Goal: Task Accomplishment & Management: Complete application form

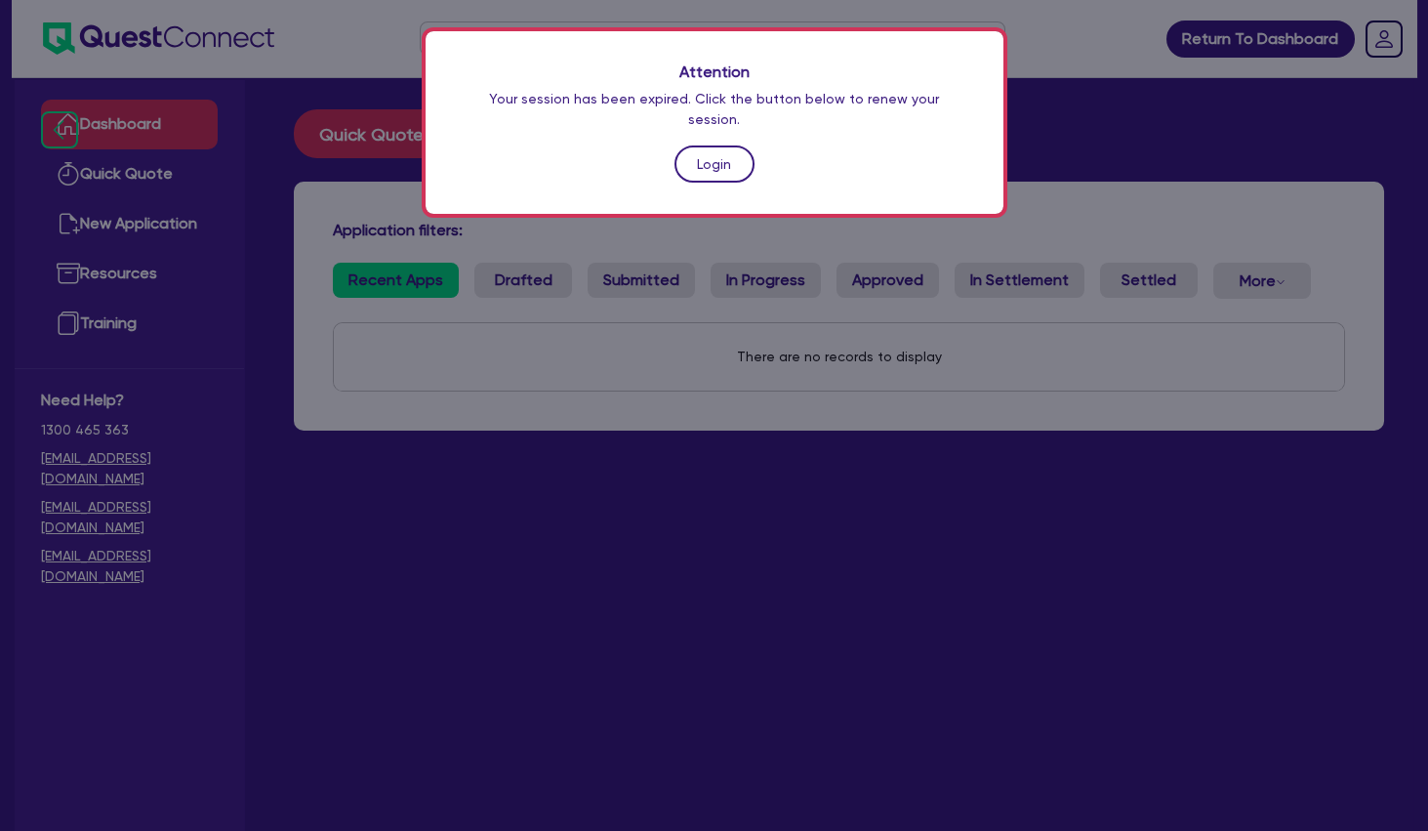
click at [731, 151] on link "Login" at bounding box center [715, 163] width 80 height 37
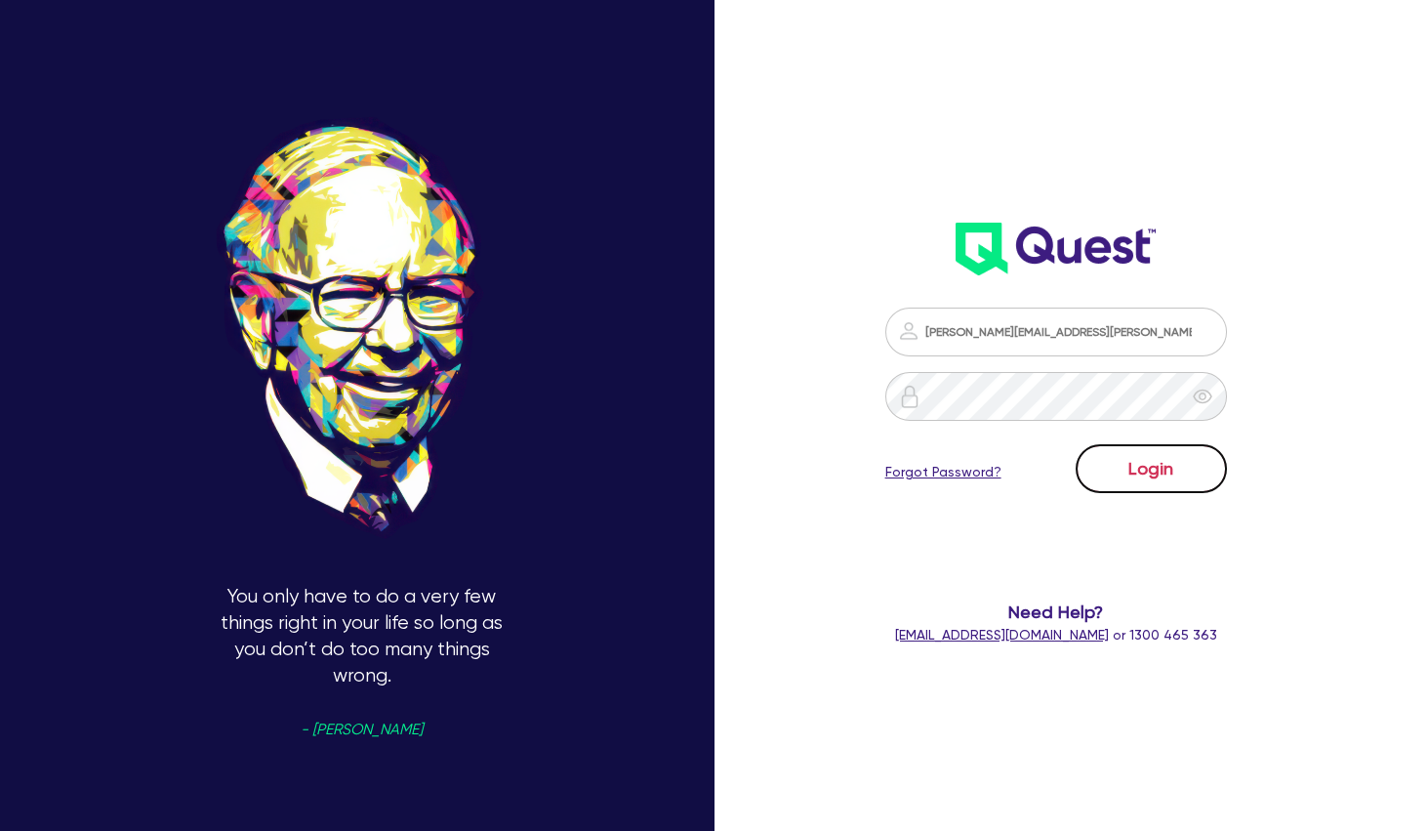
click at [1204, 466] on button "Login" at bounding box center [1151, 468] width 151 height 49
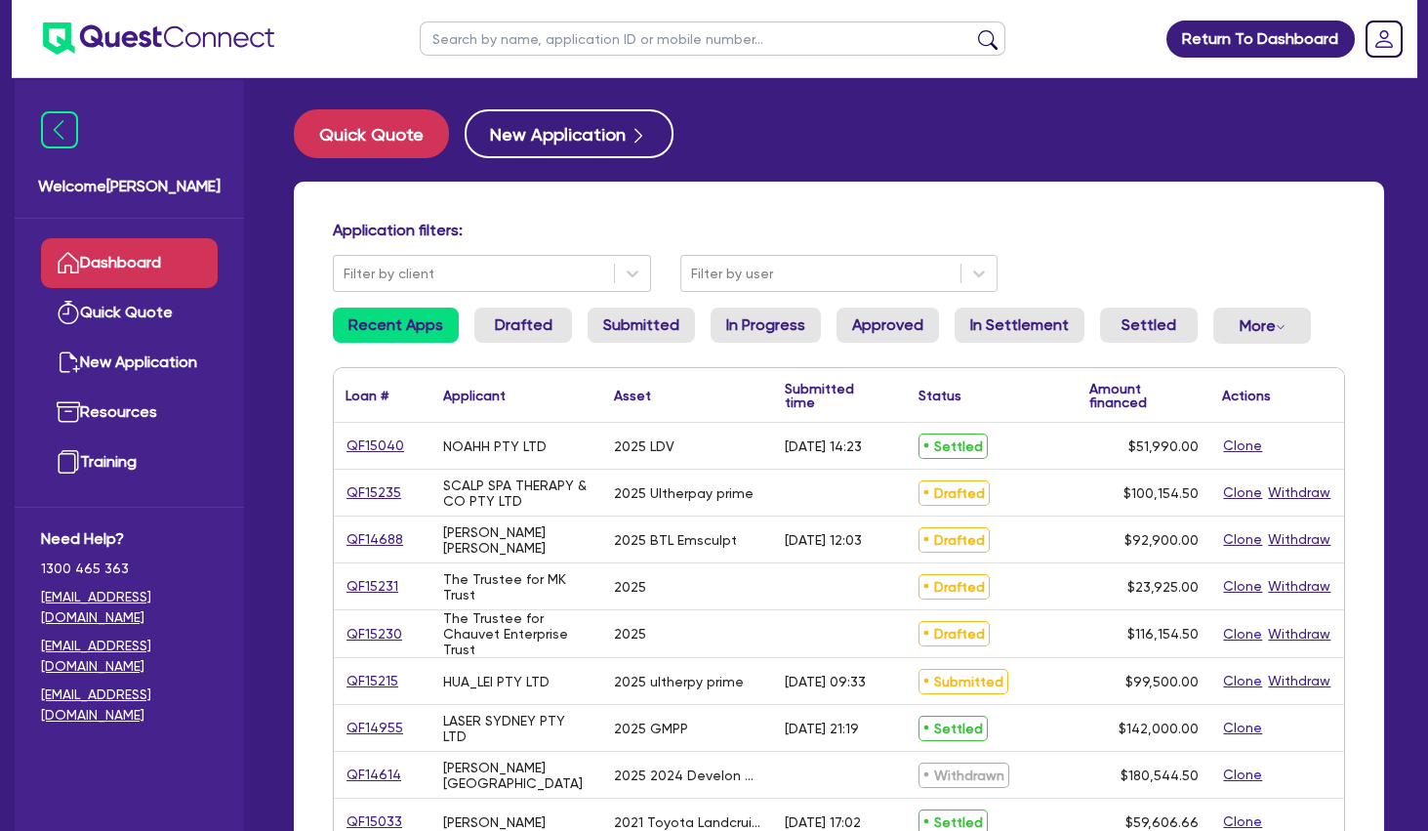
click at [604, 36] on input "text" at bounding box center [713, 38] width 586 height 34
type input "SMB"
click at [972, 29] on button "submit" at bounding box center [987, 42] width 31 height 27
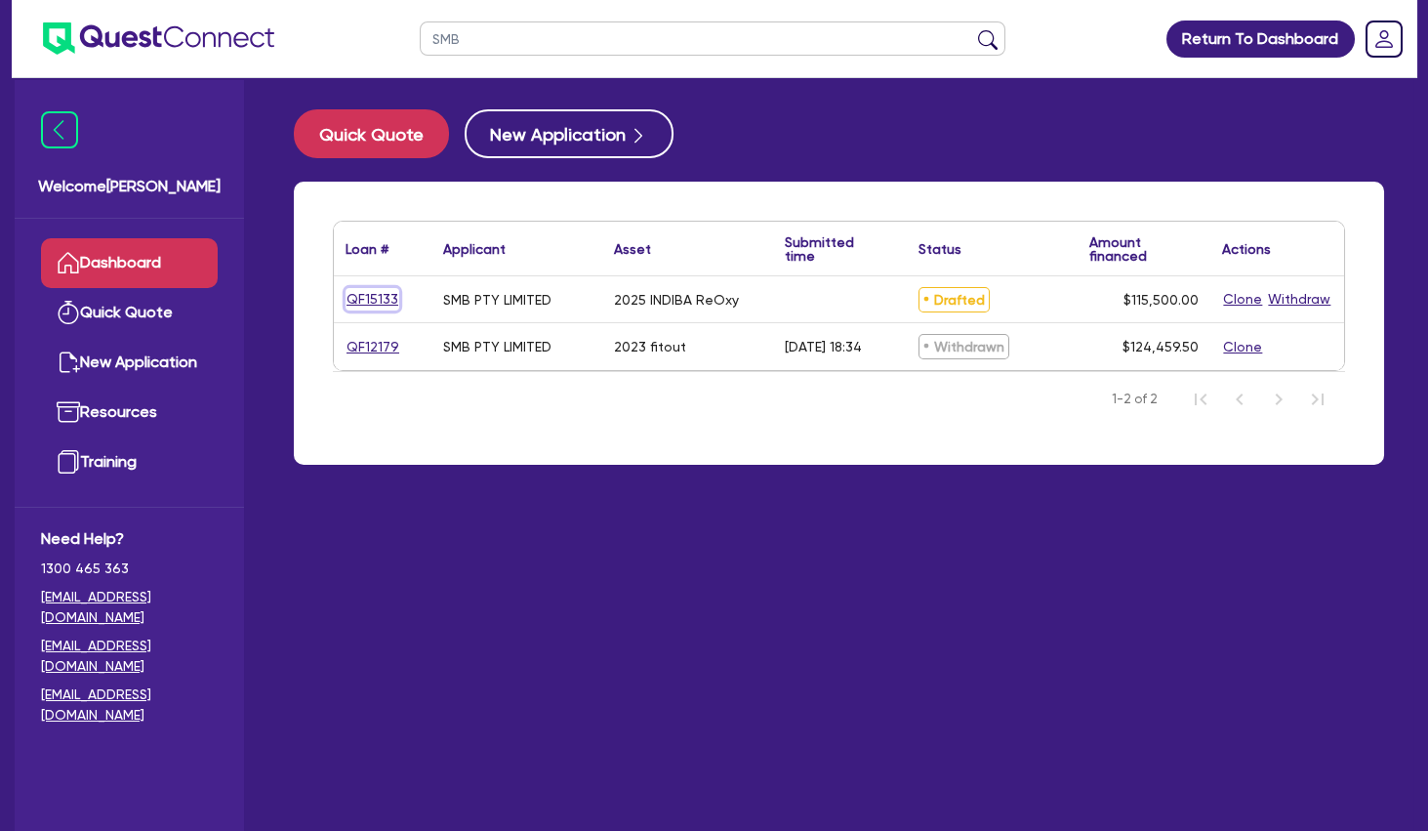
click at [367, 300] on link "QF15133" at bounding box center [373, 299] width 54 height 22
select select "TERTIARY_ASSETS"
select select "BEAUTY_EQUIPMENT"
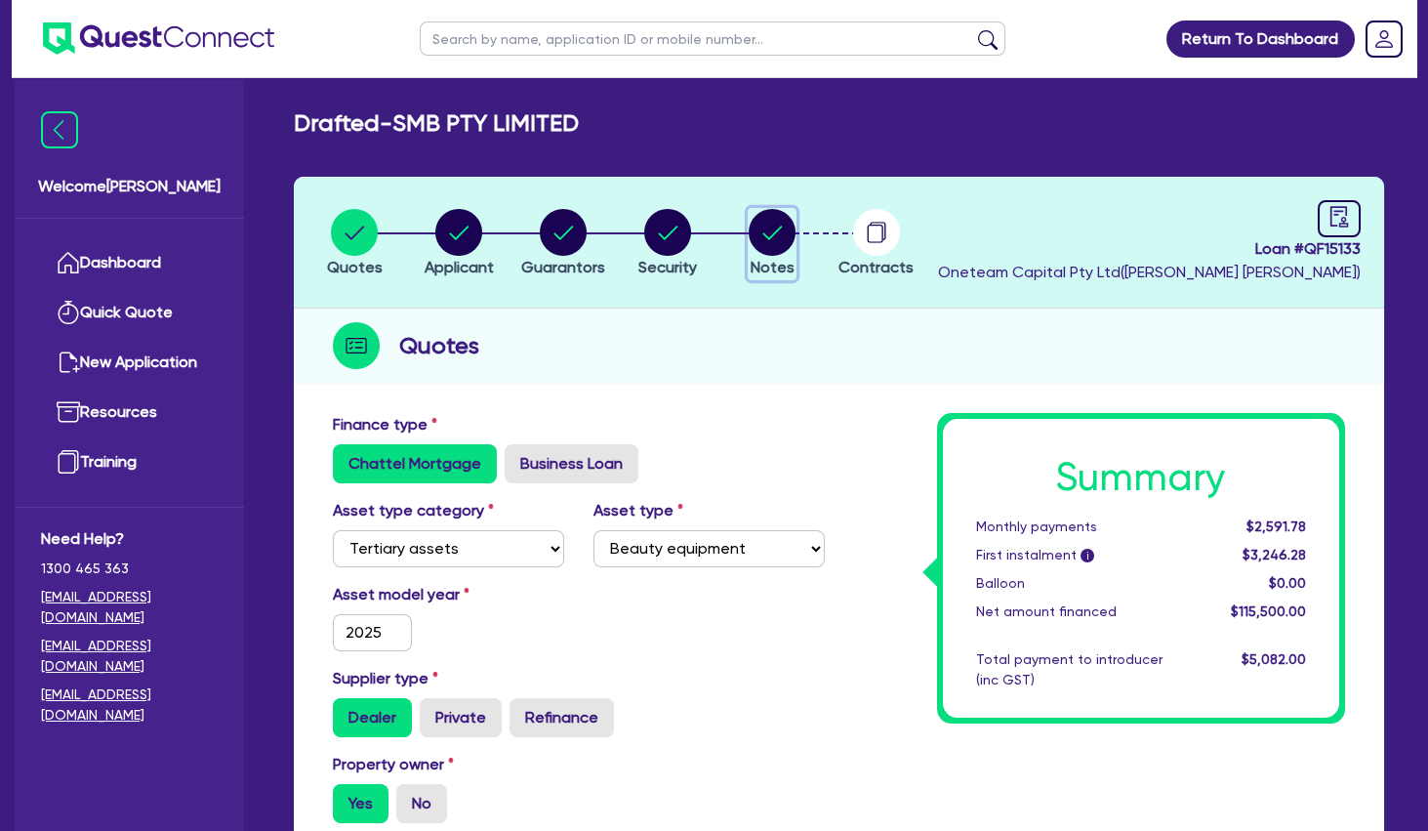
click at [776, 241] on circle "button" at bounding box center [772, 232] width 47 height 47
select select "Other"
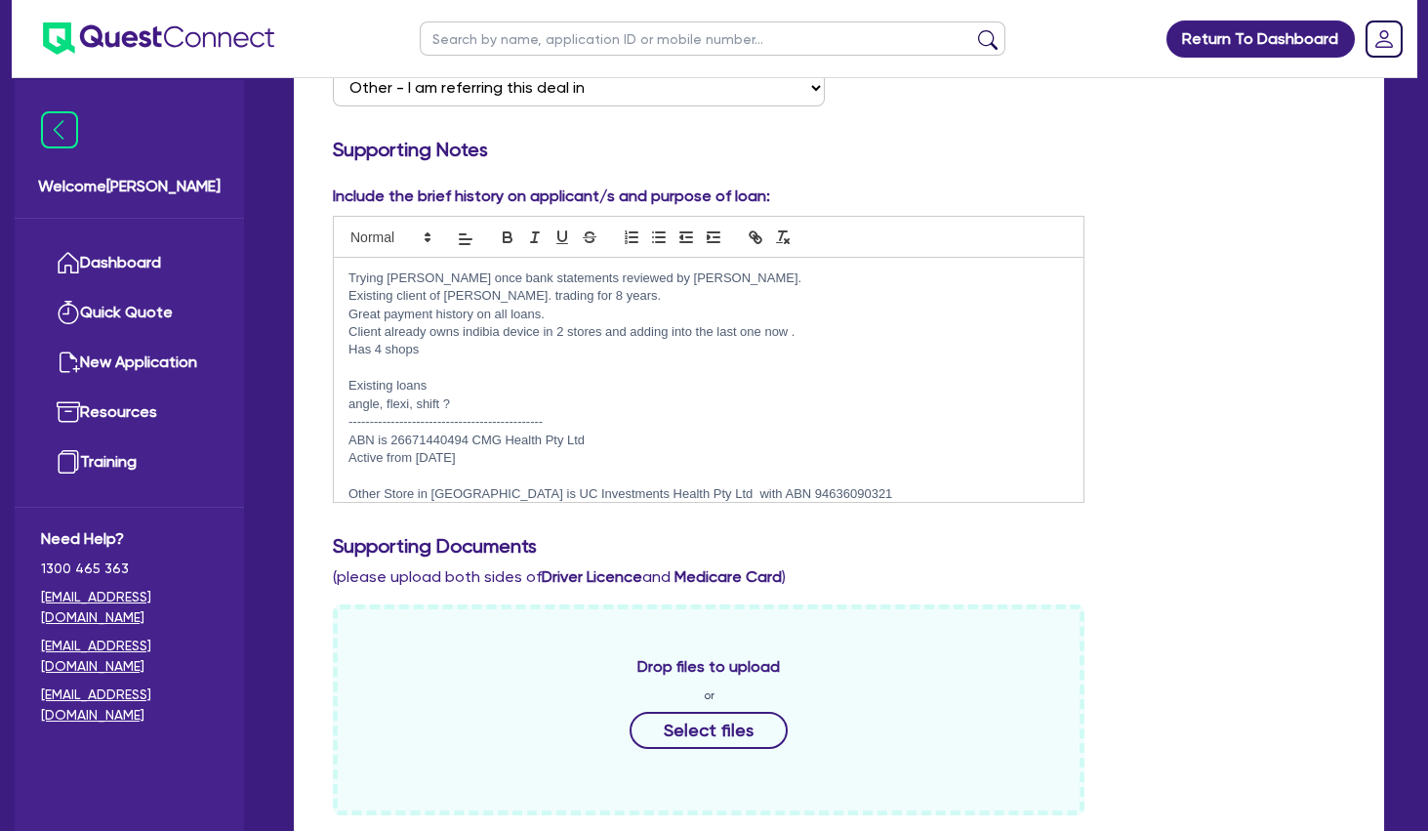
scroll to position [67, 0]
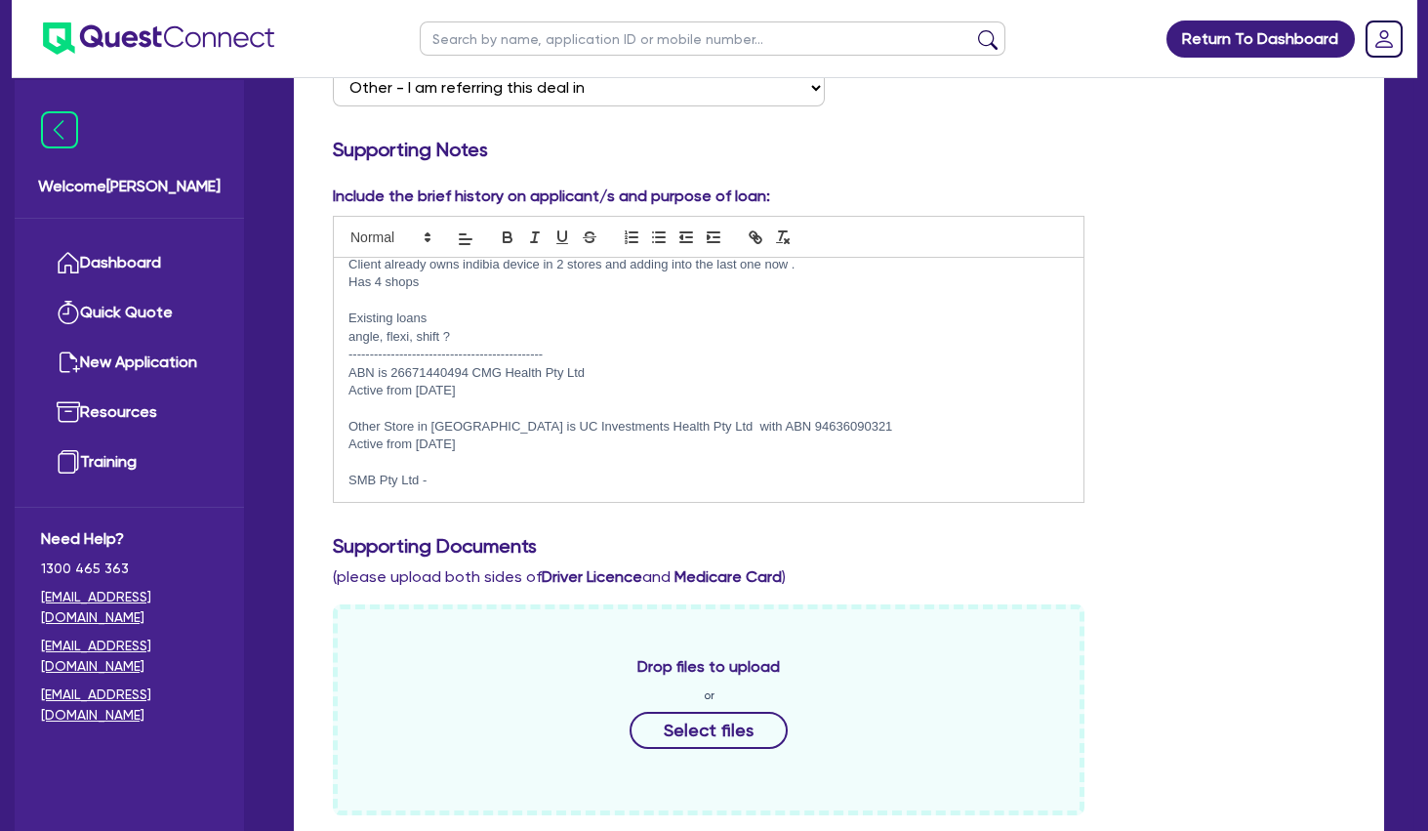
drag, startPoint x: 601, startPoint y: 369, endPoint x: 475, endPoint y: 370, distance: 125.9
click at [475, 370] on p "ABN is 26671440494 CMG Health Pty Ltd" at bounding box center [709, 373] width 720 height 18
copy p "CMG Health Pty Ltd"
click at [502, 390] on p "Active from [DATE]" at bounding box center [709, 391] width 720 height 18
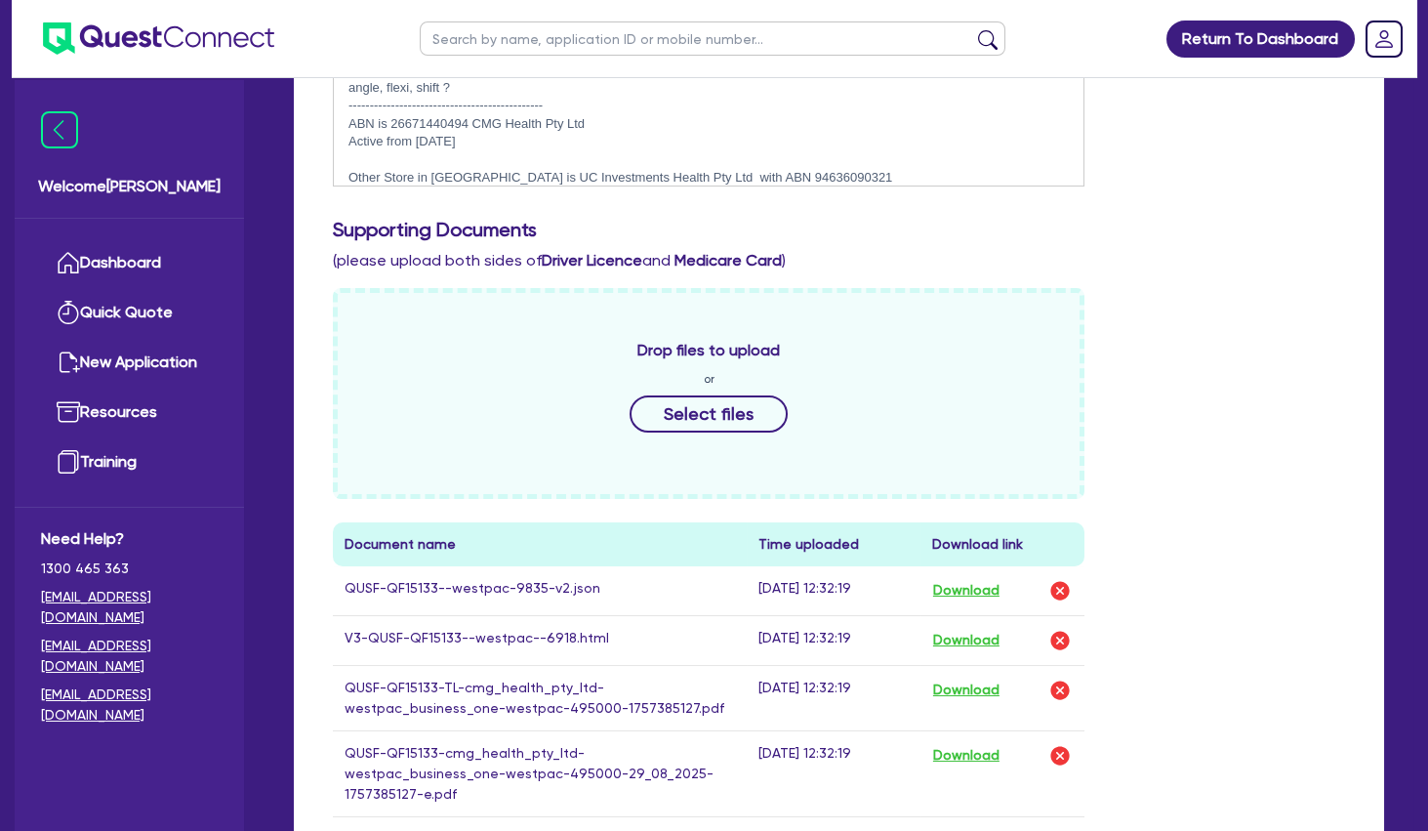
scroll to position [1265, 0]
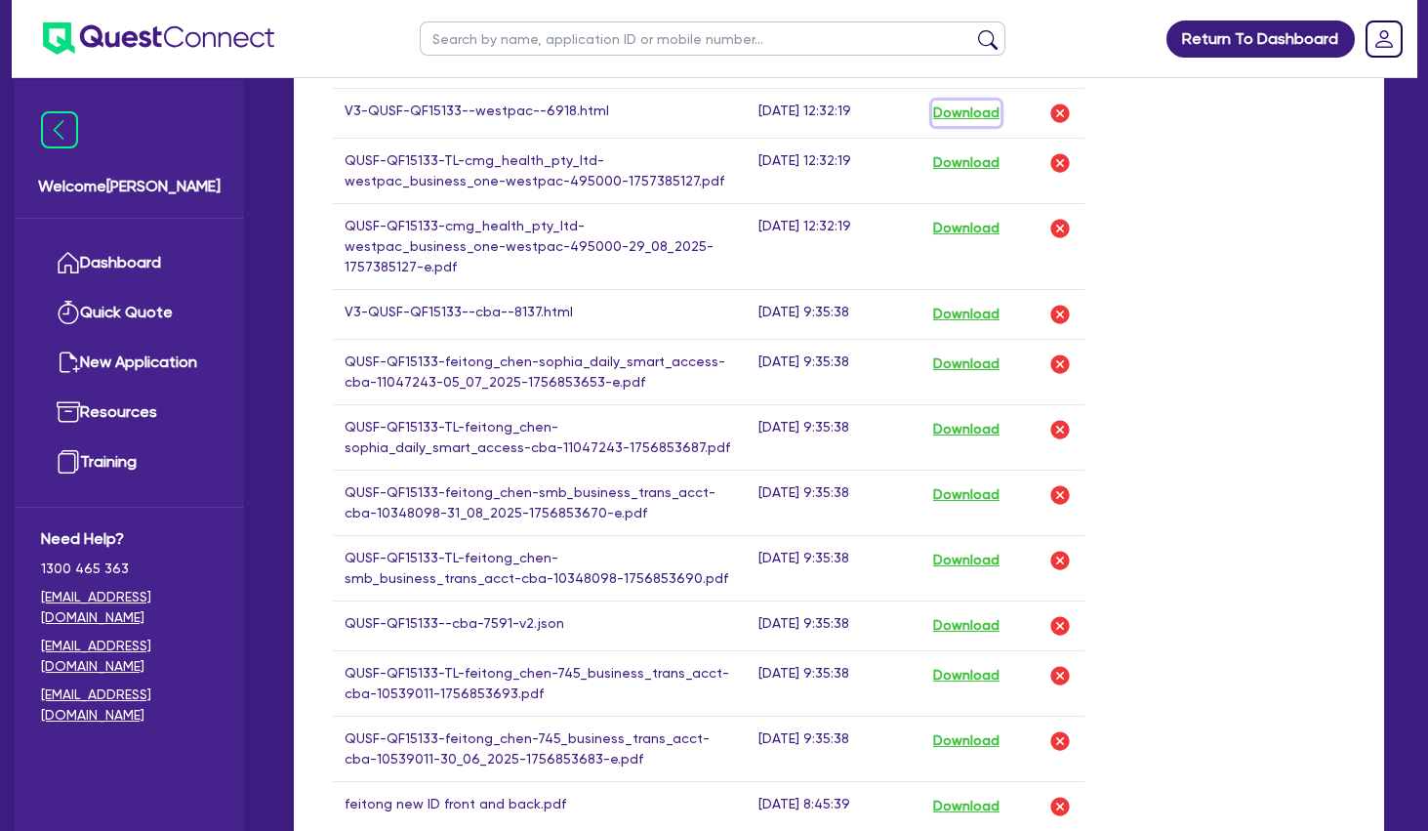
click at [960, 108] on button "Download" at bounding box center [966, 113] width 68 height 25
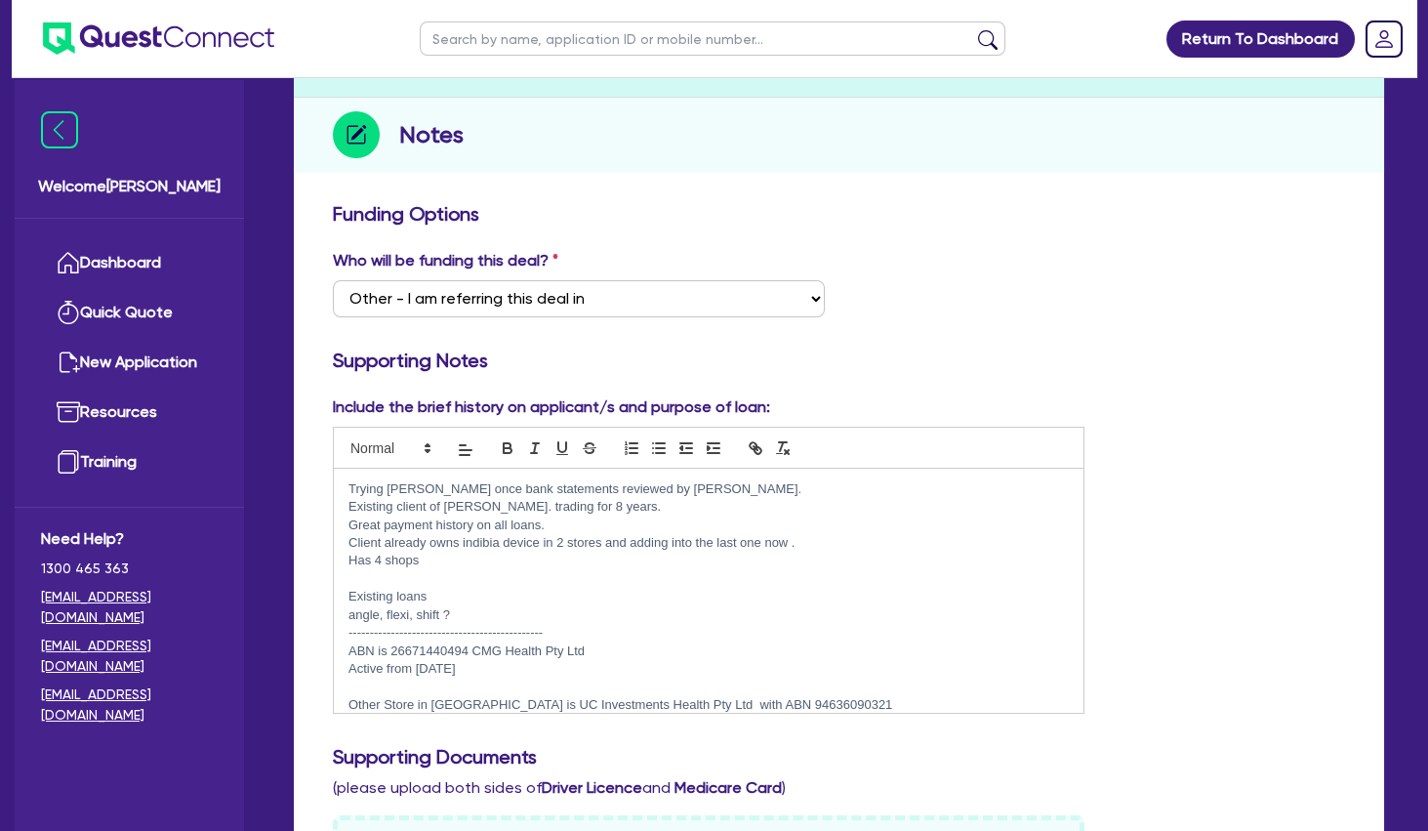
scroll to position [0, 0]
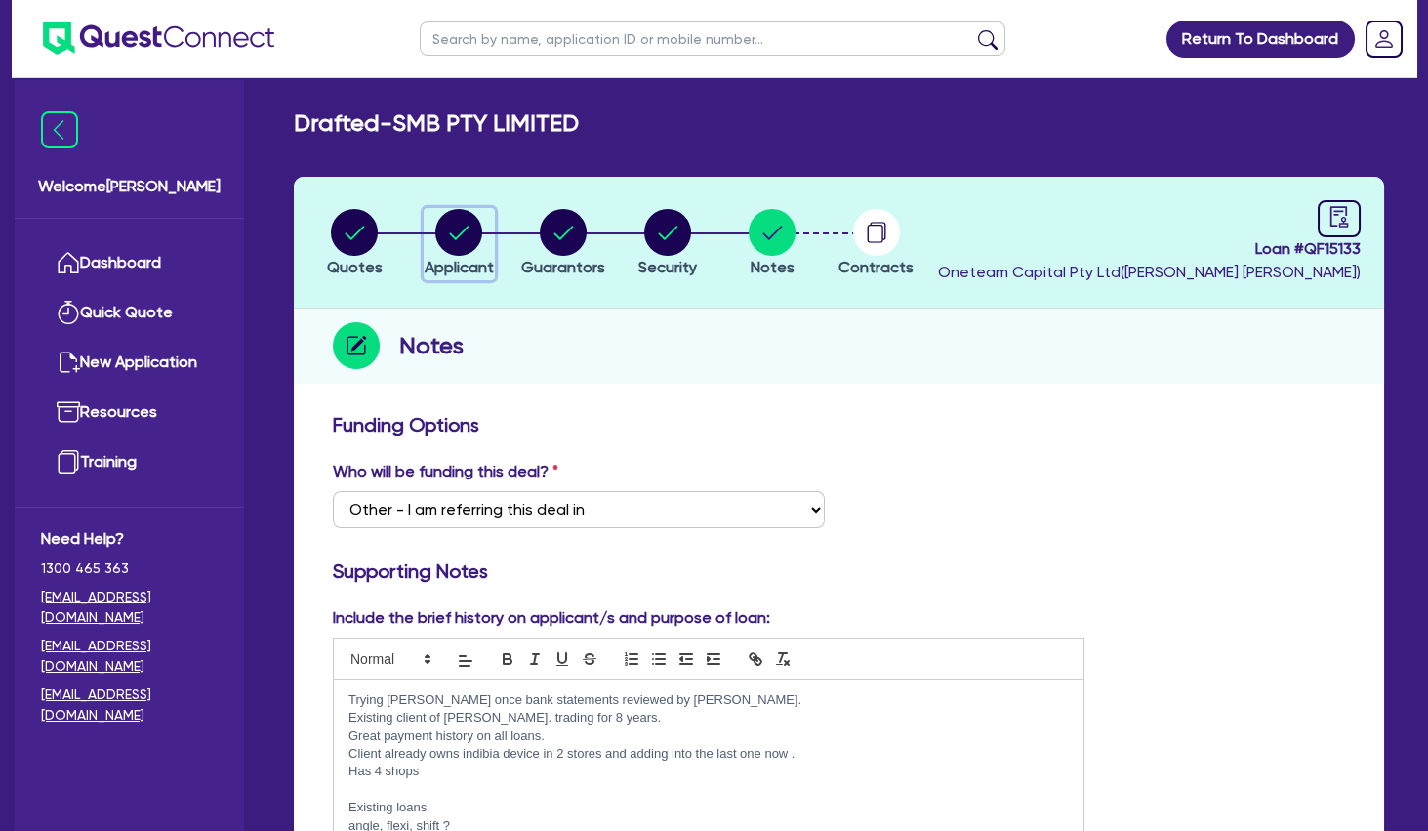
click at [473, 229] on circle "button" at bounding box center [458, 232] width 47 height 47
select select "COMPANY"
select select "HEALTH_BEAUTY"
select select "OTHER_HEALTH_BEAUTY"
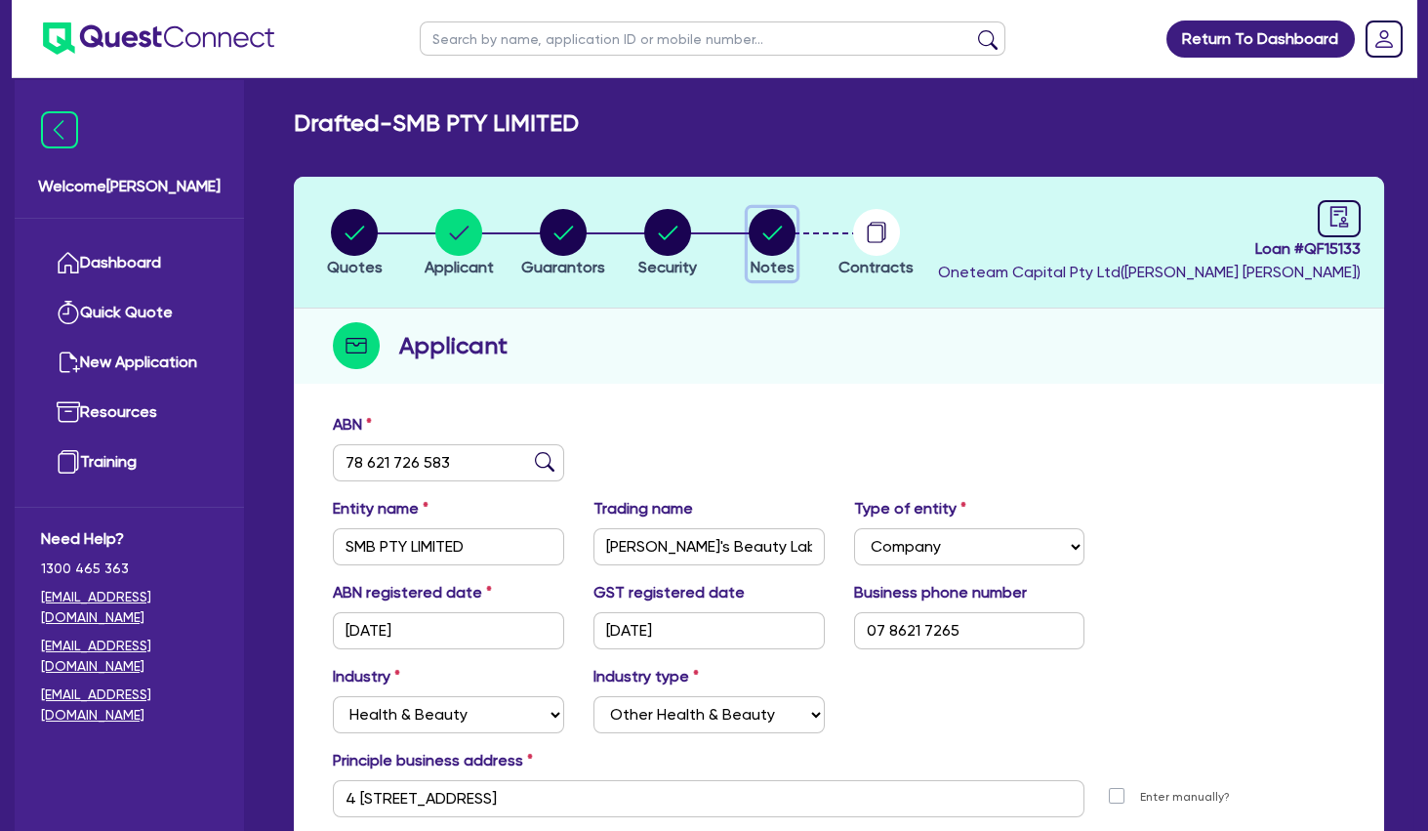
click at [768, 228] on circle "button" at bounding box center [772, 232] width 47 height 47
select select "Other"
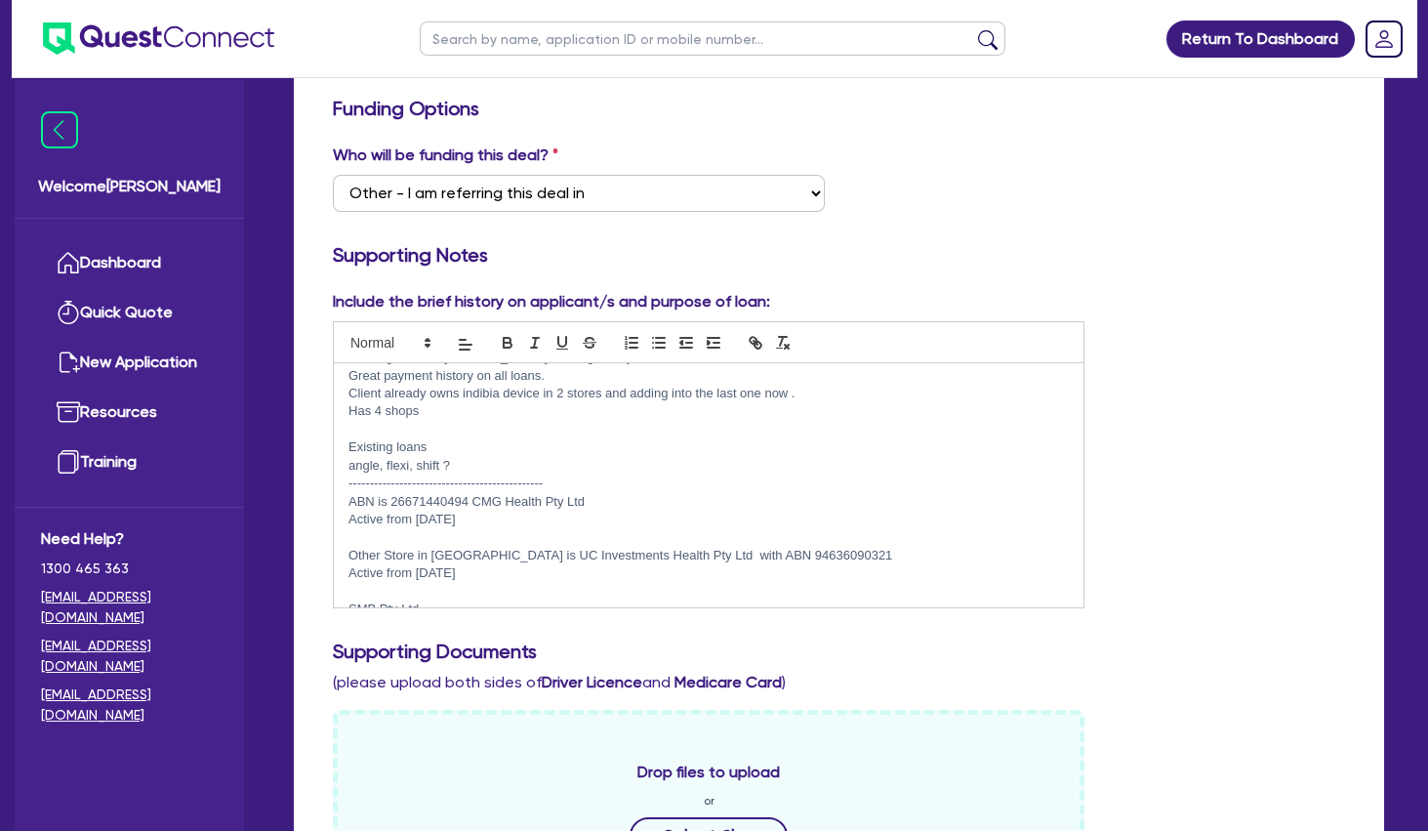
scroll to position [67, 0]
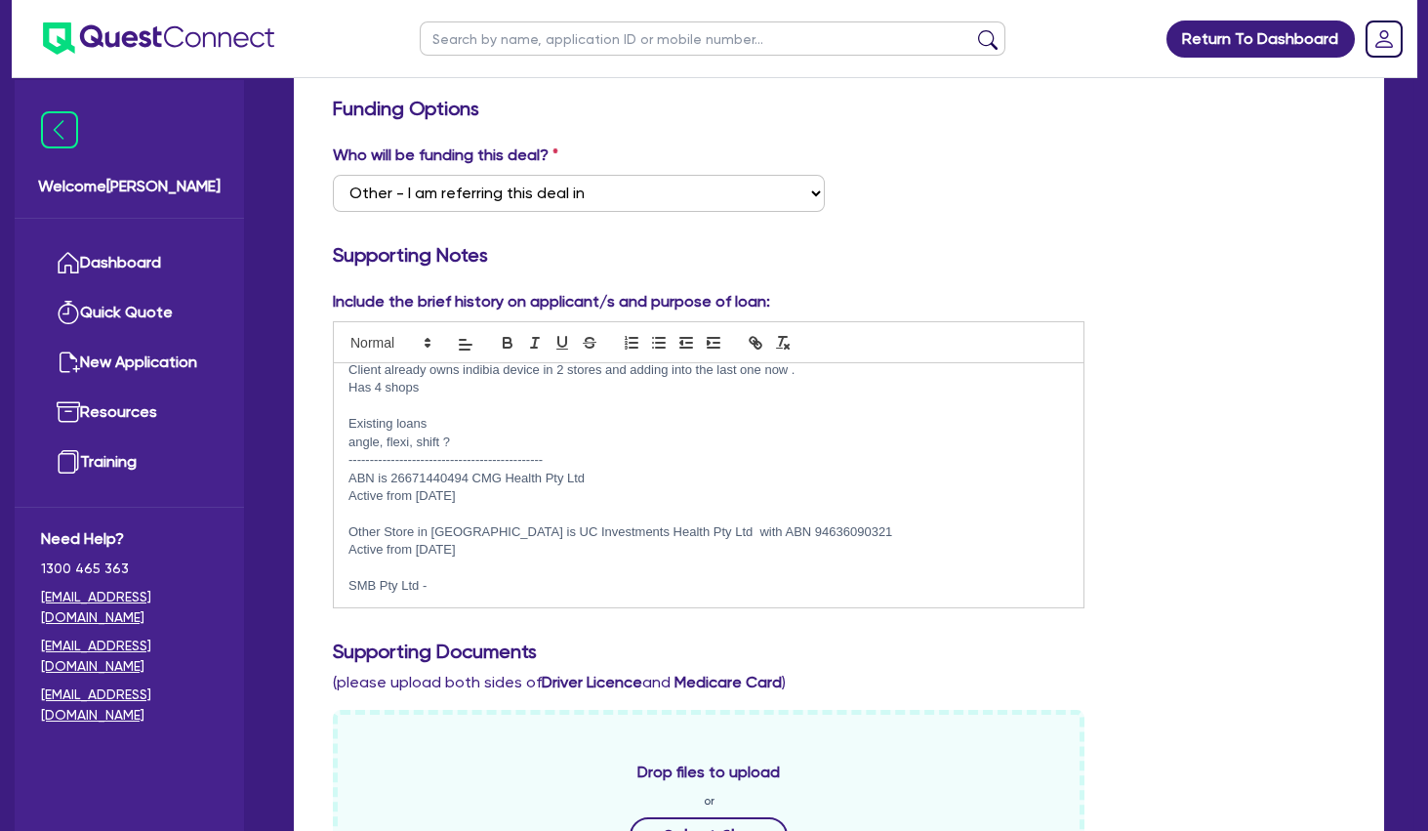
click at [613, 486] on p "ABN is 26671440494 CMG Health Pty Ltd" at bounding box center [709, 479] width 720 height 18
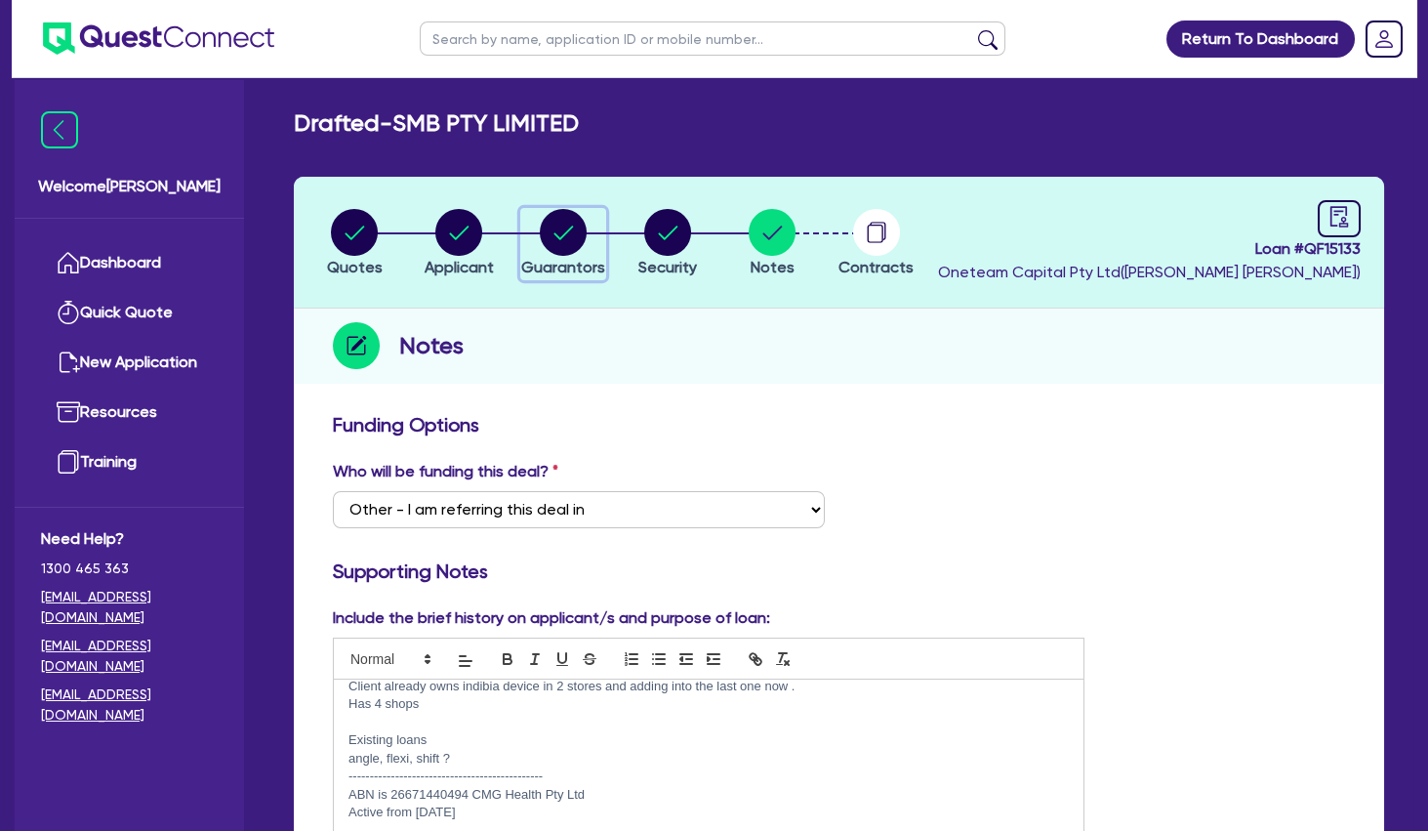
click at [577, 237] on circle "button" at bounding box center [563, 232] width 47 height 47
select select "MRS"
select select "QLD"
select select "MARRIED"
select select "INVESTMENT_PROPERTY"
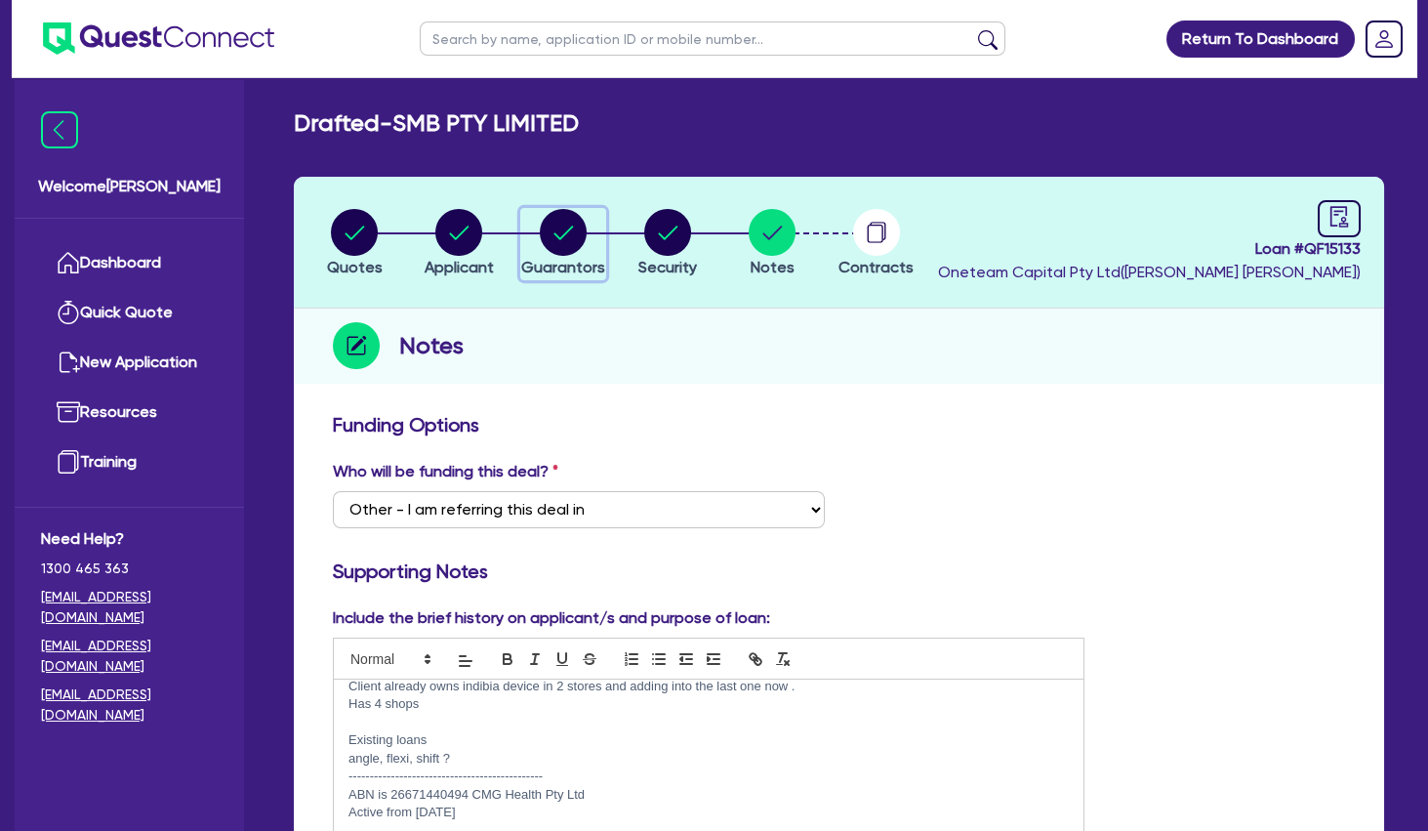
select select "CASH"
select select "VEHICLE"
select select "OTHER"
select select "MORTGAGE"
select select "VEHICLE_LOAN"
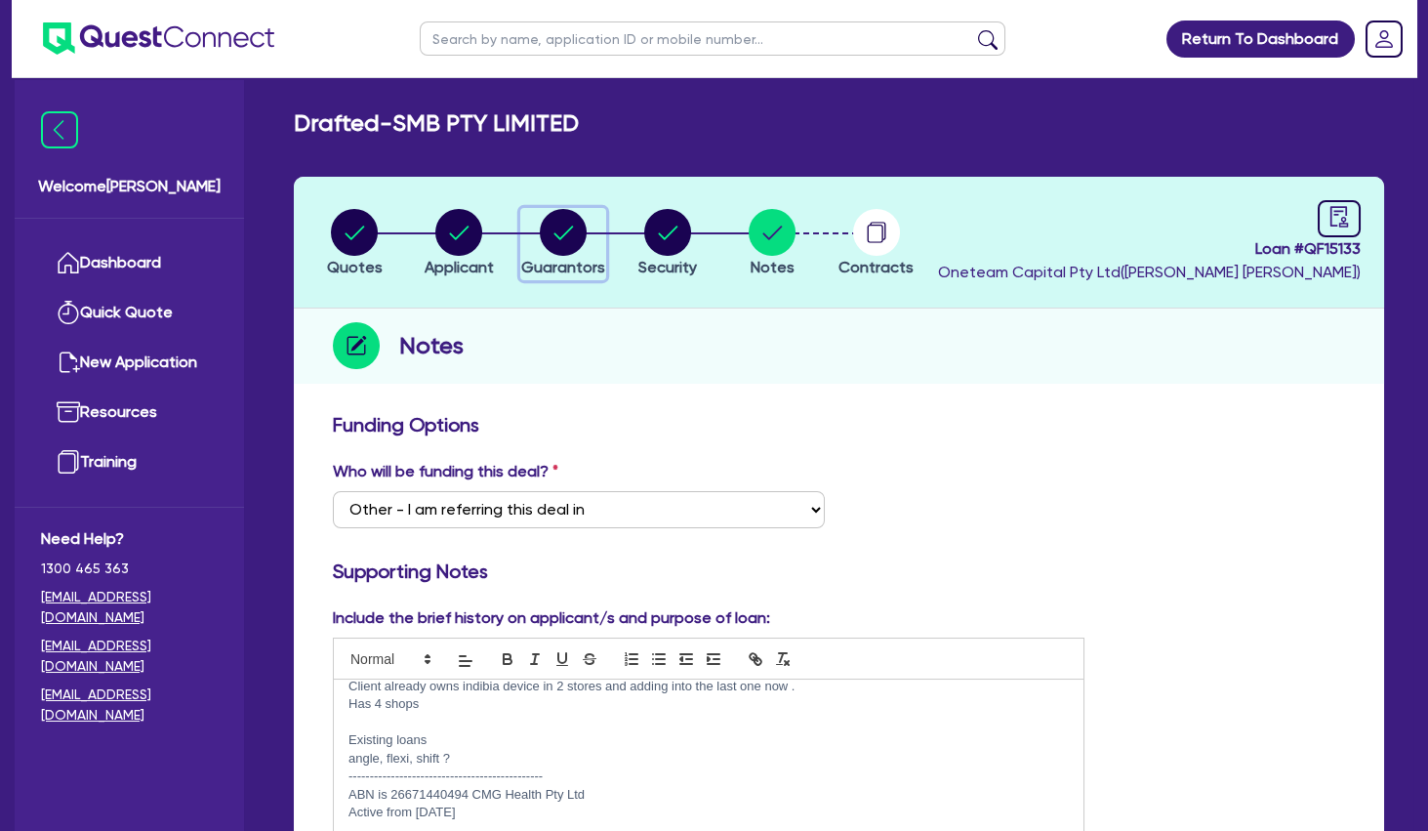
select select "EQUIPMENT_LOAN"
select select "OTHER"
select select "EQUIPMENT_LOAN"
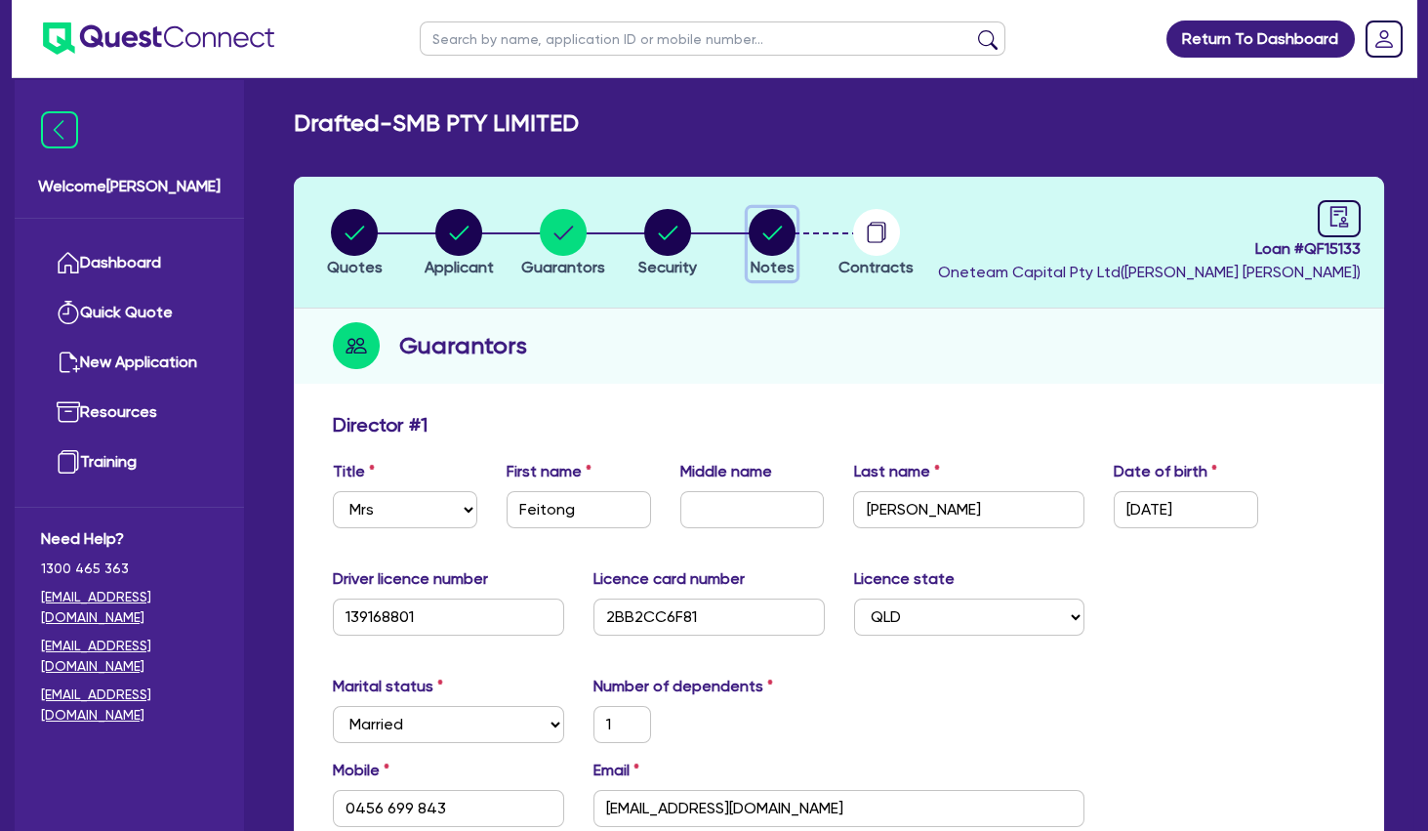
click at [791, 225] on circle "button" at bounding box center [772, 232] width 47 height 47
select select "Other"
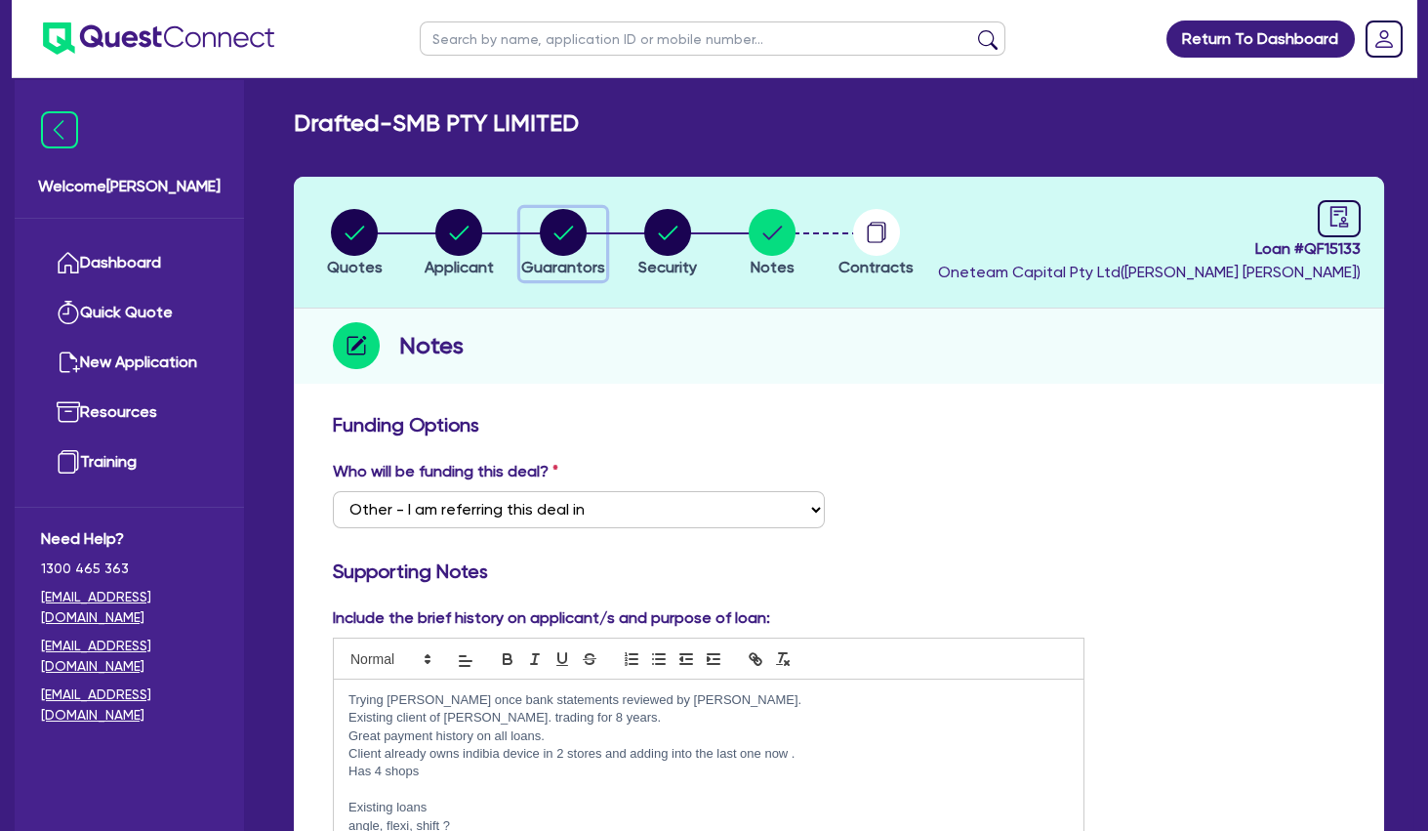
click at [578, 236] on circle "button" at bounding box center [563, 232] width 47 height 47
select select "MRS"
select select "QLD"
select select "MARRIED"
select select "INVESTMENT_PROPERTY"
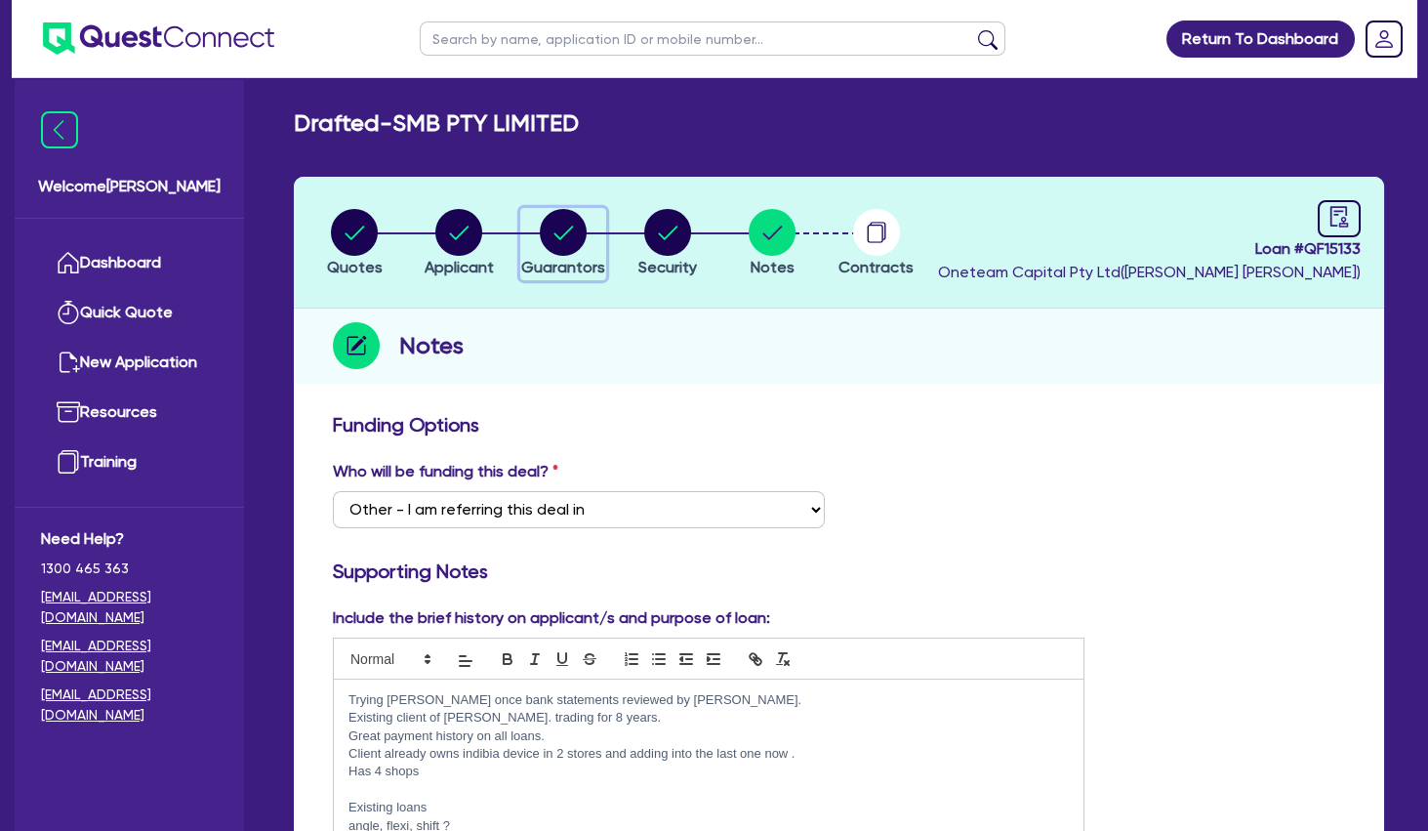
select select "CASH"
select select "VEHICLE"
select select "OTHER"
select select "MORTGAGE"
select select "VEHICLE_LOAN"
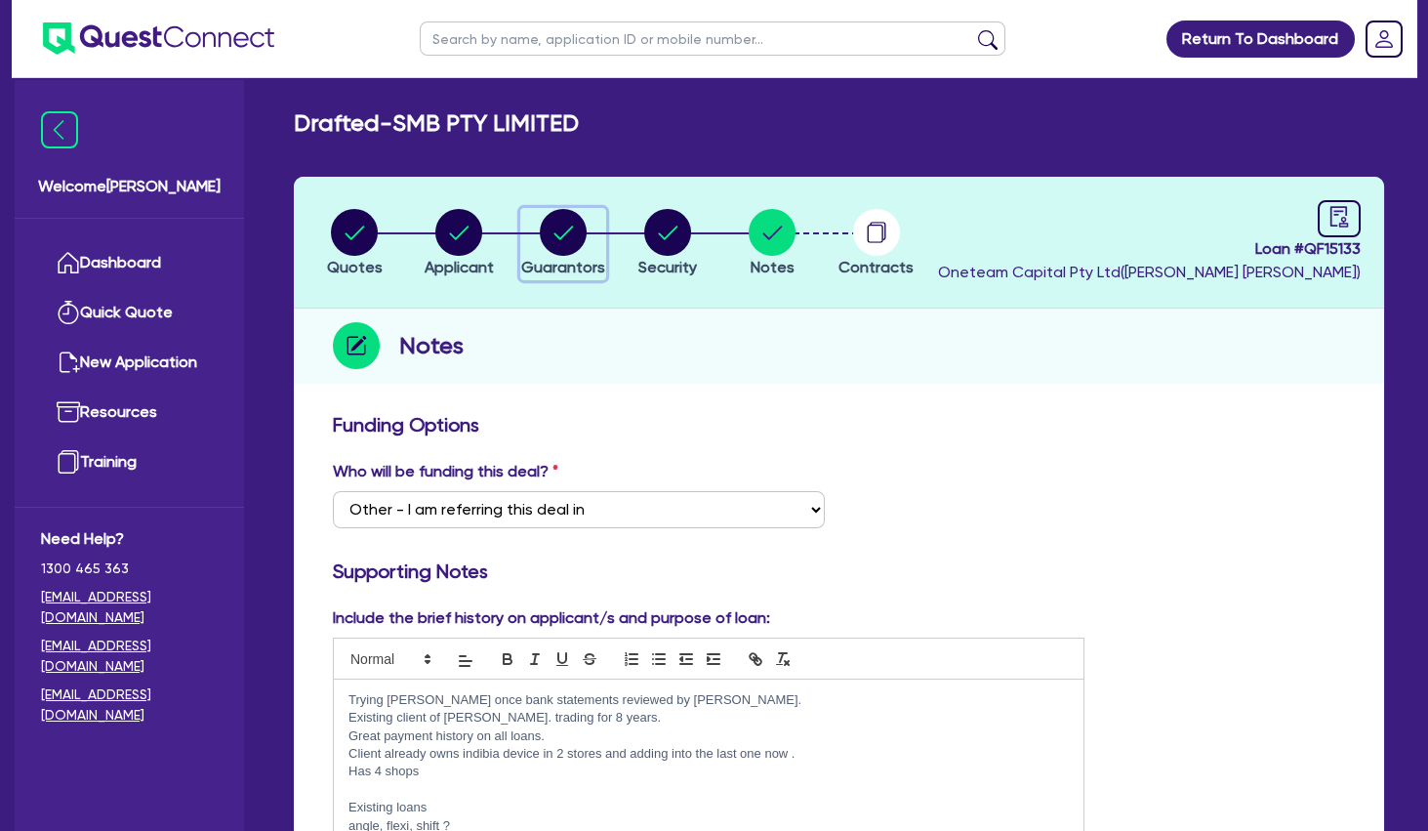
select select "EQUIPMENT_LOAN"
select select "OTHER"
select select "EQUIPMENT_LOAN"
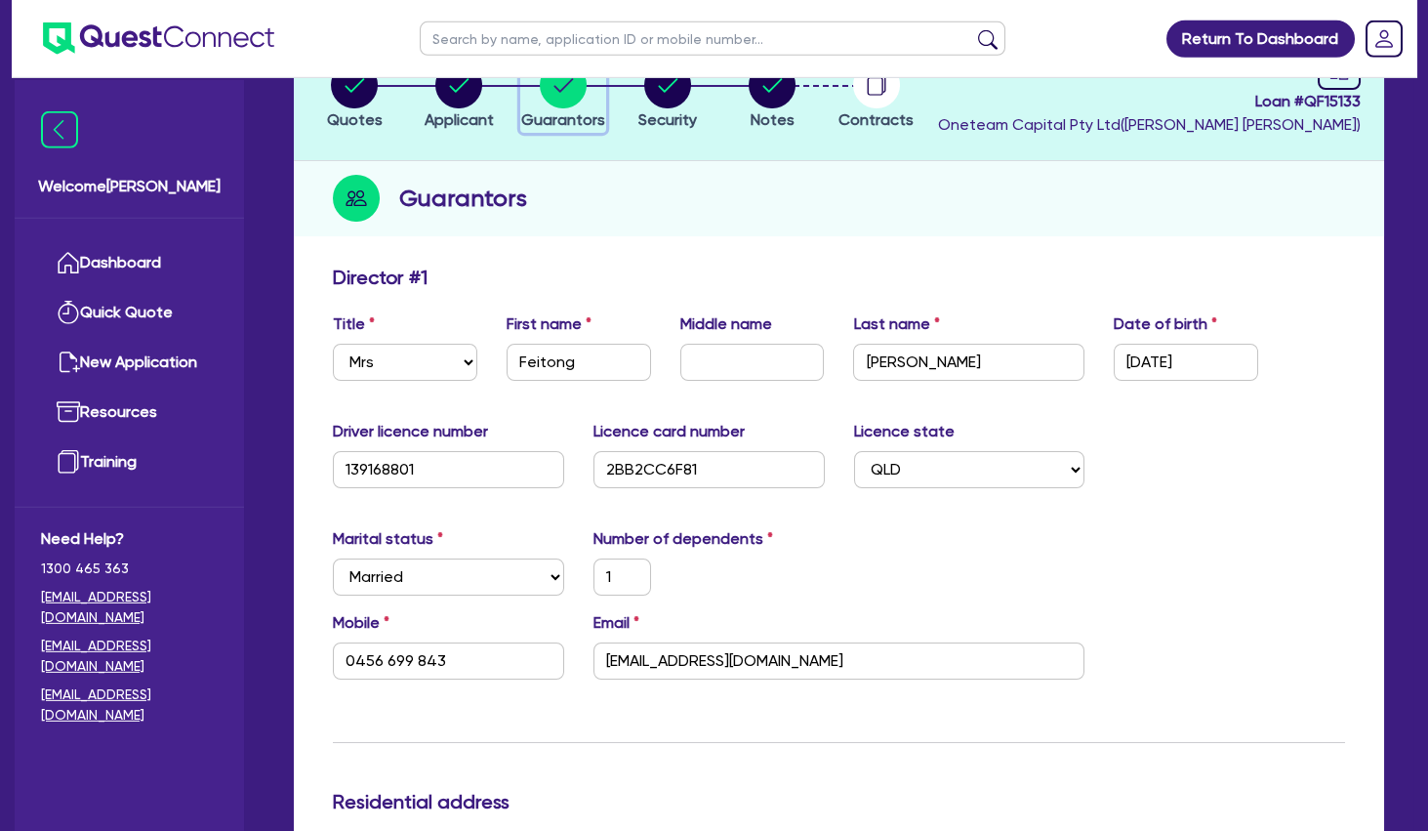
scroll to position [316, 0]
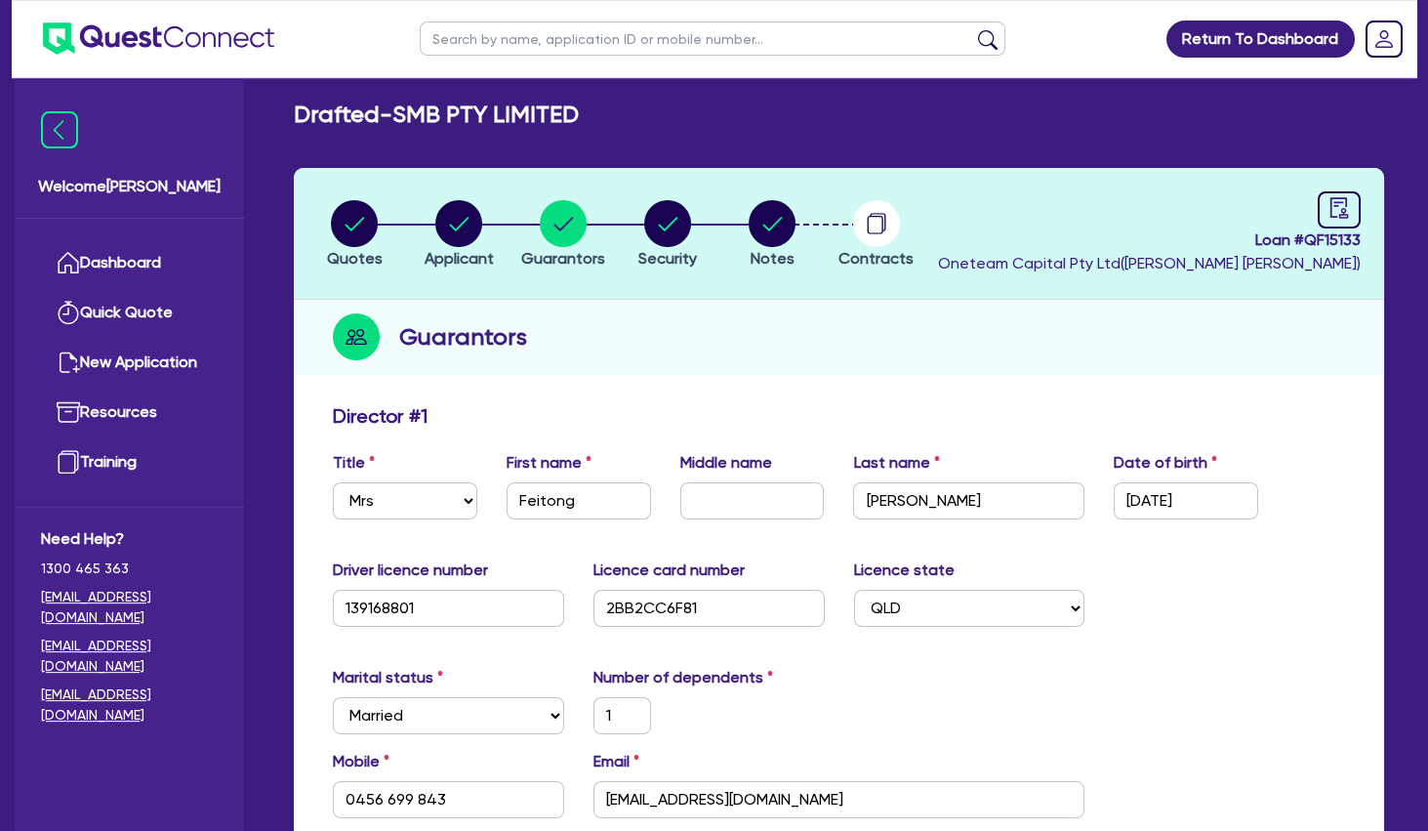
scroll to position [422, 0]
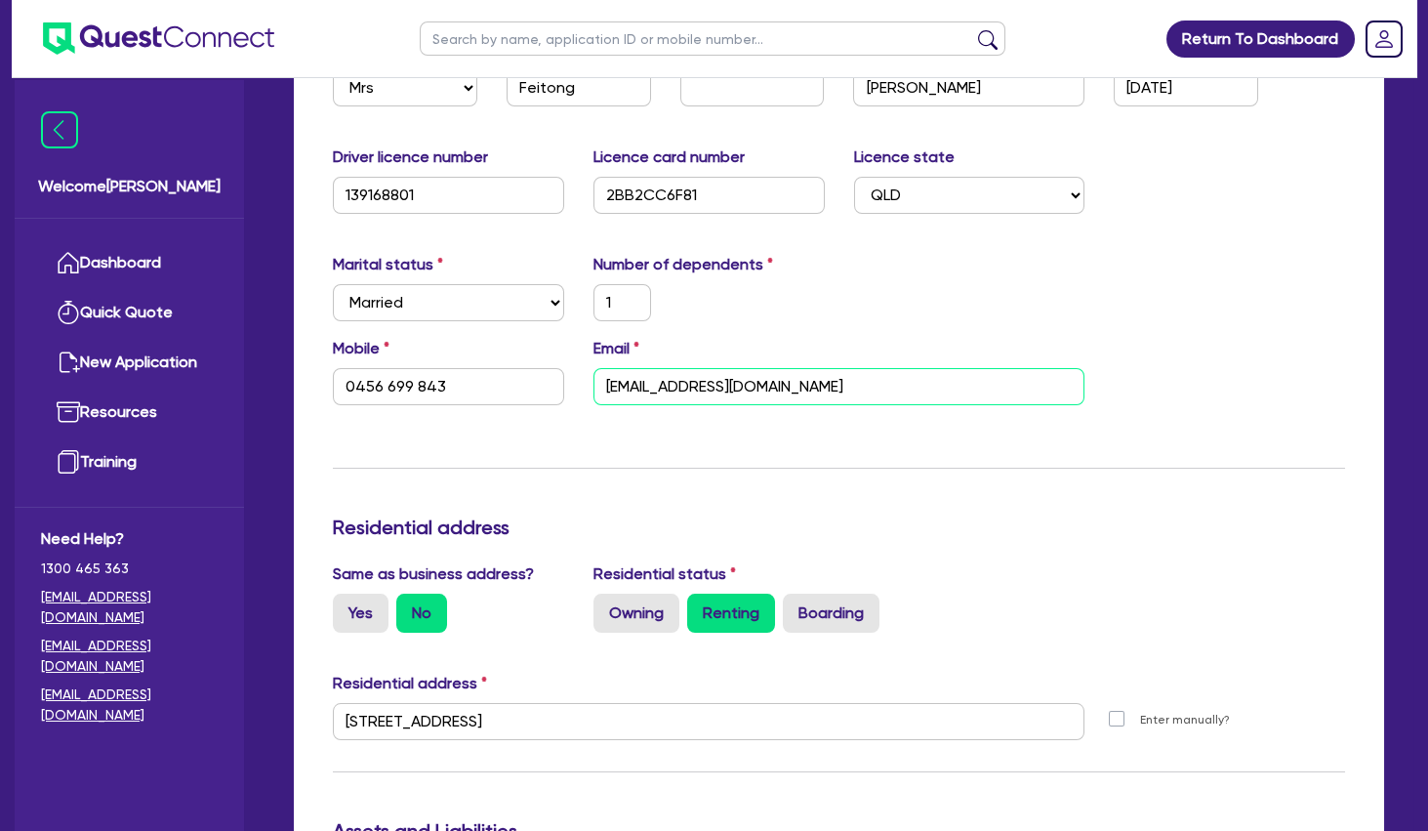
click at [839, 382] on input "[EMAIL_ADDRESS][DOMAIN_NAME]" at bounding box center [840, 386] width 492 height 37
paste input "$30,062.03"
type input "1"
type input "0456 699 843"
type input "[EMAIL_ADDRESS][DOMAIN_NAME]$30,062.03"
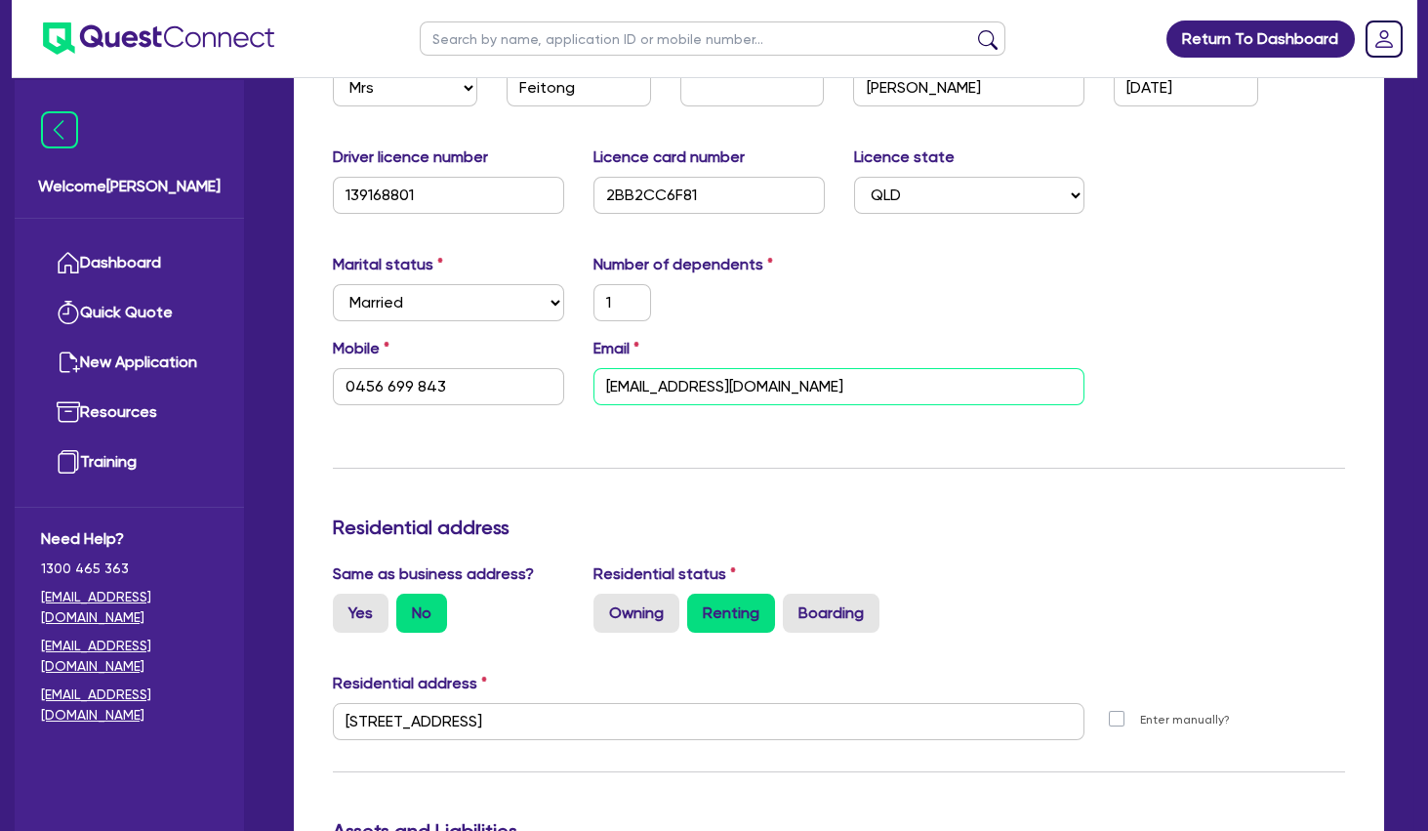
type input "650,000"
type input "80,000"
type input "120,000"
type input "300,000"
type input "320,000"
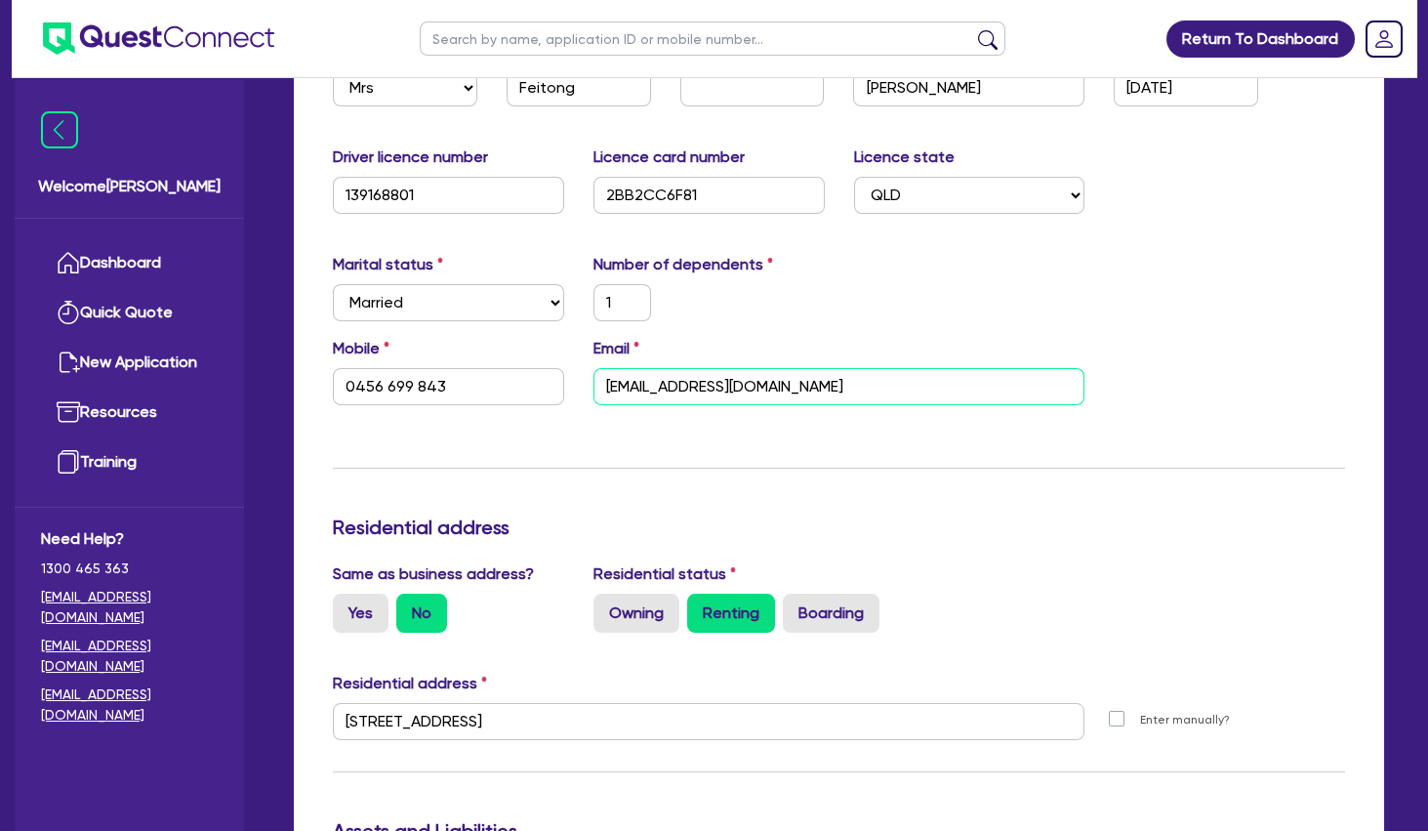
type input "2,400"
type input "90,000"
type input "1,050"
drag, startPoint x: 871, startPoint y: 384, endPoint x: 782, endPoint y: 383, distance: 88.8
click at [782, 383] on input "[EMAIL_ADDRESS][DOMAIN_NAME]$30,062.03" at bounding box center [840, 386] width 492 height 37
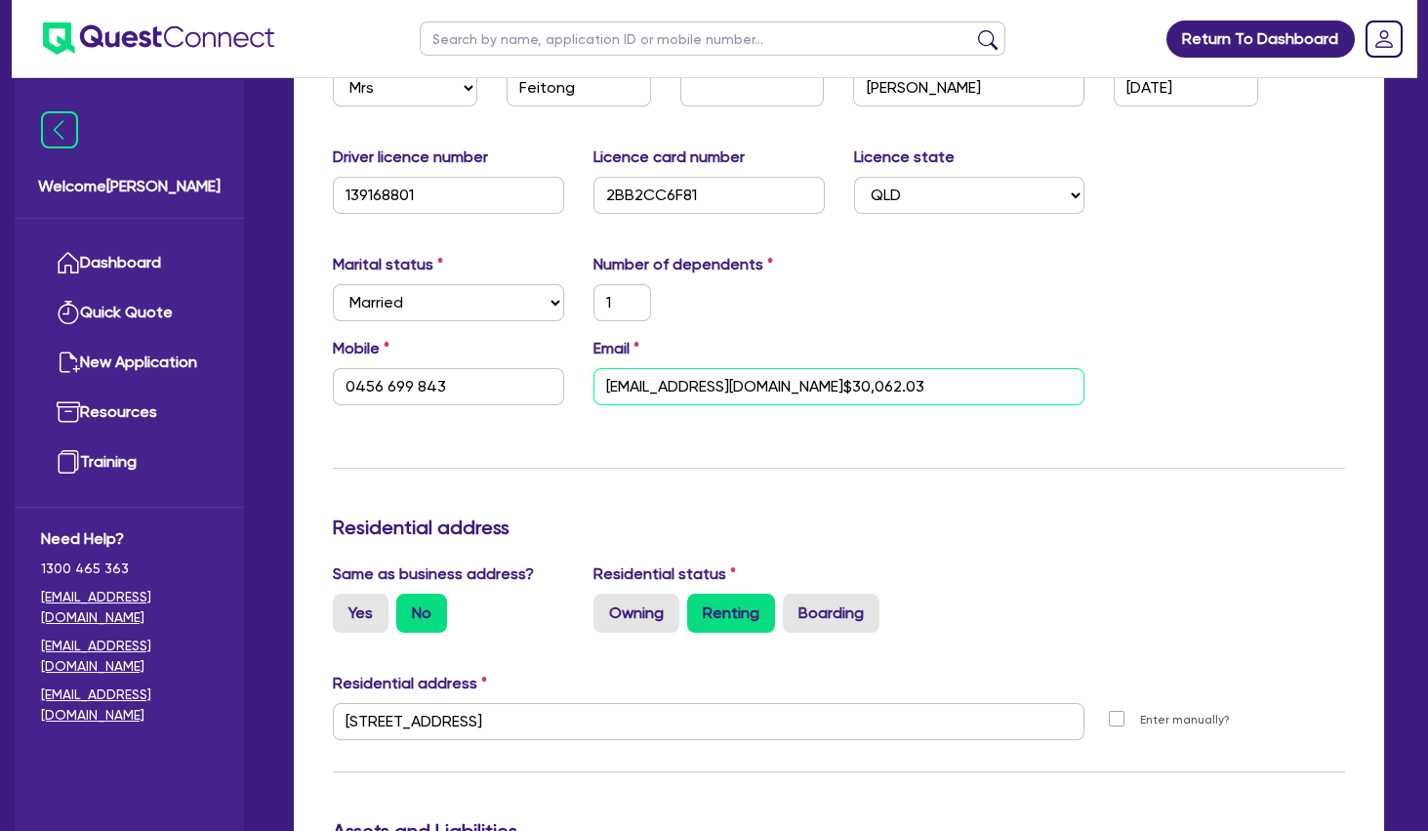
type input "1"
type input "0456 699 843"
type input "[EMAIL_ADDRESS][DOMAIN_NAME]"
type input "650,000"
type input "80,000"
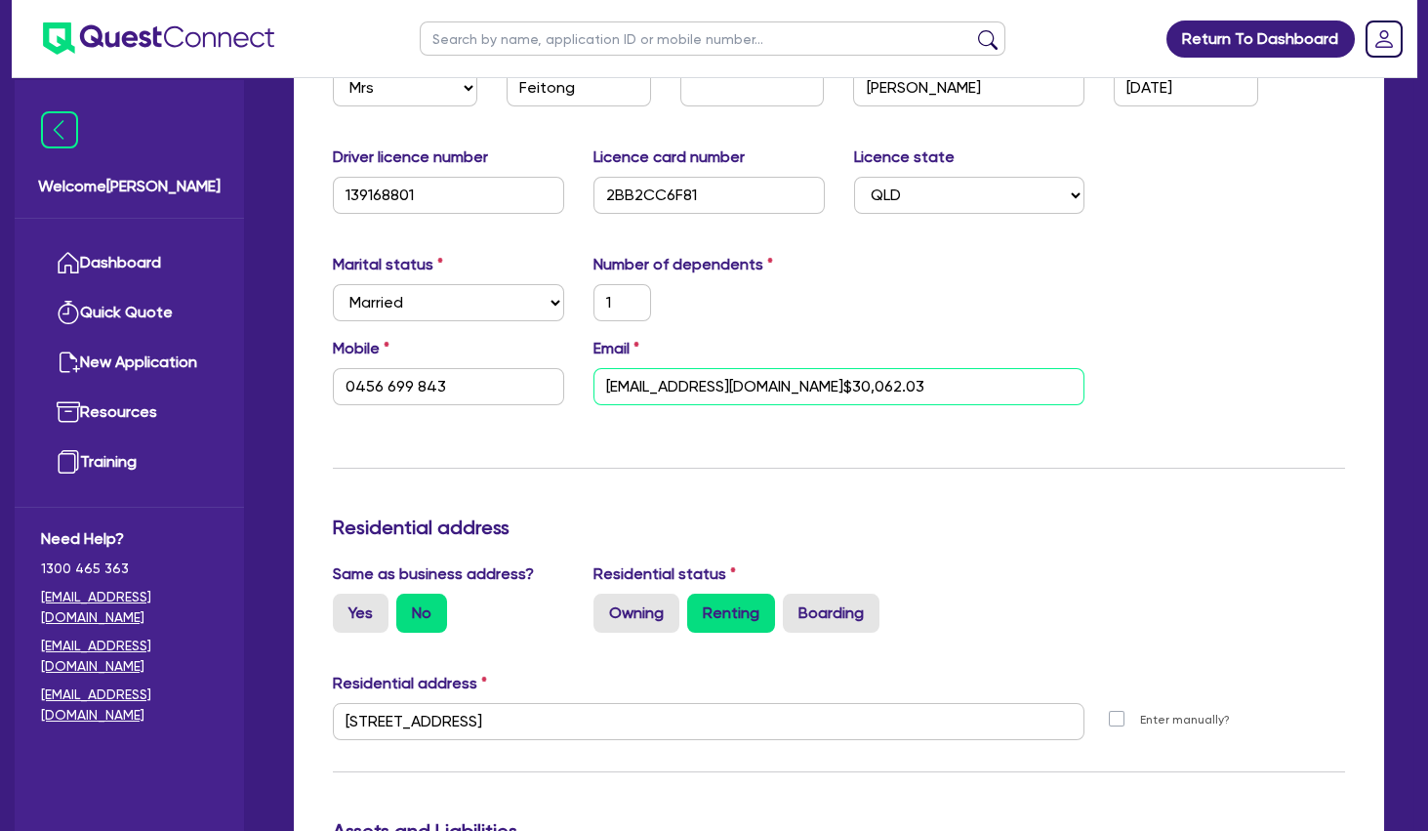
type input "120,000"
type input "300,000"
type input "320,000"
type input "2,400"
type input "90,000"
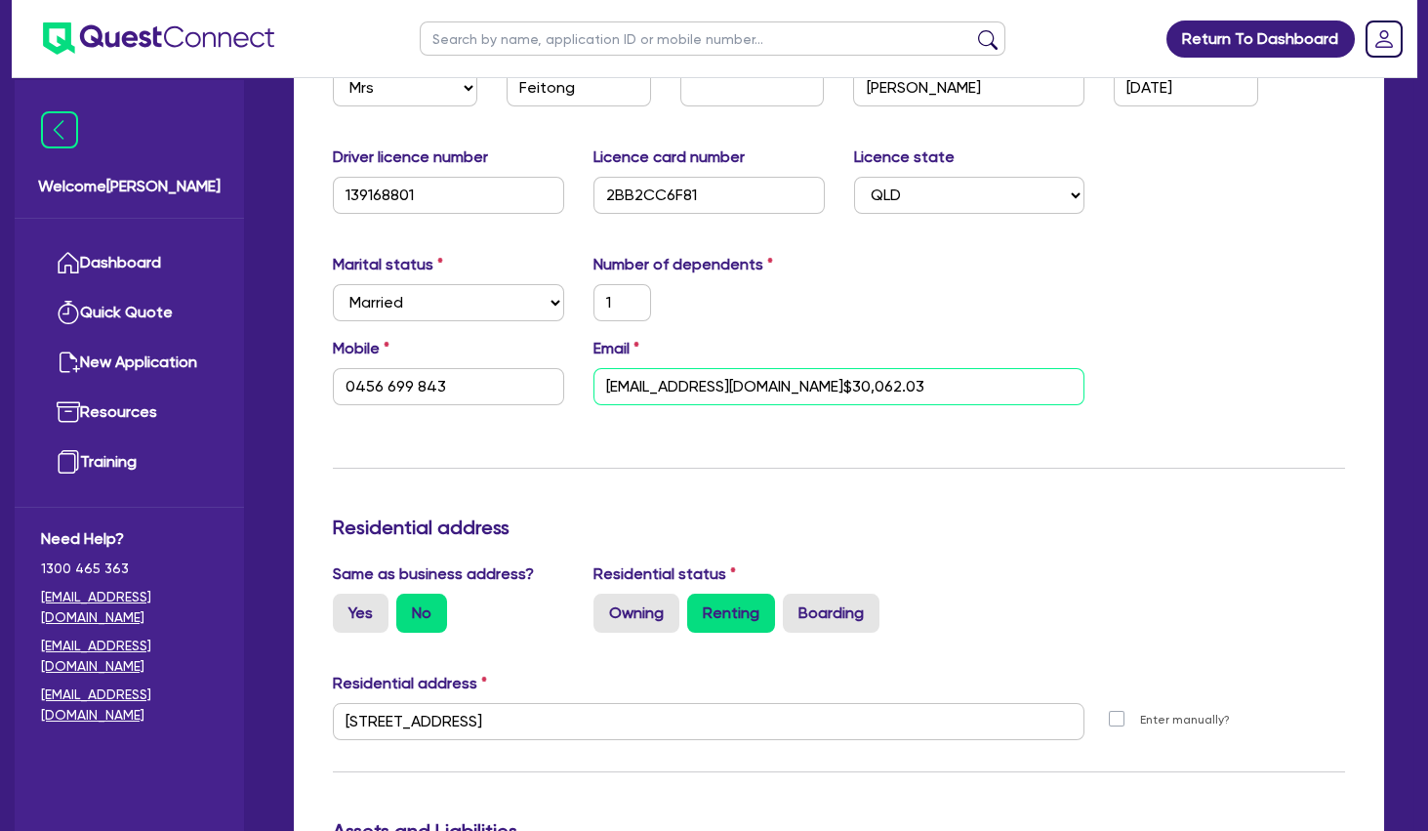
type input "1,050"
click at [910, 379] on input "[EMAIL_ADDRESS][DOMAIN_NAME]" at bounding box center [840, 386] width 492 height 37
paste input "$30,062.03"
type input "1"
type input "0456 699 843"
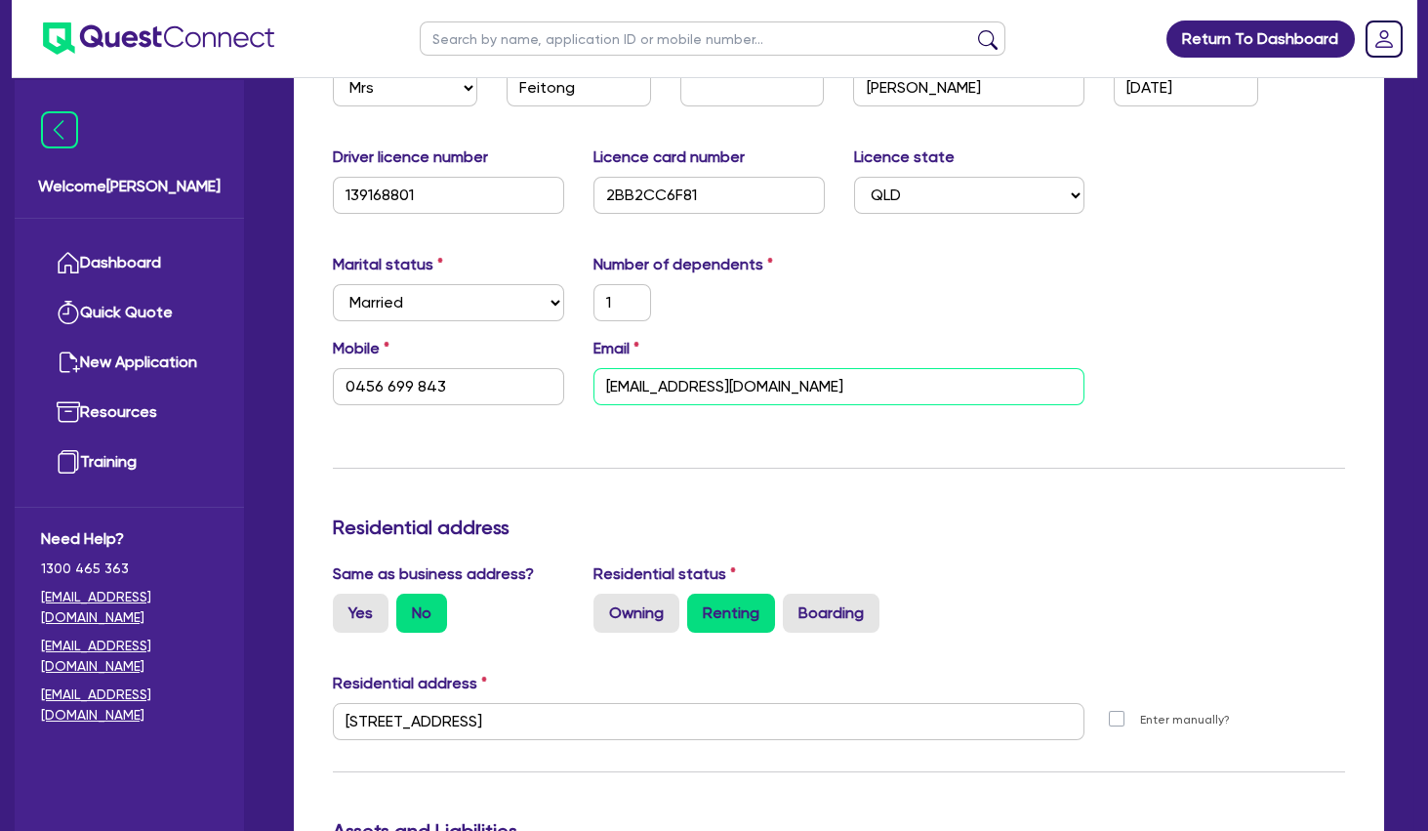
type input "[EMAIL_ADDRESS][DOMAIN_NAME]$30,062.03"
type input "650,000"
type input "80,000"
type input "120,000"
type input "300,000"
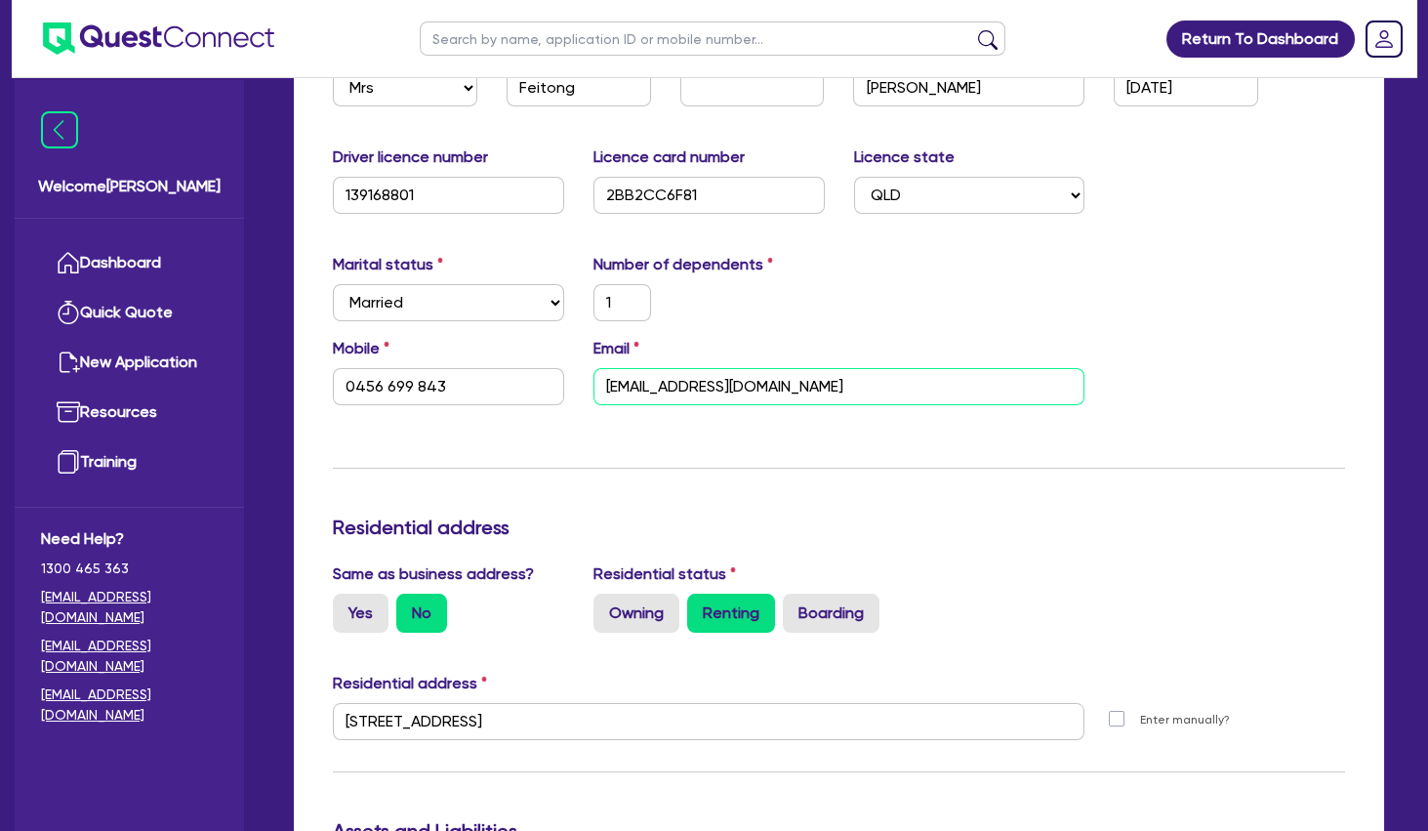
type input "320,000"
type input "2,400"
type input "90,000"
type input "1,050"
drag, startPoint x: 910, startPoint y: 379, endPoint x: 783, endPoint y: 376, distance: 126.9
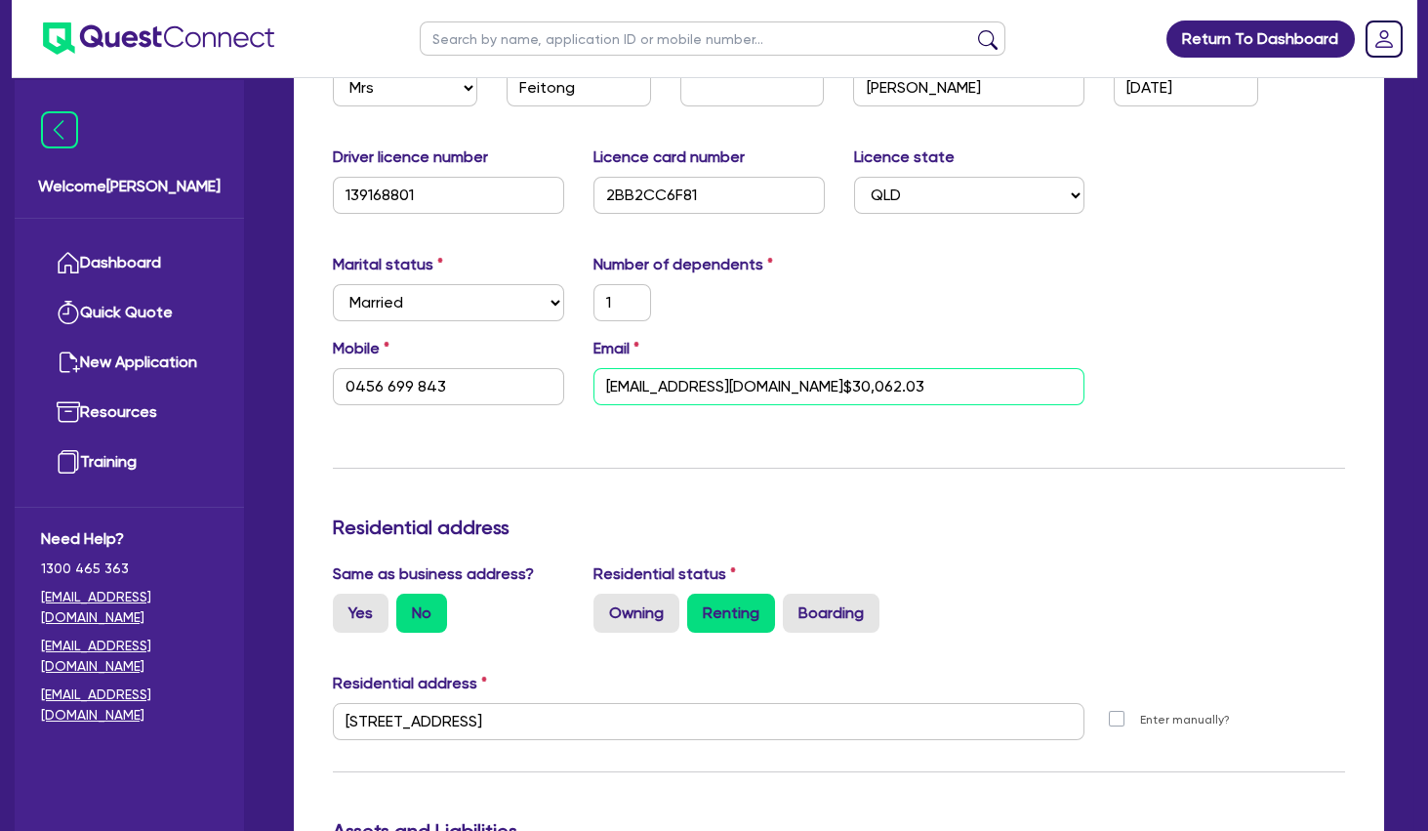
click at [783, 376] on input "[EMAIL_ADDRESS][DOMAIN_NAME]$30,062.03" at bounding box center [840, 386] width 492 height 37
type input "1"
type input "0456 699 843"
type input "[EMAIL_ADDRESS][DOMAIN_NAME]"
type input "650,000"
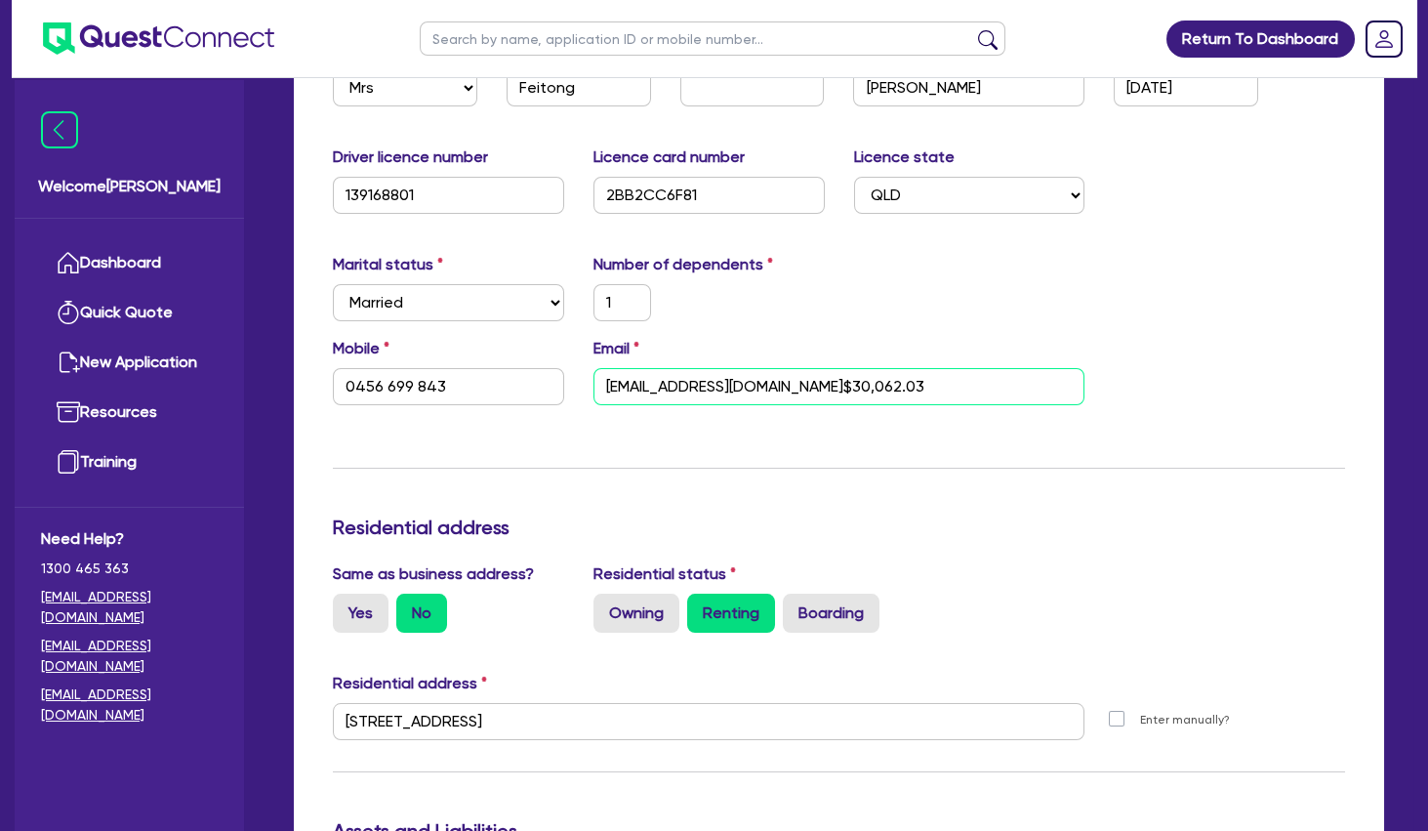
type input "80,000"
type input "120,000"
type input "300,000"
type input "320,000"
type input "2,400"
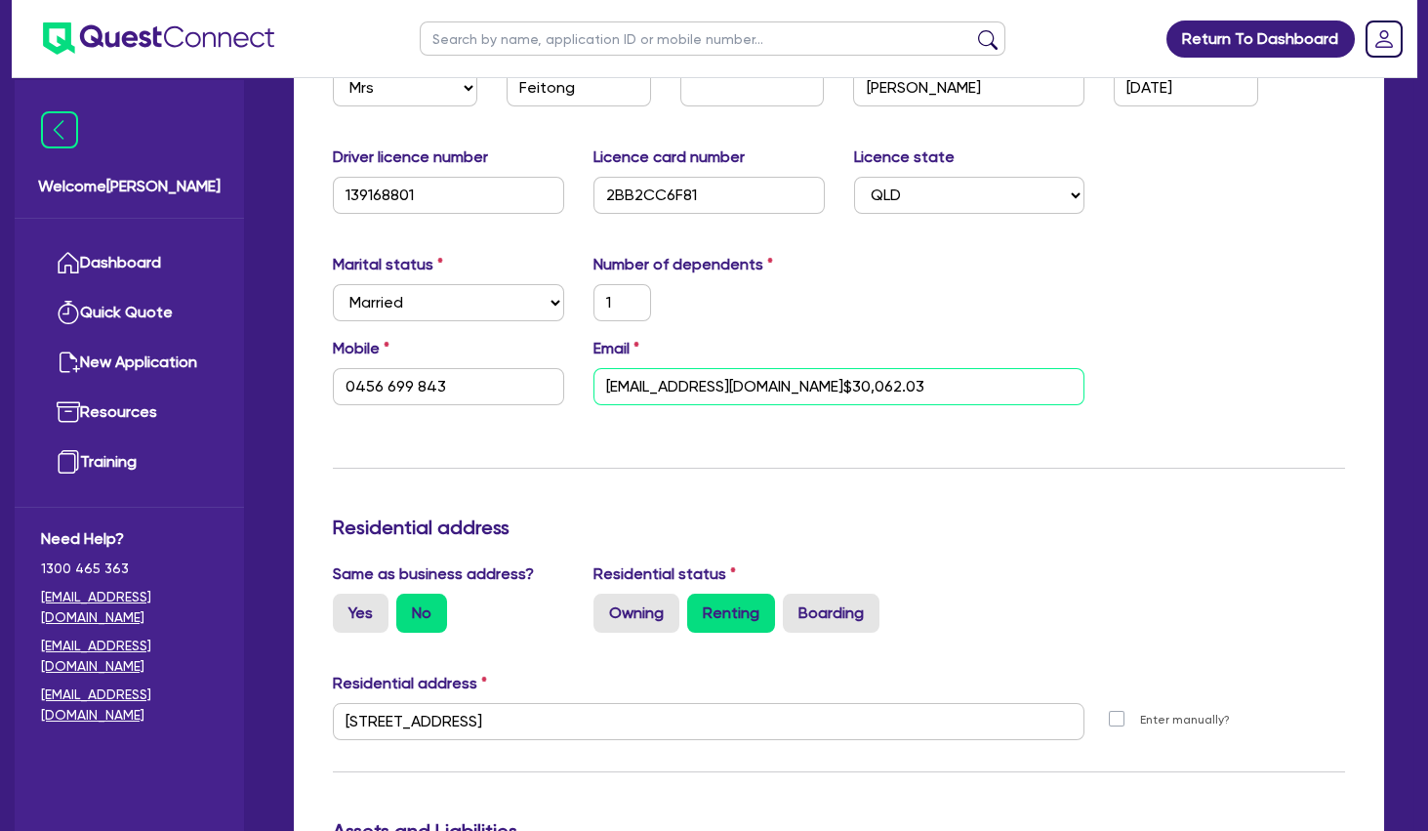
type input "90,000"
type input "1,050"
click at [961, 387] on input "[EMAIL_ADDRESS][DOMAIN_NAME]" at bounding box center [840, 386] width 492 height 37
paste input "$42,173.52"
type input "1"
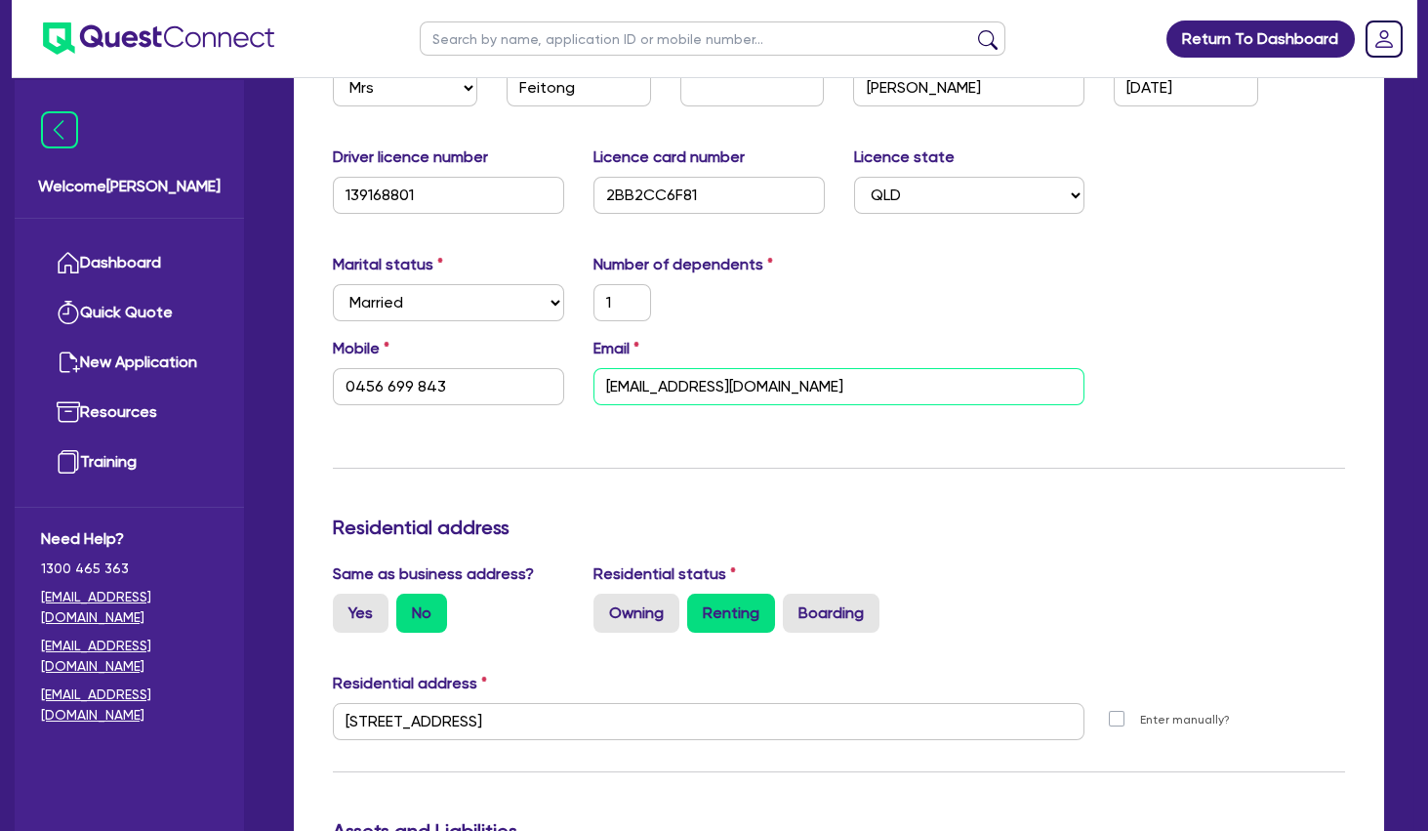
type input "0456 699 843"
type input "[EMAIL_ADDRESS][DOMAIN_NAME]$42,173.52"
type input "650,000"
type input "80,000"
type input "120,000"
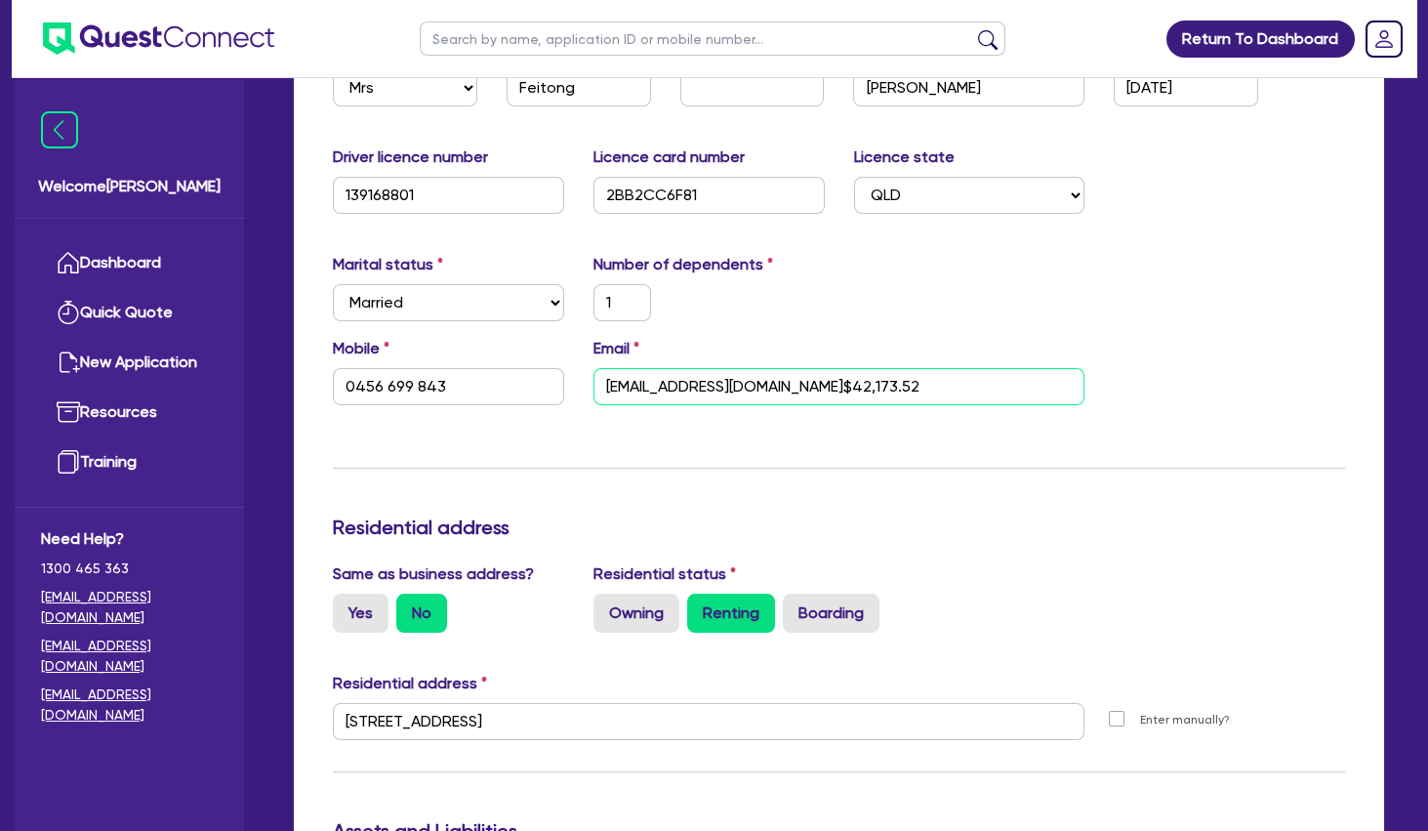
type input "300,000"
type input "320,000"
type input "2,400"
type input "90,000"
type input "1,050"
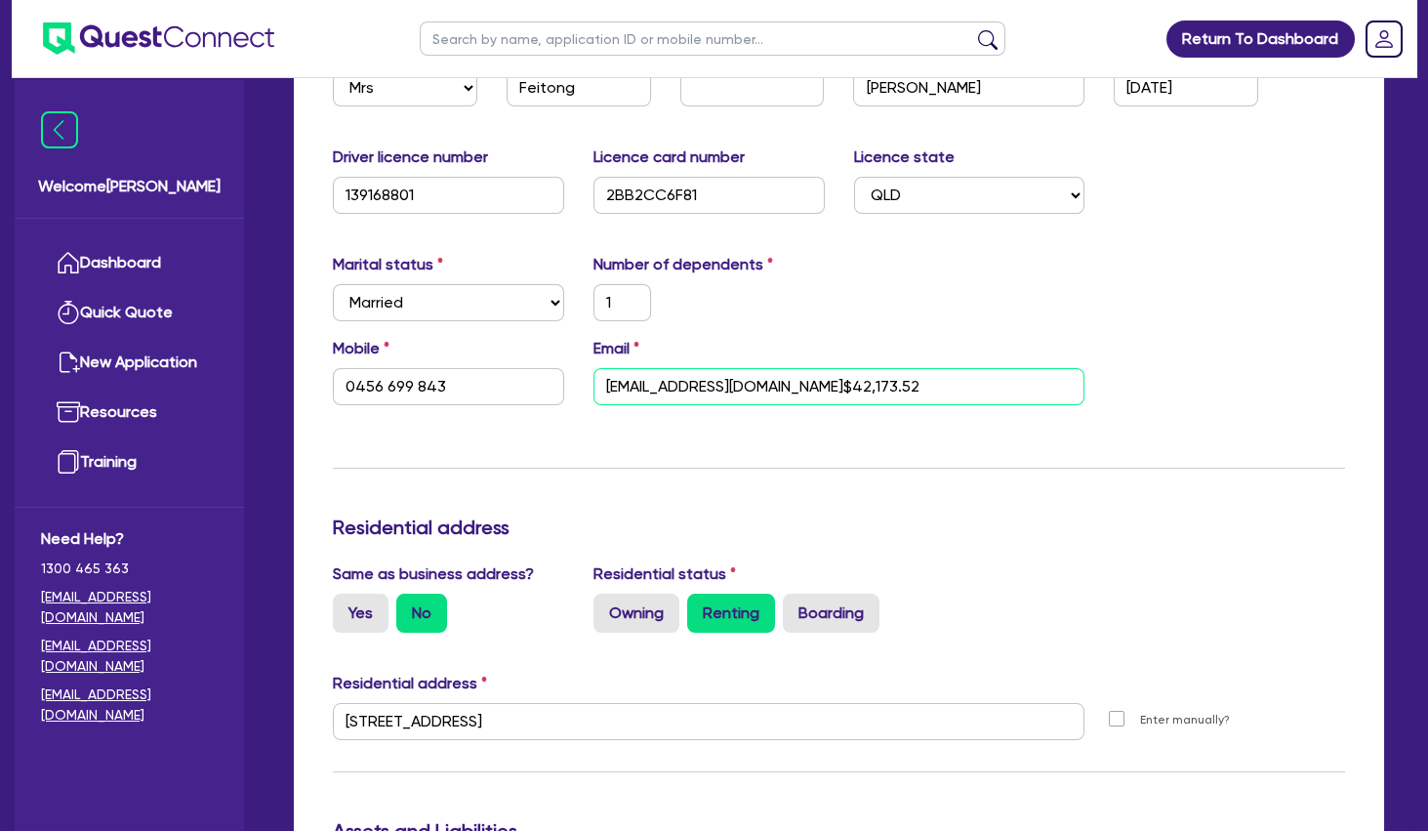
drag, startPoint x: 804, startPoint y: 390, endPoint x: 781, endPoint y: 390, distance: 23.4
click at [781, 390] on input "[EMAIL_ADDRESS][DOMAIN_NAME]$42,173.52" at bounding box center [840, 386] width 492 height 37
type input "1"
type input "0456 699 843"
type input "[EMAIL_ADDRESS][DOMAIN_NAME]"
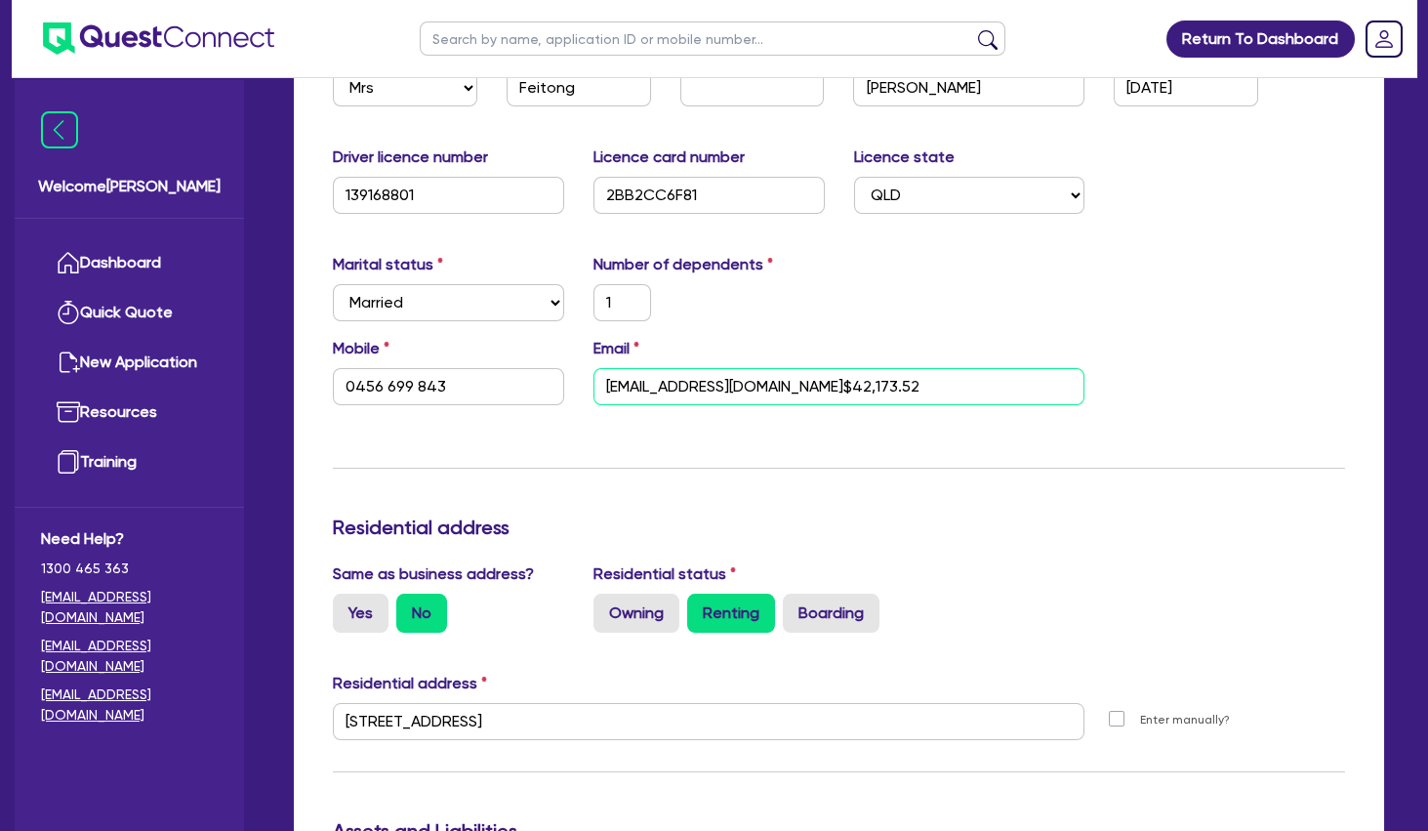
type input "650,000"
type input "80,000"
type input "120,000"
type input "300,000"
type input "320,000"
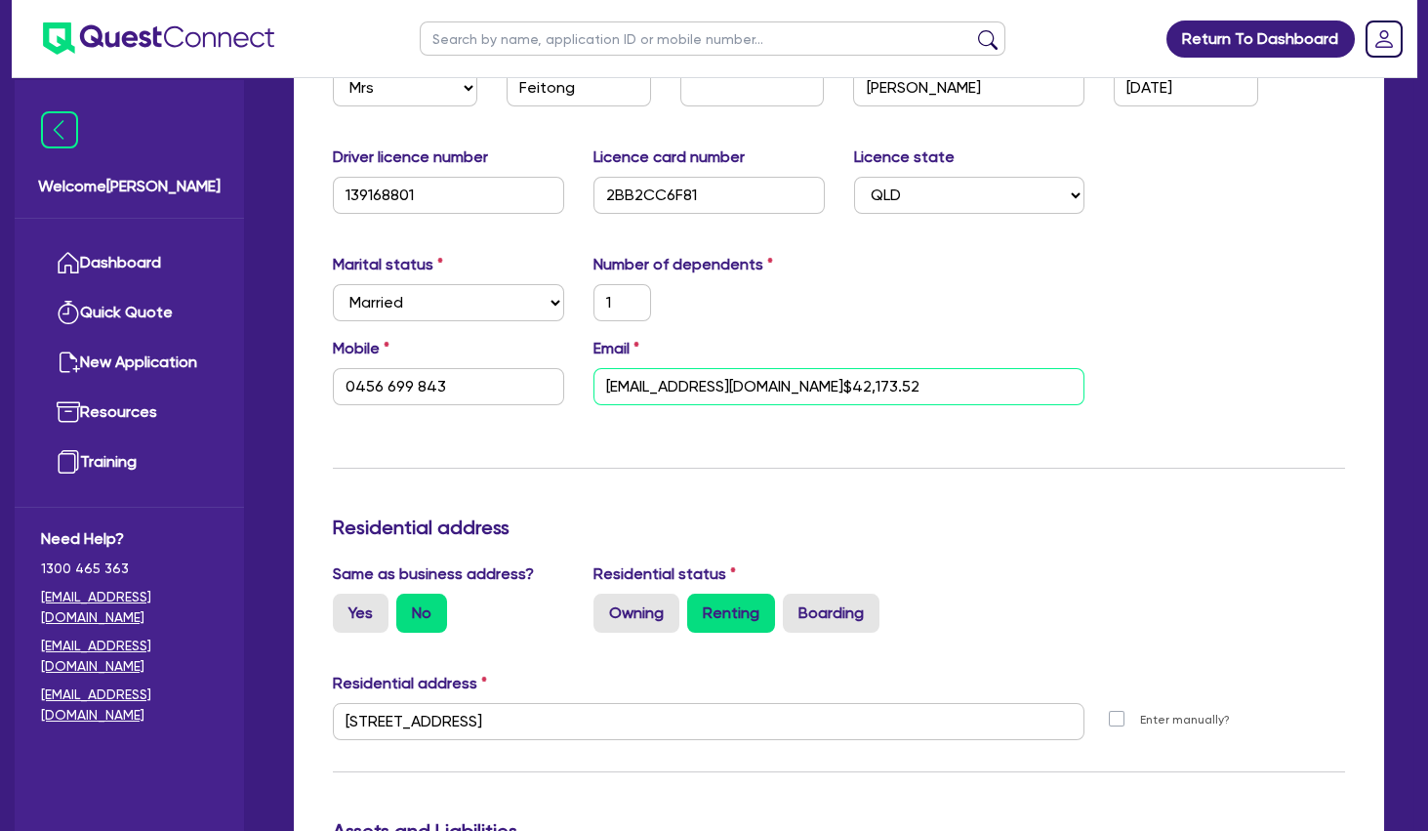
type input "2,400"
type input "90,000"
type input "1,050"
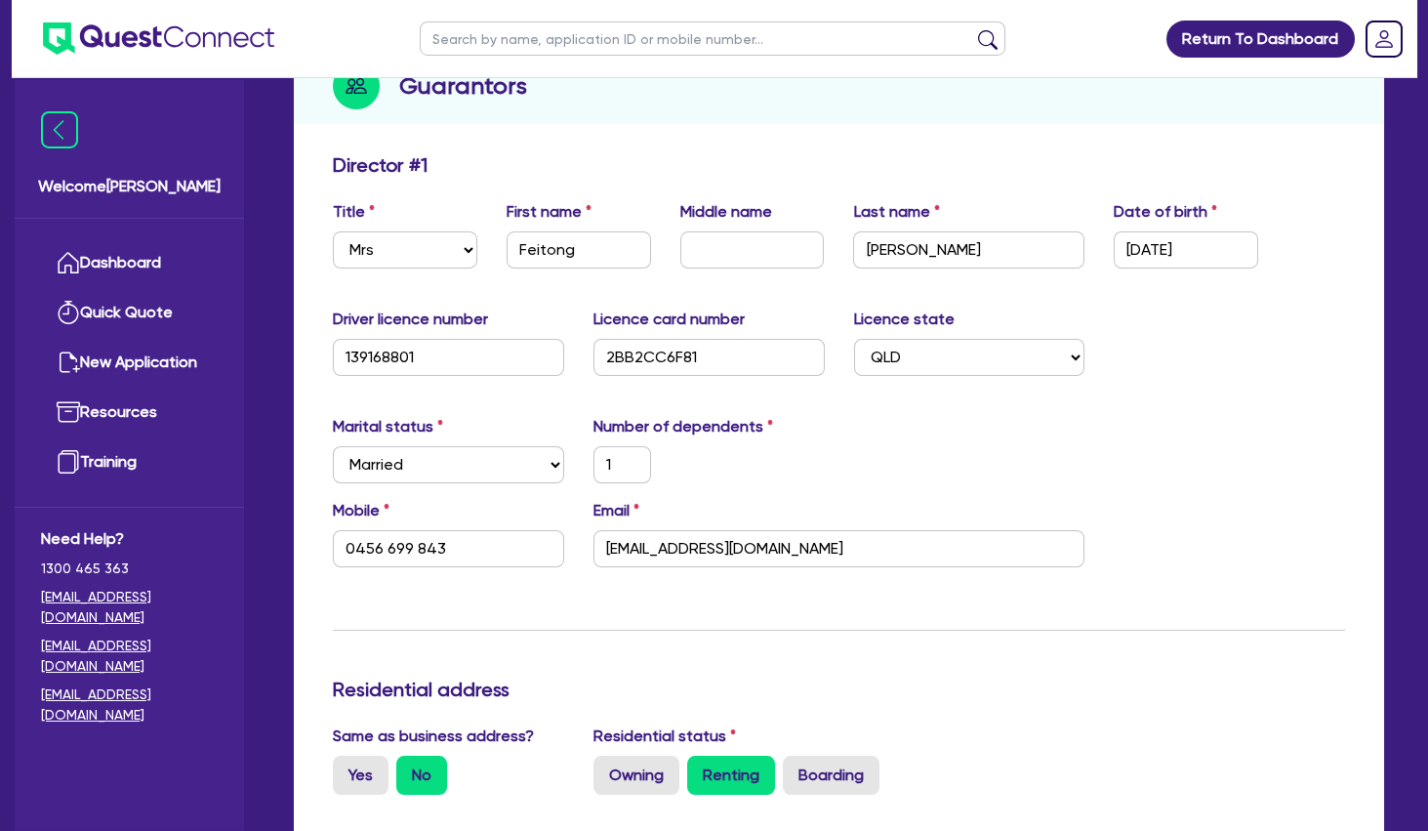
scroll to position [0, 0]
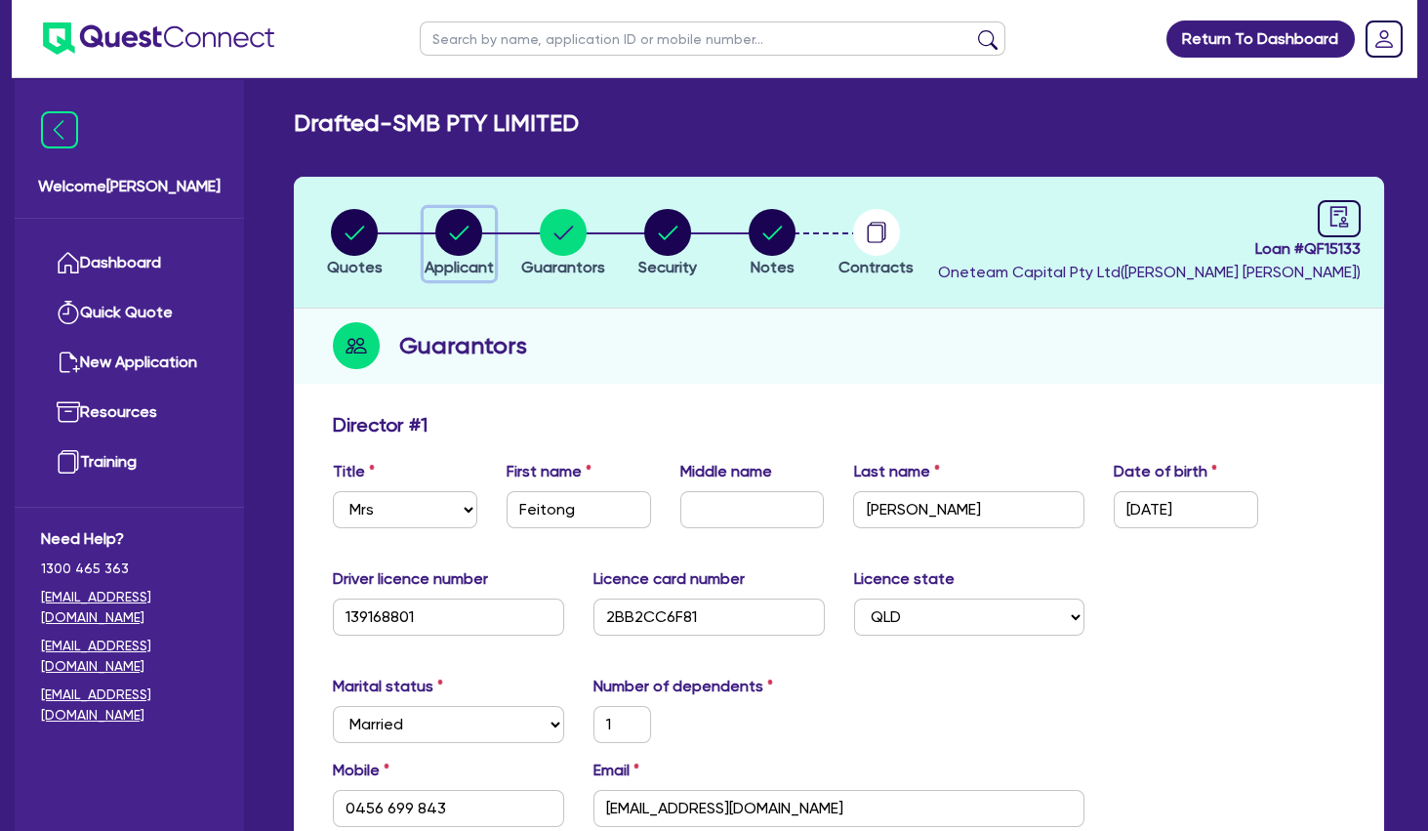
click at [468, 226] on icon "button" at bounding box center [460, 233] width 20 height 14
select select "COMPANY"
select select "HEALTH_BEAUTY"
select select "OTHER_HEALTH_BEAUTY"
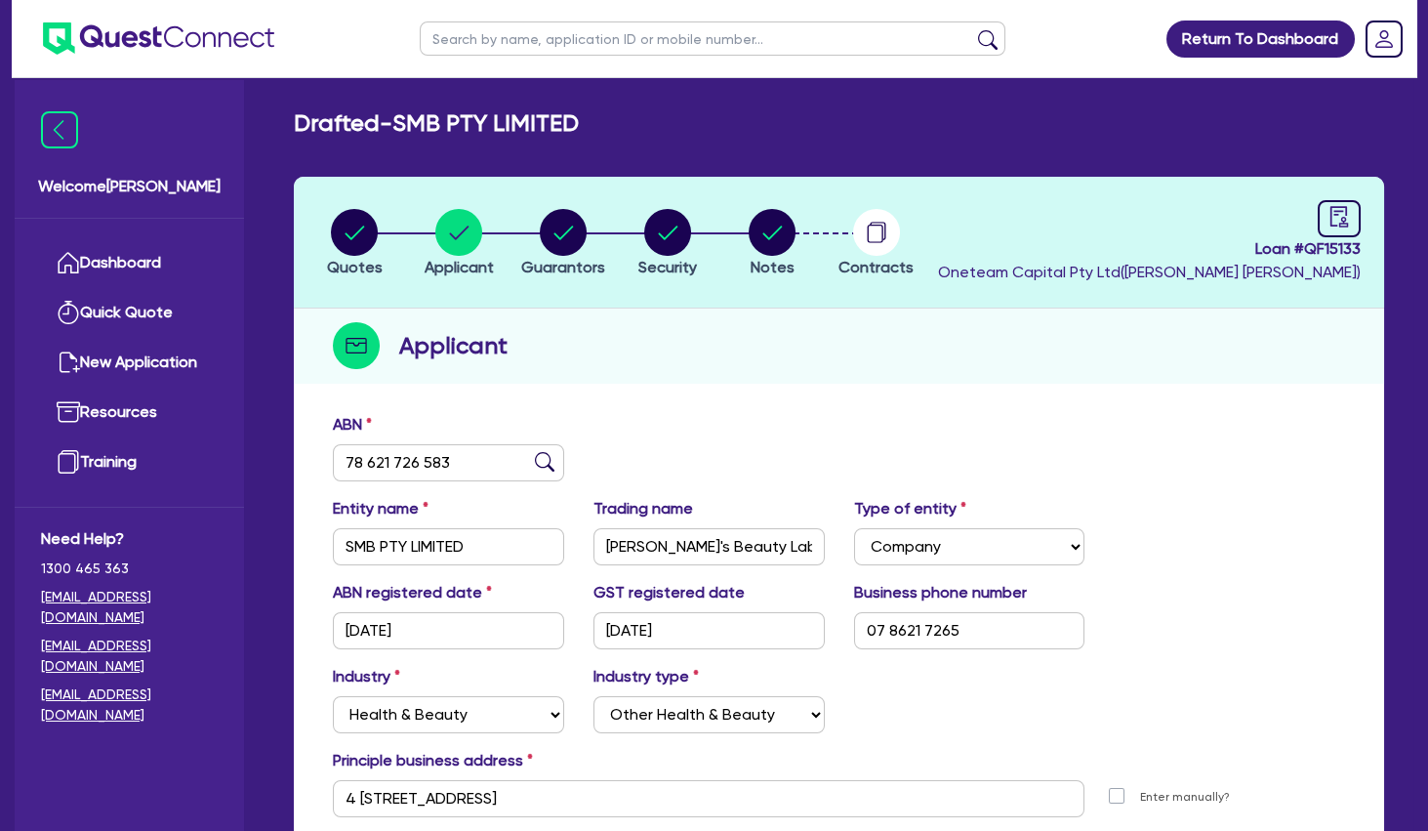
click at [718, 348] on div "Applicant" at bounding box center [839, 345] width 1090 height 75
click at [163, 259] on link "Dashboard" at bounding box center [129, 263] width 177 height 50
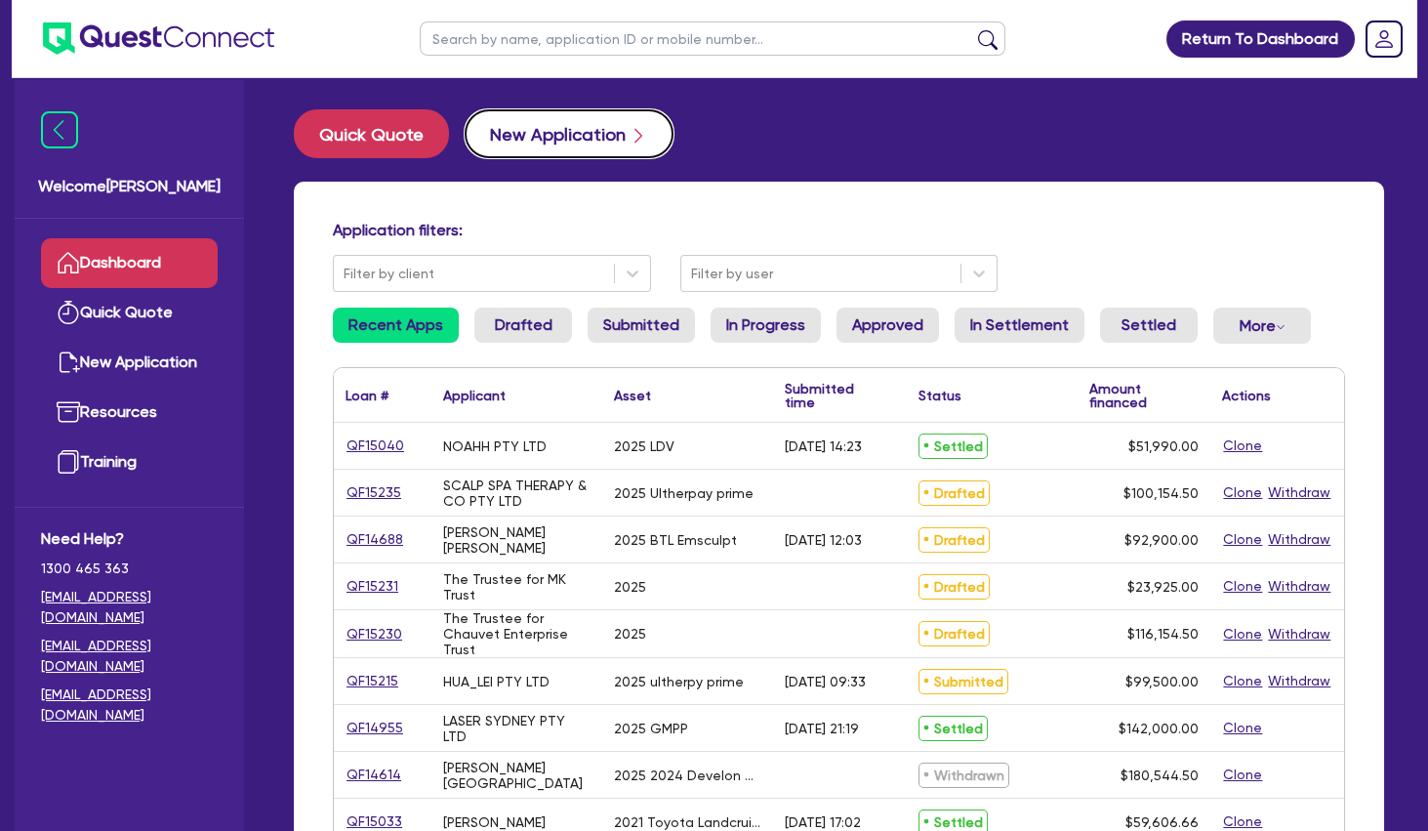
click at [558, 139] on button "New Application" at bounding box center [569, 133] width 209 height 49
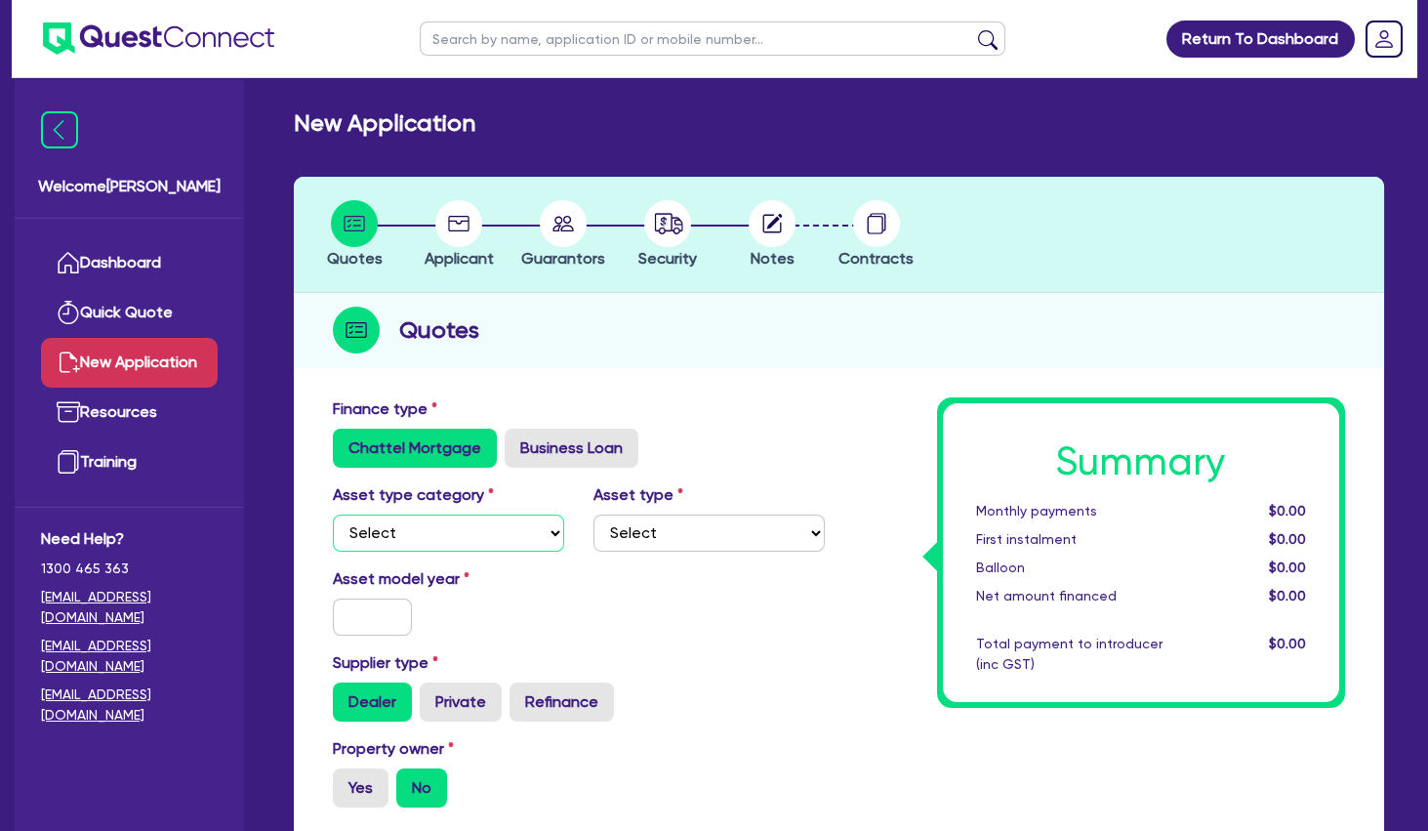
click at [333, 514] on select "Select Cars and light trucks Primary assets Secondary assets Tertiary assets" at bounding box center [448, 532] width 231 height 37
click option "Tertiary assets" at bounding box center [0, 0] width 0 height 0
click at [333, 514] on select "Select Cars and light trucks Primary assets Secondary assets Tertiary assets" at bounding box center [448, 532] width 231 height 37
select select "SECONDARY_ASSETS"
click option "Secondary assets" at bounding box center [0, 0] width 0 height 0
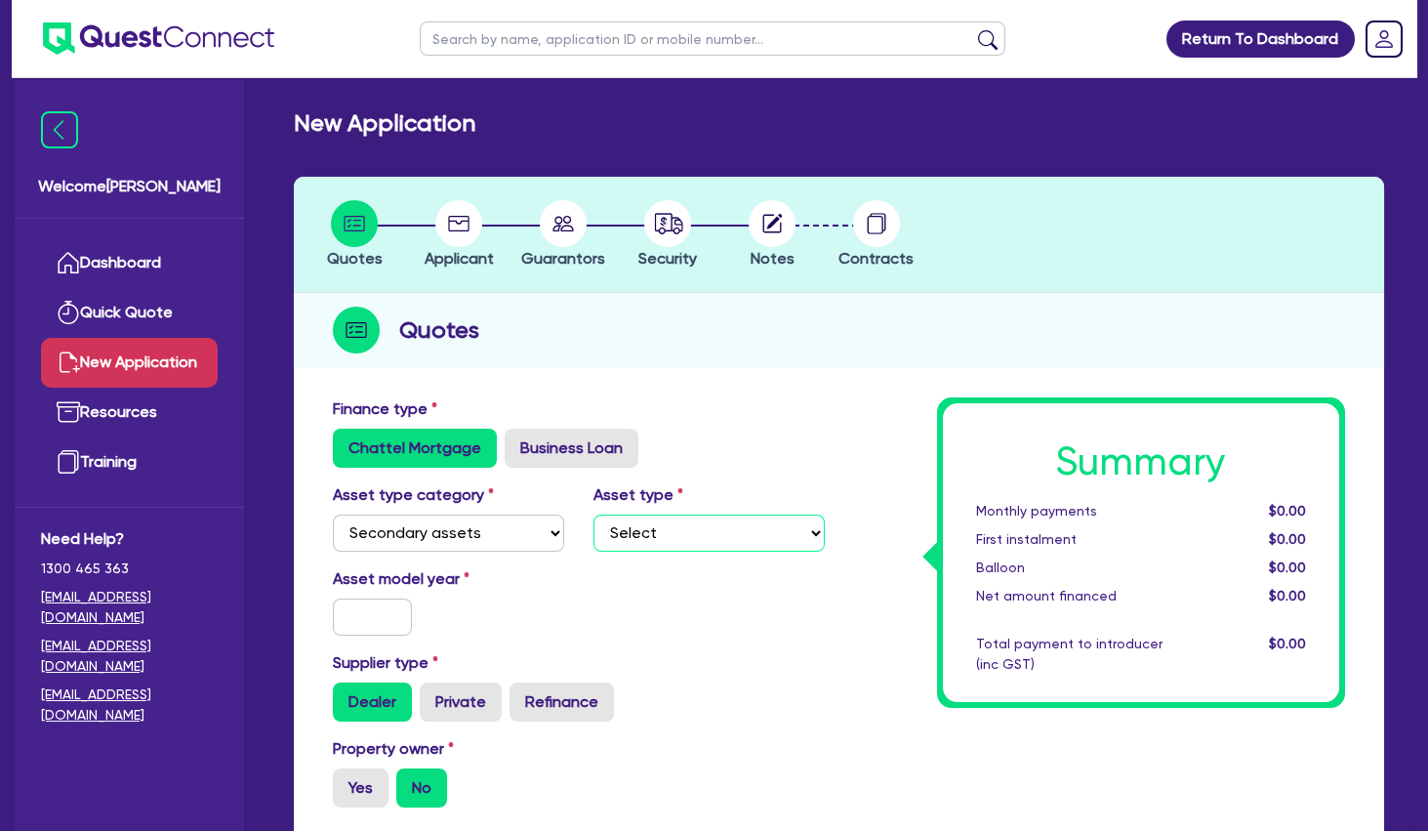
click at [594, 514] on select "Select Generators and compressors Engineering and toolmaking Woodworking and me…" at bounding box center [709, 532] width 231 height 37
select select "MEDICAL_DENTAL_LABORATORY_EQUIPMENT"
click option "Medical / dental / laboratory equipment" at bounding box center [0, 0] width 0 height 0
click at [364, 618] on input "text" at bounding box center [372, 616] width 79 height 37
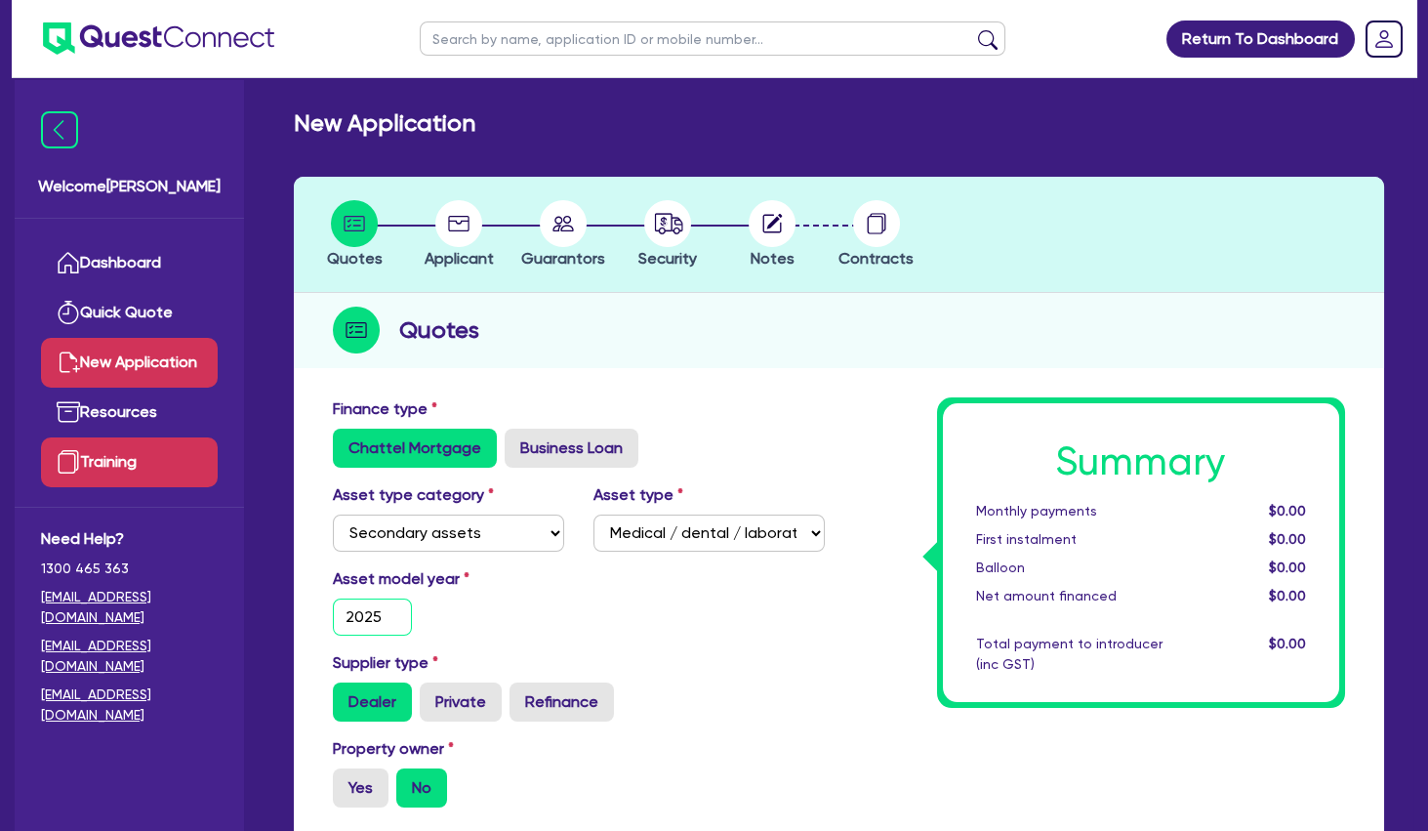
type input "2025"
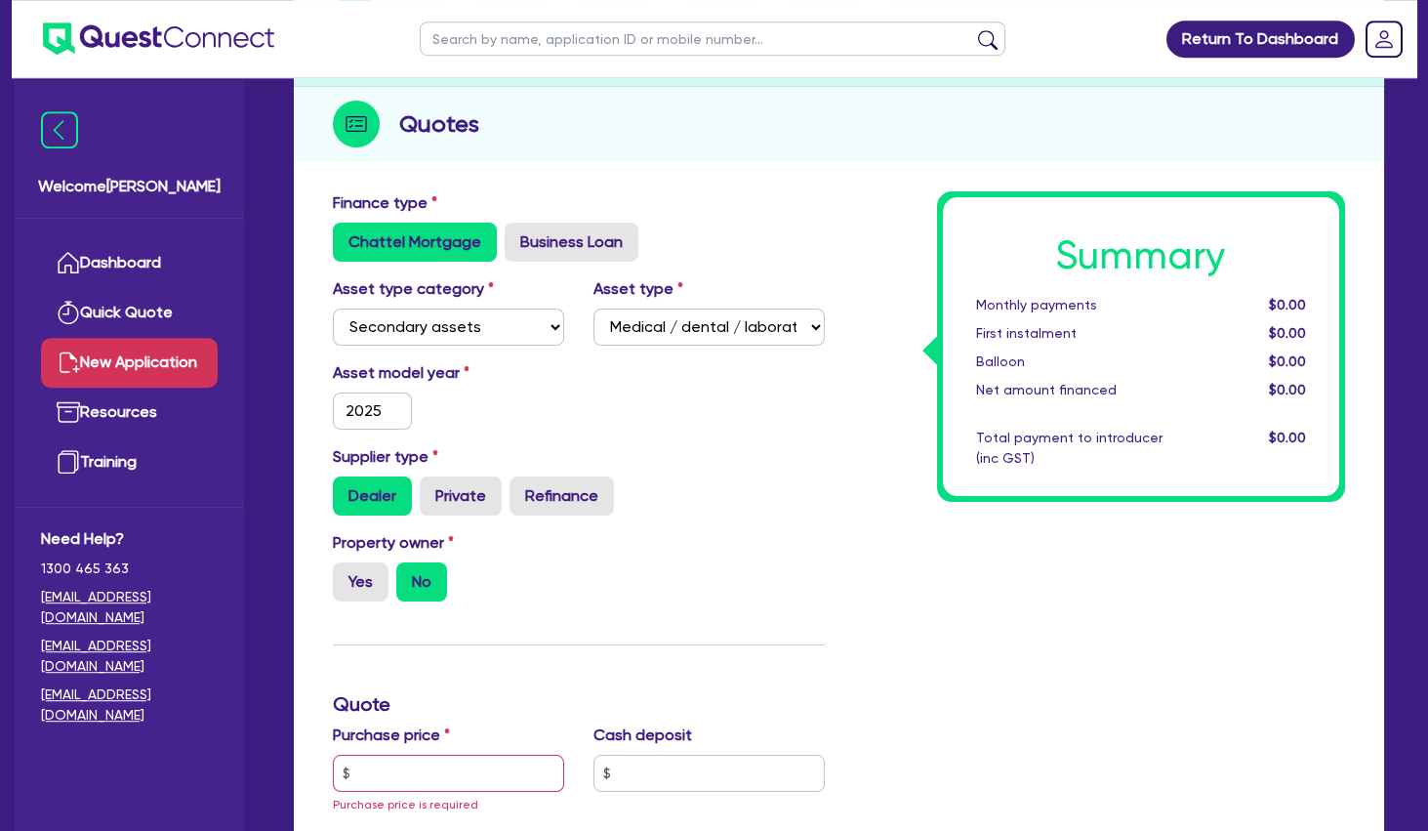
scroll to position [211, 0]
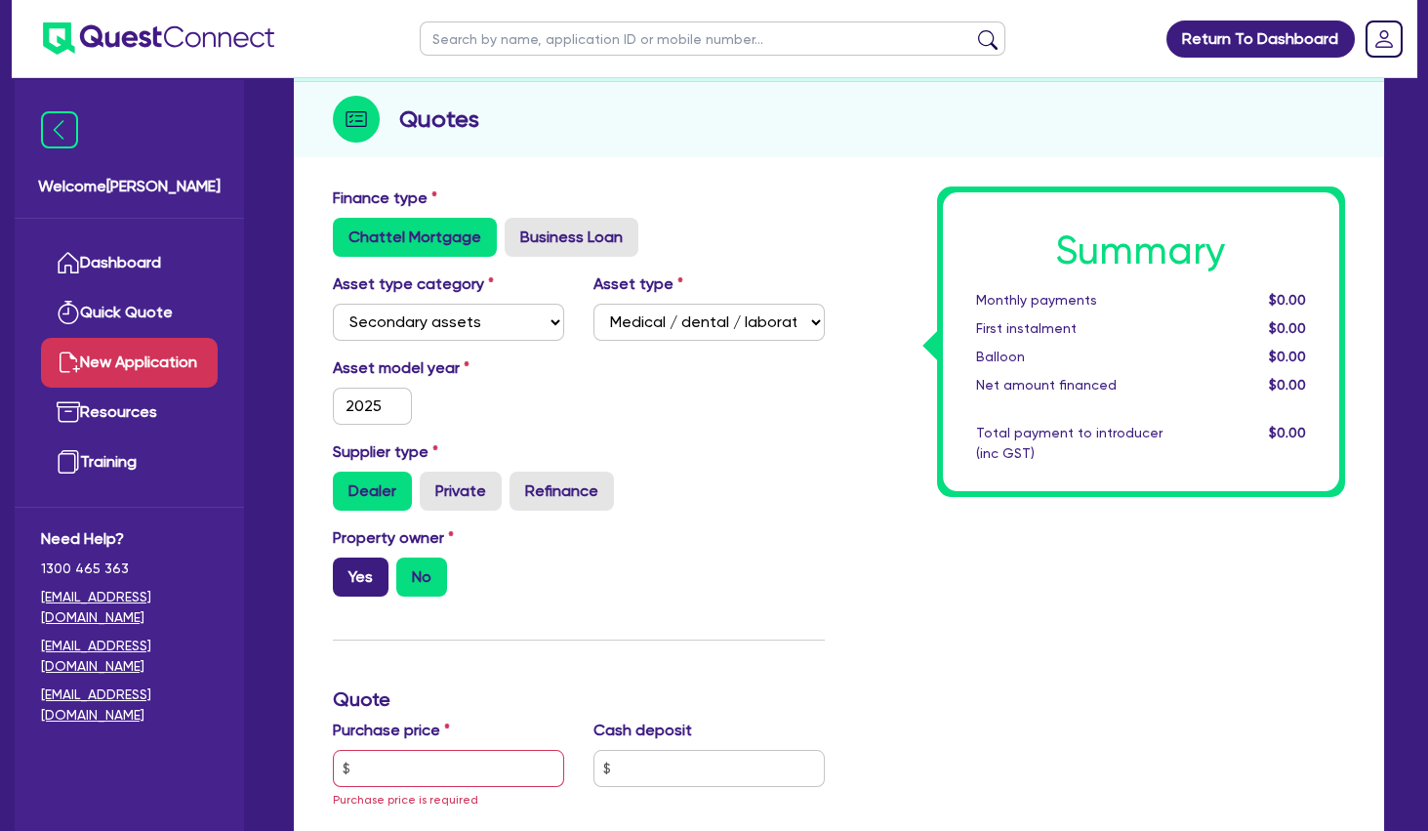
click at [375, 576] on label "Yes" at bounding box center [361, 576] width 56 height 39
click at [346, 570] on input "Yes" at bounding box center [339, 563] width 13 height 13
radio input "true"
click at [461, 759] on input "text" at bounding box center [448, 768] width 231 height 37
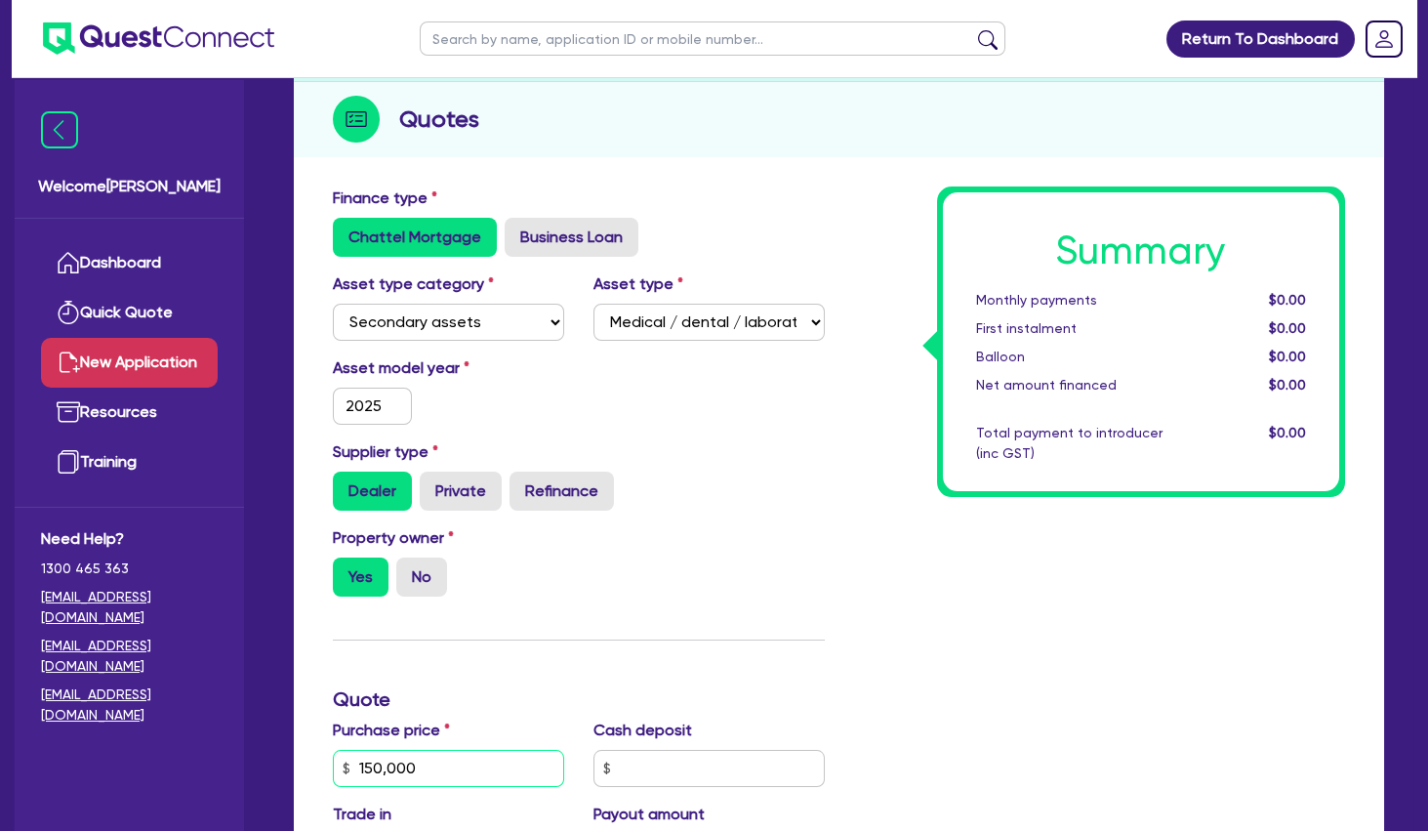
scroll to position [633, 0]
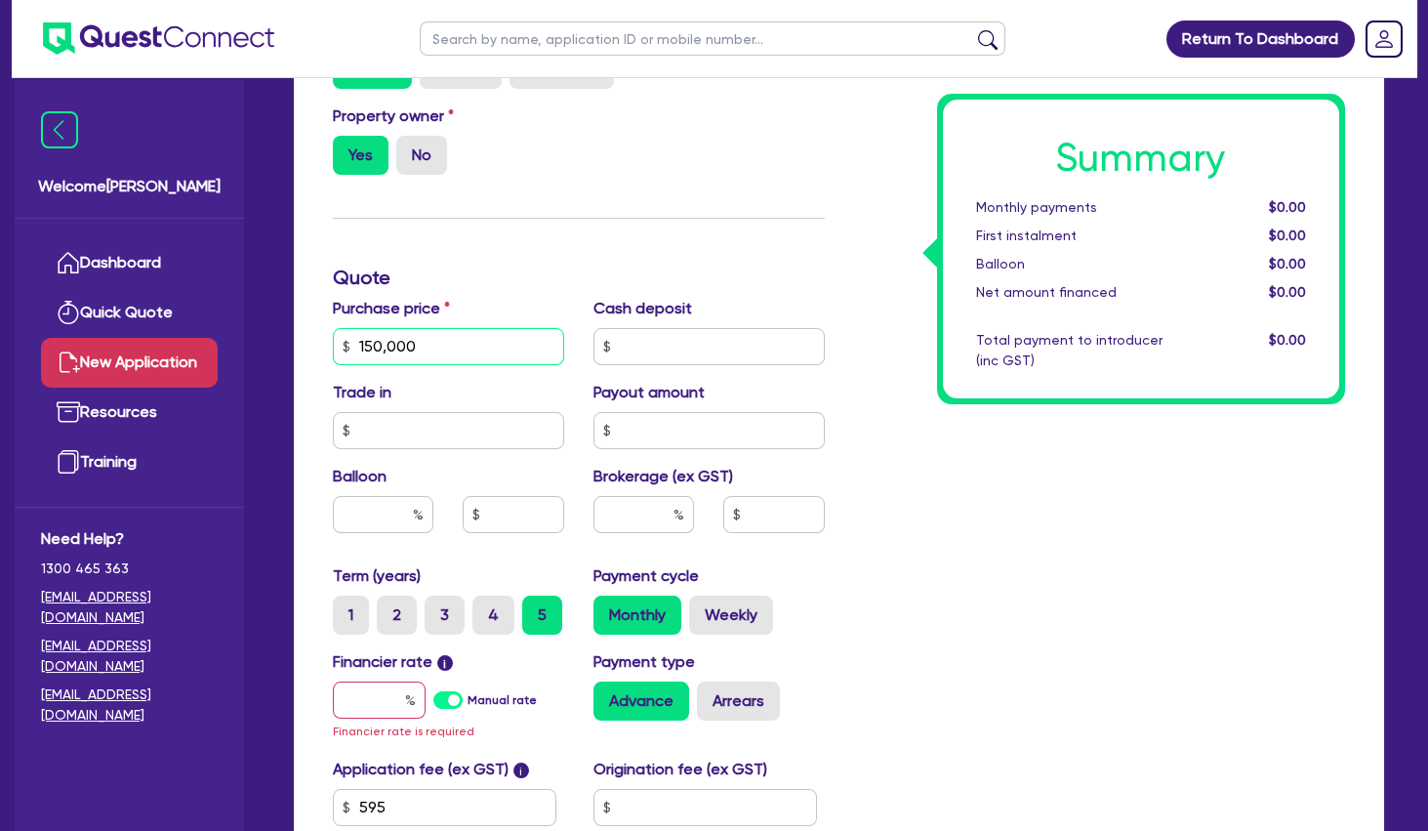
type input "150,000"
drag, startPoint x: 356, startPoint y: 688, endPoint x: 370, endPoint y: 688, distance: 13.7
click at [370, 688] on input "text" at bounding box center [379, 699] width 93 height 37
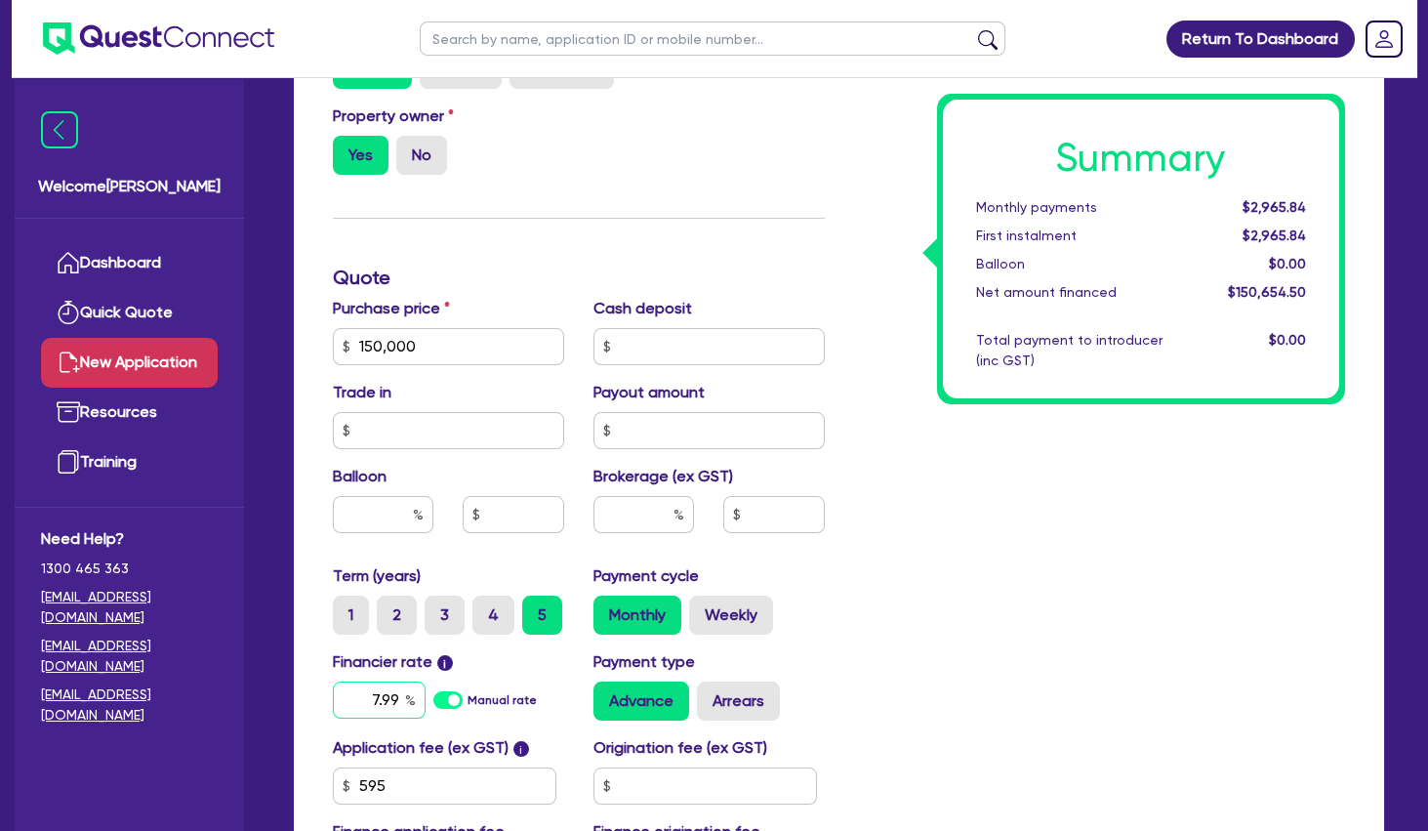
type input "7.99"
click at [641, 507] on input "text" at bounding box center [644, 514] width 101 height 37
type input "5"
type input "7,532.73"
click at [764, 707] on label "Arrears" at bounding box center [738, 700] width 83 height 39
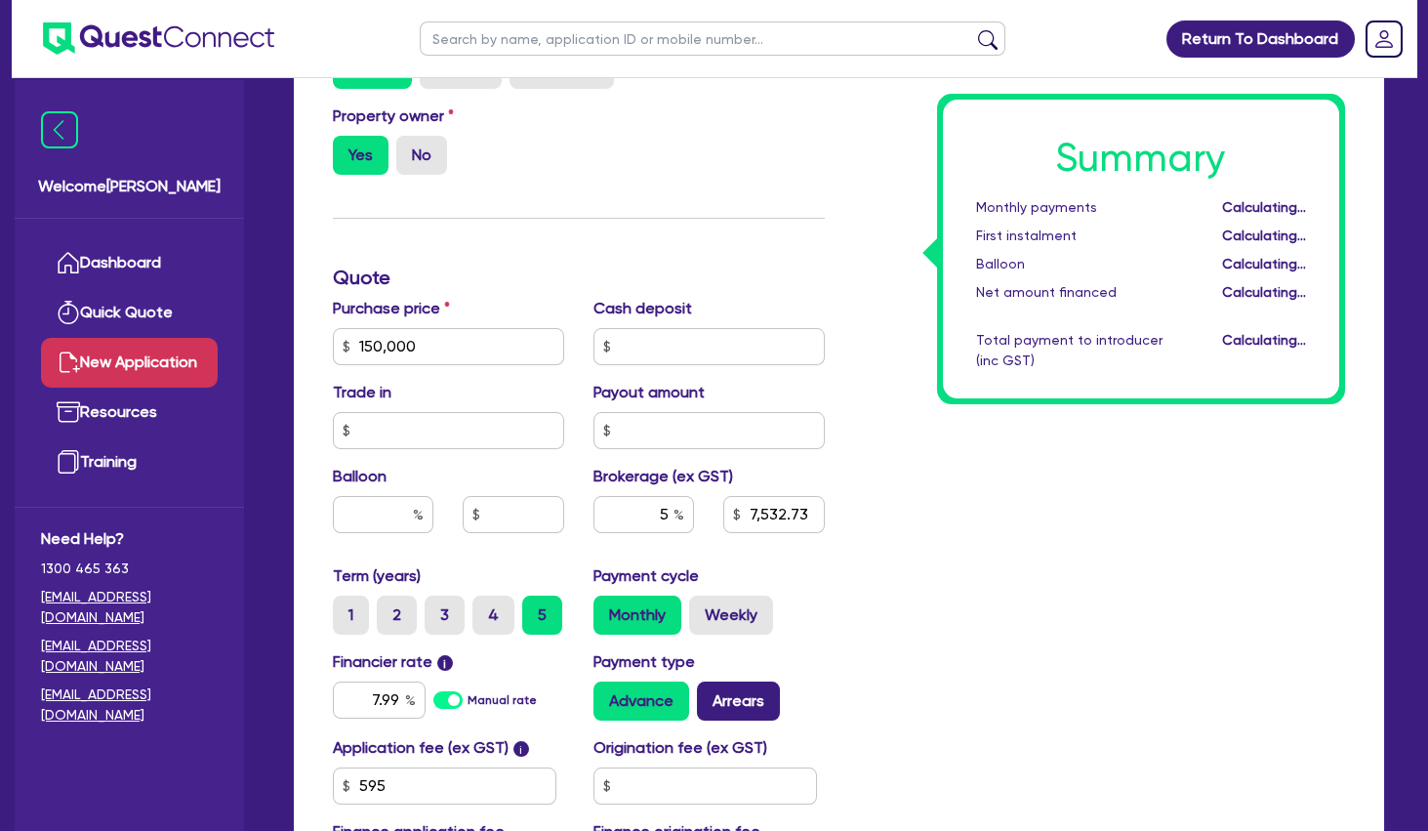
click at [710, 694] on input "Arrears" at bounding box center [703, 687] width 13 height 13
radio input "true"
type input "7,532.73"
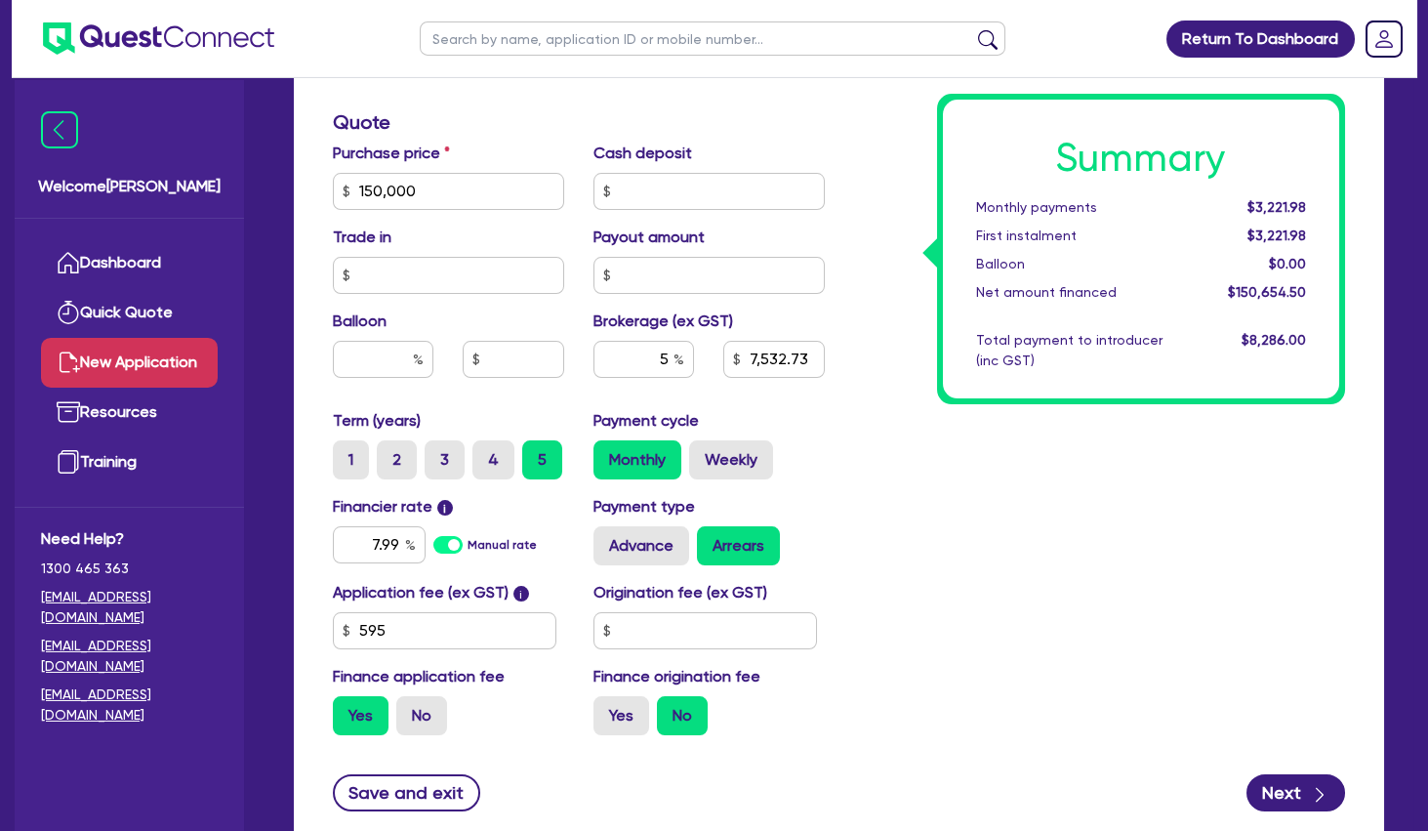
scroll to position [843, 0]
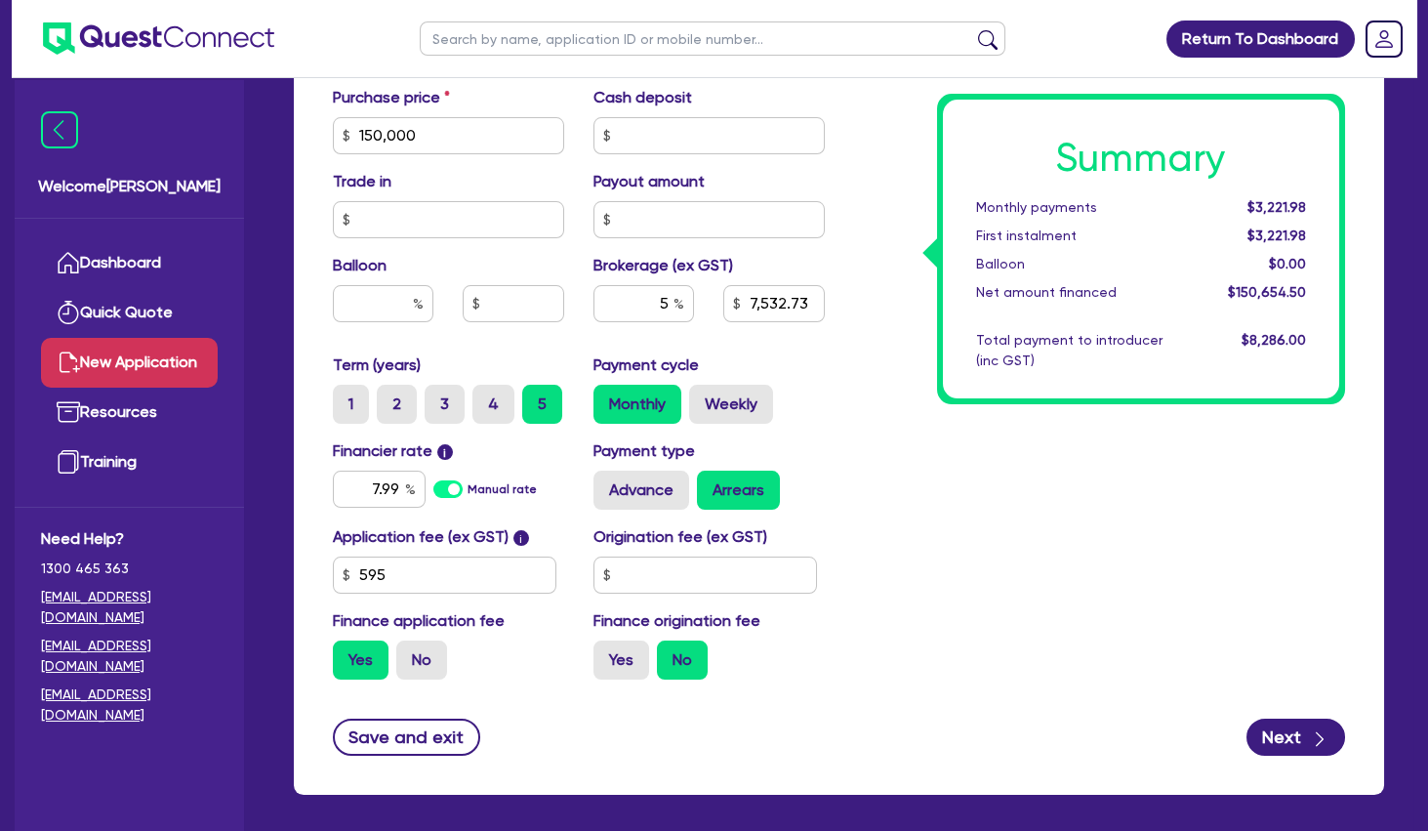
click at [908, 601] on div "Summary Monthly payments $3,221.98 First instalment $3,221.98 Balloon $0.00 Net…" at bounding box center [1100, 124] width 521 height 1141
click at [421, 662] on label "No" at bounding box center [421, 659] width 51 height 39
click at [409, 653] on input "No" at bounding box center [402, 646] width 13 height 13
radio input "true"
click at [986, 612] on div "Summary Monthly payments $3,207.99 First instalment i $3,862.49 Balloon $0.00 N…" at bounding box center [1100, 124] width 521 height 1141
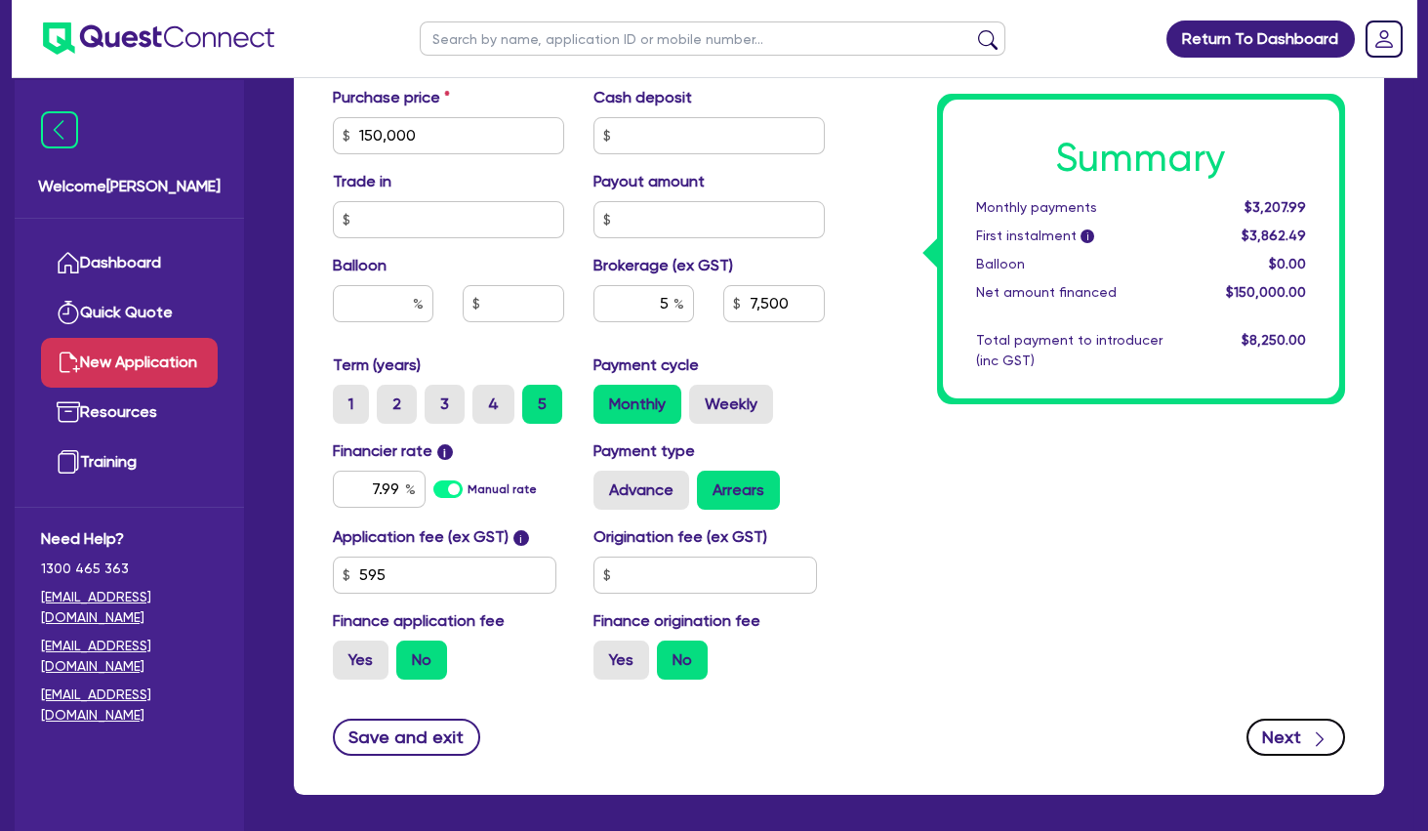
click at [1274, 732] on button "Next" at bounding box center [1296, 736] width 99 height 37
type input "7,500"
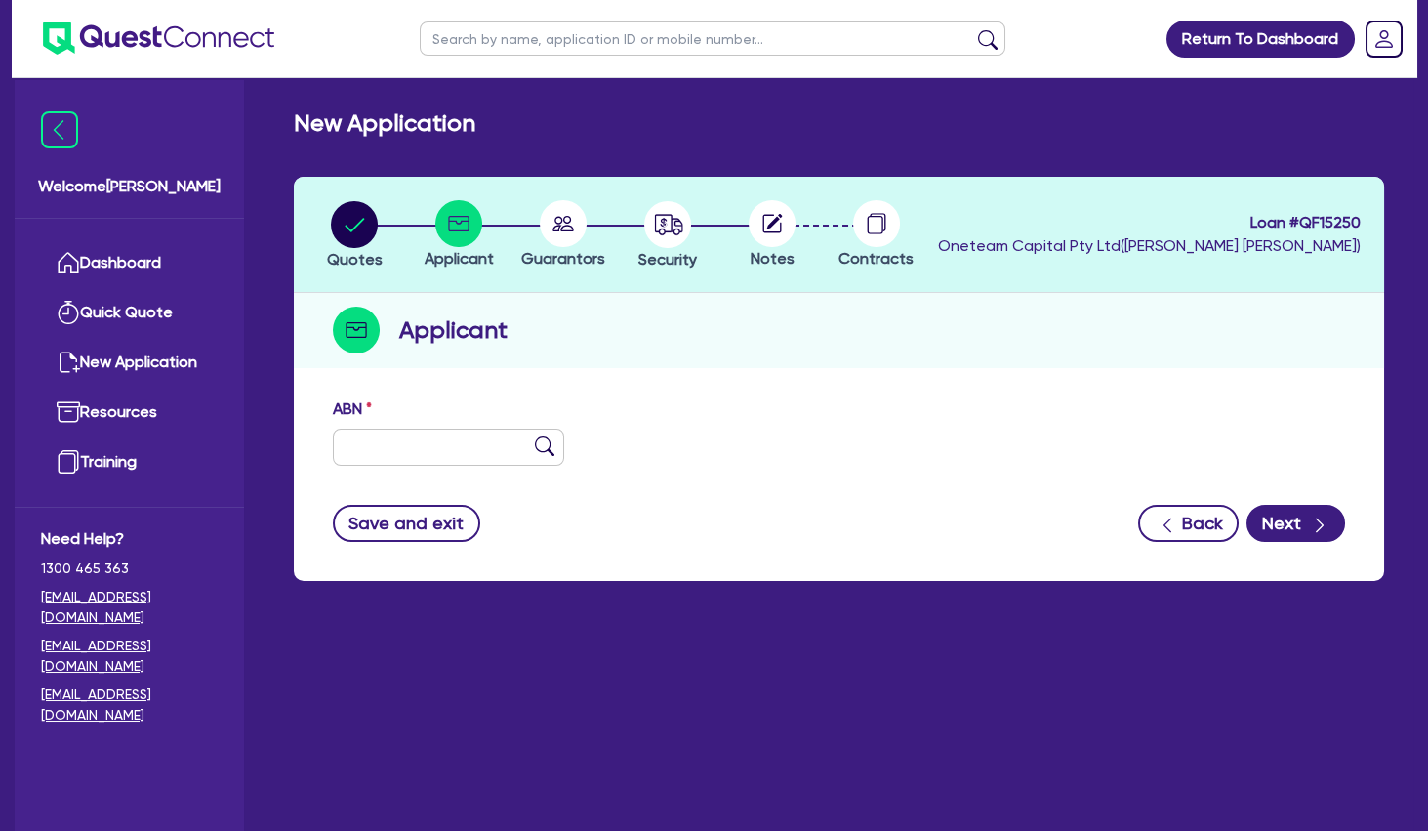
click at [419, 465] on input "text" at bounding box center [448, 447] width 231 height 37
paste input "76 657 842 450"
type input "76 657 842 450"
click at [540, 446] on img at bounding box center [545, 446] width 20 height 20
type input "COREGANIC PILATES PTY LTD"
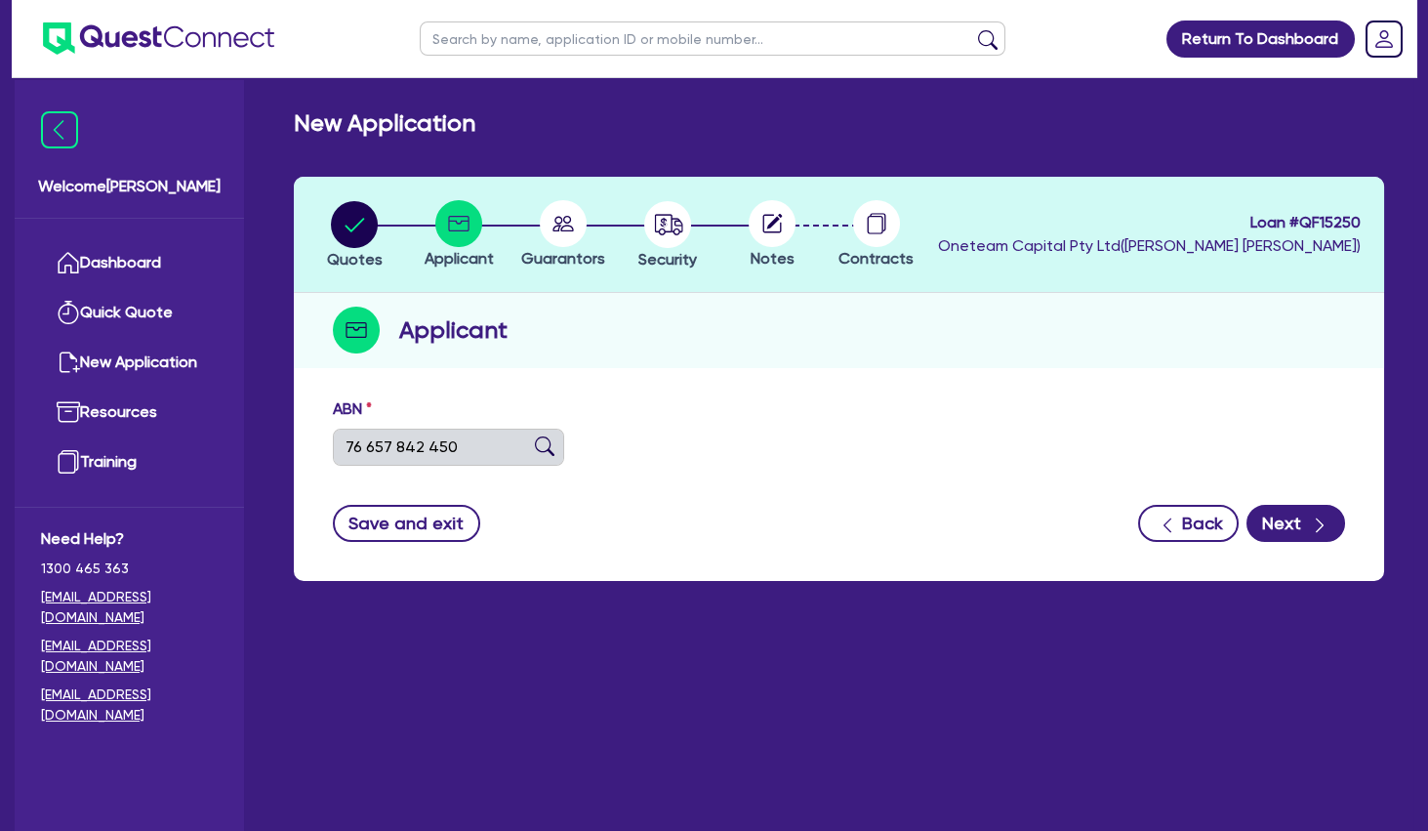
type input "Body Contouring Studio"
select select "COMPANY"
type input "[DATE]"
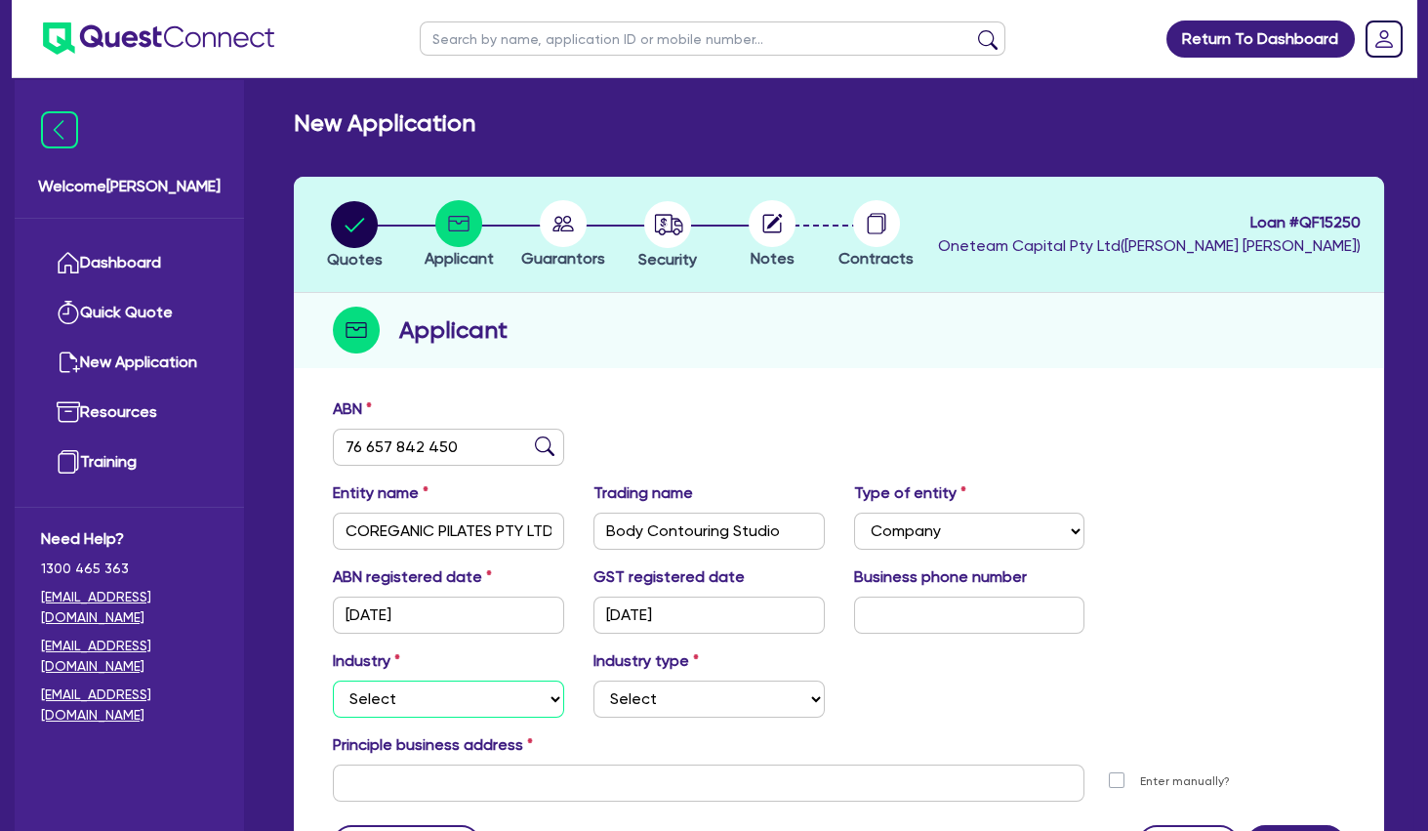
click at [333, 680] on select "Select Accomodation & Food Services Administrative & Support Services Agricultu…" at bounding box center [448, 698] width 231 height 37
select select "HEALTH_BEAUTY"
click option "Health & Beauty" at bounding box center [0, 0] width 0 height 0
click at [594, 680] on select "Select [MEDICAL_DATA], [MEDICAL_DATA] Services Cosmetics Supplies Day Spas, Hea…" at bounding box center [709, 698] width 231 height 37
select select "HAIR_BEAUTY_SALONS"
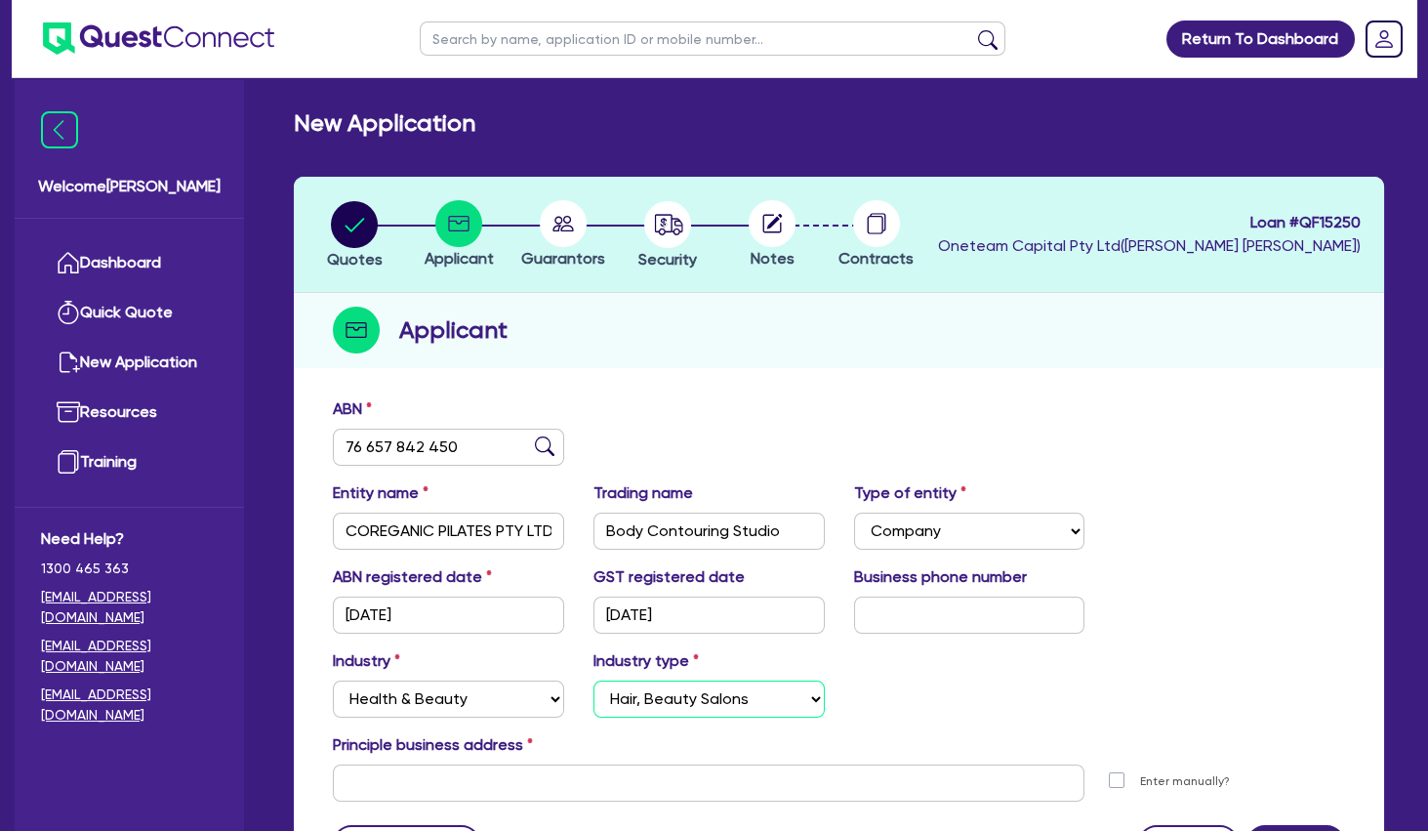
click option "Hair, Beauty Salons" at bounding box center [0, 0] width 0 height 0
click at [708, 532] on input "Body Contouring Studio" at bounding box center [709, 531] width 231 height 37
click at [914, 619] on input "text" at bounding box center [969, 614] width 231 height 37
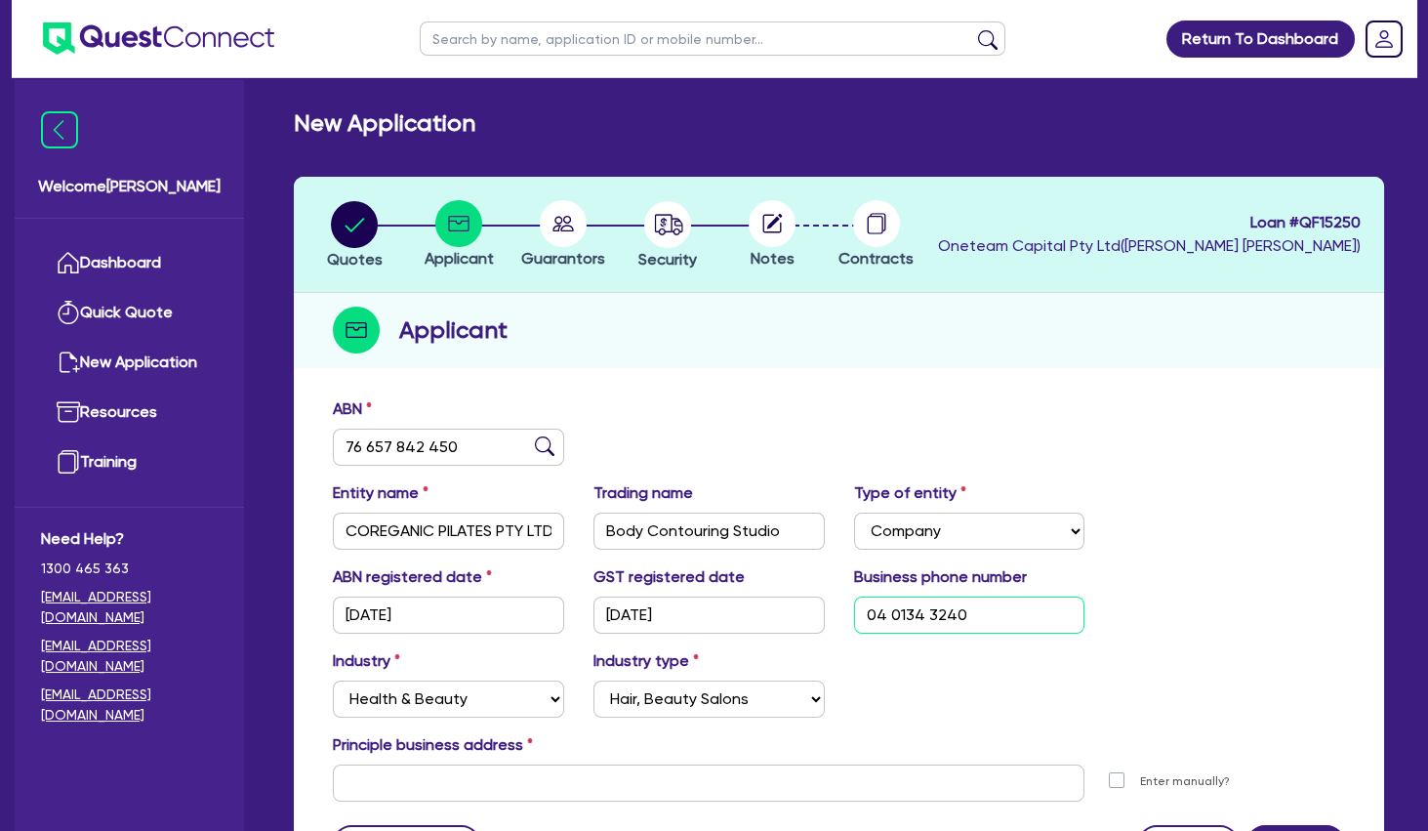
type input "04 0134 3240"
click at [971, 666] on div "Industry Select Accomodation & Food Services Administrative & Support Services …" at bounding box center [839, 691] width 1042 height 84
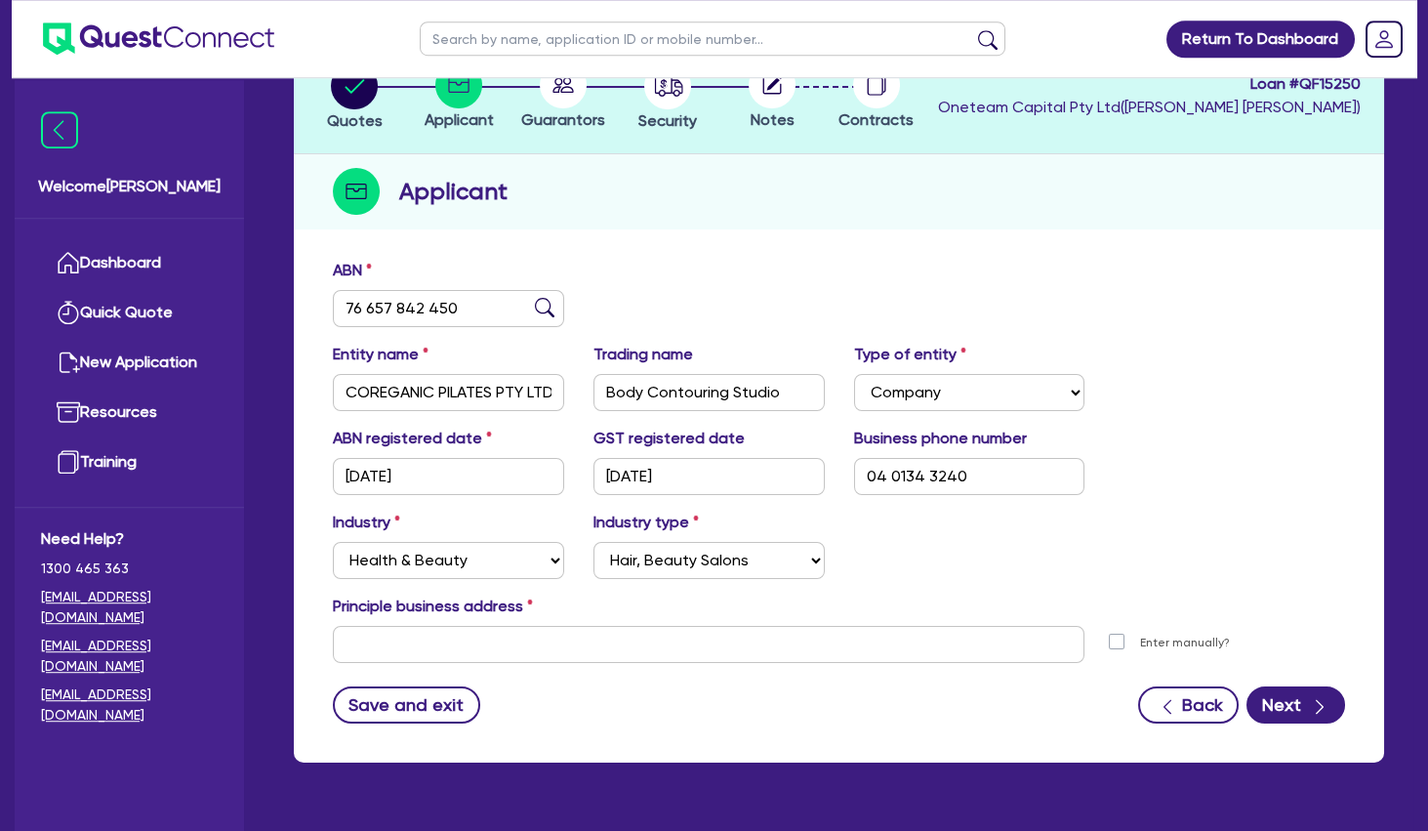
scroll to position [188, 0]
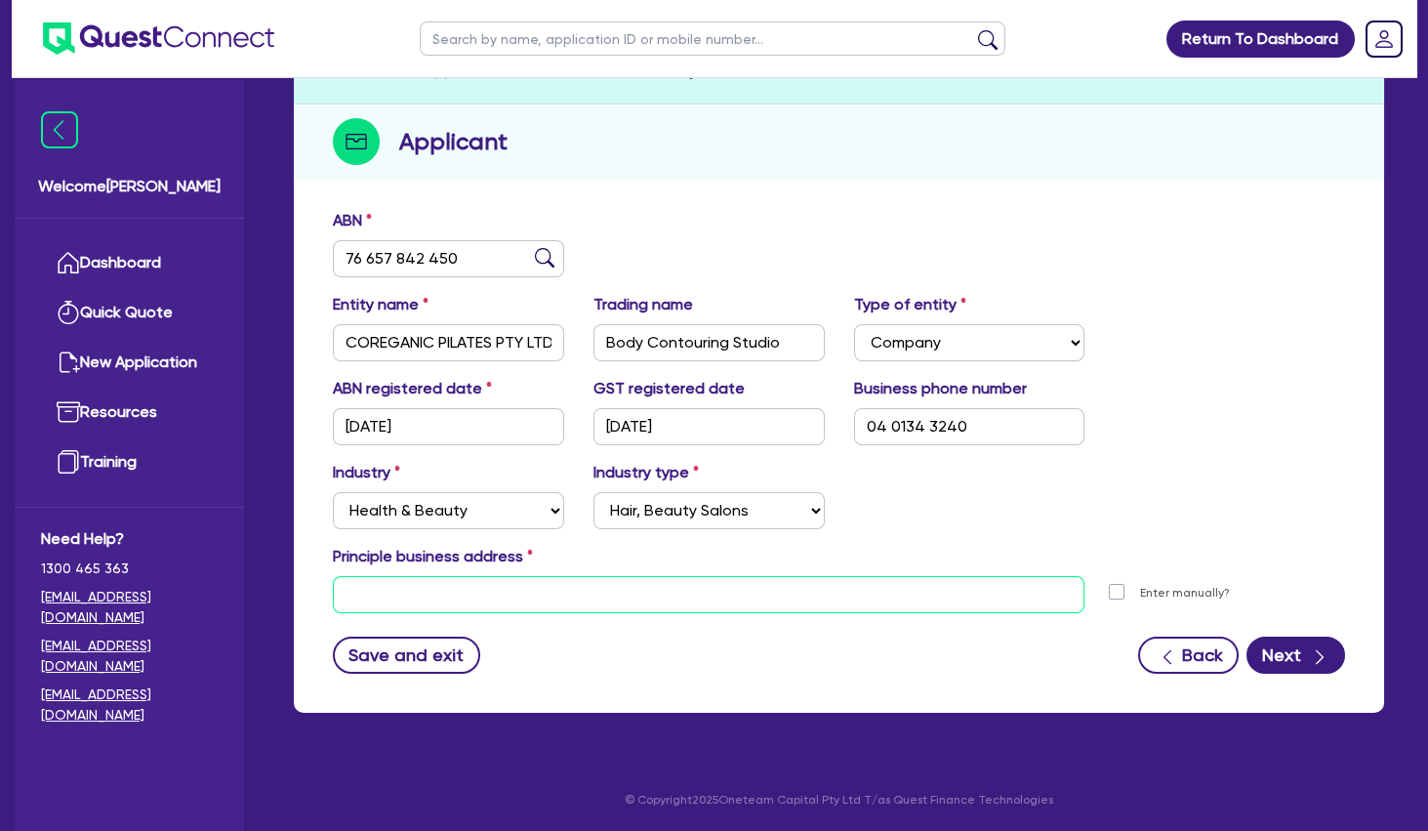
click at [578, 589] on input "text" at bounding box center [709, 594] width 752 height 37
paste input "[STREET_ADDRESS]"
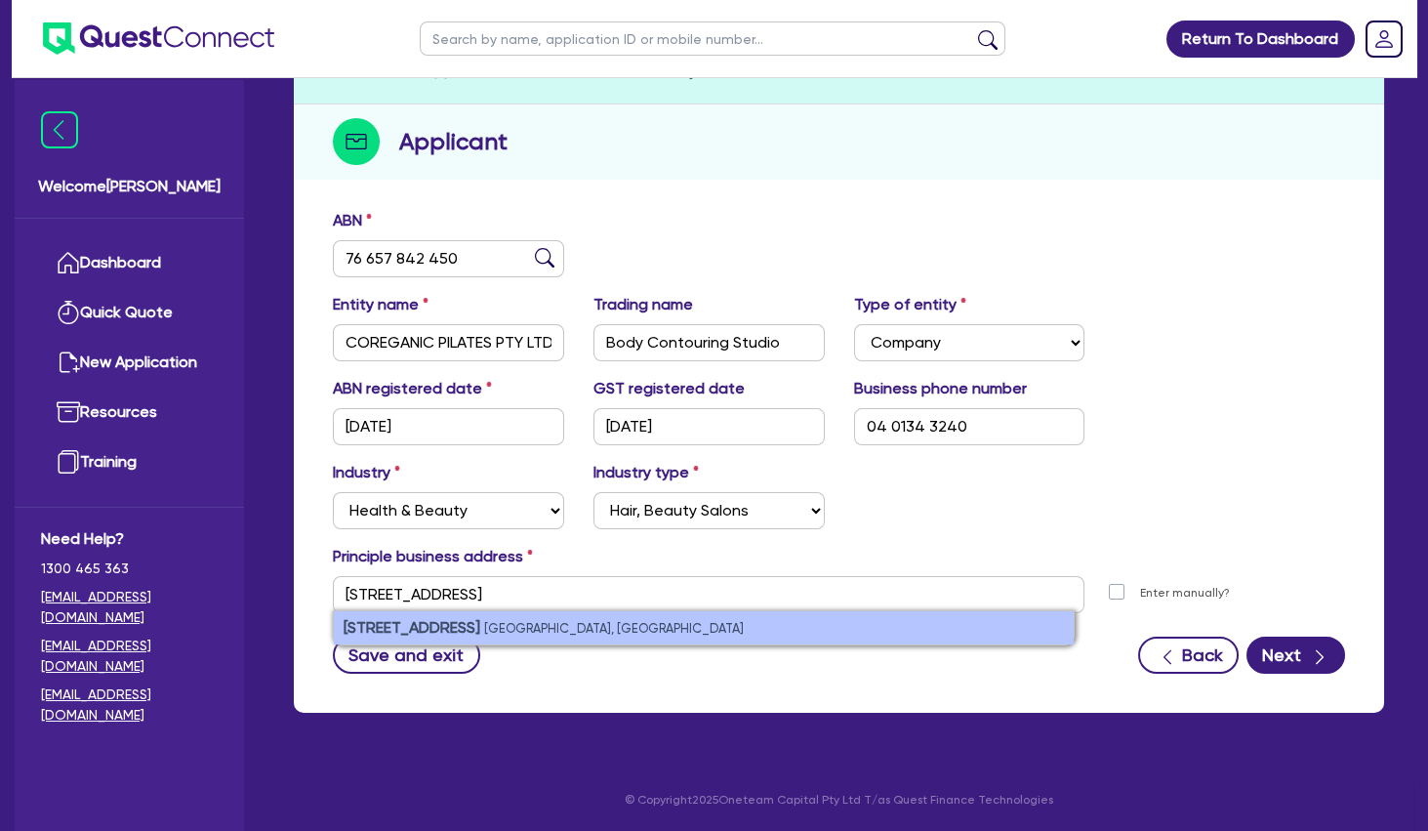
click at [593, 622] on small "[GEOGRAPHIC_DATA], [GEOGRAPHIC_DATA]" at bounding box center [614, 628] width 260 height 15
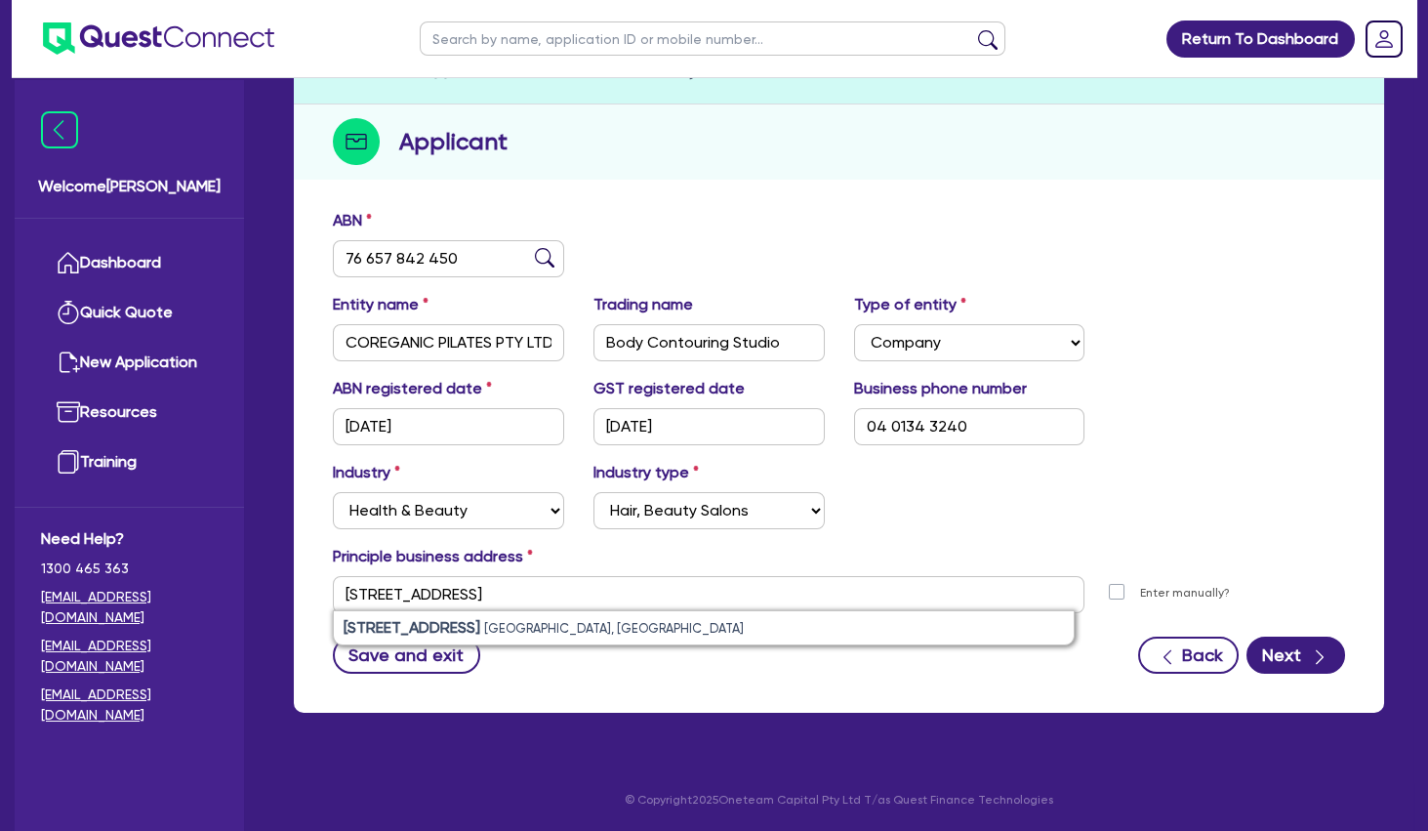
type input "[STREET_ADDRESS]"
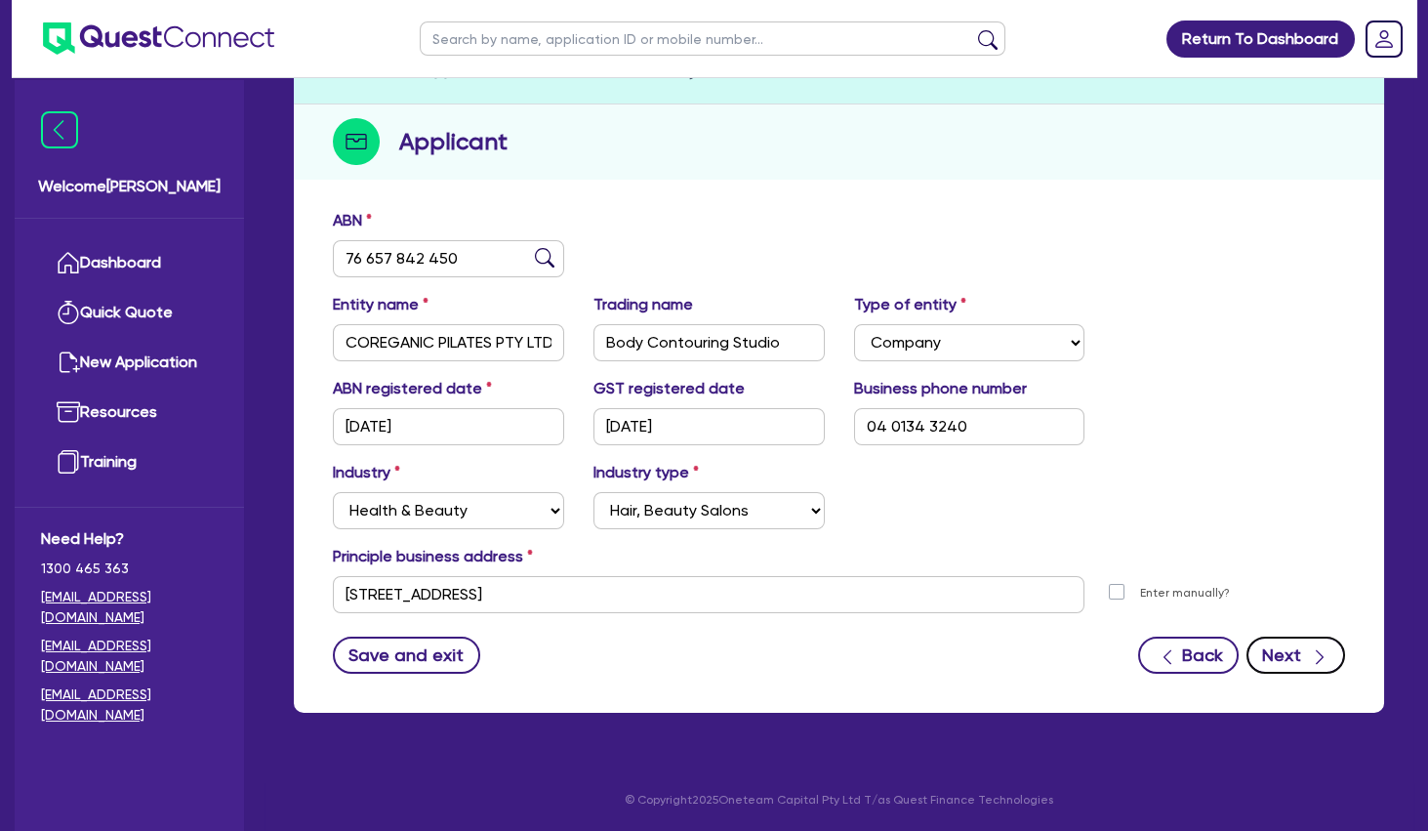
click at [1287, 649] on button "Next" at bounding box center [1296, 654] width 99 height 37
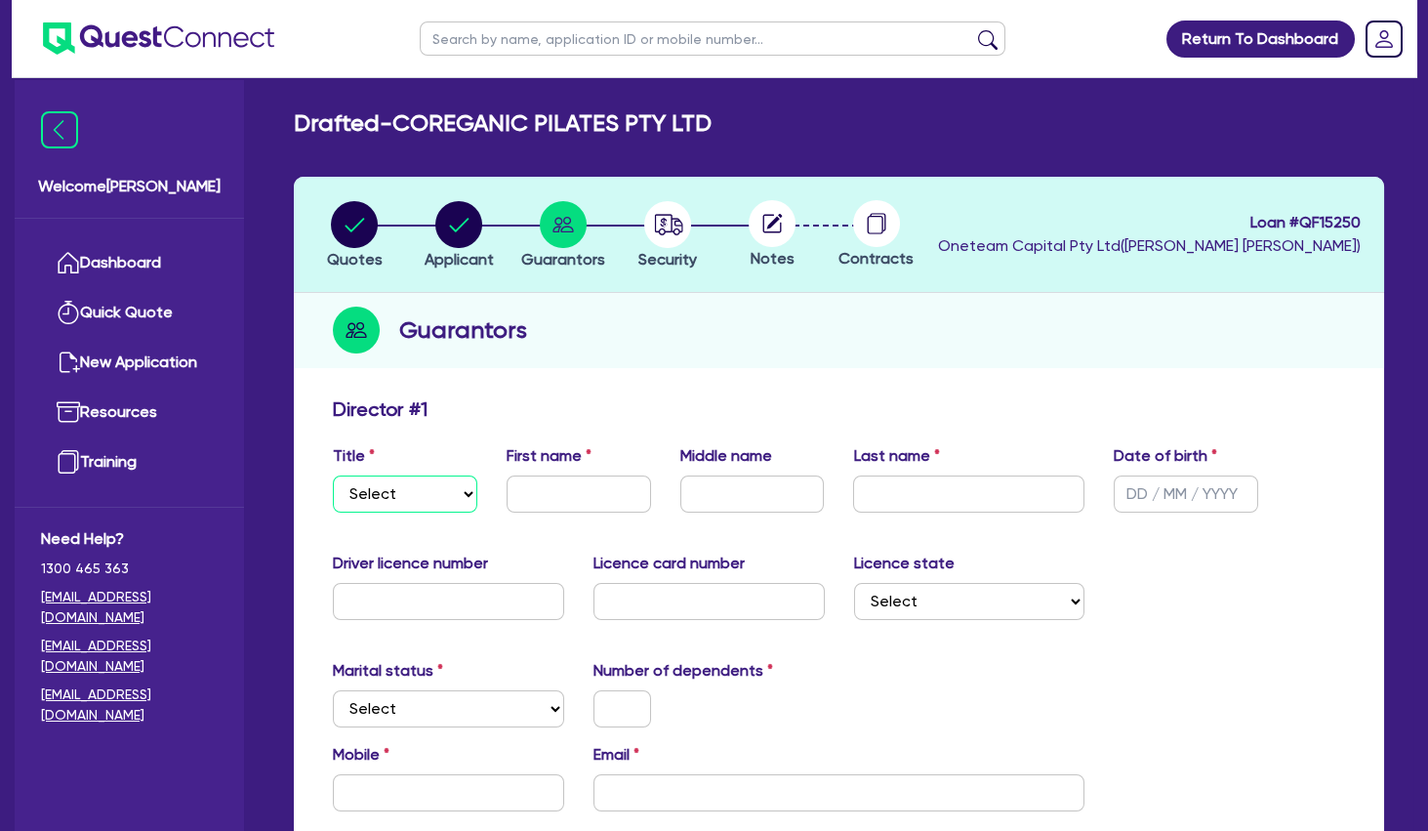
click at [333, 475] on select "Select Mr Mrs Ms Miss Dr" at bounding box center [405, 493] width 144 height 37
select select "MRS"
click option "Mrs" at bounding box center [0, 0] width 0 height 0
click at [568, 497] on input "text" at bounding box center [579, 493] width 144 height 37
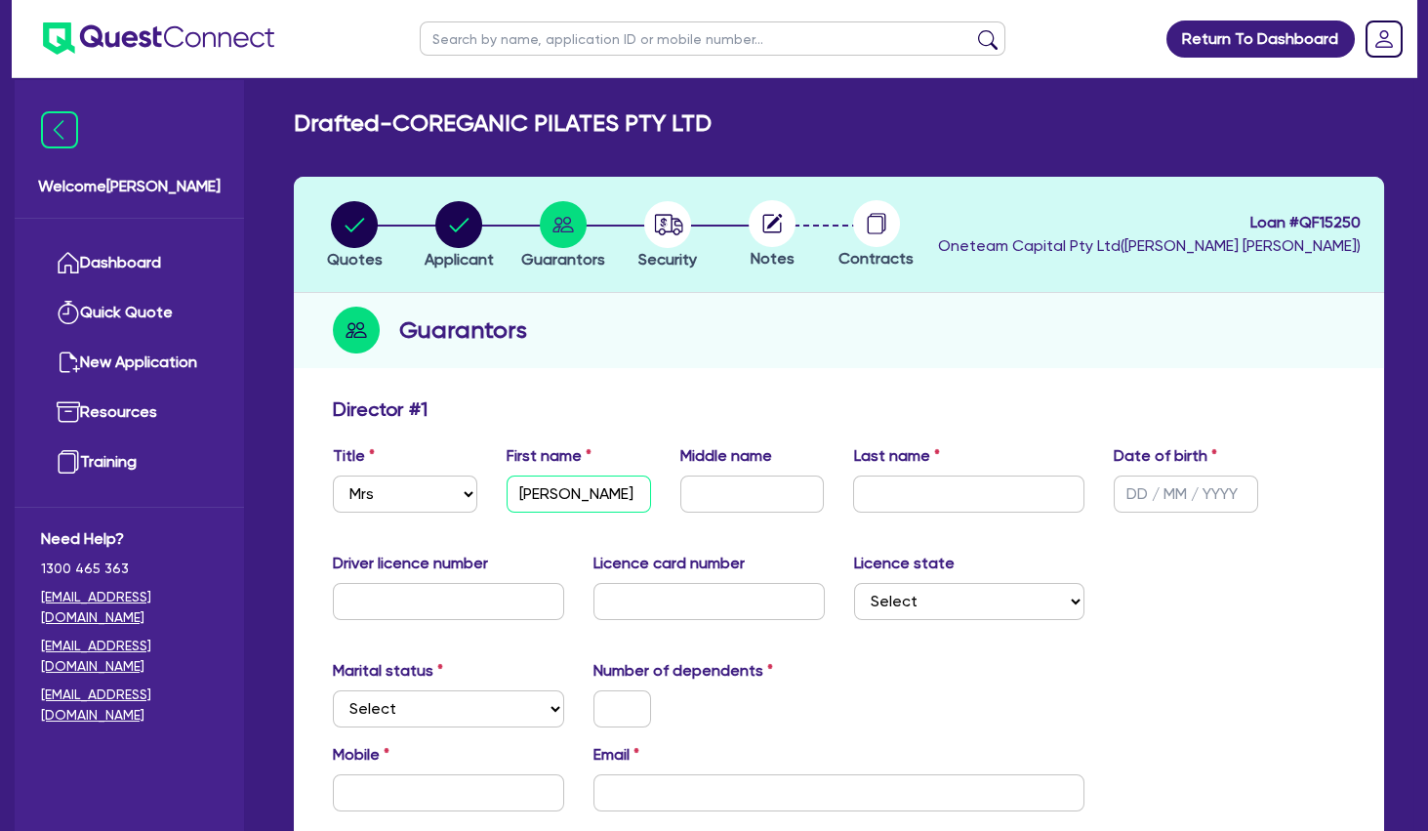
type input "[PERSON_NAME]"
click at [1163, 487] on input "text" at bounding box center [1186, 493] width 144 height 37
type input "[DATE]"
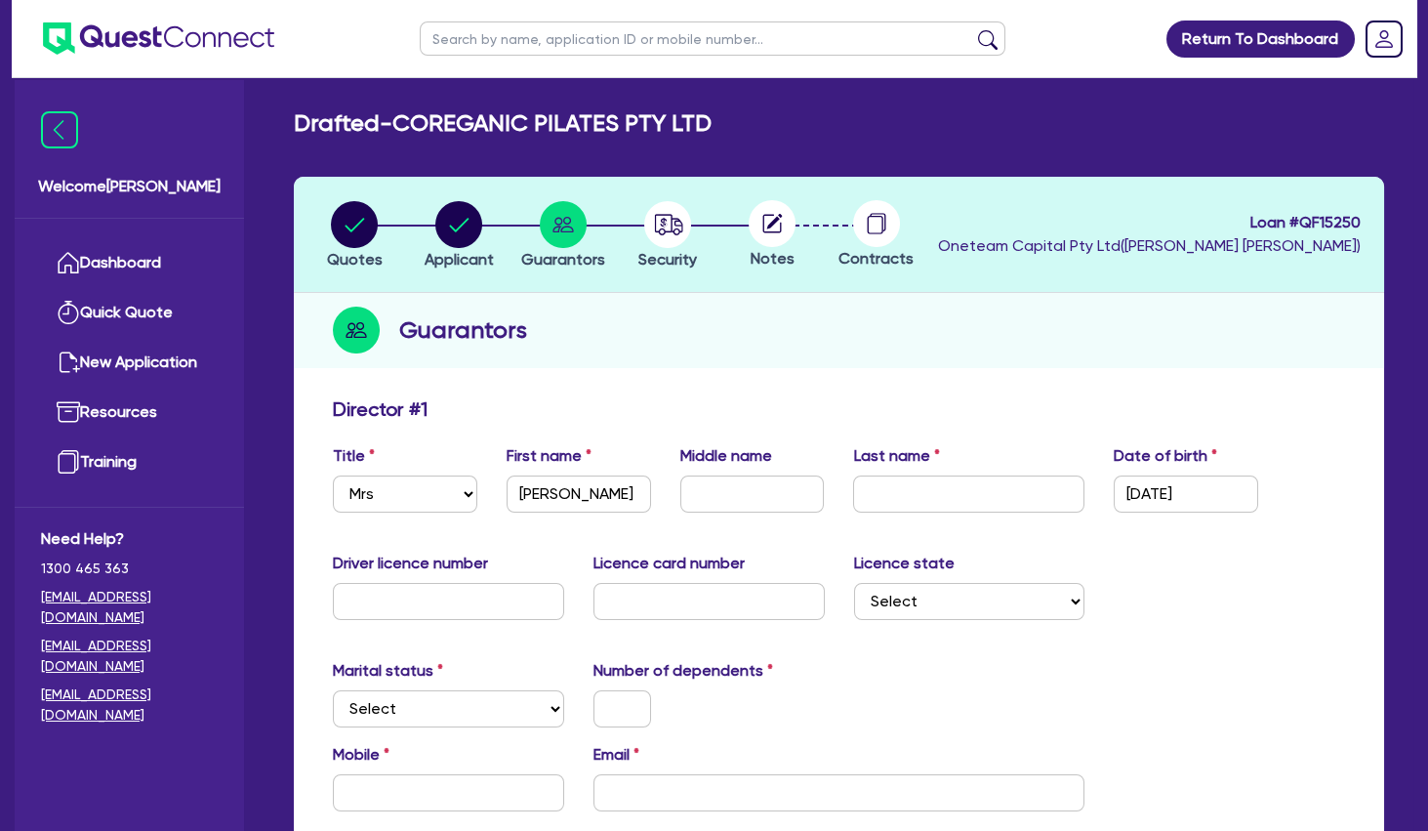
click at [1184, 588] on div "Driver licence number Licence card number Licence state Select [GEOGRAPHIC_DATA…" at bounding box center [839, 594] width 1042 height 84
click at [854, 583] on select "Select [GEOGRAPHIC_DATA] [GEOGRAPHIC_DATA] [GEOGRAPHIC_DATA] [GEOGRAPHIC_DATA] …" at bounding box center [969, 601] width 231 height 37
select select "VIC"
click option "VIC" at bounding box center [0, 0] width 0 height 0
click at [793, 683] on div "Number of dependents" at bounding box center [709, 693] width 261 height 68
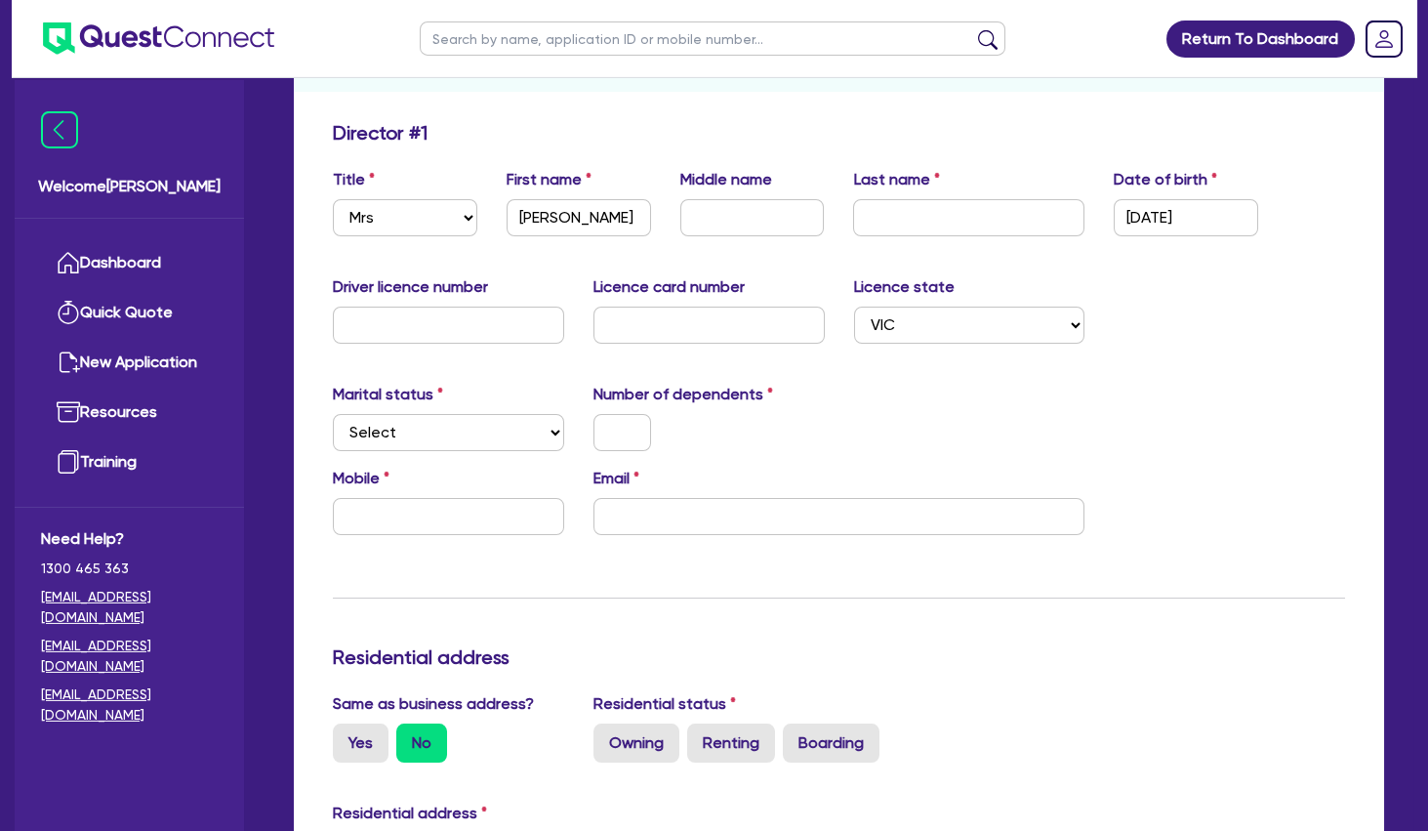
scroll to position [316, 0]
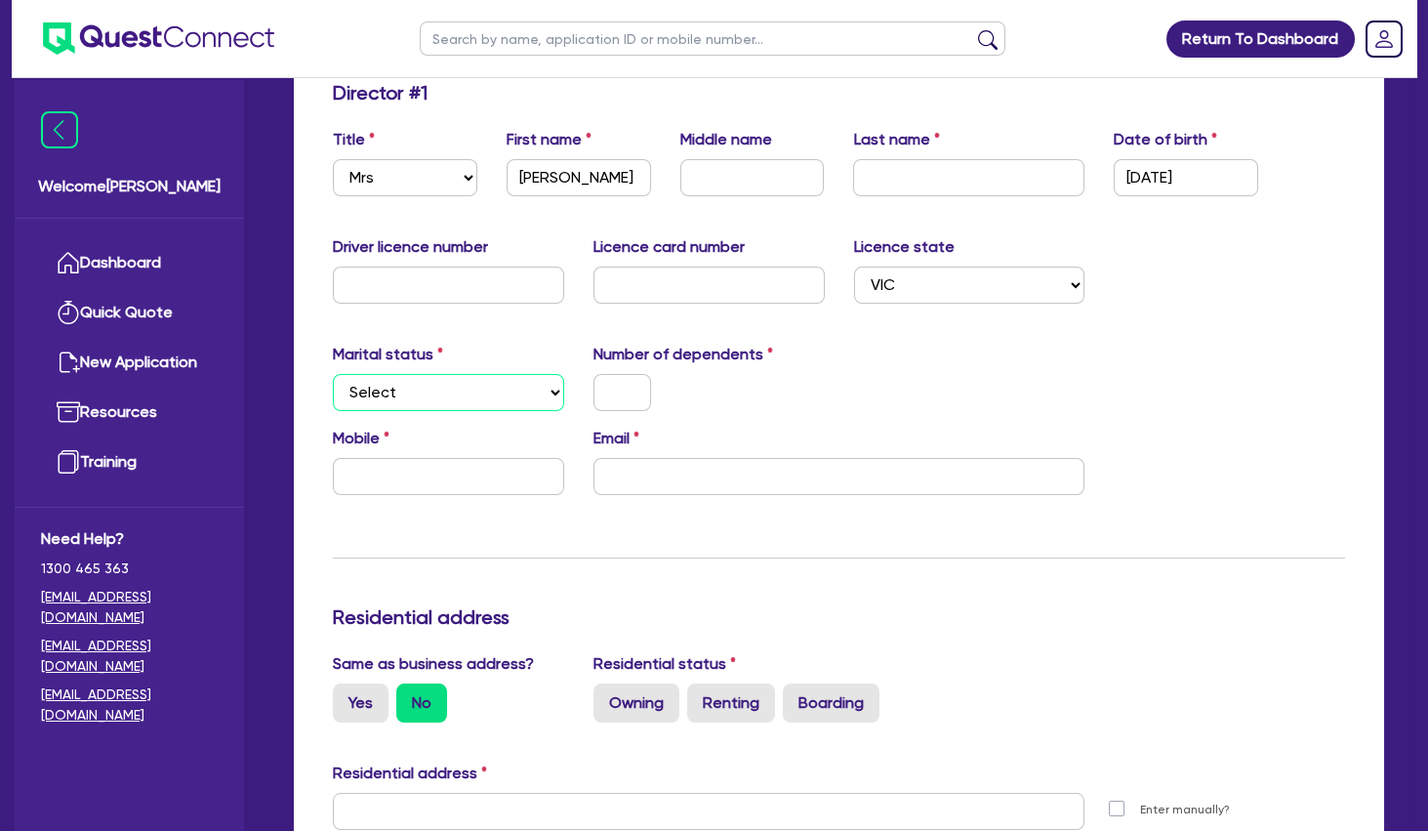
click at [333, 374] on select "Select Single Married De Facto / Partner" at bounding box center [448, 392] width 231 height 37
select select "DE_FACTO"
click option "De Facto / Partner" at bounding box center [0, 0] width 0 height 0
click at [621, 391] on input "text" at bounding box center [623, 392] width 58 height 37
click at [478, 478] on input "text" at bounding box center [448, 476] width 231 height 37
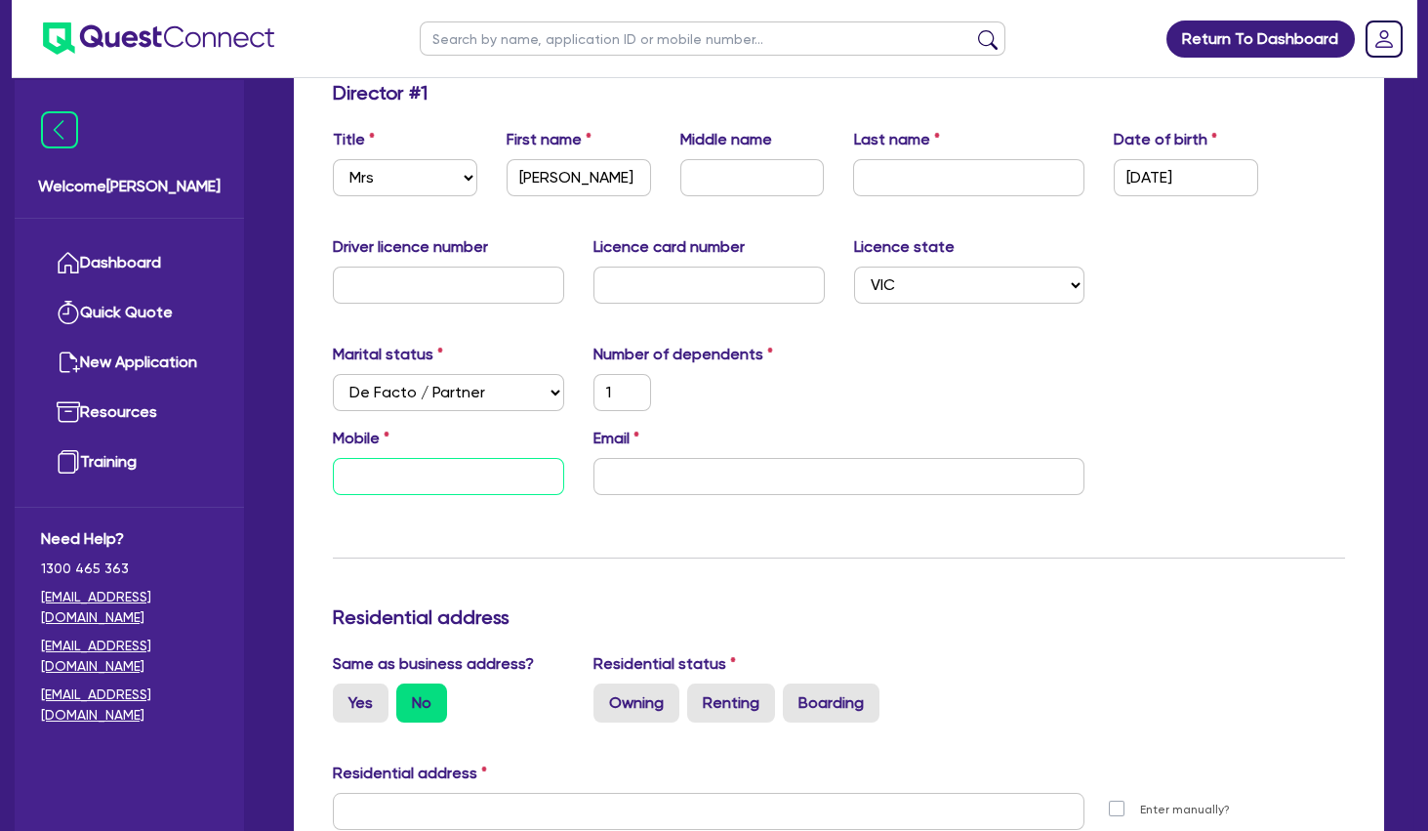
type input "1"
type input "0"
type input "1"
type input "04"
type input "1"
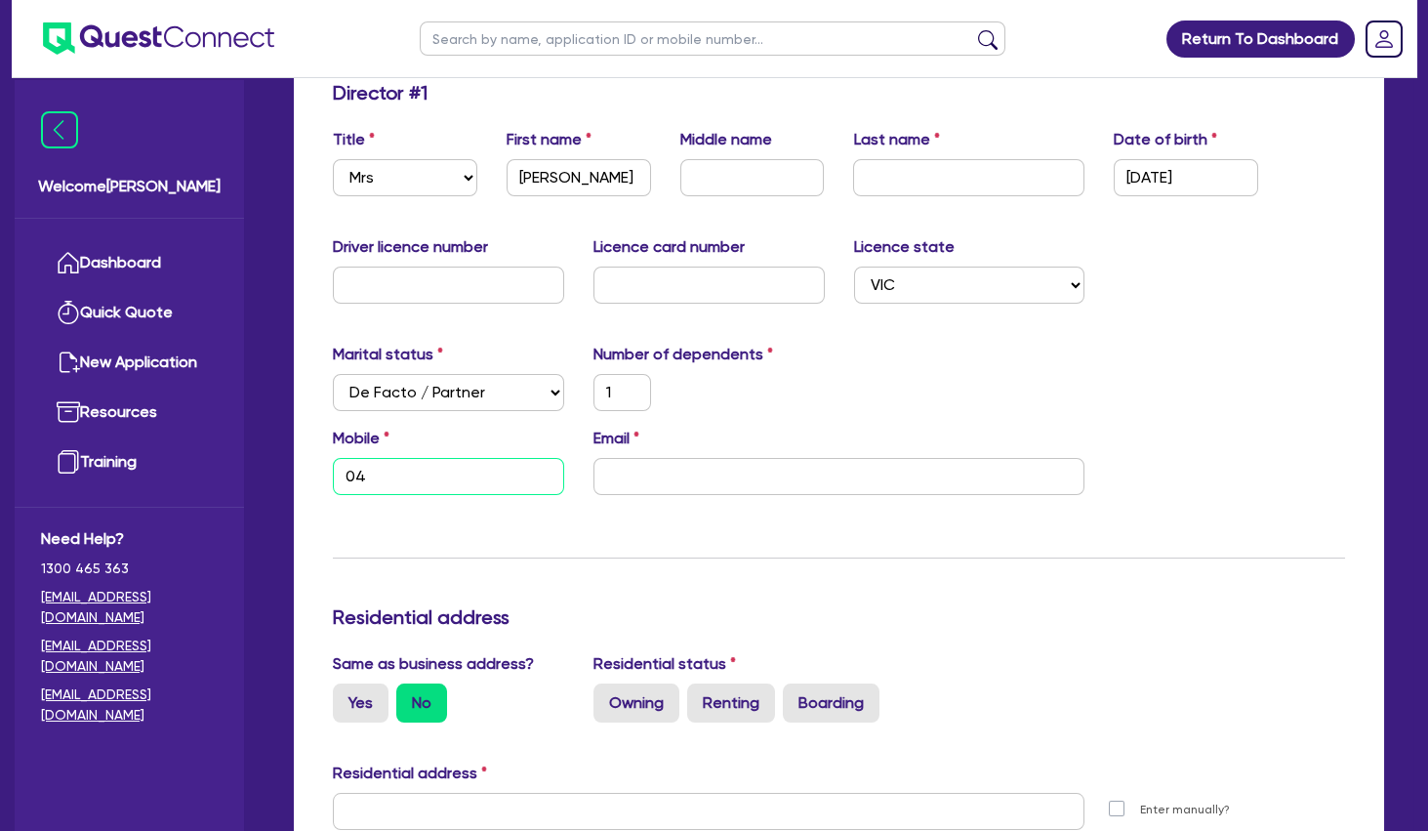
type input "040"
type input "1"
type input "0401"
type input "1"
type input "0401 3"
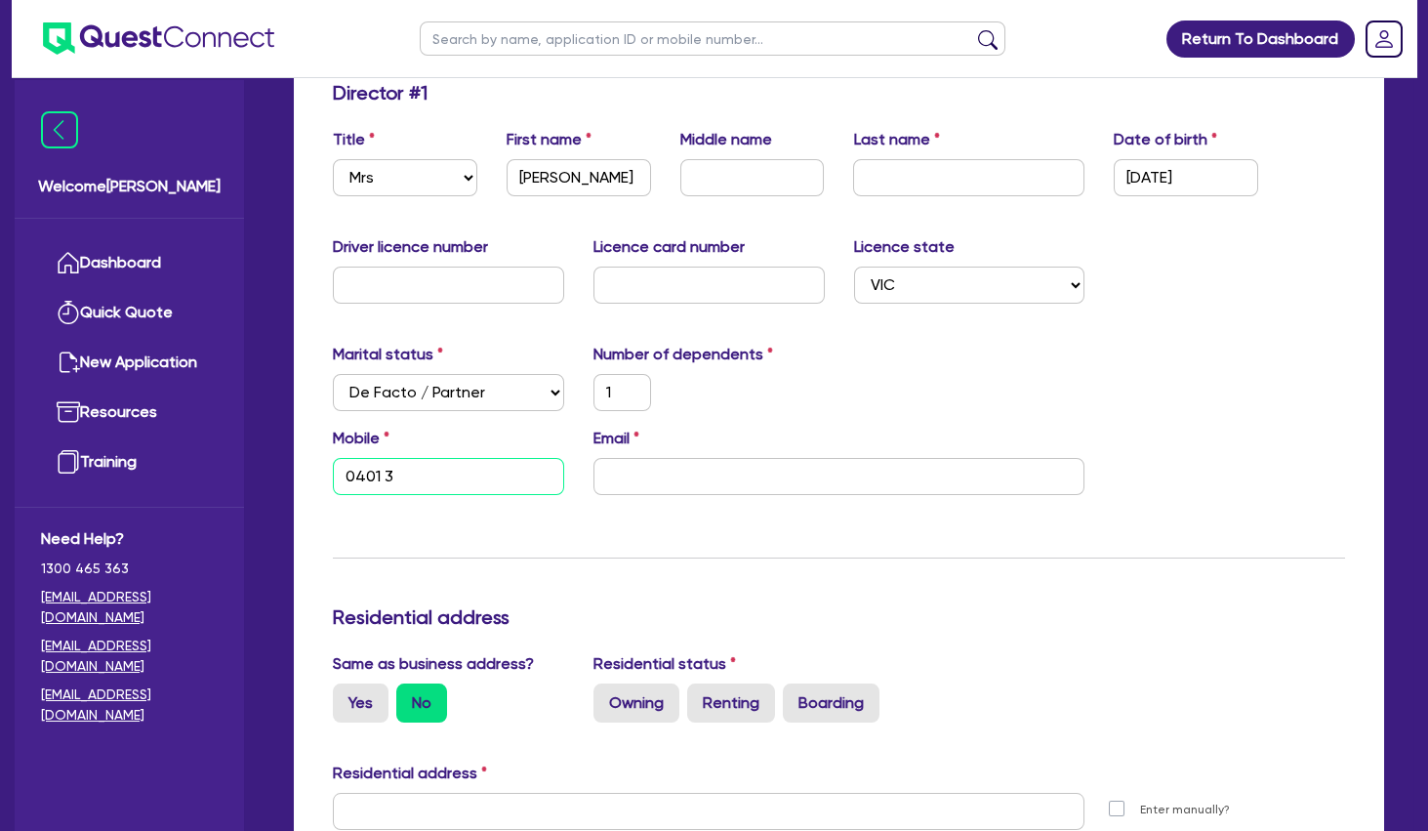
type input "1"
type input "0401 34"
type input "1"
type input "0401 343"
type input "1"
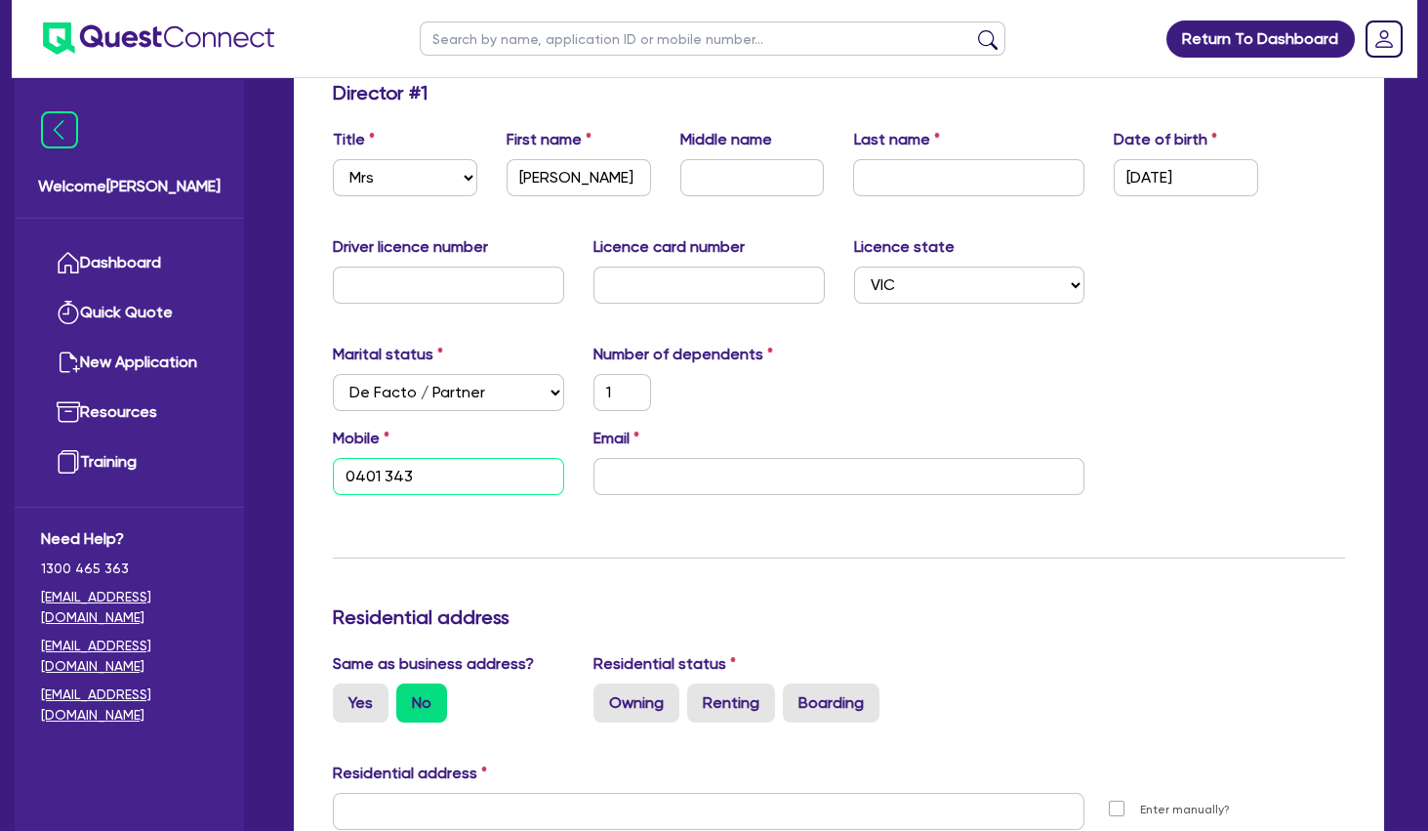
type input "0401 343 2"
type input "1"
type input "0401 343 24"
type input "1"
type input "0401 343 240"
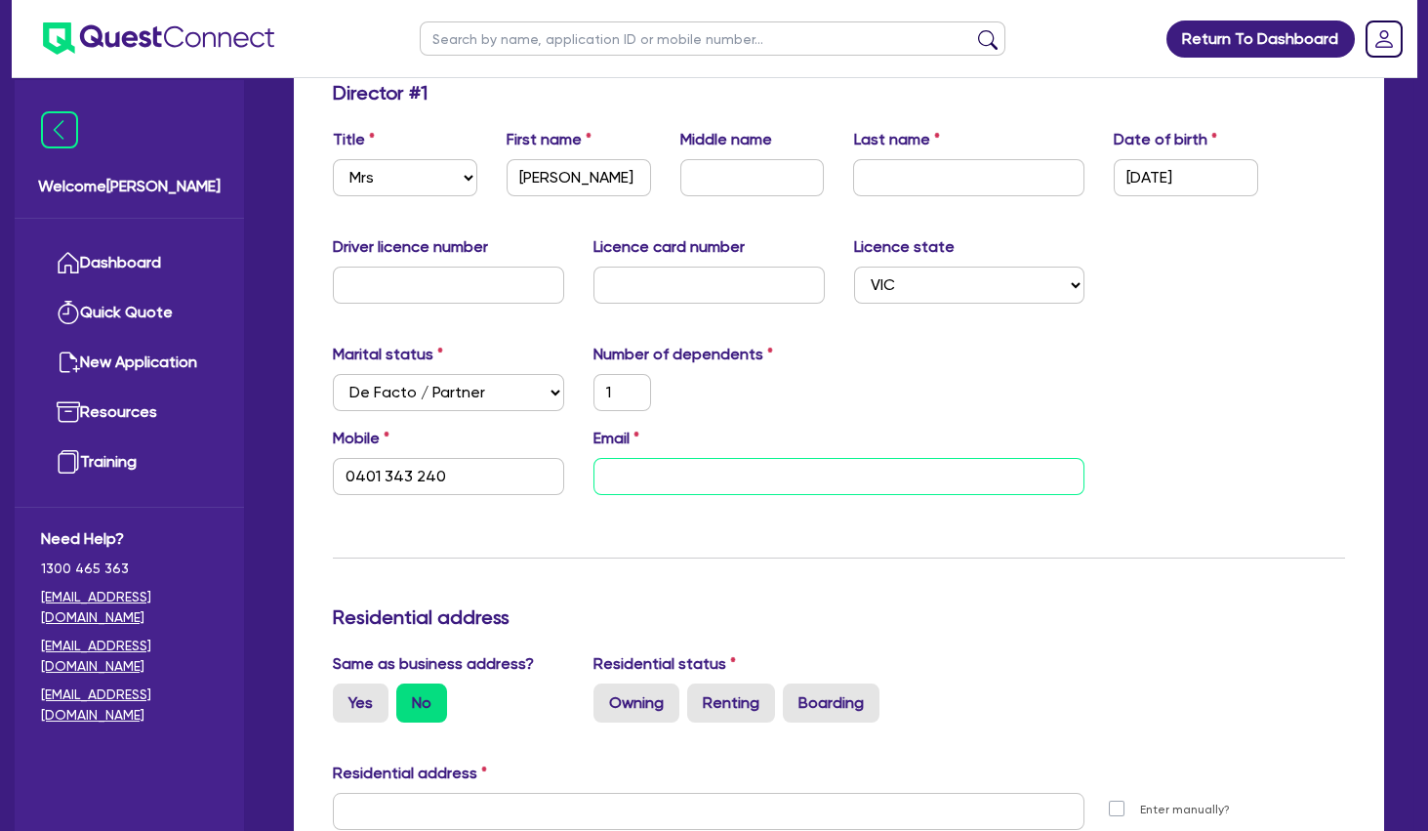
click at [897, 464] on input "email" at bounding box center [840, 476] width 492 height 37
type input "1"
type input "0401 343 240"
type input "i"
type input "1"
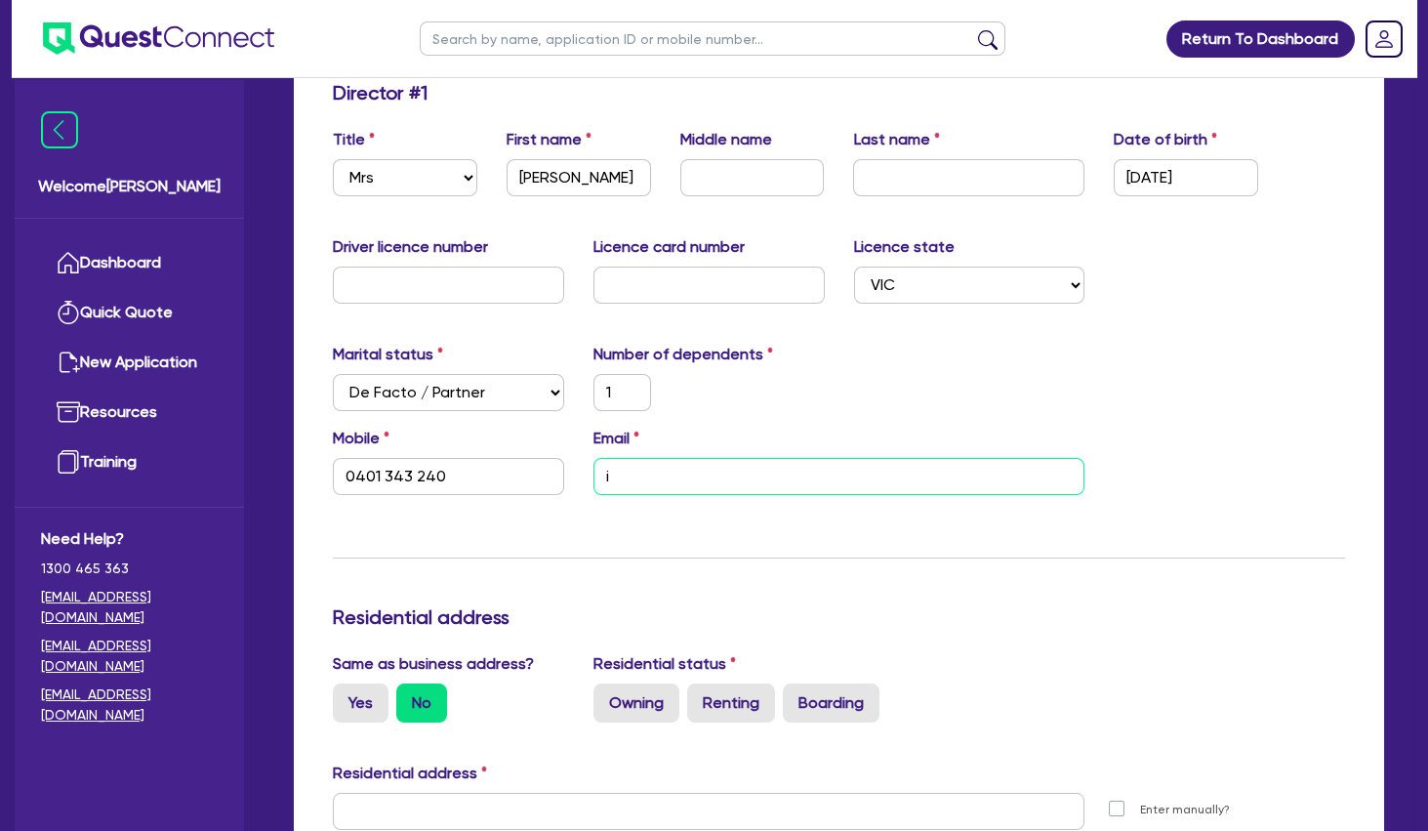
type input "0401 343 240"
type input "in"
type input "1"
type input "0401 343 240"
type input "inf"
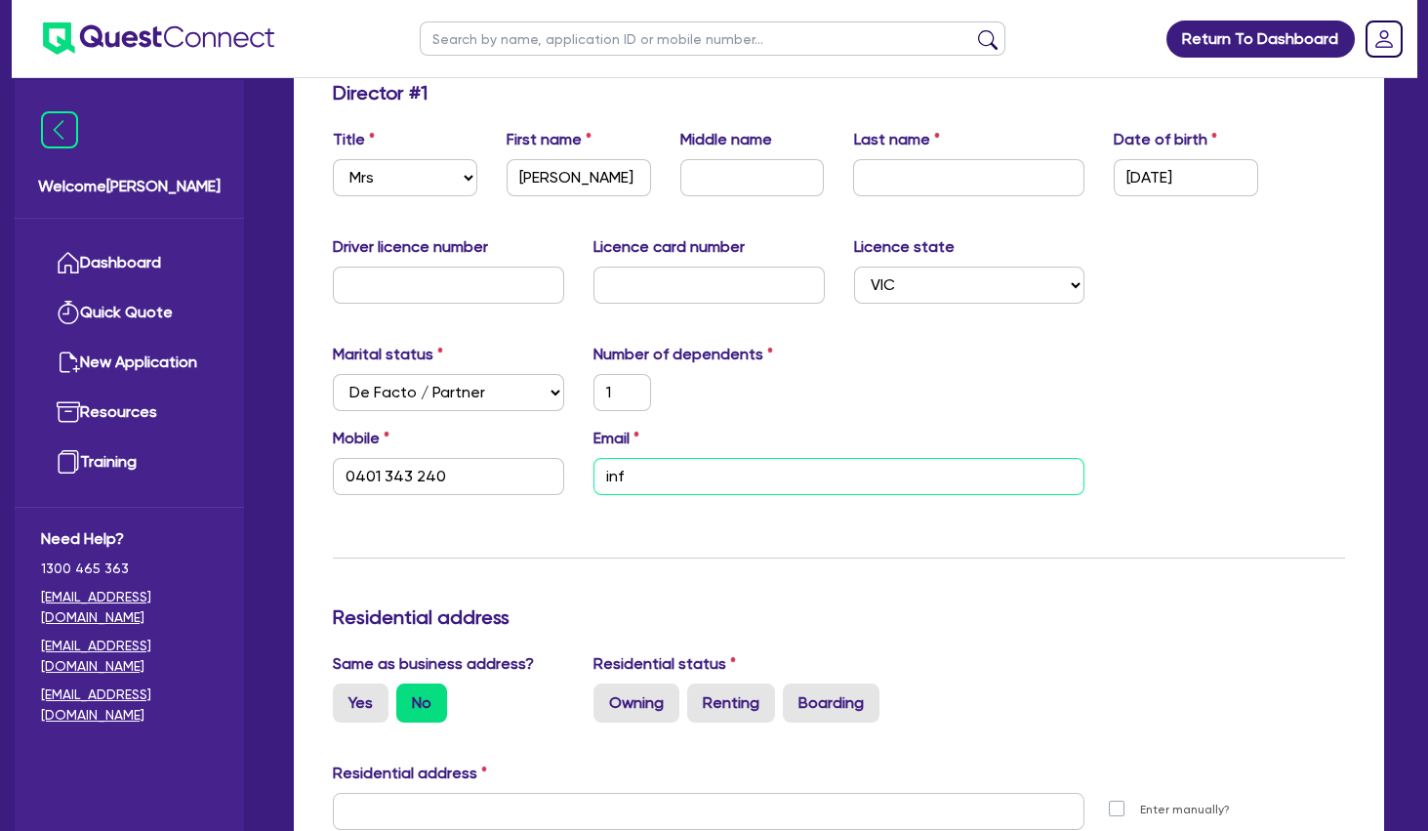
type input "1"
type input "0401 343 240"
type input "info"
type input "1"
type input "0401 343 240"
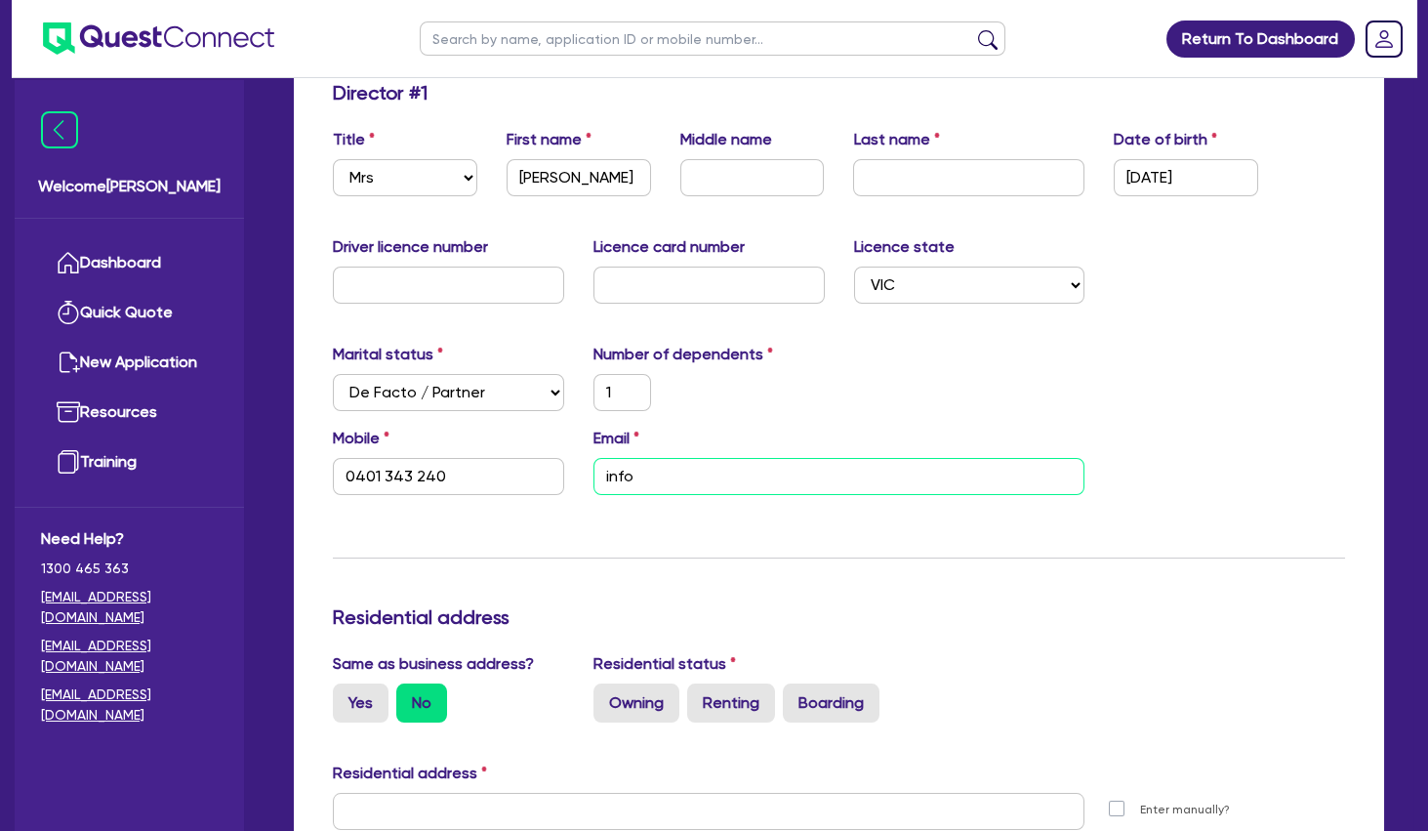
type input "info@"
type input "1"
type input "0401 343 240"
type input "info@b"
type input "1"
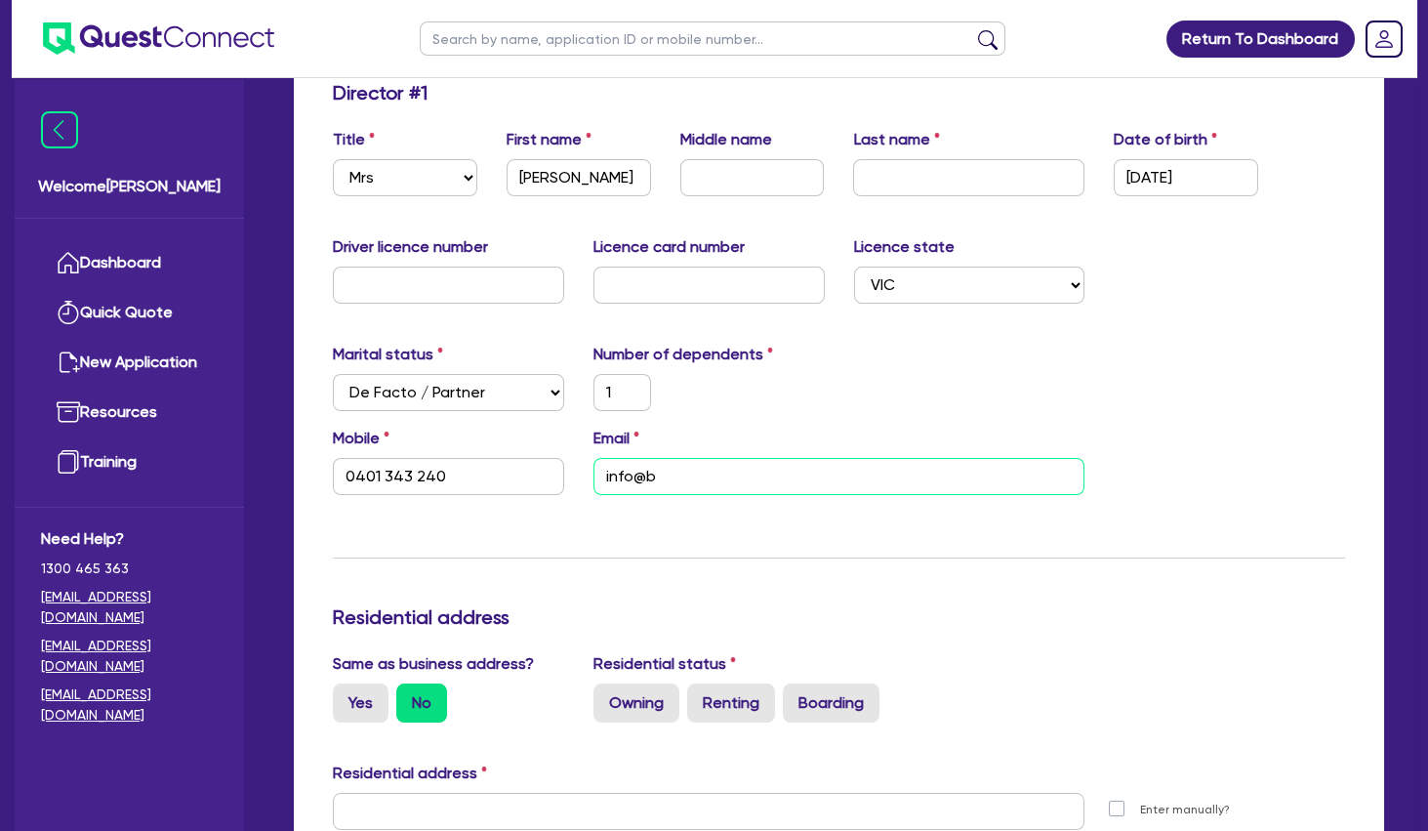
type input "0401 343 240"
type input "info@bo"
type input "1"
type input "0401 343 240"
type input "info@bod"
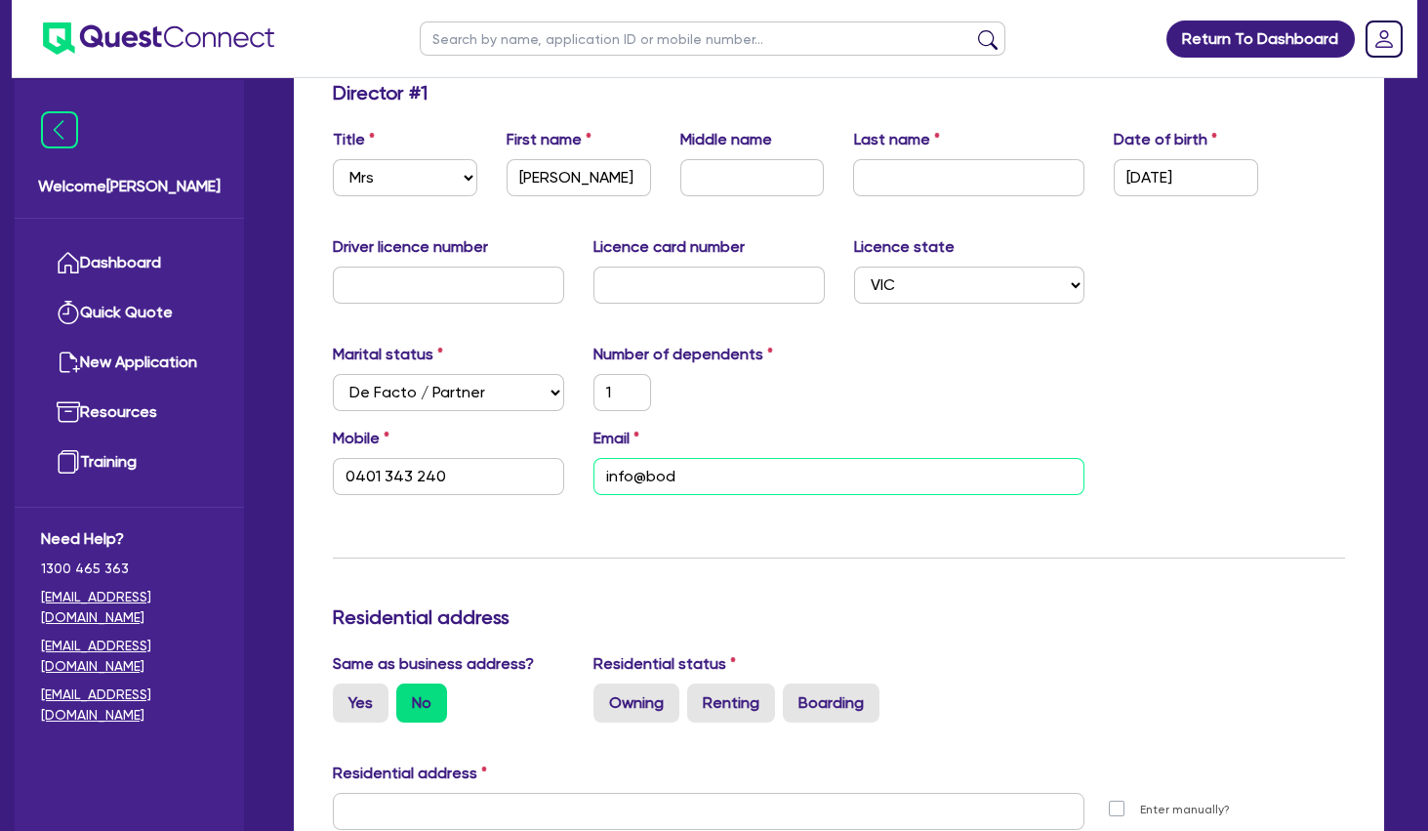
type input "1"
type input "0401 343 240"
type input "info@body"
type input "1"
type input "0401 343 240"
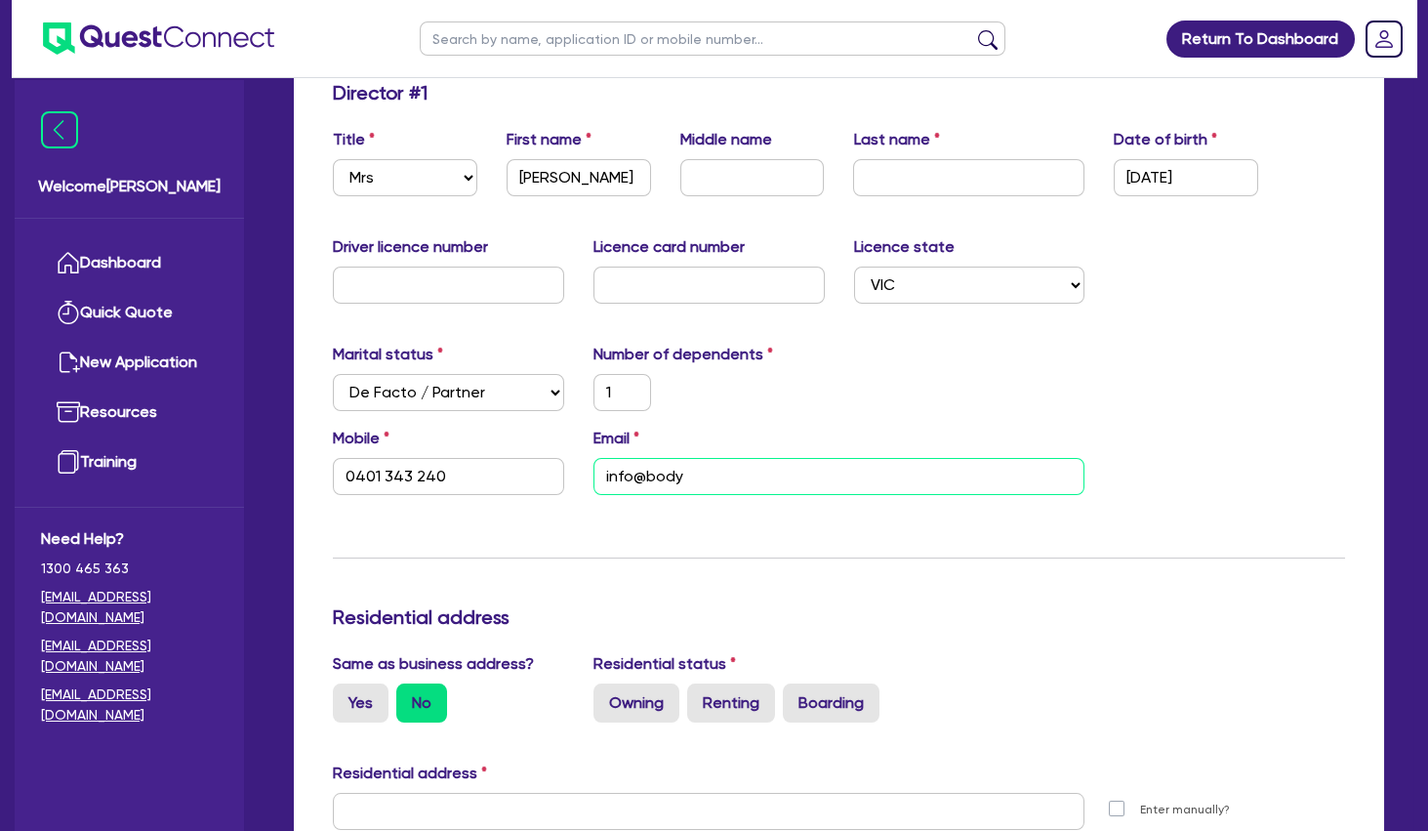
type input "info@bodyc"
type input "1"
type input "0401 343 240"
type input "info@bodyco"
type input "1"
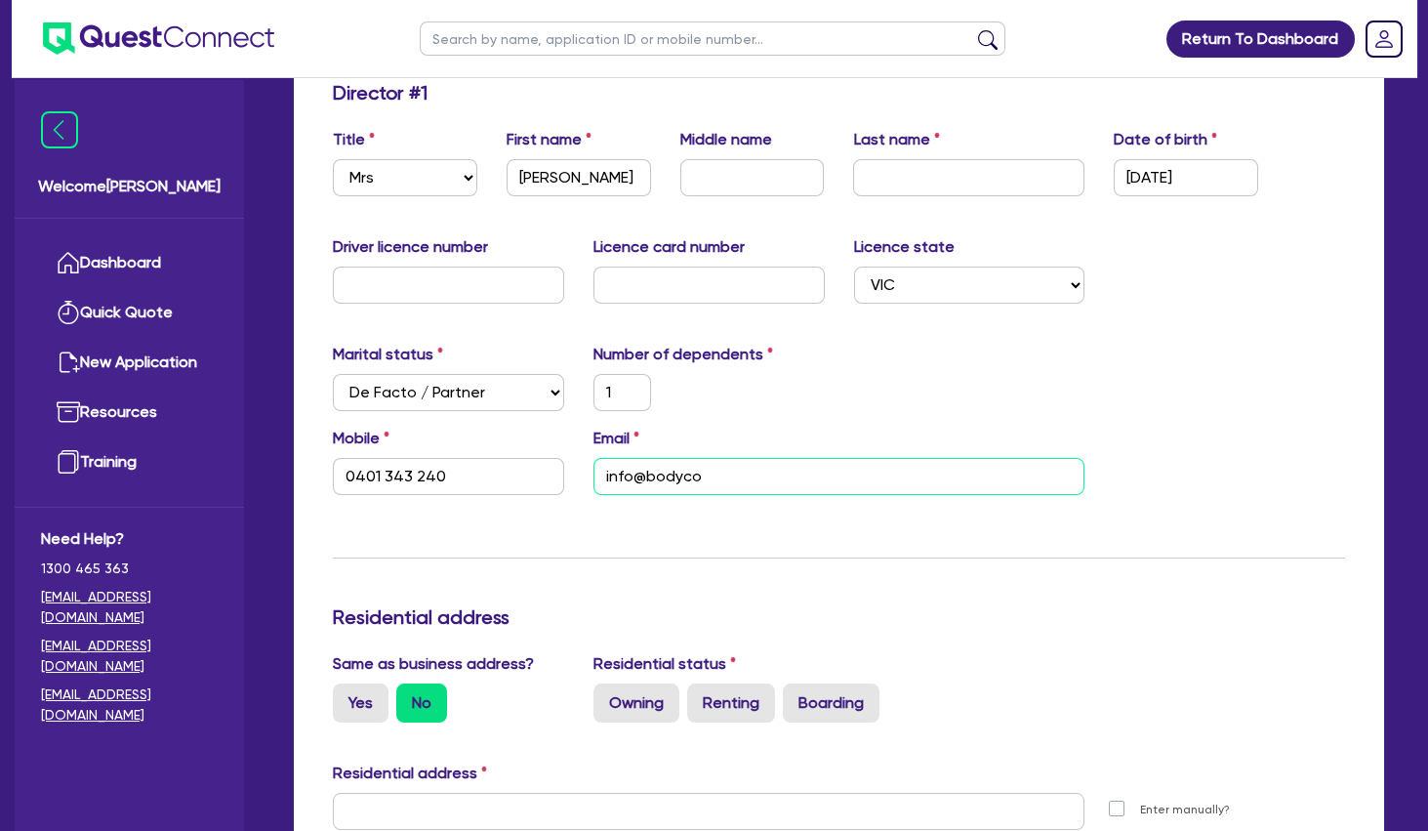
type input "0401 343 240"
type input "info@bodycon"
type input "1"
type input "0401 343 240"
type input "info@bodycont"
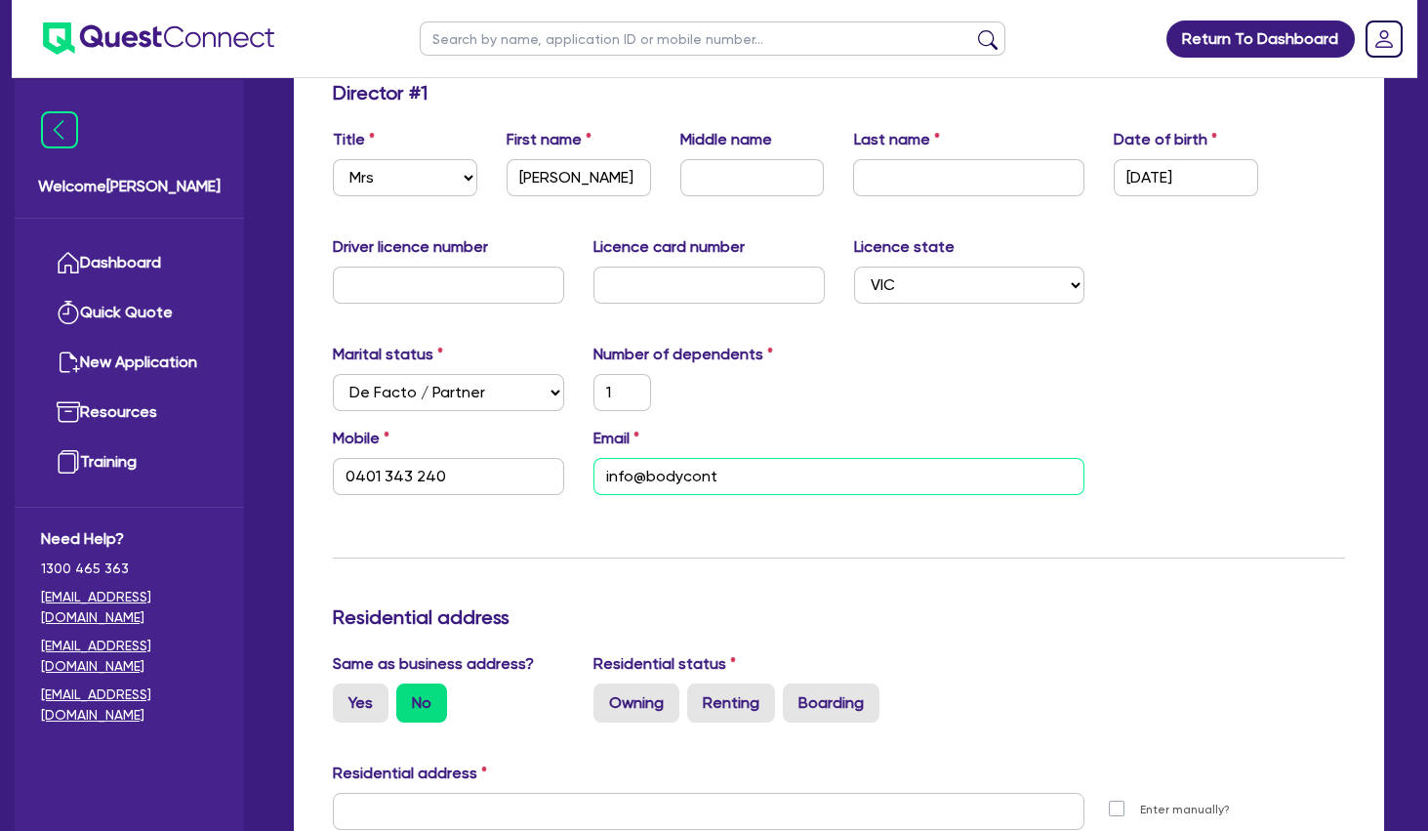
type input "1"
type input "0401 343 240"
type input "info@bodyconto"
type input "1"
type input "0401 343 240"
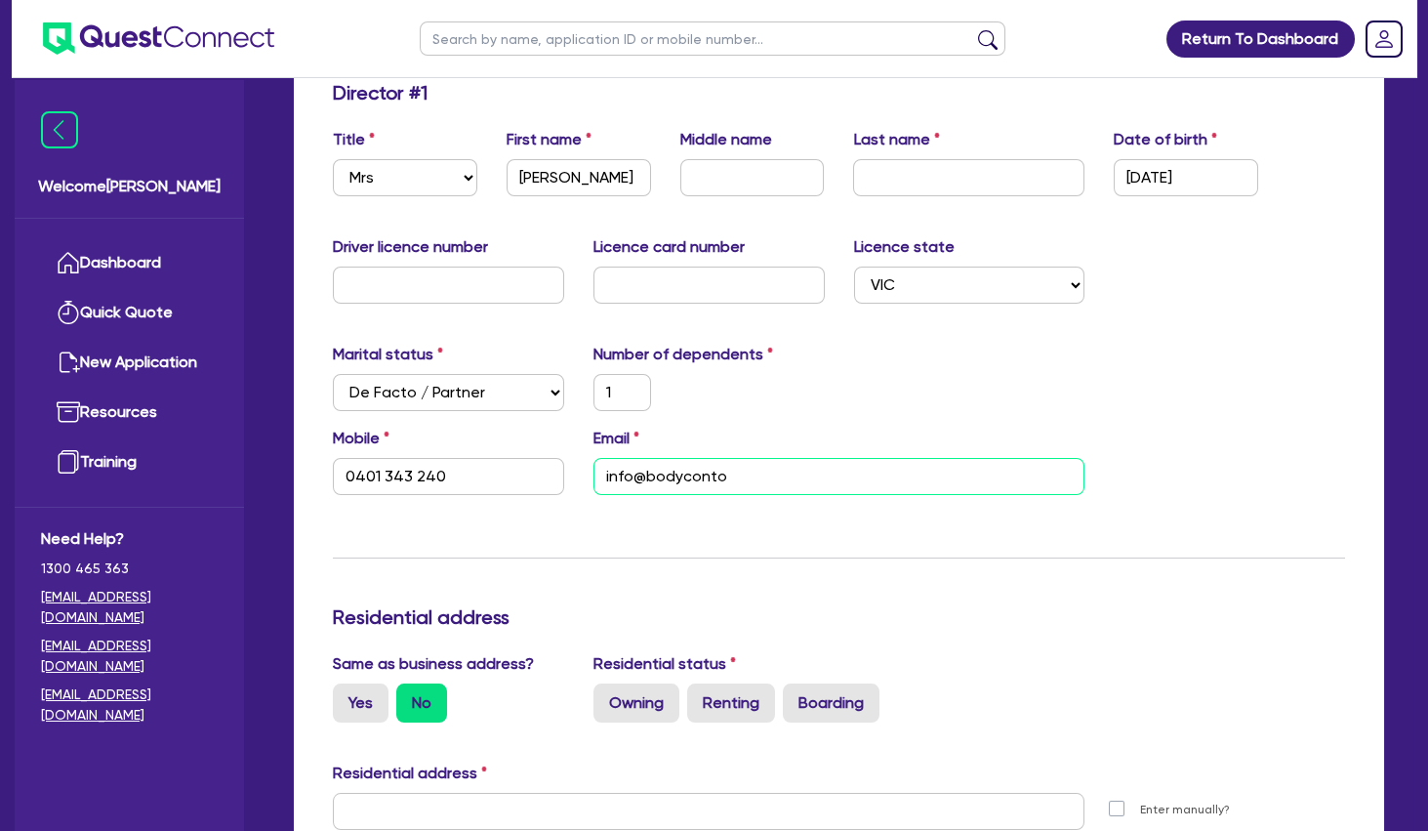
type input "info@bodycontou"
type input "1"
type input "0401 343 240"
type input "info@bodycontour"
type input "1"
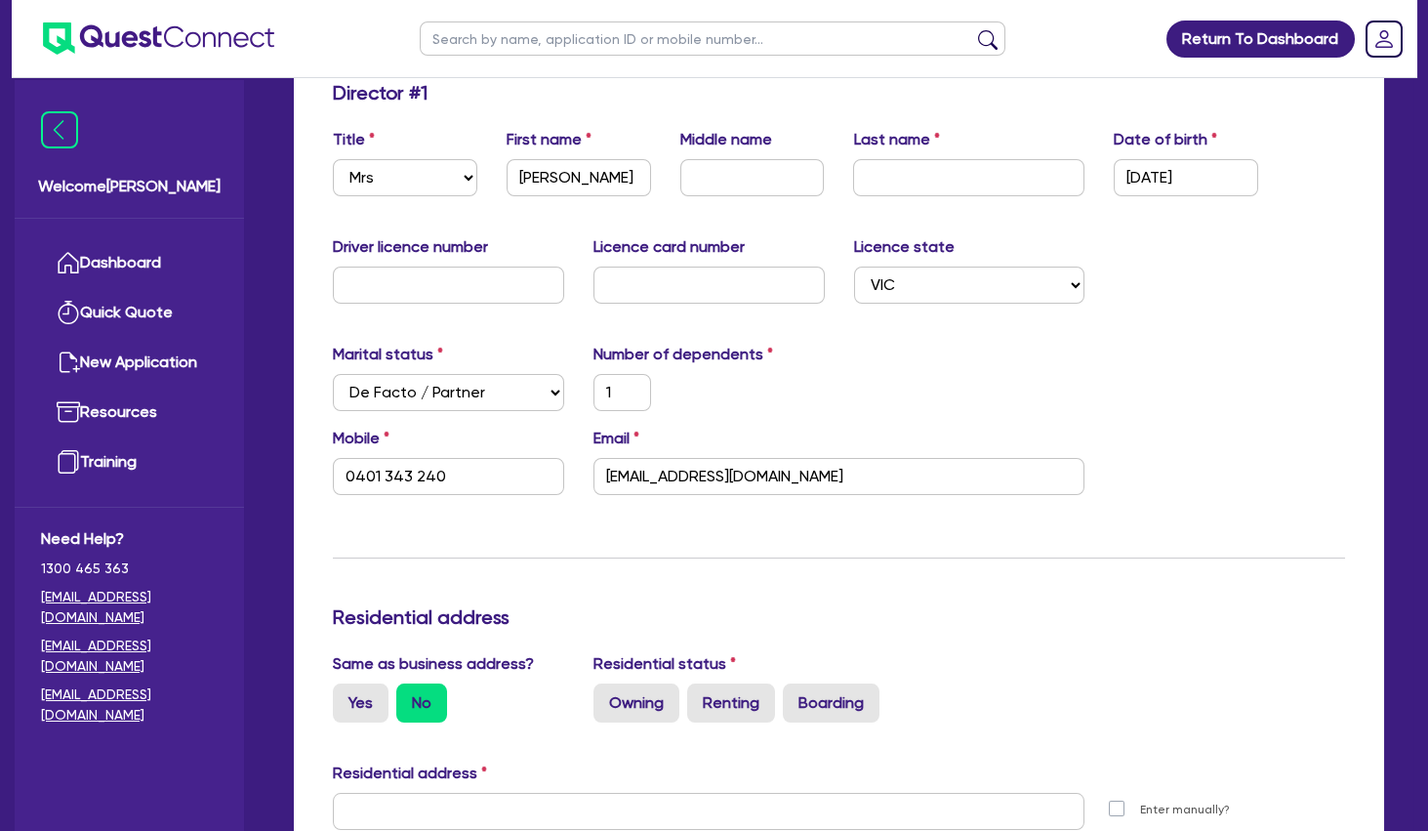
click at [903, 504] on div "Mobile [PHONE_NUMBER] Email [EMAIL_ADDRESS][DOMAIN_NAME]" at bounding box center [839, 469] width 1042 height 84
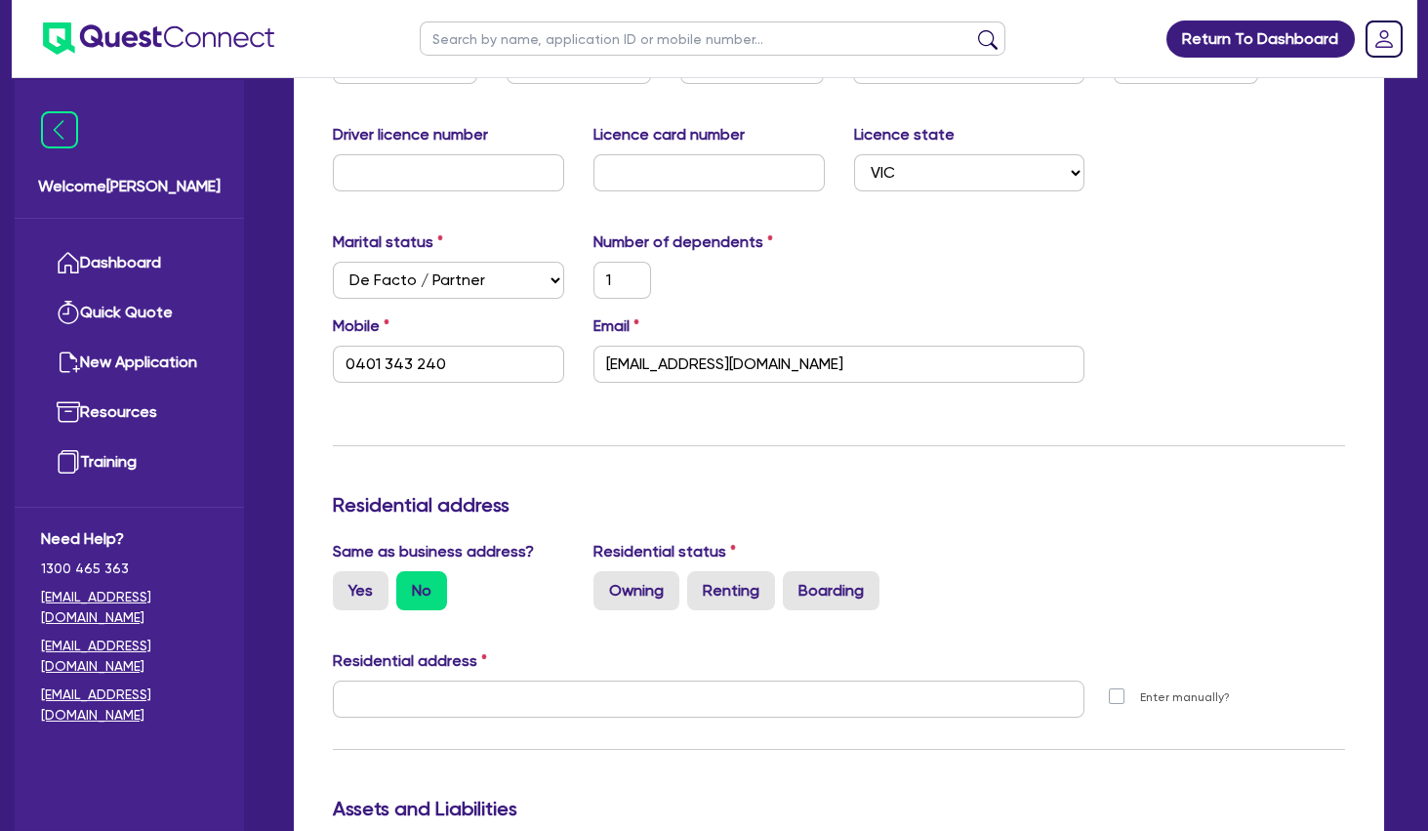
scroll to position [527, 0]
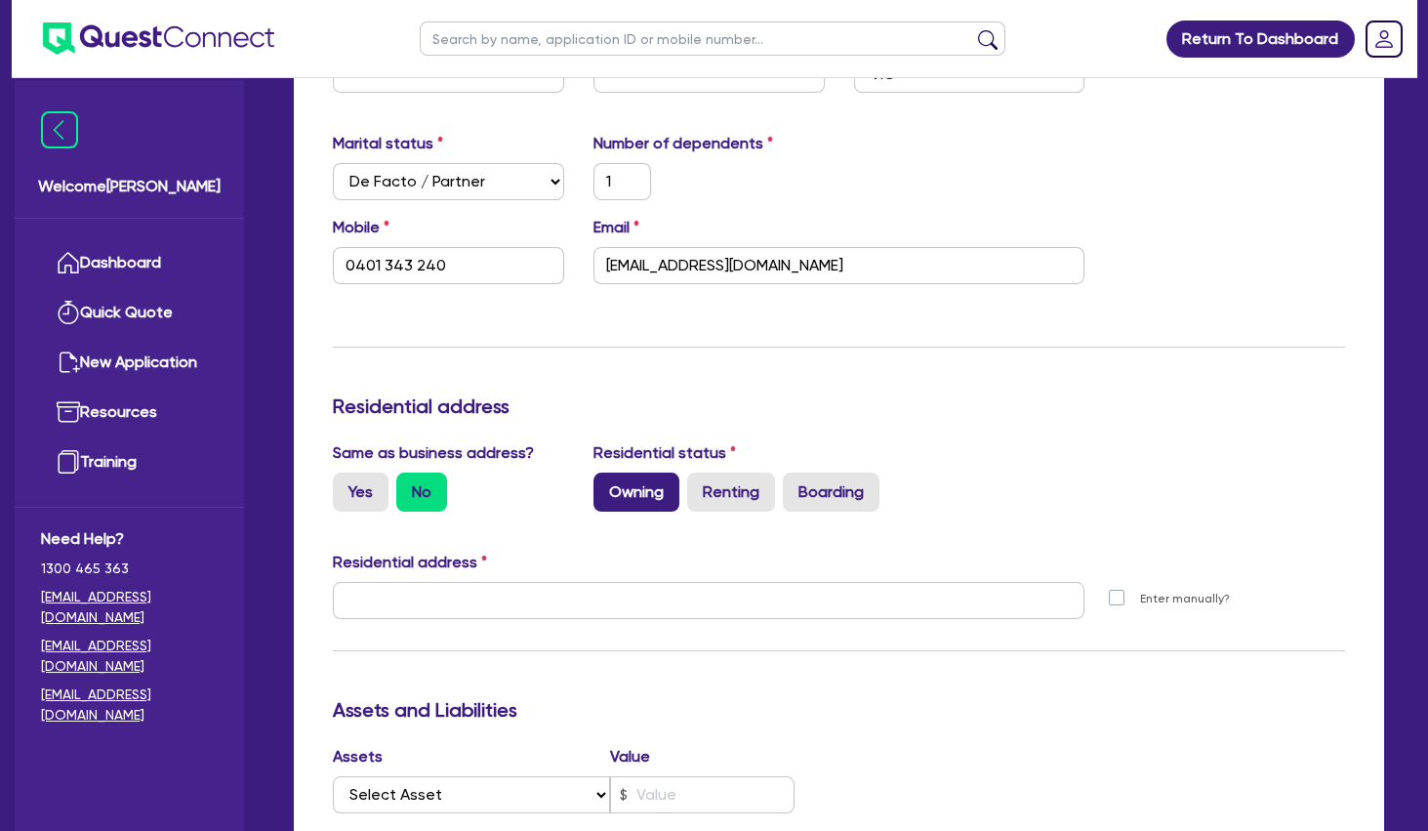
click at [633, 492] on label "Owning" at bounding box center [637, 491] width 86 height 39
click at [606, 485] on input "Owning" at bounding box center [600, 478] width 13 height 13
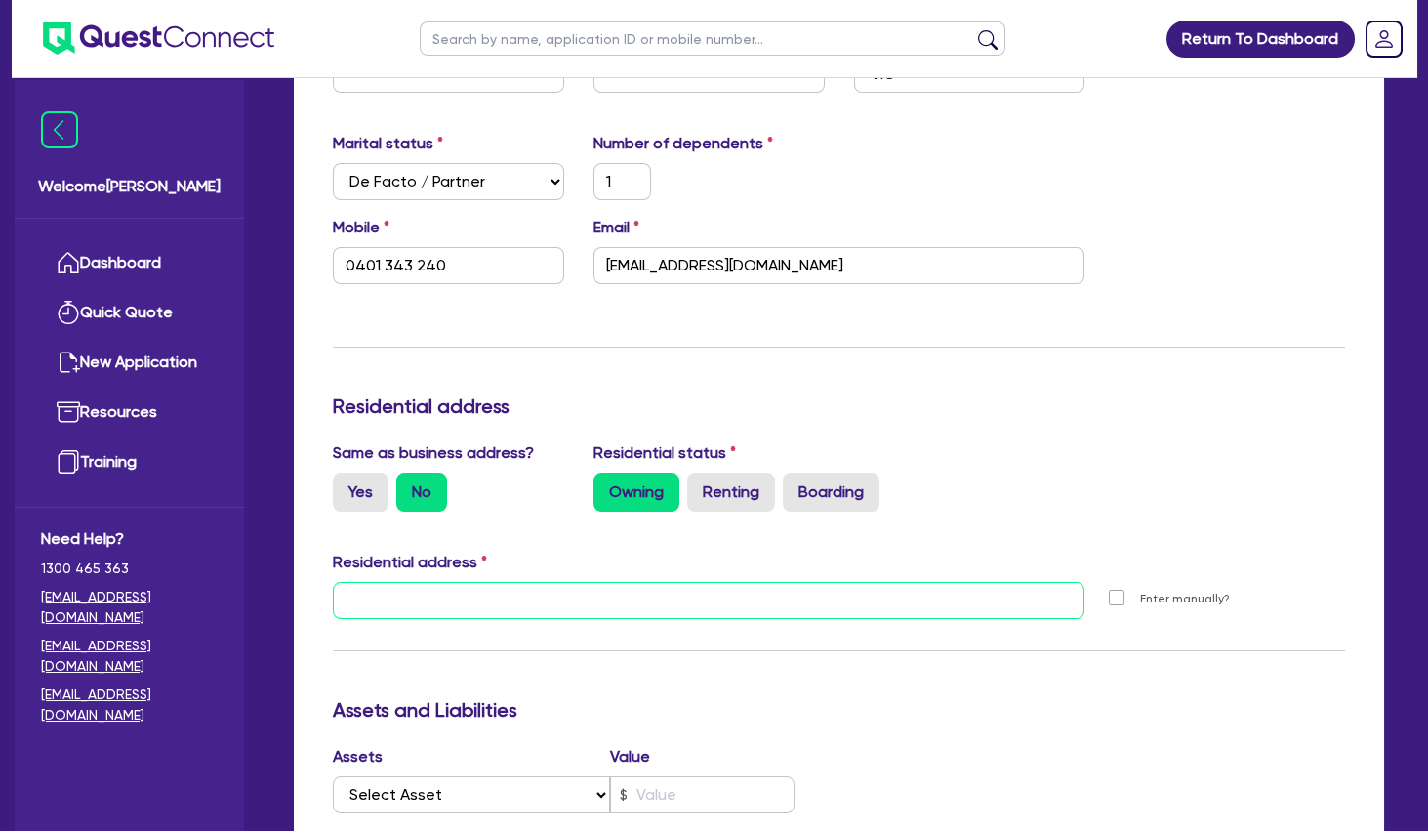
click at [605, 601] on input "text" at bounding box center [709, 600] width 752 height 37
paste input "[STREET_ADDRESS]"
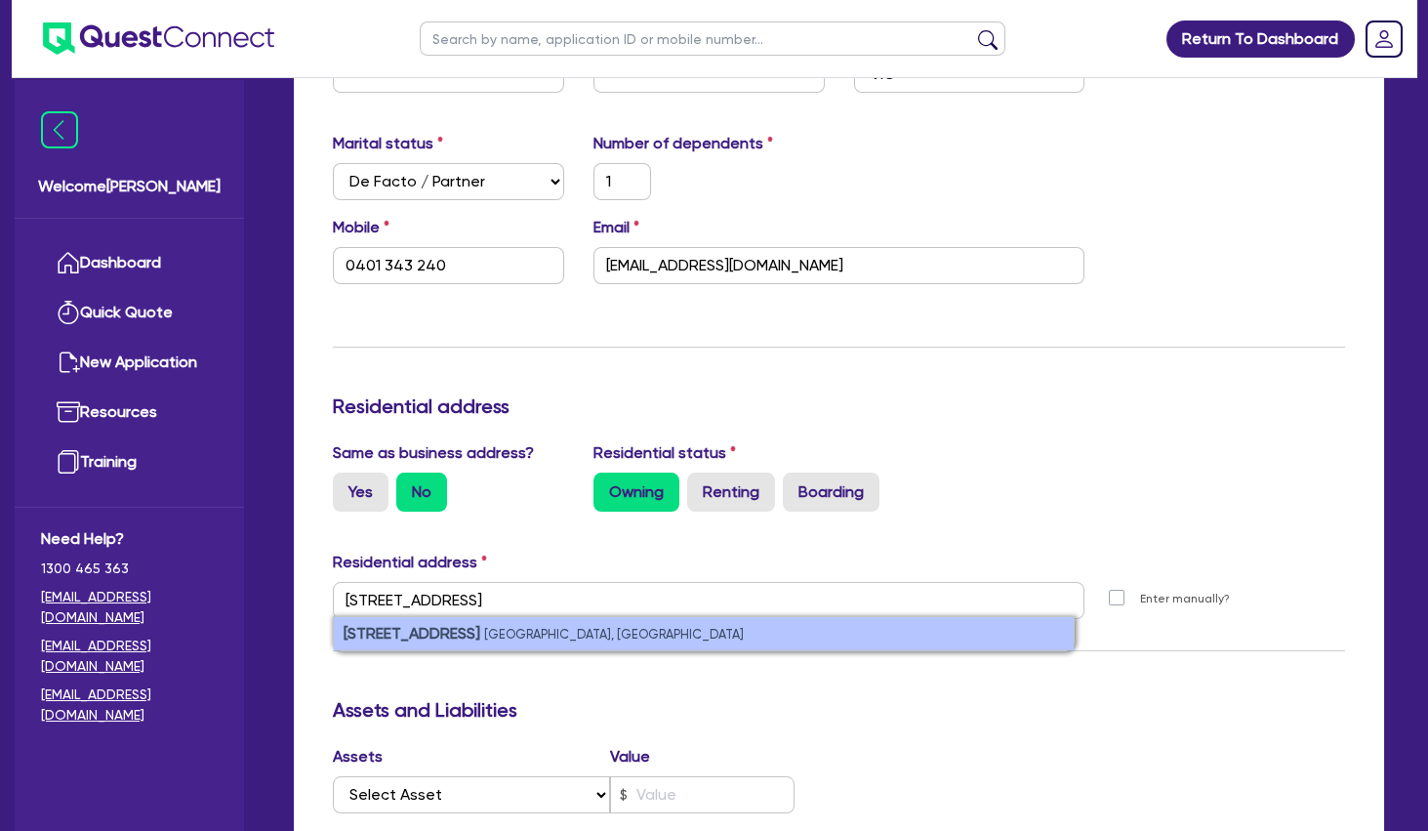
click at [553, 635] on small "[GEOGRAPHIC_DATA], [GEOGRAPHIC_DATA]" at bounding box center [614, 634] width 260 height 15
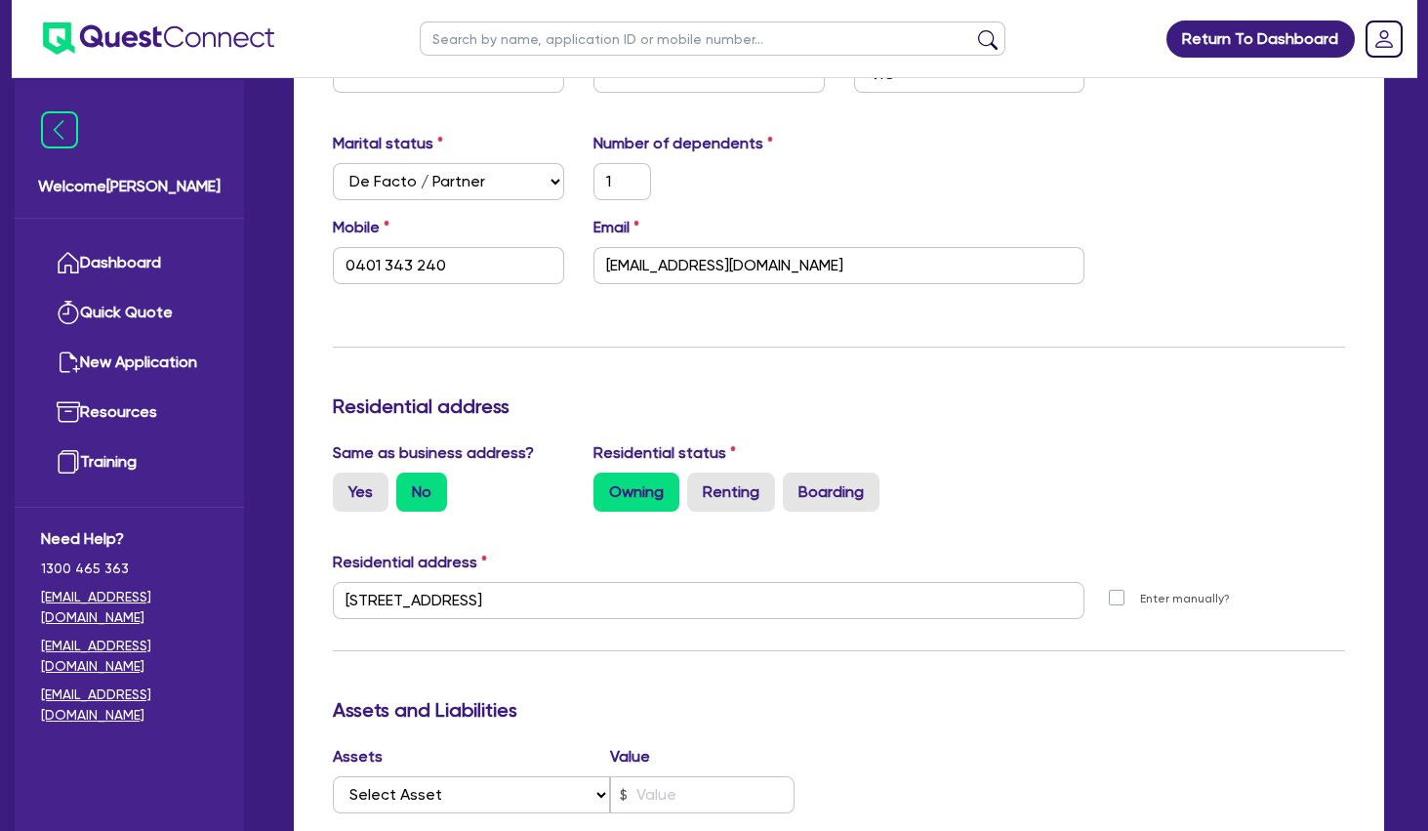
click at [1056, 478] on div "Owning Renting Boarding" at bounding box center [840, 491] width 492 height 39
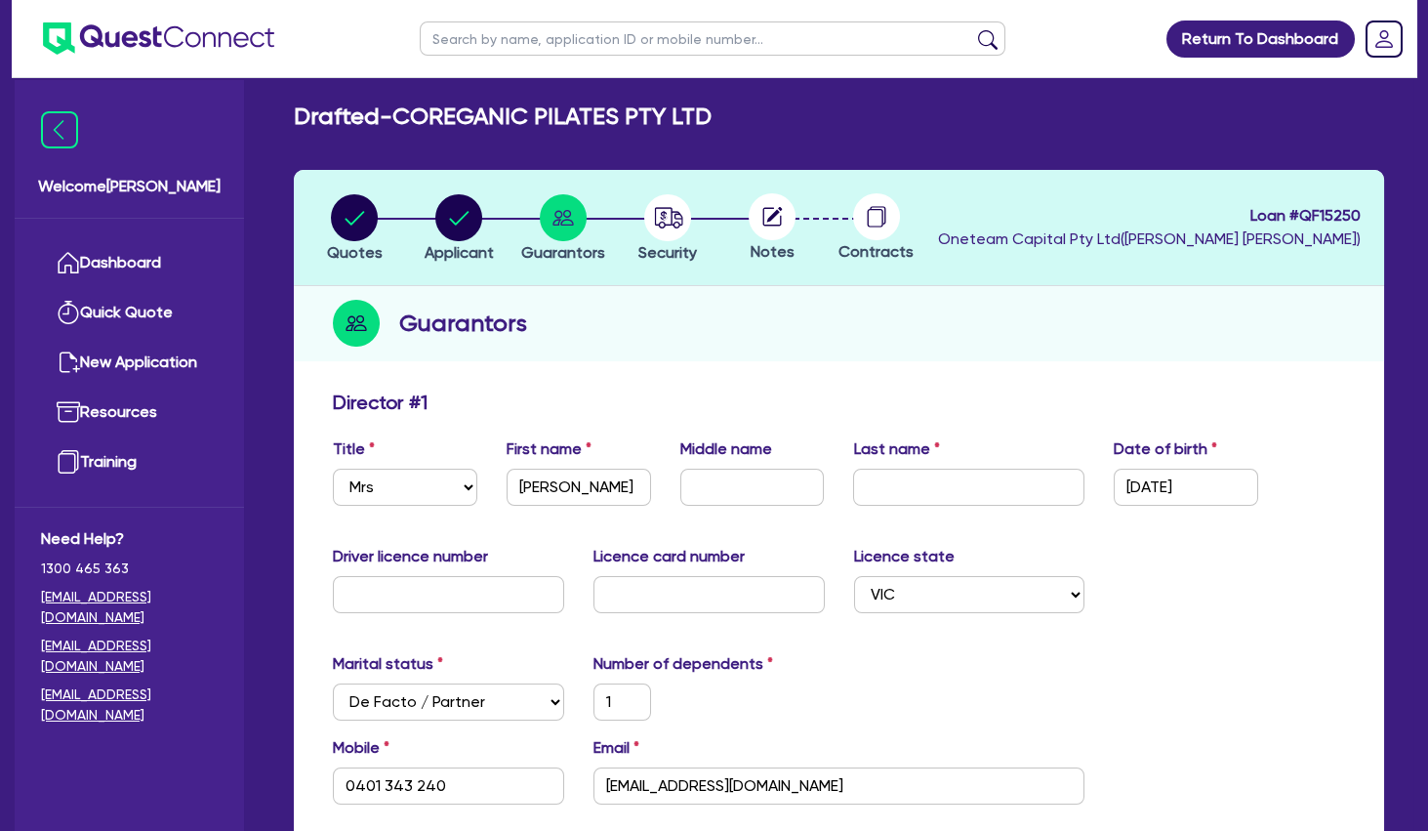
scroll to position [0, 0]
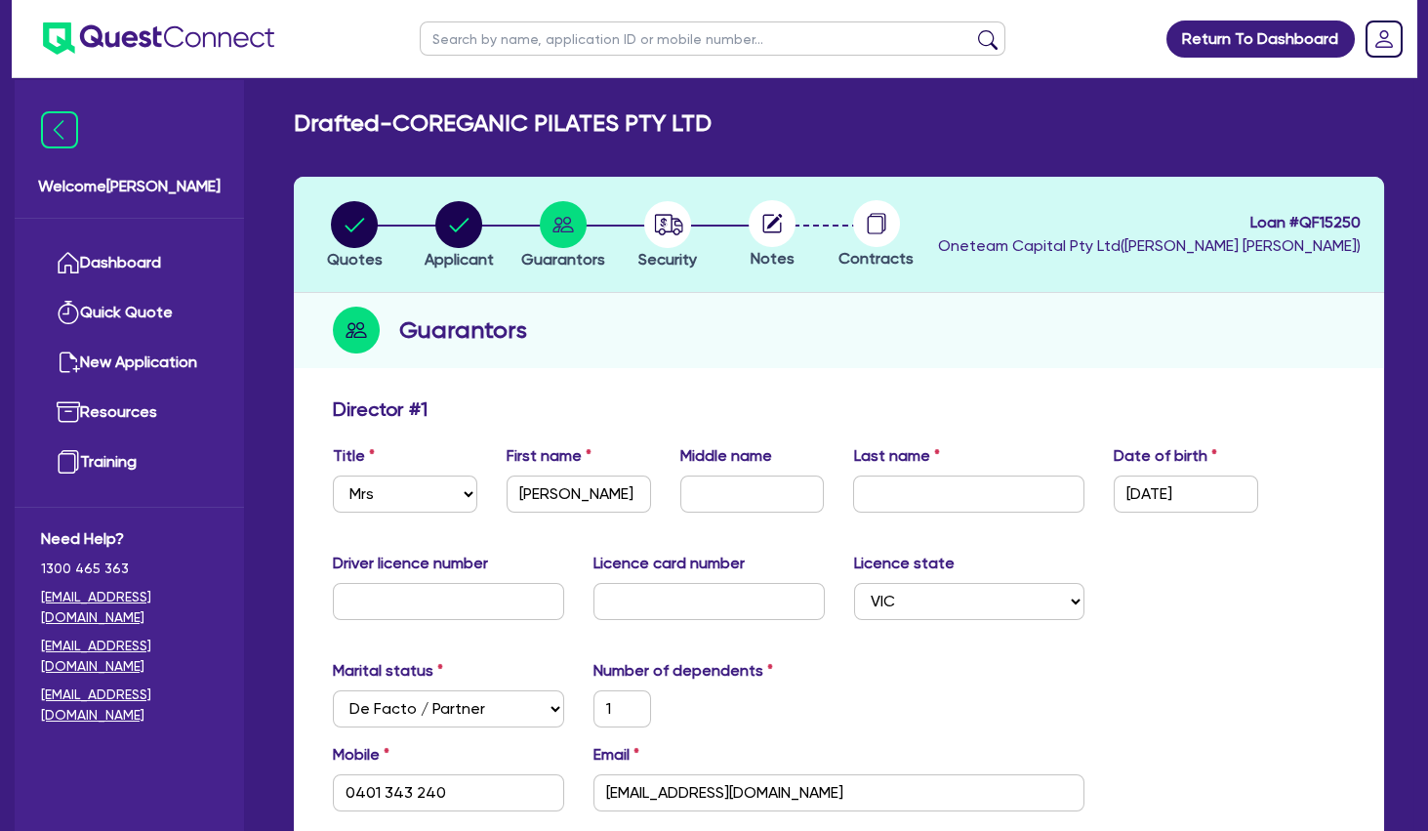
click at [997, 349] on div "Guarantors" at bounding box center [839, 330] width 1090 height 75
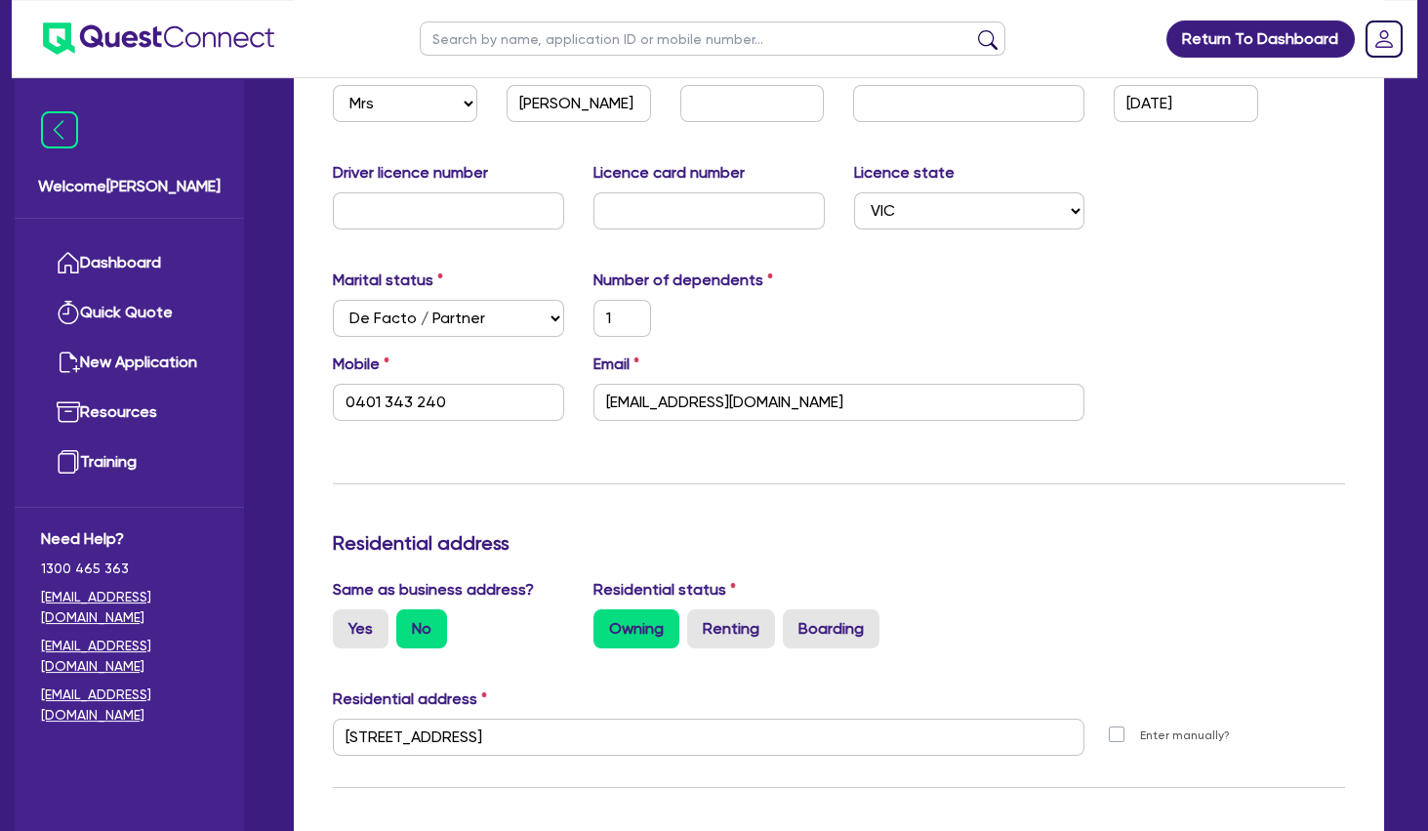
scroll to position [422, 0]
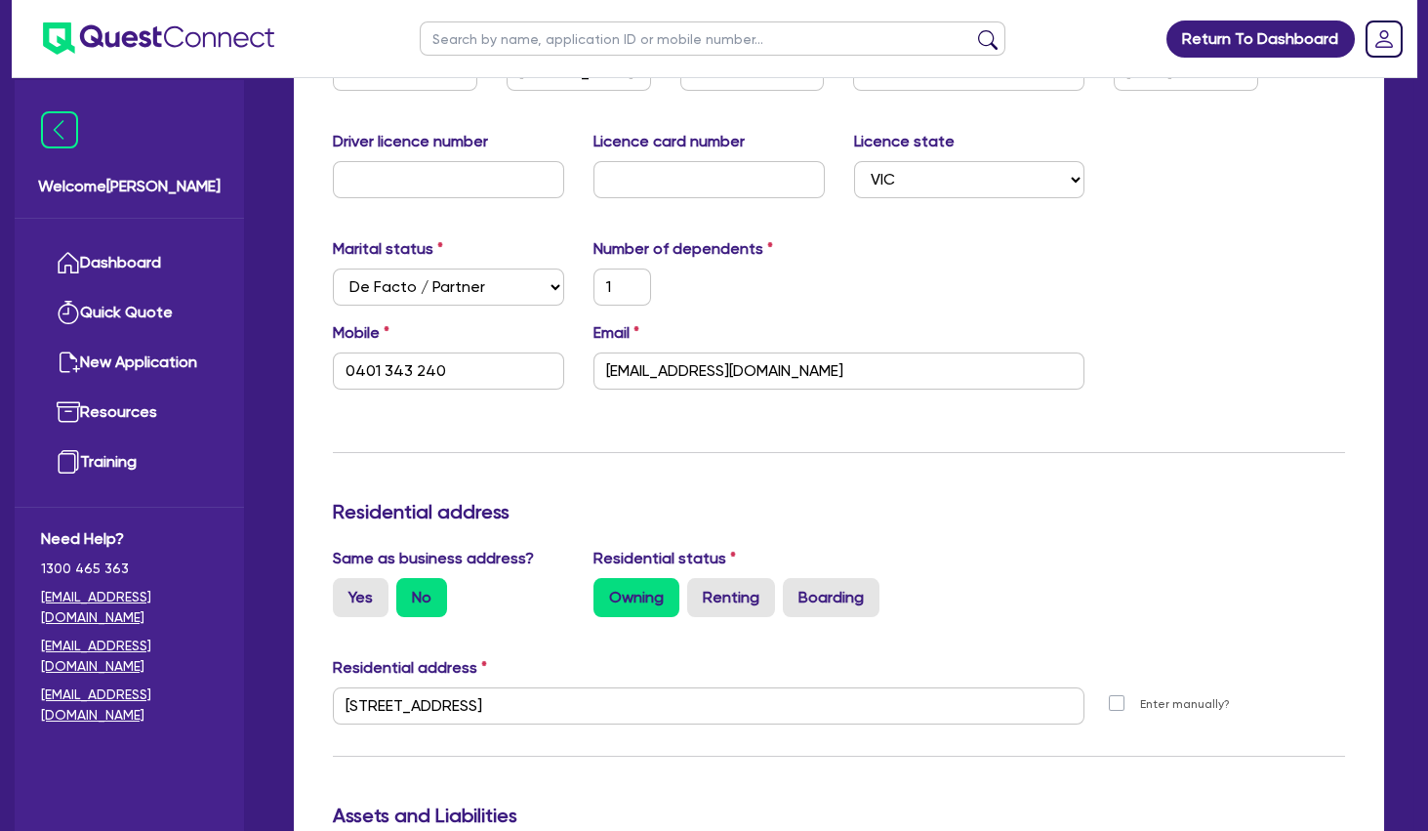
click at [1041, 514] on h3 "Residential address" at bounding box center [839, 511] width 1012 height 23
drag, startPoint x: 728, startPoint y: 247, endPoint x: 754, endPoint y: 247, distance: 25.4
click at [752, 247] on label "Number of dependents" at bounding box center [684, 248] width 180 height 23
click at [754, 247] on label "Number of dependents" at bounding box center [684, 248] width 180 height 23
drag, startPoint x: 755, startPoint y: 247, endPoint x: 595, endPoint y: 246, distance: 159.1
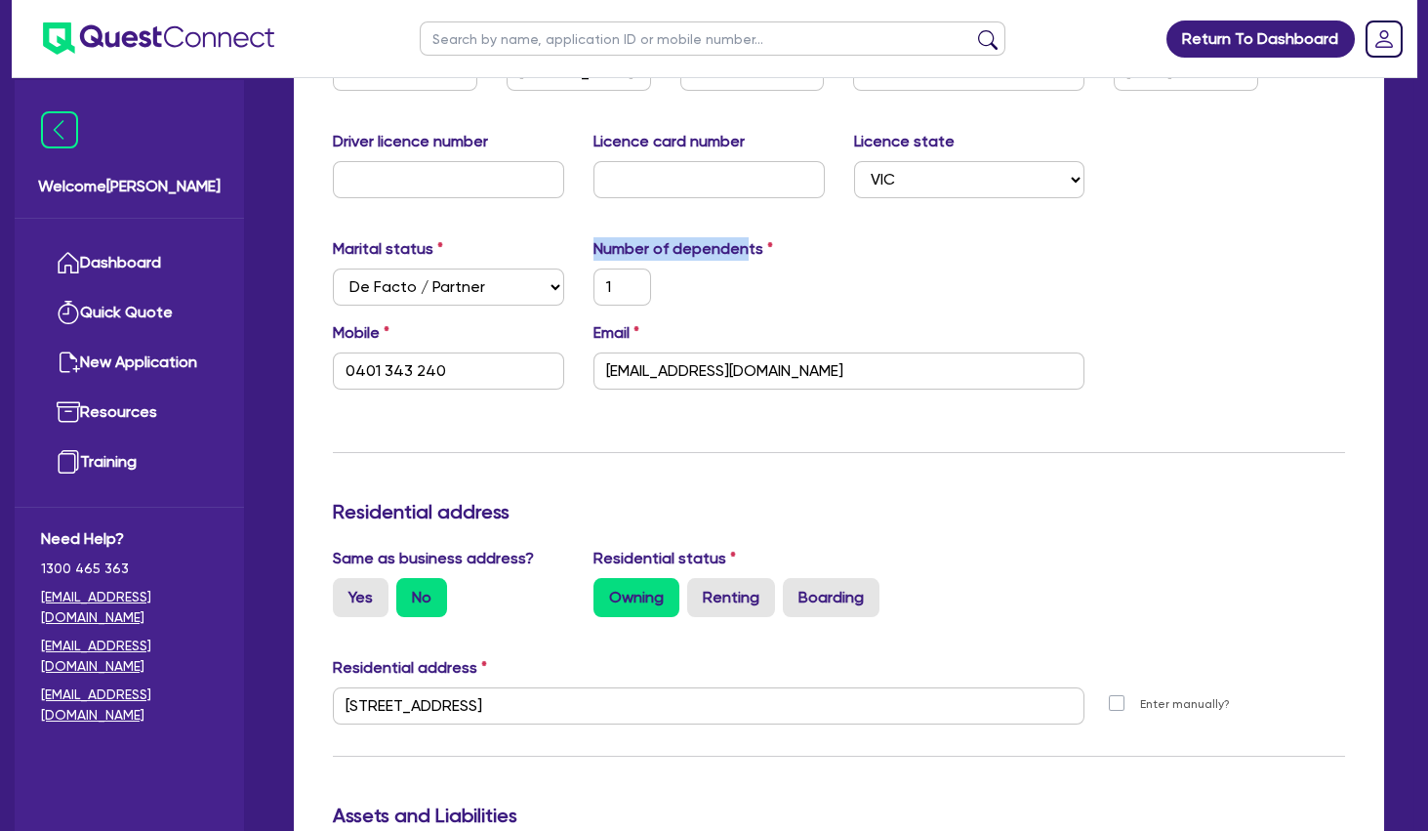
click at [595, 246] on label "Number of dependents" at bounding box center [684, 248] width 180 height 23
drag, startPoint x: 631, startPoint y: 247, endPoint x: 689, endPoint y: 249, distance: 58.6
click at [687, 249] on label "Number of dependents" at bounding box center [684, 248] width 180 height 23
click at [689, 249] on label "Number of dependents" at bounding box center [684, 248] width 180 height 23
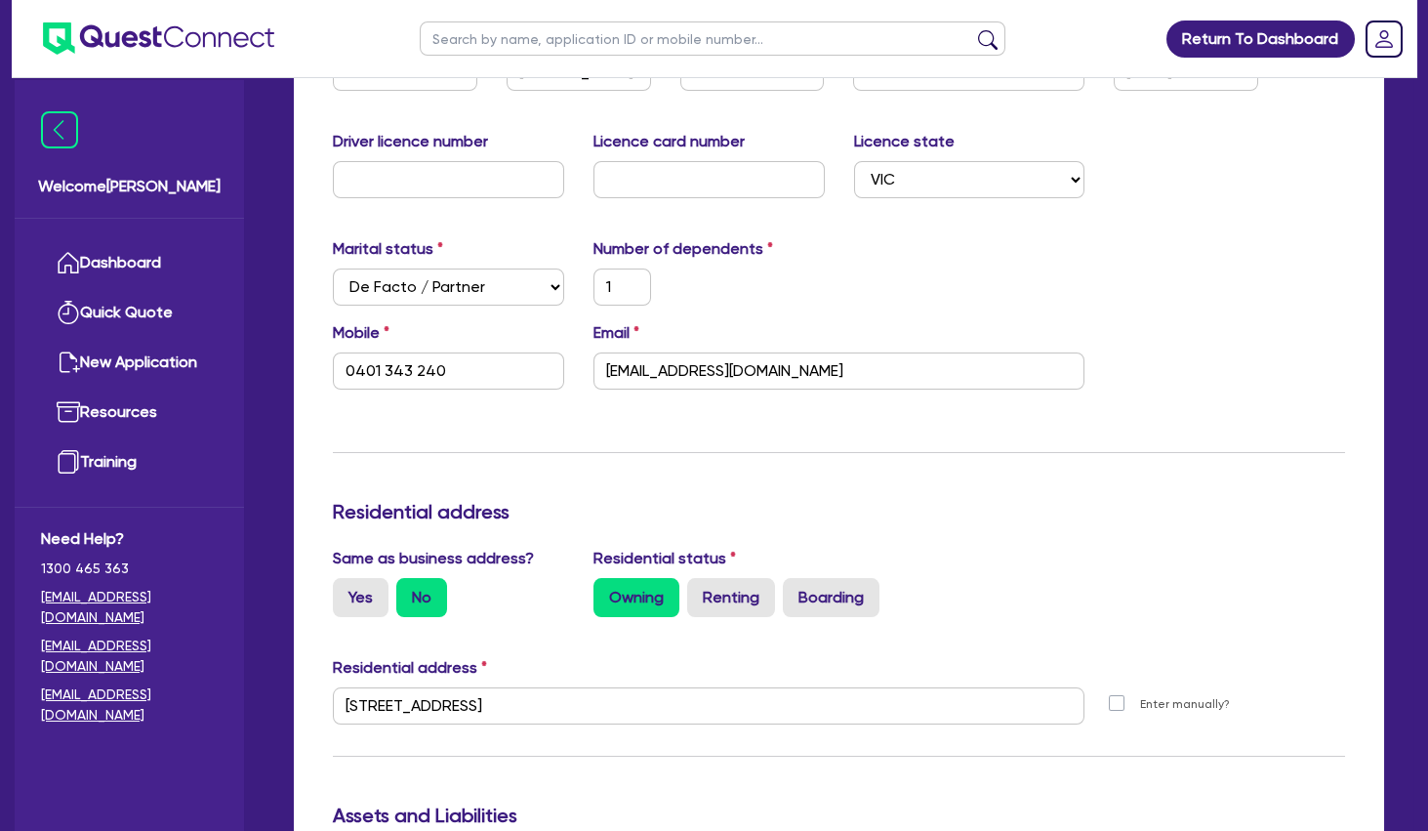
click at [813, 296] on div "1" at bounding box center [709, 286] width 261 height 37
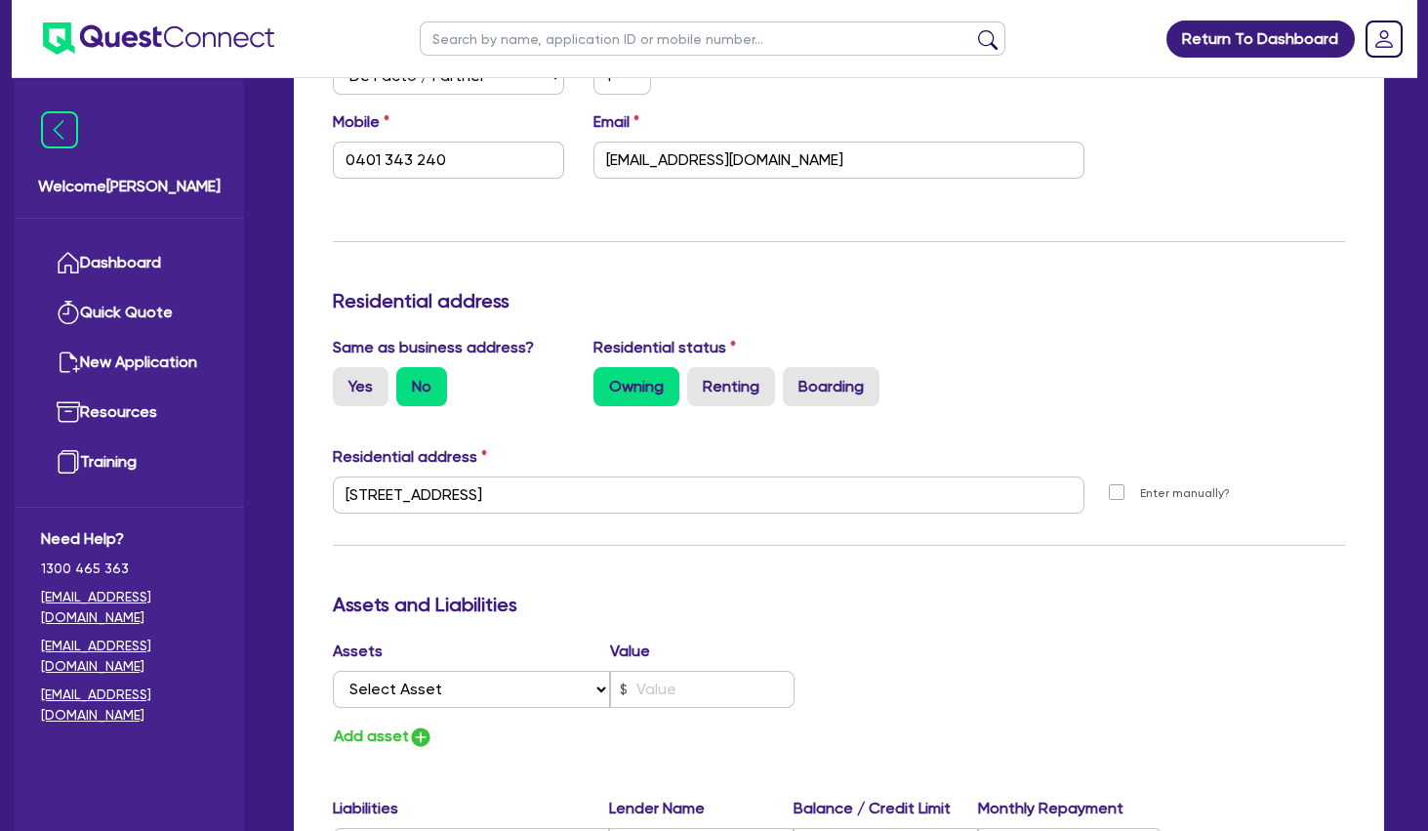
drag, startPoint x: 845, startPoint y: 225, endPoint x: 874, endPoint y: 257, distance: 42.9
click at [874, 257] on div "Update residential status for Director #1 Boarding is only acceptable when the …" at bounding box center [839, 487] width 1012 height 1444
click at [735, 571] on div "Update residential status for Director #1 Boarding is only acceptable when the …" at bounding box center [839, 487] width 1012 height 1444
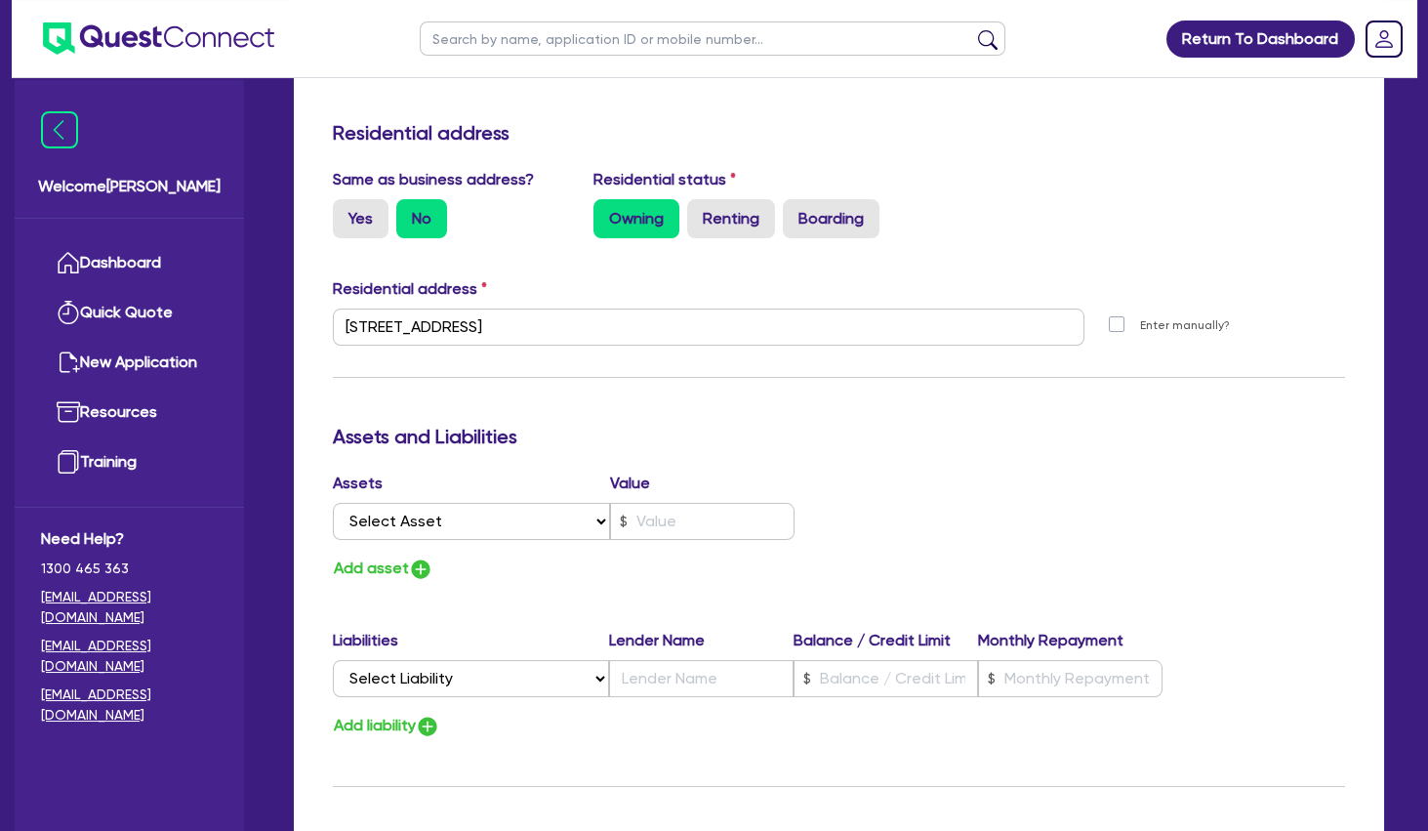
scroll to position [949, 0]
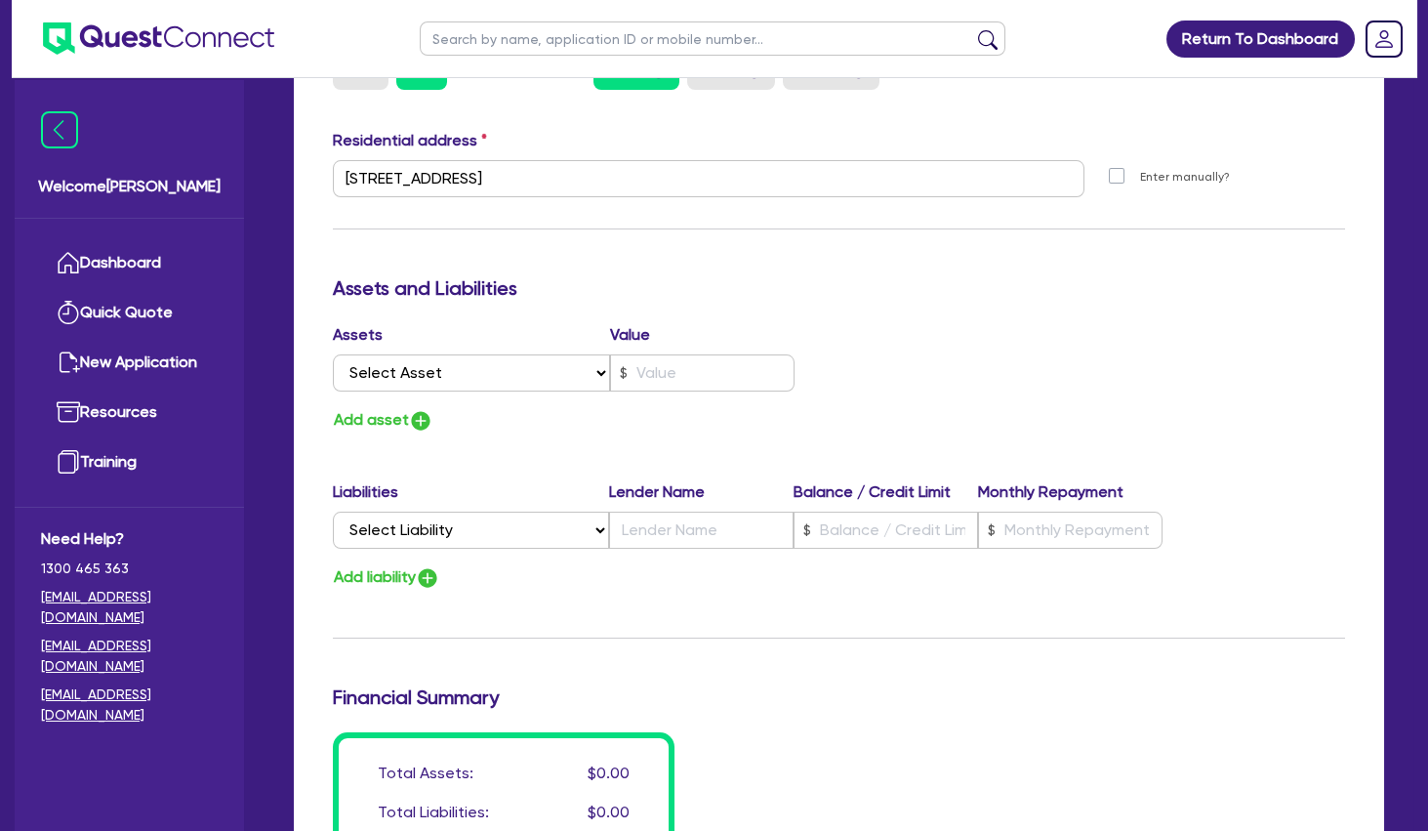
click at [884, 329] on div "Assets Value Select Asset Cash Property Investment property Vehicle Truck Trail…" at bounding box center [839, 378] width 1042 height 110
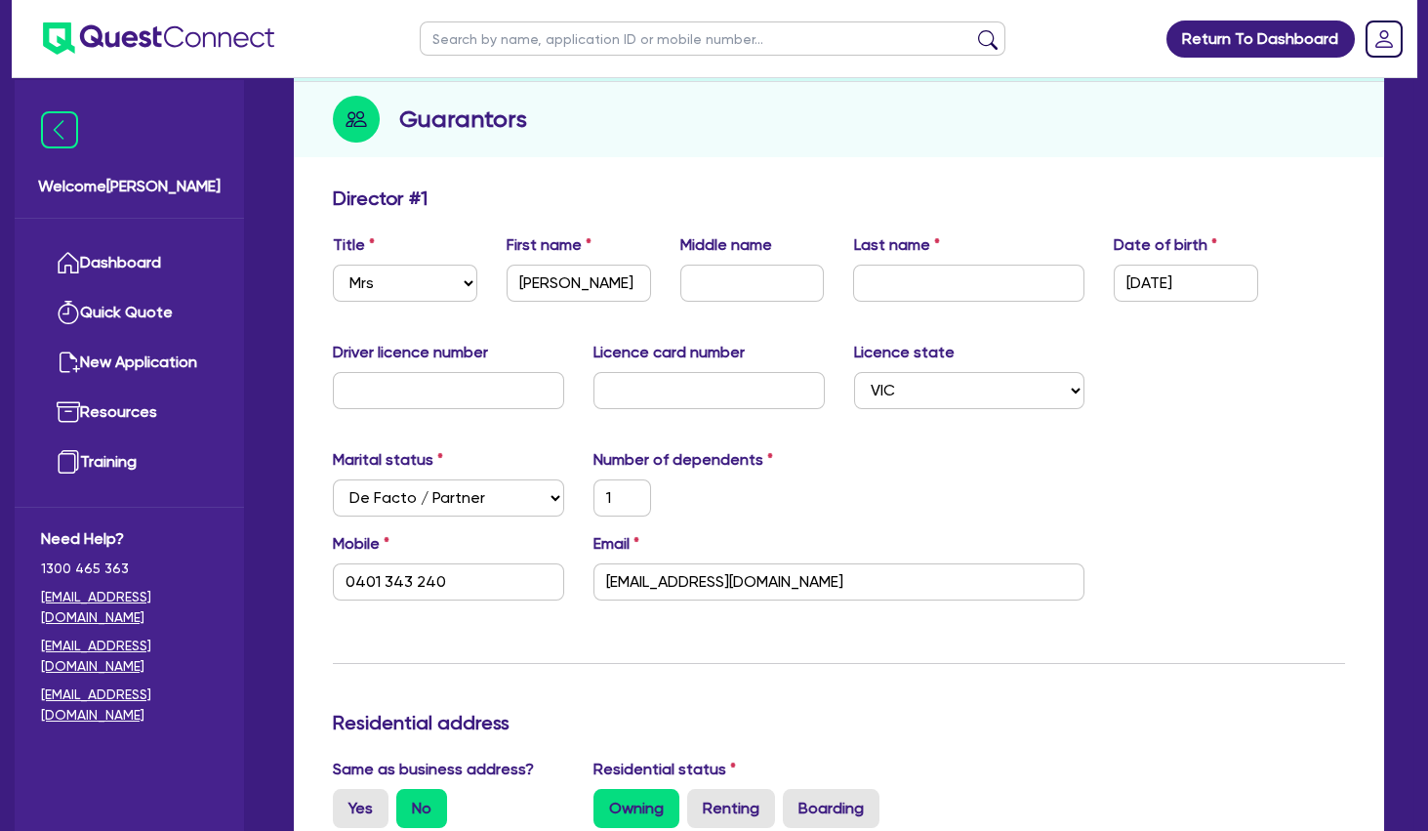
click at [888, 448] on div "Marital status Select [DEMOGRAPHIC_DATA] Married De Facto / Partner Number of d…" at bounding box center [839, 490] width 1042 height 84
click at [1012, 511] on div "Marital status Select [DEMOGRAPHIC_DATA] Married De Facto / Partner Number of d…" at bounding box center [839, 490] width 1042 height 84
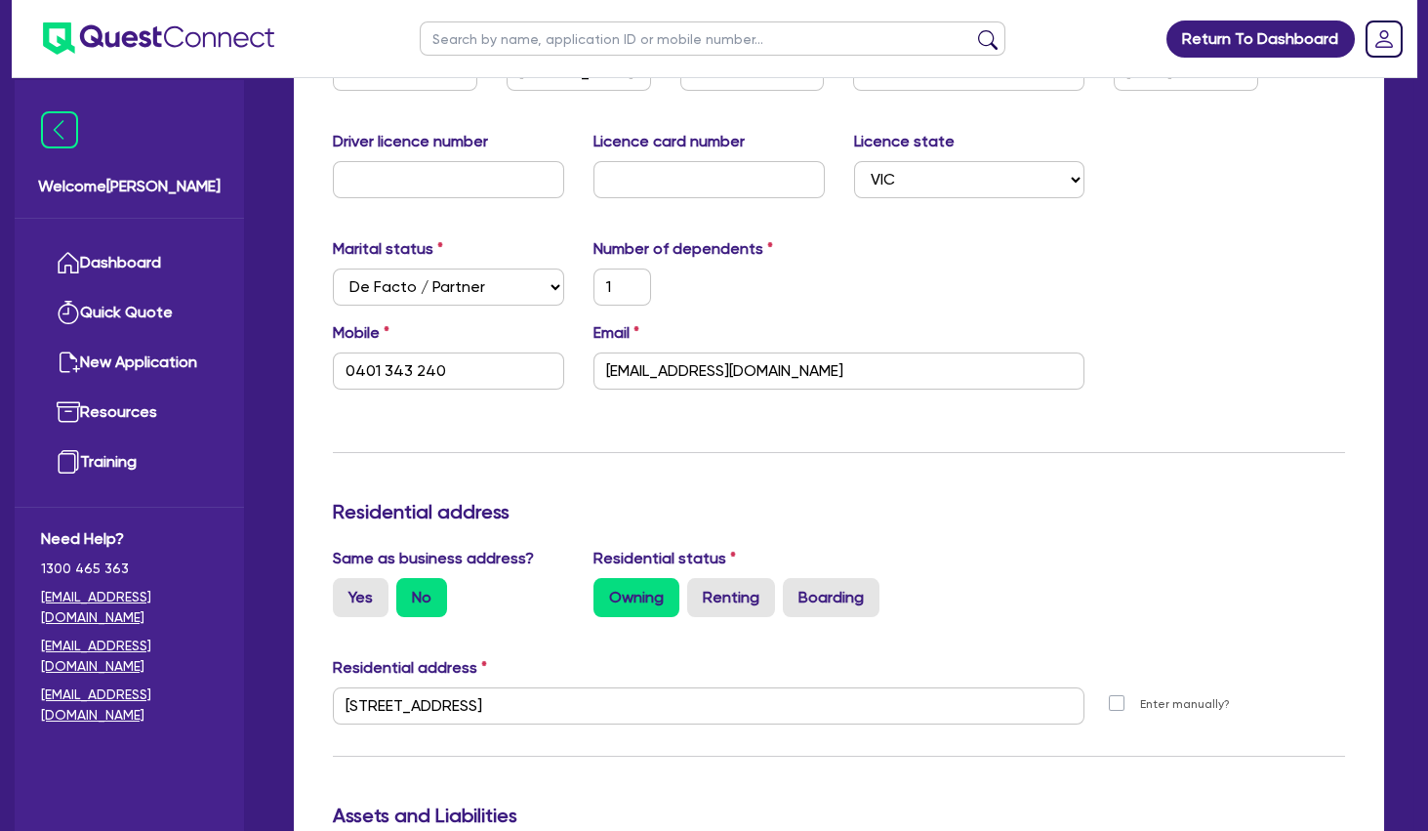
scroll to position [0, 0]
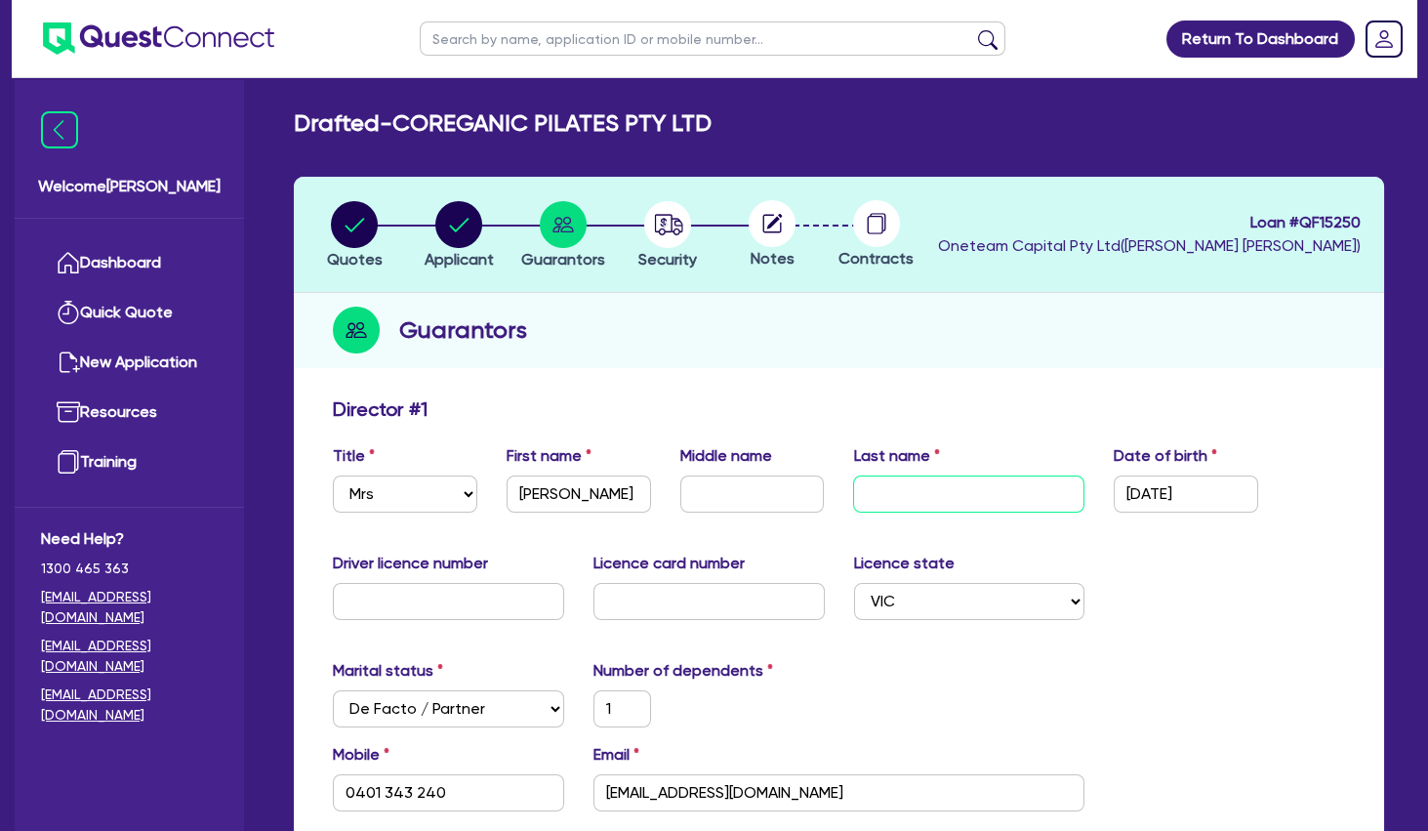
click at [958, 507] on input "text" at bounding box center [968, 493] width 231 height 37
click at [909, 491] on input "text" at bounding box center [968, 493] width 231 height 37
click at [1167, 592] on div "Driver licence number Licence card number Licence state Select [GEOGRAPHIC_DATA…" at bounding box center [839, 594] width 1042 height 84
click at [673, 226] on icon "button" at bounding box center [669, 224] width 28 height 21
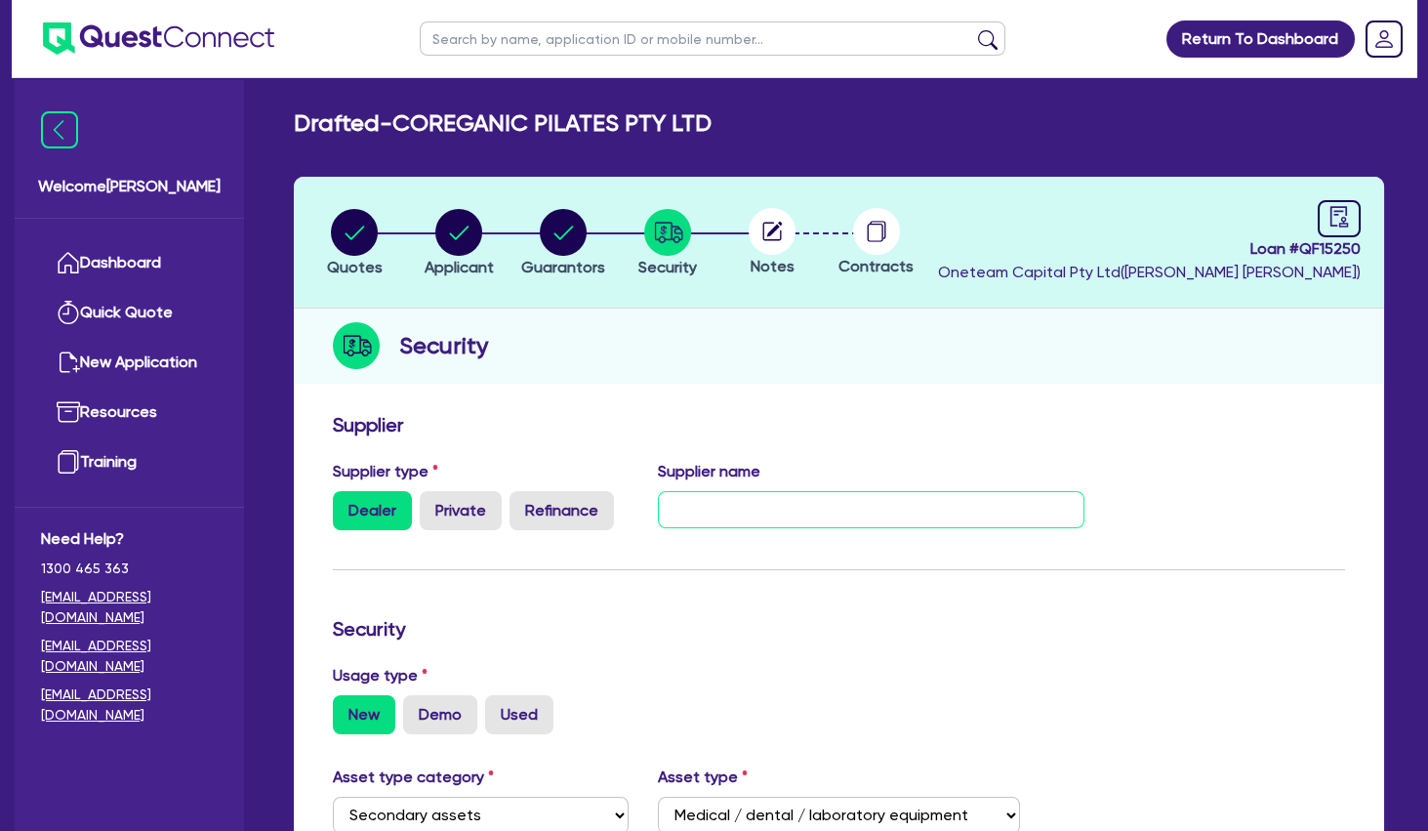
click at [746, 512] on input "text" at bounding box center [871, 509] width 427 height 37
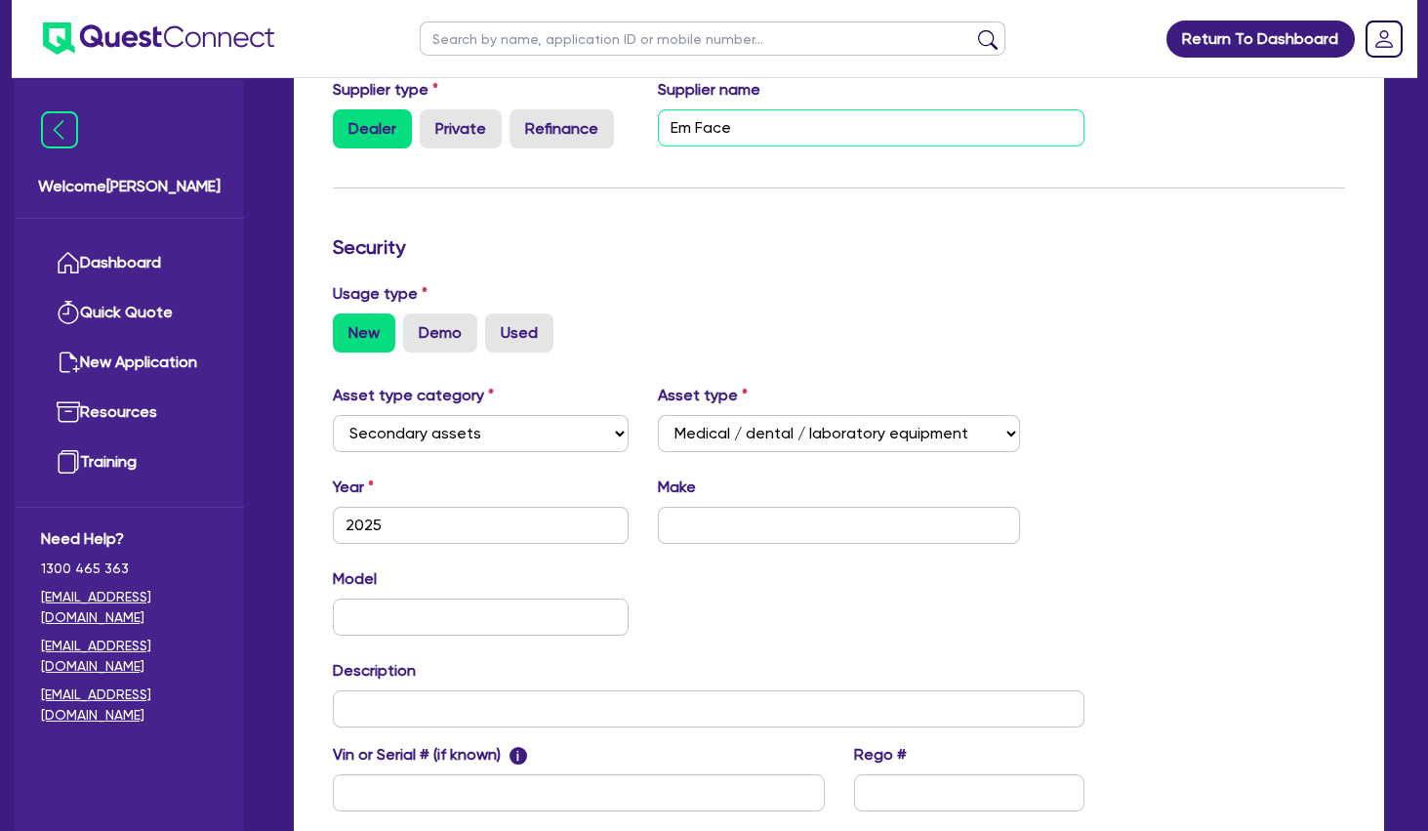
scroll to position [422, 0]
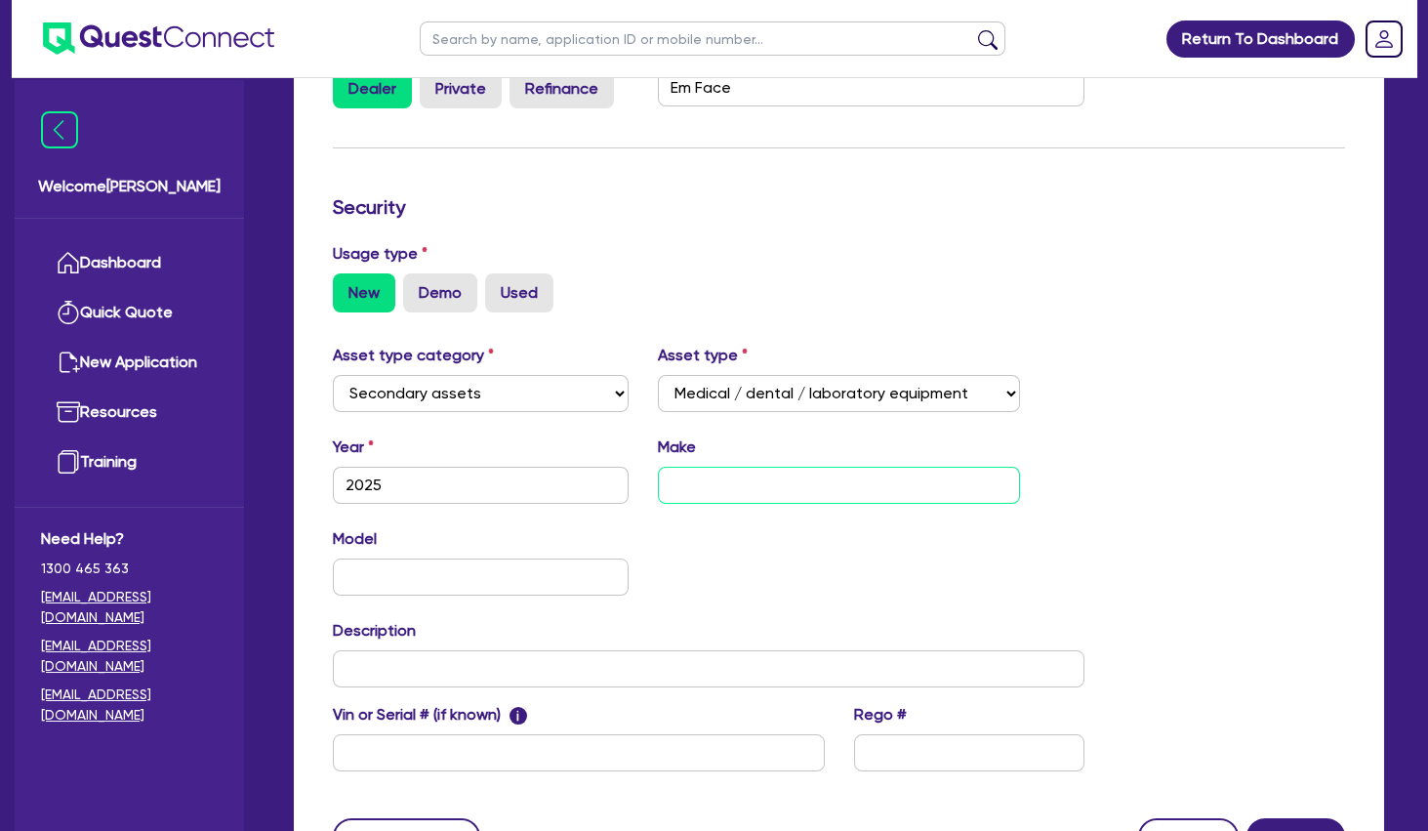
click at [762, 483] on input "text" at bounding box center [838, 485] width 361 height 37
click at [999, 527] on div "Model KM" at bounding box center [708, 569] width 781 height 84
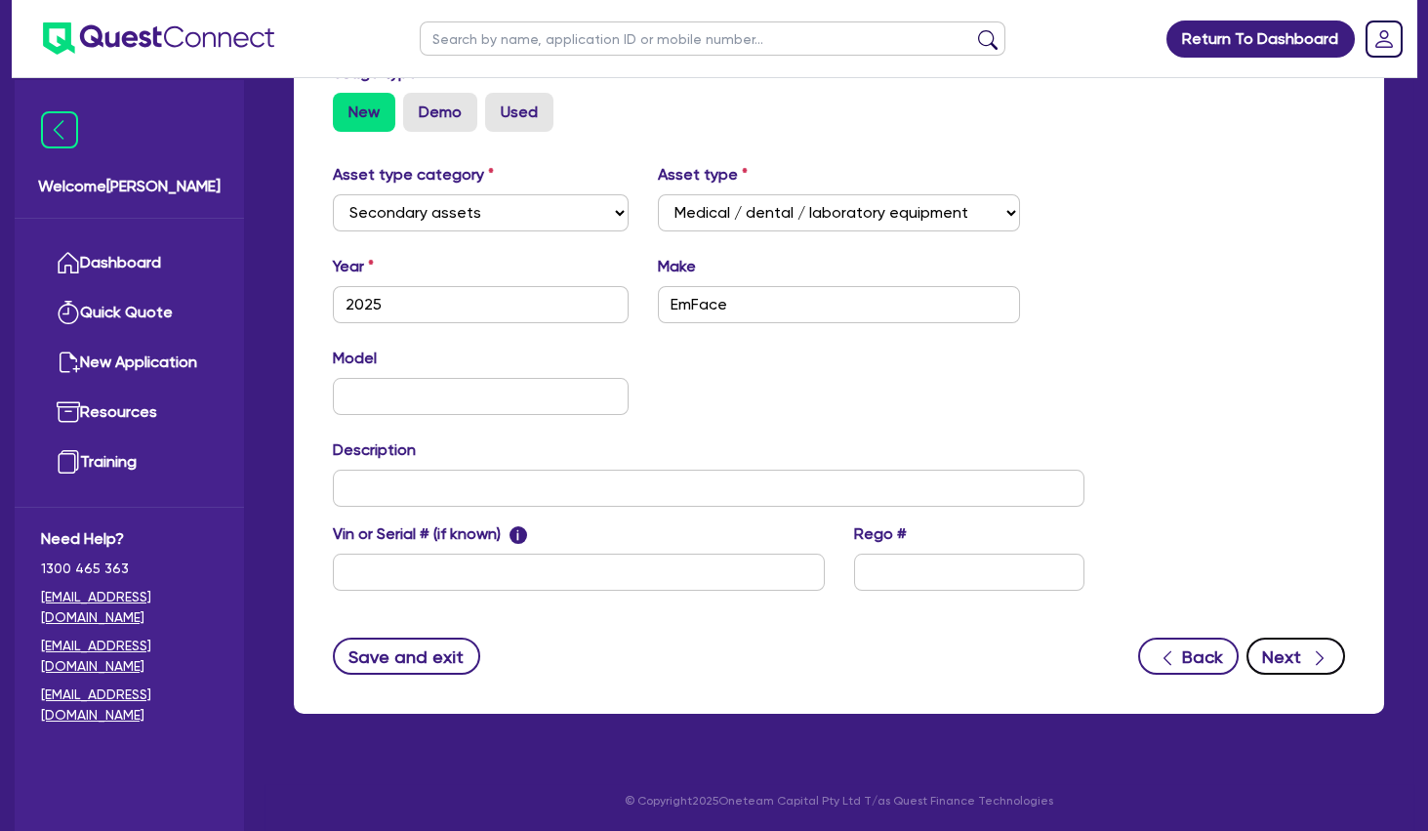
click at [1283, 646] on button "Next" at bounding box center [1296, 655] width 99 height 37
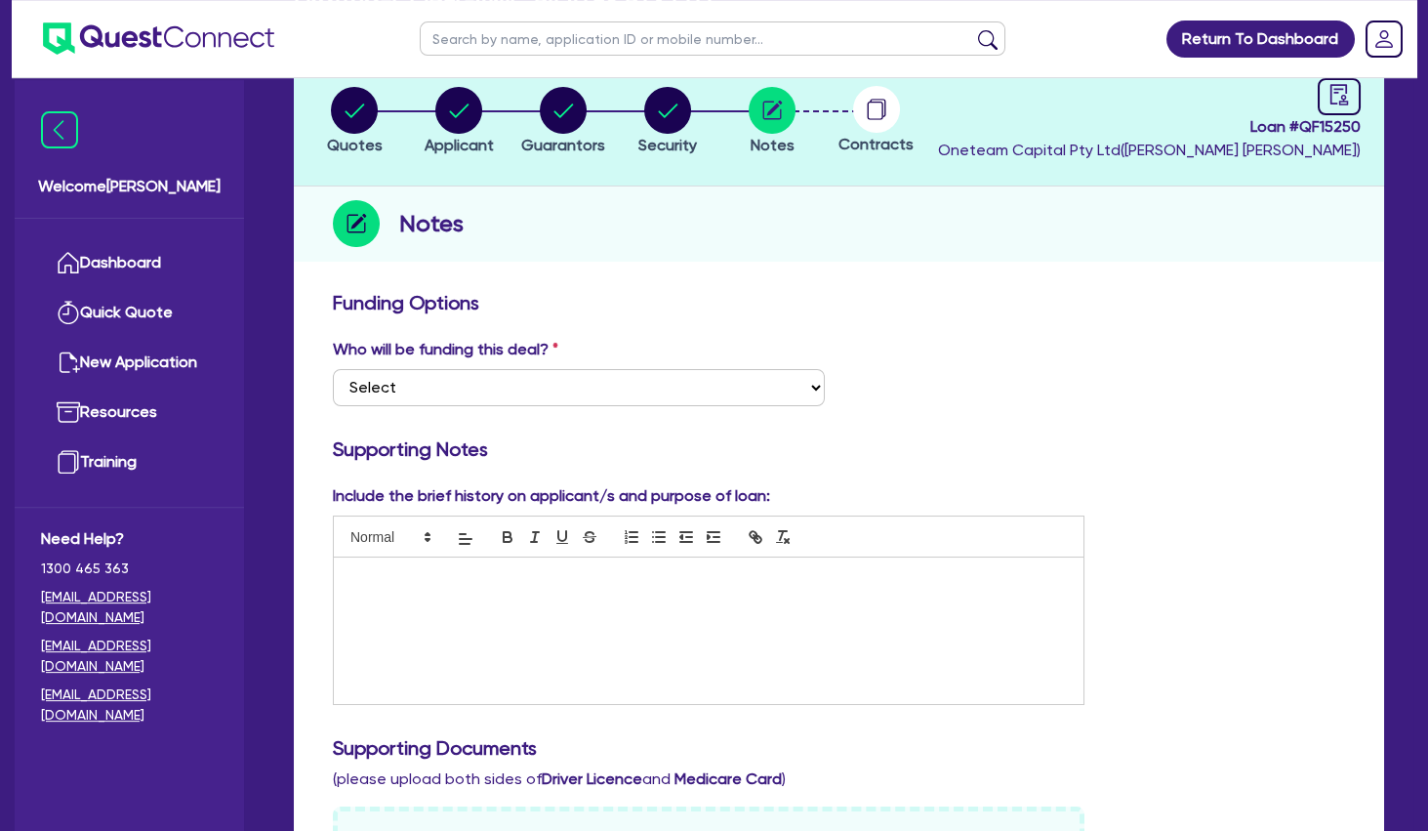
scroll to position [211, 0]
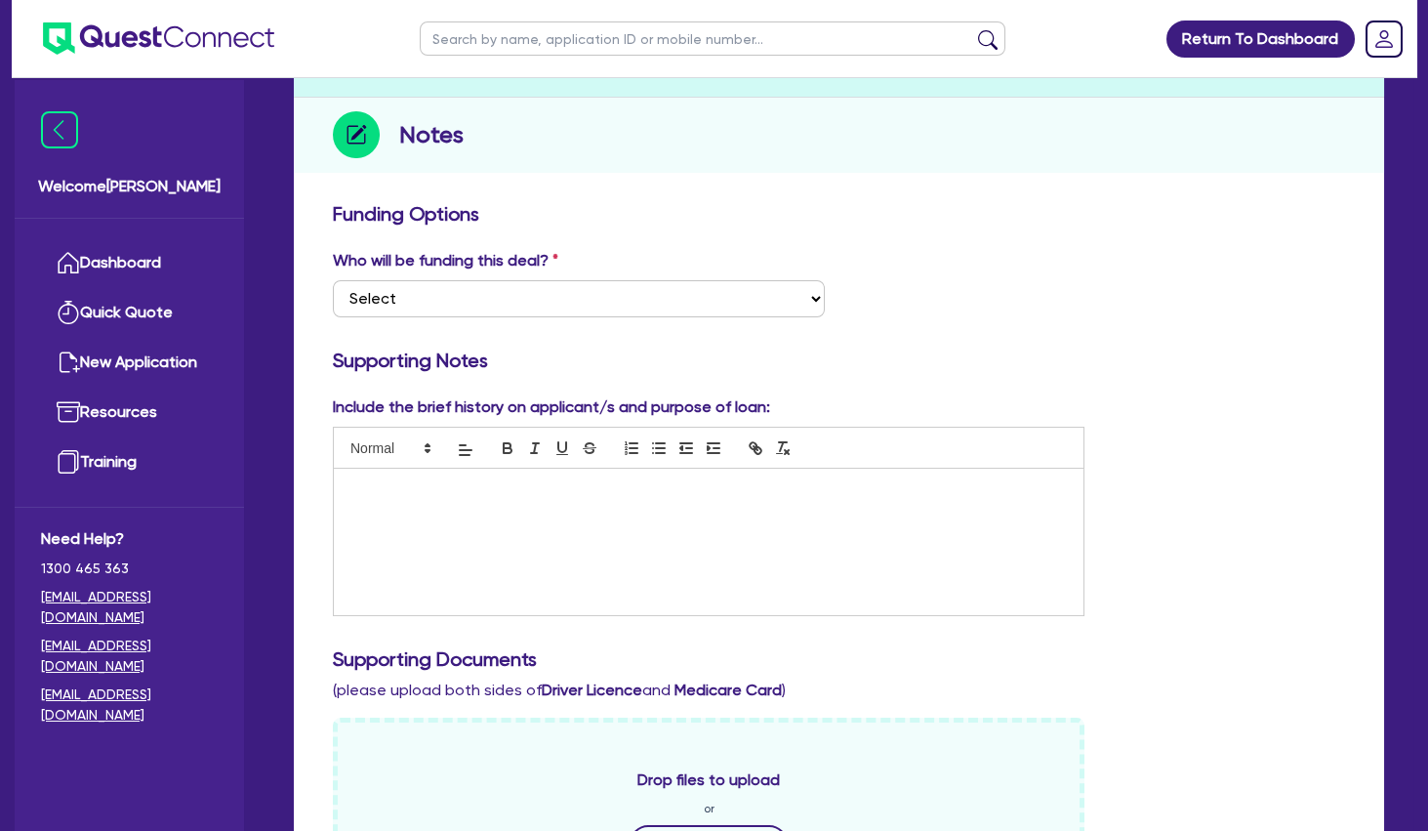
click at [483, 539] on div at bounding box center [709, 542] width 750 height 146
click at [333, 280] on select "Select I want Quest to fund 100% I will fund 100% I will co-fund with Quest Oth…" at bounding box center [579, 298] width 492 height 37
click option "Other - I am referring this deal in" at bounding box center [0, 0] width 0 height 0
click at [521, 496] on p at bounding box center [709, 489] width 720 height 18
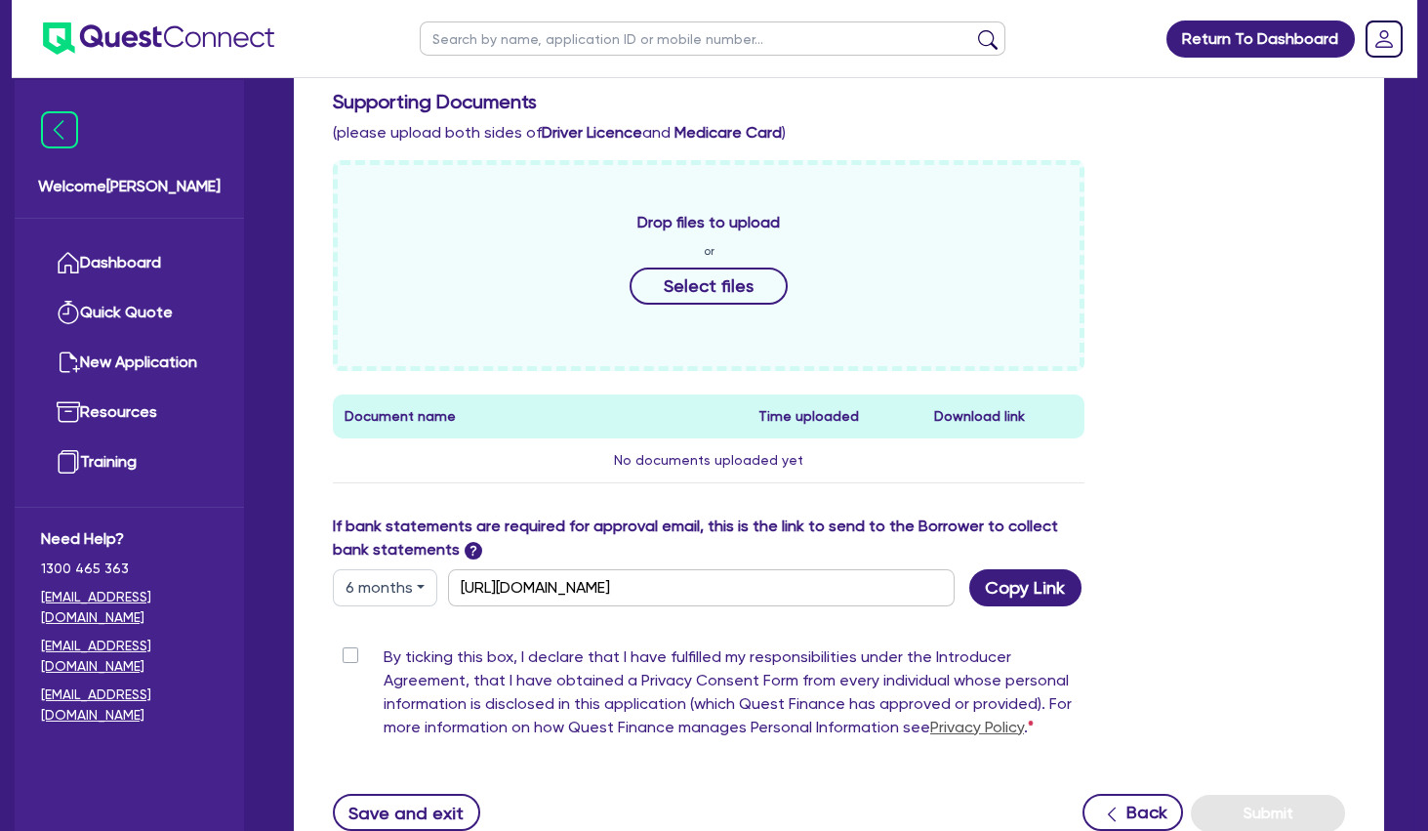
scroll to position [925, 0]
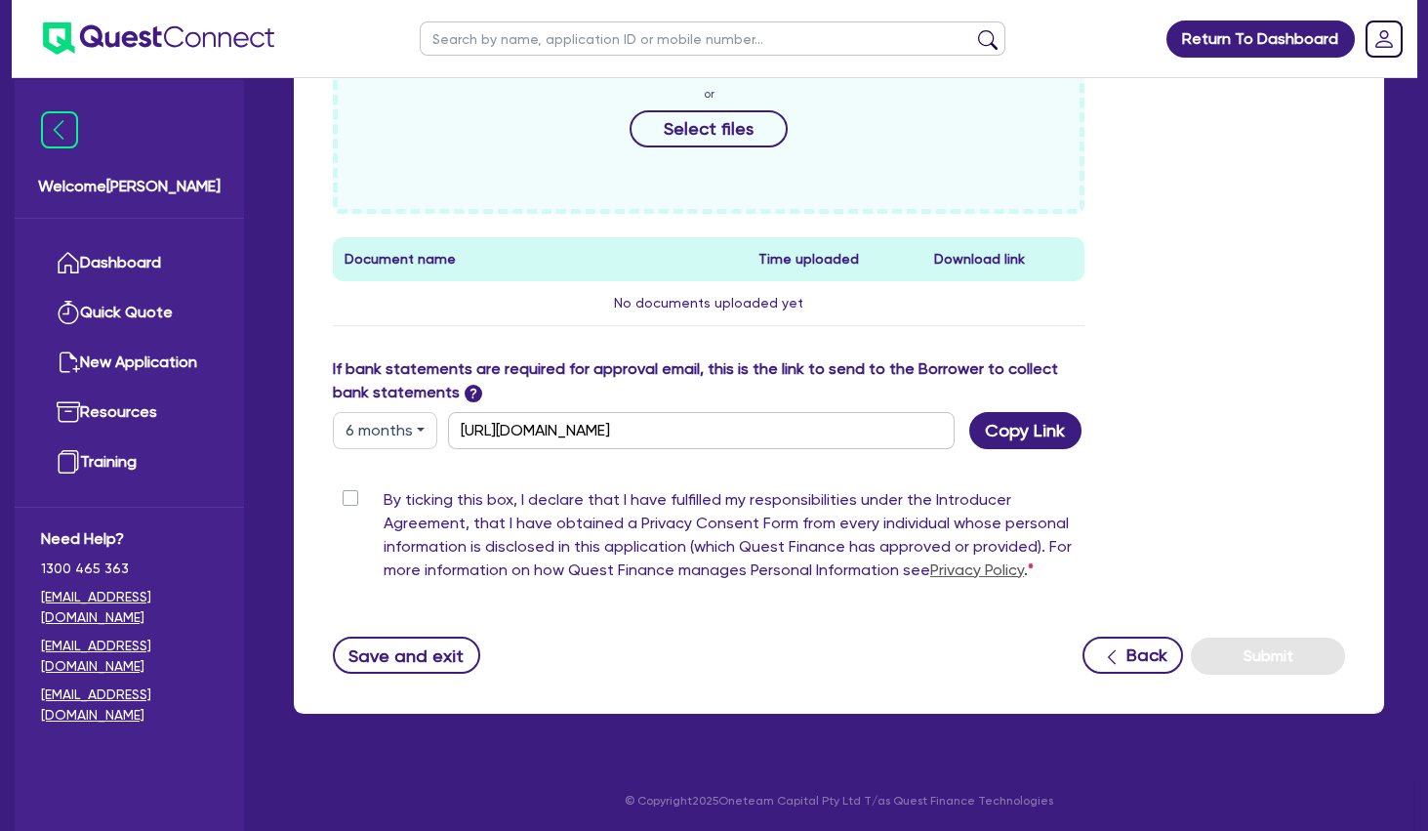
click at [384, 494] on label "By ticking this box, I declare that I have fulfilled my responsibilities under …" at bounding box center [734, 539] width 701 height 102
click at [349, 494] on input "By ticking this box, I declare that I have fulfilled my responsibilities under …" at bounding box center [341, 497] width 16 height 19
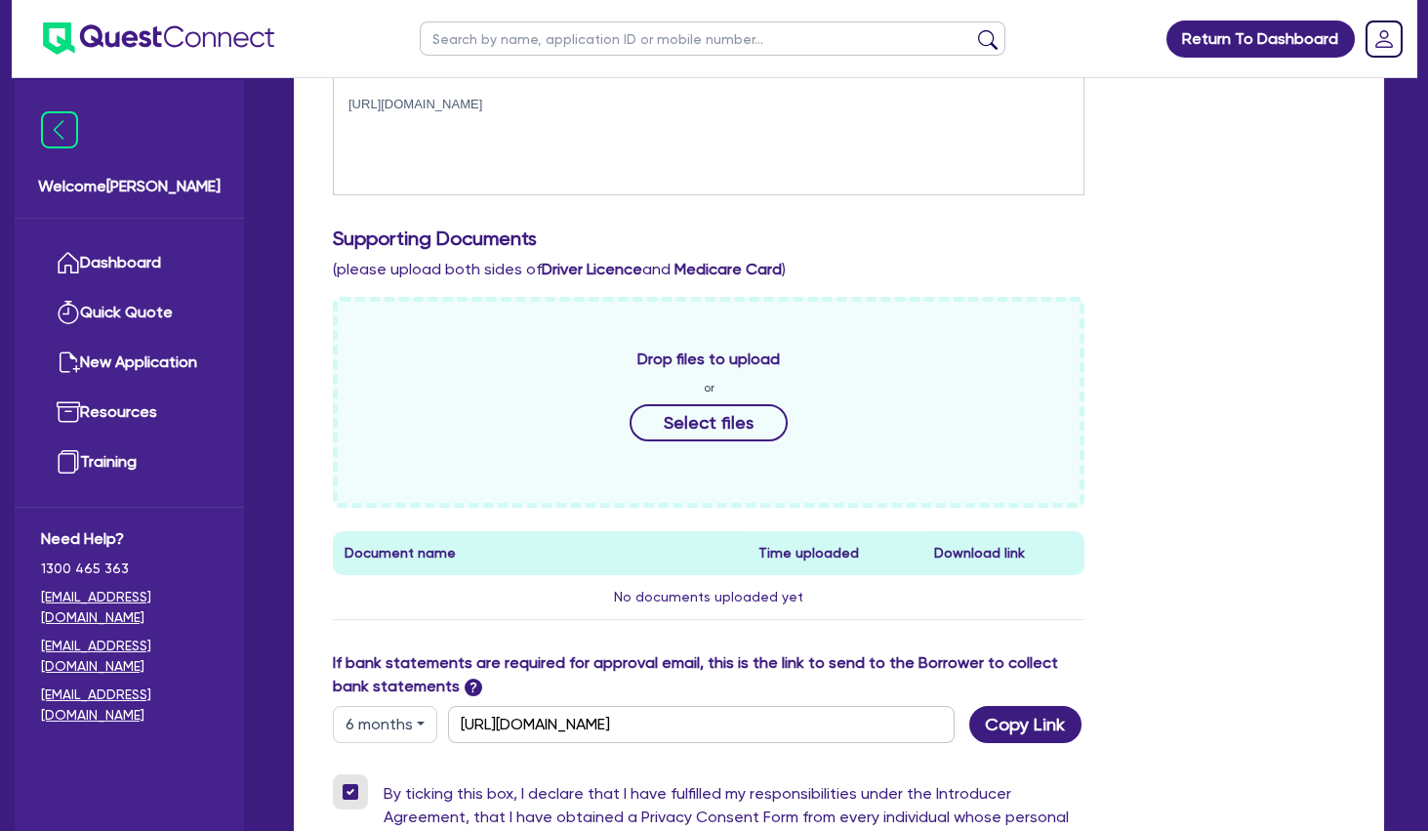
scroll to position [609, 0]
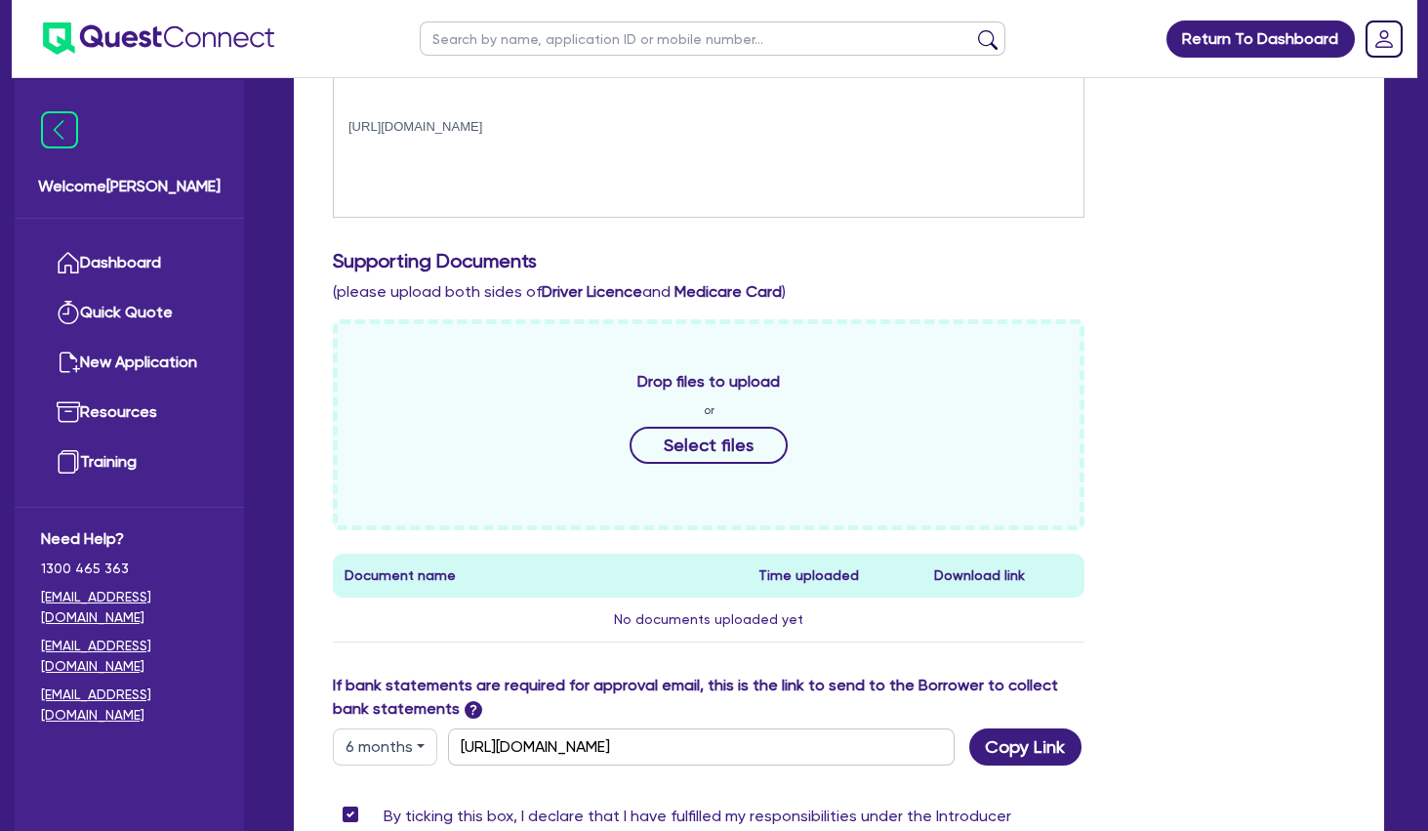
click at [467, 104] on p at bounding box center [709, 109] width 720 height 18
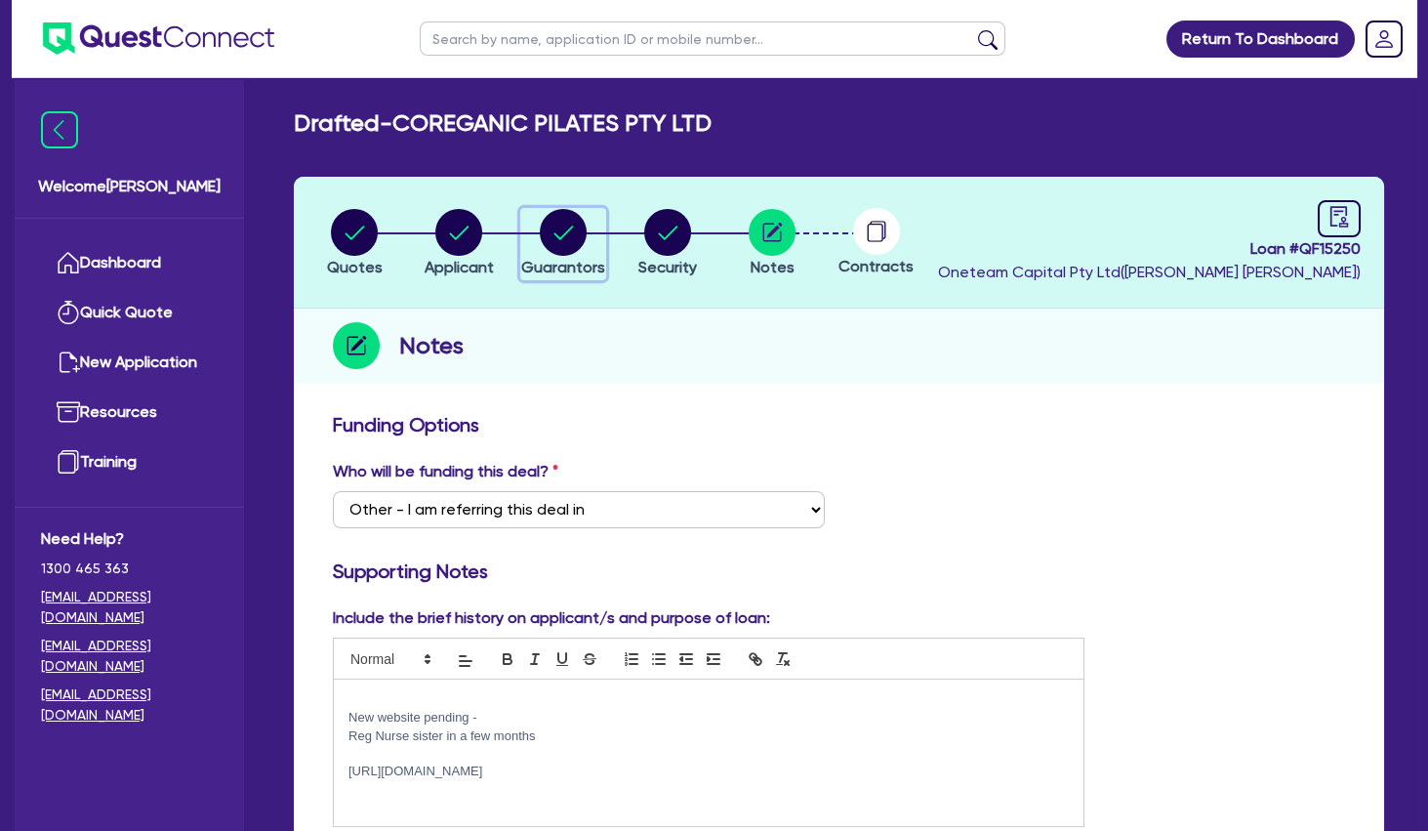
click at [589, 237] on div "button" at bounding box center [563, 232] width 84 height 47
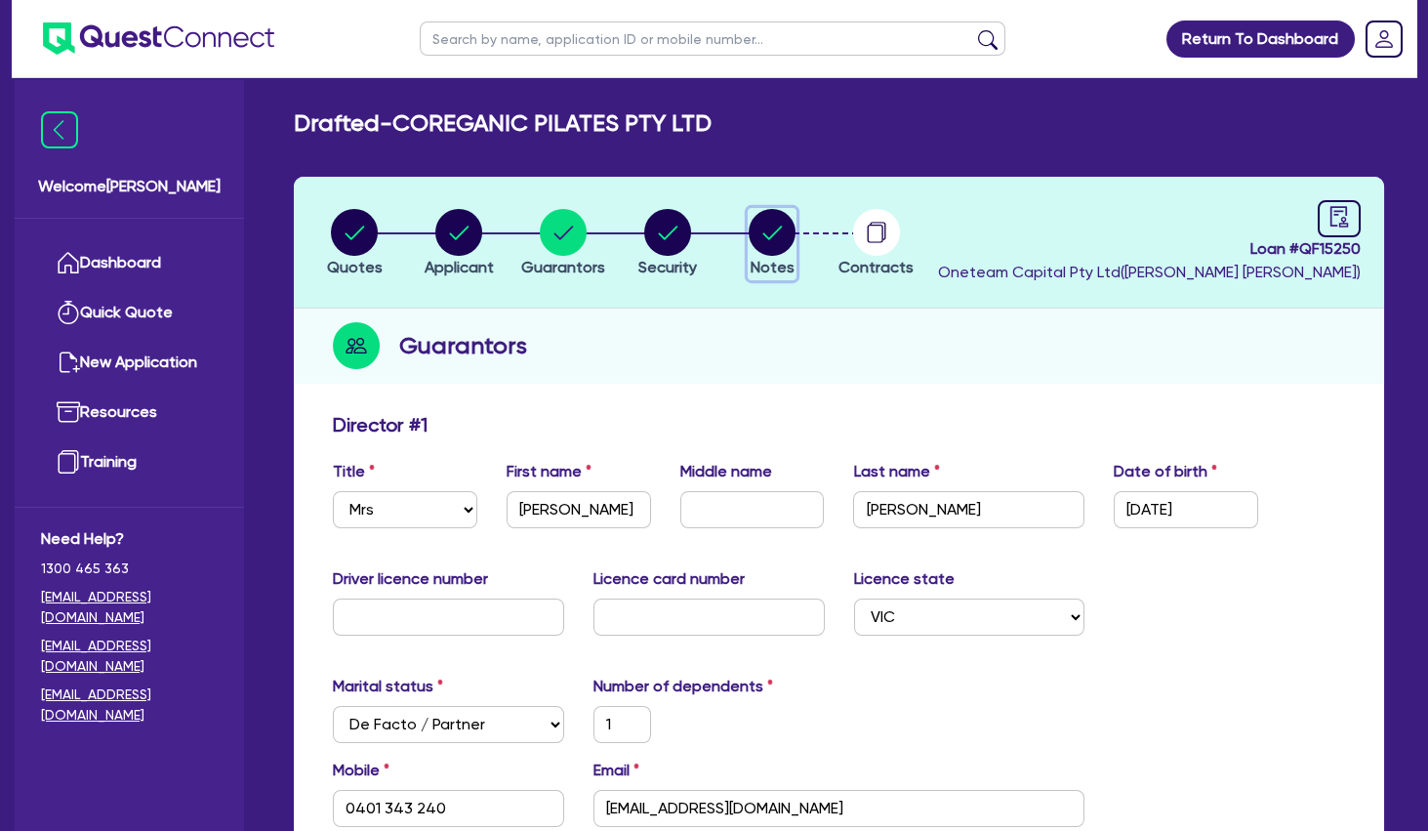
click at [778, 233] on circle "button" at bounding box center [772, 232] width 47 height 47
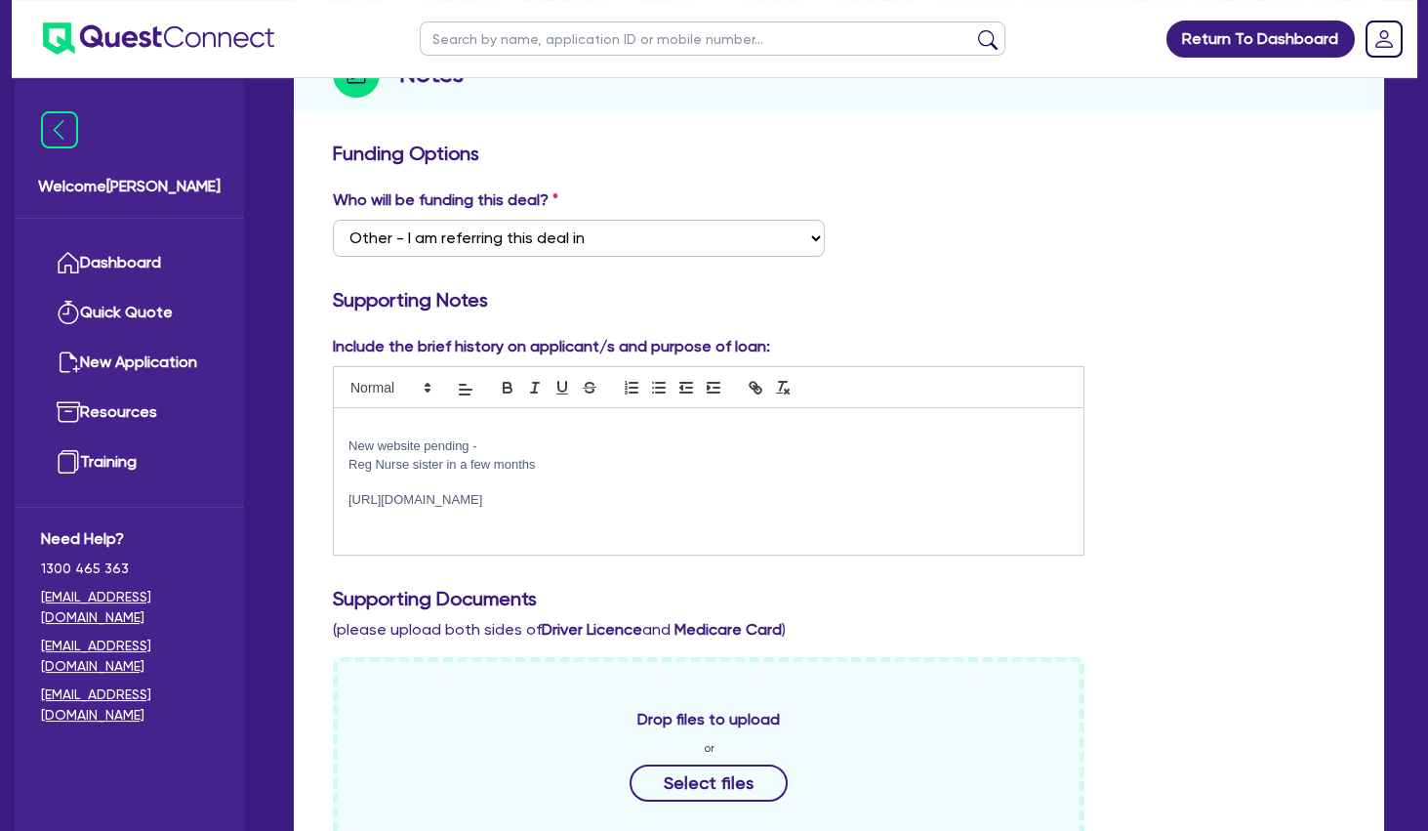
scroll to position [316, 0]
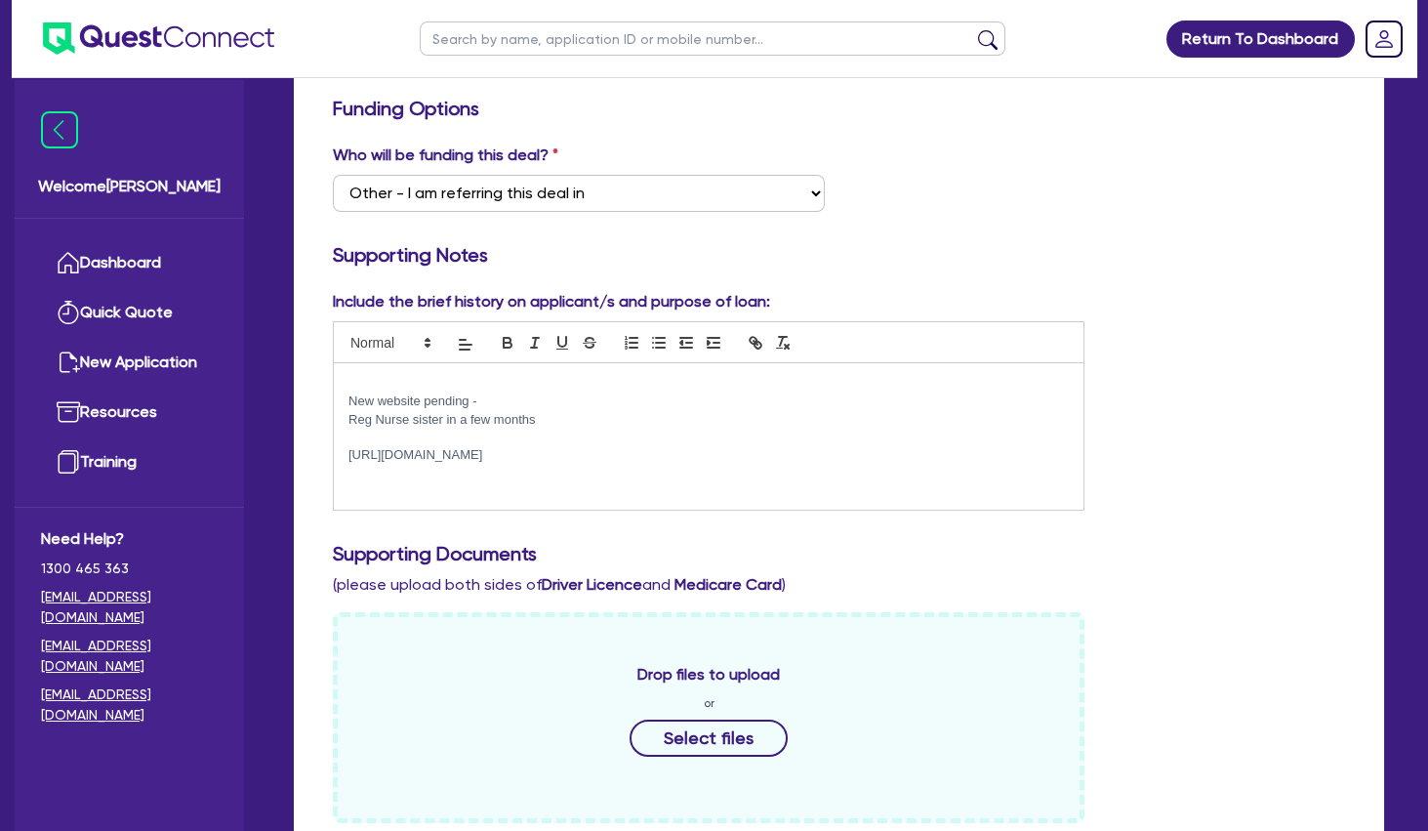
click at [745, 472] on div "New website pending - Reg Nurse sister in a few months [URL][DOMAIN_NAME]" at bounding box center [709, 436] width 750 height 146
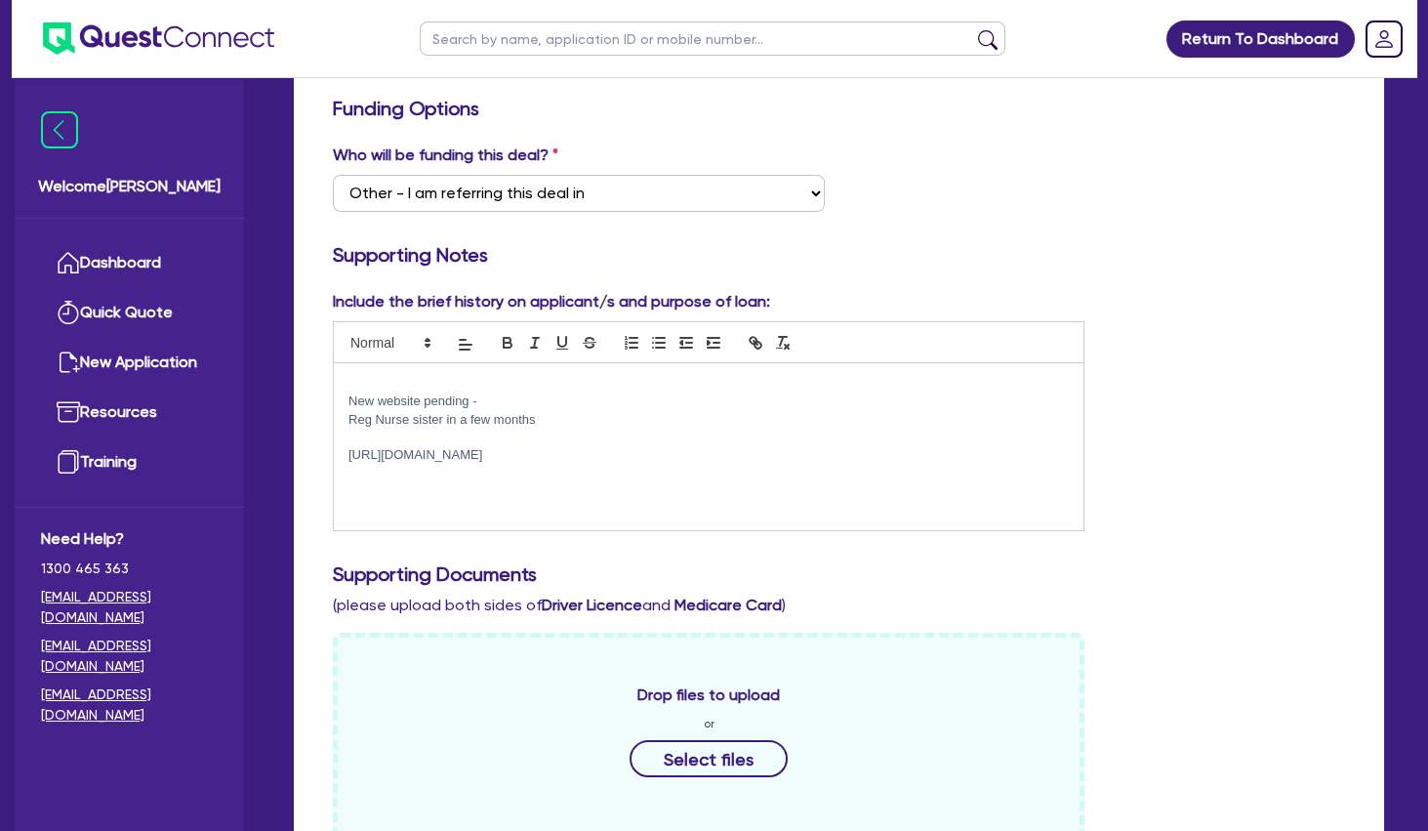
click at [401, 499] on p at bounding box center [709, 491] width 720 height 18
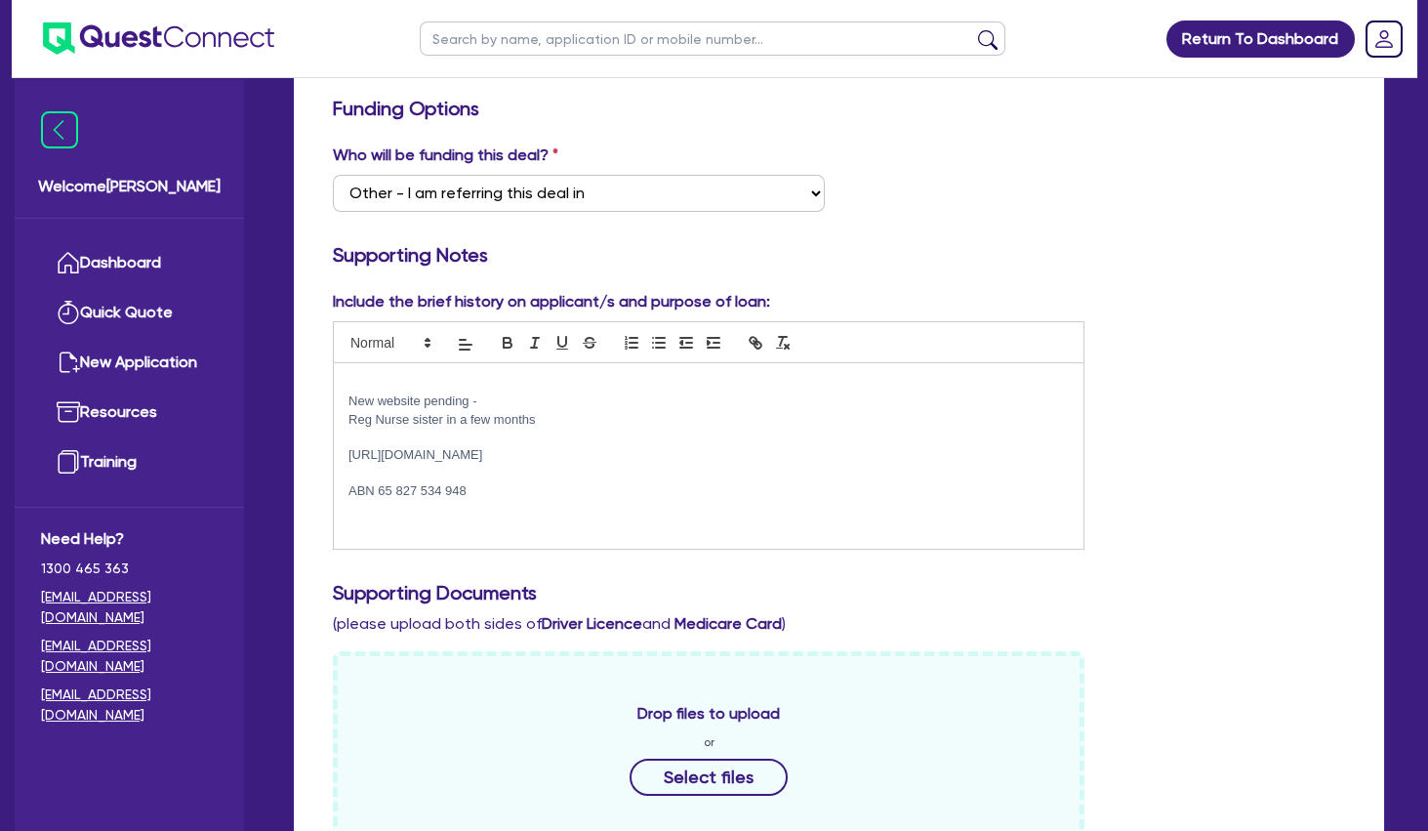
click at [375, 513] on p at bounding box center [709, 510] width 720 height 18
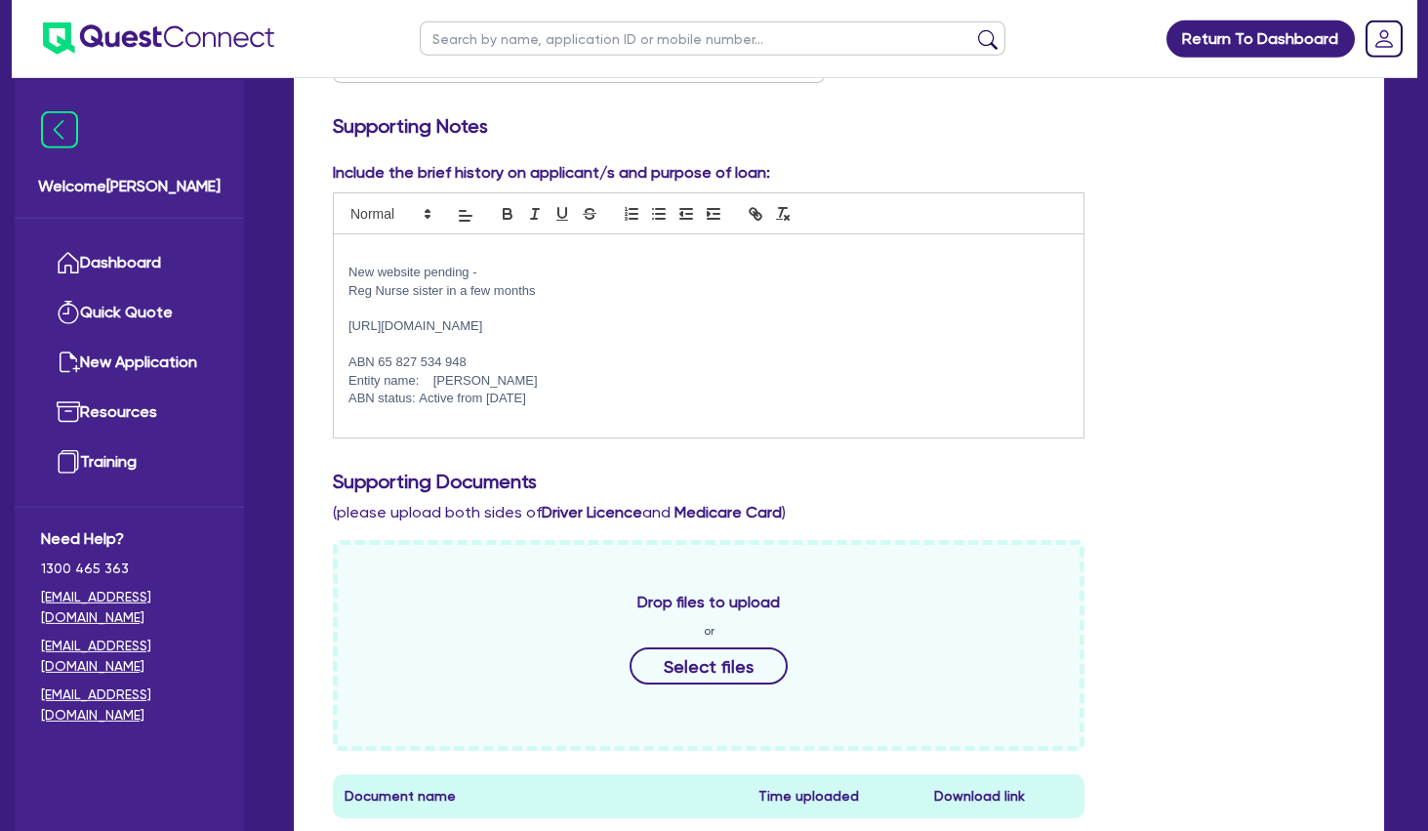
scroll to position [527, 0]
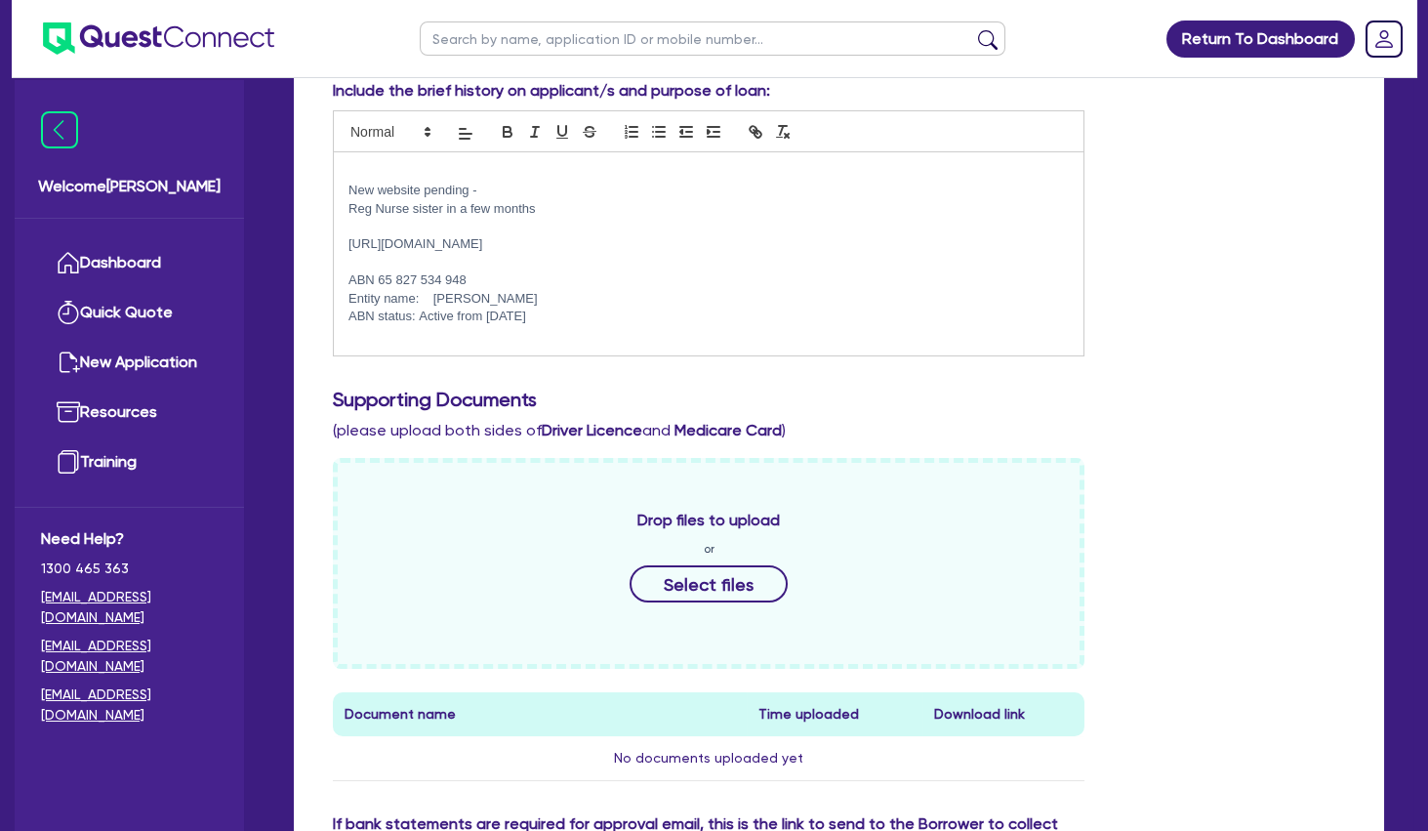
click at [613, 311] on p "ABN status: Active from [DATE]" at bounding box center [709, 317] width 720 height 18
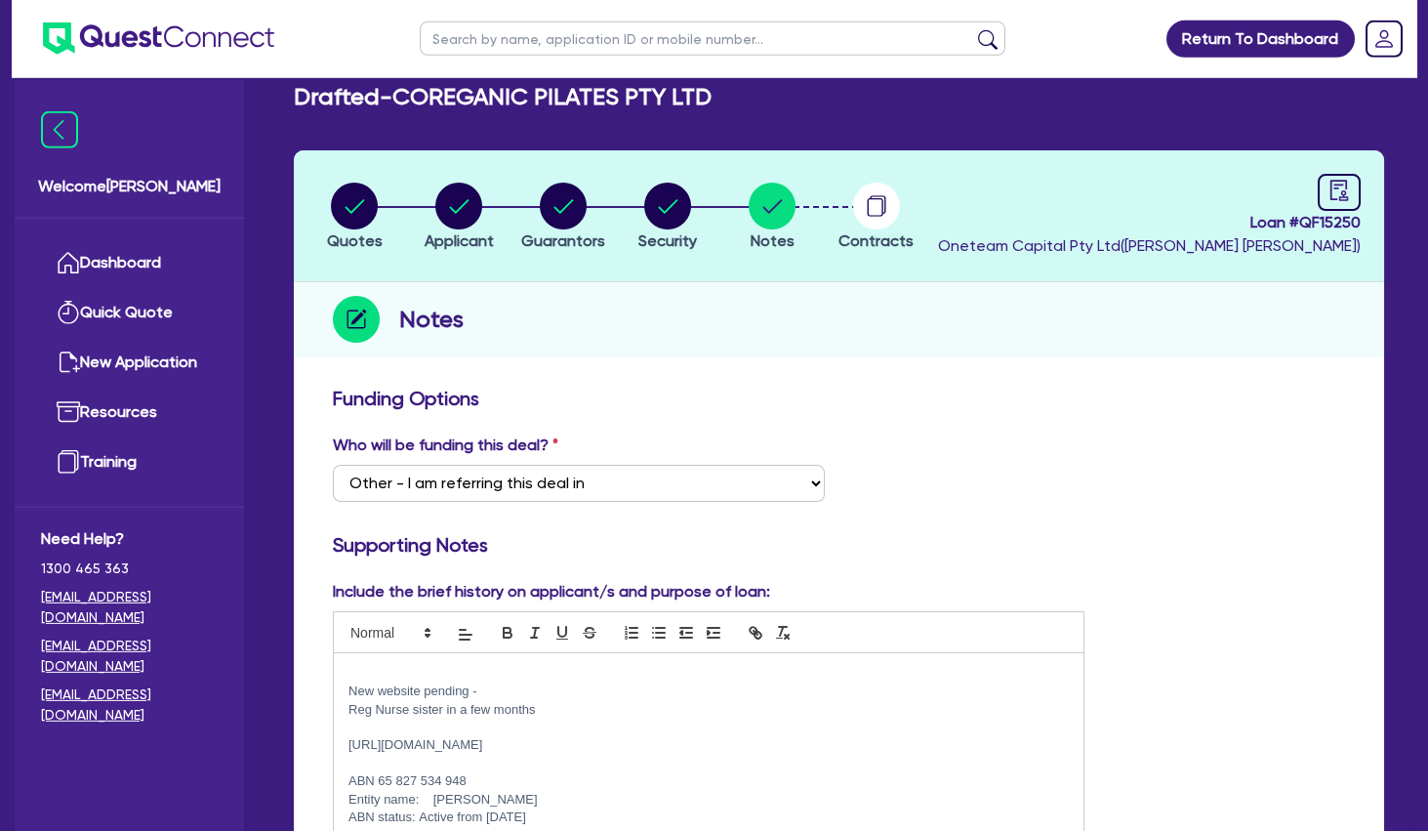
scroll to position [0, 0]
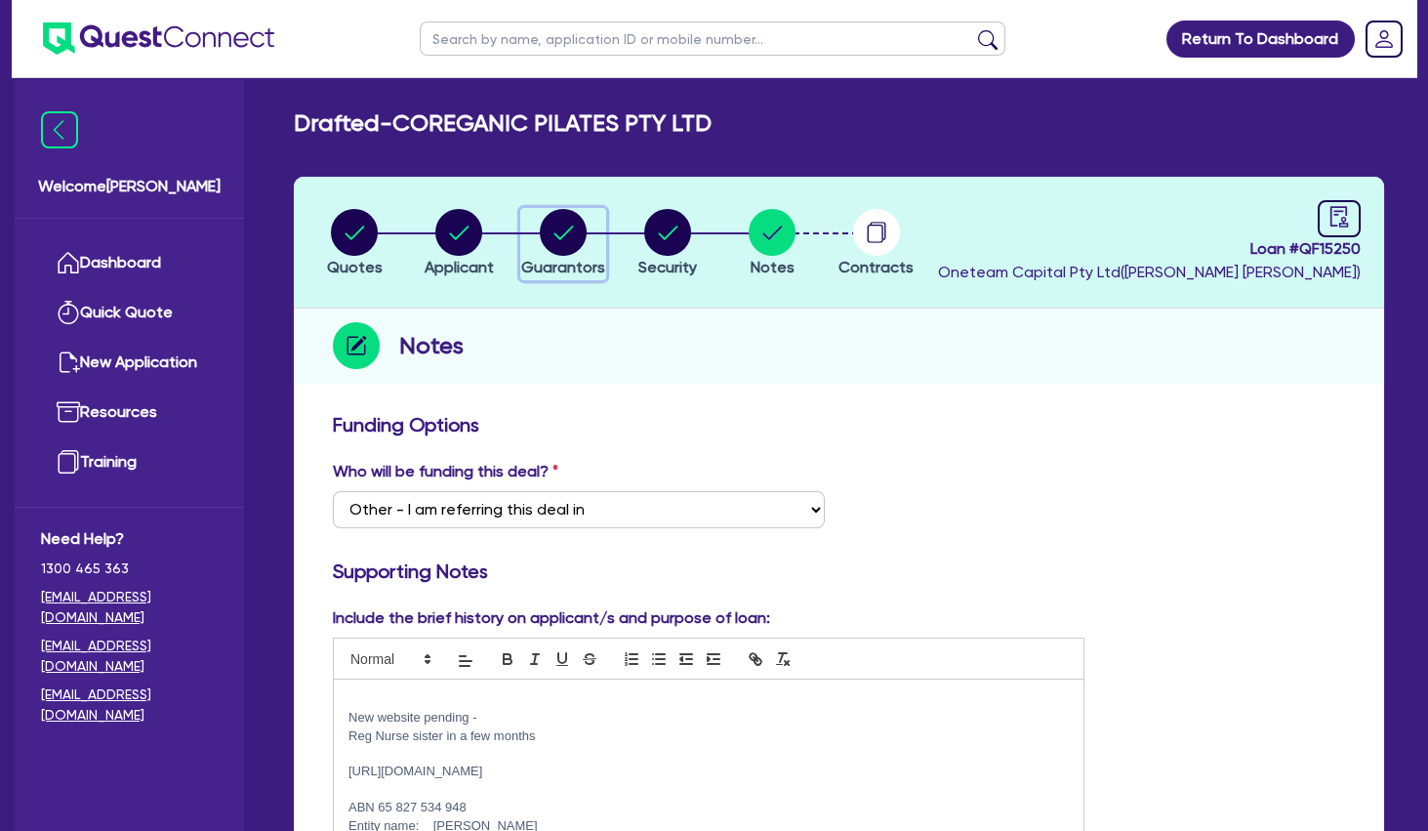
click at [567, 230] on icon "button" at bounding box center [564, 233] width 20 height 14
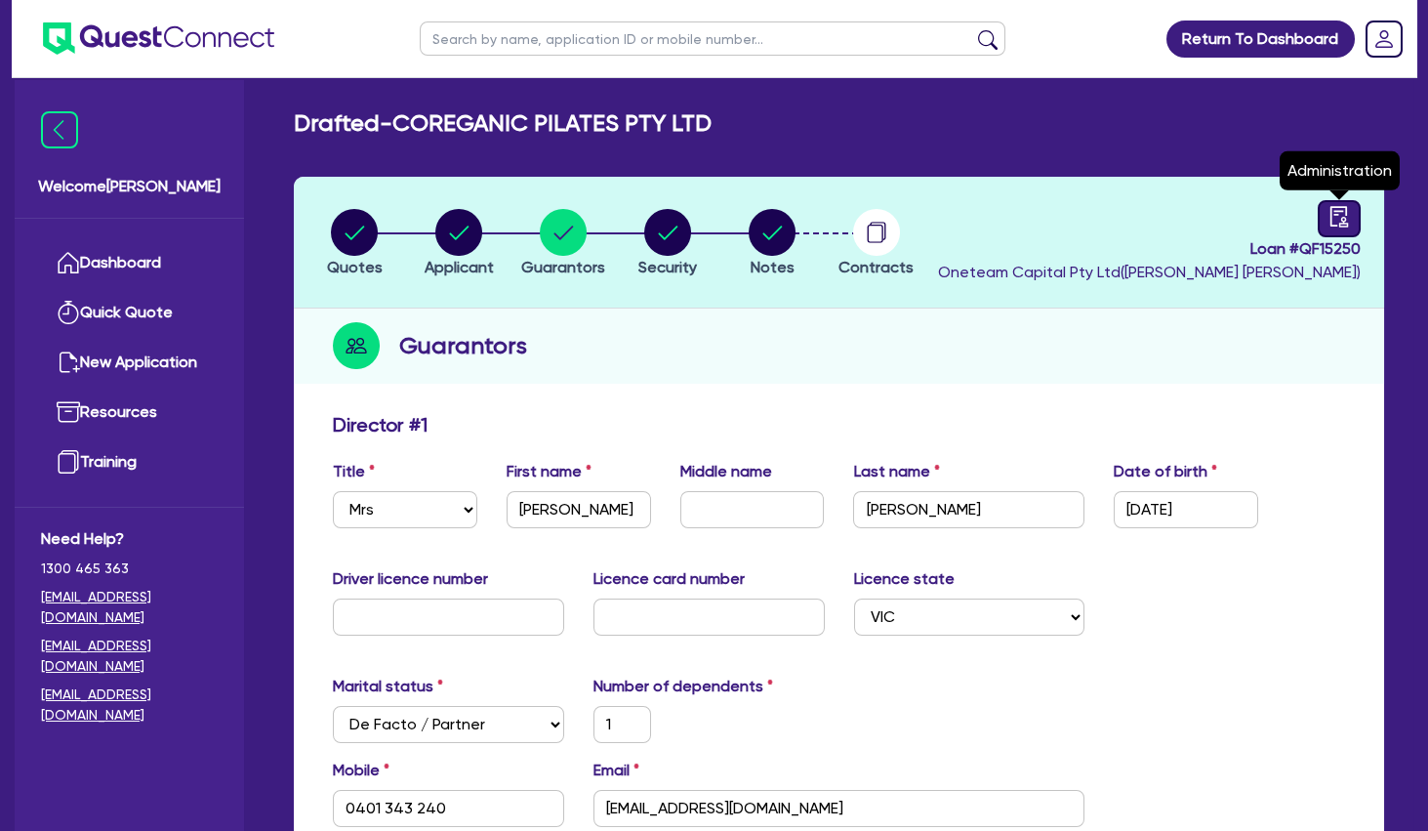
click at [1334, 220] on icon "audit" at bounding box center [1339, 216] width 21 height 21
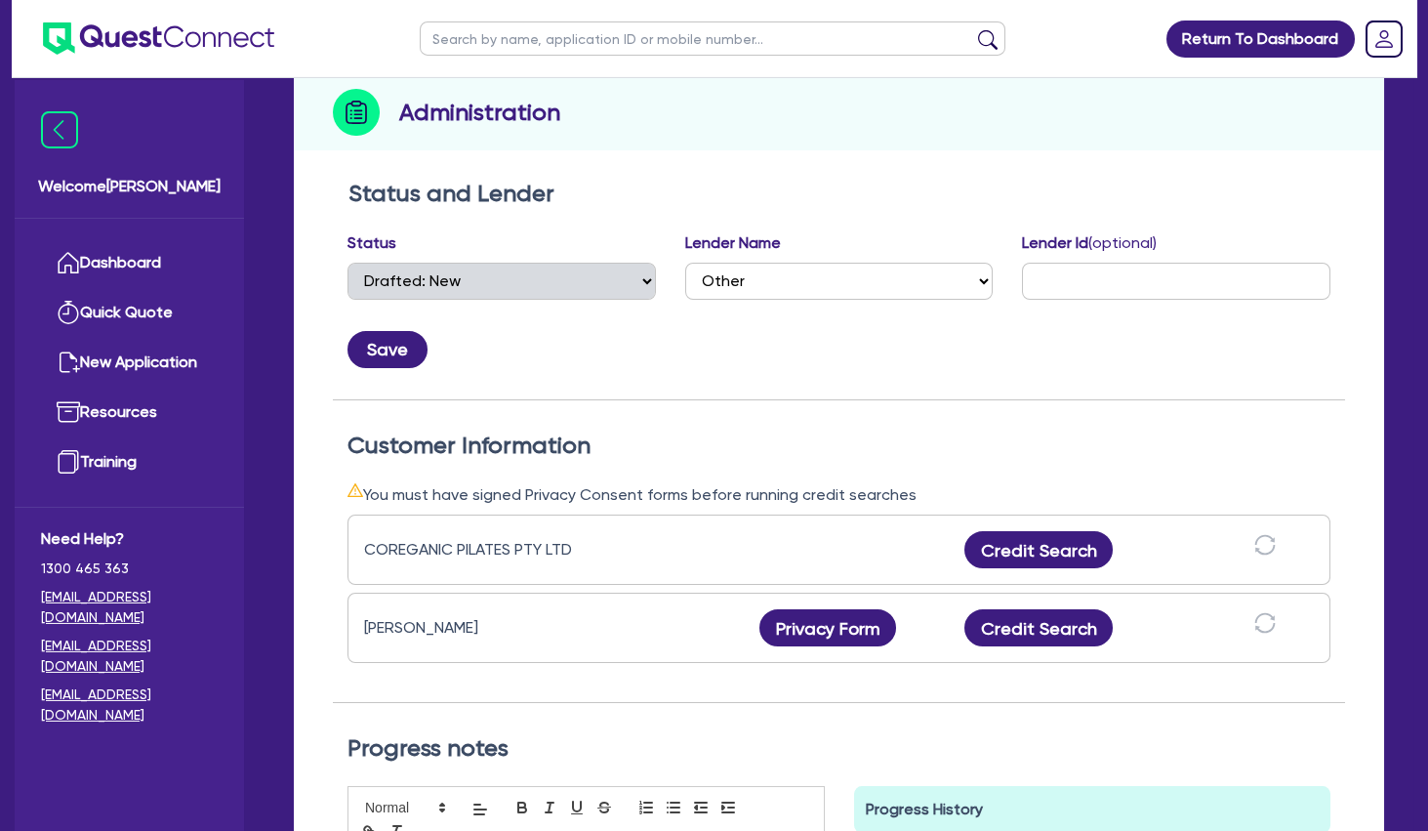
scroll to position [316, 0]
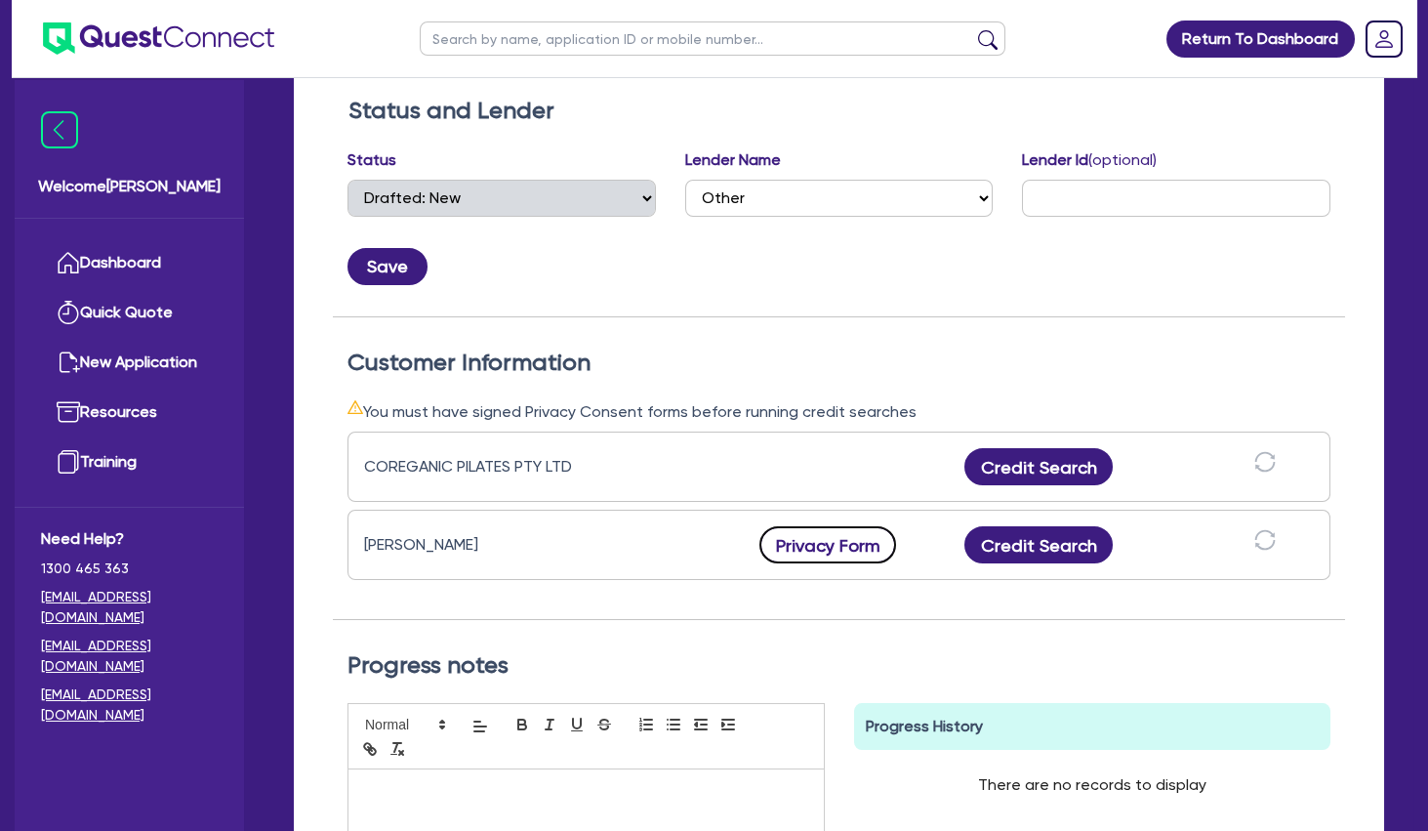
click at [842, 539] on button "Privacy Form" at bounding box center [827, 544] width 137 height 37
click at [1048, 456] on button "Credit Search" at bounding box center [1038, 466] width 148 height 37
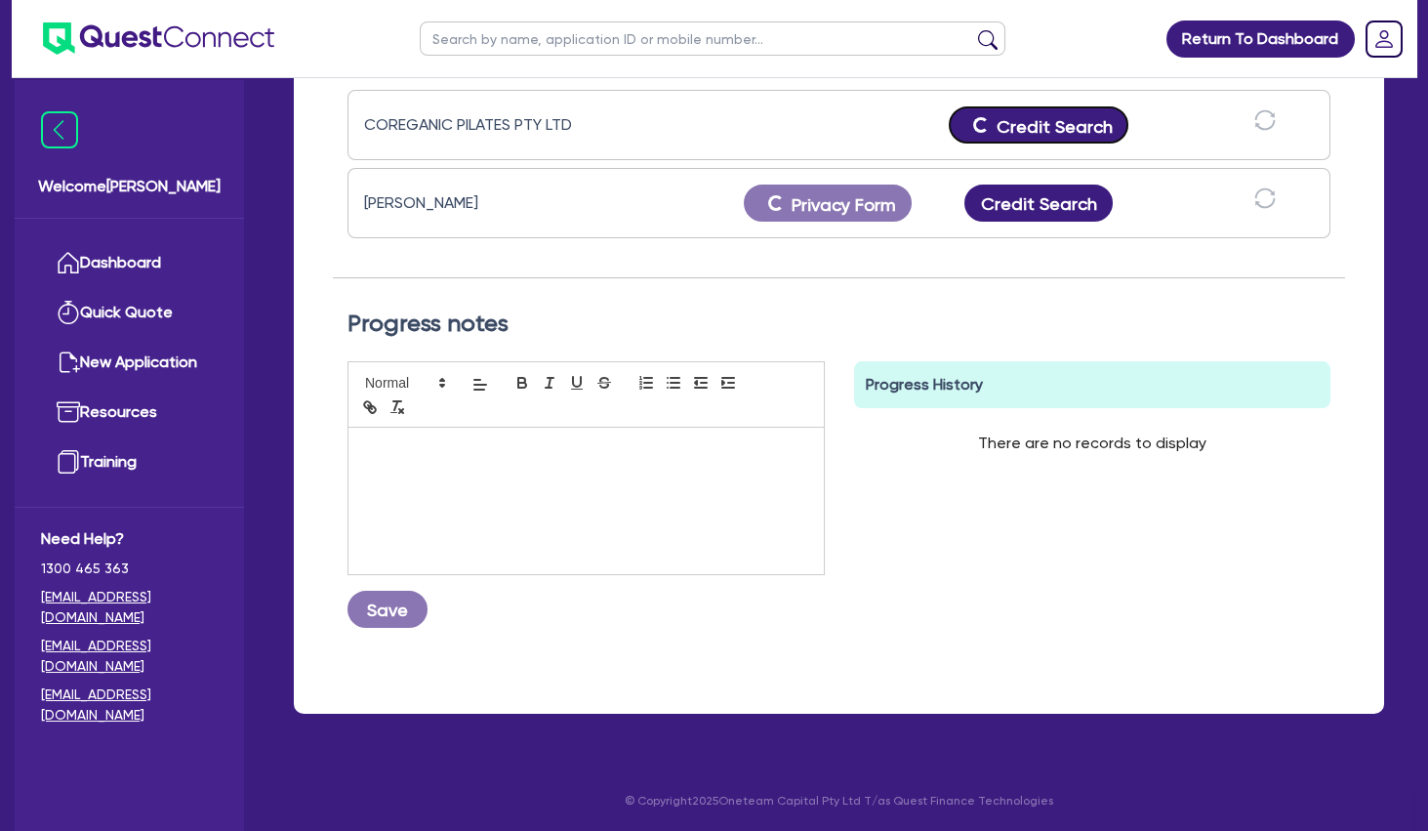
scroll to position [0, 0]
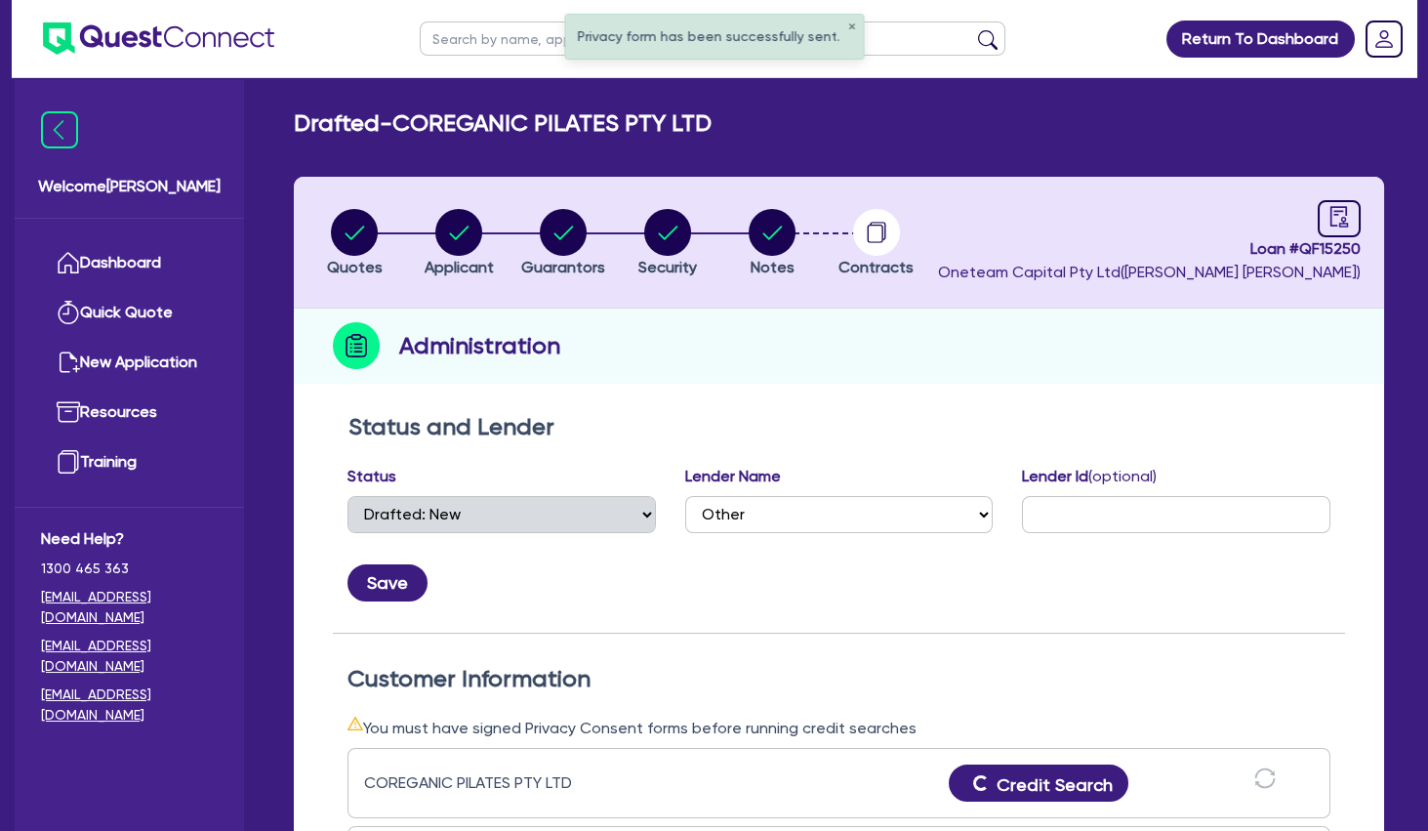
click at [568, 231] on icon "button" at bounding box center [564, 233] width 20 height 14
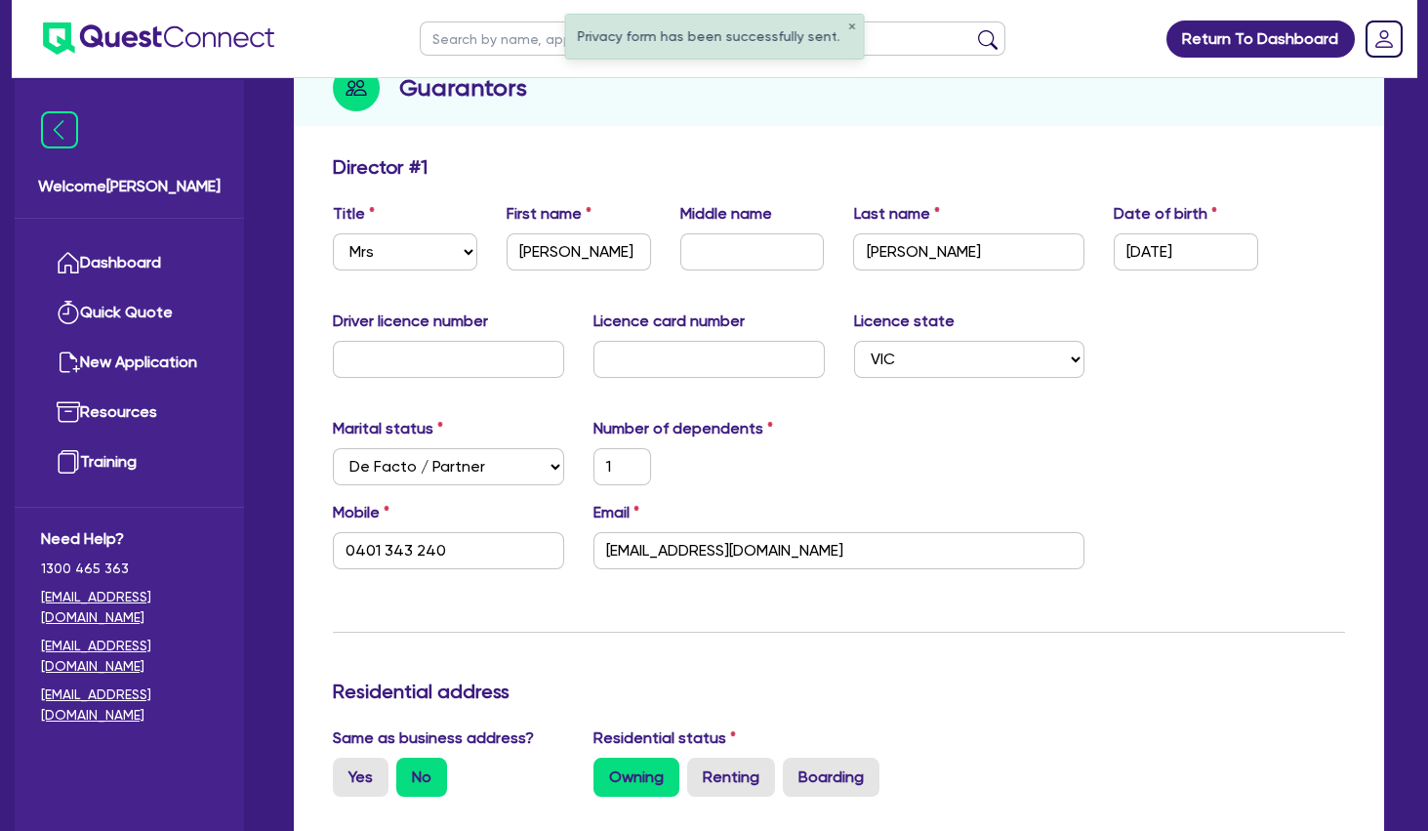
scroll to position [316, 0]
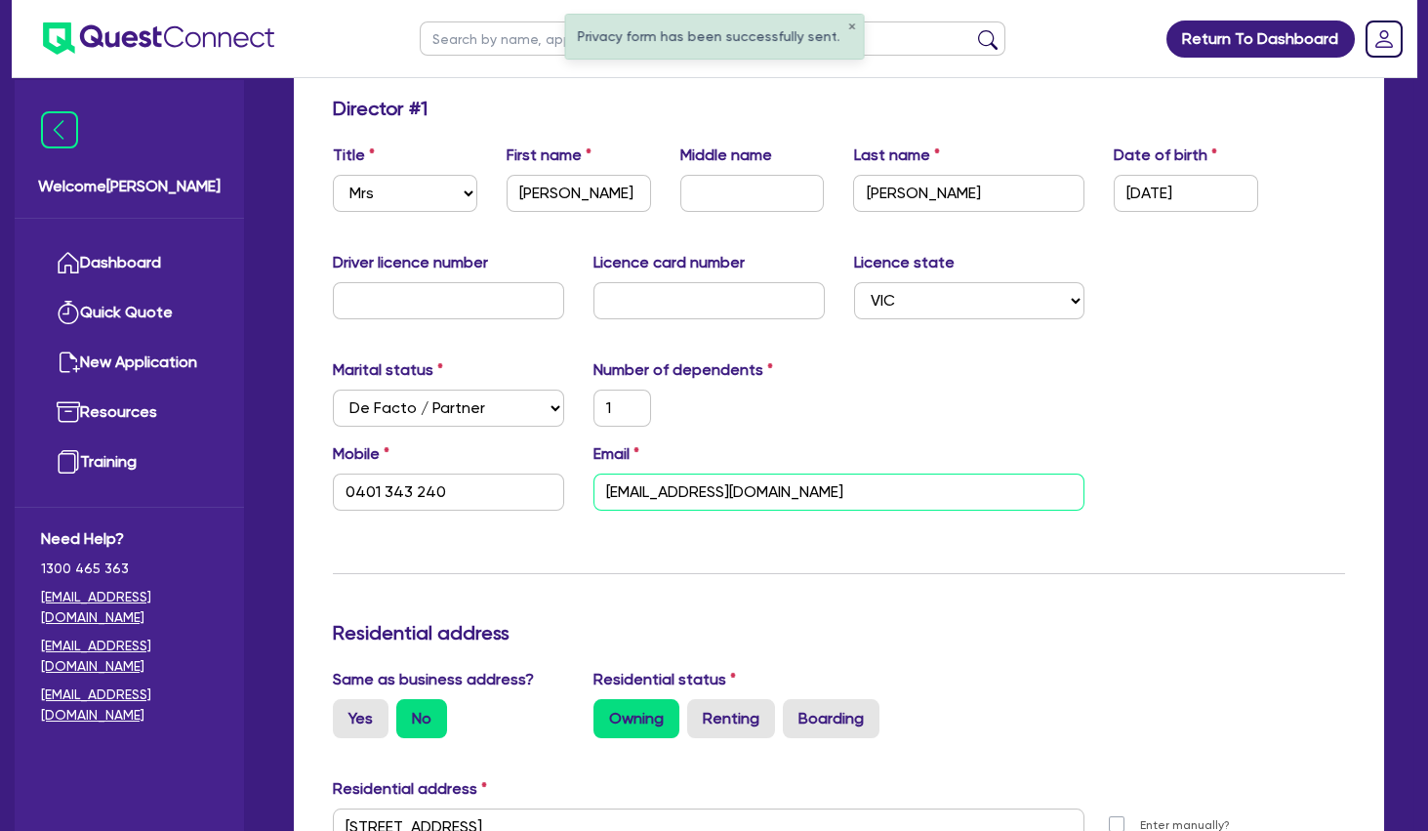
click at [707, 483] on input "[EMAIL_ADDRESS][DOMAIN_NAME]" at bounding box center [840, 491] width 492 height 37
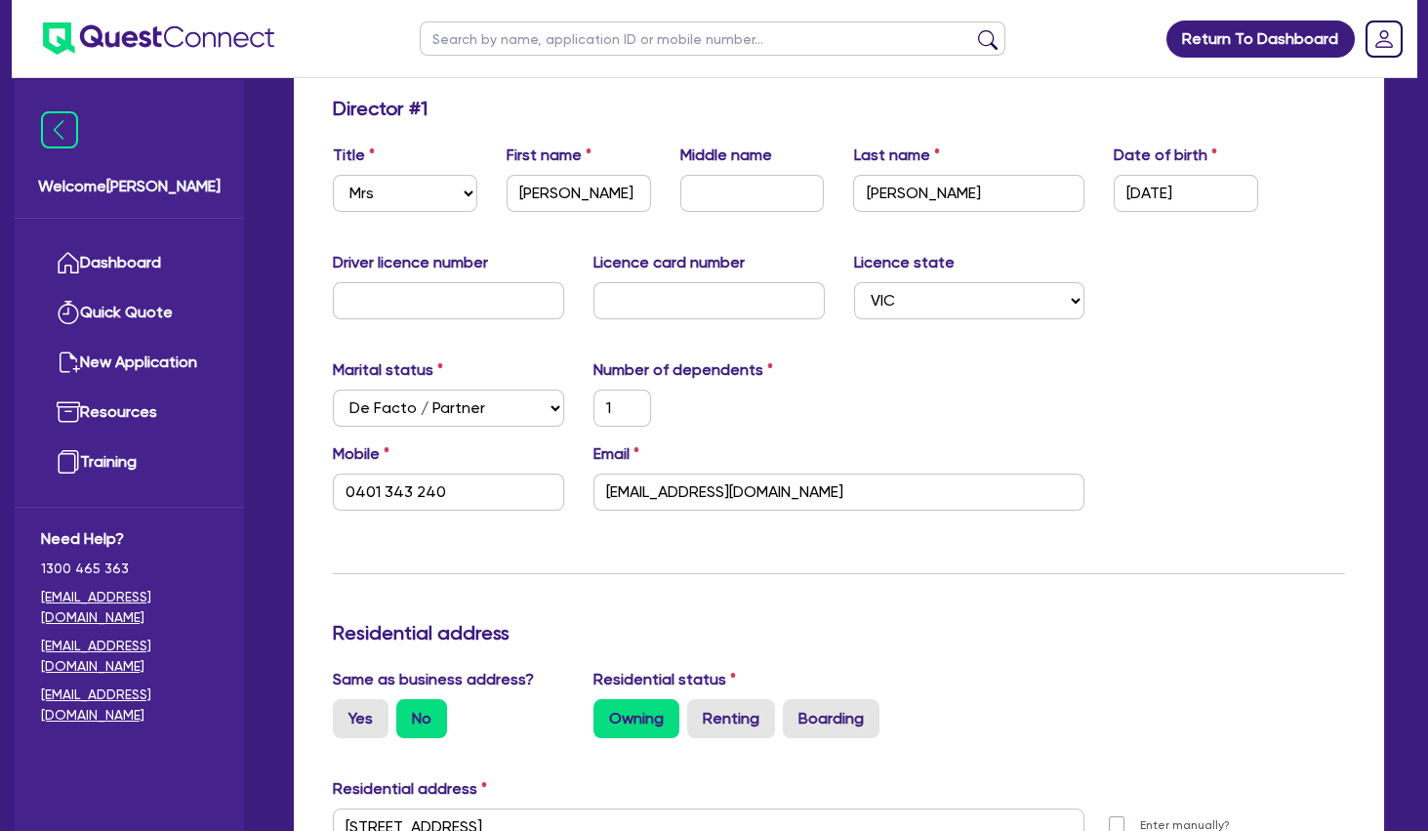
click at [856, 585] on div "Update residential status for Director #1 Boarding is only acceptable when the …" at bounding box center [839, 819] width 1012 height 1444
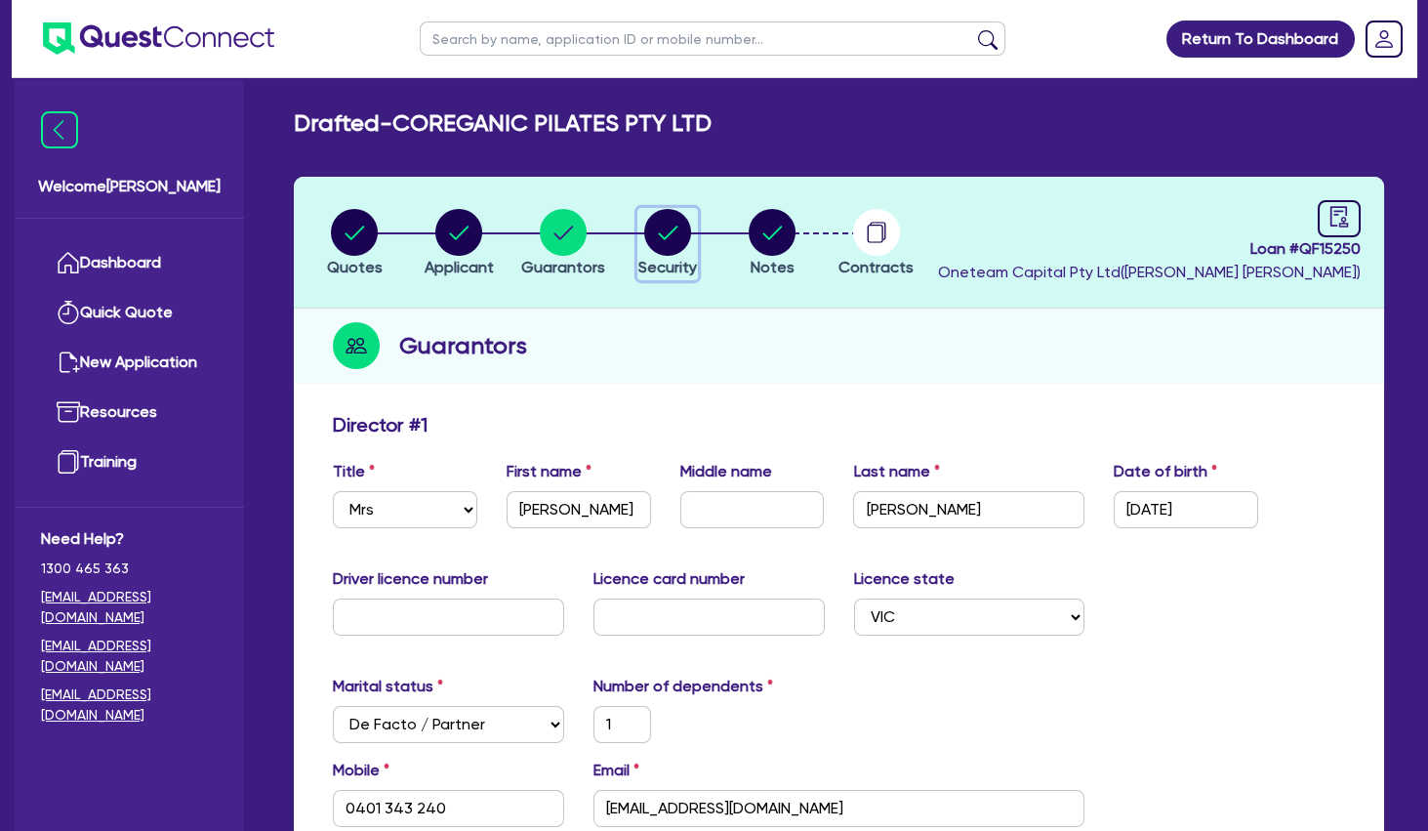
click at [676, 232] on circle "button" at bounding box center [667, 232] width 47 height 47
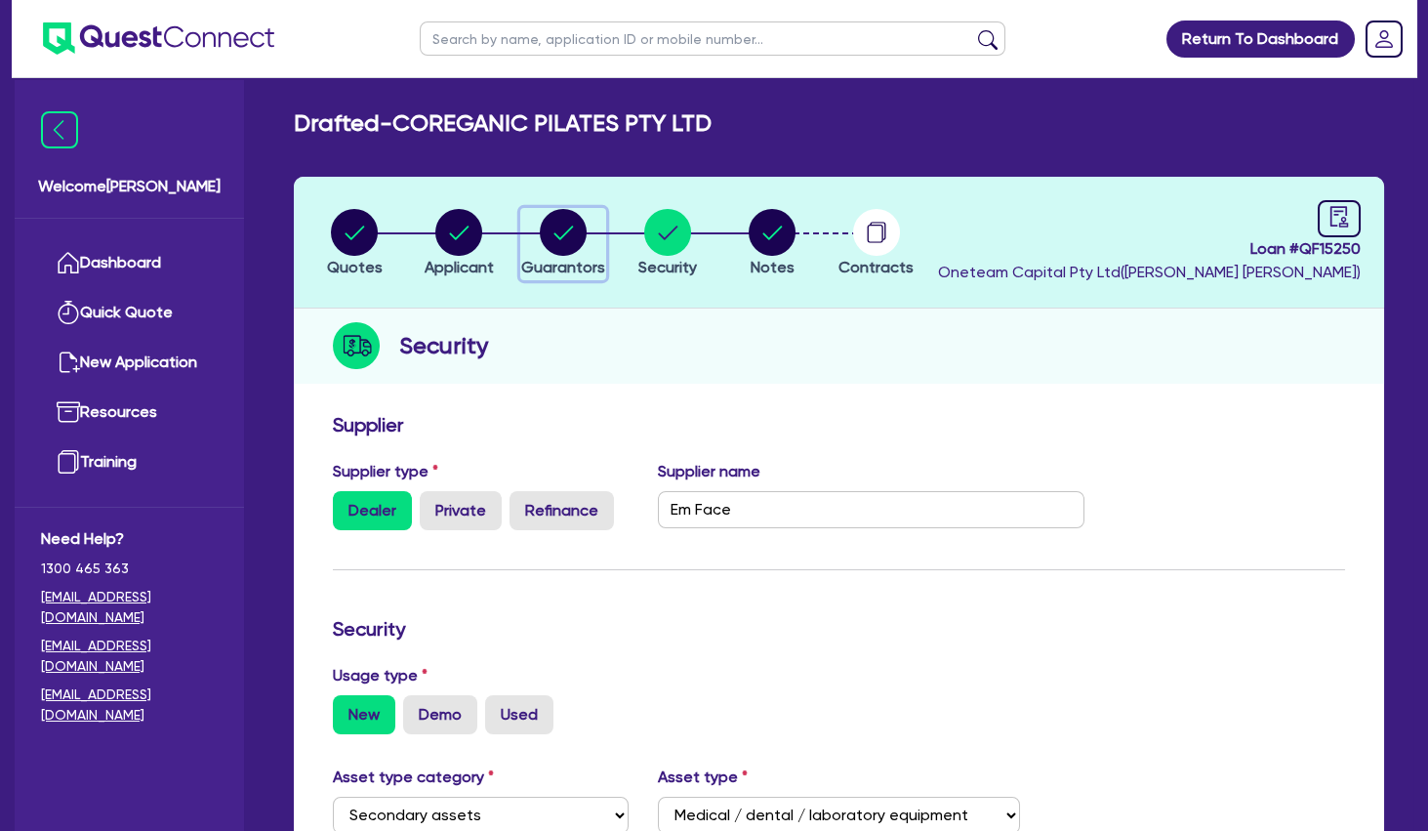
click at [575, 235] on circle "button" at bounding box center [563, 232] width 47 height 47
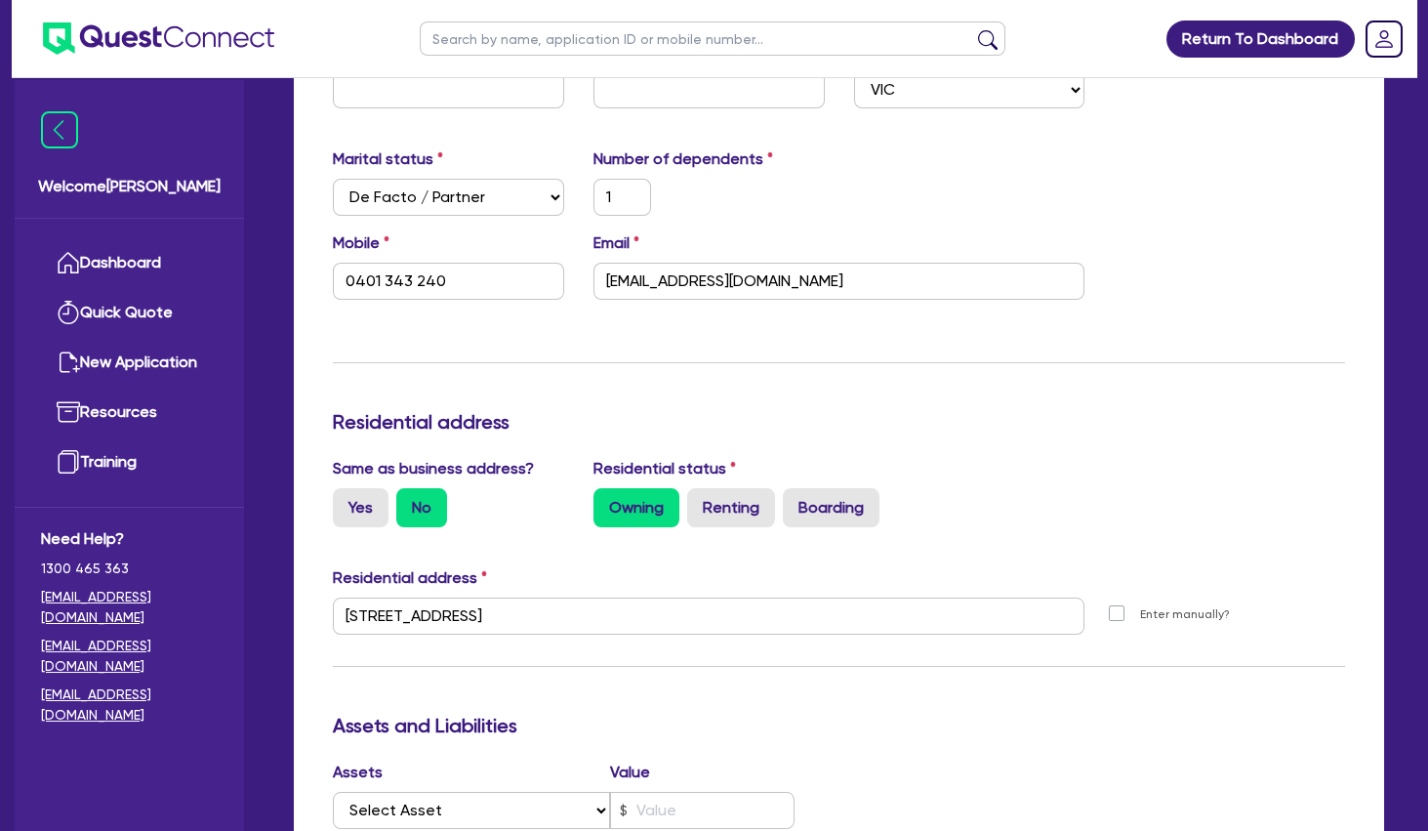
click at [648, 385] on div "Update residential status for Director #1 Boarding is only acceptable when the …" at bounding box center [839, 608] width 1012 height 1444
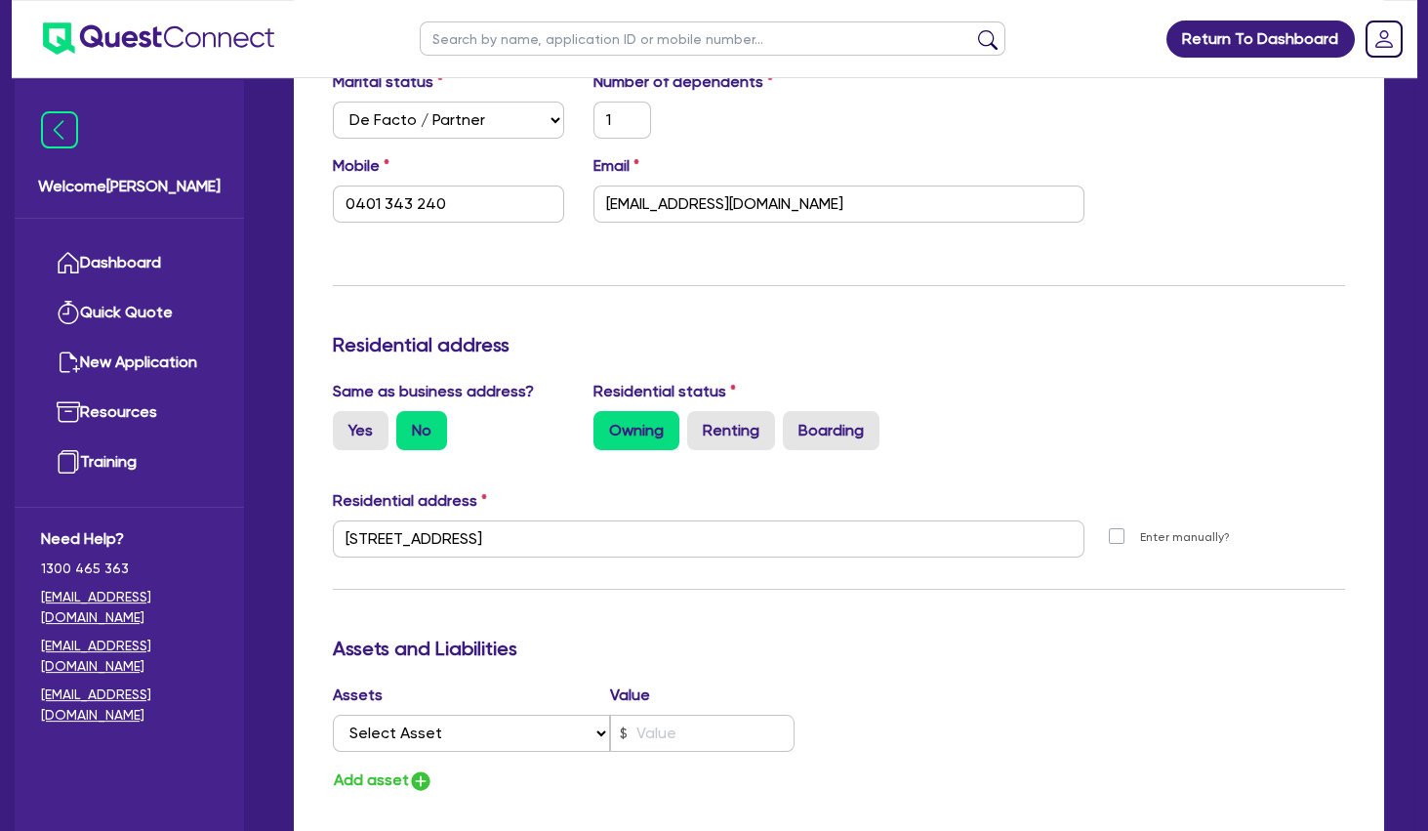
scroll to position [843, 0]
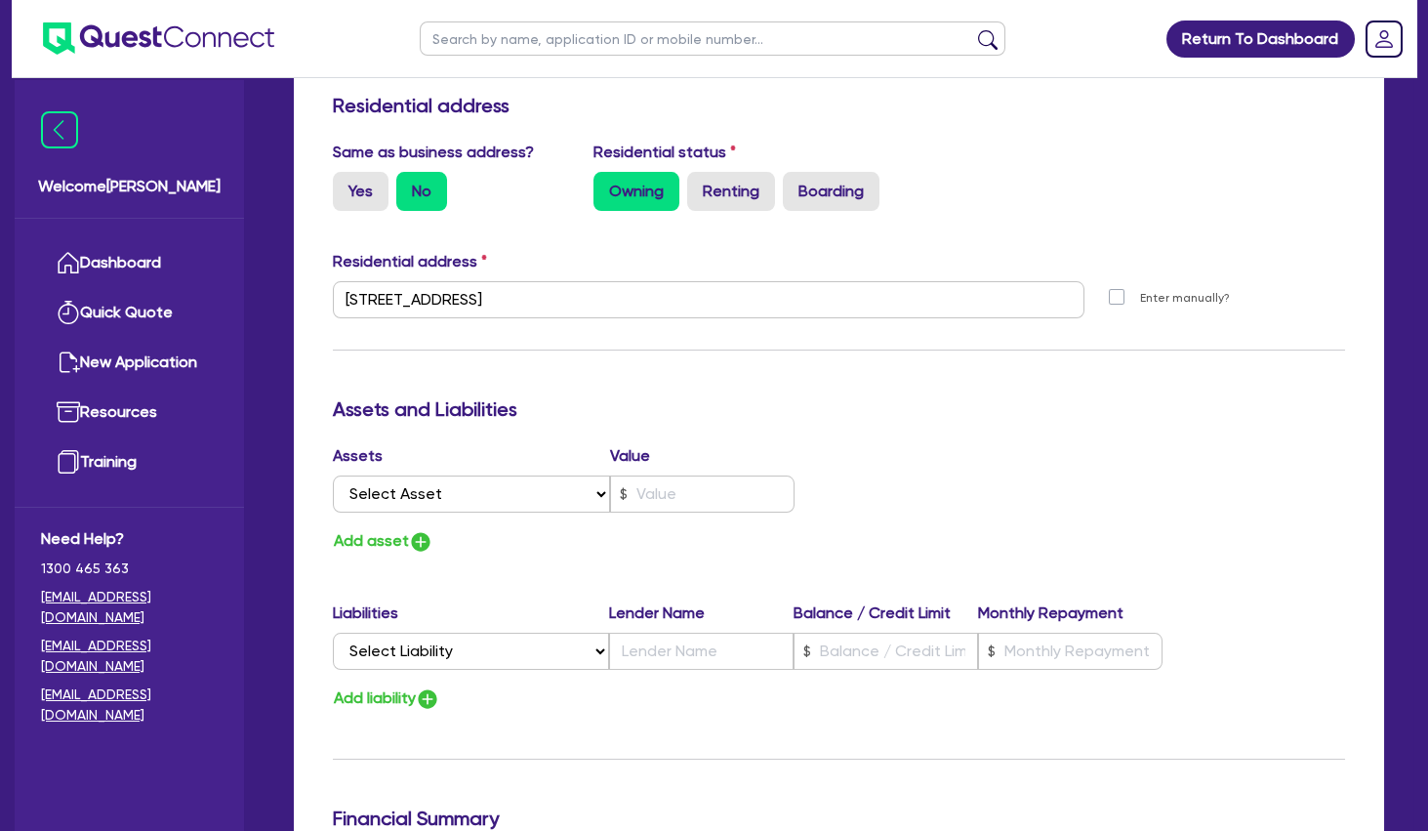
click at [678, 381] on div "Update residential status for Director #1 Boarding is only acceptable when the …" at bounding box center [839, 291] width 1012 height 1444
click at [333, 475] on select "Select Asset Cash Property Investment property Vehicle Truck Trailer Equipment …" at bounding box center [471, 493] width 277 height 37
click option "Property" at bounding box center [0, 0] width 0 height 0
click at [399, 538] on button "Add asset" at bounding box center [383, 541] width 101 height 26
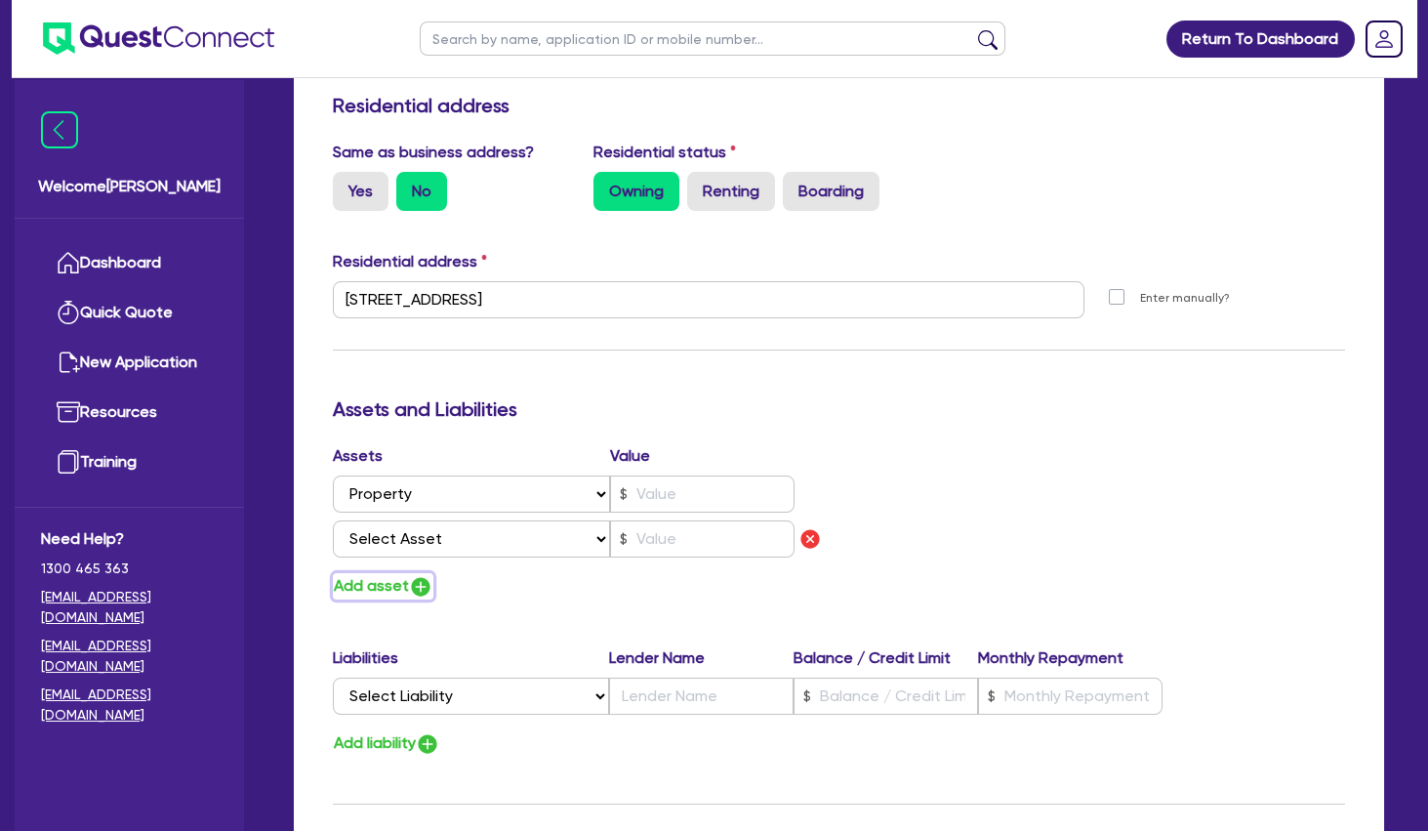
click at [374, 577] on button "Add asset" at bounding box center [383, 586] width 101 height 26
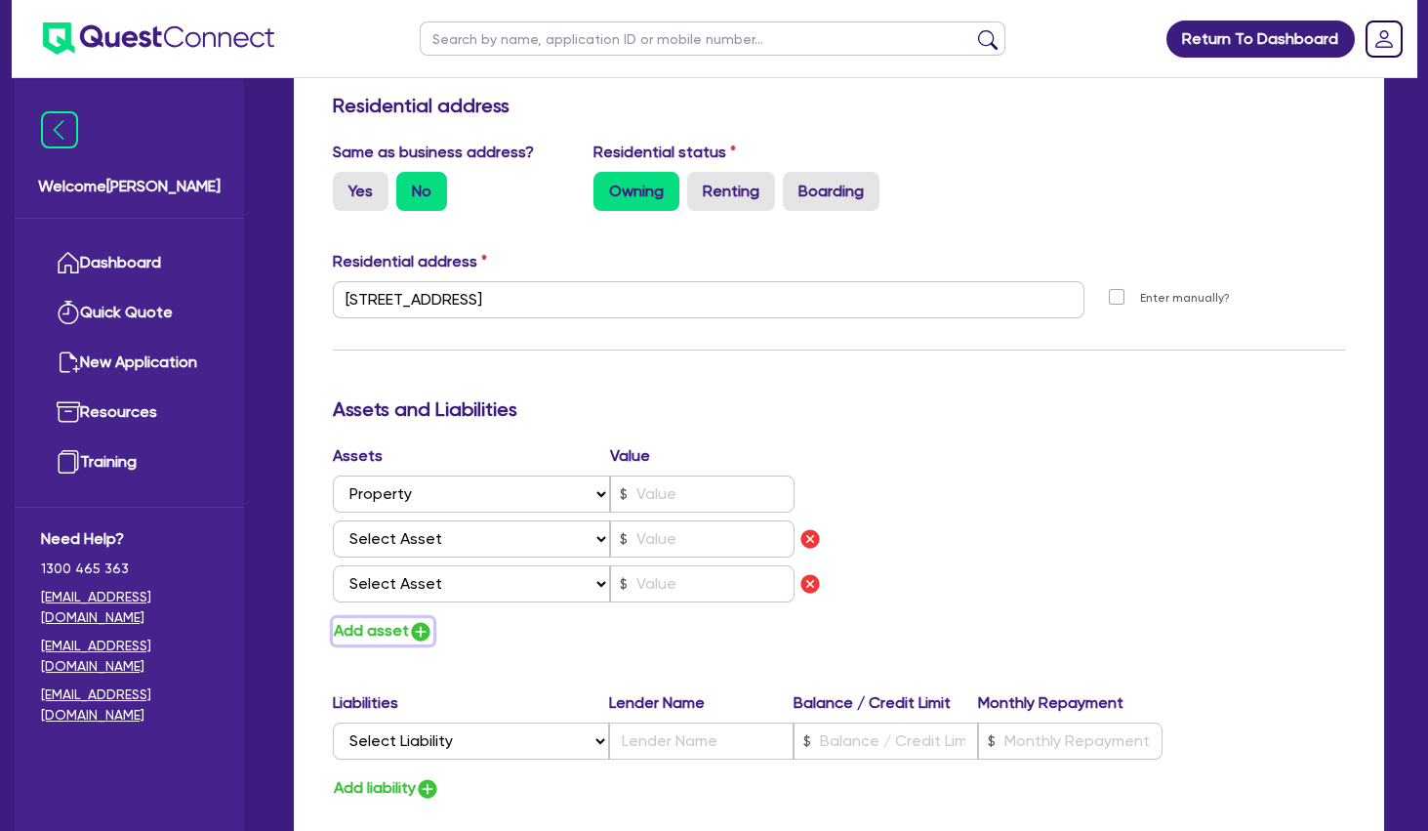
click at [378, 631] on button "Add asset" at bounding box center [383, 631] width 101 height 26
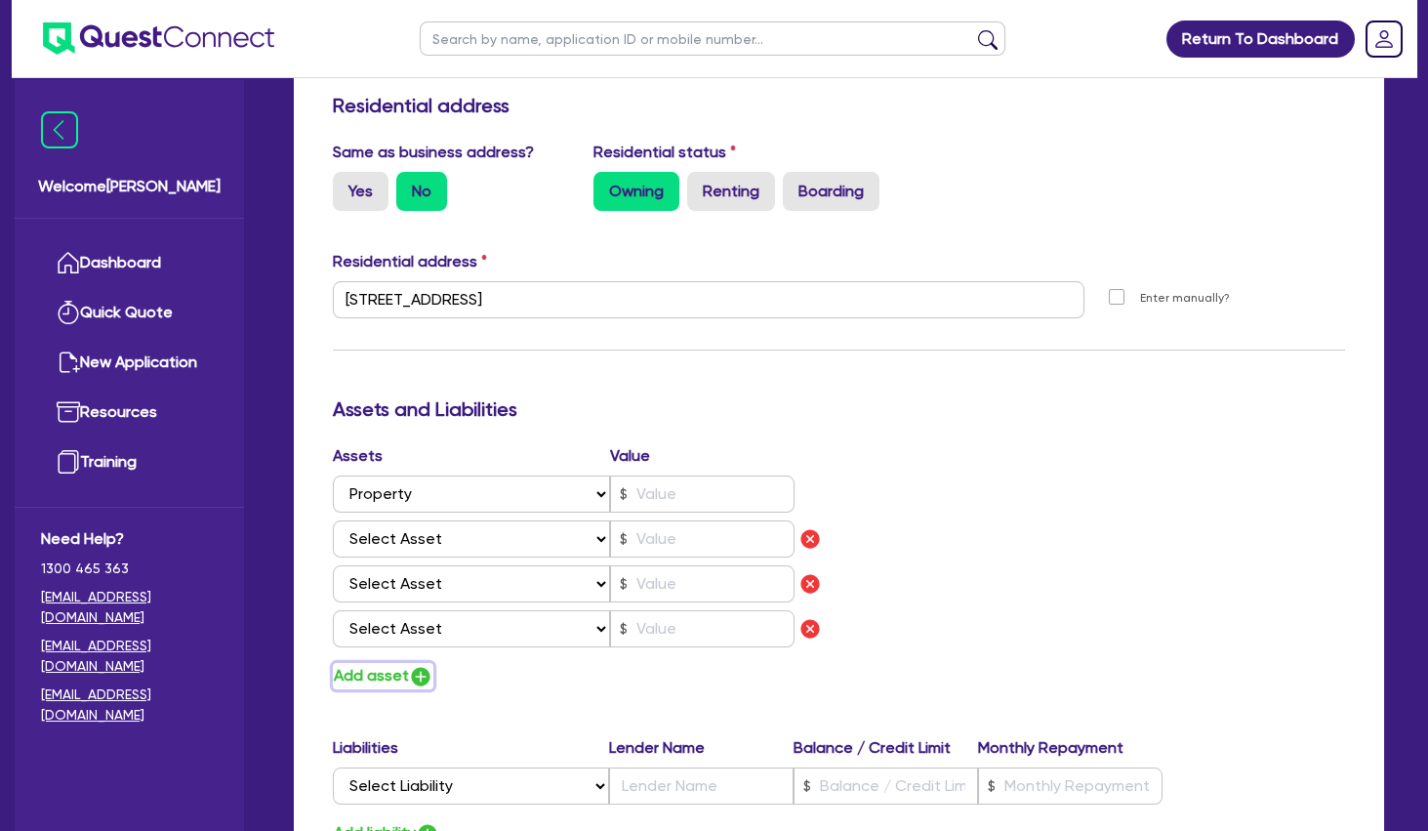
click at [378, 685] on button "Add asset" at bounding box center [383, 676] width 101 height 26
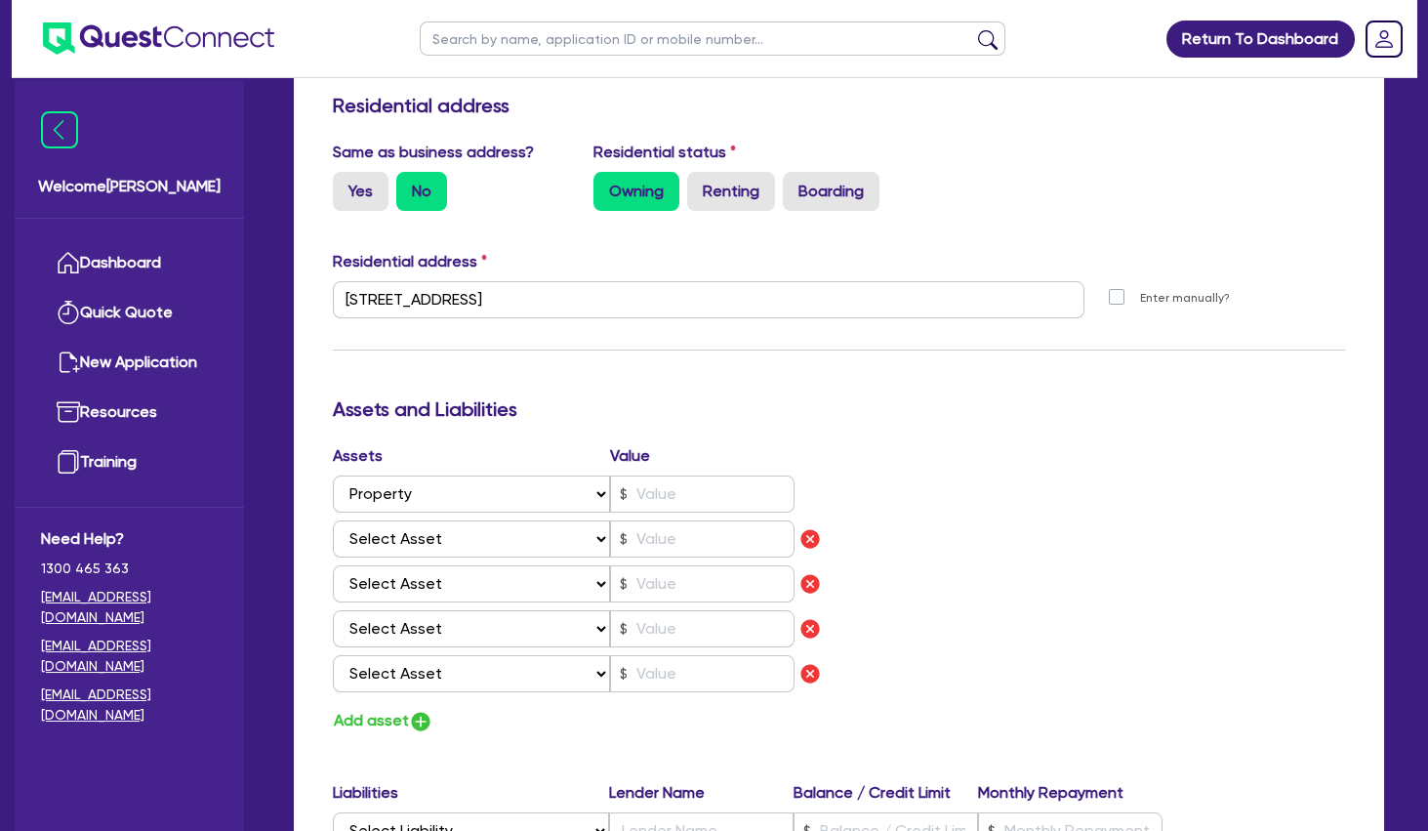
click at [594, 418] on h3 "Assets and Liabilities" at bounding box center [839, 408] width 1012 height 23
click at [659, 491] on input "text" at bounding box center [702, 493] width 185 height 37
click at [676, 486] on input "text" at bounding box center [702, 493] width 185 height 37
click at [940, 481] on div "Assets Value Select Asset Cash Property Investment property Vehicle Truck Trail…" at bounding box center [839, 589] width 1042 height 290
click at [333, 520] on select "Select Asset Cash Property Investment property Vehicle Truck Trailer Equipment …" at bounding box center [471, 538] width 277 height 37
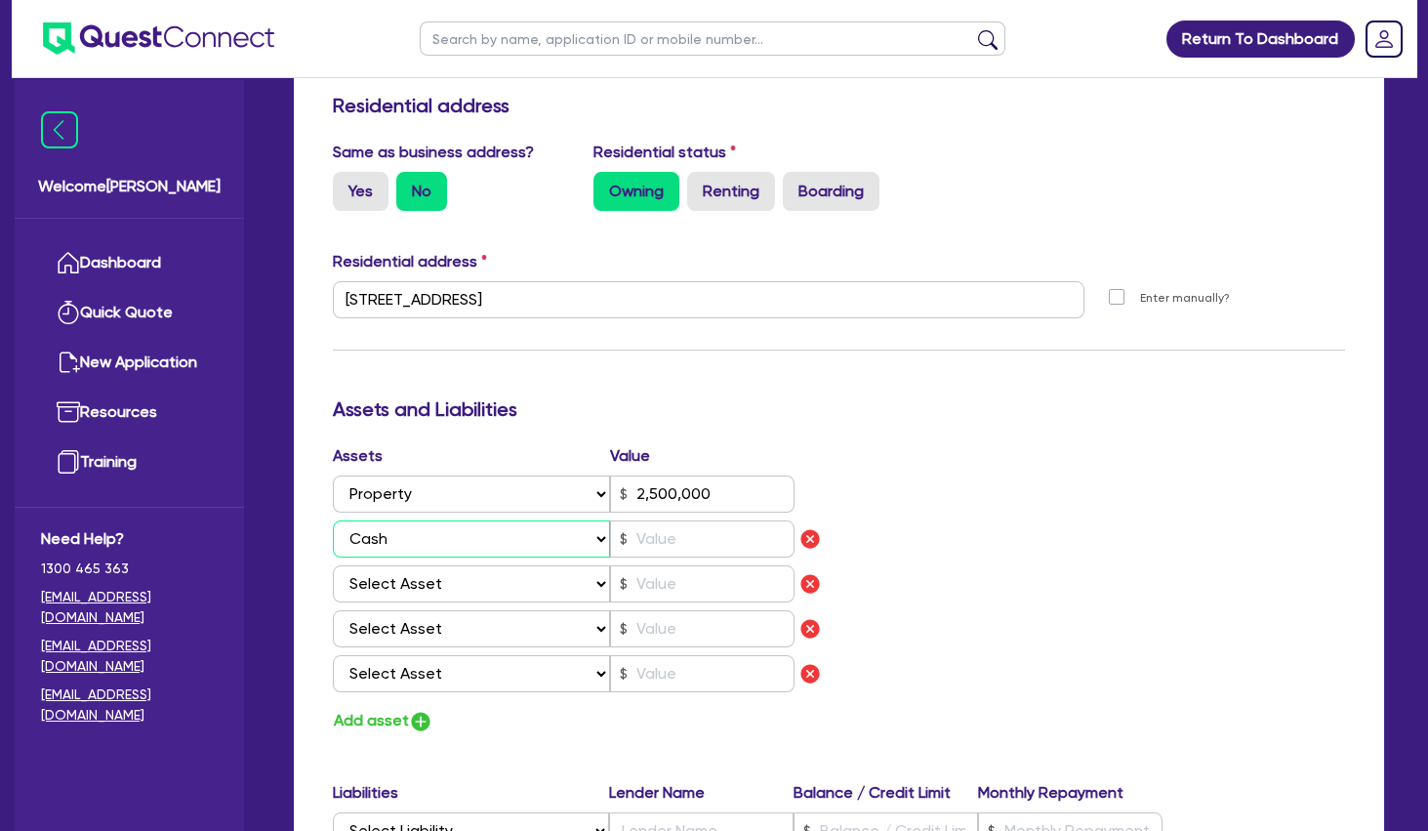
click option "Cash" at bounding box center [0, 0] width 0 height 0
click at [333, 565] on select "Select Asset Cash Property Investment property Vehicle Truck Trailer Equipment …" at bounding box center [471, 583] width 277 height 37
click option "Vehicle" at bounding box center [0, 0] width 0 height 0
click at [714, 571] on input "text" at bounding box center [702, 583] width 185 height 37
drag, startPoint x: 735, startPoint y: 575, endPoint x: 617, endPoint y: 576, distance: 118.1
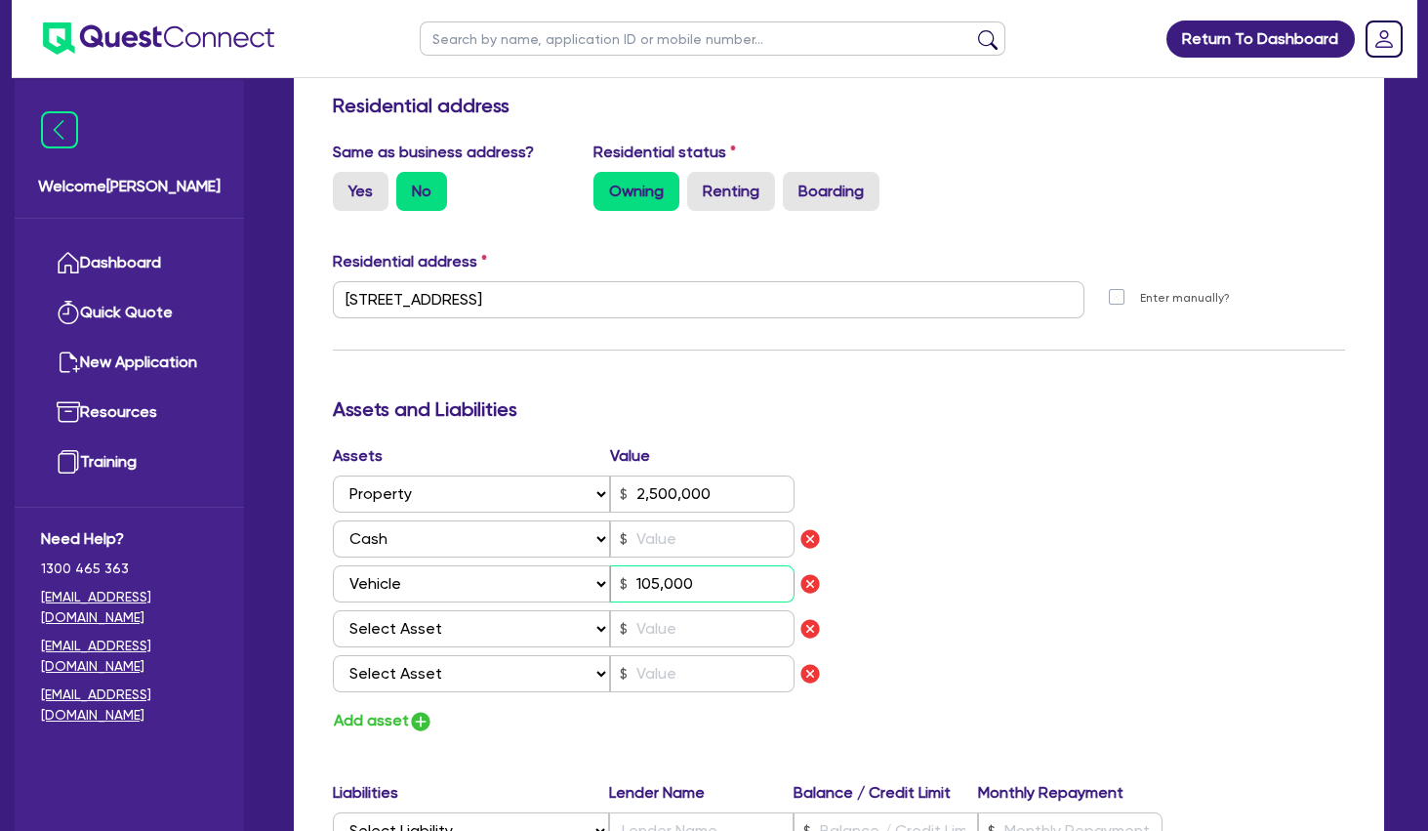
click at [617, 576] on input "105,000" at bounding box center [702, 583] width 185 height 37
click at [974, 577] on div "Assets Value Select Asset Cash Property Investment property Vehicle Truck Trail…" at bounding box center [839, 589] width 1042 height 290
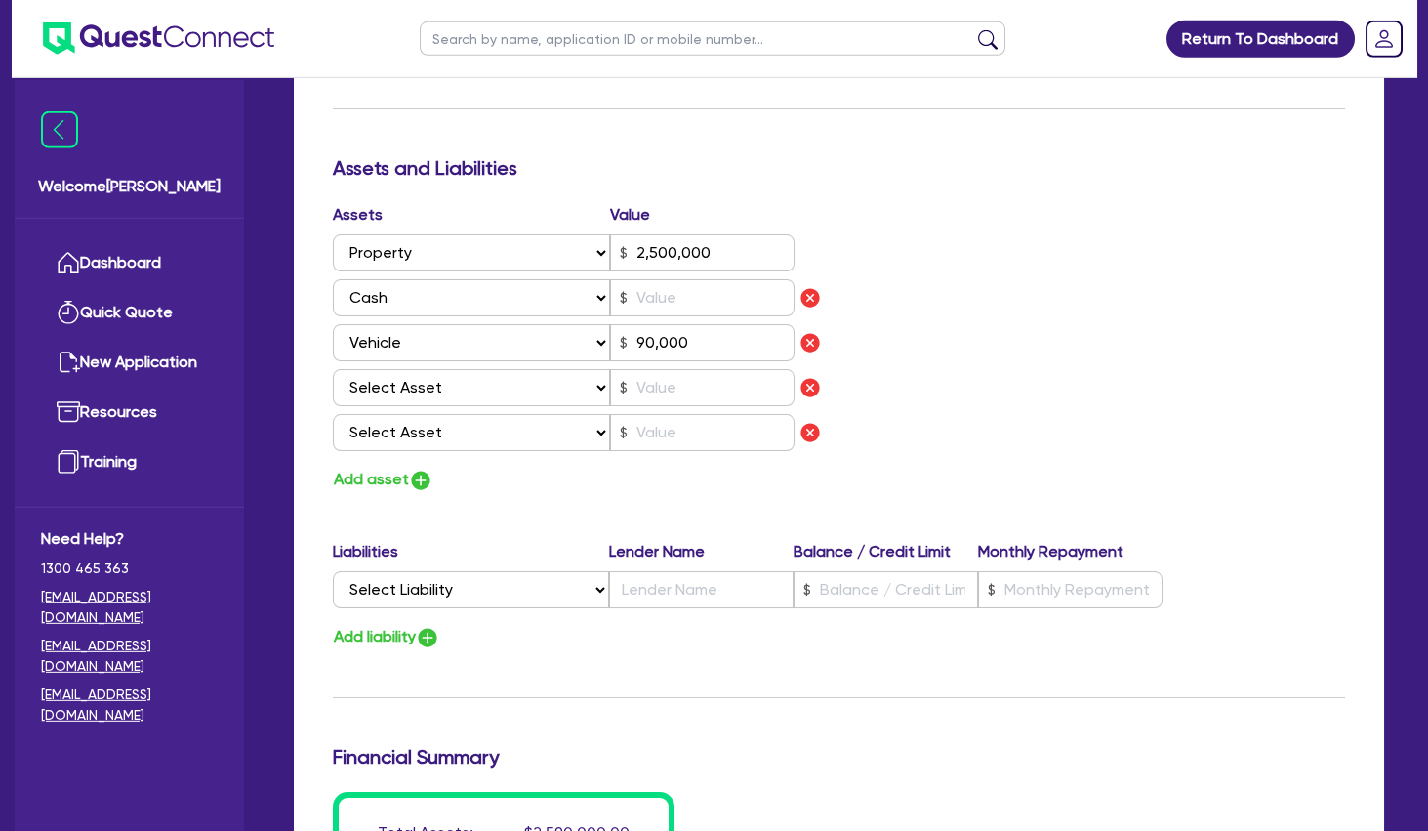
scroll to position [1160, 0]
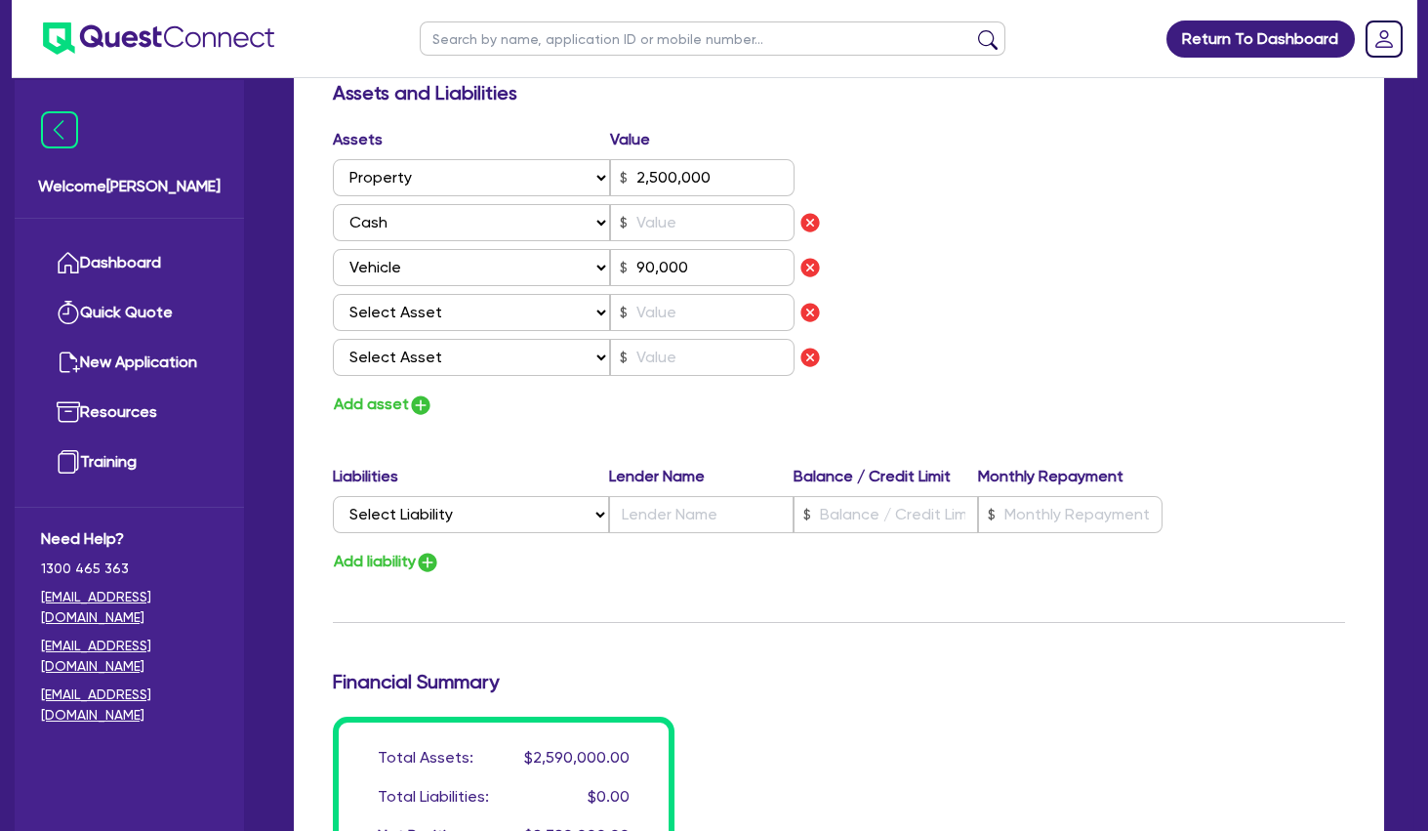
click at [909, 297] on div "Assets Value Select Asset Cash Property Investment property Vehicle Truck Trail…" at bounding box center [839, 273] width 1042 height 290
click at [882, 209] on div "Assets Value Select Asset Cash Property Investment property Vehicle Truck Trail…" at bounding box center [839, 273] width 1042 height 290
click at [333, 294] on select "Select Asset Cash Property Investment property Vehicle Truck Trailer Equipment …" at bounding box center [471, 312] width 277 height 37
click at [694, 214] on input "text" at bounding box center [702, 222] width 185 height 37
click at [971, 286] on div "Assets Value Select Asset Cash Property Investment property Vehicle Truck Trail…" at bounding box center [839, 273] width 1042 height 290
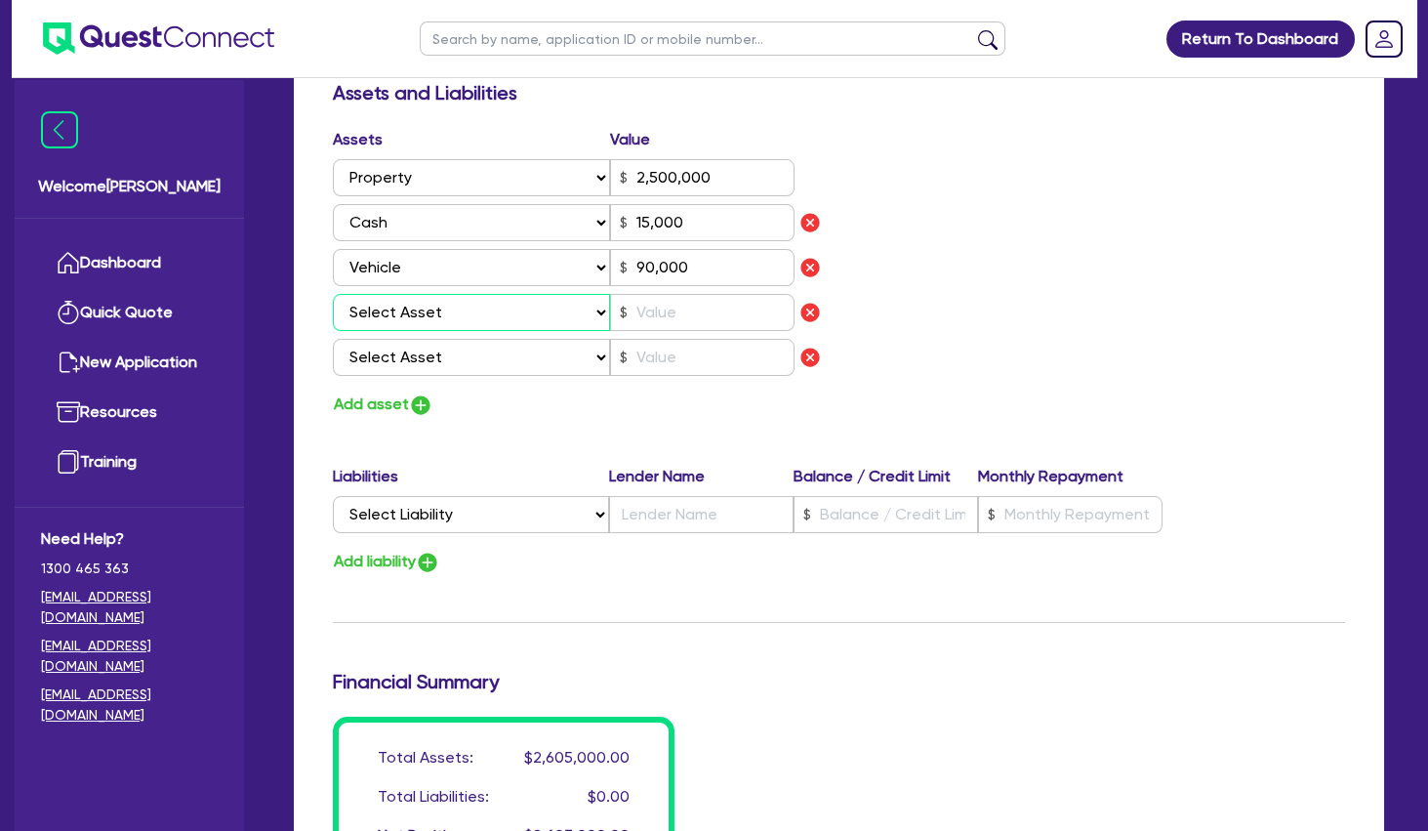
click at [333, 294] on select "Select Asset Cash Property Investment property Vehicle Truck Trailer Equipment …" at bounding box center [471, 312] width 277 height 37
click option "Equipment" at bounding box center [0, 0] width 0 height 0
click at [333, 339] on select "Select Asset Cash Property Investment property Vehicle Truck Trailer Equipment …" at bounding box center [471, 357] width 277 height 37
click option "Equipment" at bounding box center [0, 0] width 0 height 0
click at [333, 339] on select "Select Asset Cash Property Investment property Vehicle Truck Trailer Equipment …" at bounding box center [471, 357] width 277 height 37
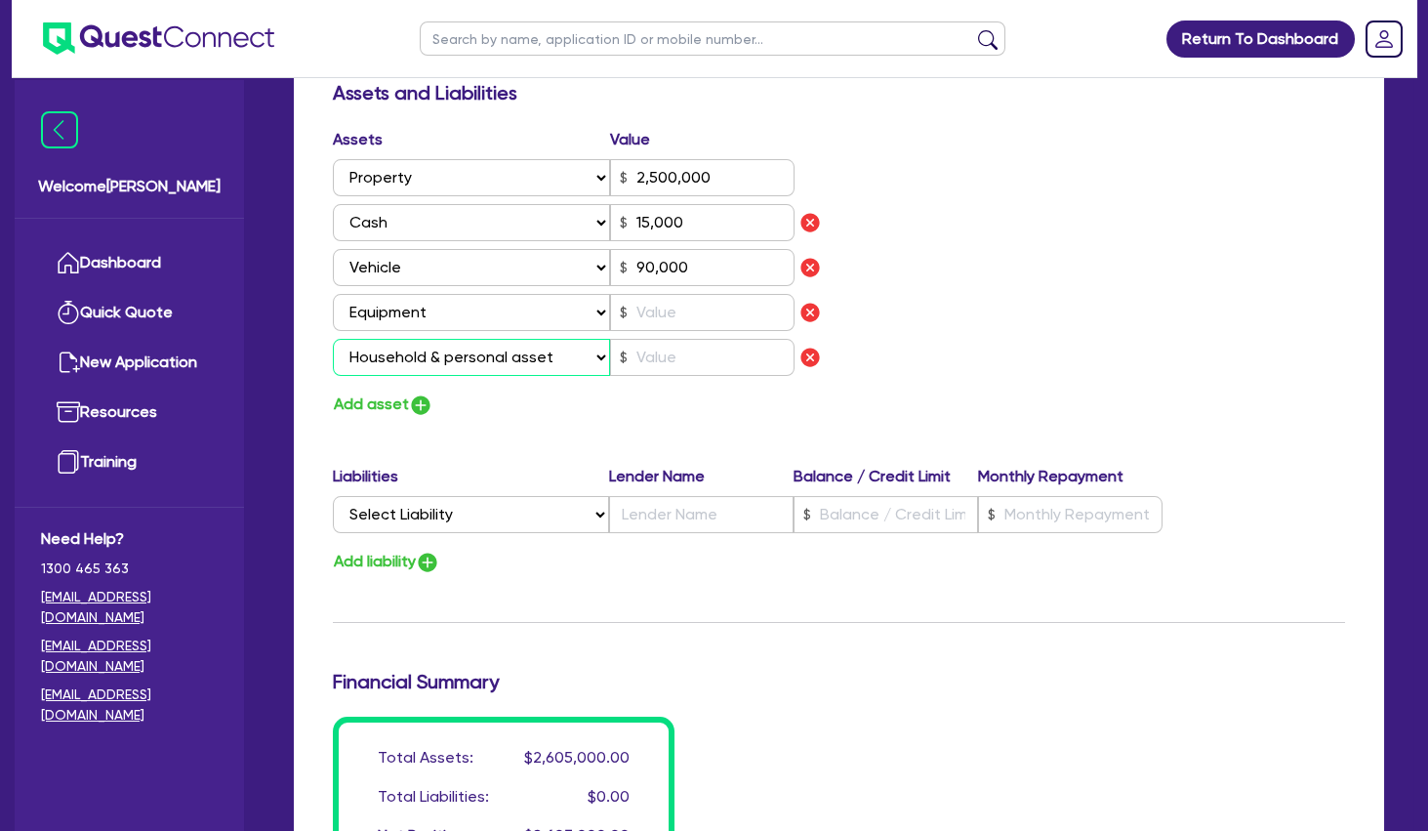
click option "Household & personal asset" at bounding box center [0, 0] width 0 height 0
click at [367, 404] on button "Add asset" at bounding box center [383, 404] width 101 height 26
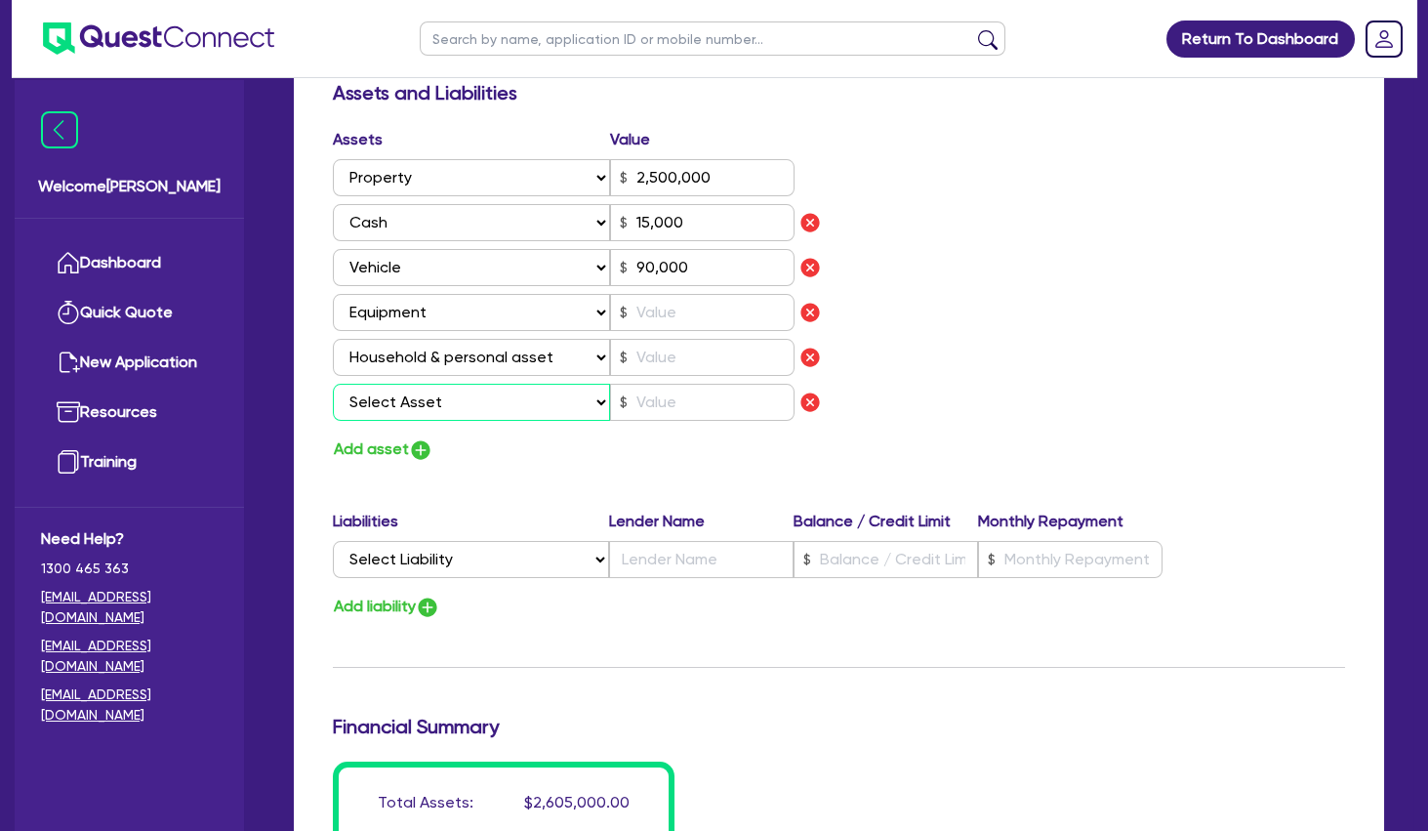
click at [333, 384] on select "Select Asset Cash Property Investment property Vehicle Truck Trailer Equipment …" at bounding box center [471, 402] width 277 height 37
click option "Other asset" at bounding box center [0, 0] width 0 height 0
click at [663, 351] on input "text" at bounding box center [702, 357] width 185 height 37
click at [692, 405] on input "text" at bounding box center [702, 402] width 185 height 37
drag, startPoint x: 1036, startPoint y: 396, endPoint x: 968, endPoint y: 388, distance: 67.9
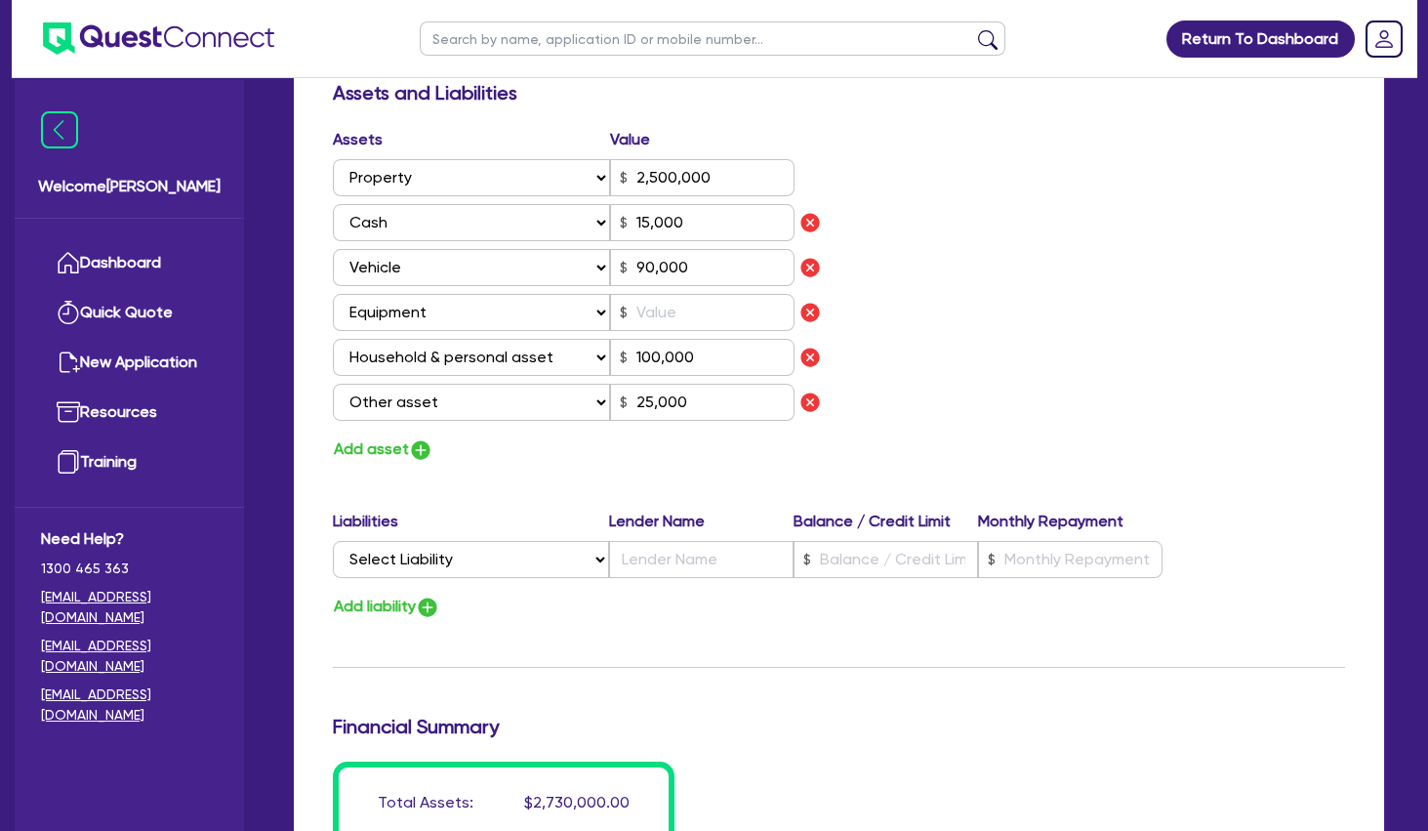
click at [1033, 394] on div "Assets Value Select Asset Cash Property Investment property Vehicle Truck Trail…" at bounding box center [839, 295] width 1042 height 335
click at [931, 345] on div "Assets Value Select Asset Cash Property Investment property Vehicle Truck Trail…" at bounding box center [839, 295] width 1042 height 335
click at [988, 342] on div "Assets Value Select Asset Cash Property Investment property Vehicle Truck Trail…" at bounding box center [839, 295] width 1042 height 335
click at [709, 309] on input "text" at bounding box center [702, 312] width 185 height 37
click at [1190, 309] on div "Assets Value Select Asset Cash Property Investment property Vehicle Truck Trail…" at bounding box center [839, 295] width 1042 height 335
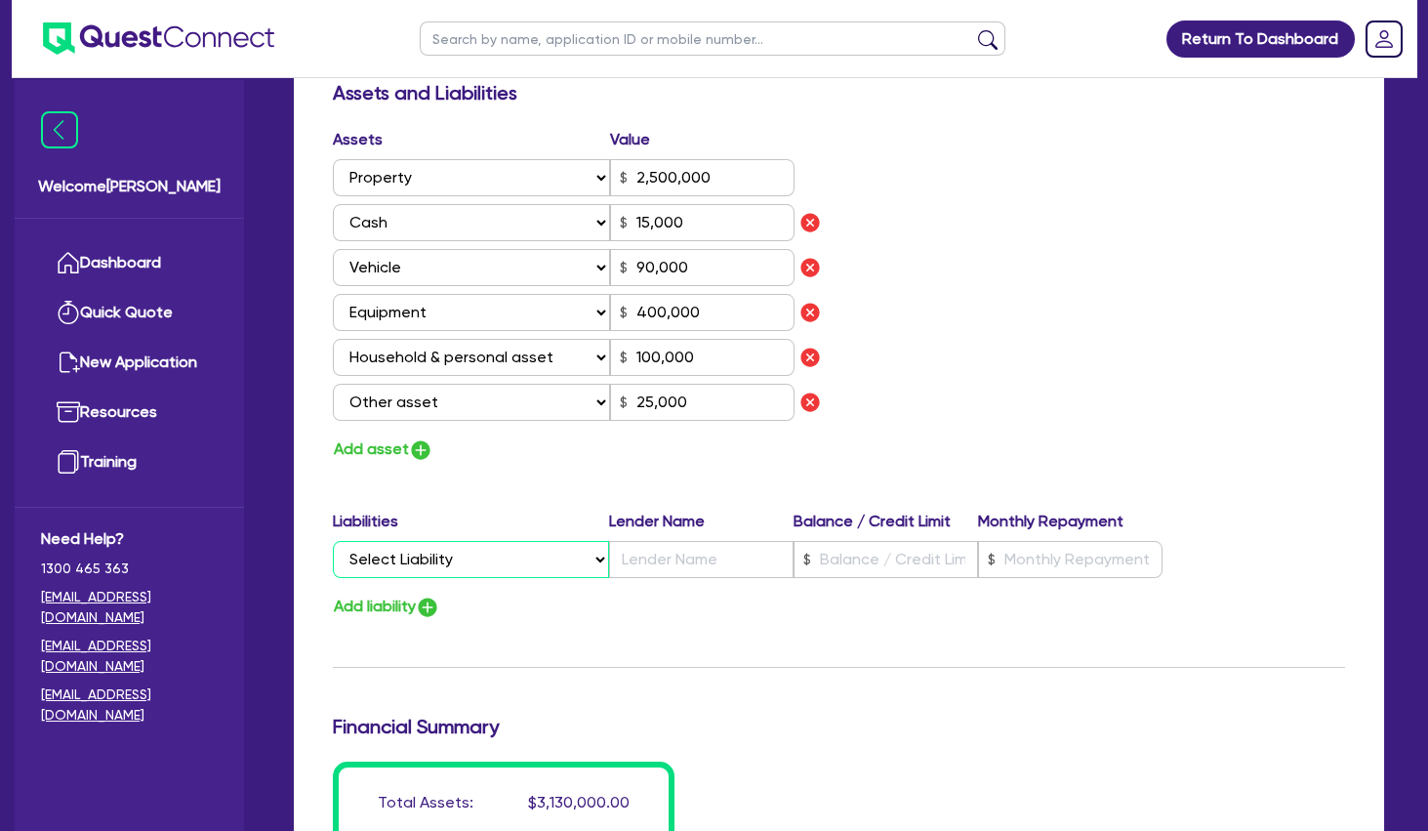
click at [333, 541] on select "Select Liability Credit card Mortgage Investment property loan Vehicle loan Tru…" at bounding box center [471, 559] width 276 height 37
click option "Vehicle loan" at bounding box center [0, 0] width 0 height 0
click at [886, 563] on input "text" at bounding box center [886, 559] width 185 height 37
click at [1070, 563] on input "text" at bounding box center [1070, 559] width 185 height 37
click at [1055, 466] on div "Update residential status for Director #1 Boarding is only acceptable when the …" at bounding box center [839, 87] width 1012 height 1668
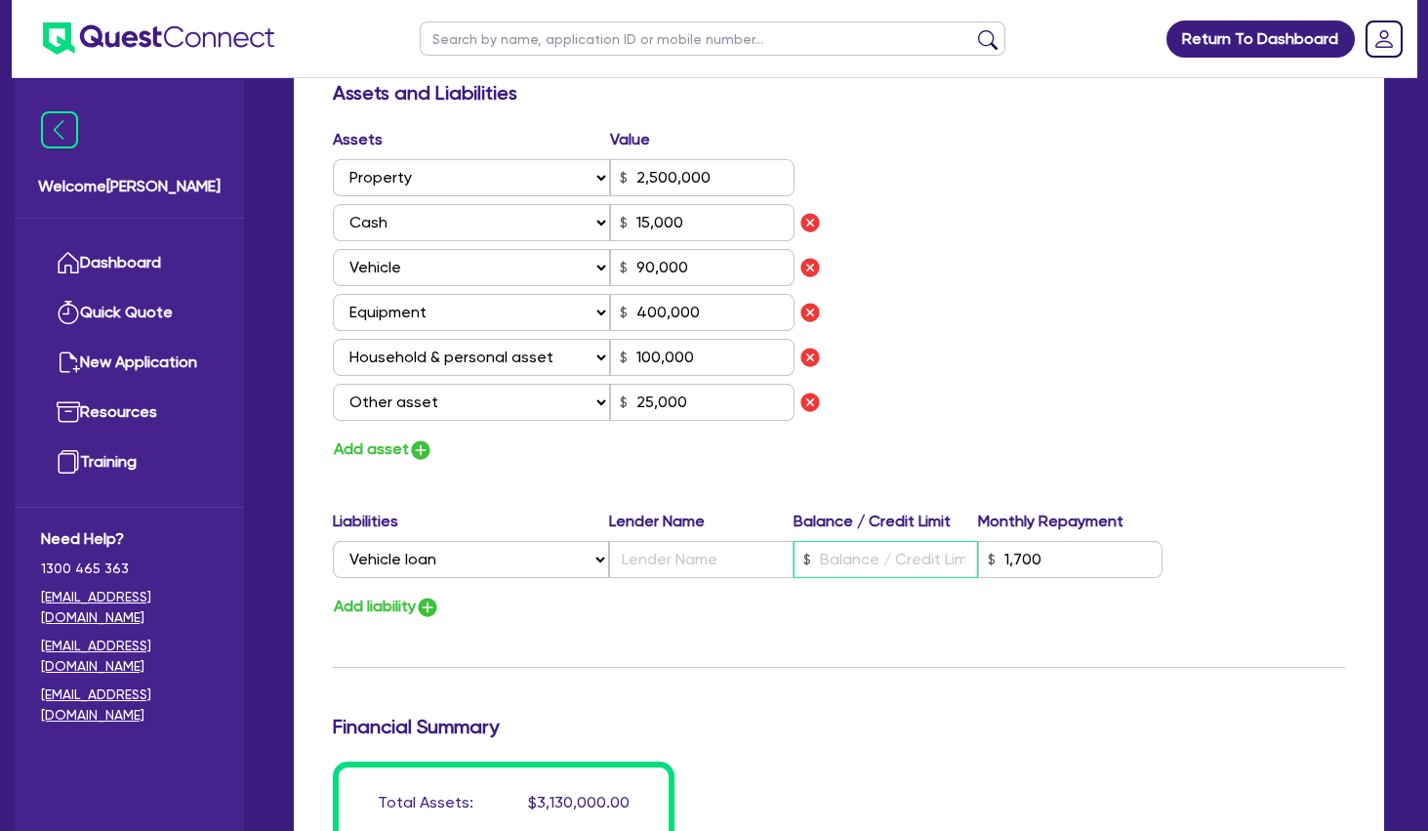
click at [842, 550] on input "text" at bounding box center [886, 559] width 185 height 37
click at [382, 603] on button "Add liability" at bounding box center [386, 607] width 107 height 26
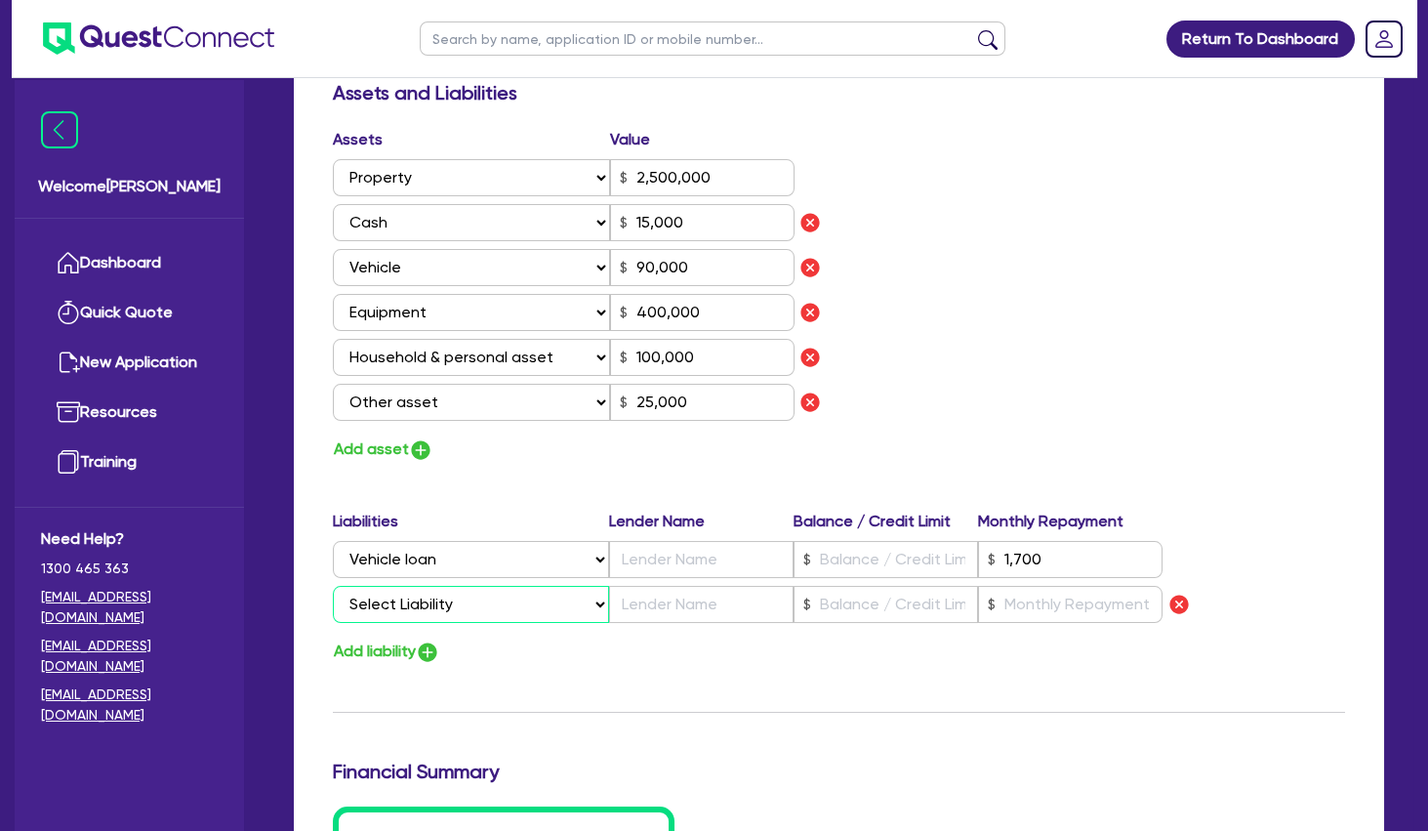
click at [333, 586] on select "Select Liability Credit card Mortgage Investment property loan Vehicle loan Tru…" at bounding box center [471, 604] width 276 height 37
click option "Equipment loan" at bounding box center [0, 0] width 0 height 0
click at [736, 600] on input "text" at bounding box center [701, 604] width 185 height 37
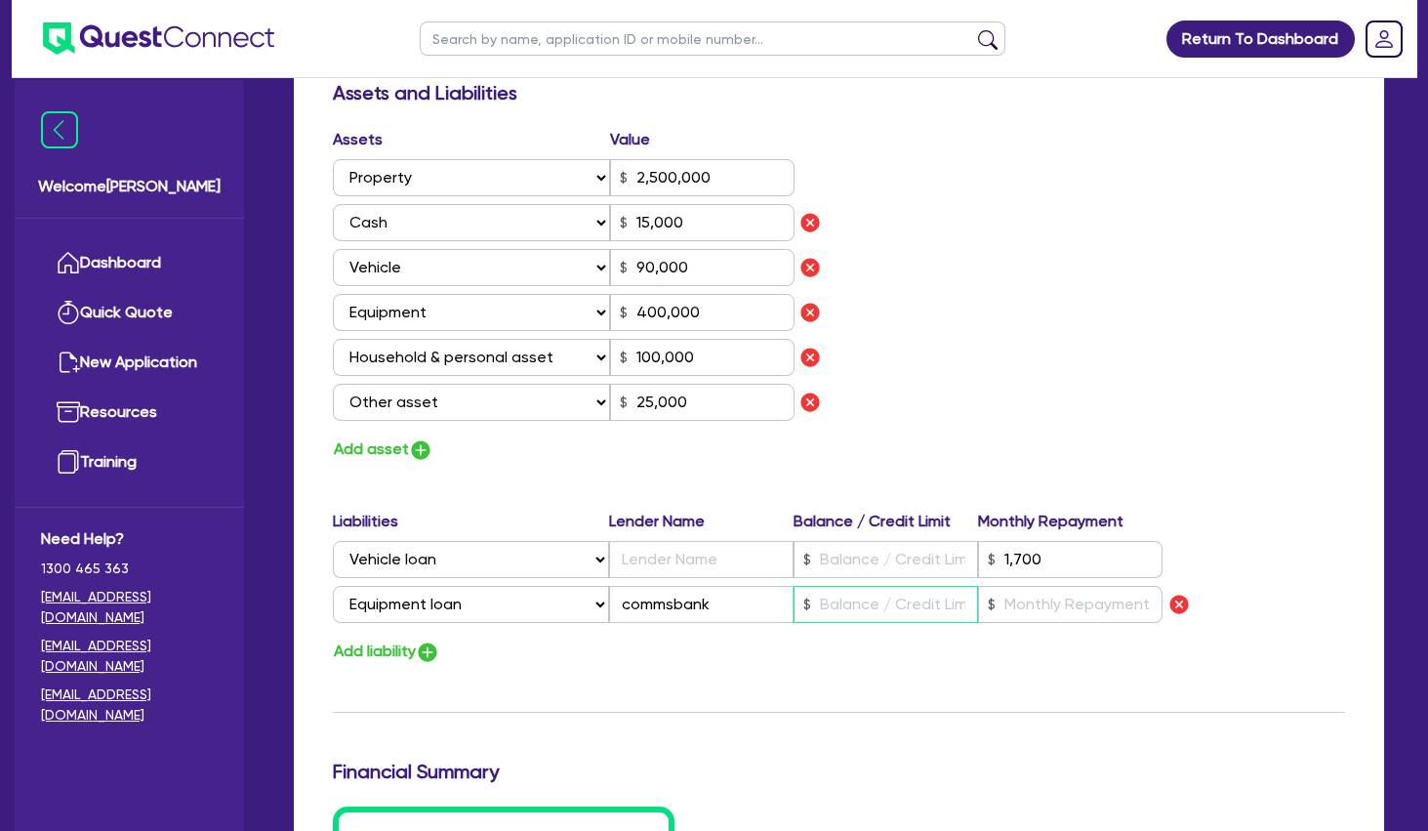
click at [845, 602] on input "text" at bounding box center [886, 604] width 185 height 37
click at [1017, 598] on input "text" at bounding box center [1070, 604] width 185 height 37
drag, startPoint x: 1071, startPoint y: 375, endPoint x: 1058, endPoint y: 391, distance: 20.9
click at [1070, 373] on div "Assets Value Select Asset Cash Property Investment property Vehicle Truck Trail…" at bounding box center [839, 295] width 1042 height 335
click at [717, 556] on input "text" at bounding box center [701, 559] width 185 height 37
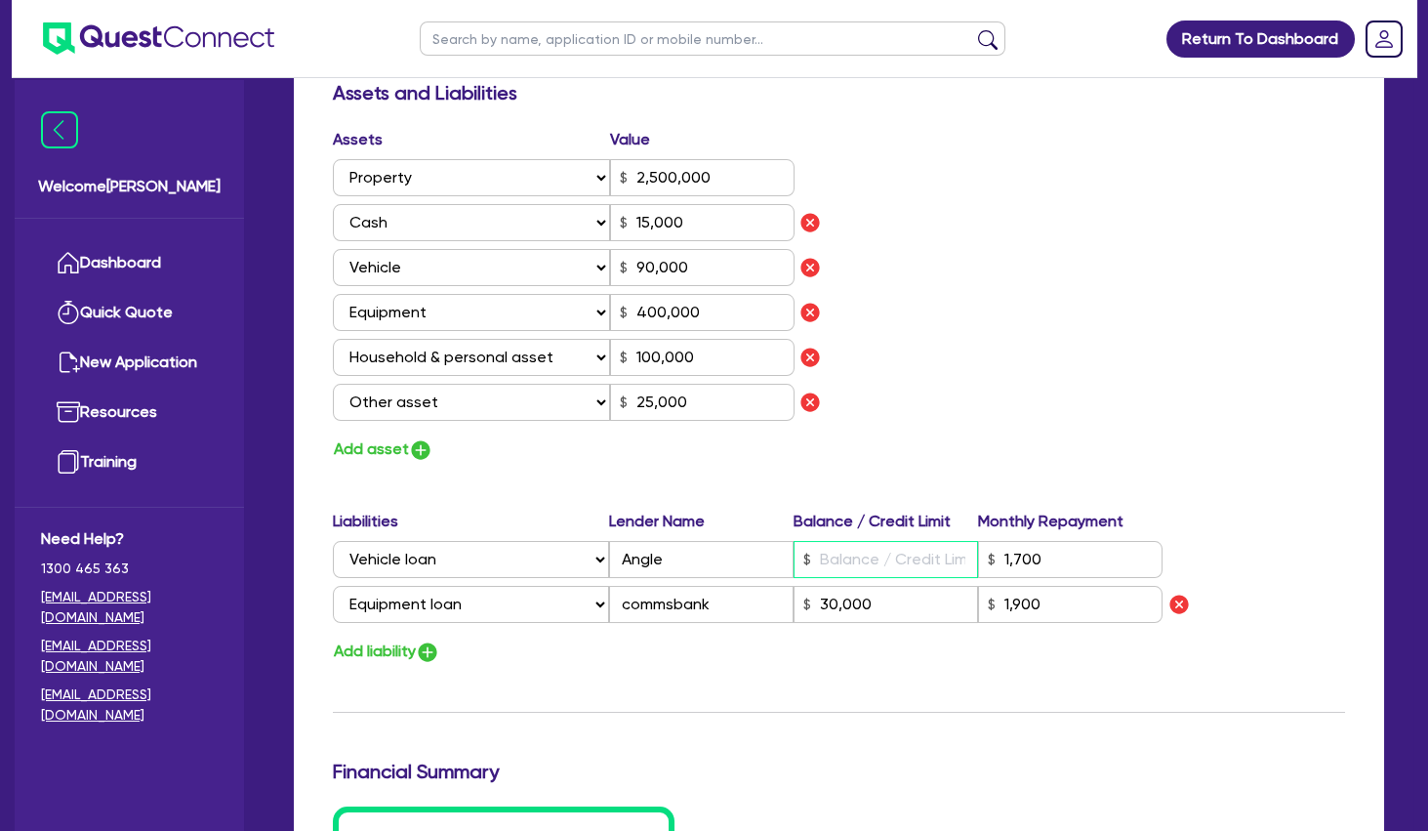
click at [889, 552] on input "text" at bounding box center [886, 559] width 185 height 37
click at [1099, 381] on div "Assets Value Select Asset Cash Property Investment property Vehicle Truck Trail…" at bounding box center [839, 295] width 1042 height 335
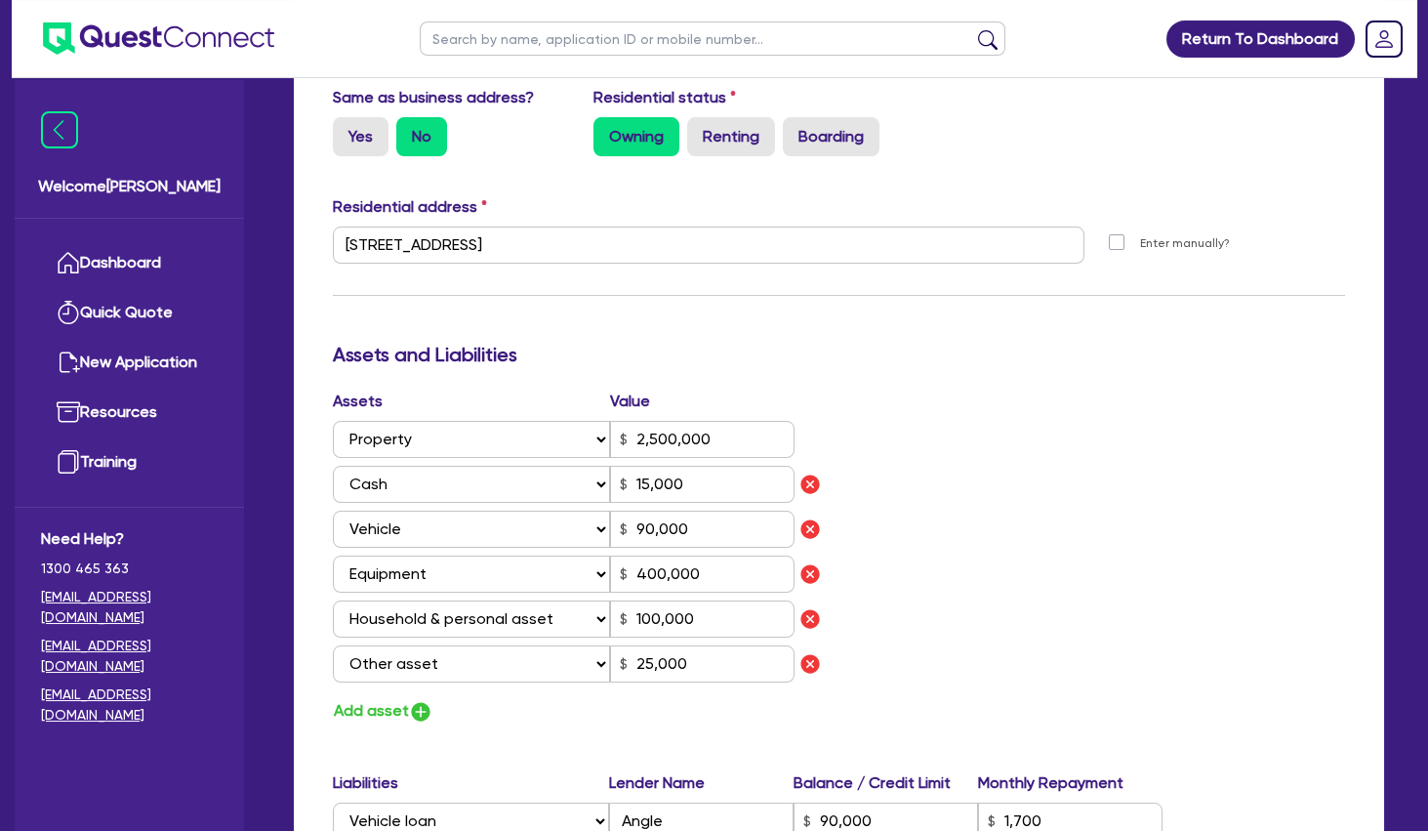
scroll to position [1083, 0]
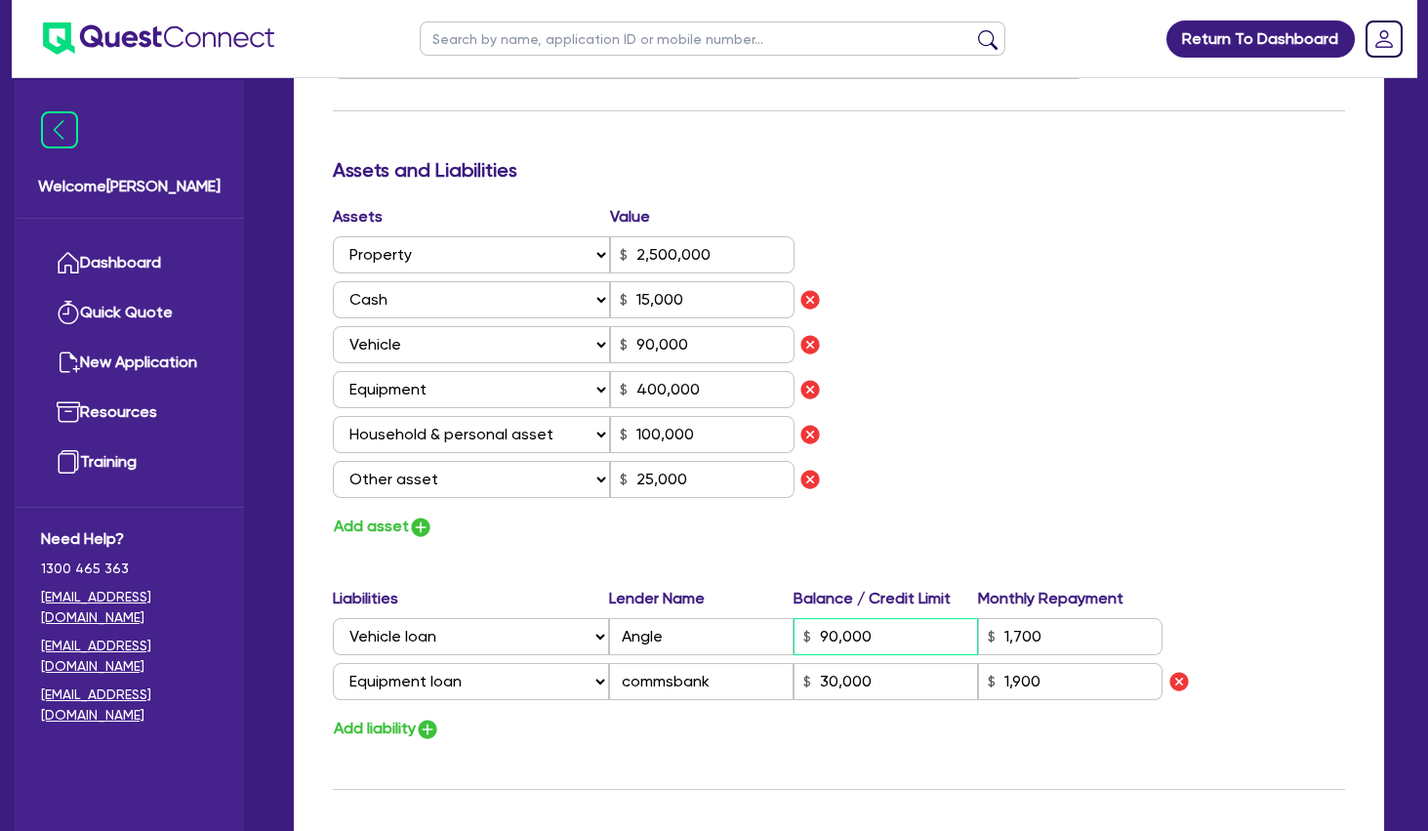
drag, startPoint x: 915, startPoint y: 636, endPoint x: 807, endPoint y: 635, distance: 107.4
click at [807, 635] on input "90,000" at bounding box center [886, 636] width 185 height 37
click at [966, 502] on div "Assets Value Select Asset Cash Property Investment property Vehicle Truck Trail…" at bounding box center [839, 372] width 1042 height 335
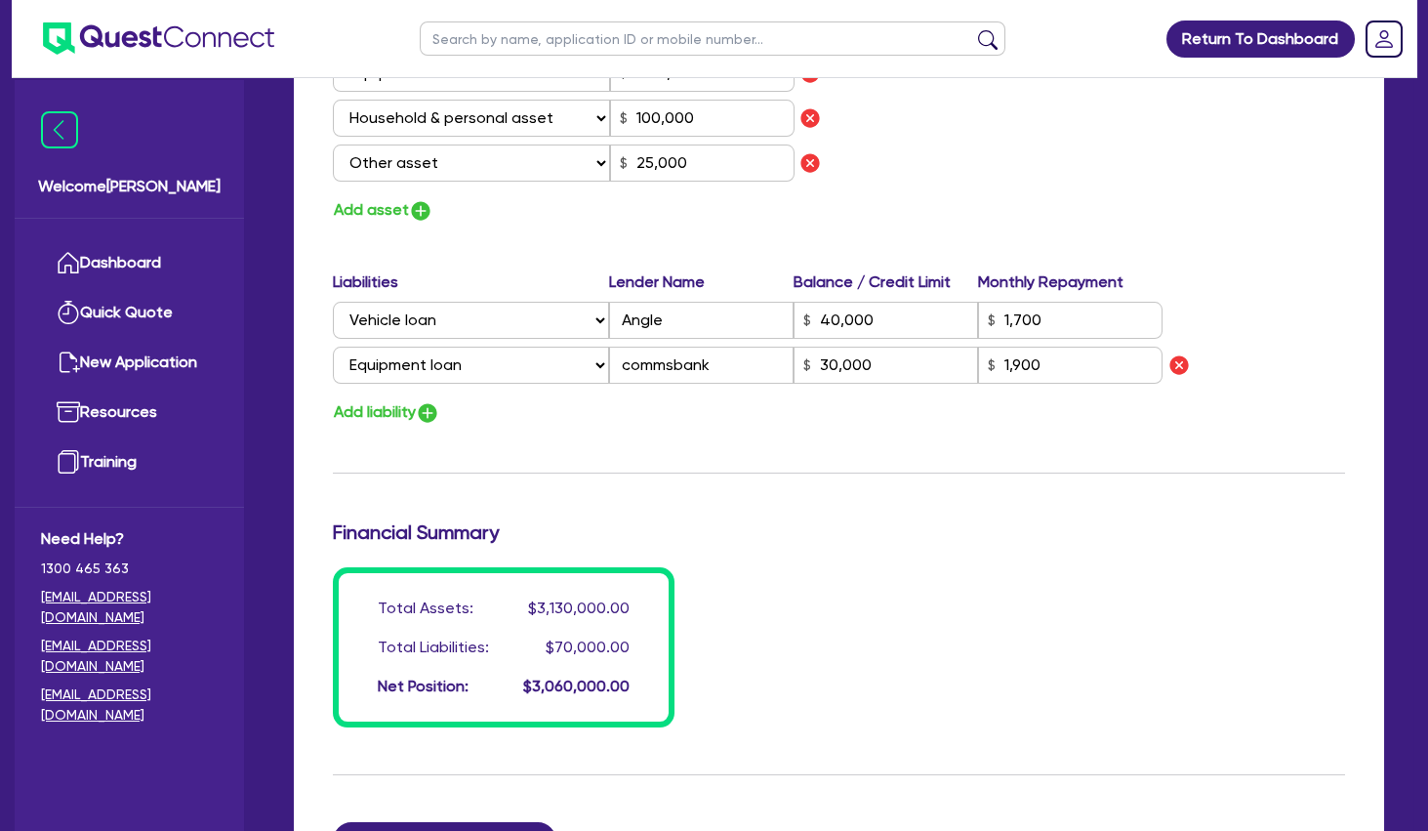
scroll to position [1715, 0]
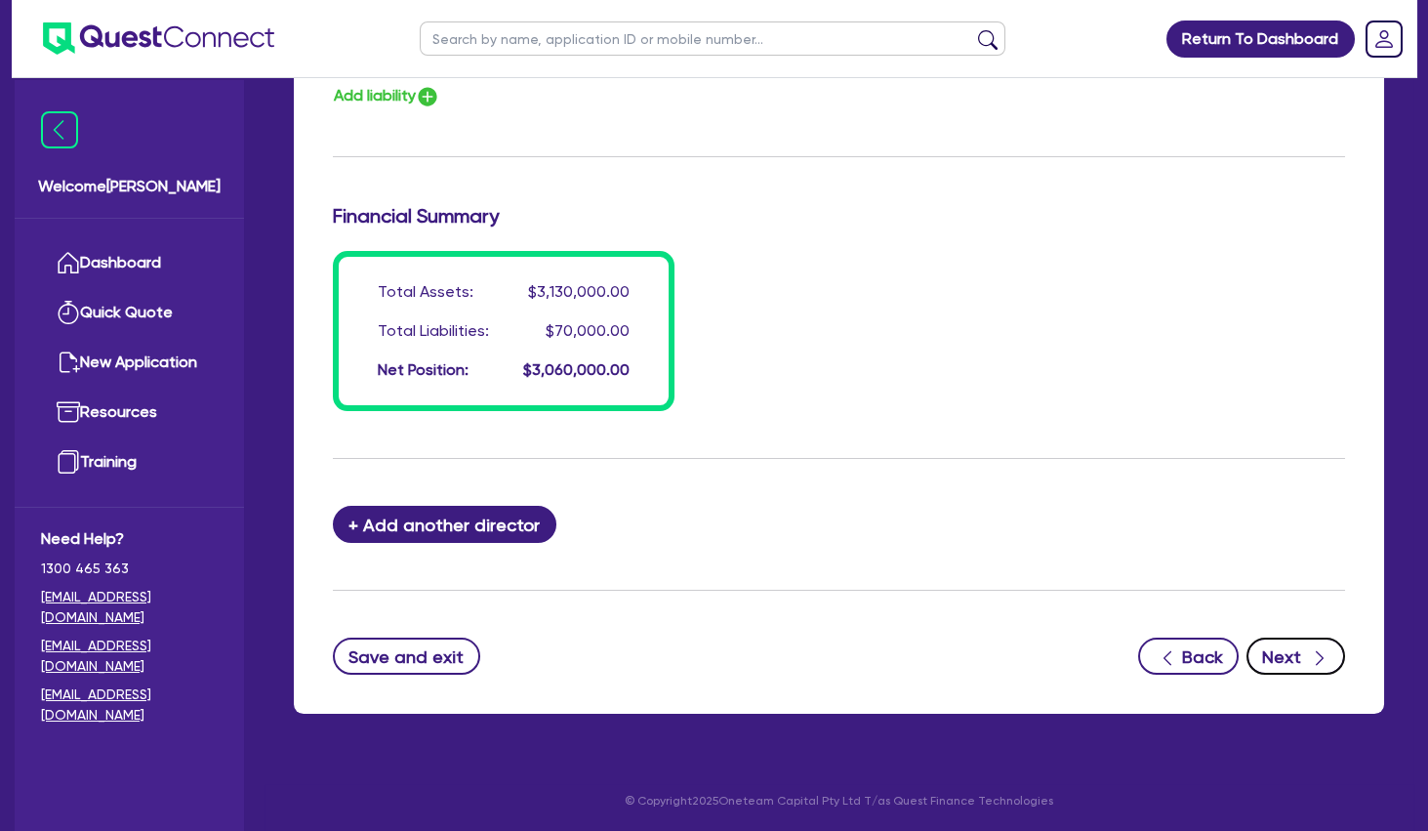
click at [1300, 653] on button "Next" at bounding box center [1296, 655] width 99 height 37
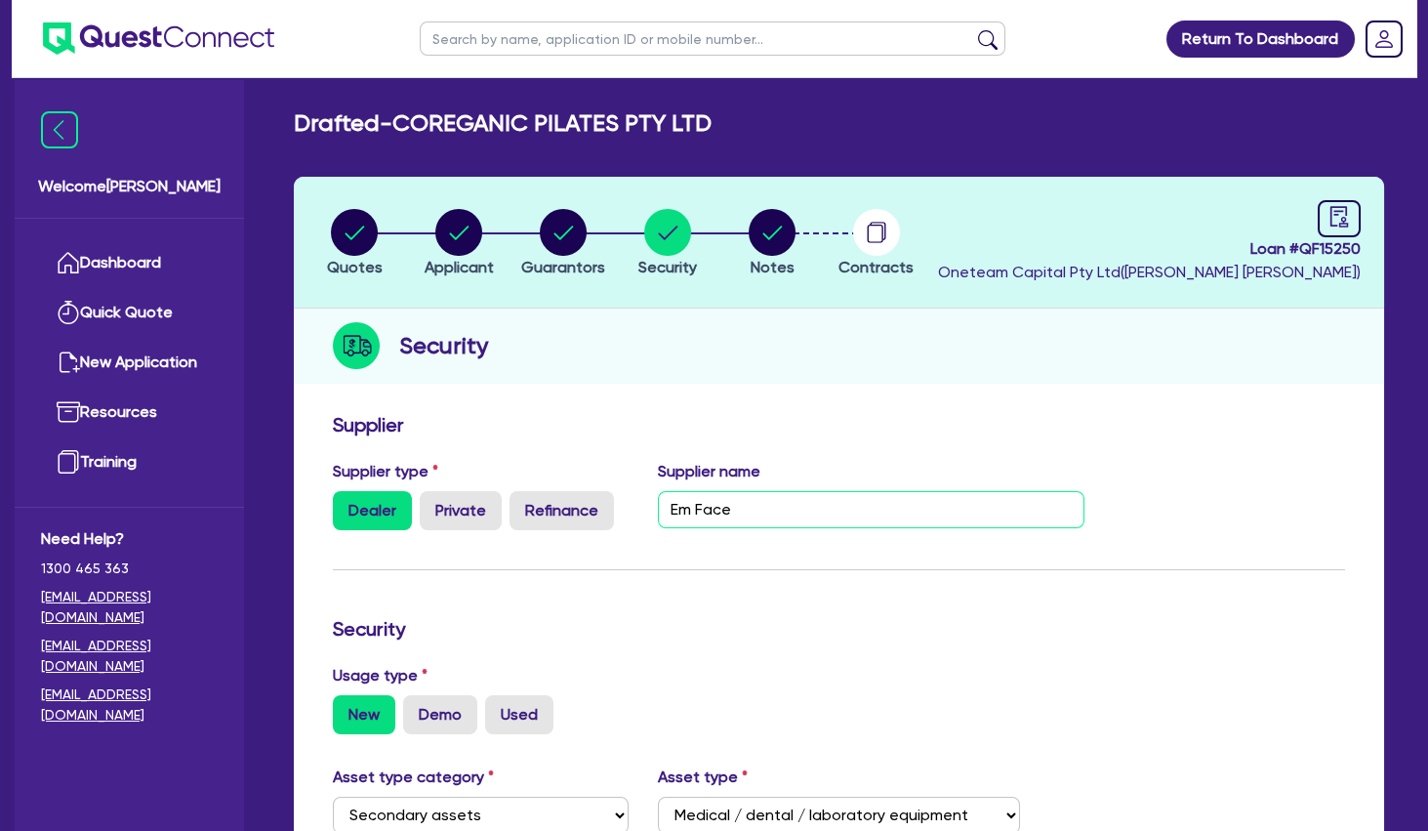
click at [699, 503] on input "Em Face" at bounding box center [871, 509] width 427 height 37
click at [869, 593] on form "Supplier Supplier type Dealer Private Refinance Supplier name EmFace Security U…" at bounding box center [839, 845] width 1012 height 864
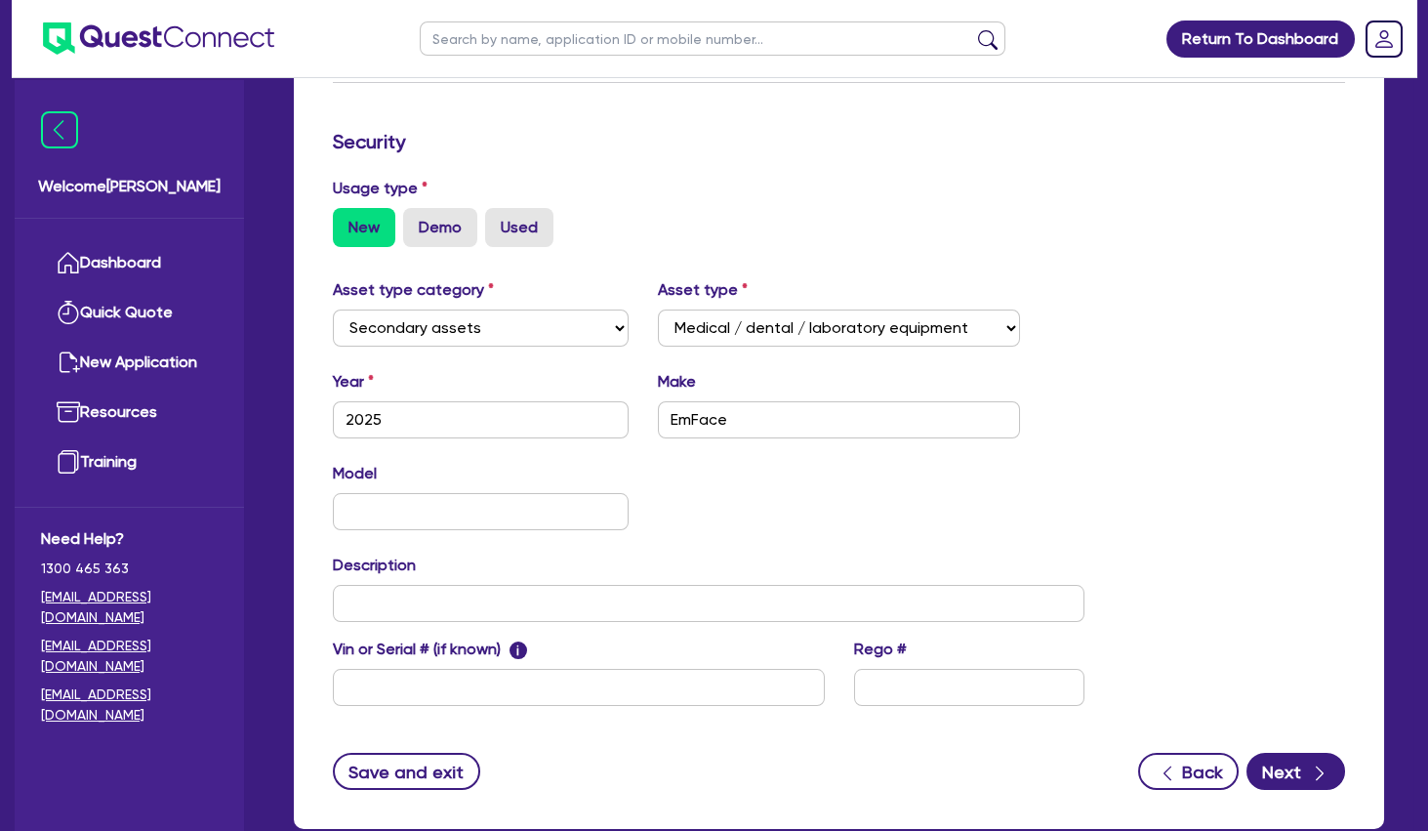
scroll to position [602, 0]
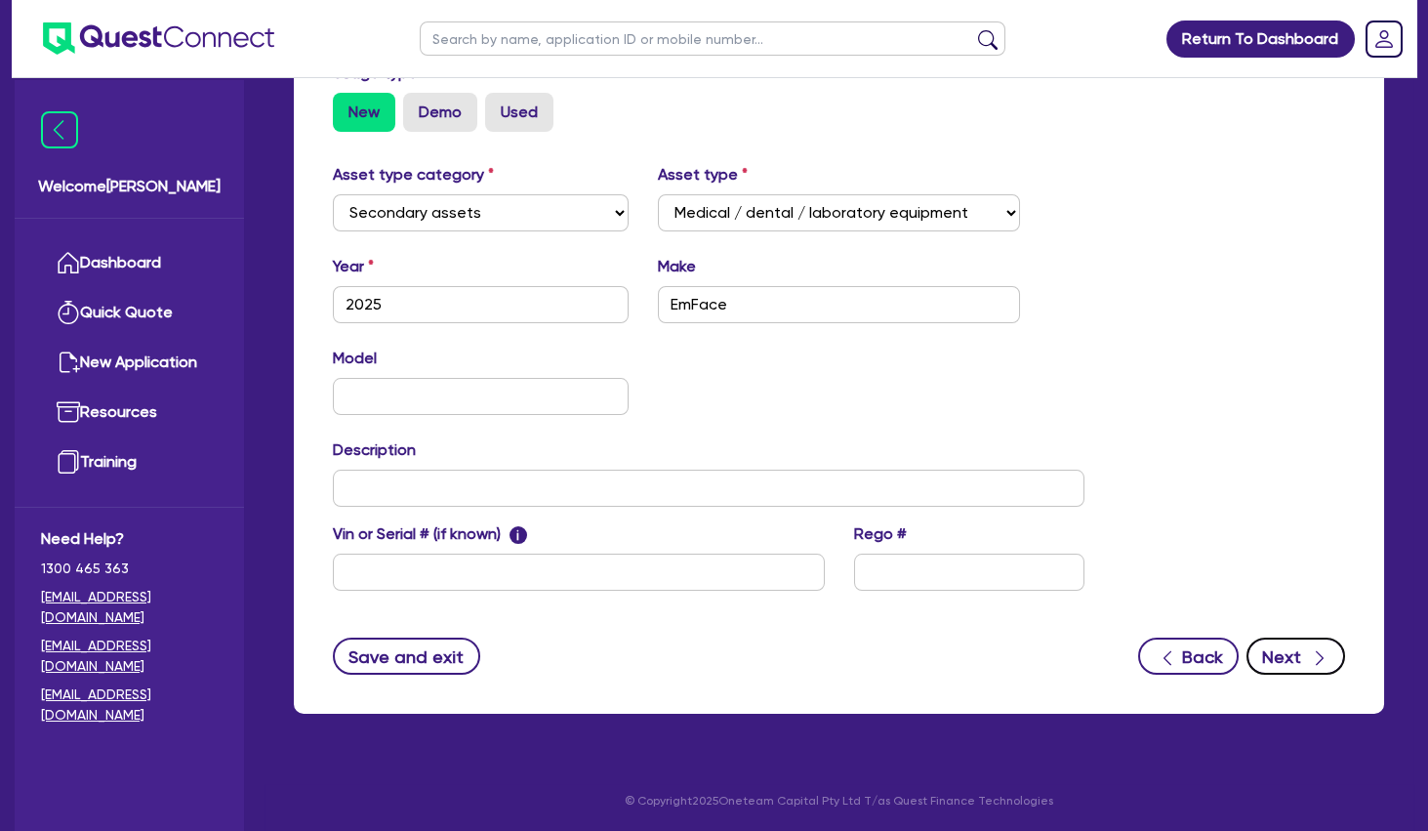
click at [1323, 649] on icon "button" at bounding box center [1320, 658] width 20 height 20
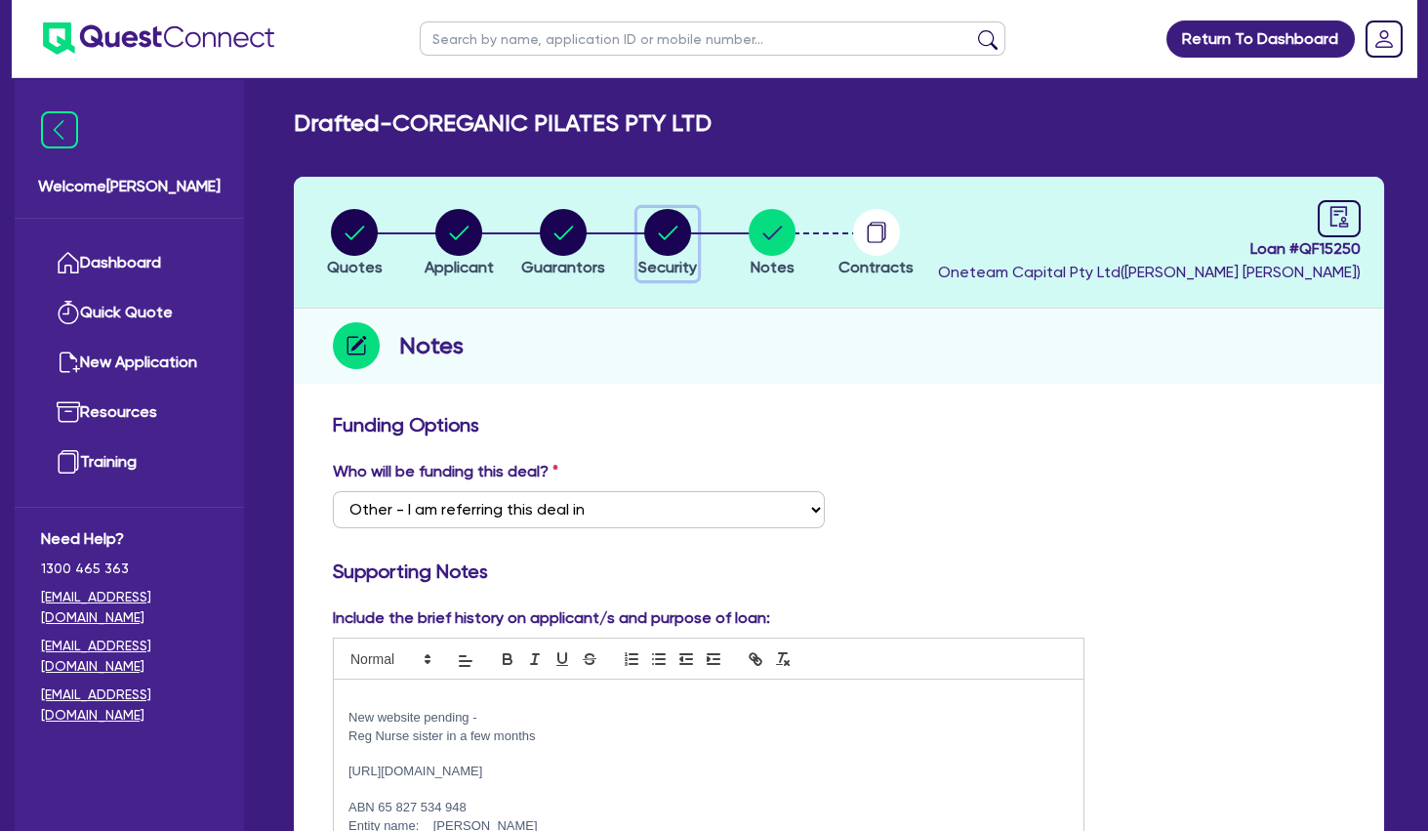
click at [664, 232] on circle "button" at bounding box center [667, 232] width 47 height 47
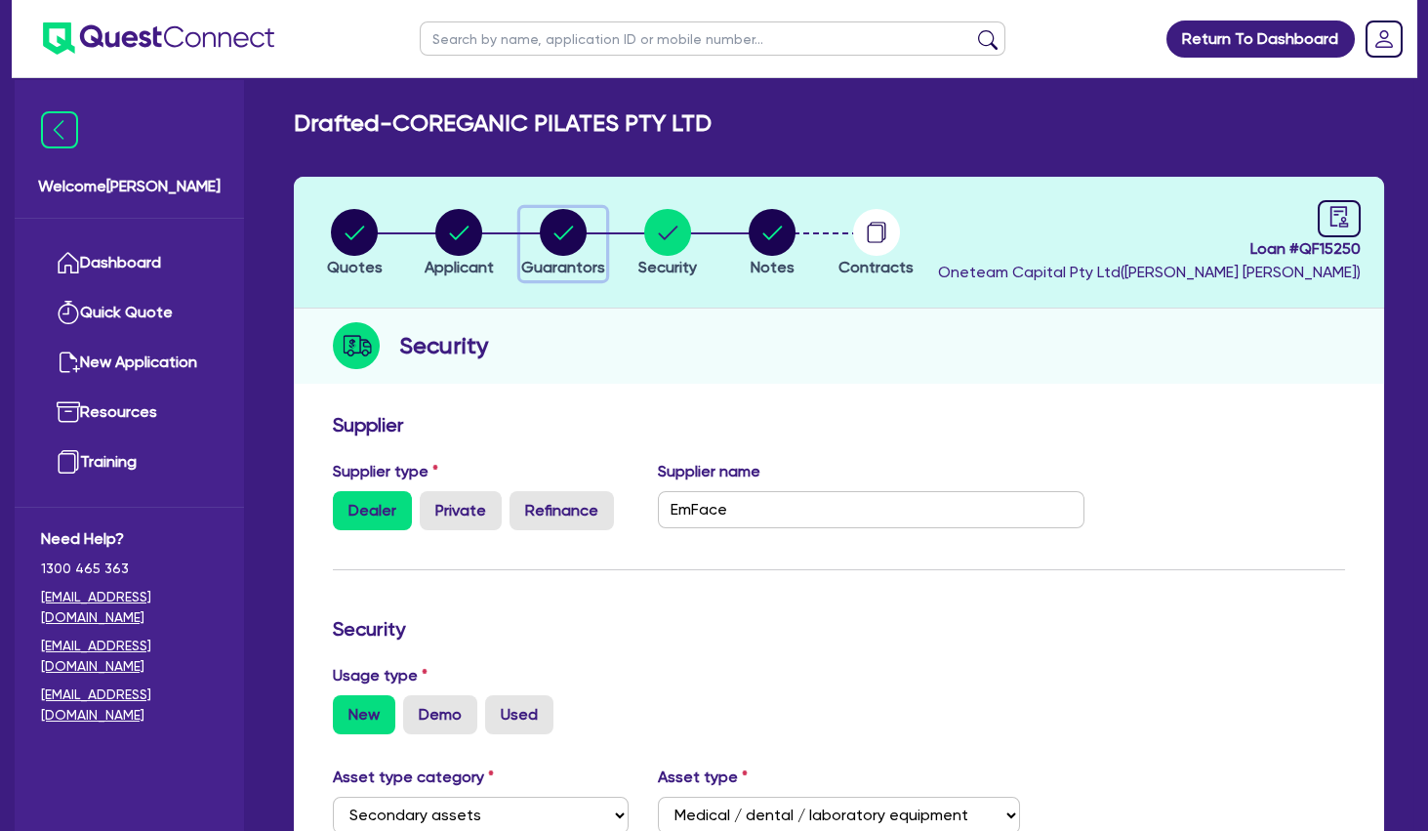
click at [549, 232] on circle "button" at bounding box center [563, 232] width 47 height 47
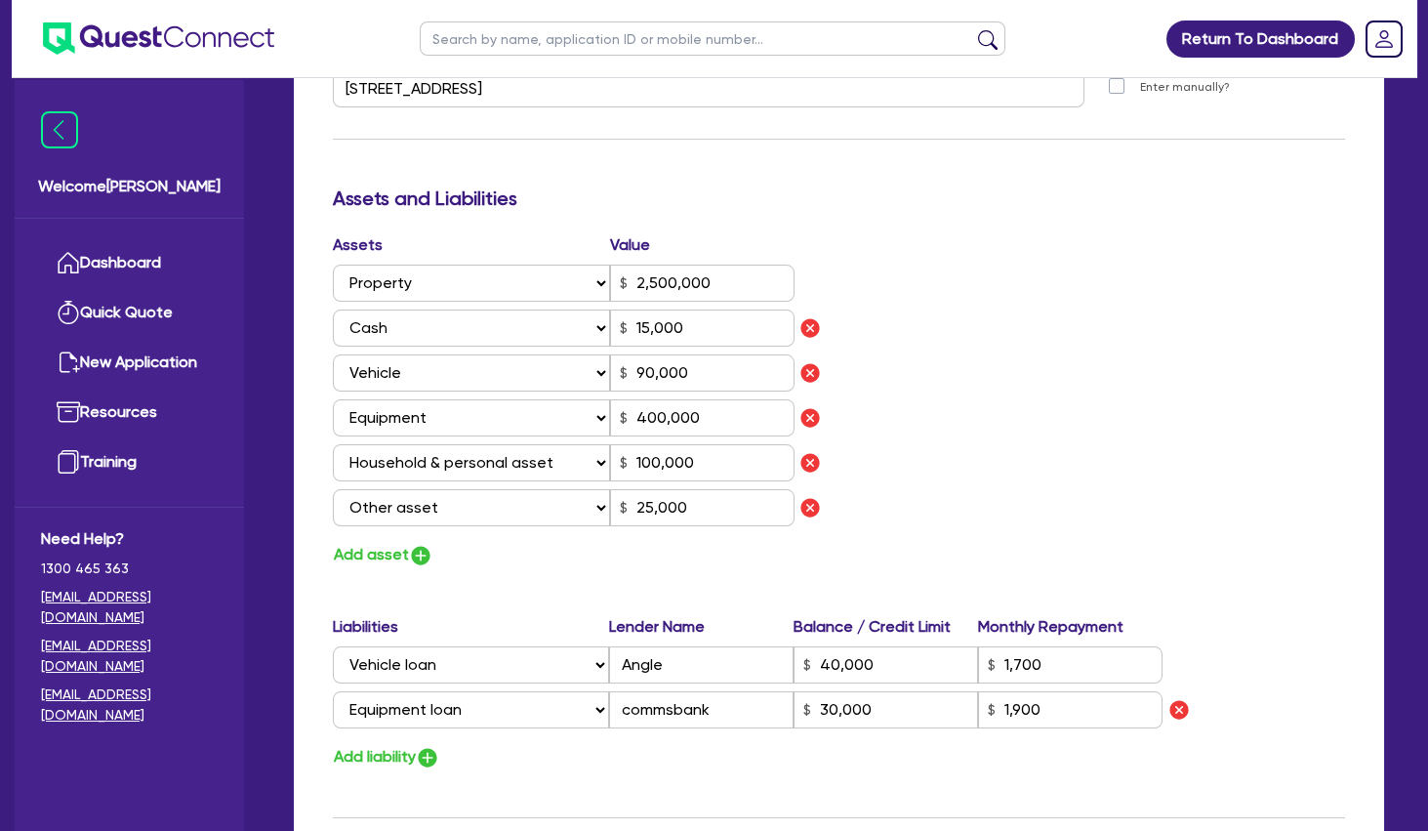
scroll to position [1371, 0]
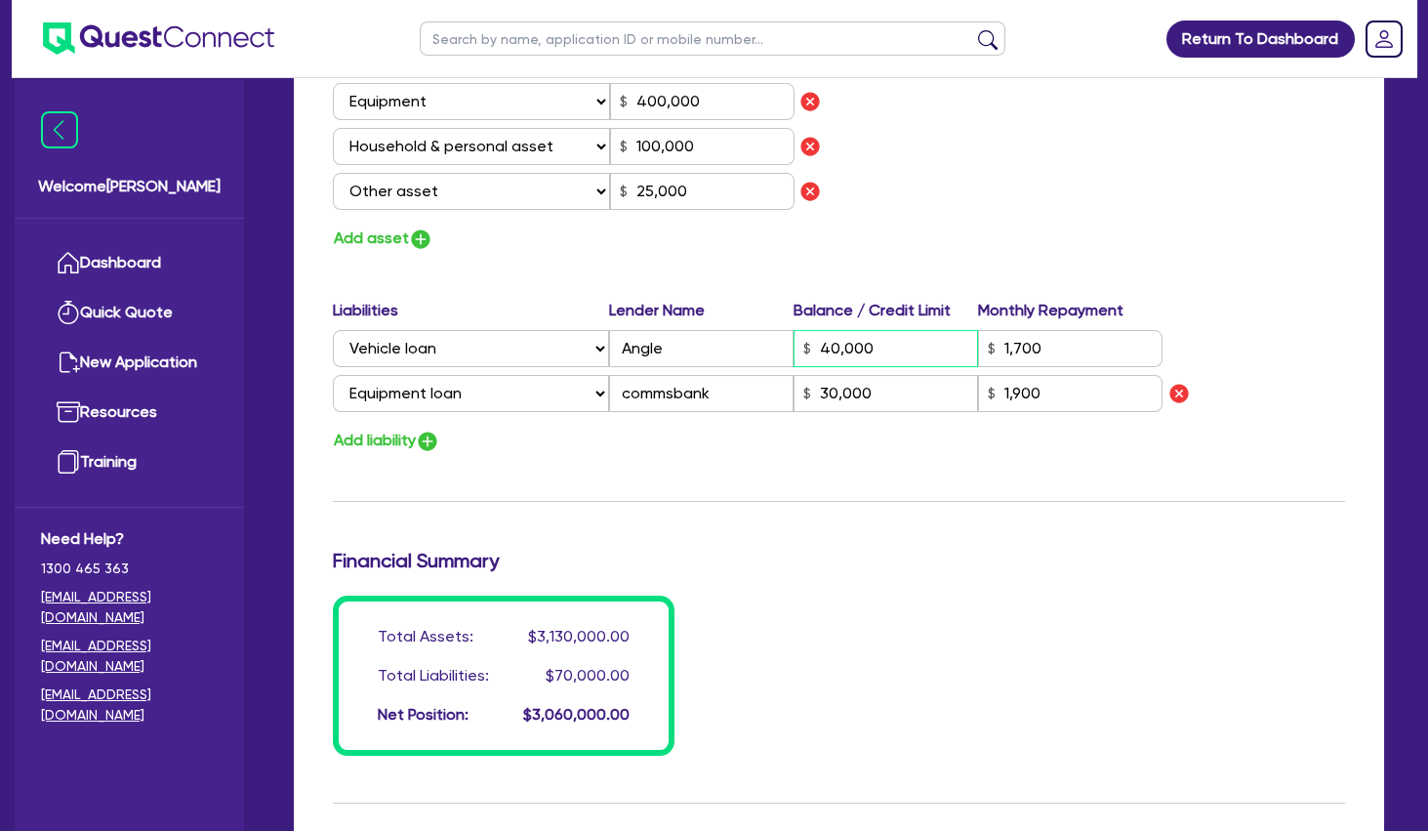
drag, startPoint x: 955, startPoint y: 352, endPoint x: 753, endPoint y: 343, distance: 202.3
click at [794, 344] on input "40,000" at bounding box center [886, 348] width 185 height 37
click at [971, 225] on div "Assets Value Select Asset Cash Property Investment property Vehicle Truck Trail…" at bounding box center [839, 84] width 1042 height 335
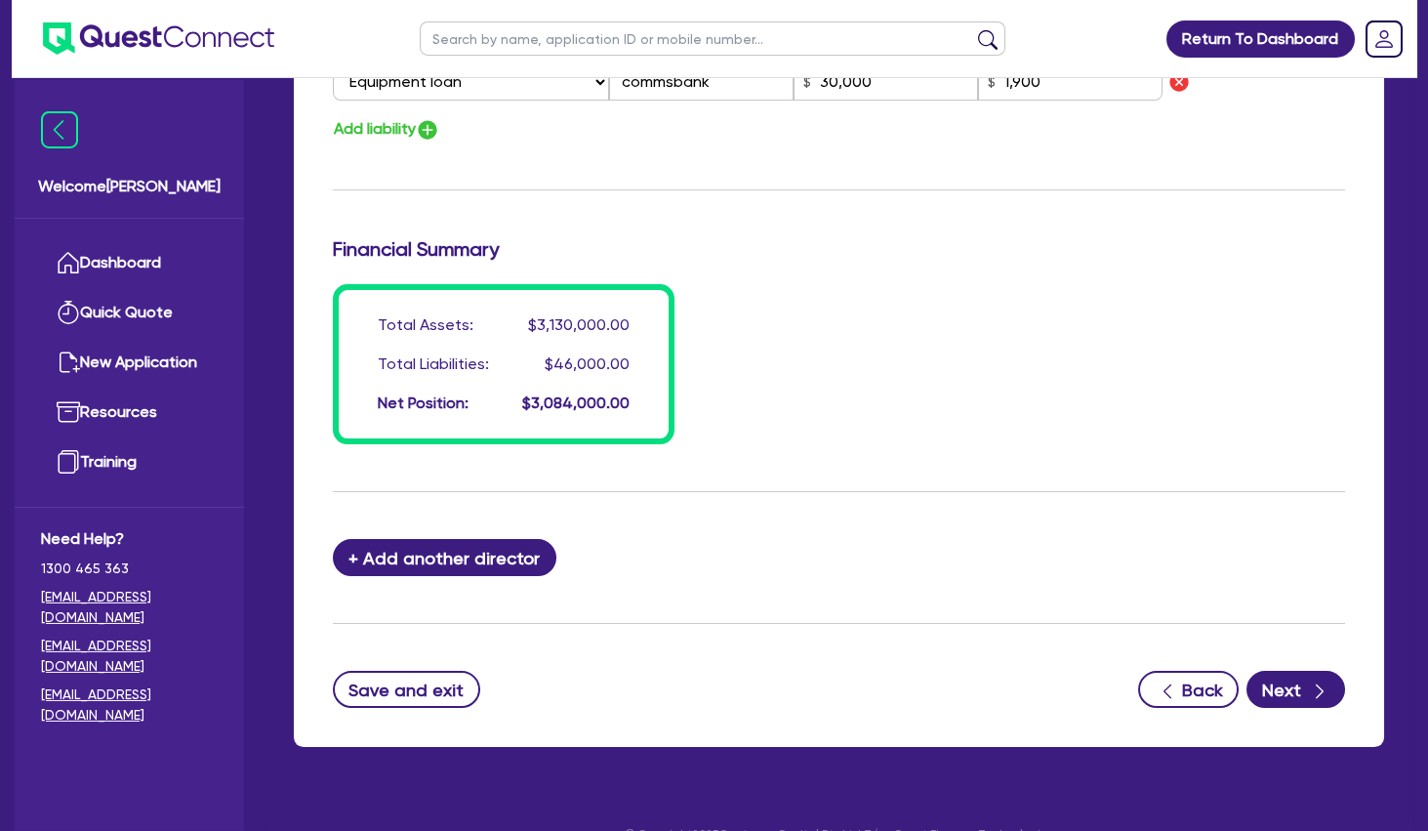
scroll to position [1715, 0]
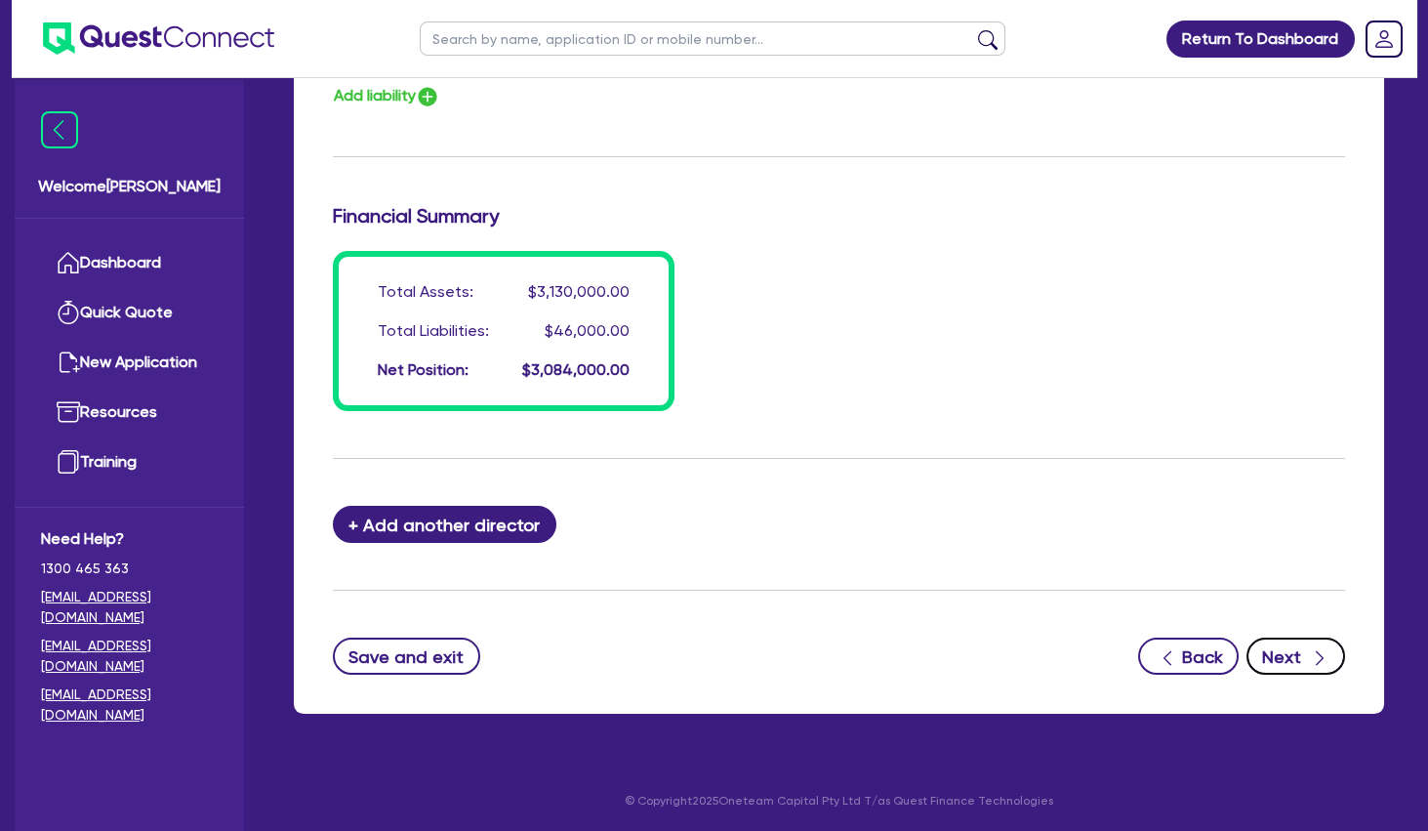
click at [1300, 652] on button "Next" at bounding box center [1296, 655] width 99 height 37
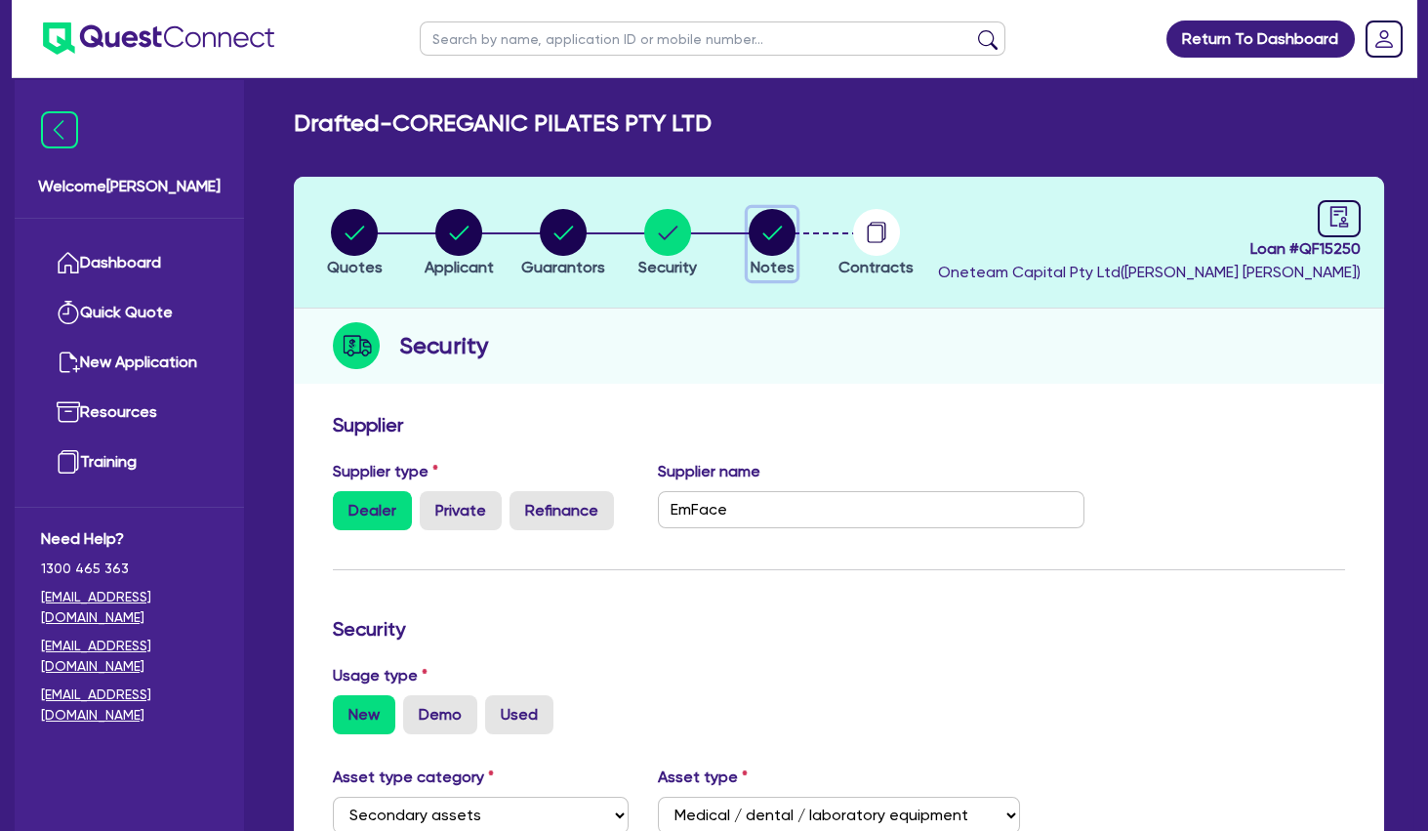
click at [769, 216] on circle "button" at bounding box center [772, 232] width 47 height 47
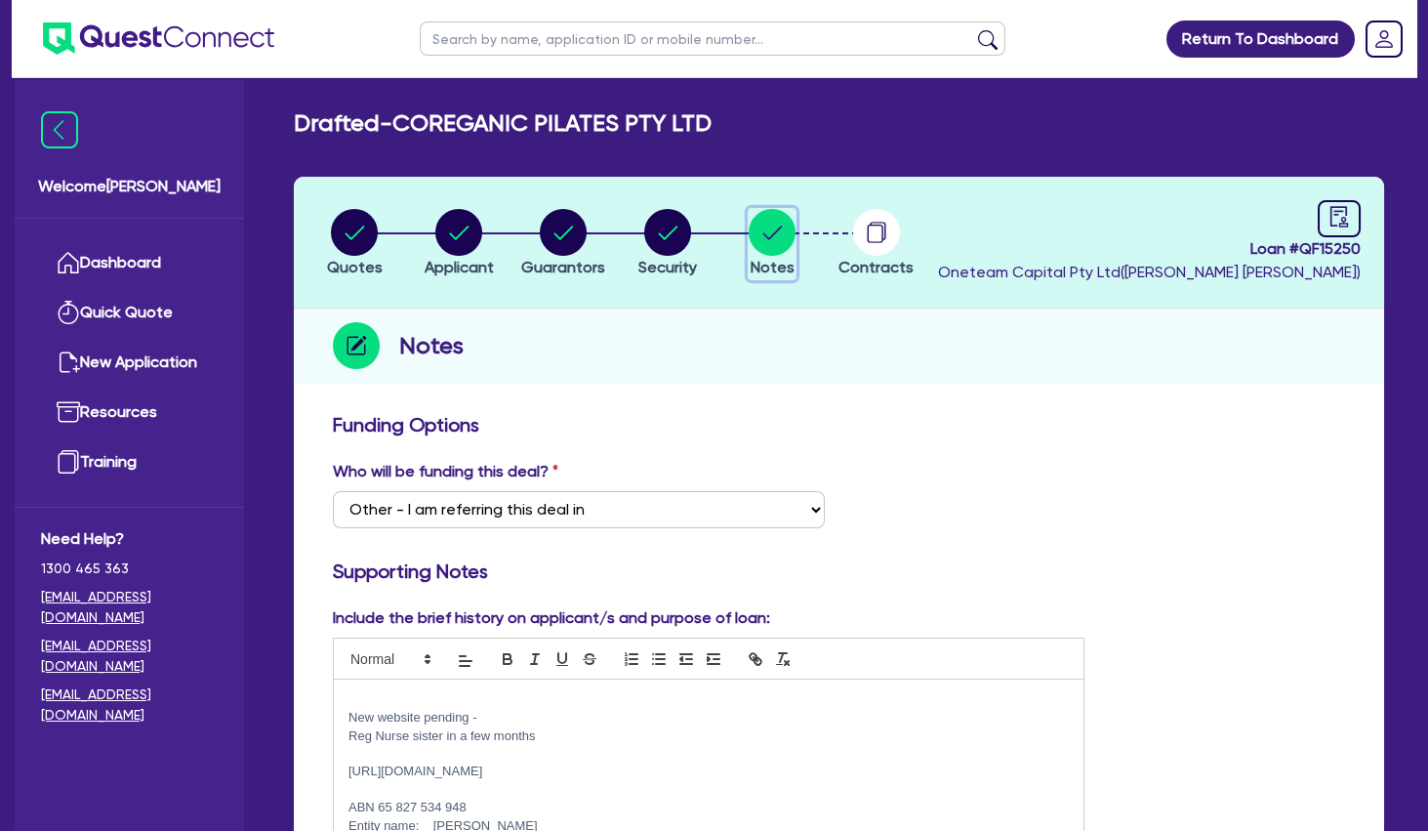
scroll to position [316, 0]
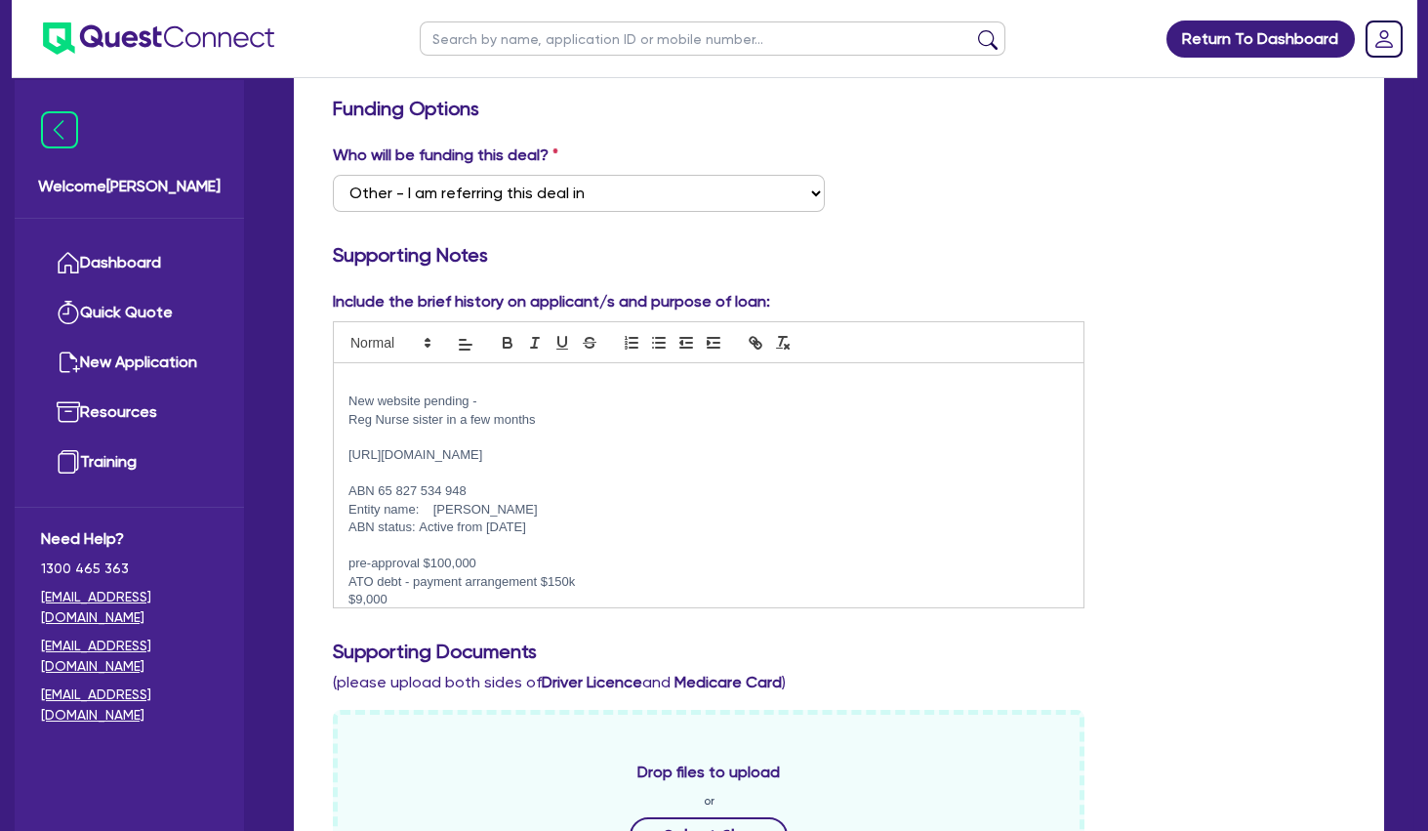
click at [451, 544] on p at bounding box center [709, 546] width 720 height 18
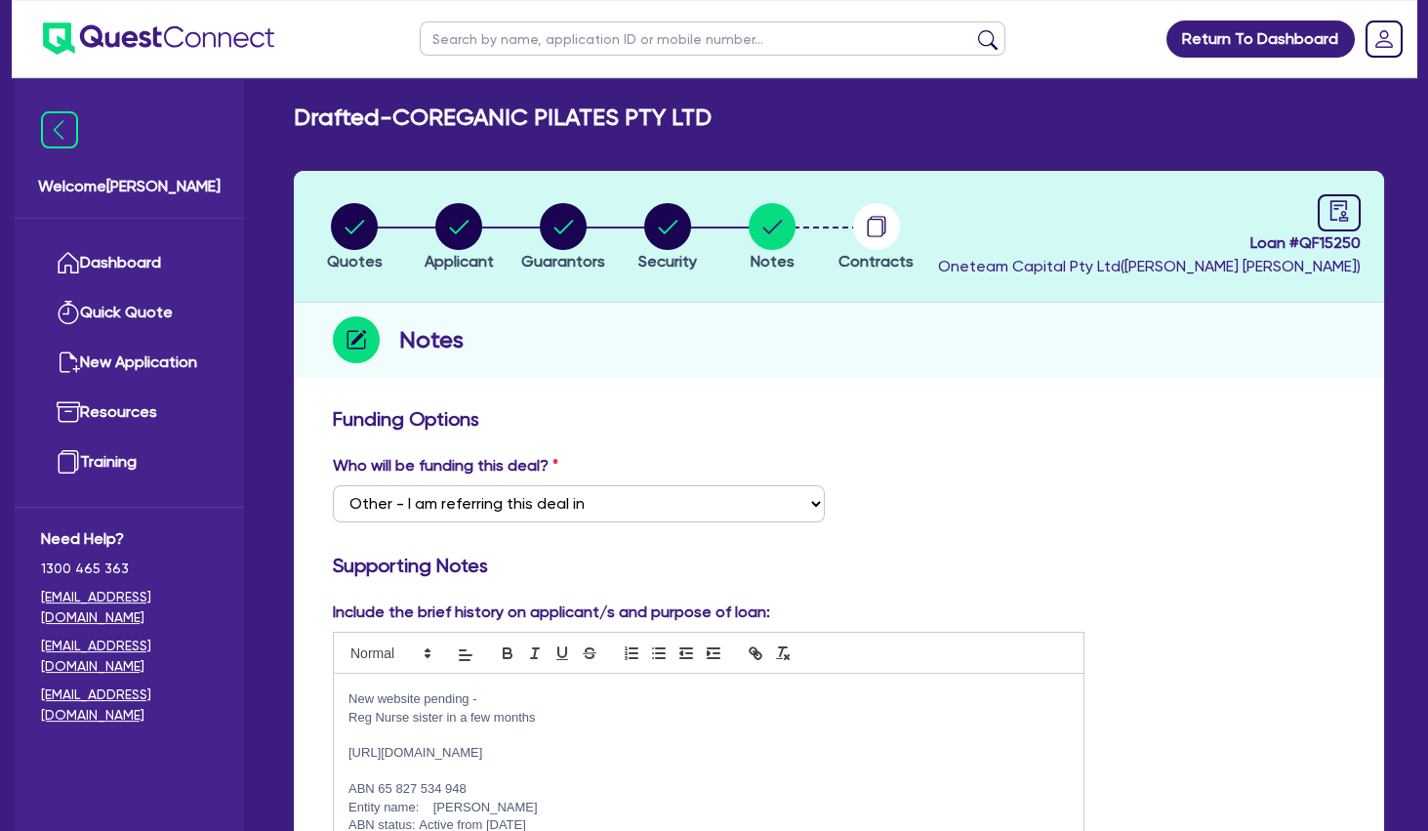
scroll to position [0, 0]
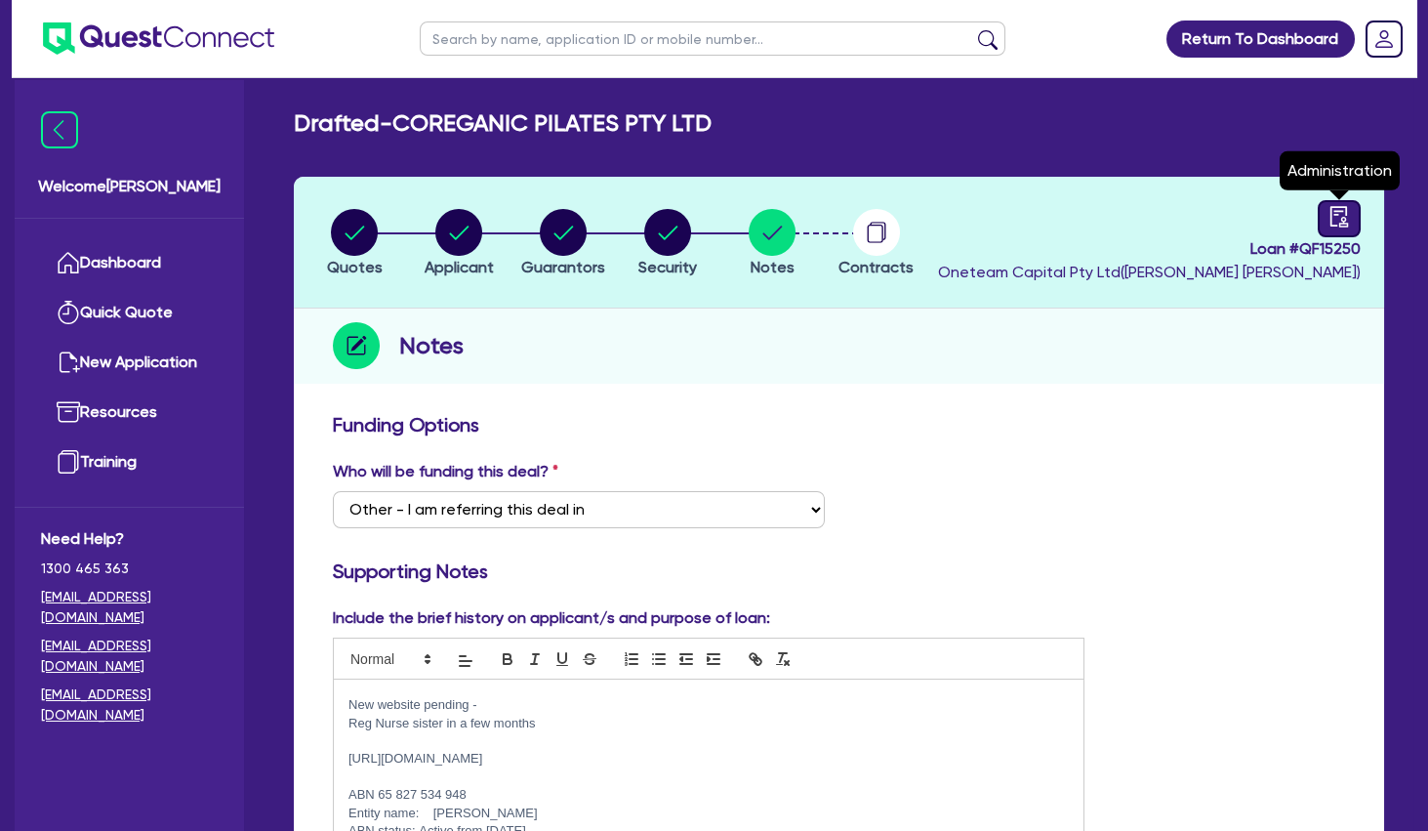
click at [1336, 222] on icon "audit" at bounding box center [1339, 216] width 21 height 21
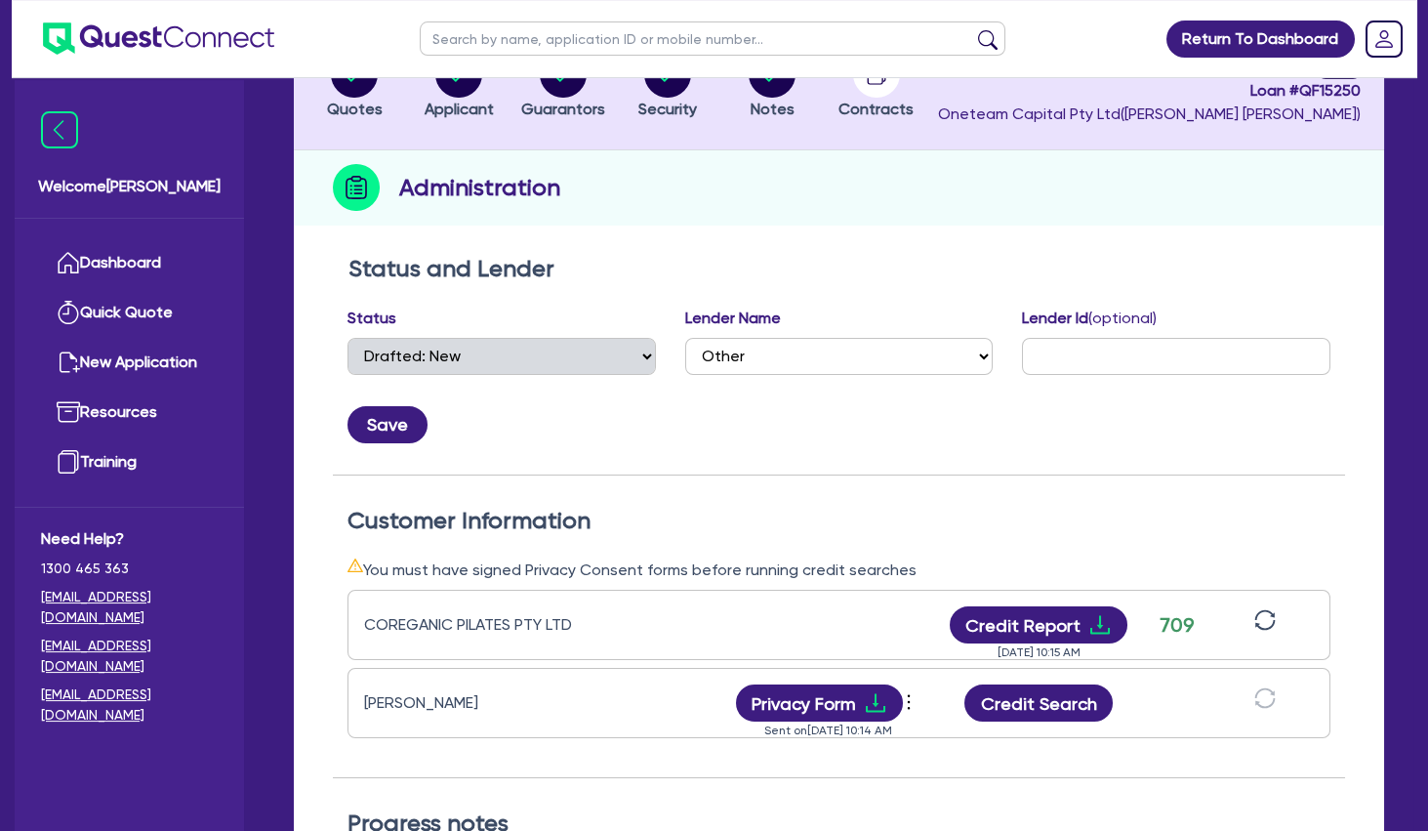
scroll to position [211, 0]
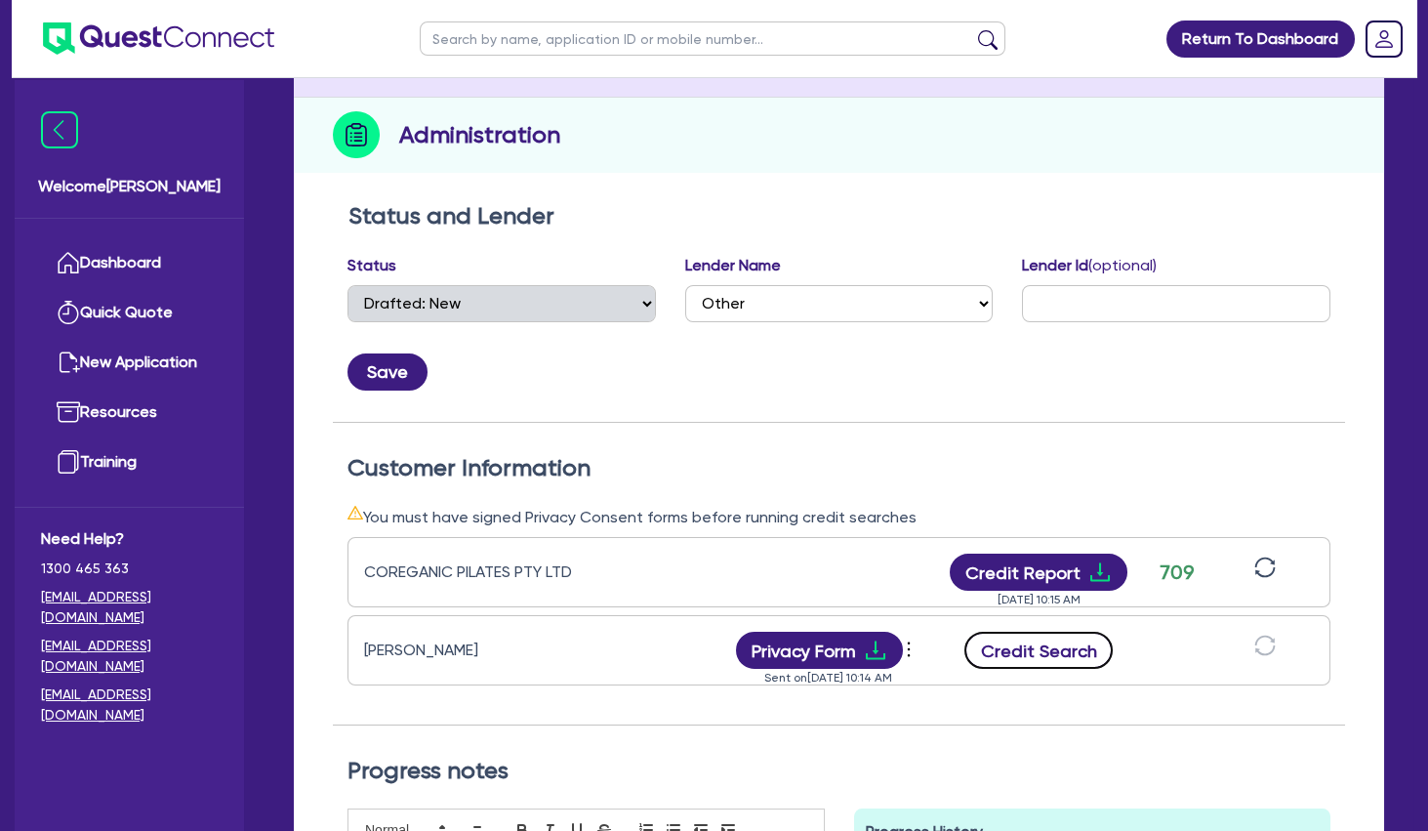
click at [1059, 652] on button "Credit Search" at bounding box center [1038, 650] width 148 height 37
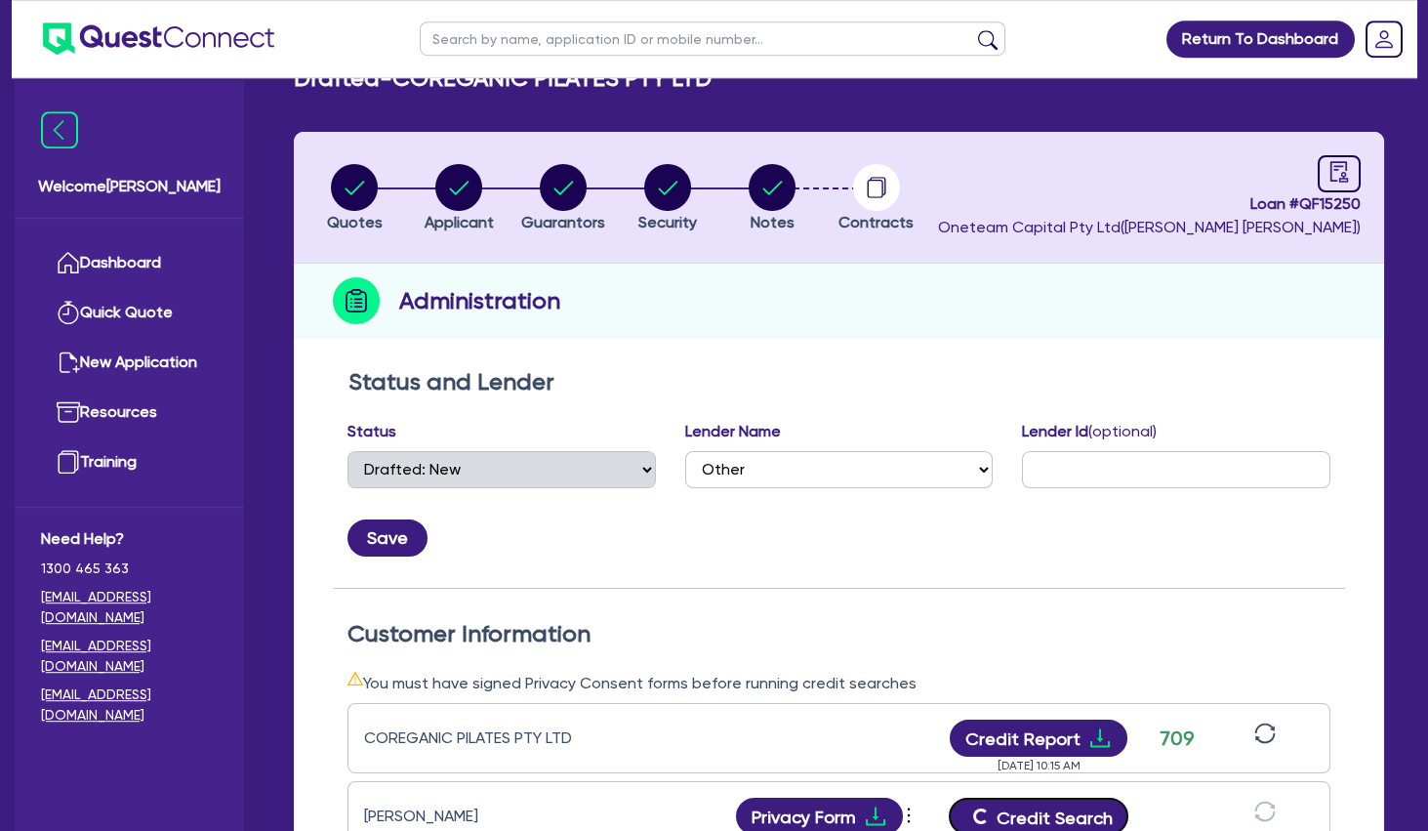
scroll to position [0, 0]
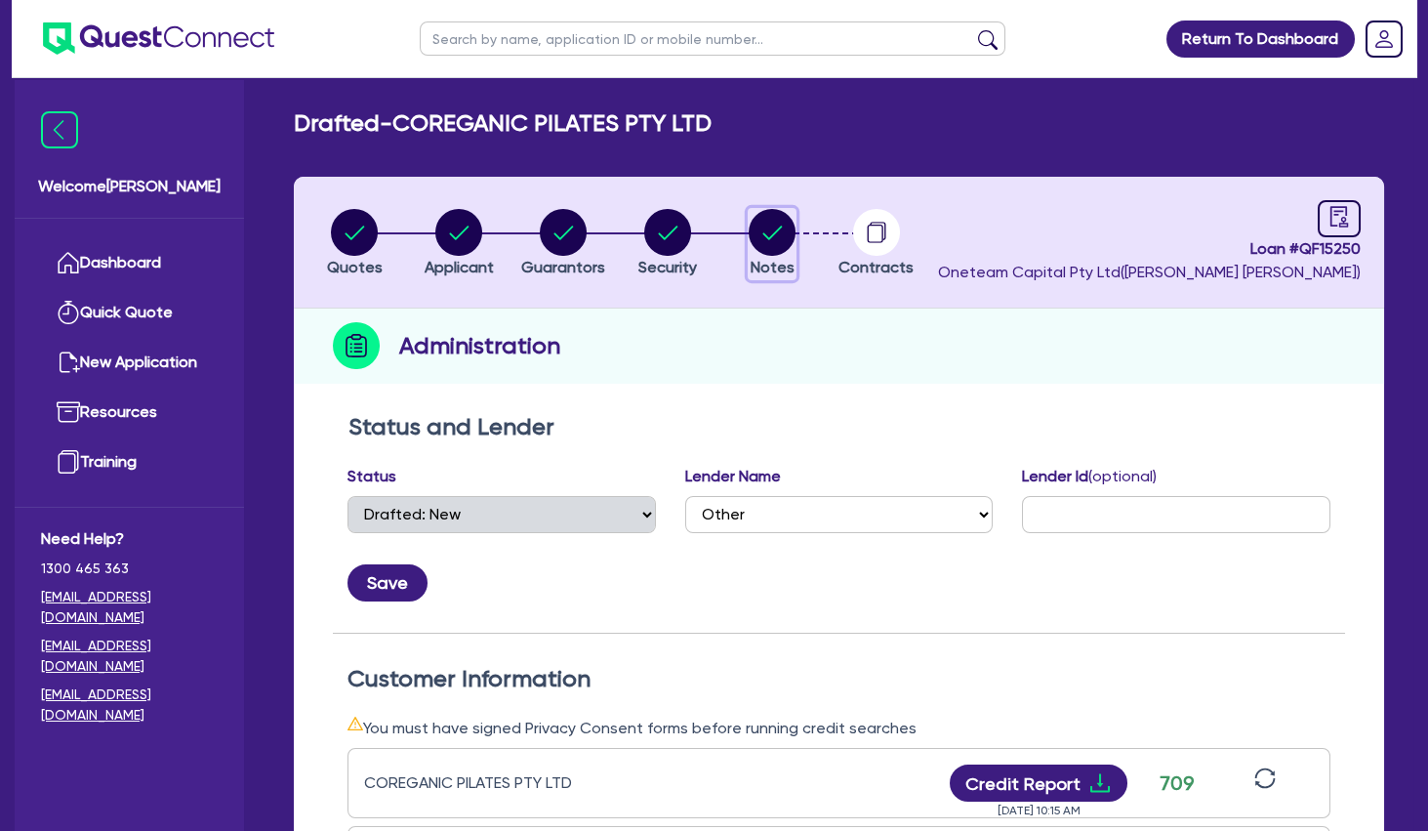
click at [775, 223] on circle "button" at bounding box center [772, 232] width 47 height 47
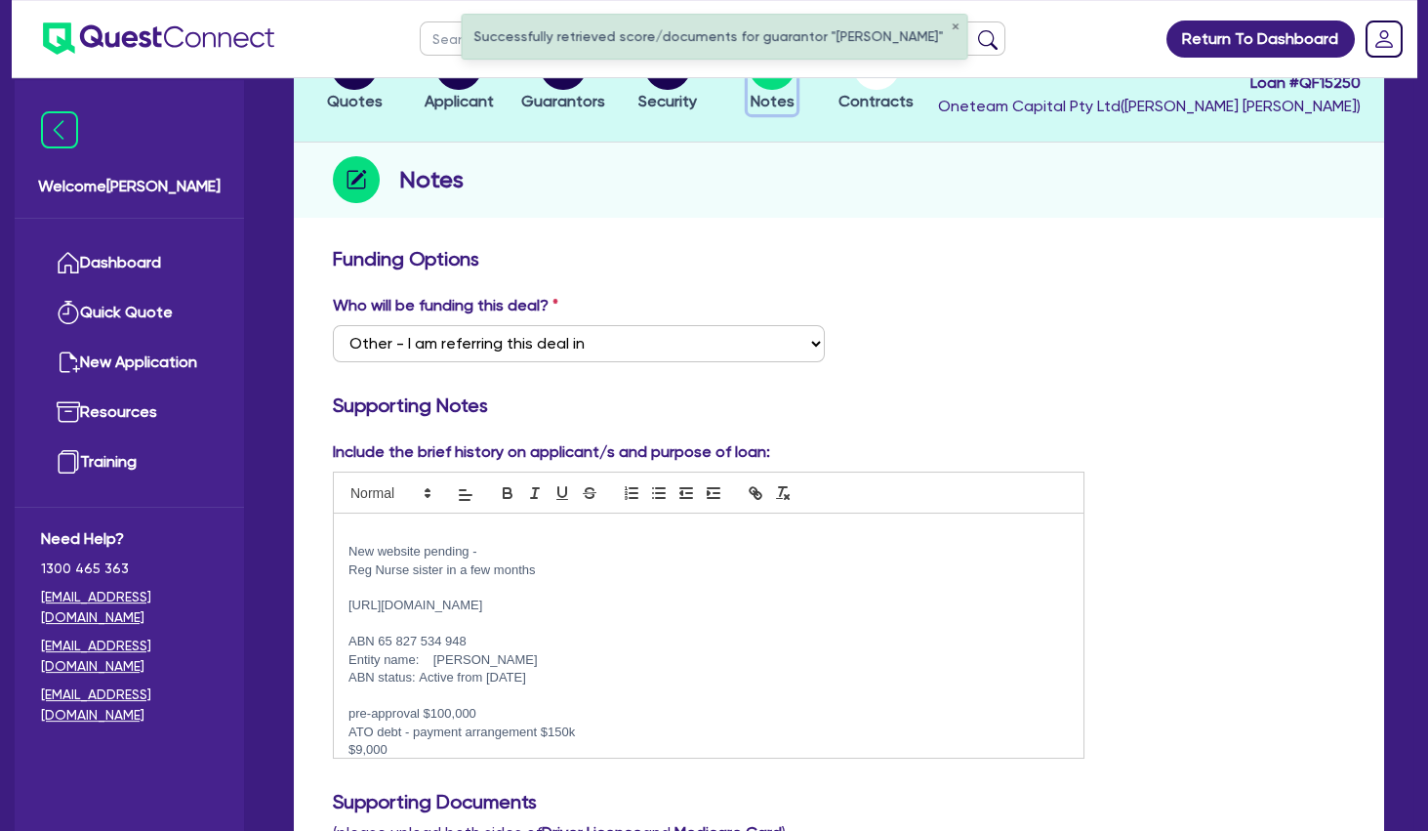
scroll to position [211, 0]
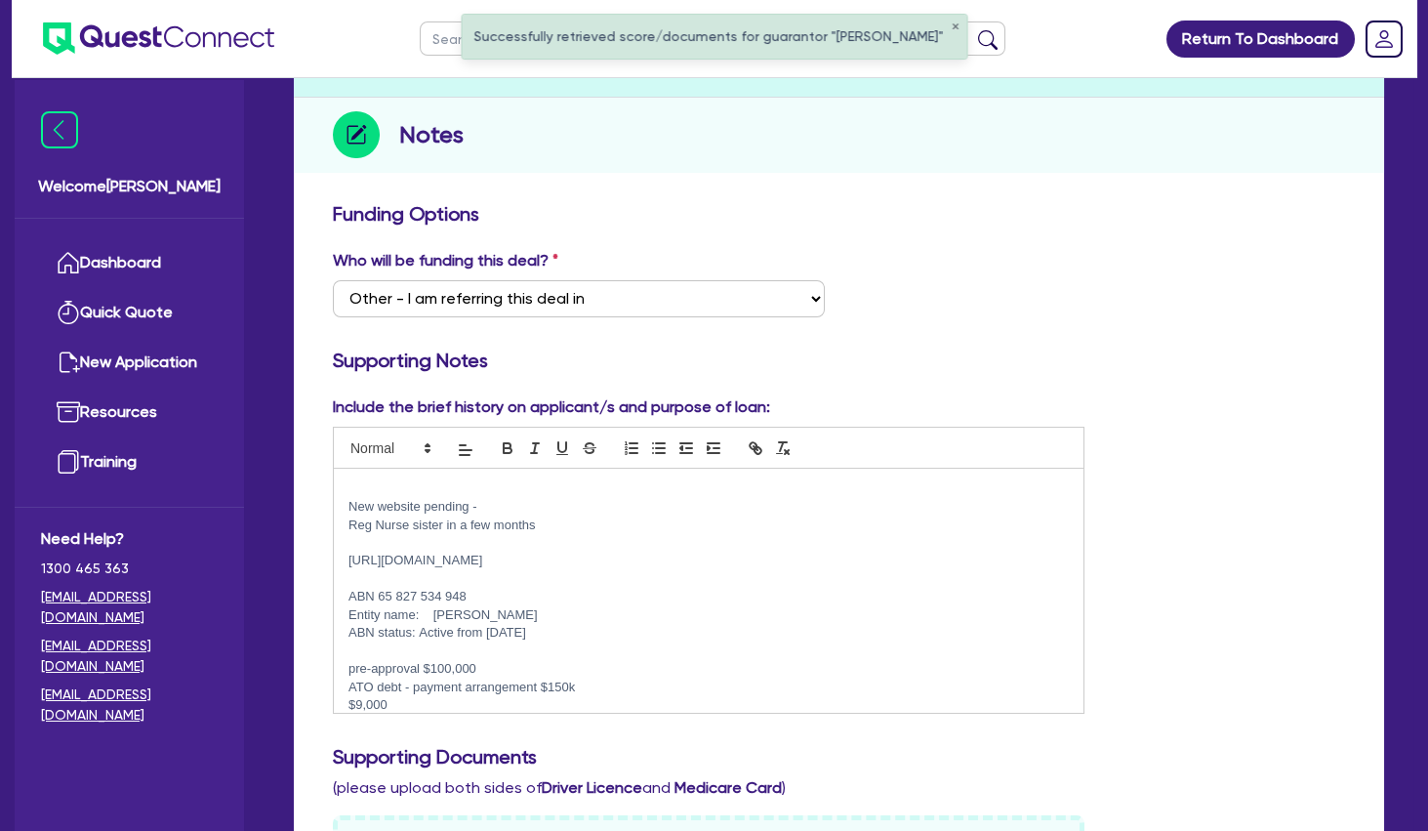
click at [515, 483] on p at bounding box center [709, 489] width 720 height 18
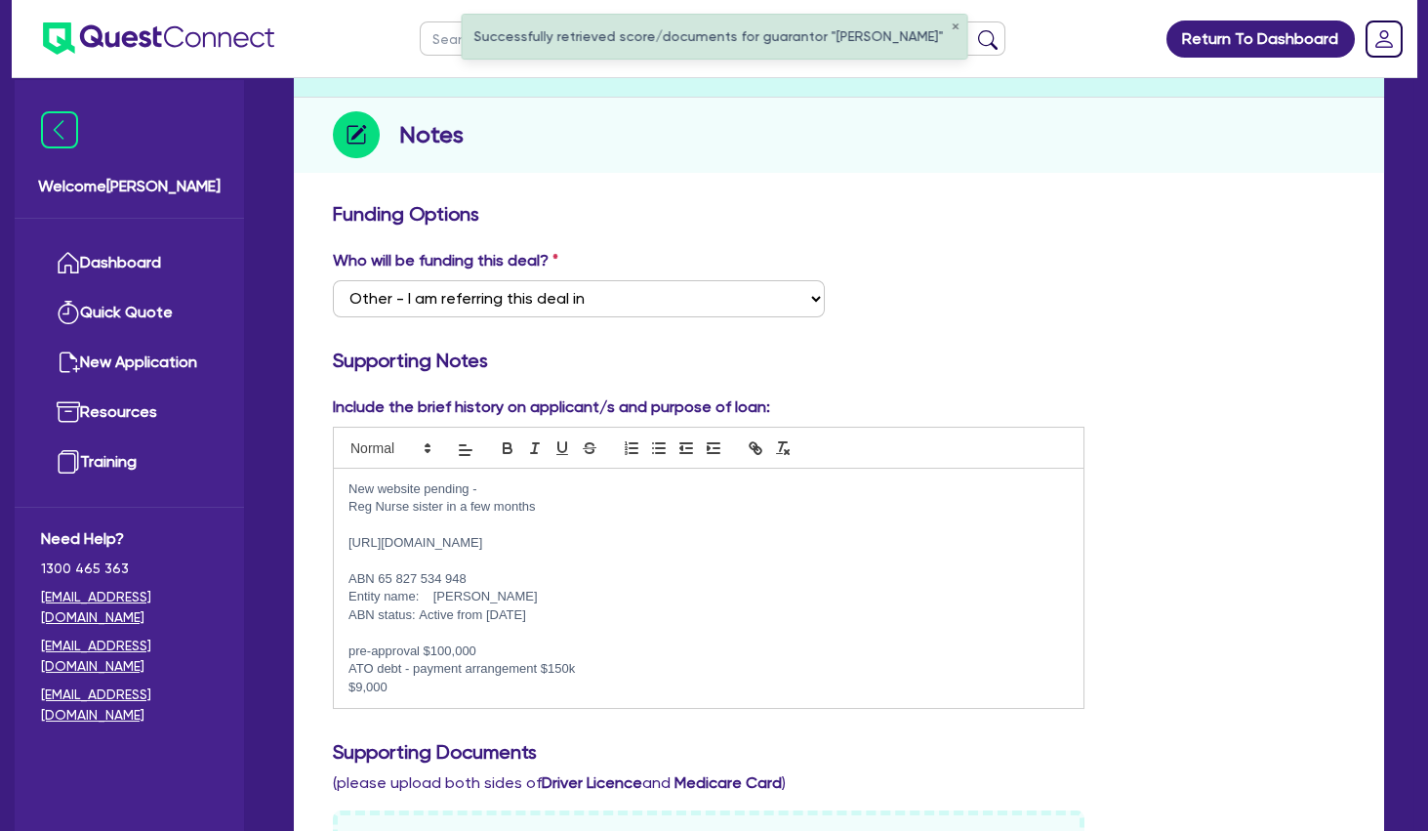
click at [586, 497] on p "New website pending -" at bounding box center [709, 489] width 720 height 18
click at [586, 510] on p "Reg Nurse sister in a few months" at bounding box center [709, 507] width 720 height 18
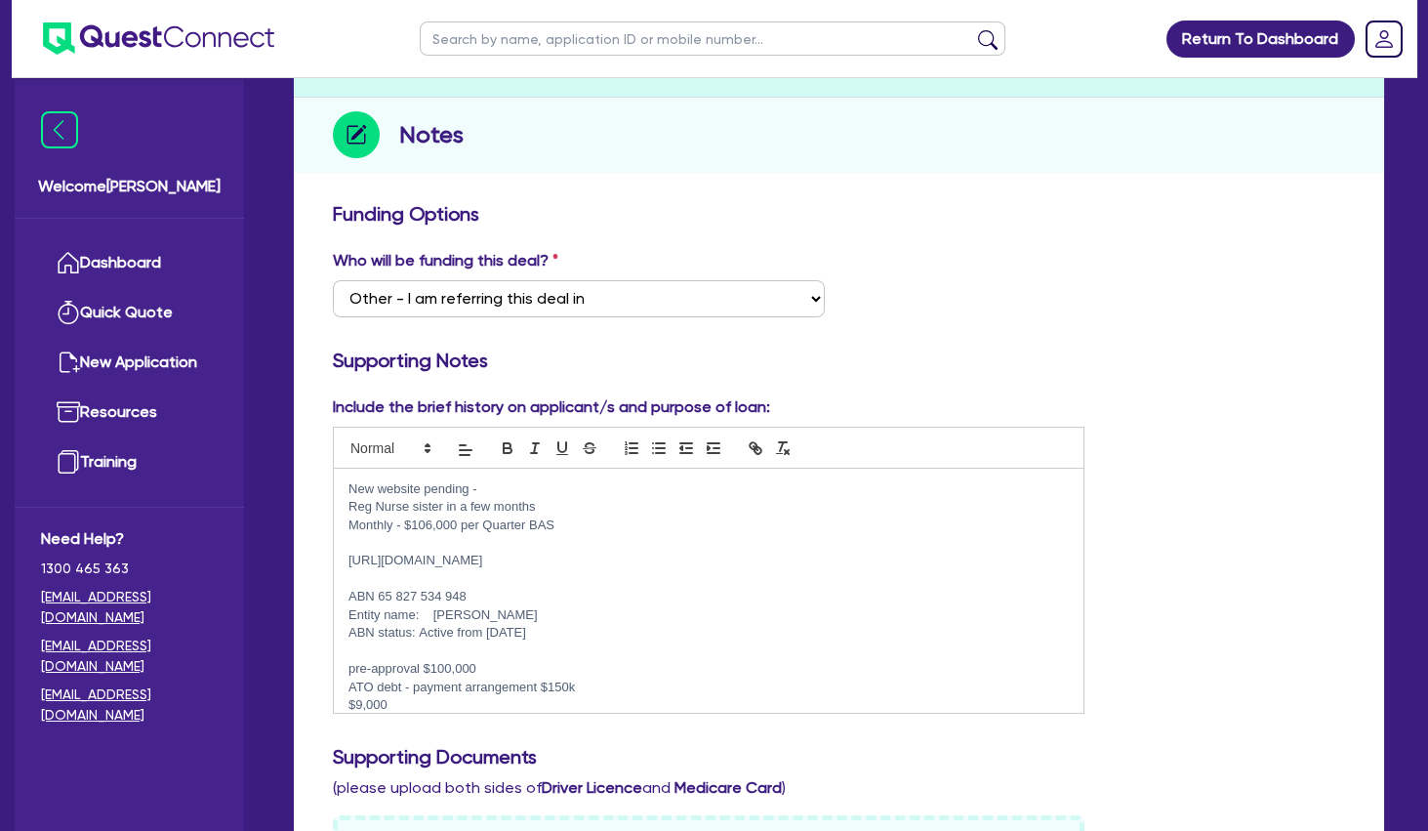
click at [361, 522] on p "Monthly - $106,000 per Quarter BAS" at bounding box center [709, 525] width 720 height 18
drag, startPoint x: 404, startPoint y: 525, endPoint x: 344, endPoint y: 525, distance: 60.5
click at [344, 525] on div "New website pending - Reg Nurse sister in a few months Monthly - $106,000 per Q…" at bounding box center [709, 591] width 750 height 244
click at [554, 525] on p "$106,000 per Quarter BAS" at bounding box center [709, 525] width 720 height 18
click at [566, 546] on p at bounding box center [709, 543] width 720 height 18
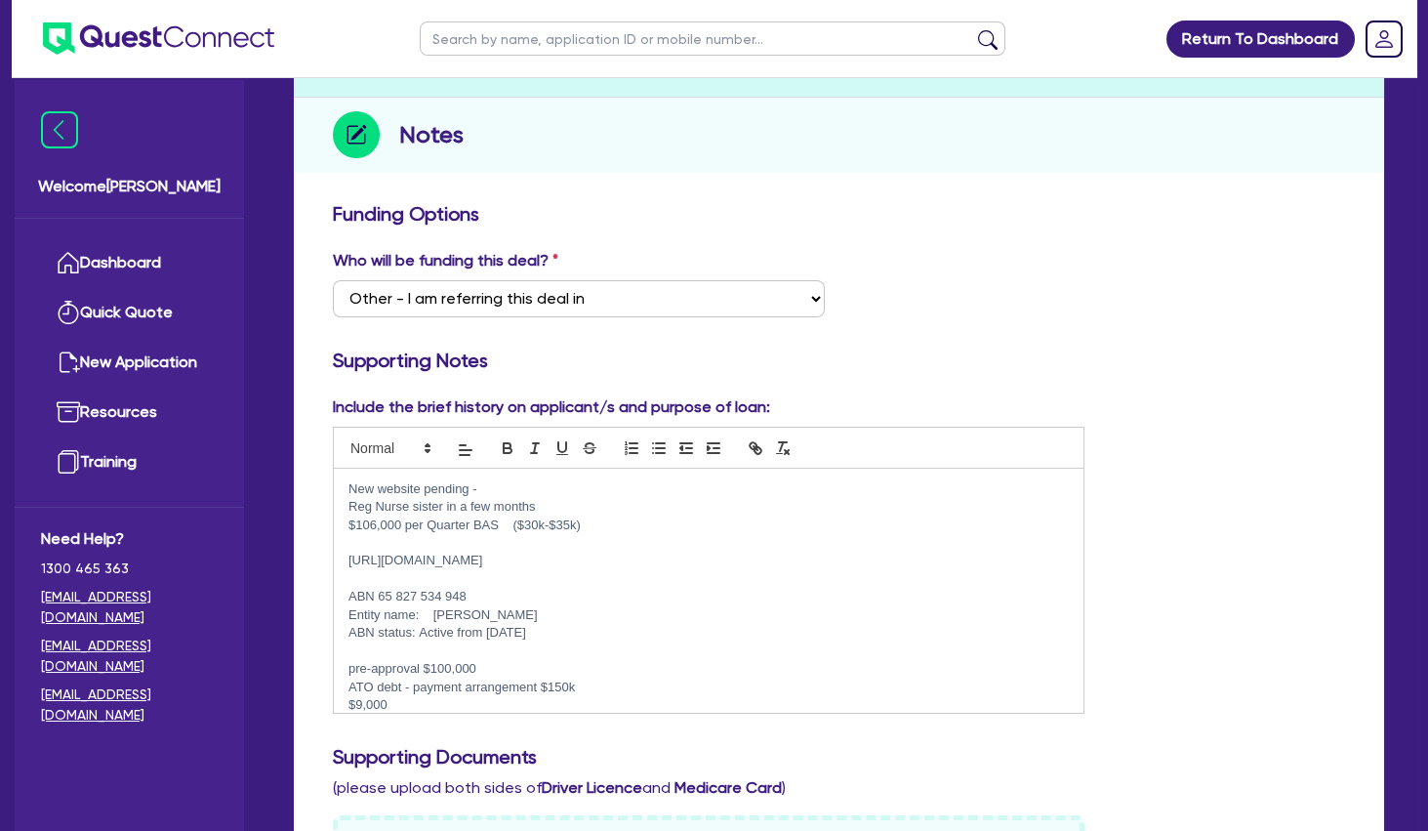
scroll to position [0, 0]
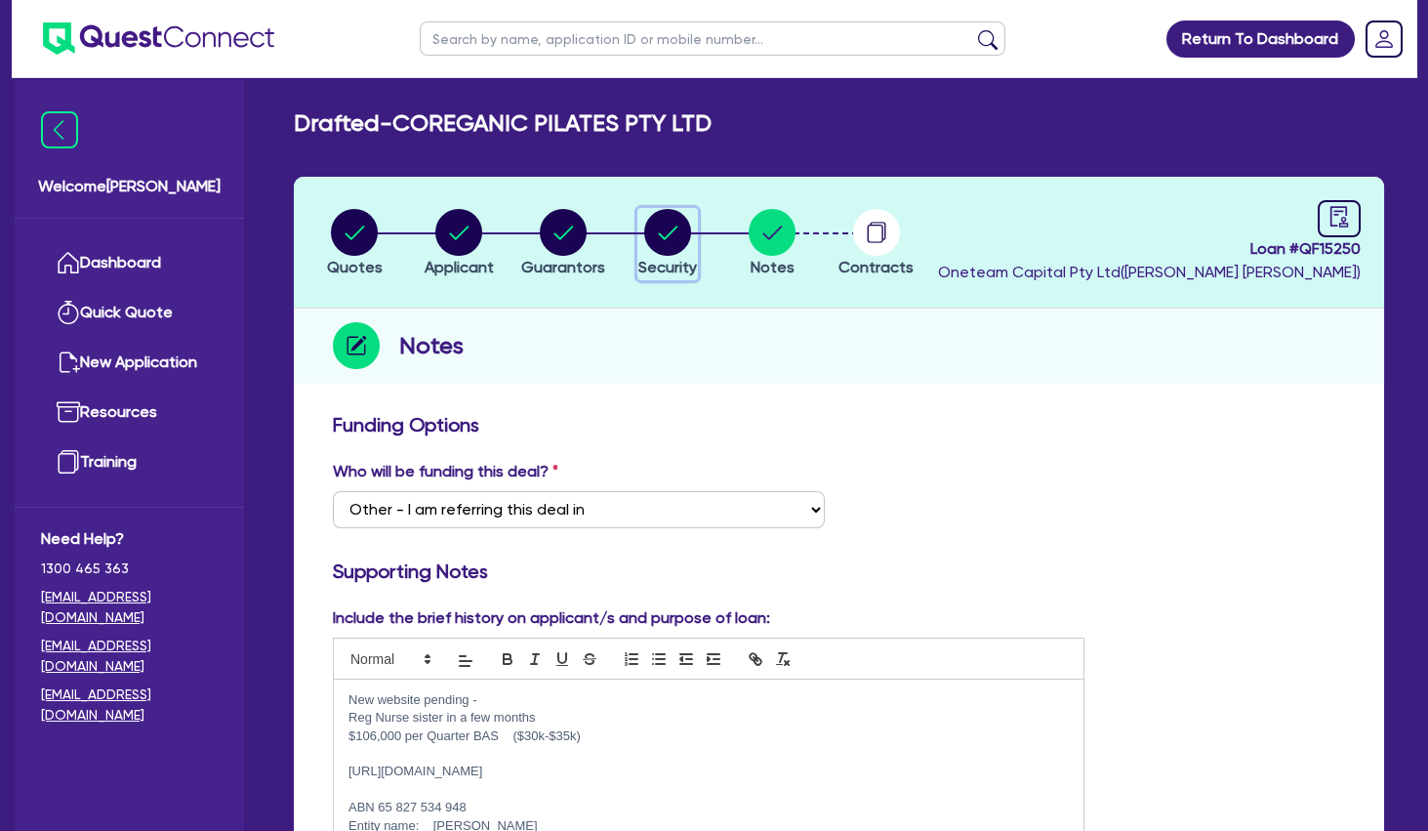
click at [673, 241] on circle "button" at bounding box center [667, 232] width 47 height 47
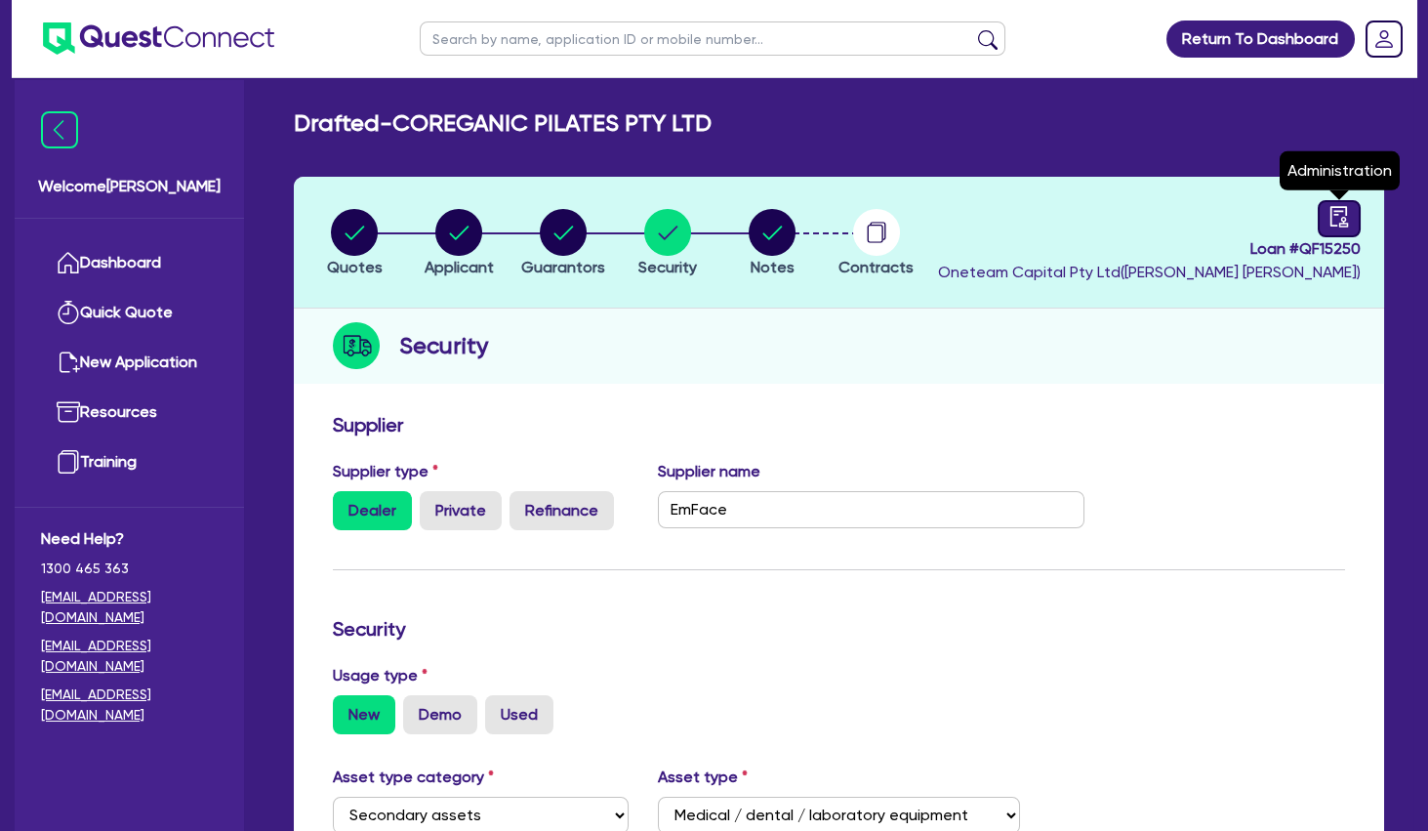
click at [1347, 208] on icon "audit" at bounding box center [1339, 216] width 21 height 21
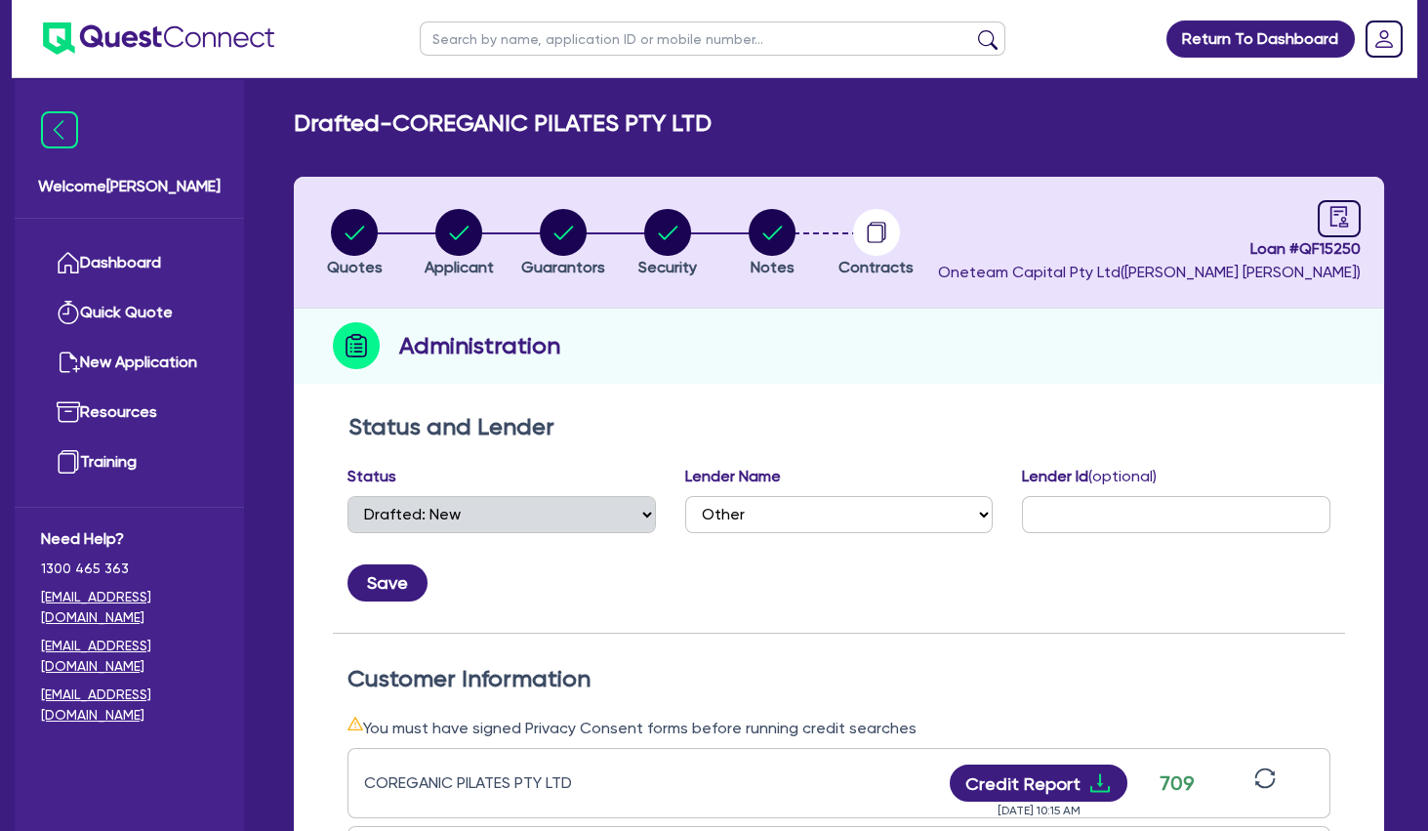
scroll to position [316, 0]
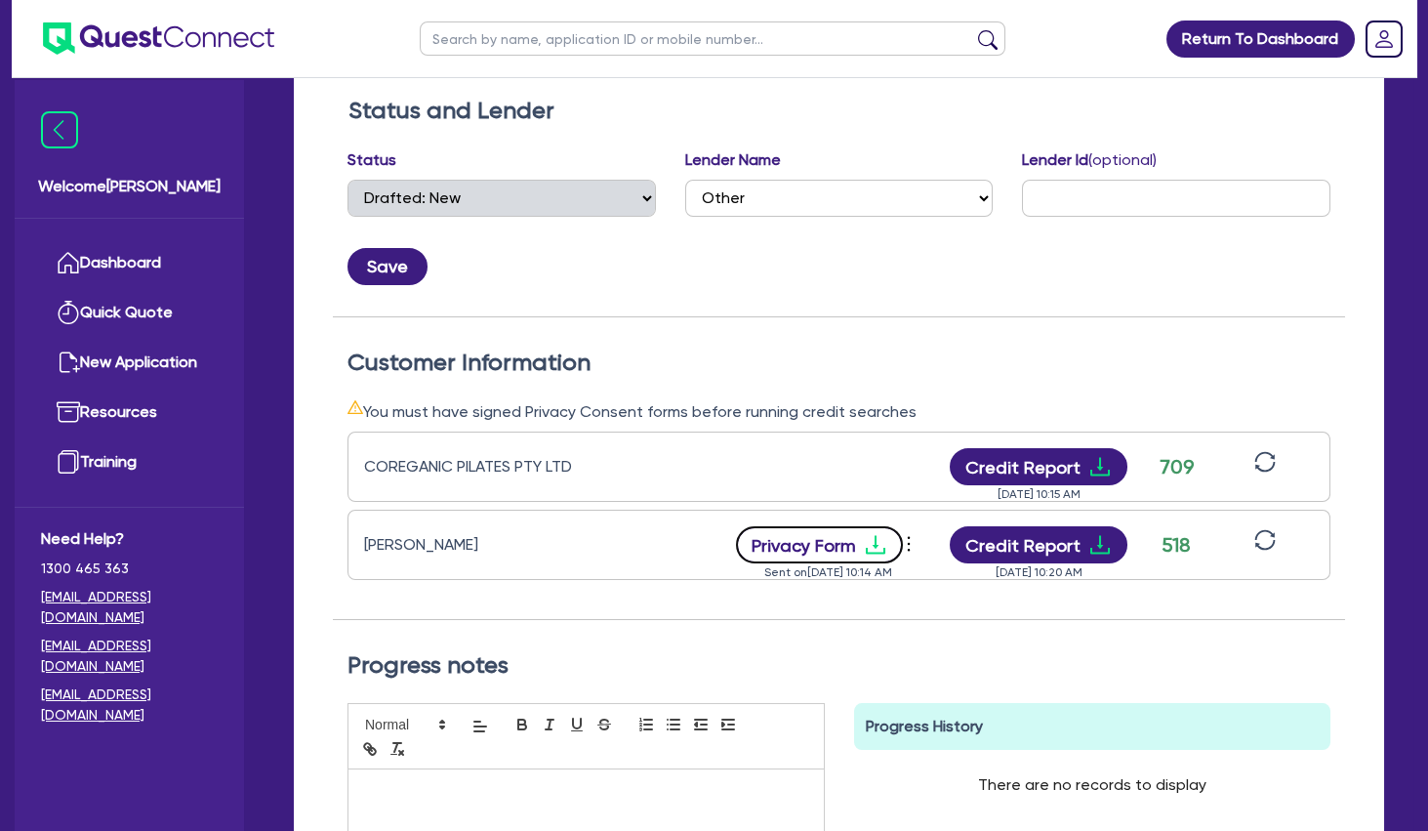
click at [863, 550] on button "Privacy Form" at bounding box center [820, 544] width 168 height 37
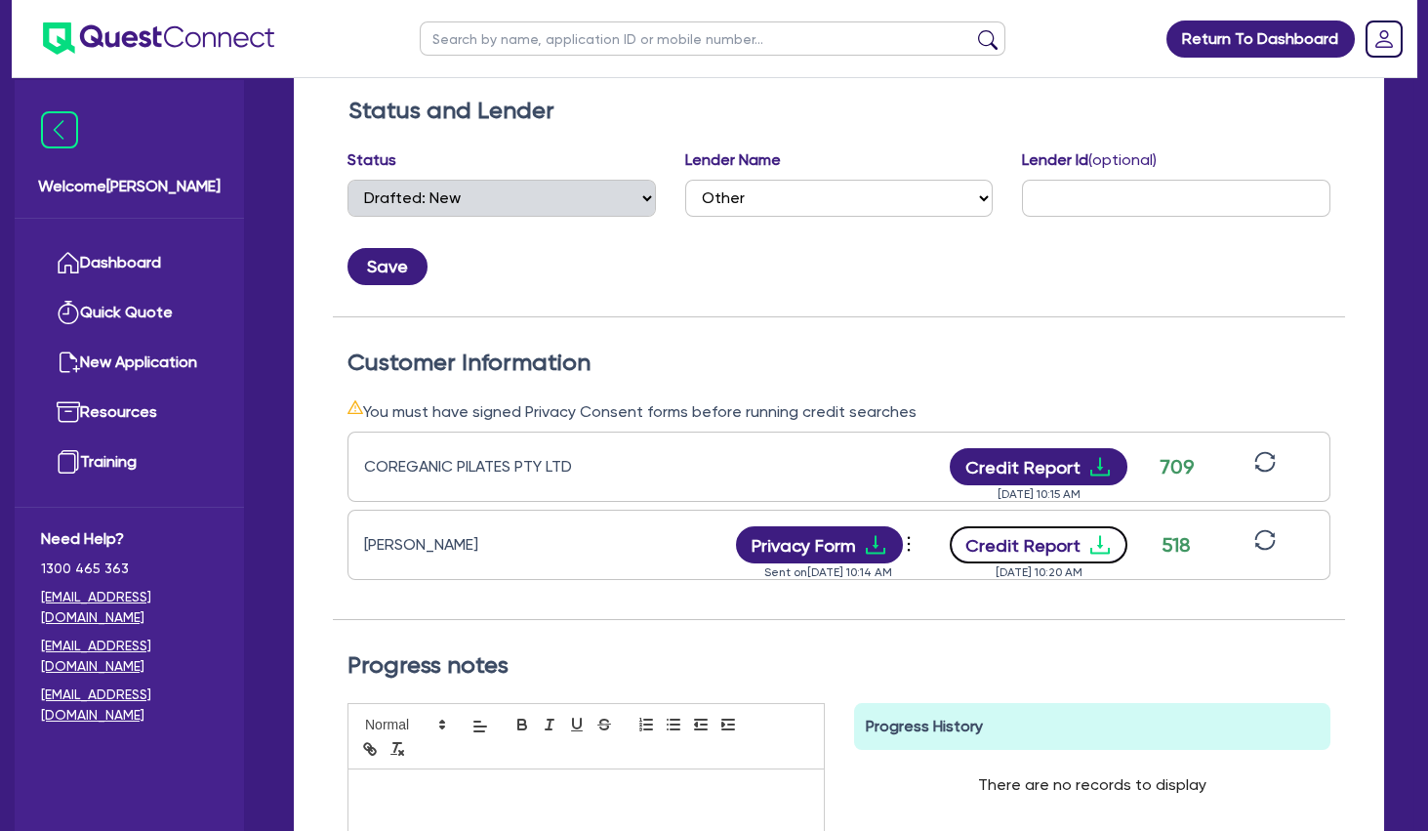
click at [1102, 555] on button "Credit Report" at bounding box center [1039, 544] width 179 height 37
click at [983, 289] on div "Status and Lender Status Select Quoted Drafted: New Drafted: Amended Submitted:…" at bounding box center [839, 207] width 1012 height 221
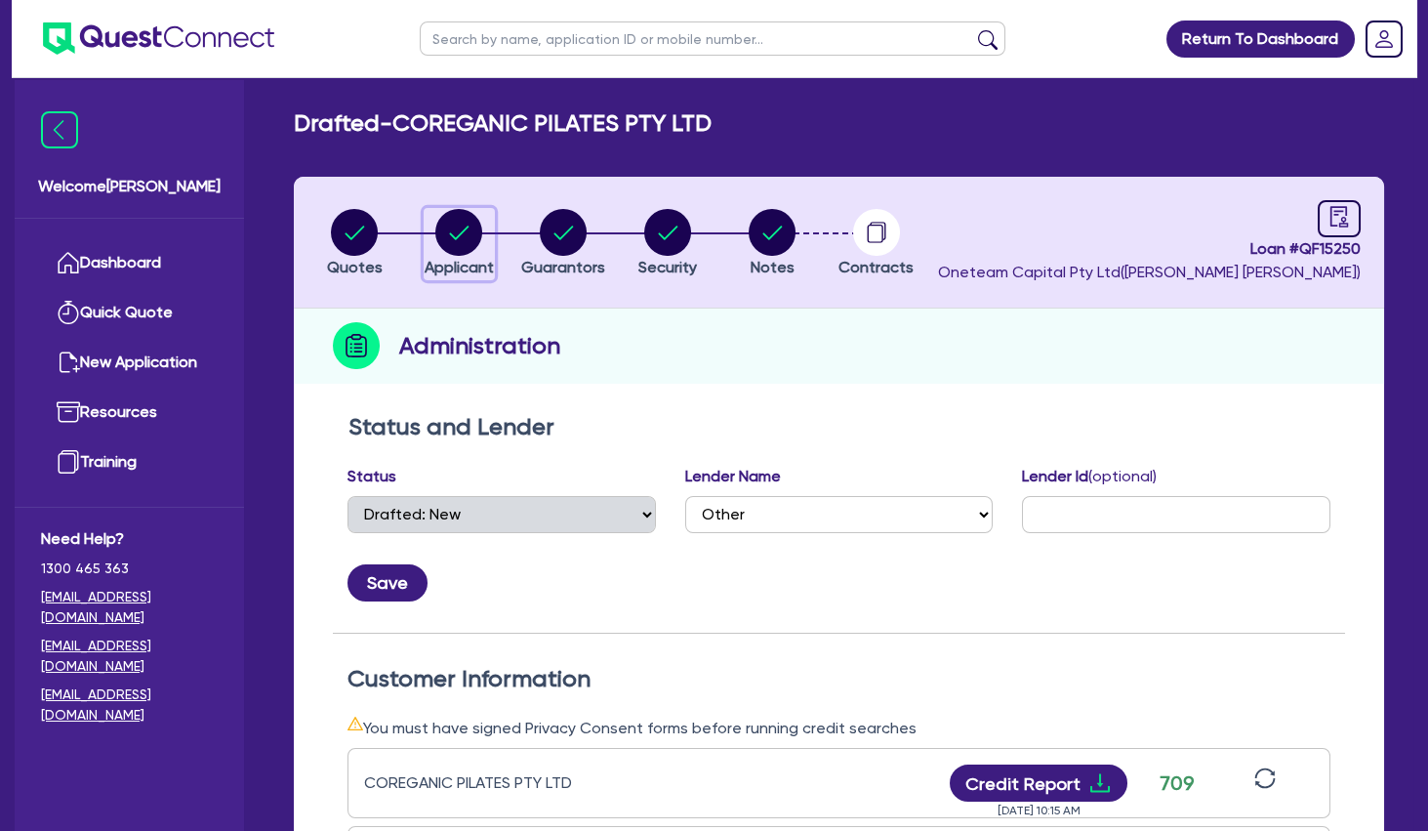
click at [488, 242] on div "button" at bounding box center [459, 232] width 69 height 47
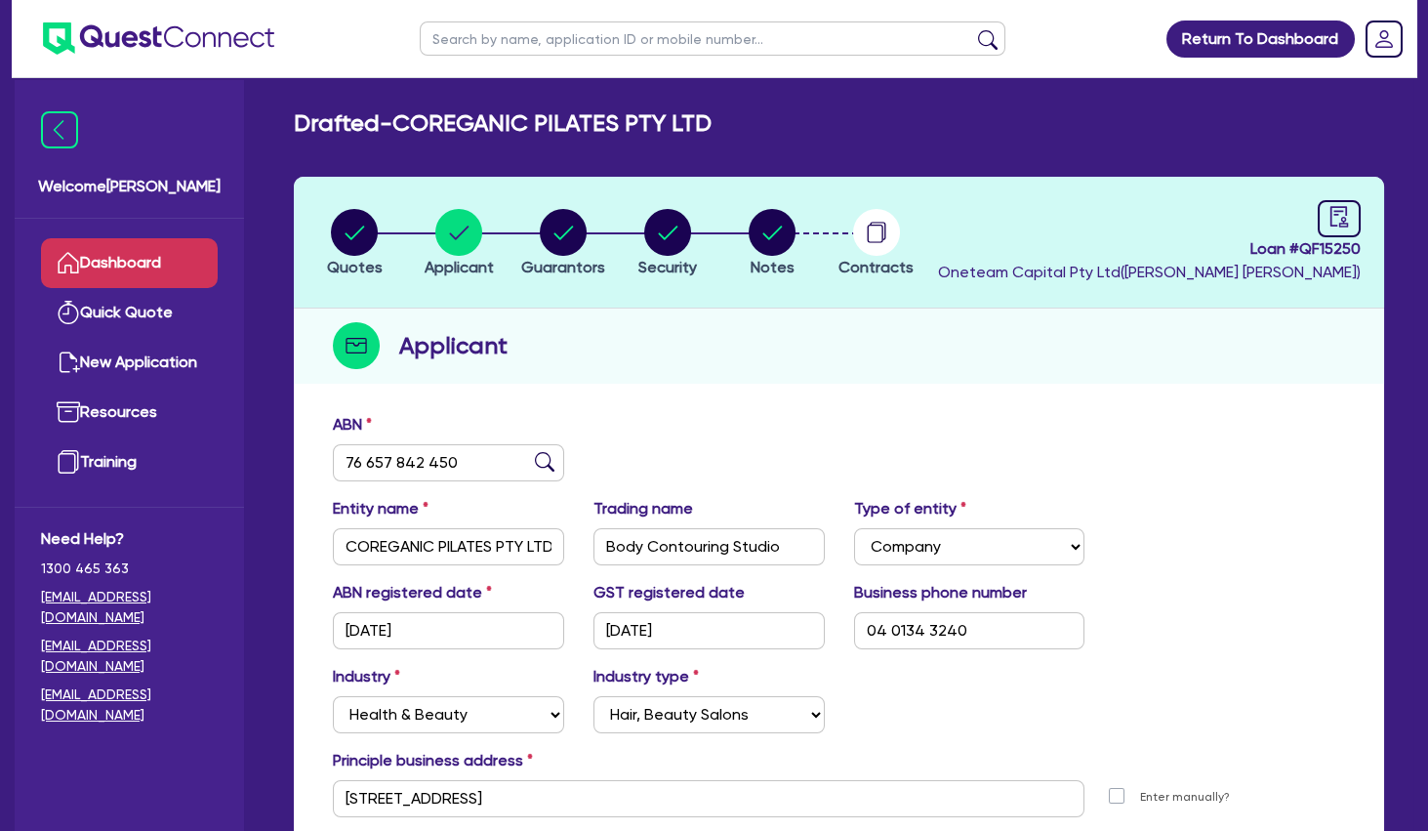
click at [156, 247] on link "Dashboard" at bounding box center [129, 263] width 177 height 50
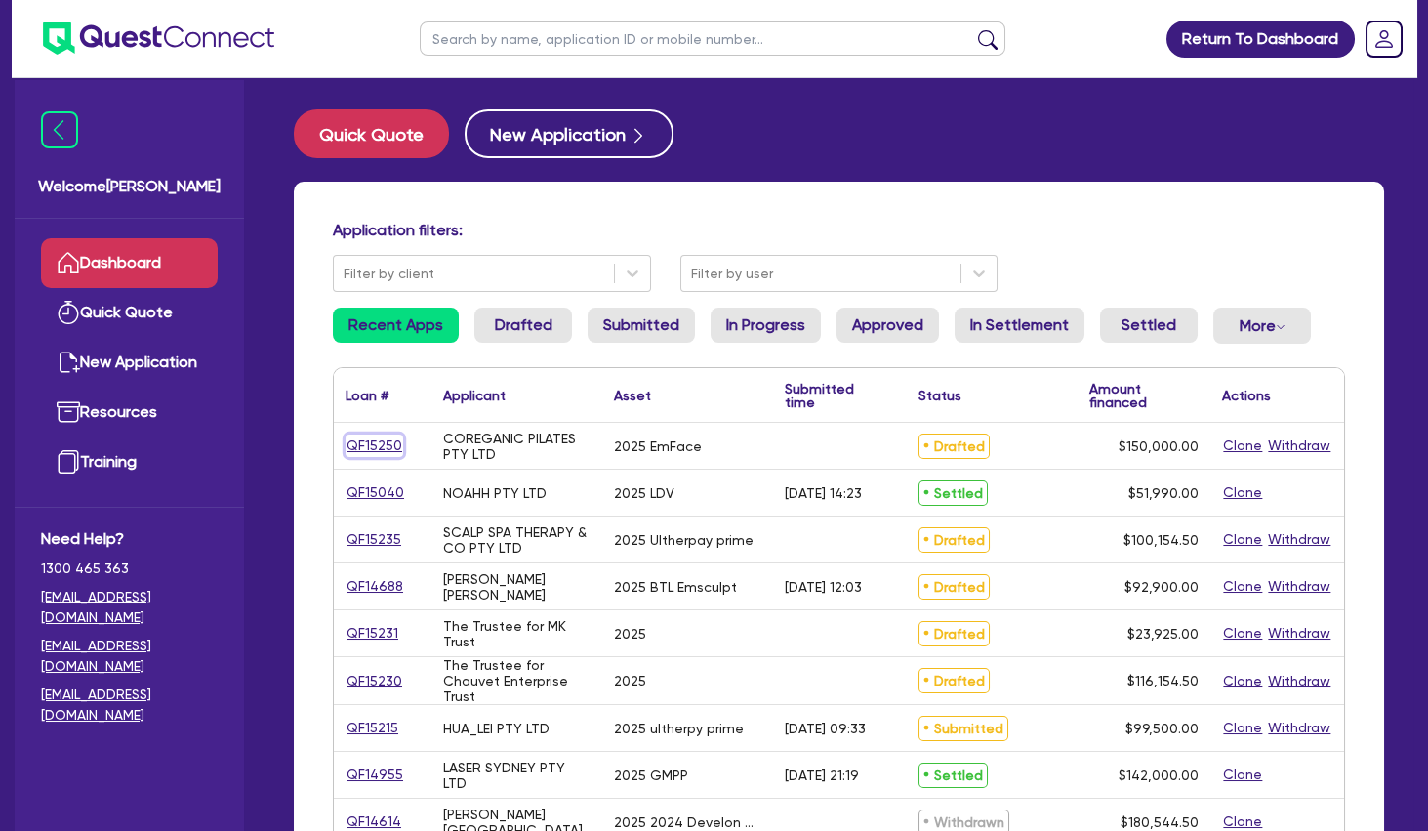
click at [380, 446] on link "QF15250" at bounding box center [375, 445] width 58 height 22
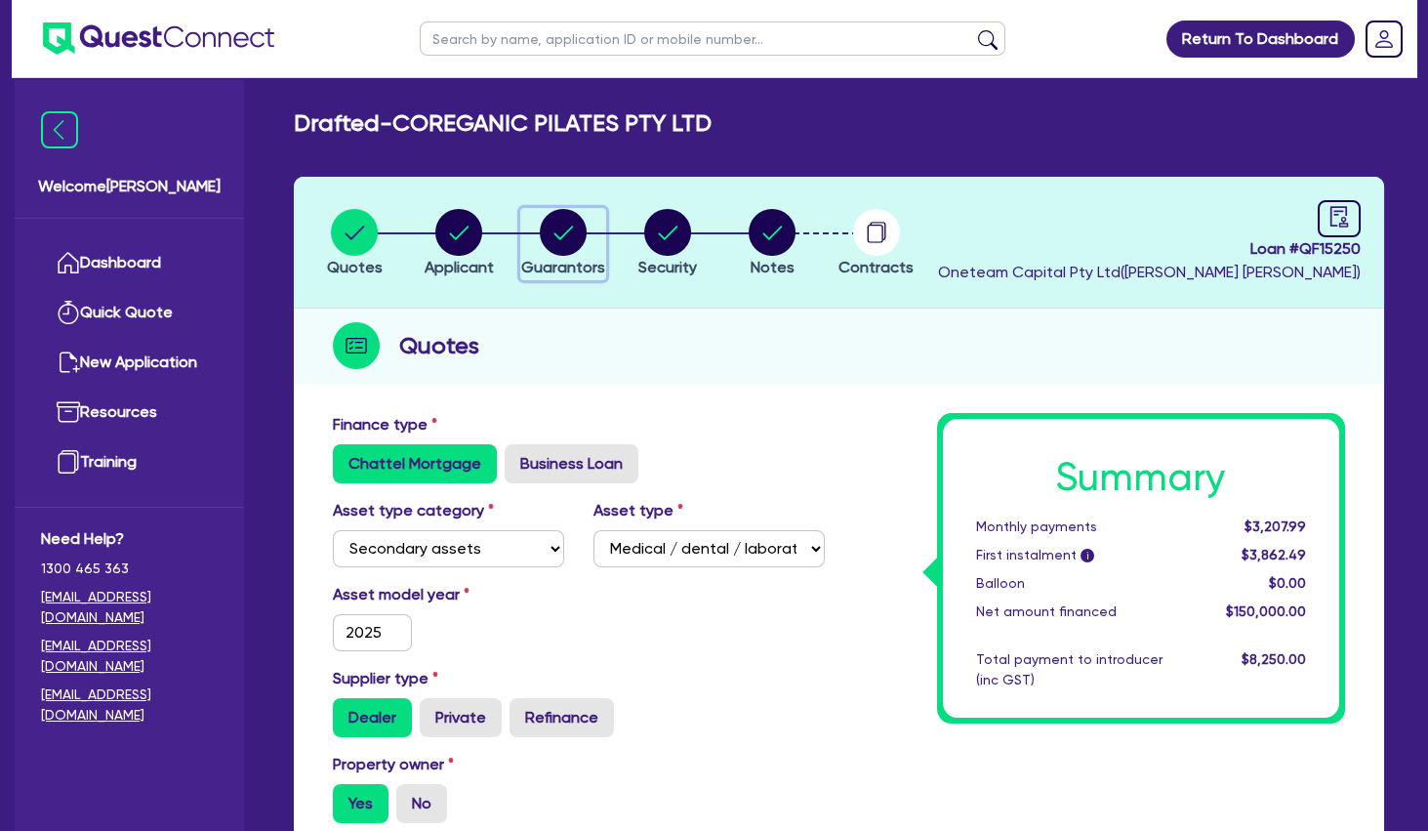
click at [571, 236] on circle "button" at bounding box center [563, 232] width 47 height 47
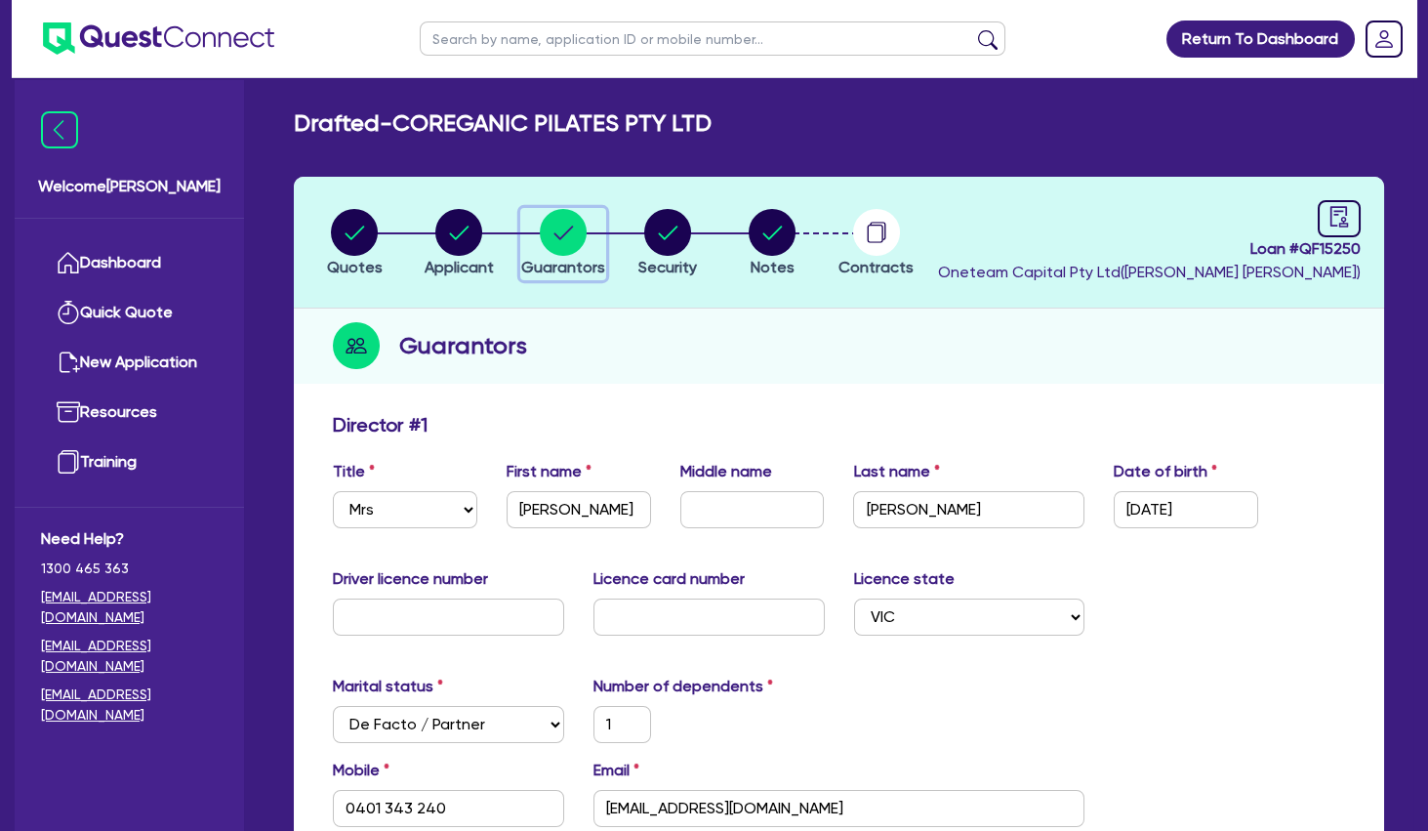
scroll to position [316, 0]
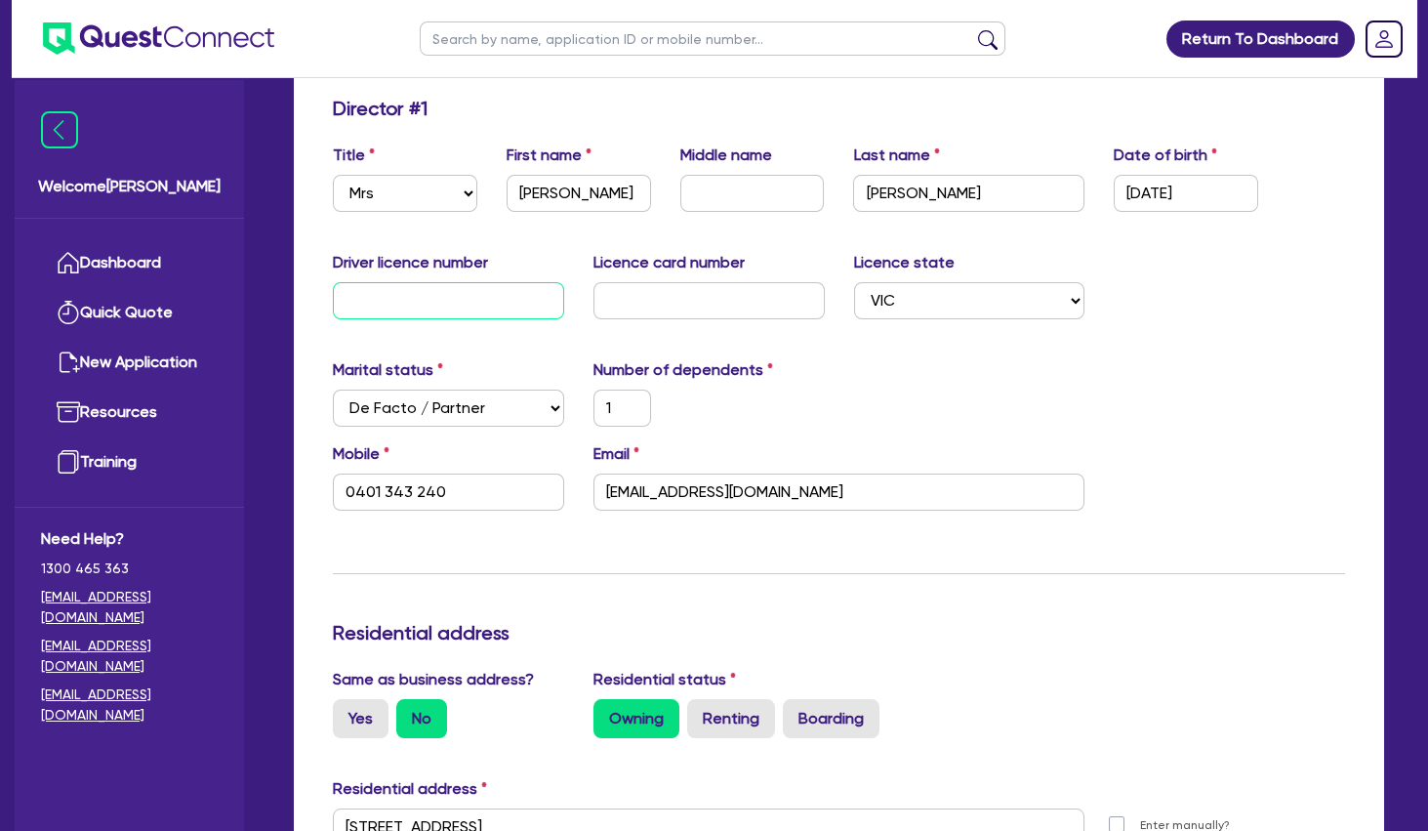
click at [395, 307] on input "text" at bounding box center [448, 300] width 231 height 37
click at [841, 371] on div "Marital status Select [DEMOGRAPHIC_DATA] Married De Facto / Partner Number of d…" at bounding box center [839, 400] width 1042 height 84
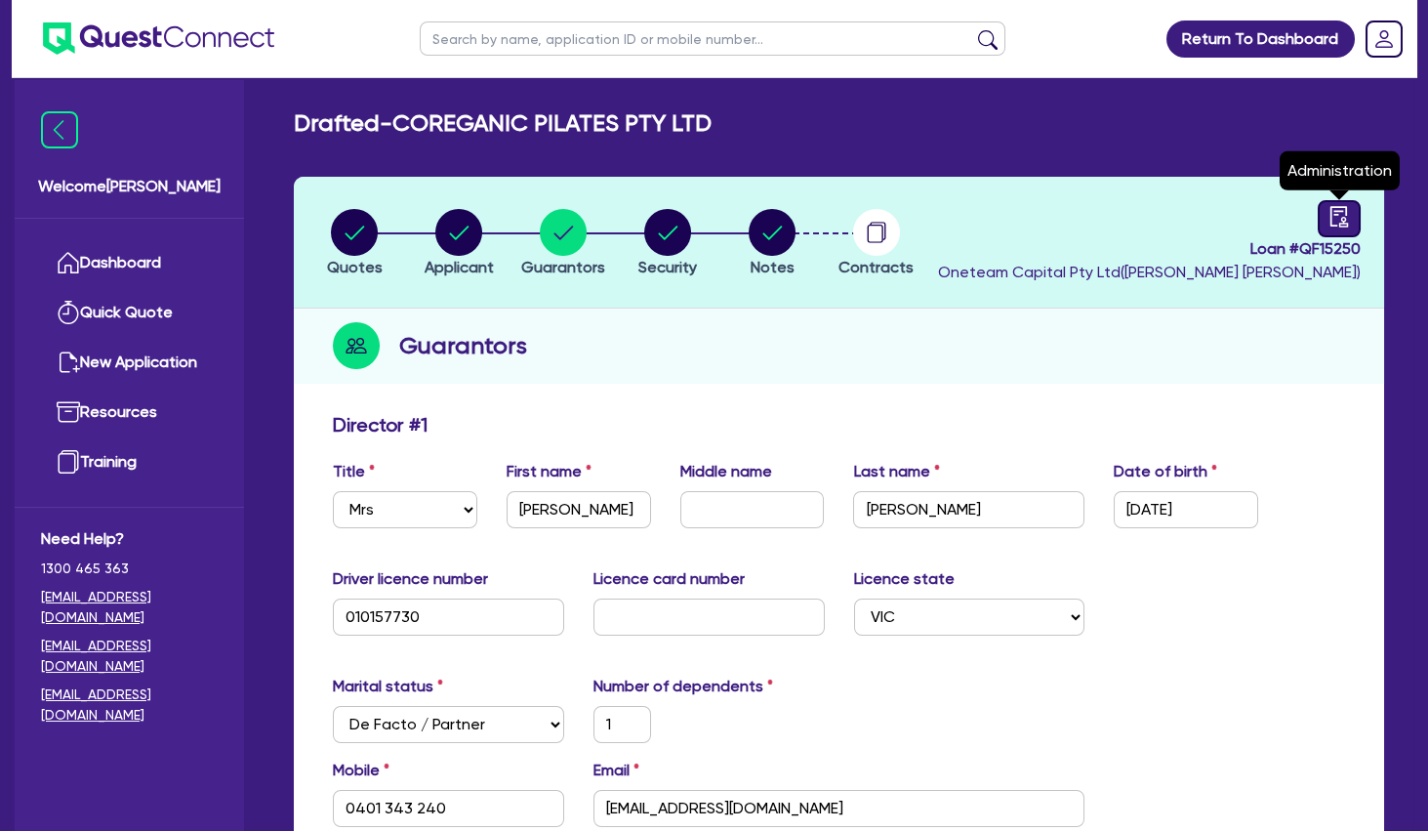
click at [1334, 216] on icon "audit" at bounding box center [1339, 216] width 21 height 21
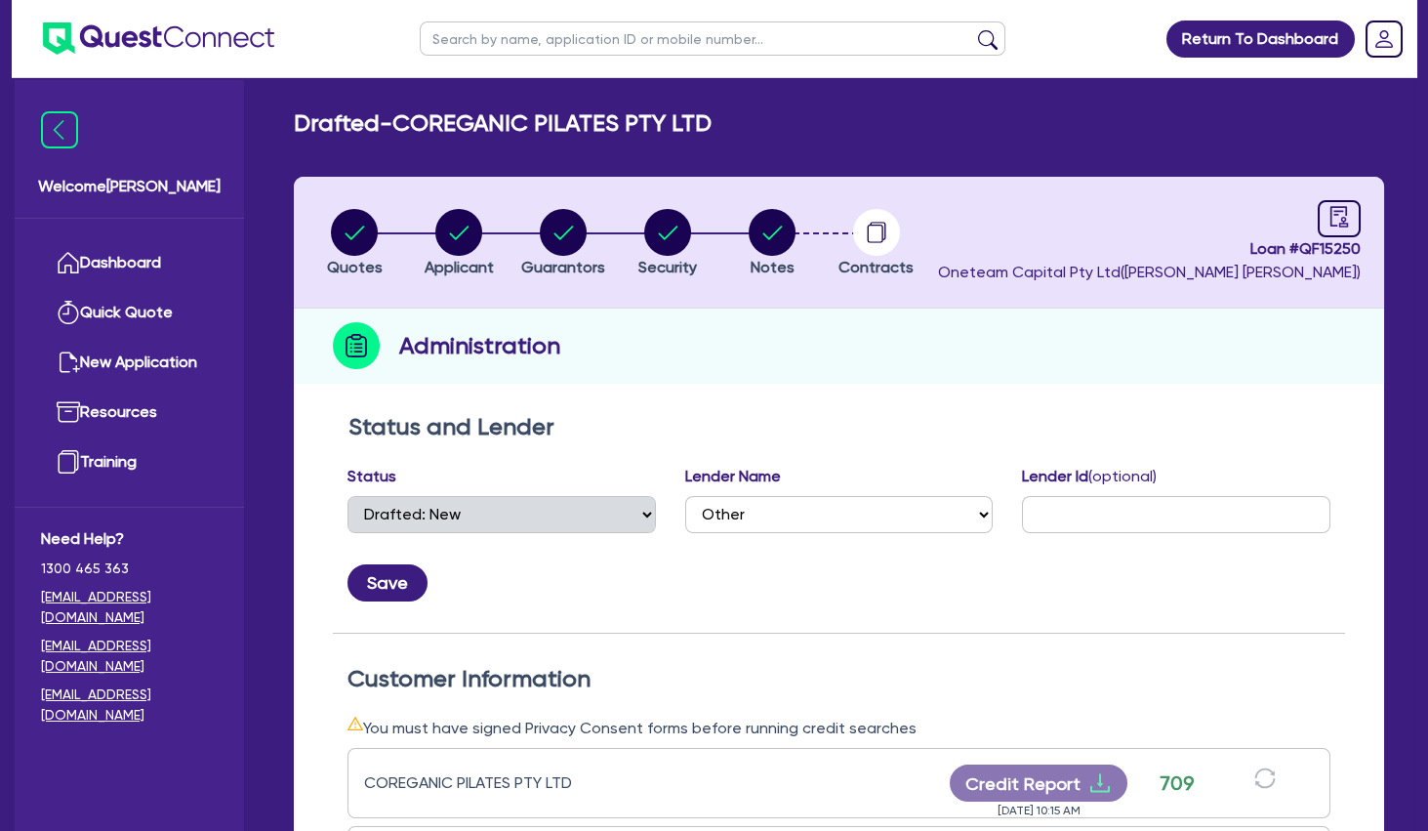
scroll to position [422, 0]
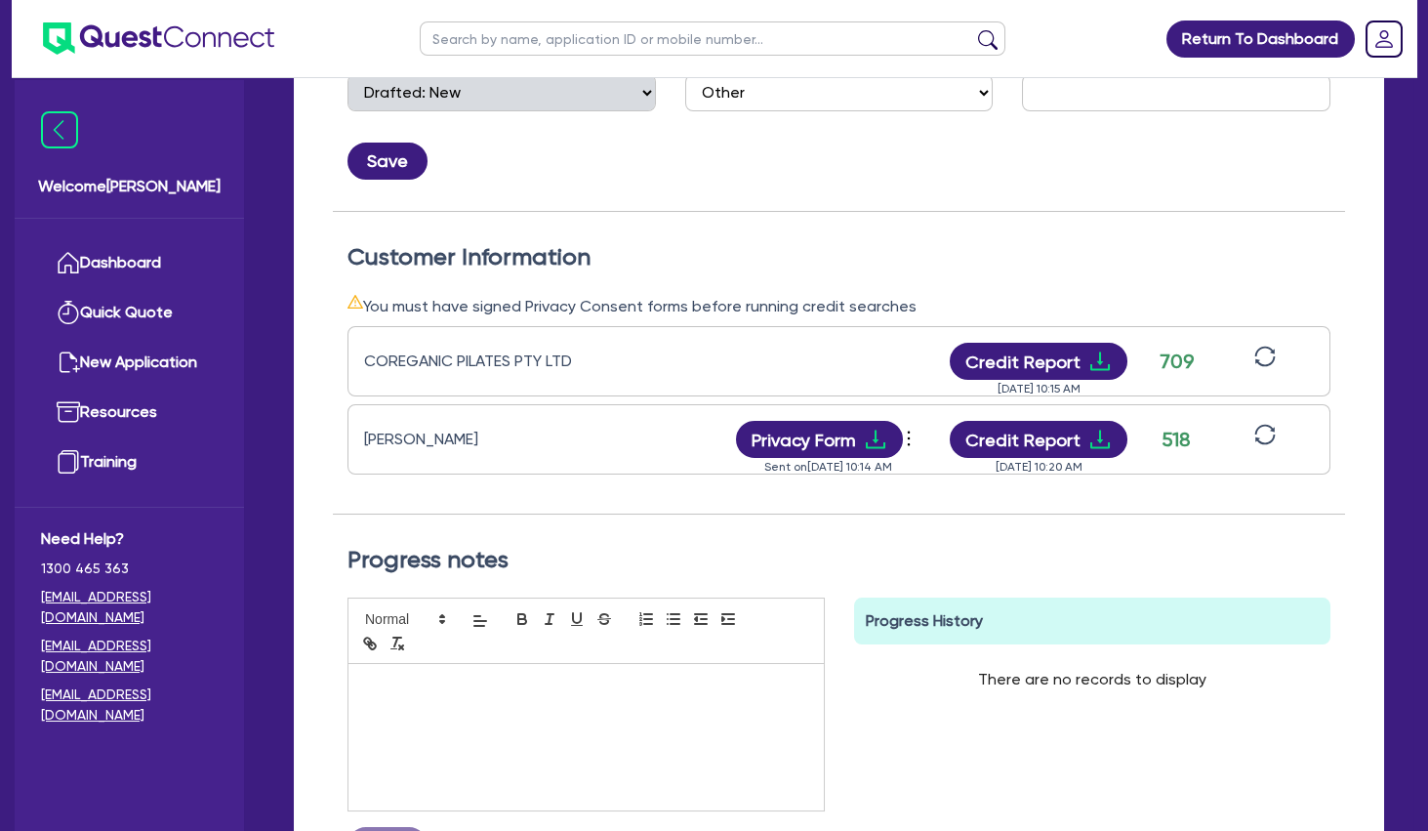
drag, startPoint x: 1039, startPoint y: 196, endPoint x: 1031, endPoint y: 188, distance: 11.0
click at [1039, 196] on div "Status and Lender Status Select Quoted Drafted: New Drafted: Amended Submitted:…" at bounding box center [839, 101] width 1012 height 221
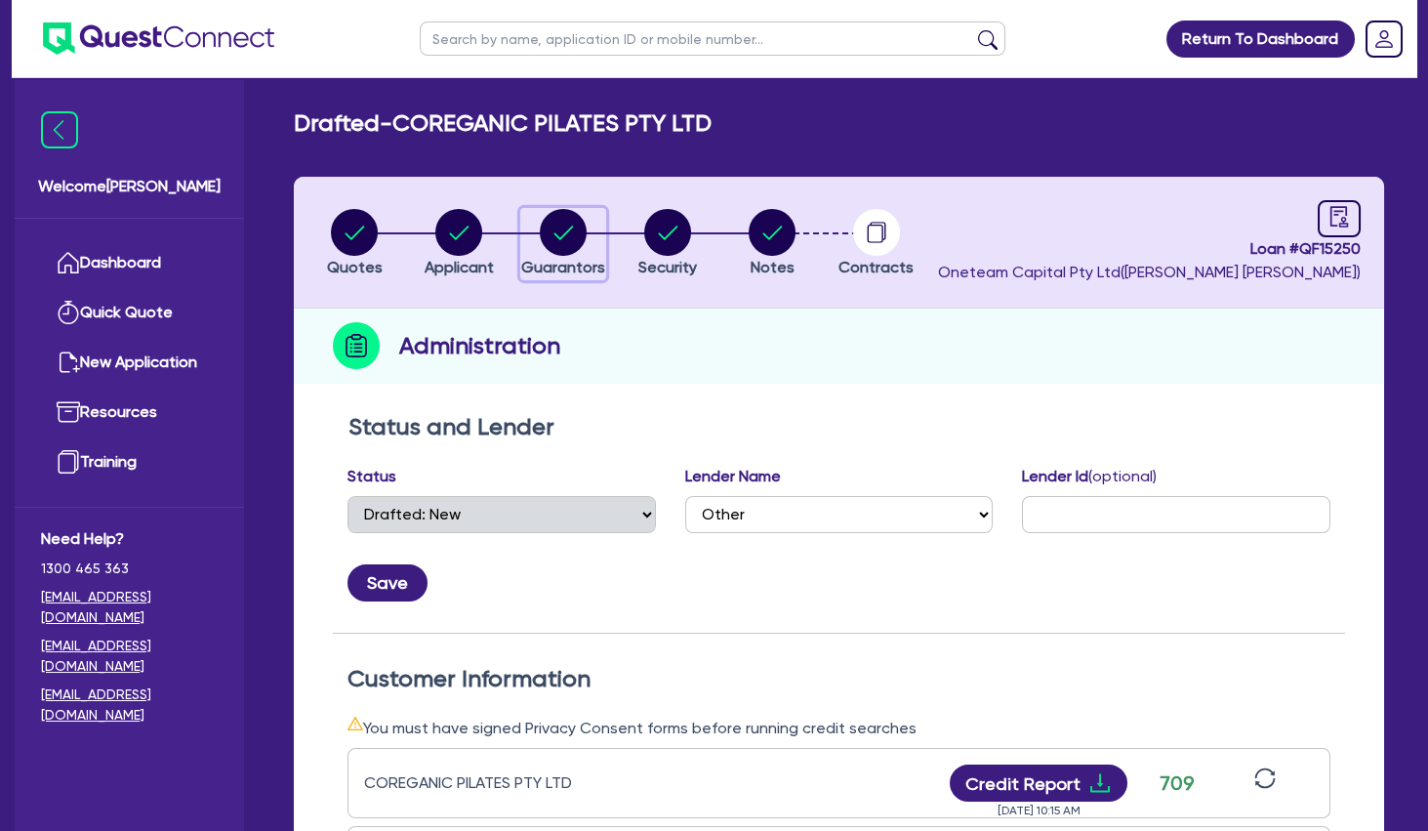
click at [562, 239] on circle "button" at bounding box center [563, 232] width 47 height 47
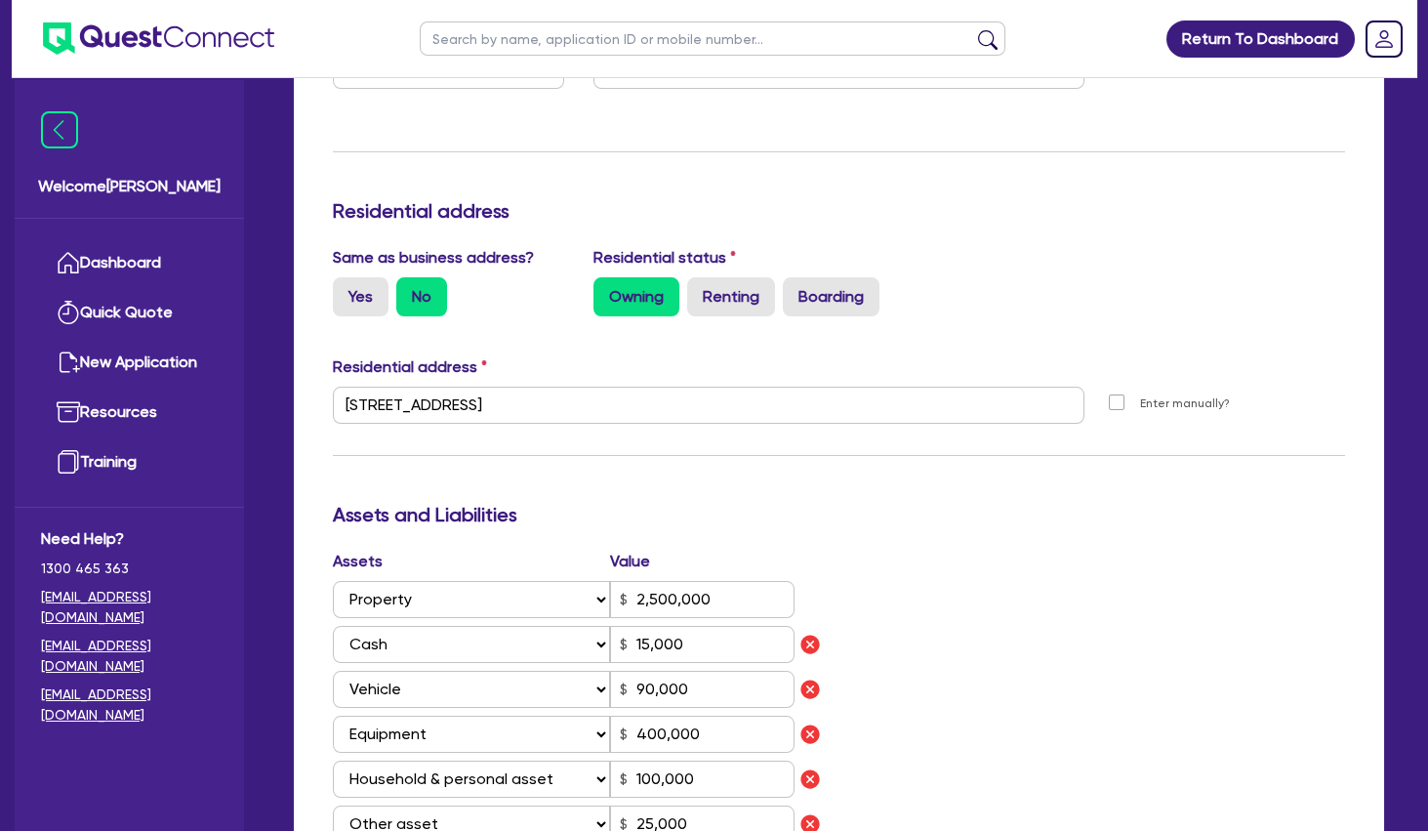
scroll to position [1054, 0]
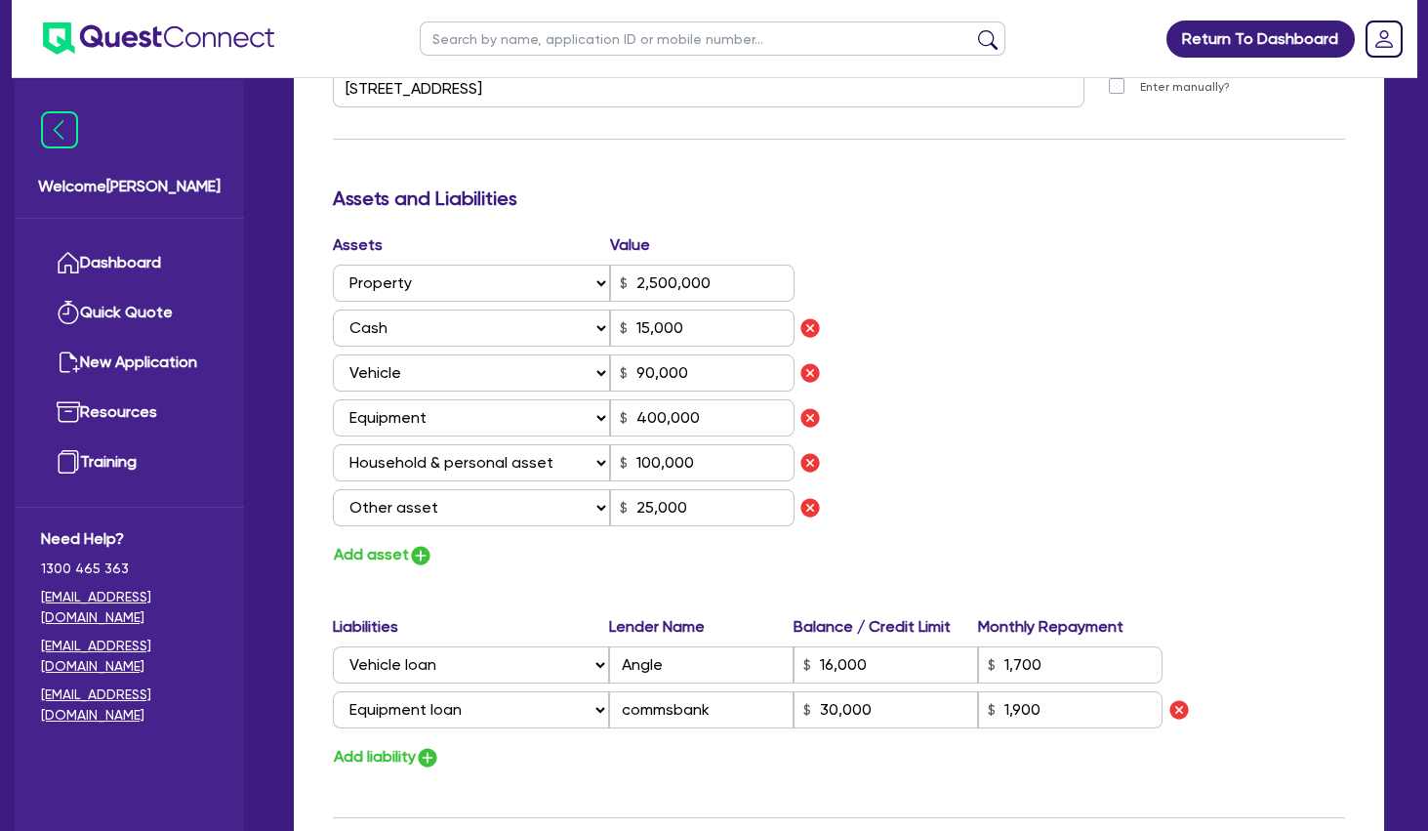
click at [1014, 500] on div "Assets Value Select Asset Cash Property Investment property Vehicle Truck Trail…" at bounding box center [839, 400] width 1042 height 335
click at [1094, 331] on div "Assets Value Select Asset Cash Property Investment property Vehicle Truck Trail…" at bounding box center [839, 400] width 1042 height 335
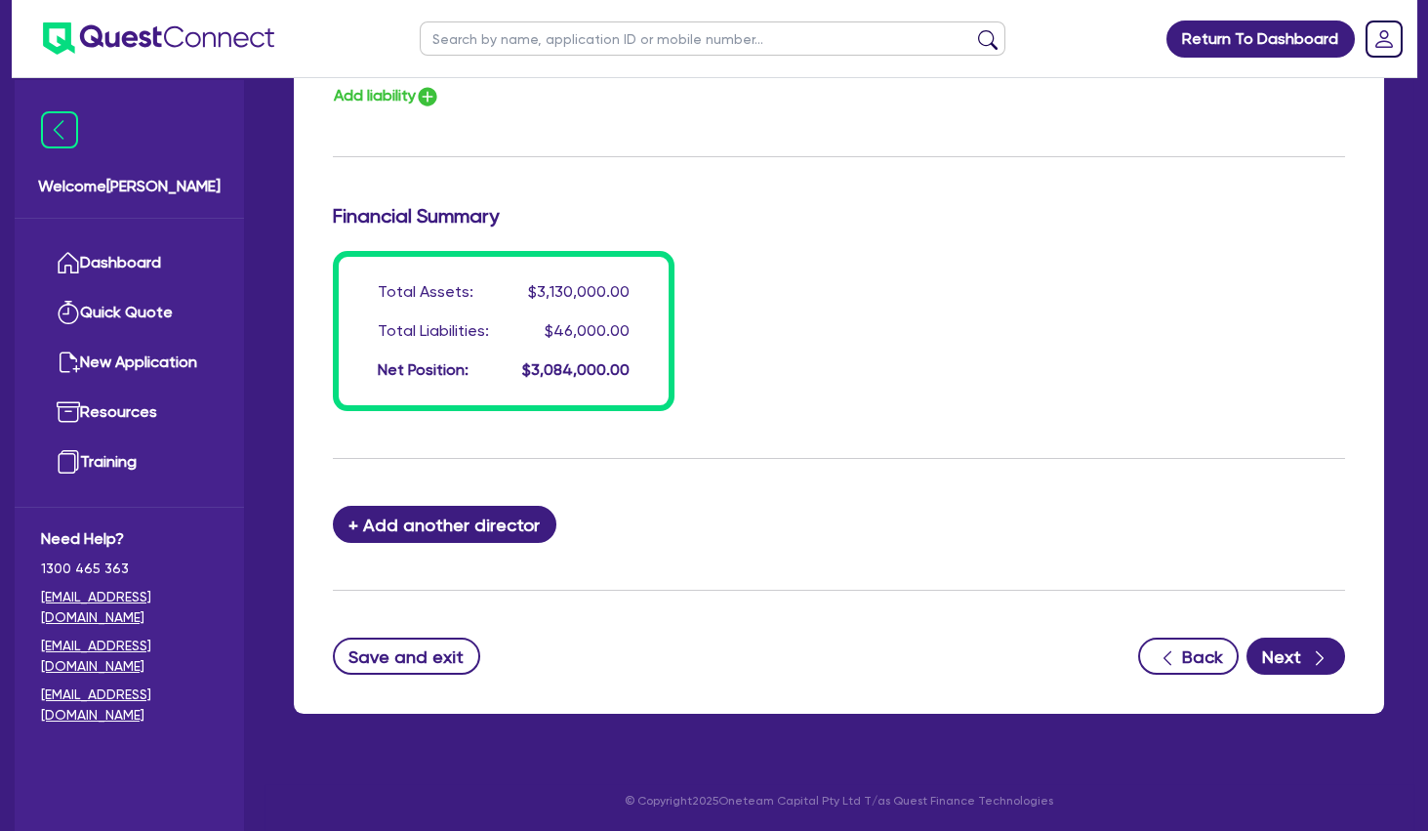
scroll to position [1293, 0]
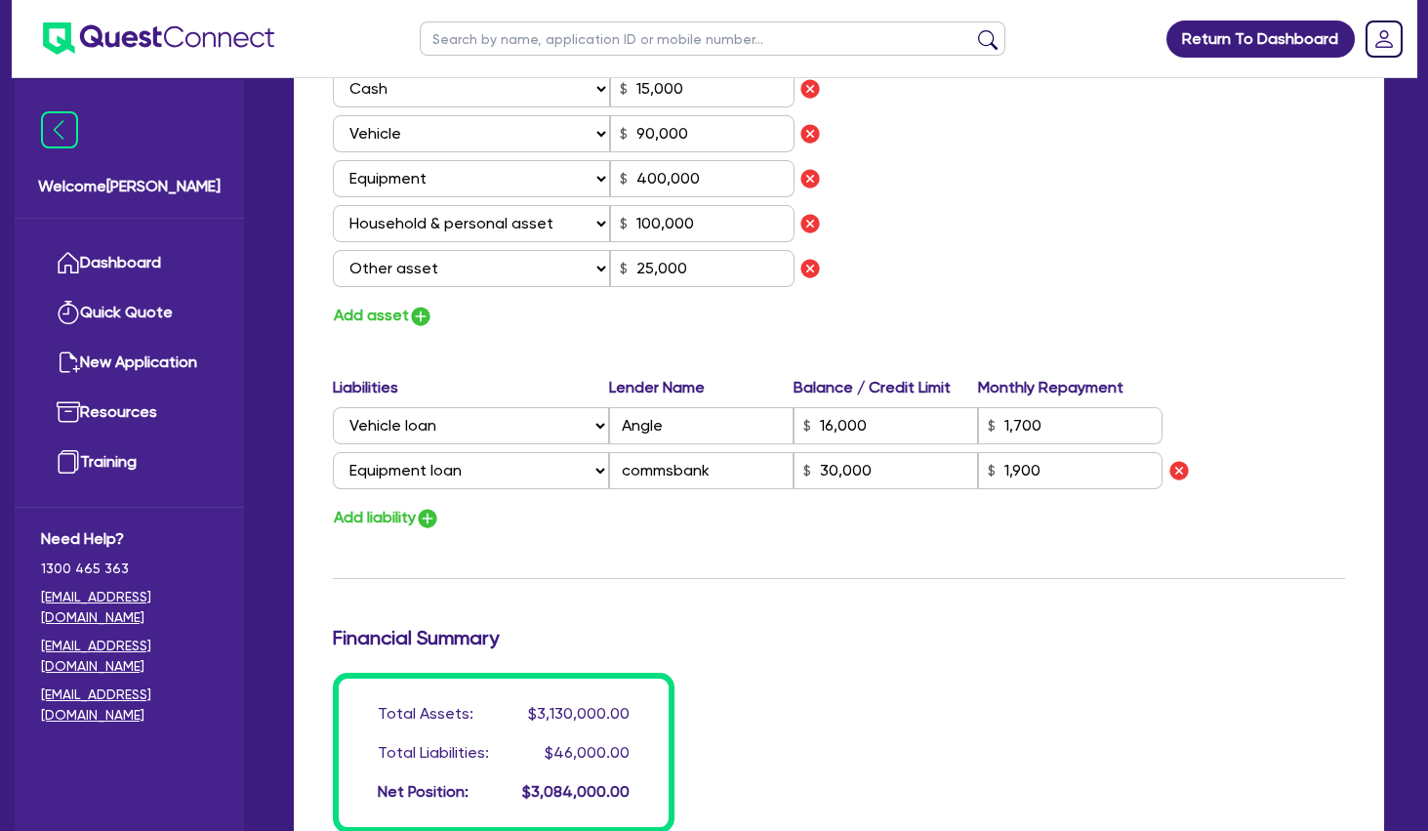
click at [968, 250] on div "Assets Value Select Asset Cash Property Investment property Vehicle Truck Trail…" at bounding box center [839, 161] width 1042 height 335
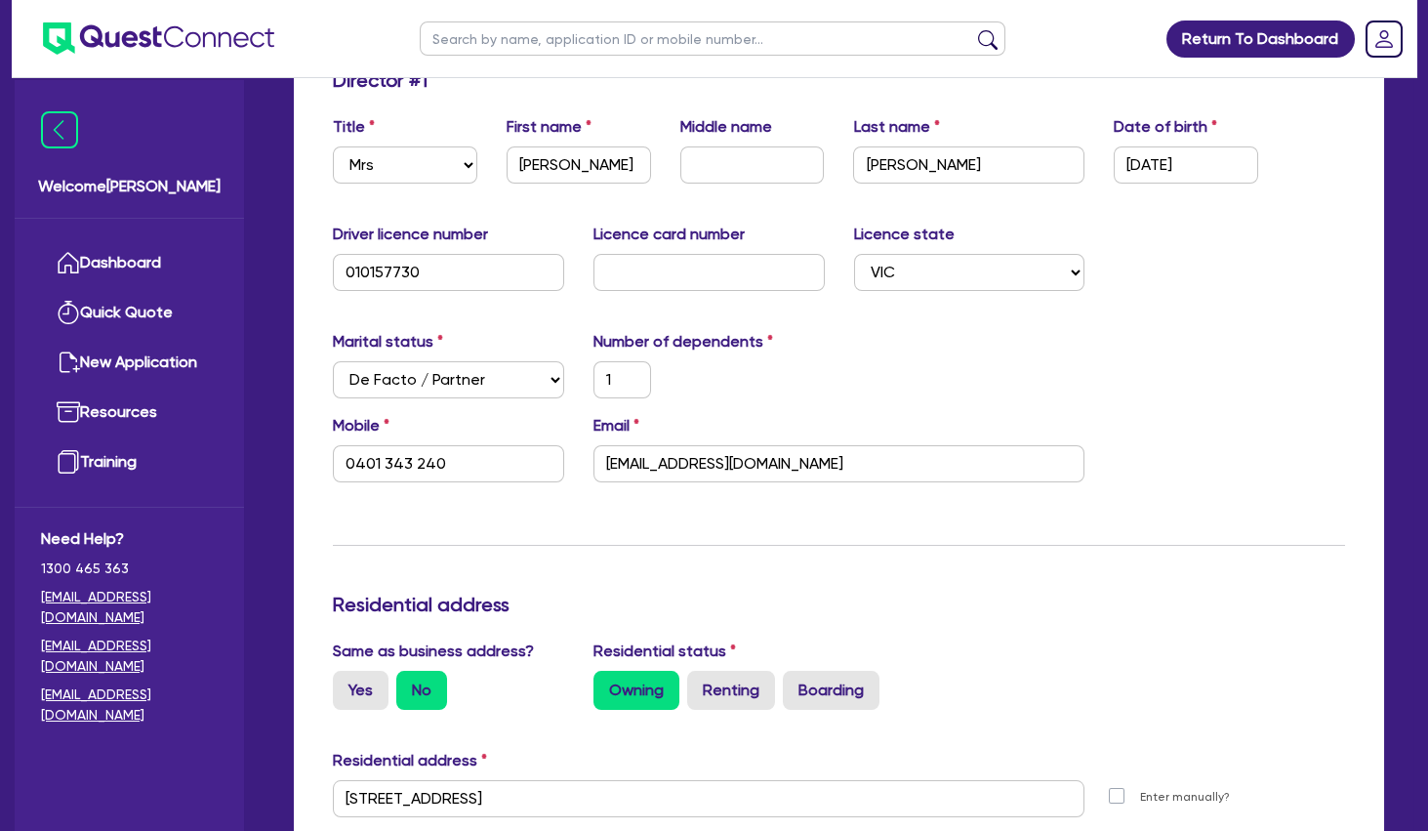
scroll to position [0, 0]
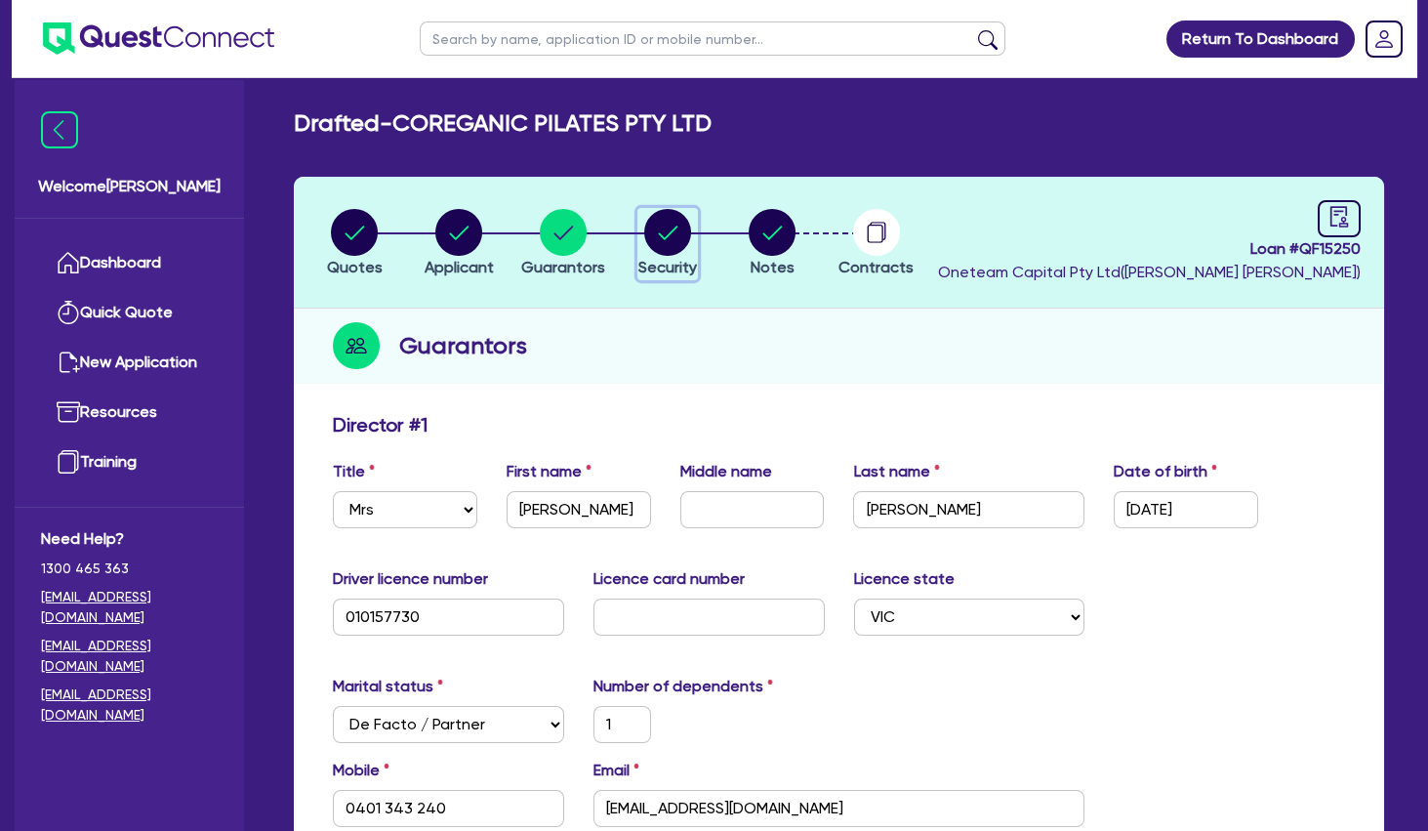
click at [675, 229] on icon "button" at bounding box center [669, 233] width 20 height 14
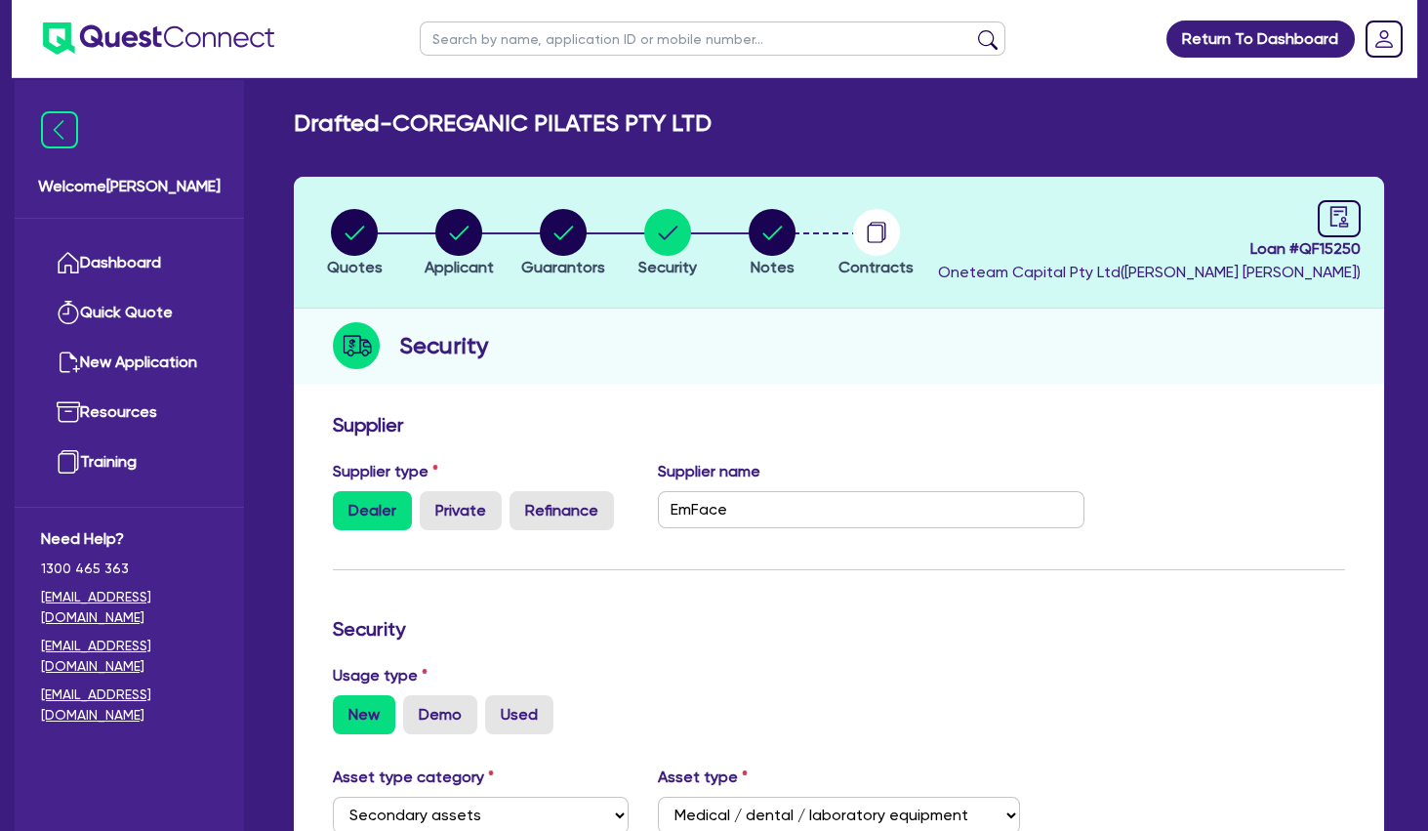
click at [1016, 357] on div "Security" at bounding box center [839, 345] width 1090 height 75
click at [772, 235] on icon "button" at bounding box center [773, 233] width 20 height 14
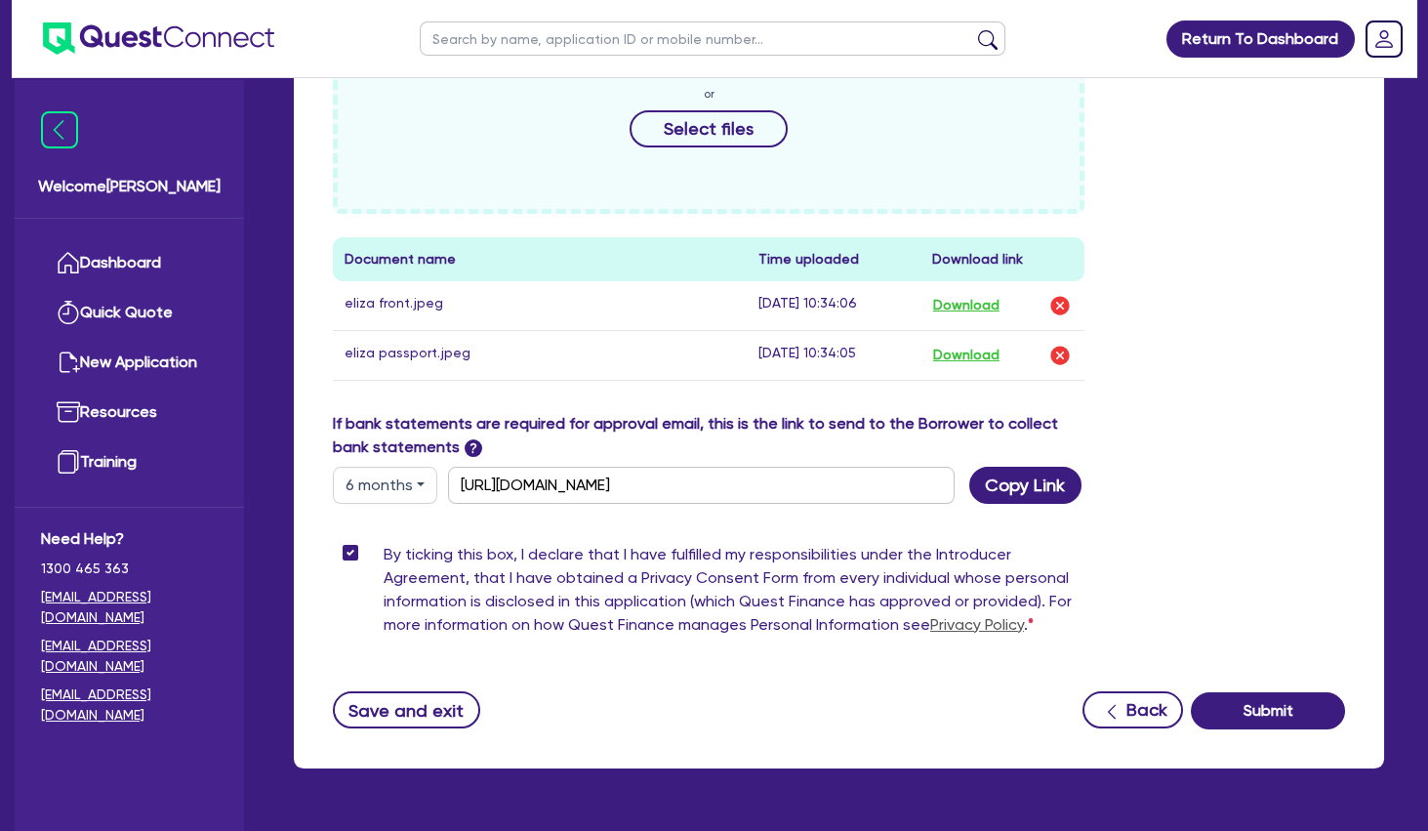
scroll to position [390, 0]
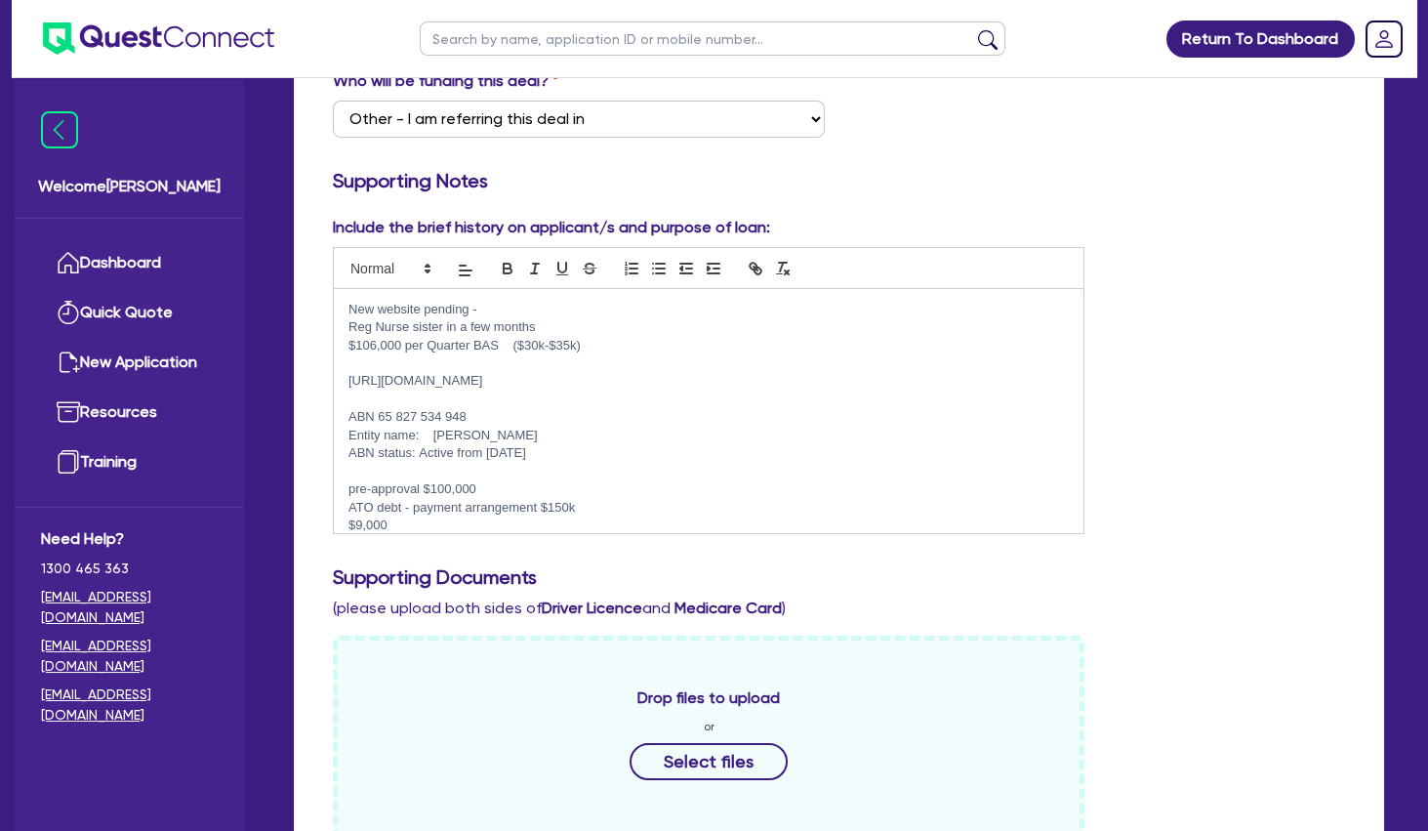
click at [463, 347] on p "$106,000 per Quarter BAS ($30k-$35k)" at bounding box center [709, 346] width 720 height 18
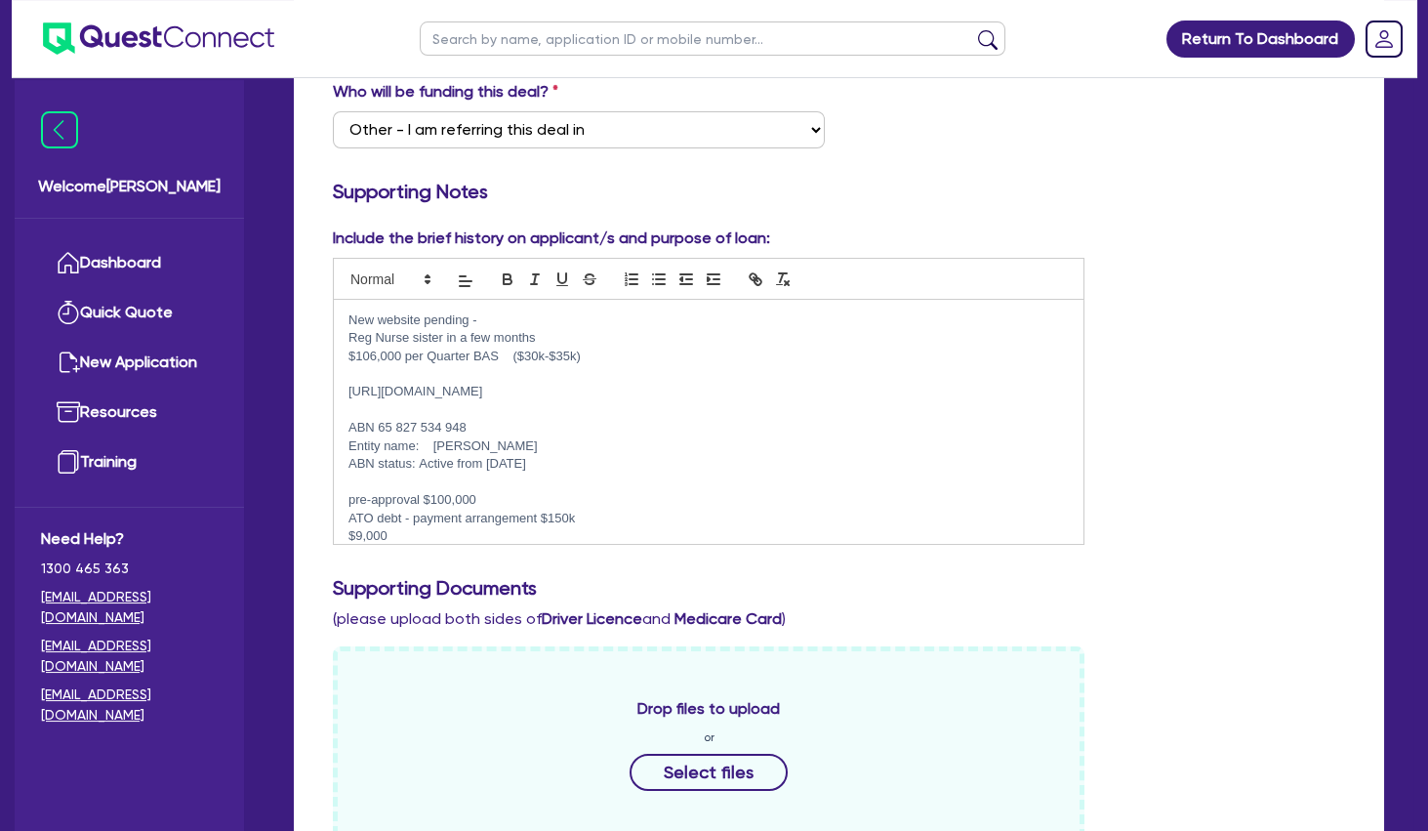
scroll to position [0, 0]
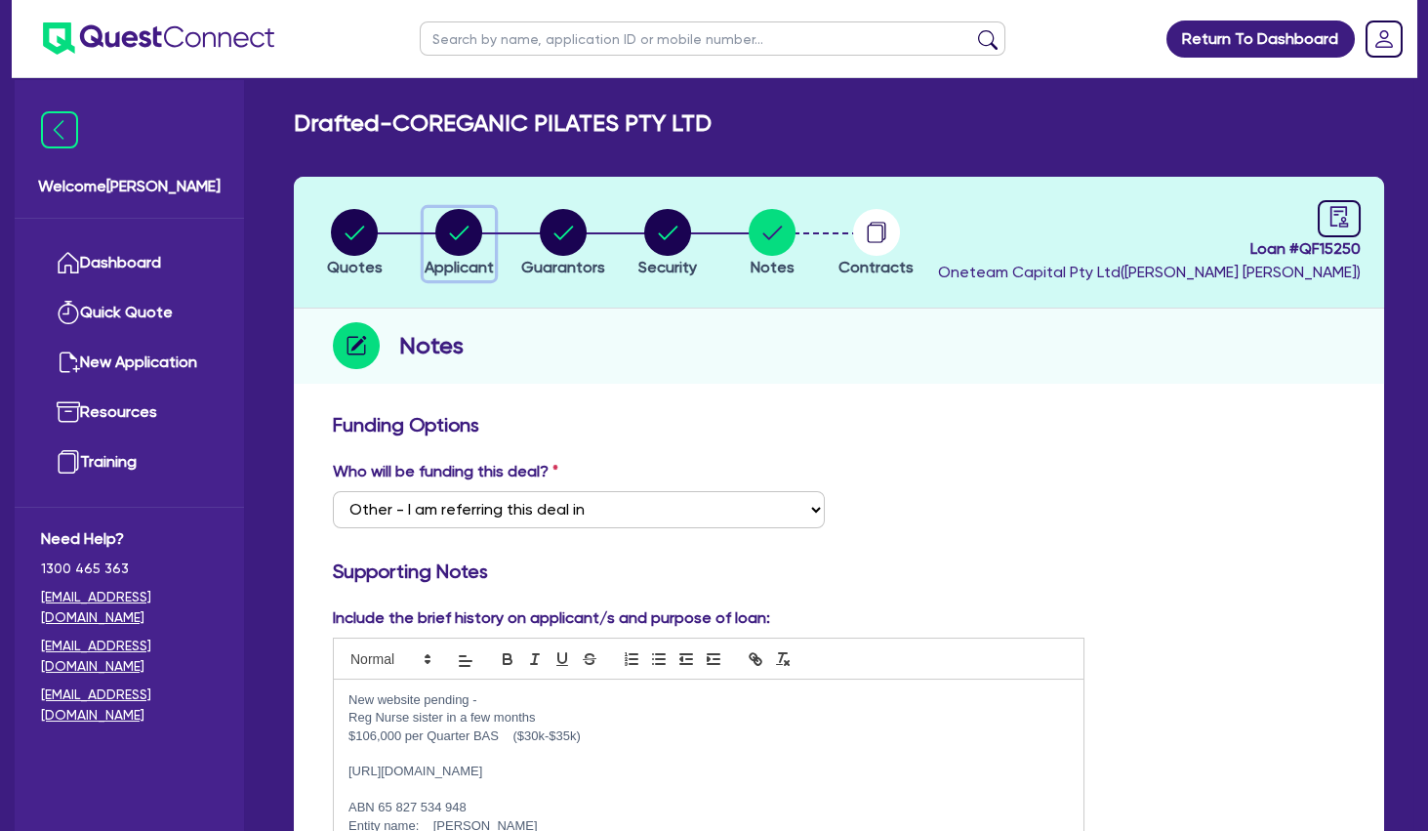
click at [465, 233] on circle "button" at bounding box center [458, 232] width 47 height 47
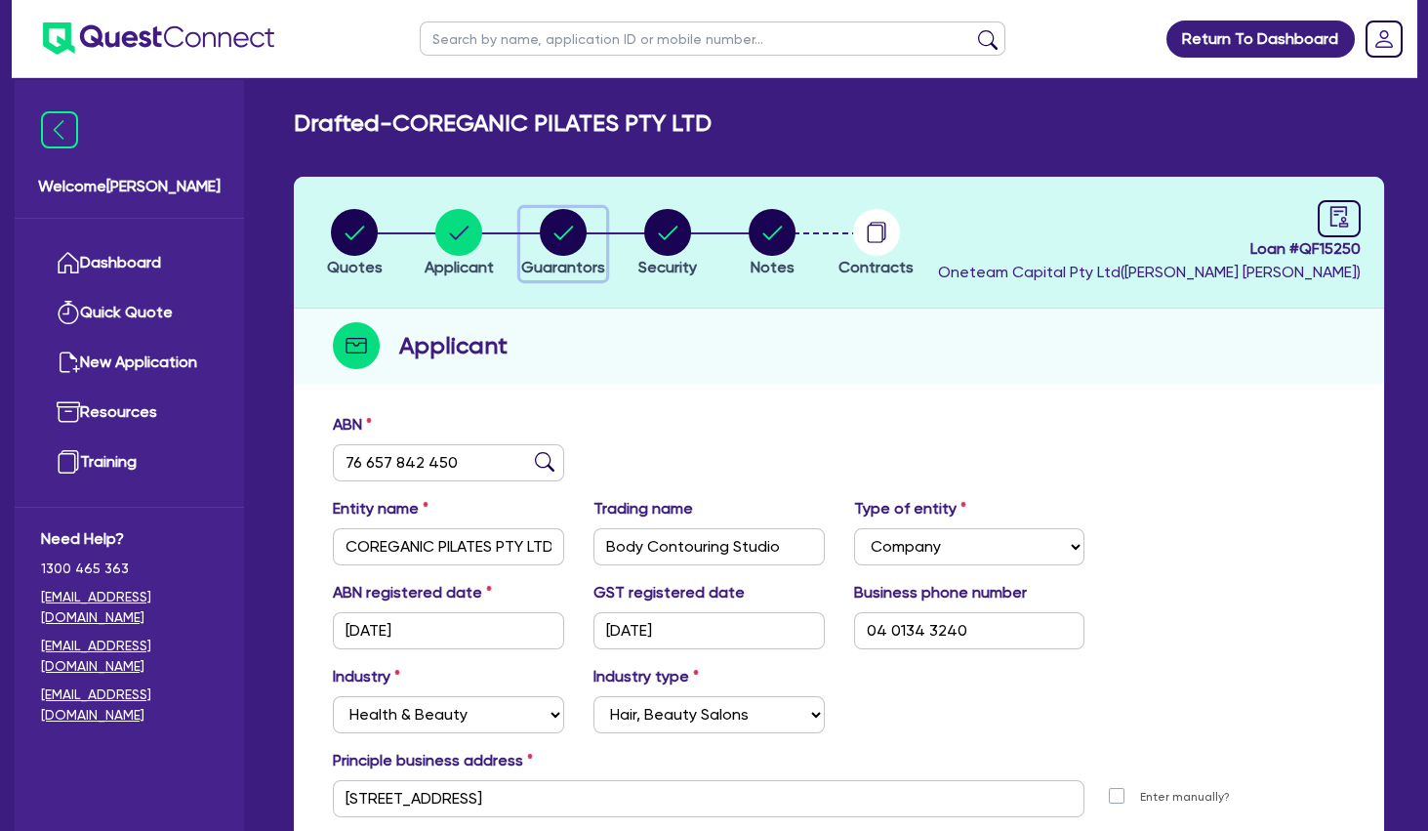
click at [569, 242] on circle "button" at bounding box center [563, 232] width 47 height 47
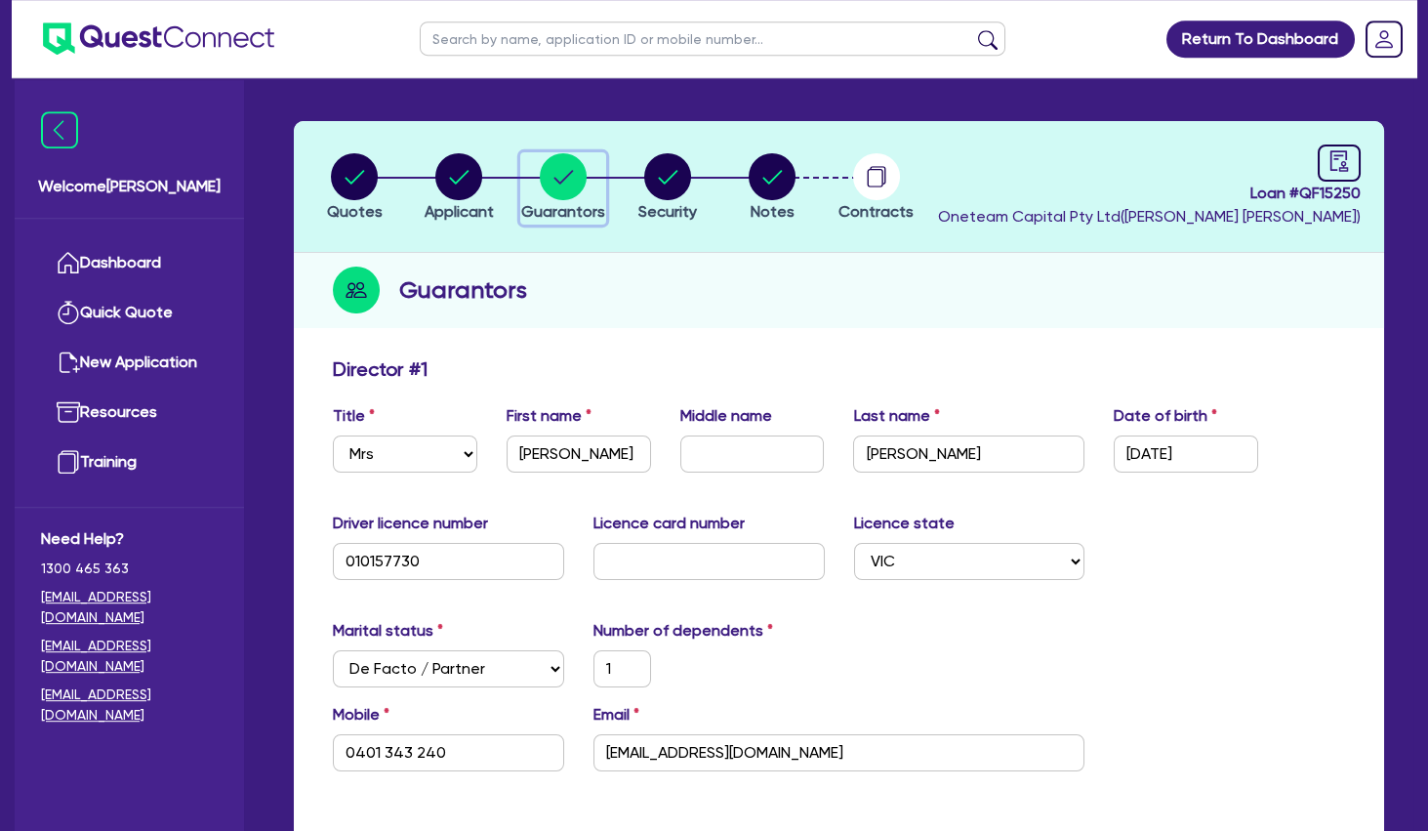
scroll to position [211, 0]
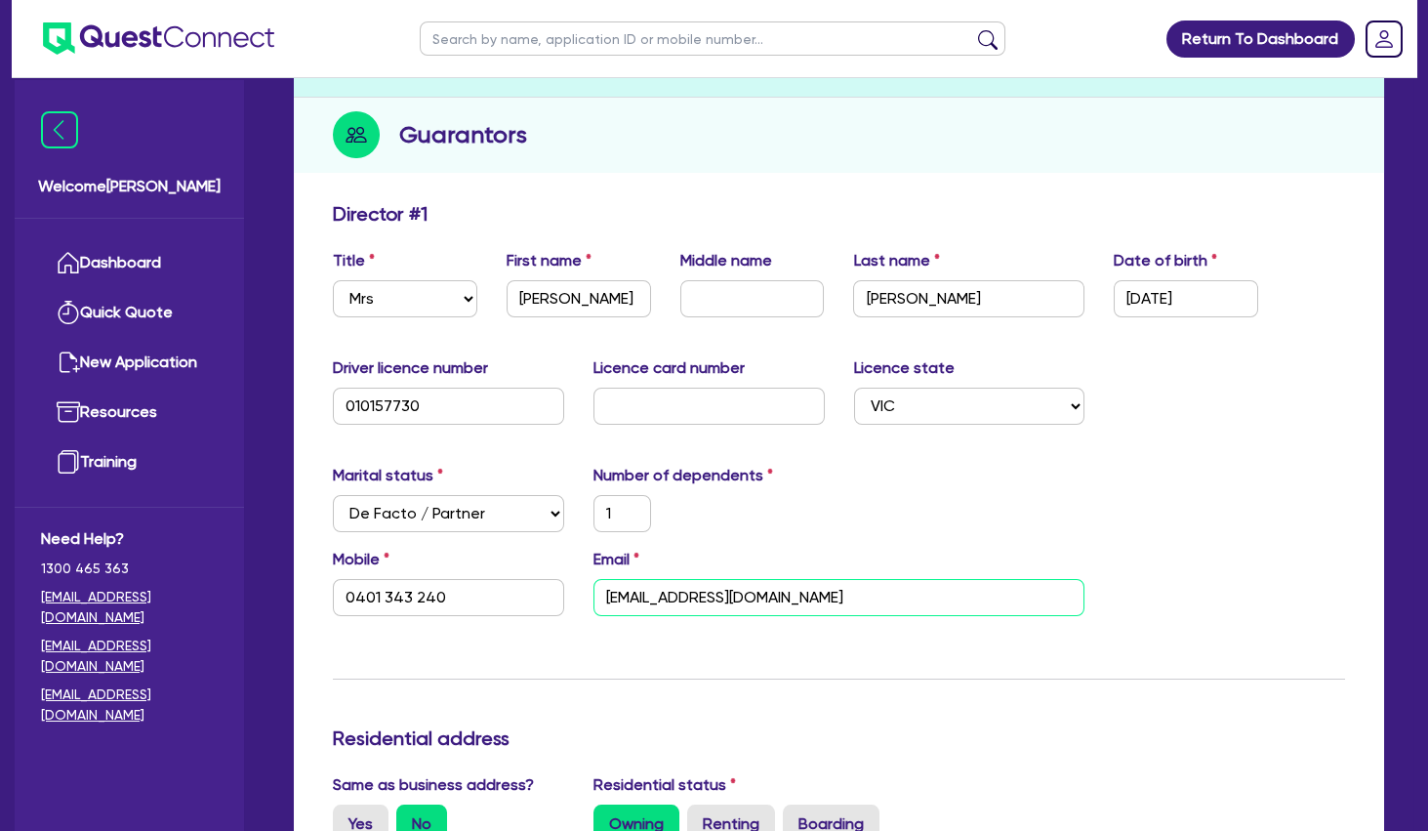
click at [686, 604] on input "[EMAIL_ADDRESS][DOMAIN_NAME]" at bounding box center [840, 597] width 492 height 37
click at [686, 602] on input "[EMAIL_ADDRESS][DOMAIN_NAME]" at bounding box center [840, 597] width 492 height 37
click at [432, 596] on input "0401 343 240" at bounding box center [448, 597] width 231 height 37
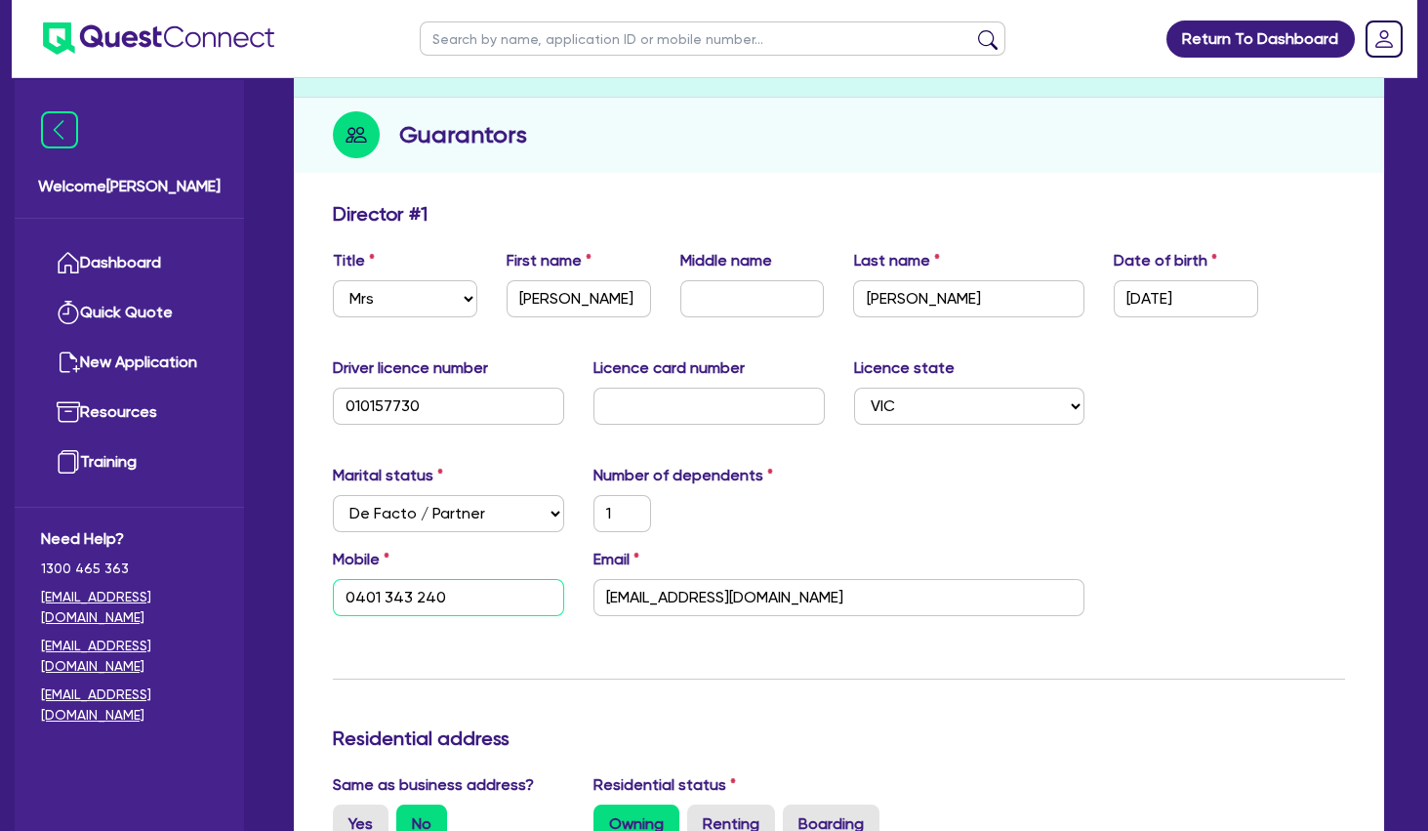
click at [432, 596] on input "0401 343 240" at bounding box center [448, 597] width 231 height 37
click at [911, 293] on input "[PERSON_NAME]" at bounding box center [968, 298] width 231 height 37
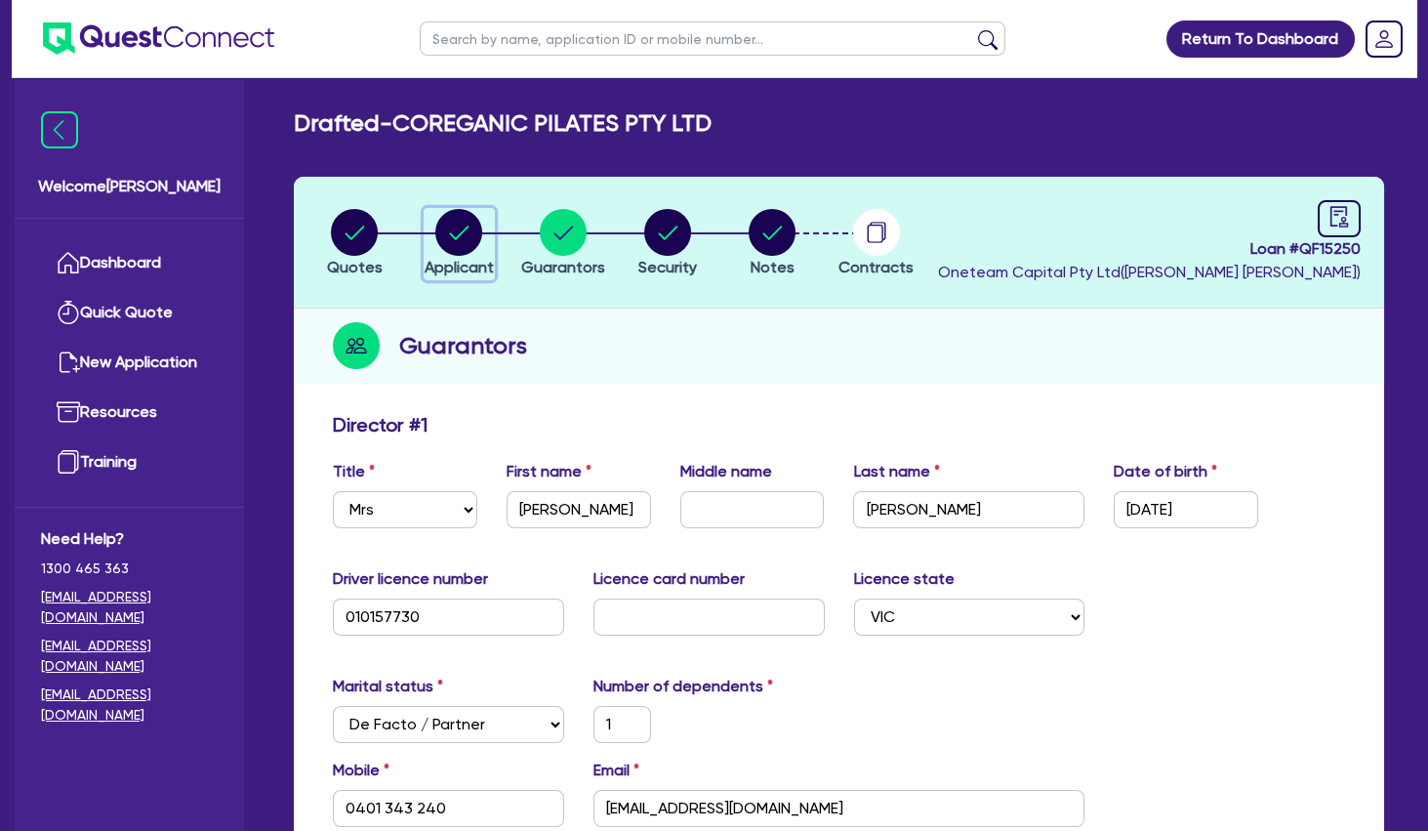
click at [472, 234] on circle "button" at bounding box center [458, 232] width 47 height 47
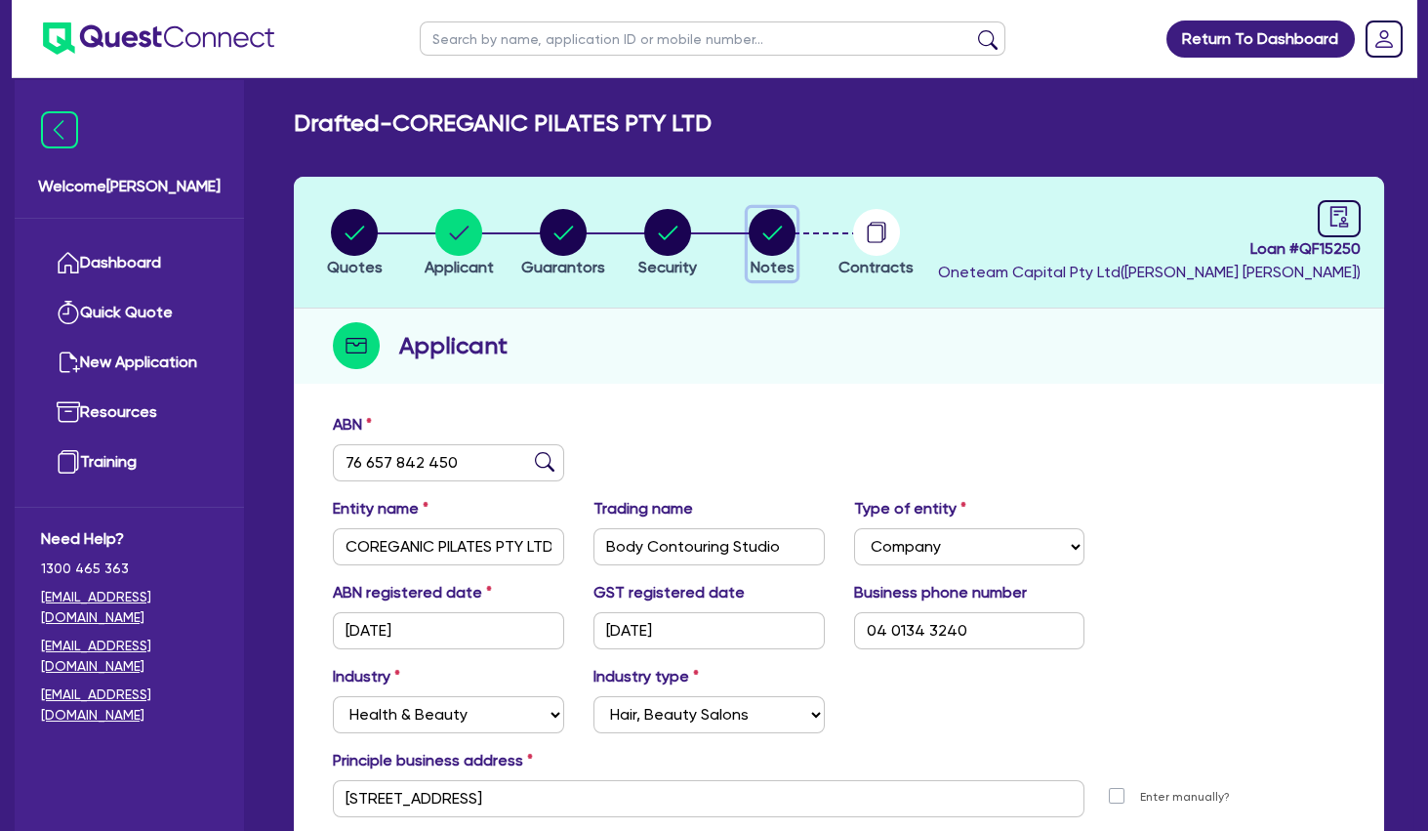
click at [756, 245] on circle "button" at bounding box center [772, 232] width 47 height 47
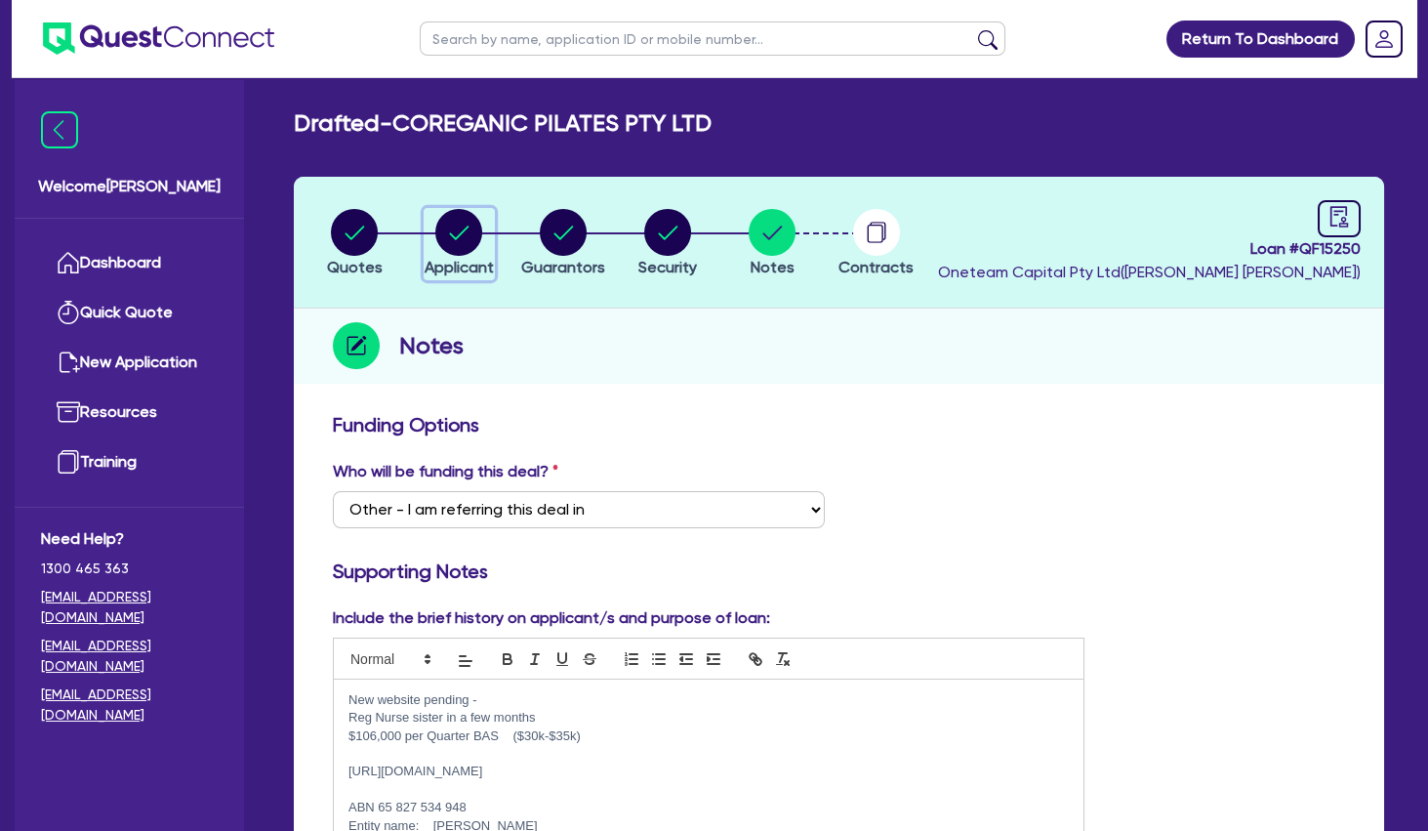
click at [448, 226] on circle "button" at bounding box center [458, 232] width 47 height 47
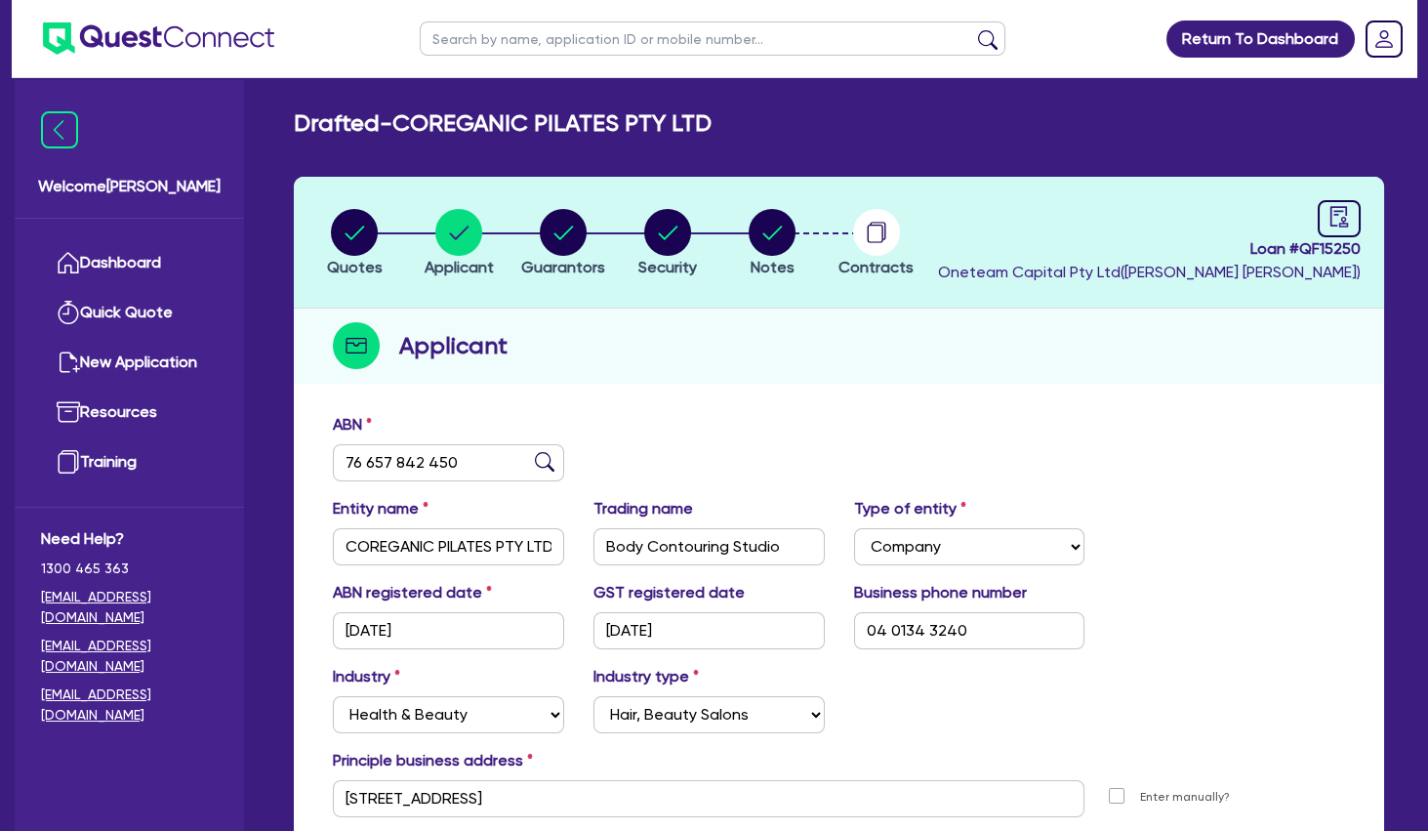
click at [624, 166] on div "Drafted - COREGANIC PILATES PTY LTD Quotes Applicant [GEOGRAPHIC_DATA] Security…" at bounding box center [839, 524] width 1149 height 831
click at [344, 228] on circle "button" at bounding box center [354, 232] width 47 height 47
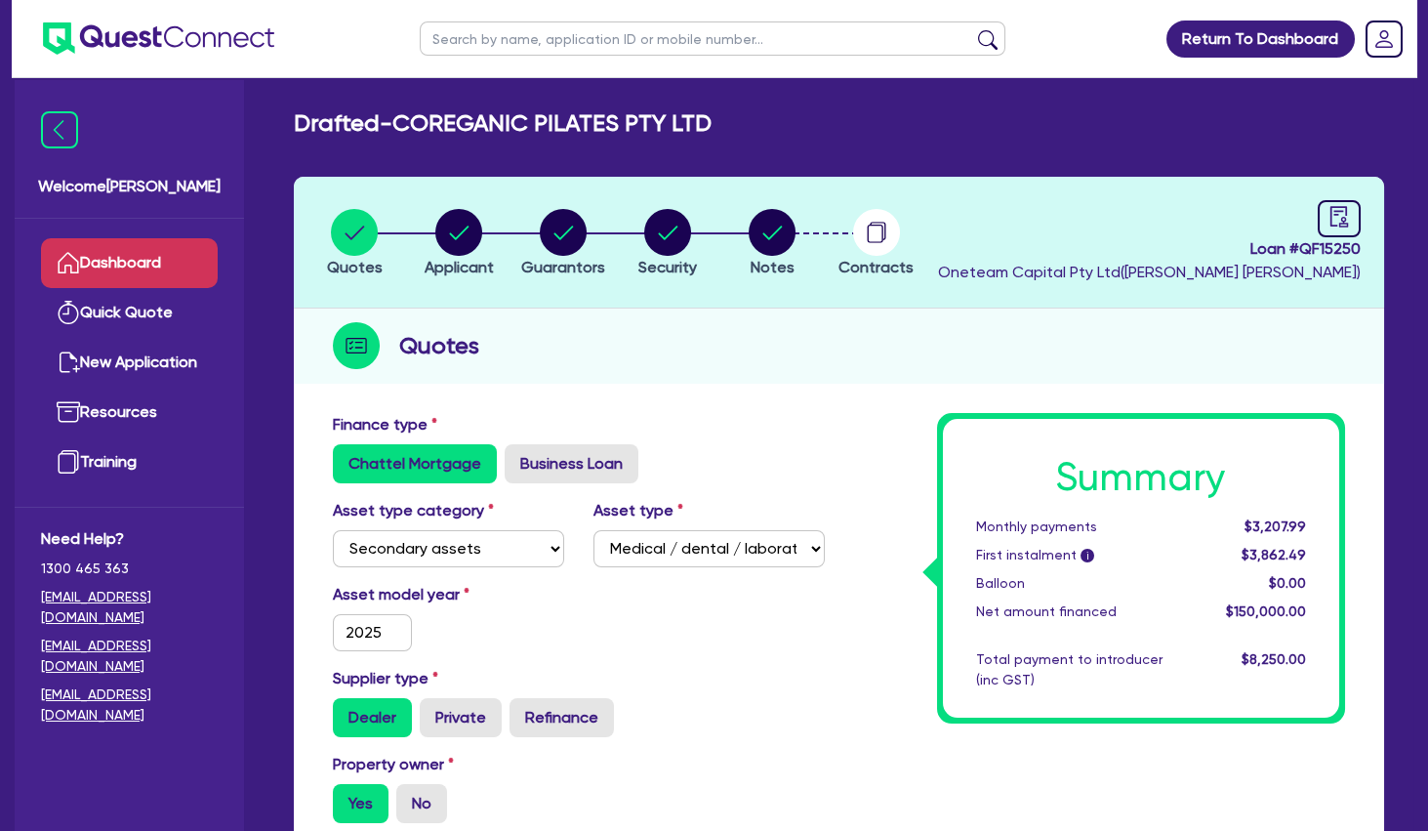
click at [127, 257] on link "Dashboard" at bounding box center [129, 263] width 177 height 50
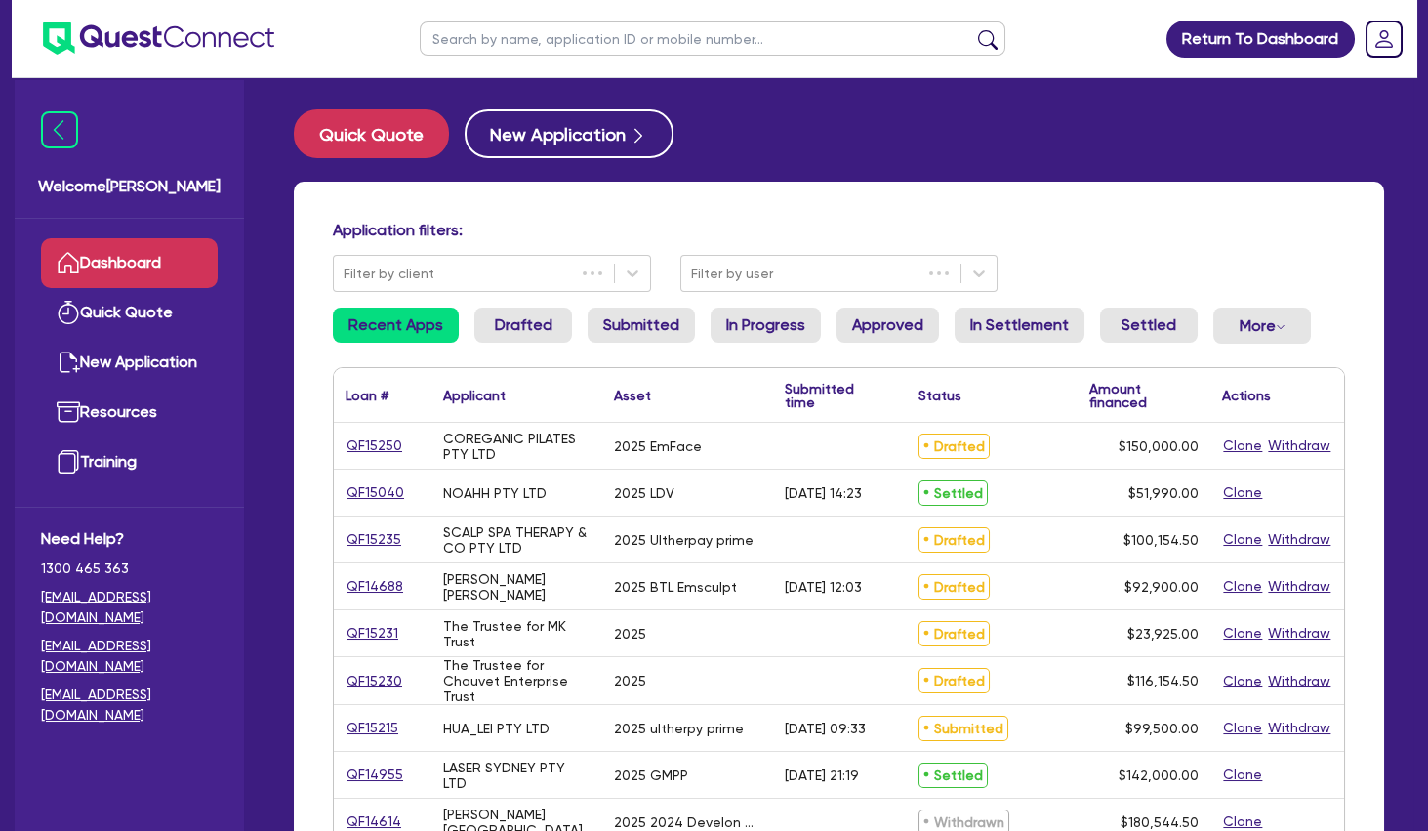
click at [513, 38] on input "text" at bounding box center [713, 38] width 586 height 34
click at [972, 29] on button "submit" at bounding box center [987, 42] width 31 height 27
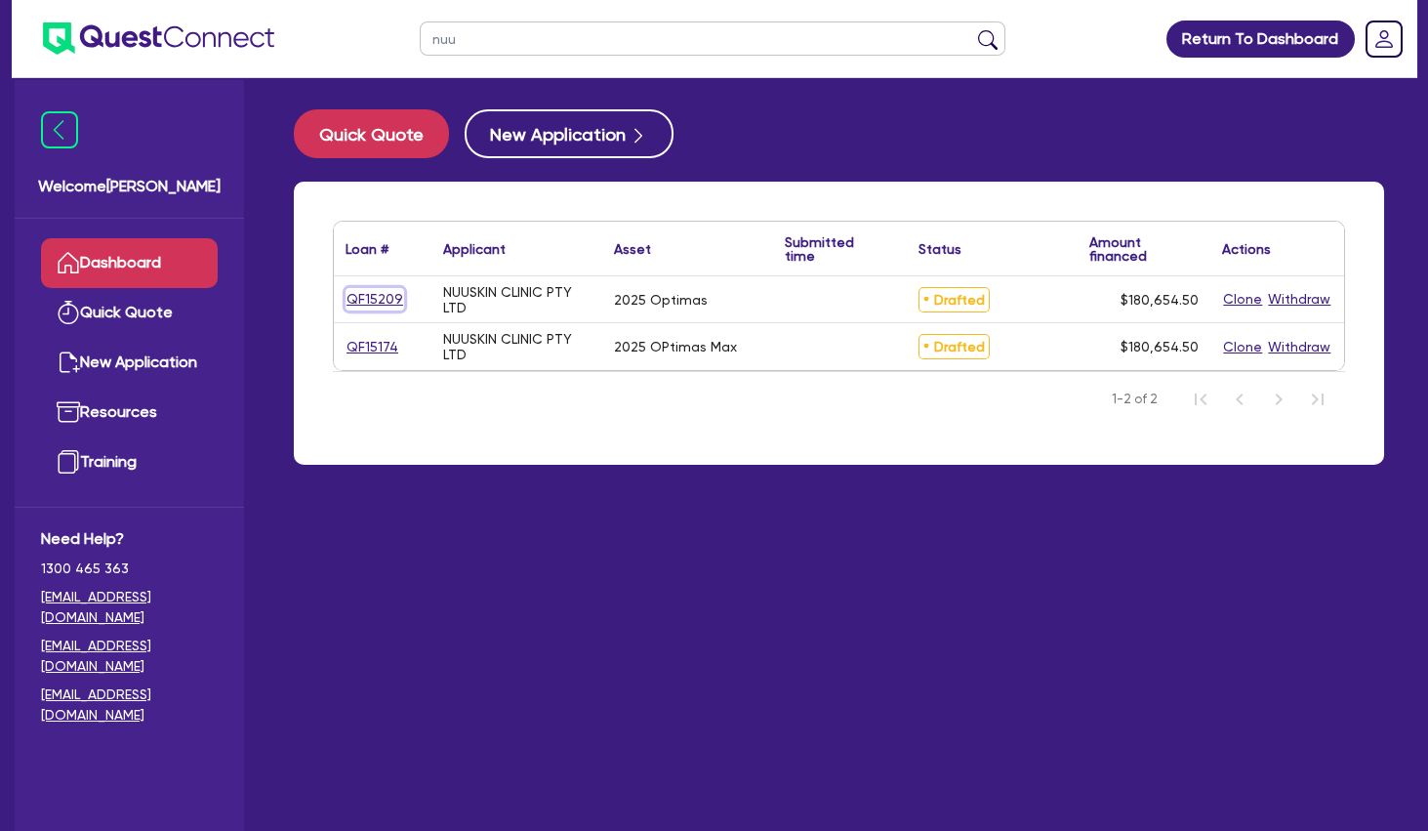
click at [364, 289] on link "QF15209" at bounding box center [375, 299] width 59 height 22
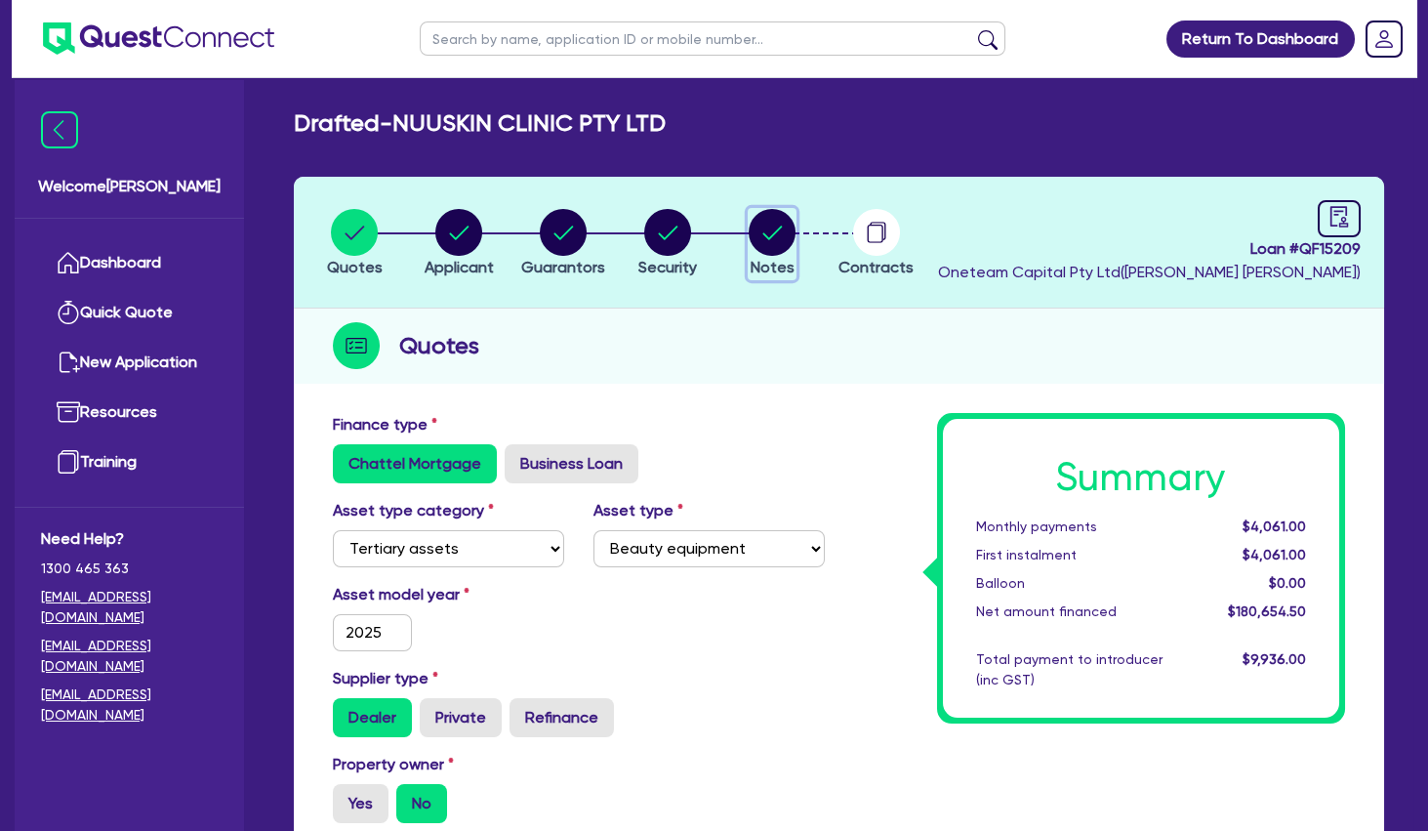
click at [771, 235] on icon "button" at bounding box center [773, 233] width 20 height 14
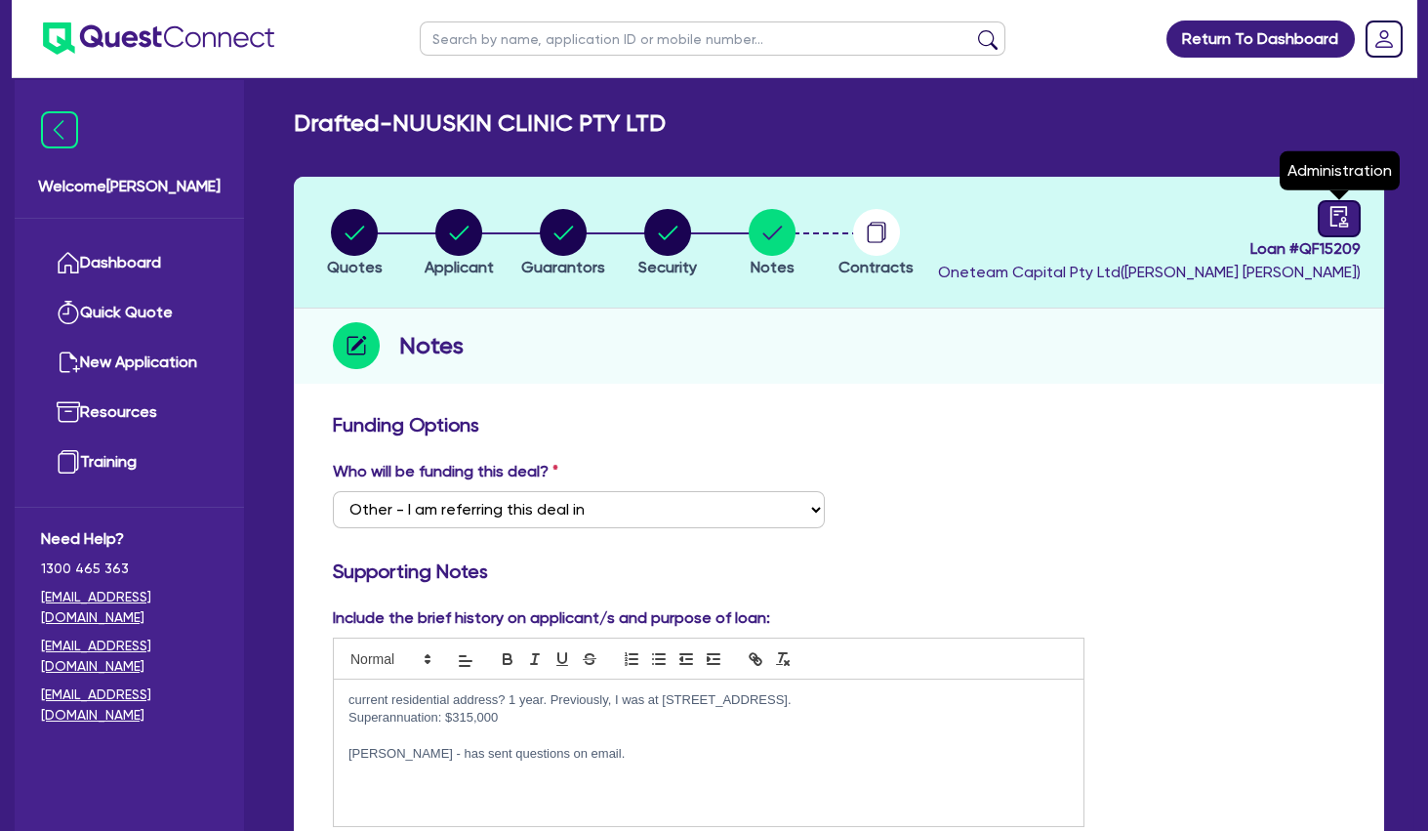
click at [1329, 211] on icon "audit" at bounding box center [1339, 216] width 21 height 21
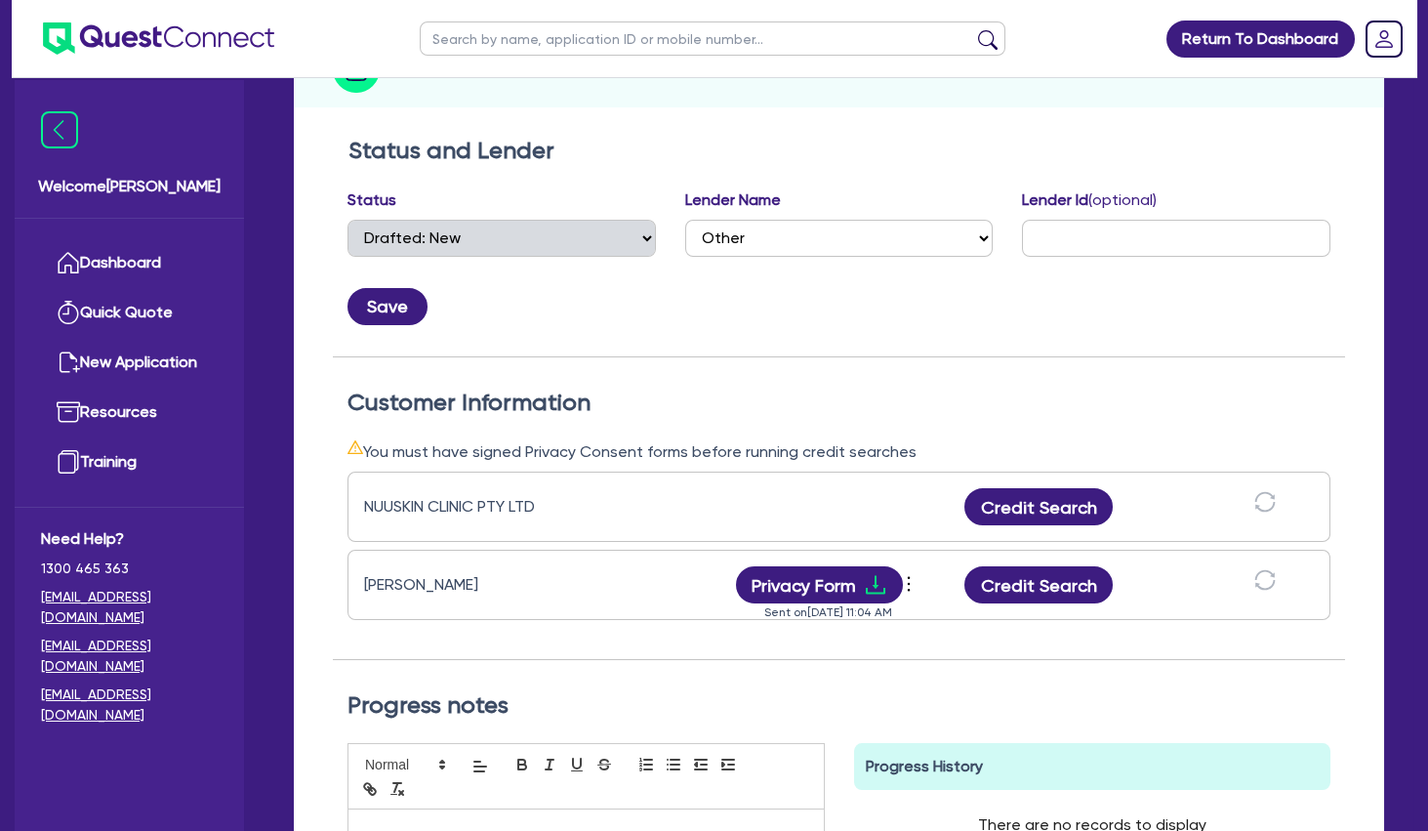
scroll to position [316, 0]
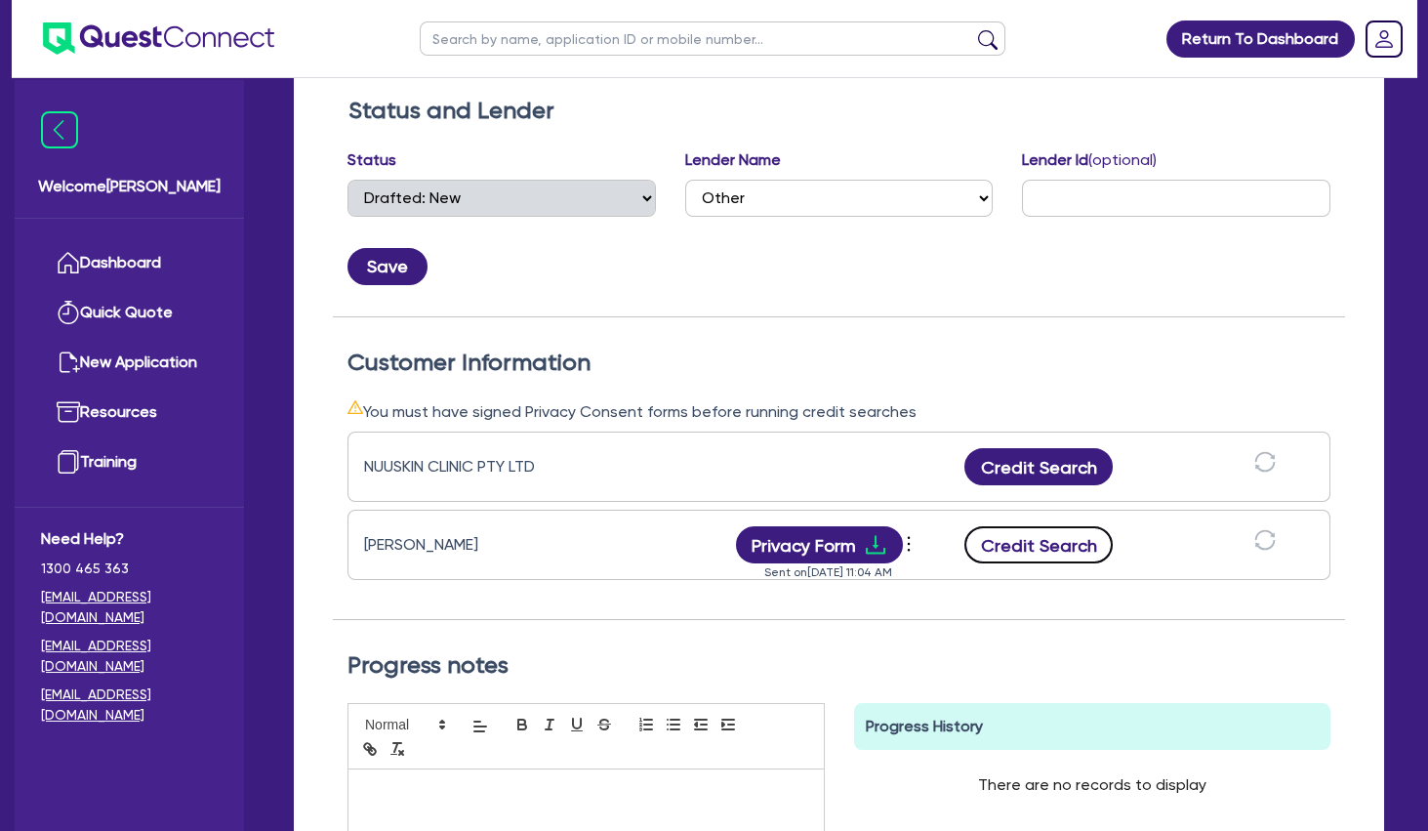
click at [1030, 550] on button "Credit Search" at bounding box center [1038, 544] width 148 height 37
click at [1063, 447] on div "NUUSKIN CLINIC PTY LTD Credit Search" at bounding box center [839, 466] width 983 height 70
click at [1063, 462] on button "Credit Search" at bounding box center [1038, 466] width 148 height 37
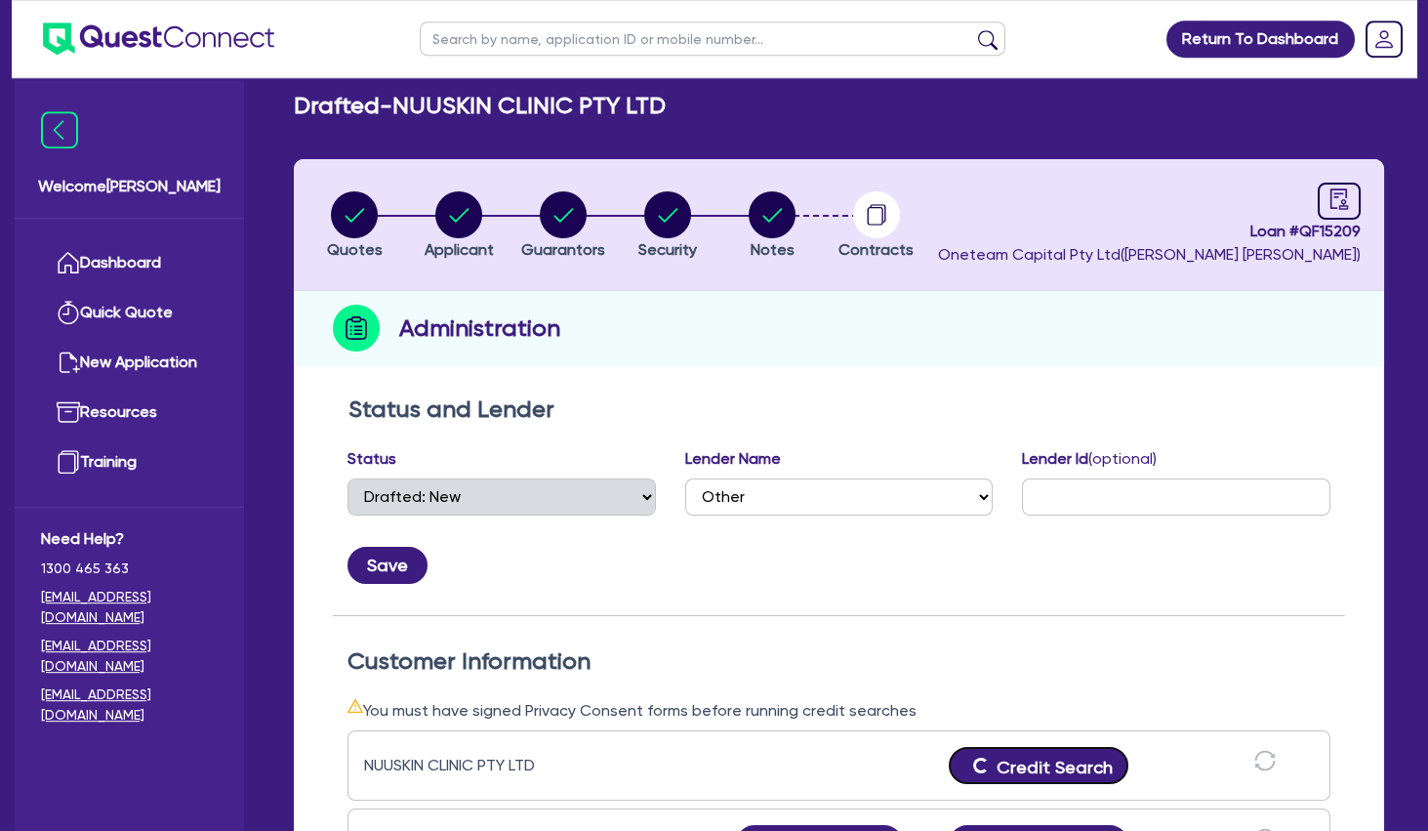
scroll to position [0, 0]
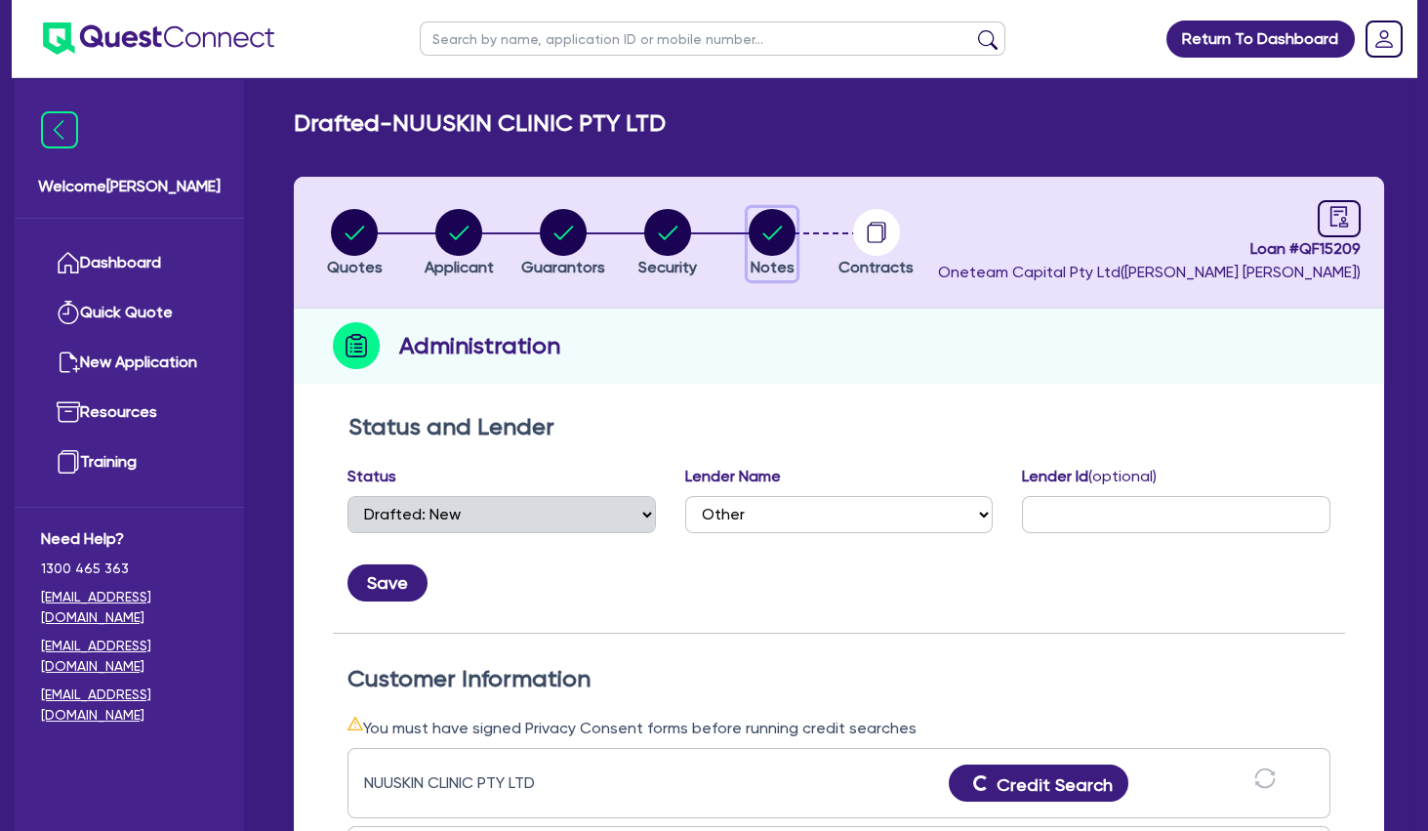
click at [756, 231] on circle "button" at bounding box center [772, 232] width 47 height 47
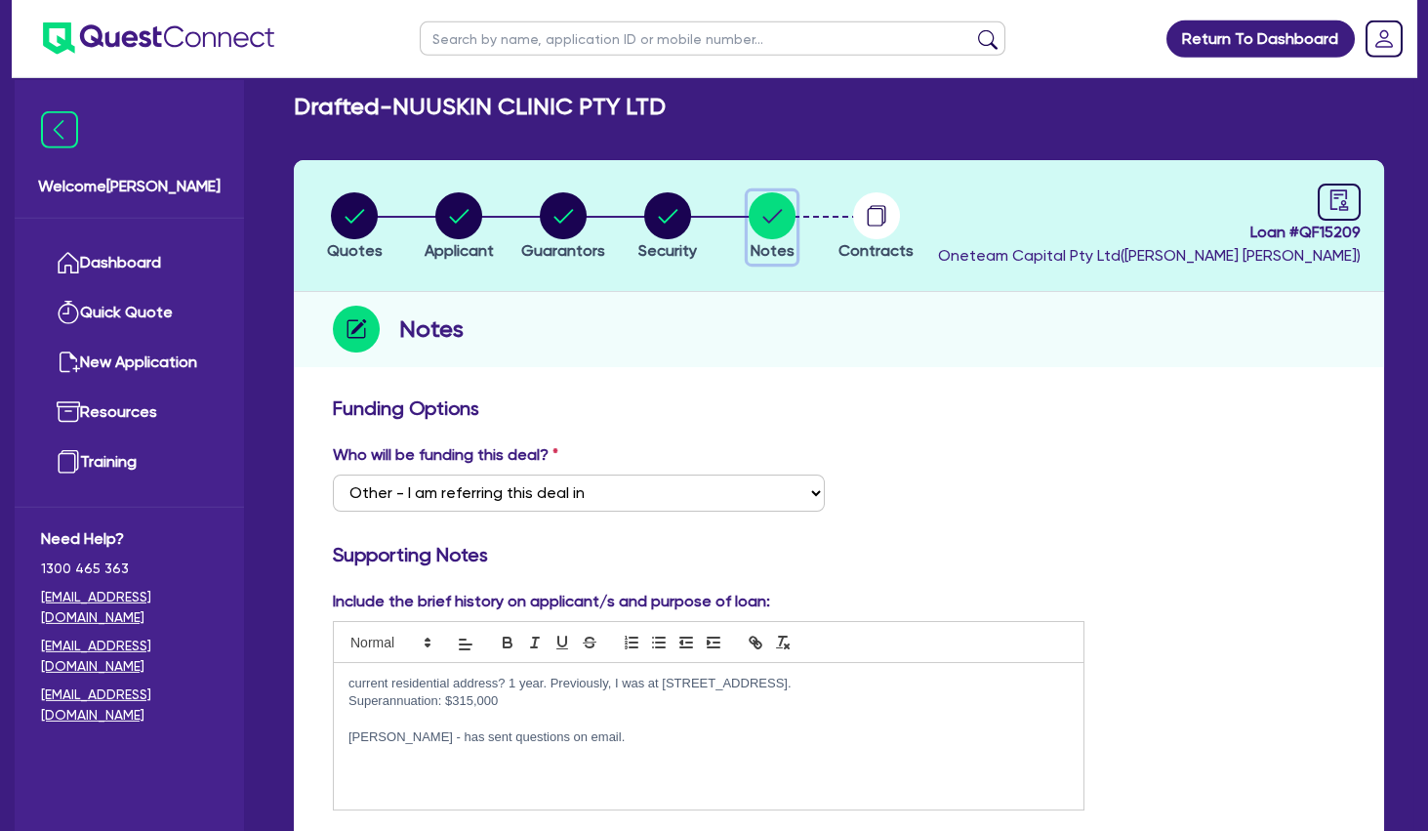
scroll to position [422, 0]
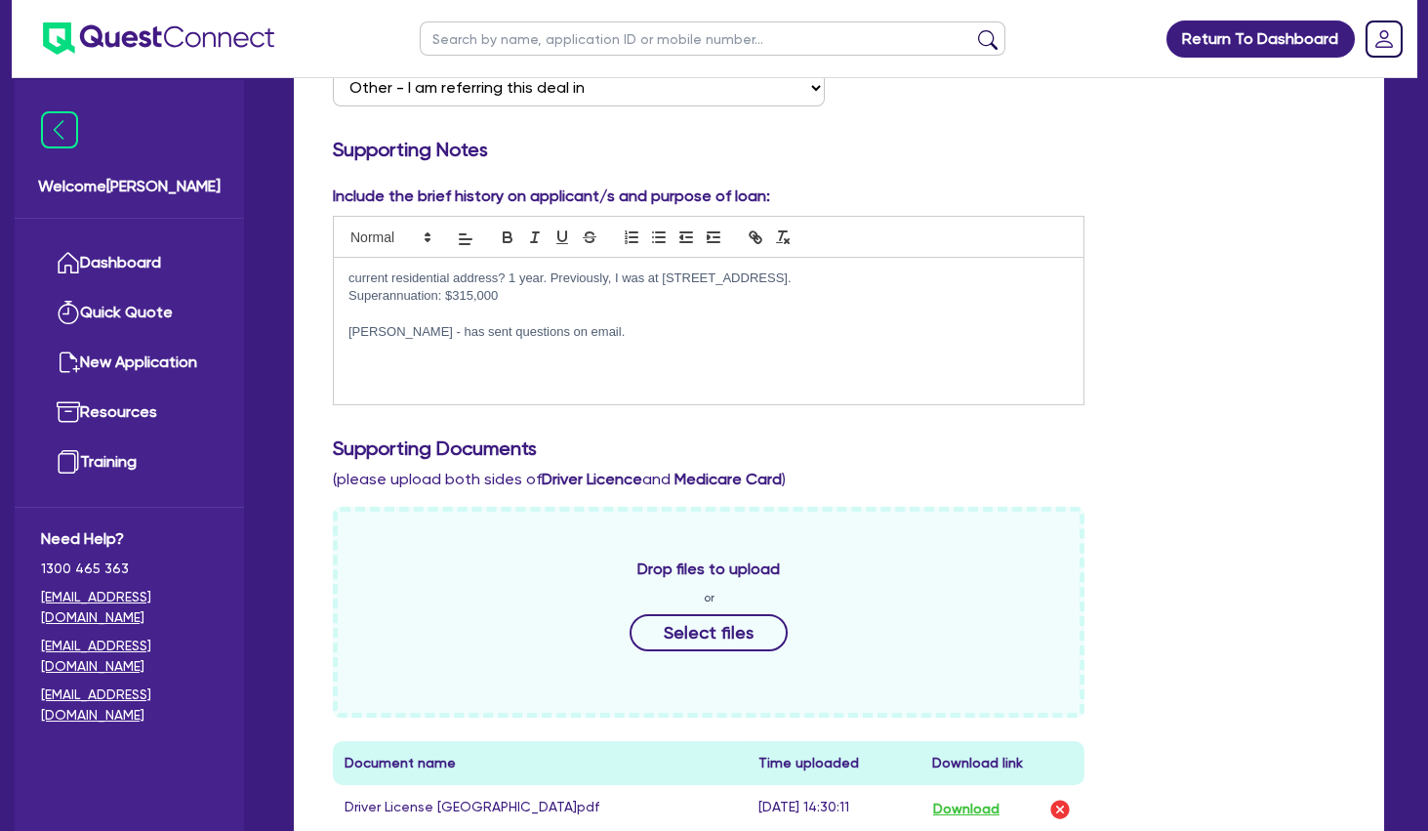
click at [508, 313] on p at bounding box center [709, 315] width 720 height 18
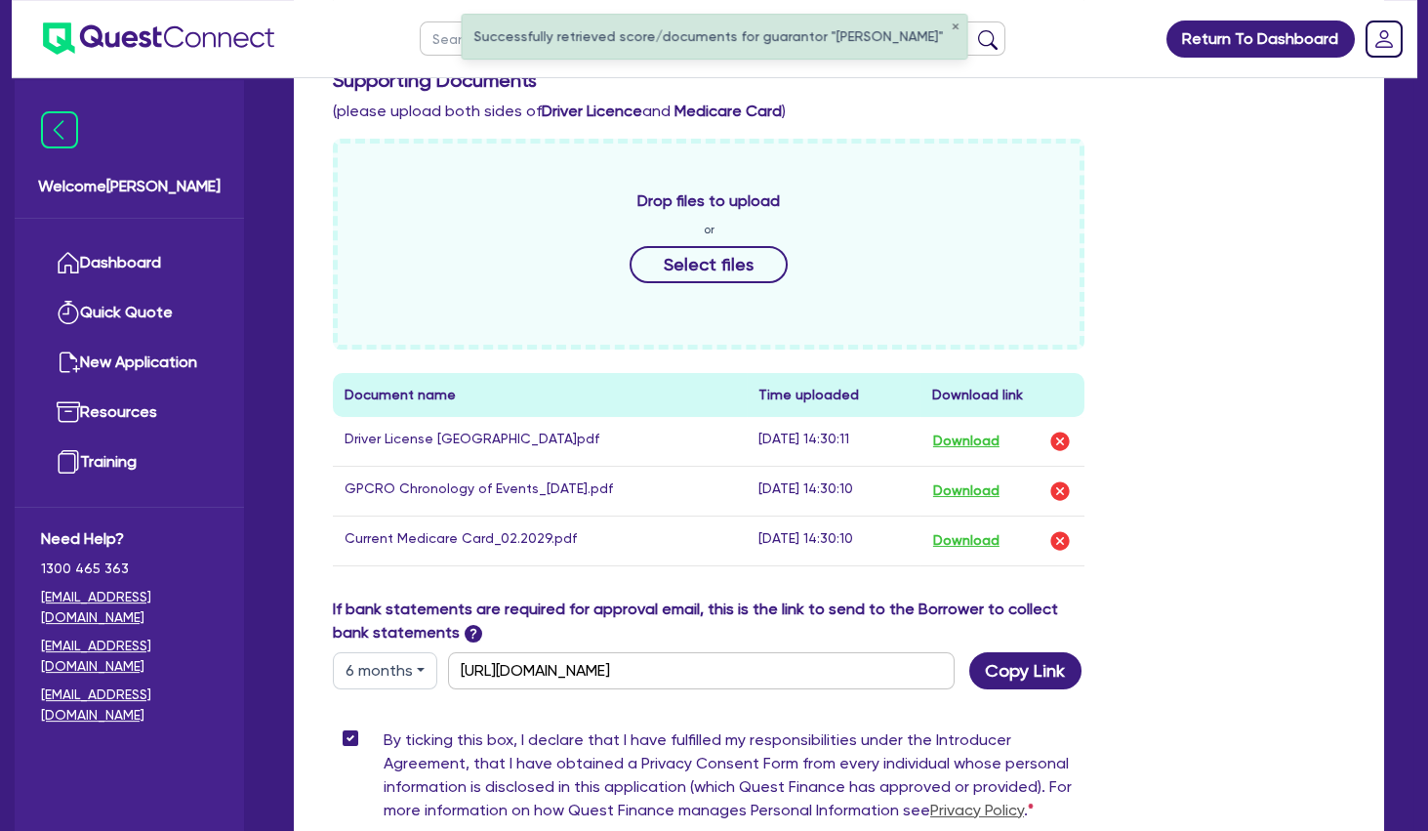
scroll to position [843, 0]
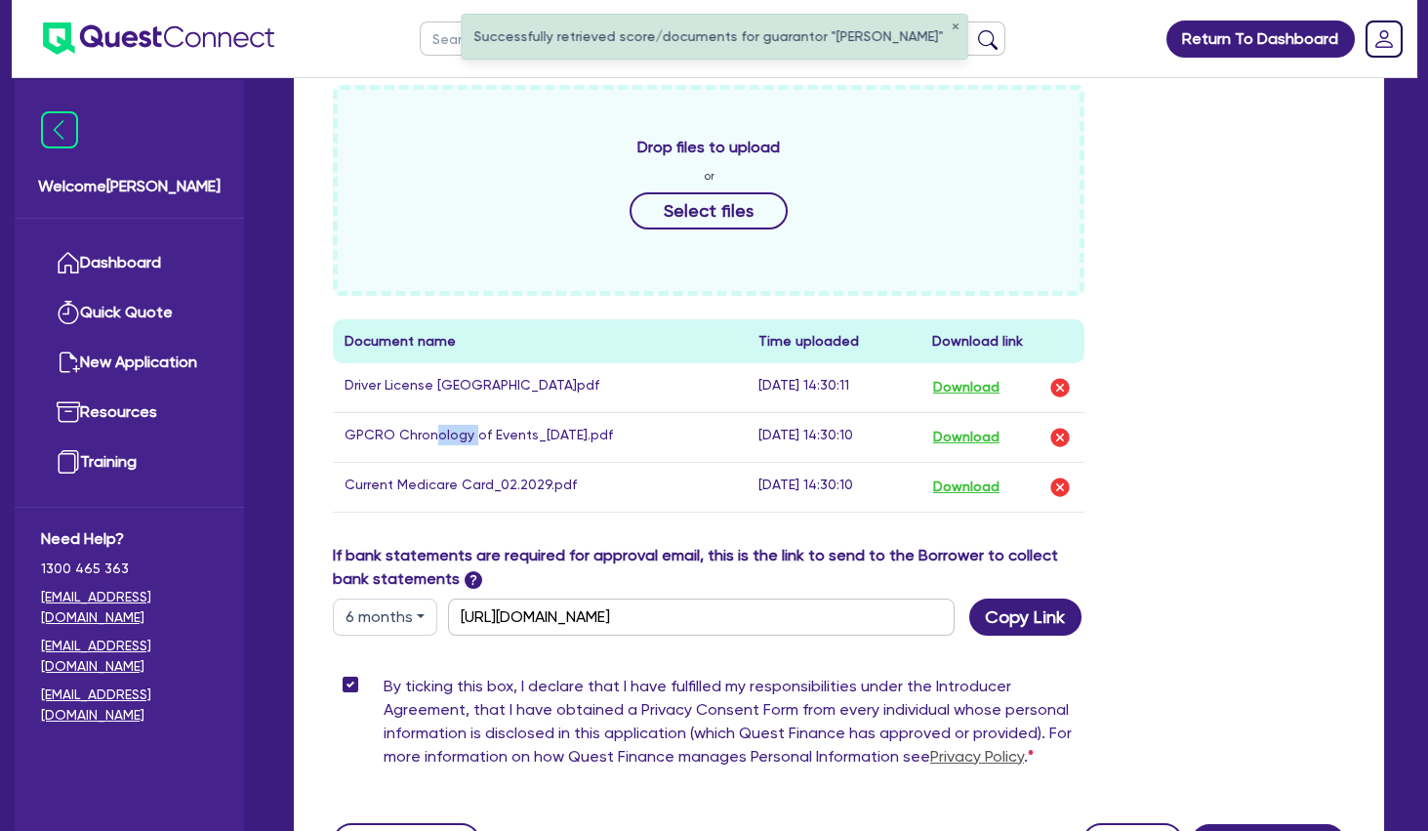
drag, startPoint x: 431, startPoint y: 440, endPoint x: 493, endPoint y: 439, distance: 61.5
click at [488, 439] on td "GPCRO Chronology of Events_[DATE].pdf" at bounding box center [540, 437] width 414 height 50
click at [494, 439] on td "GPCRO Chronology of Events_[DATE].pdf" at bounding box center [540, 437] width 414 height 50
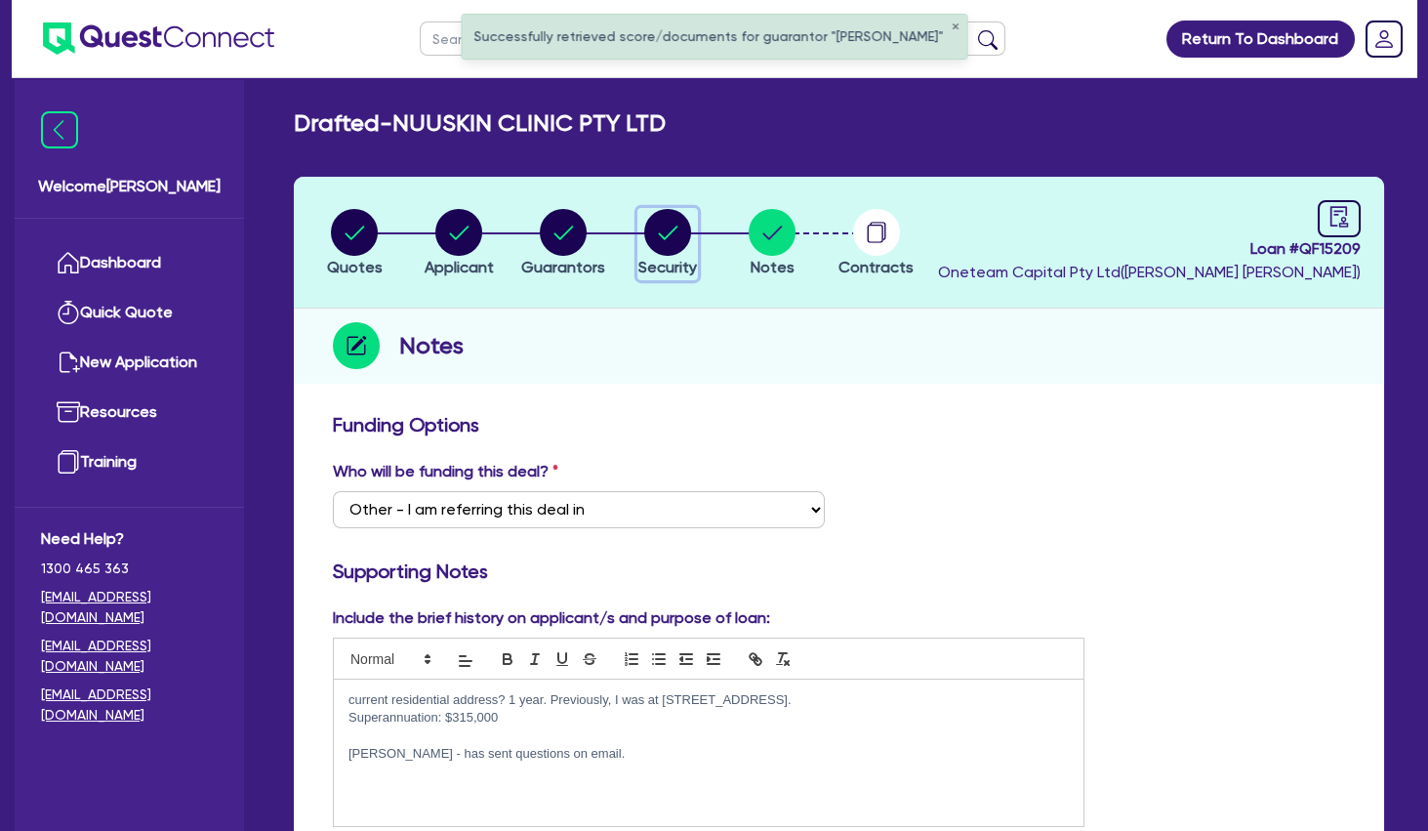
click at [661, 228] on circle "button" at bounding box center [667, 232] width 47 height 47
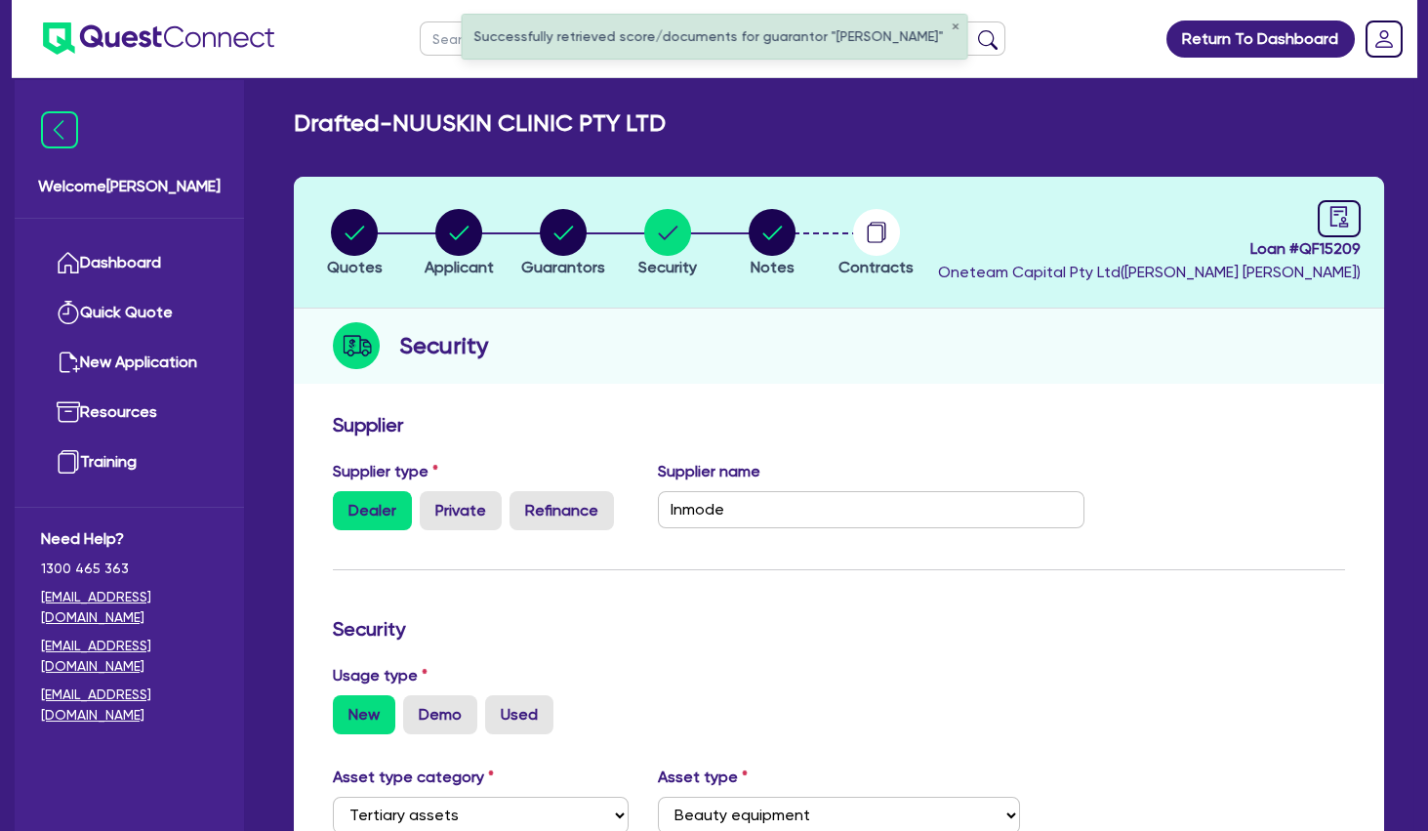
click at [1313, 220] on div "Loan # QF15209 Oneteam Capital Pty Ltd ( [PERSON_NAME] )" at bounding box center [1149, 242] width 423 height 84
click at [1330, 220] on icon "audit" at bounding box center [1339, 216] width 21 height 21
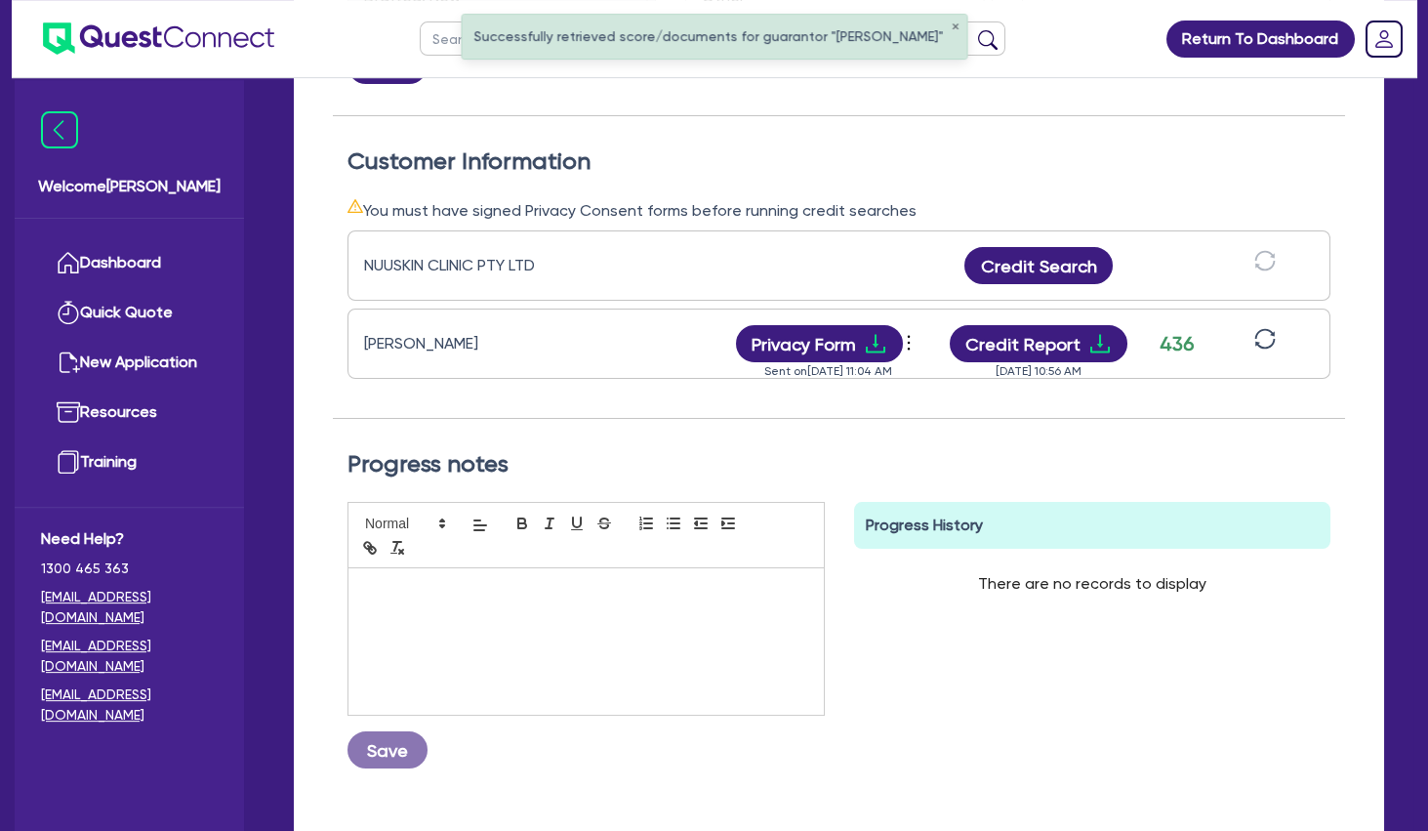
scroll to position [527, 0]
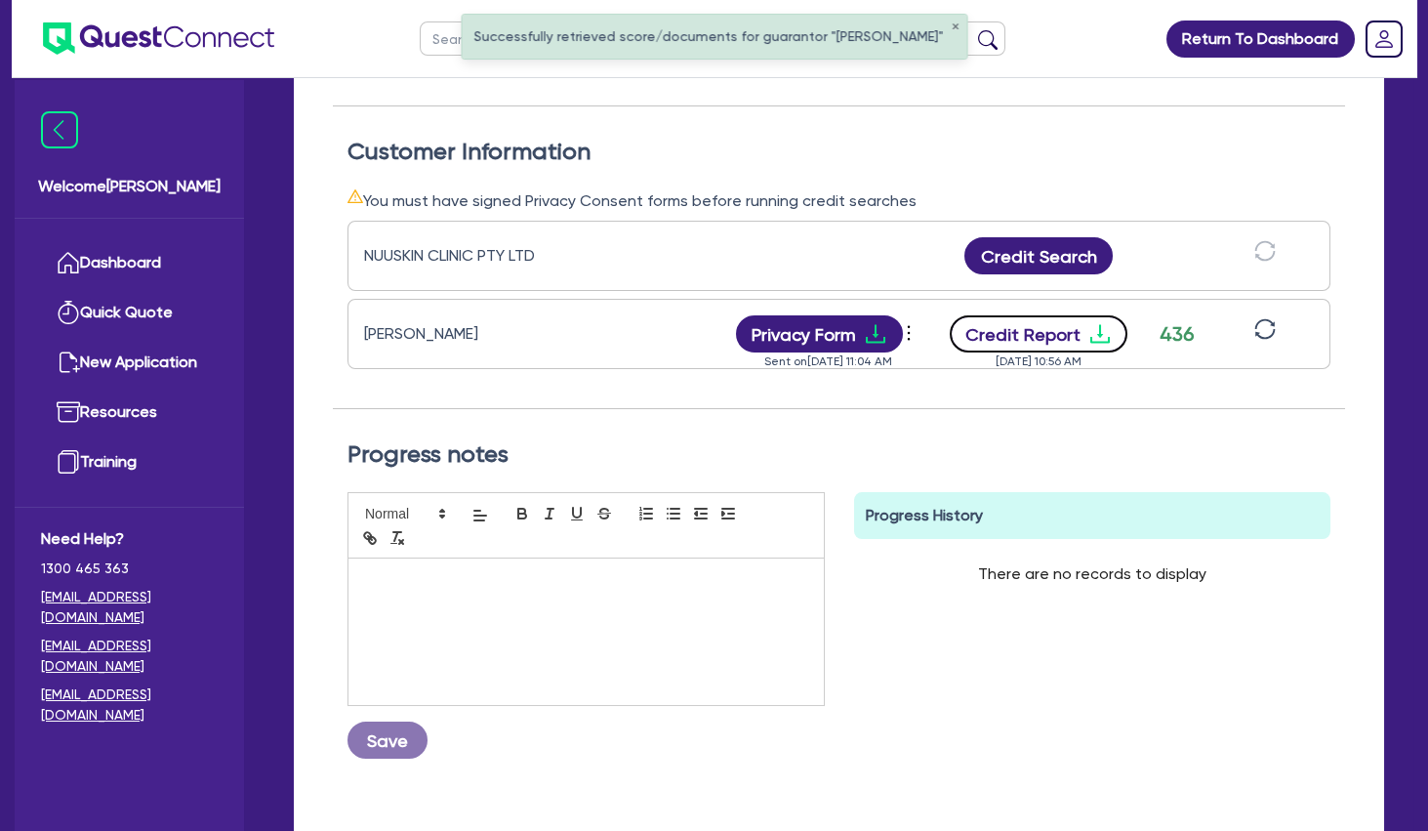
click at [1090, 339] on icon "download" at bounding box center [1100, 334] width 20 height 19
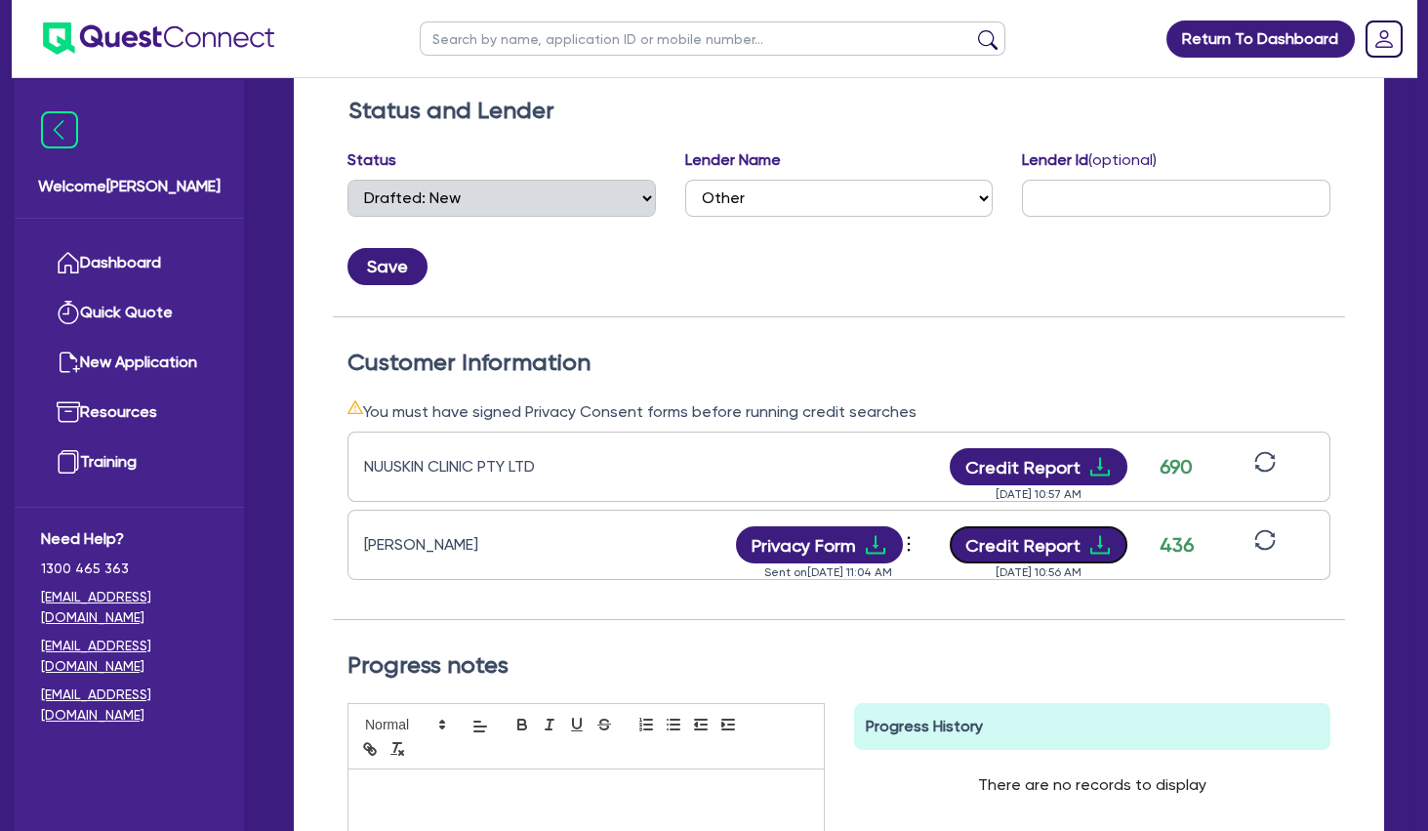
scroll to position [0, 0]
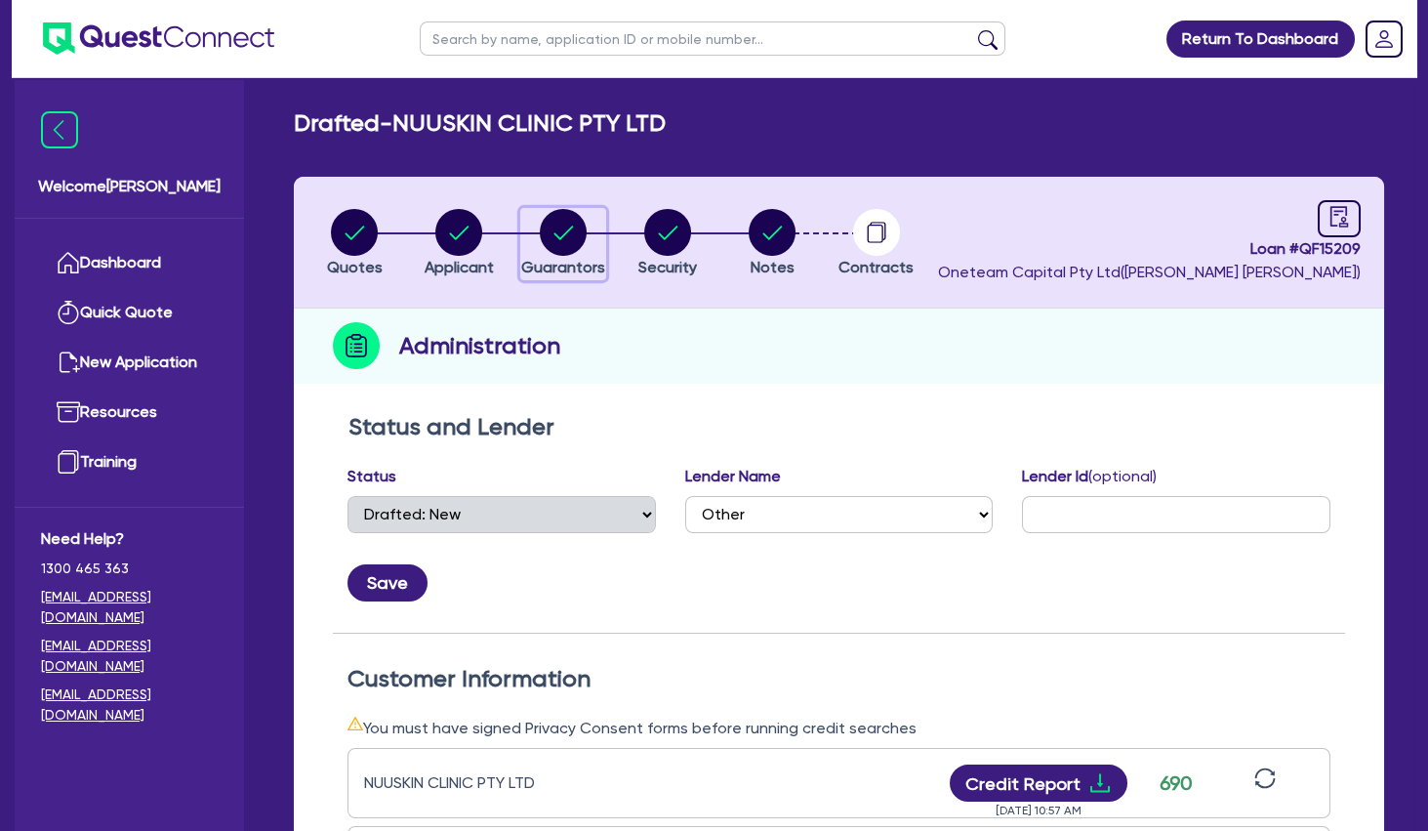
click at [557, 219] on circle "button" at bounding box center [563, 232] width 47 height 47
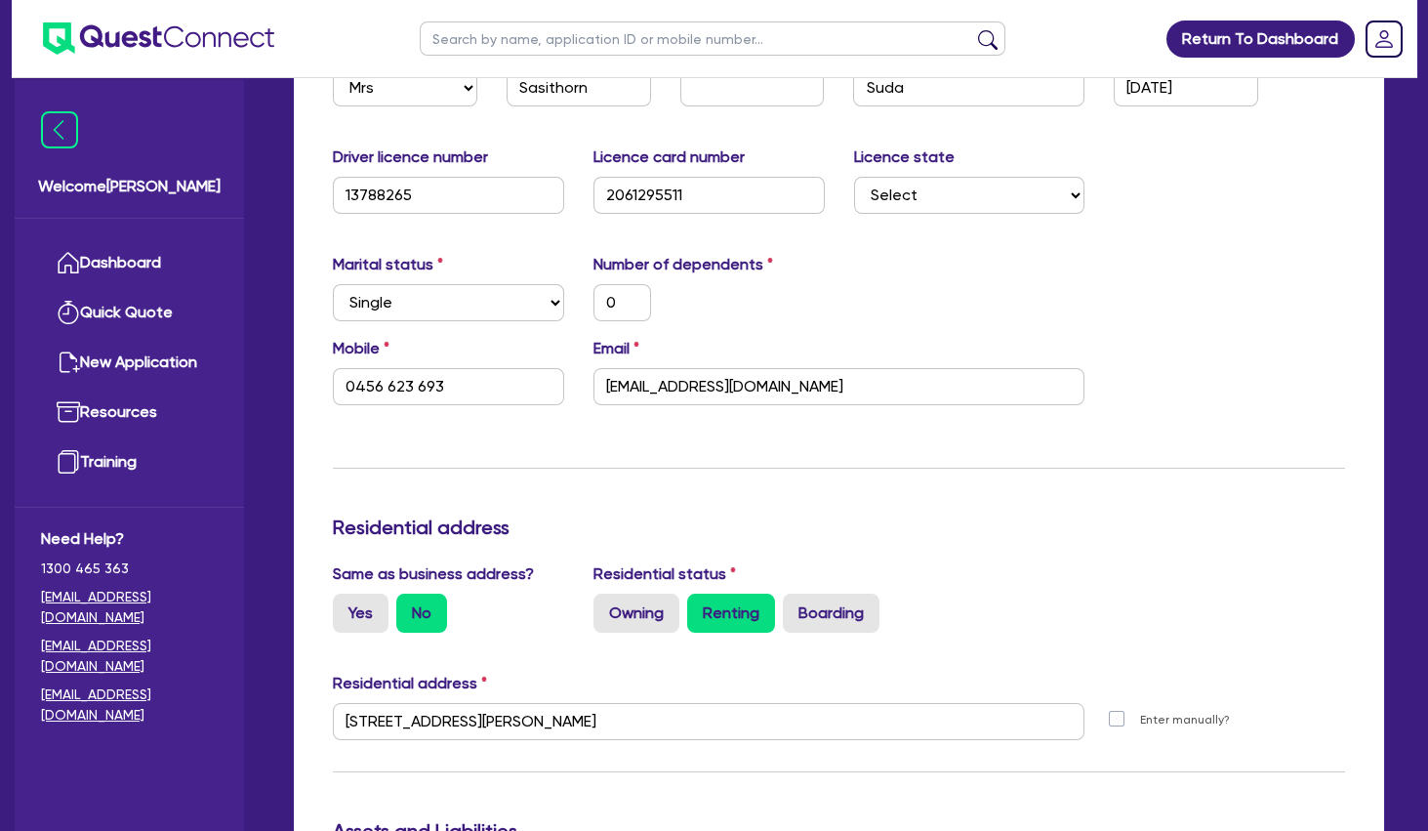
scroll to position [843, 0]
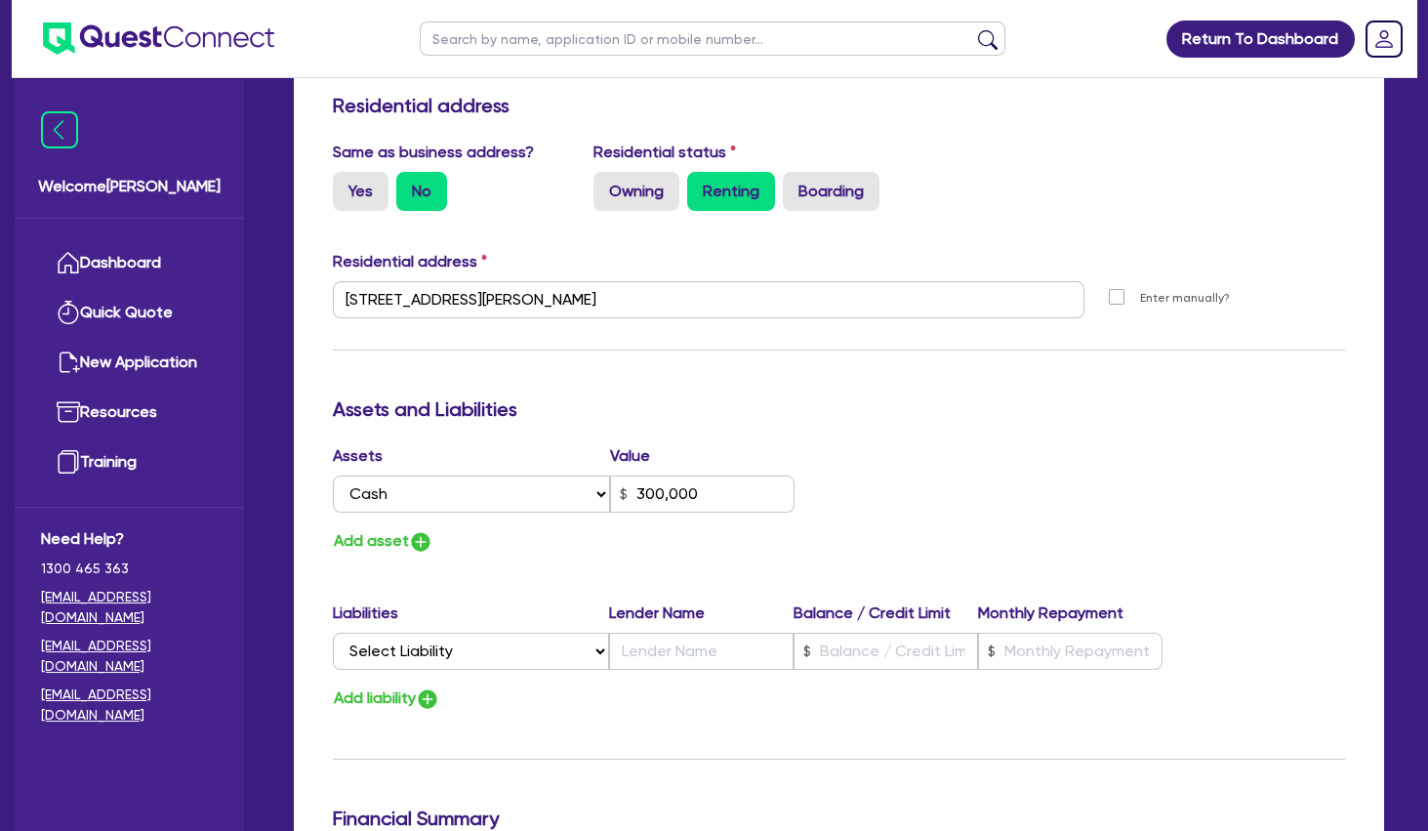
click at [916, 418] on h3 "Assets and Liabilities" at bounding box center [839, 408] width 1012 height 23
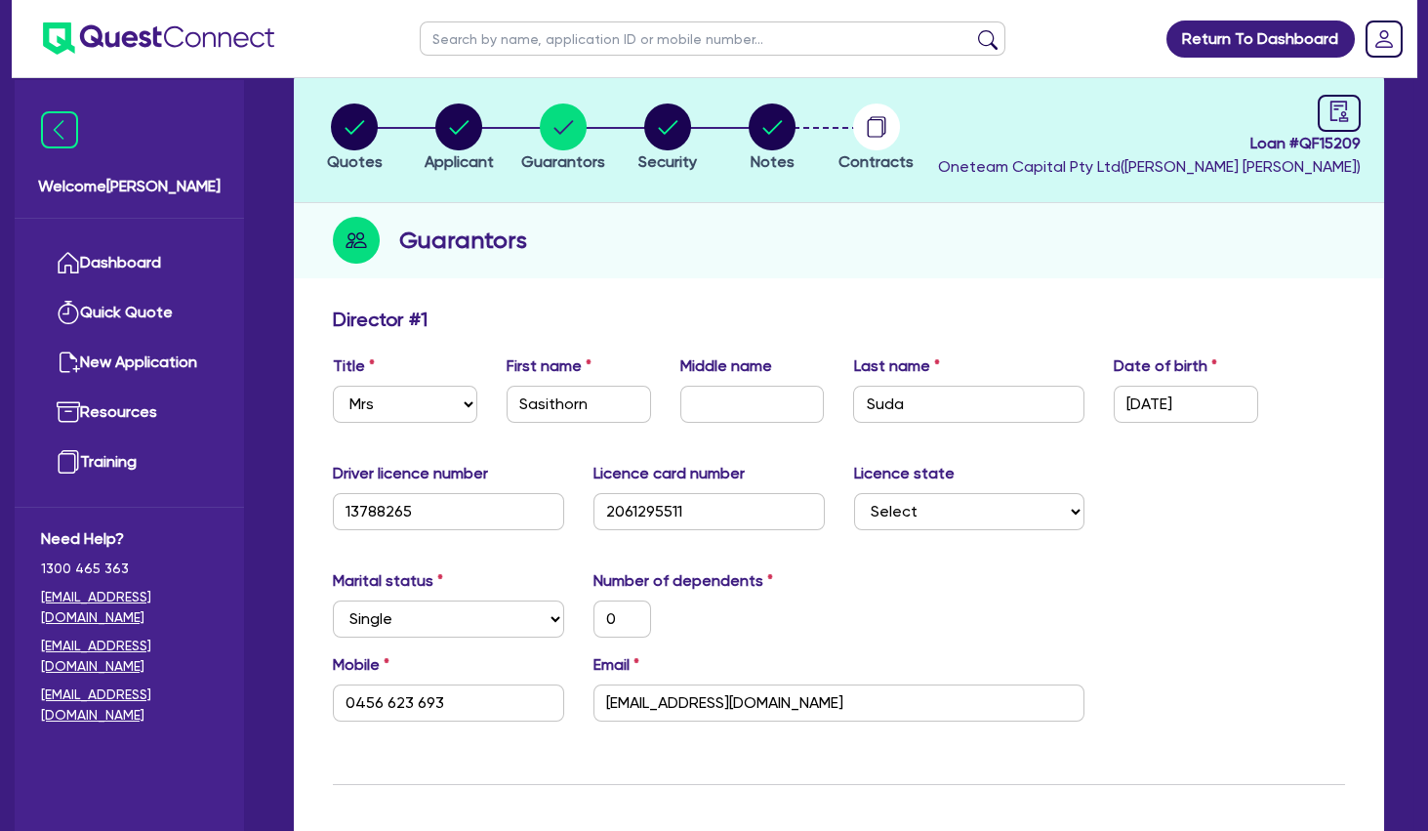
scroll to position [0, 0]
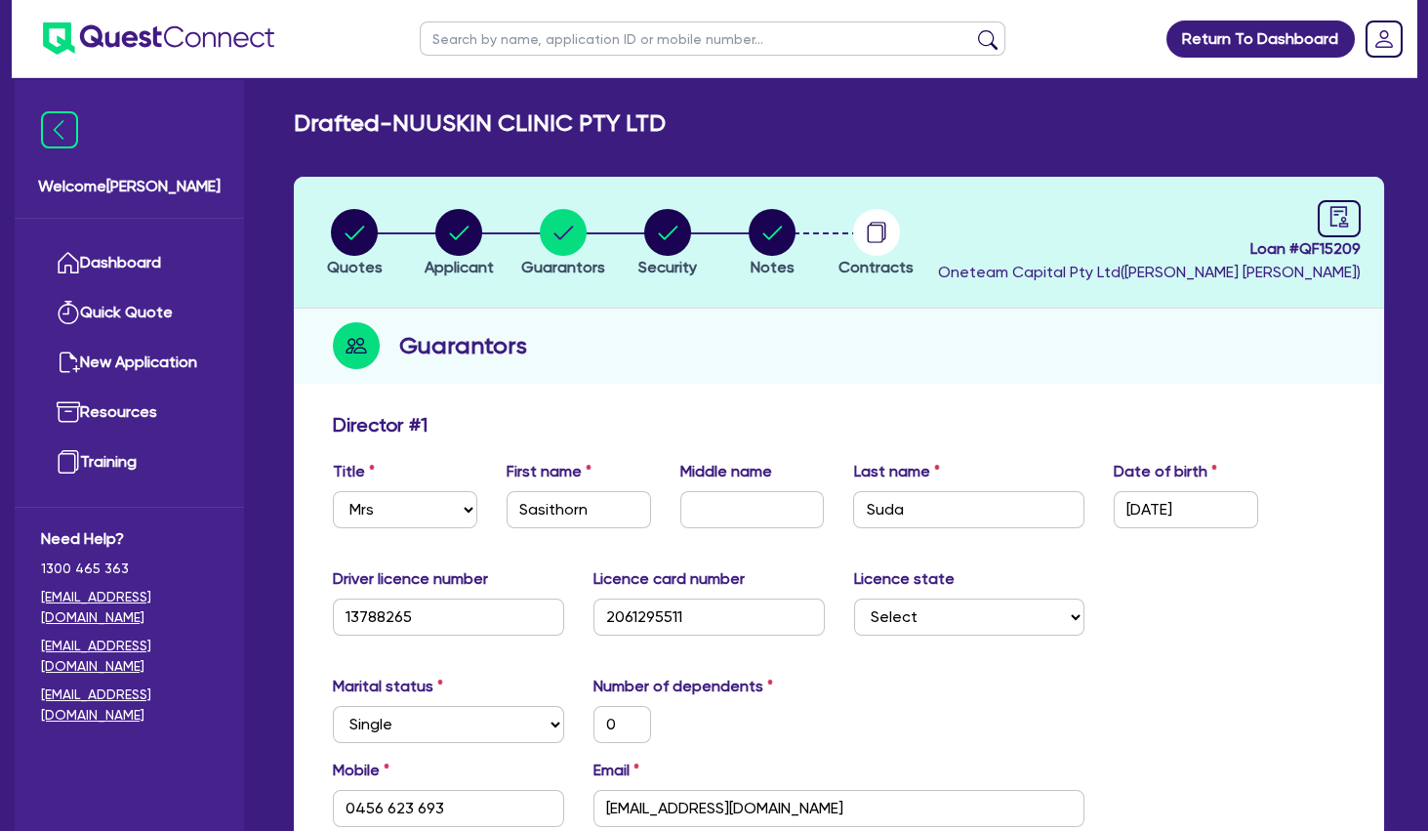
click at [879, 328] on div "Guarantors" at bounding box center [839, 345] width 1090 height 75
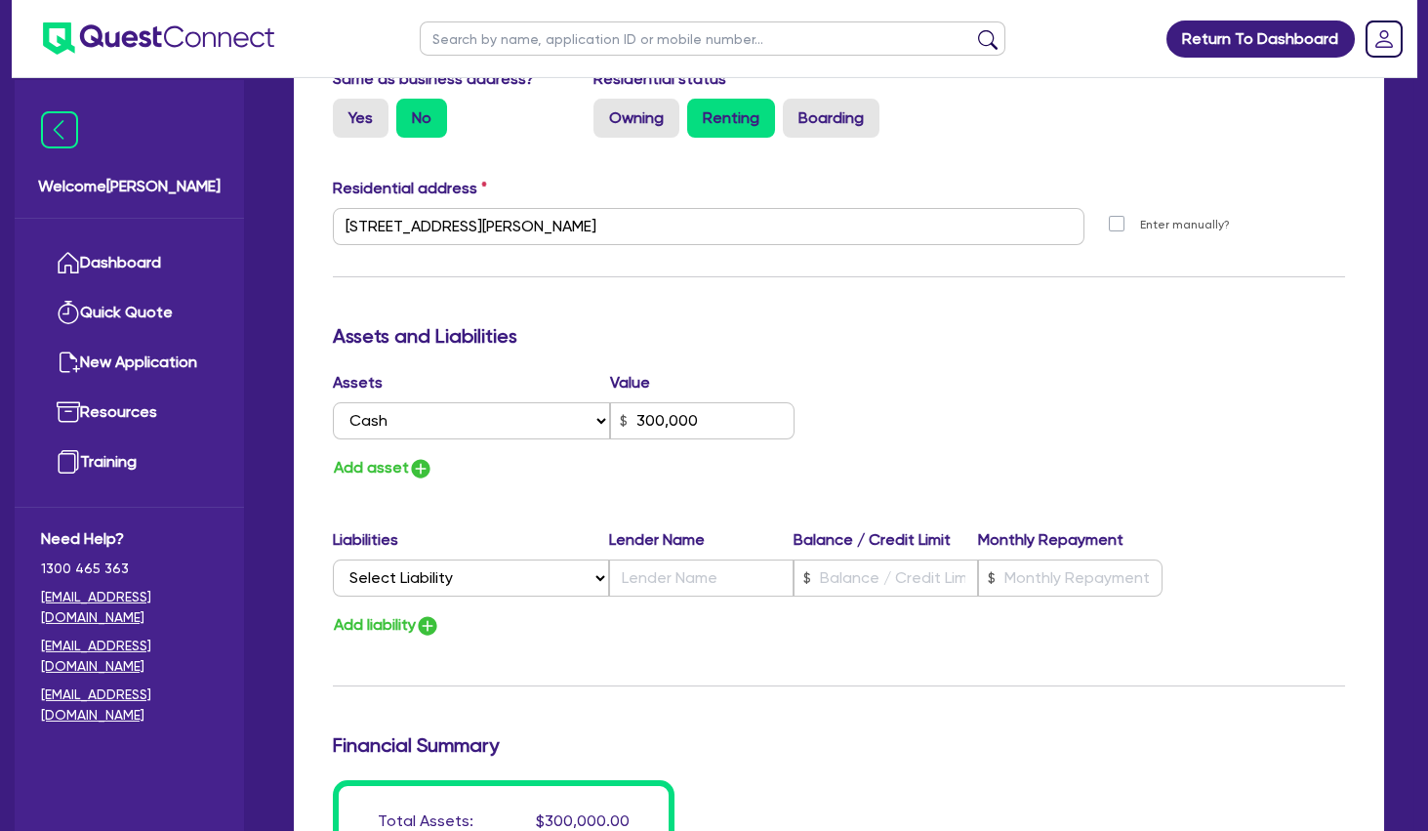
scroll to position [949, 0]
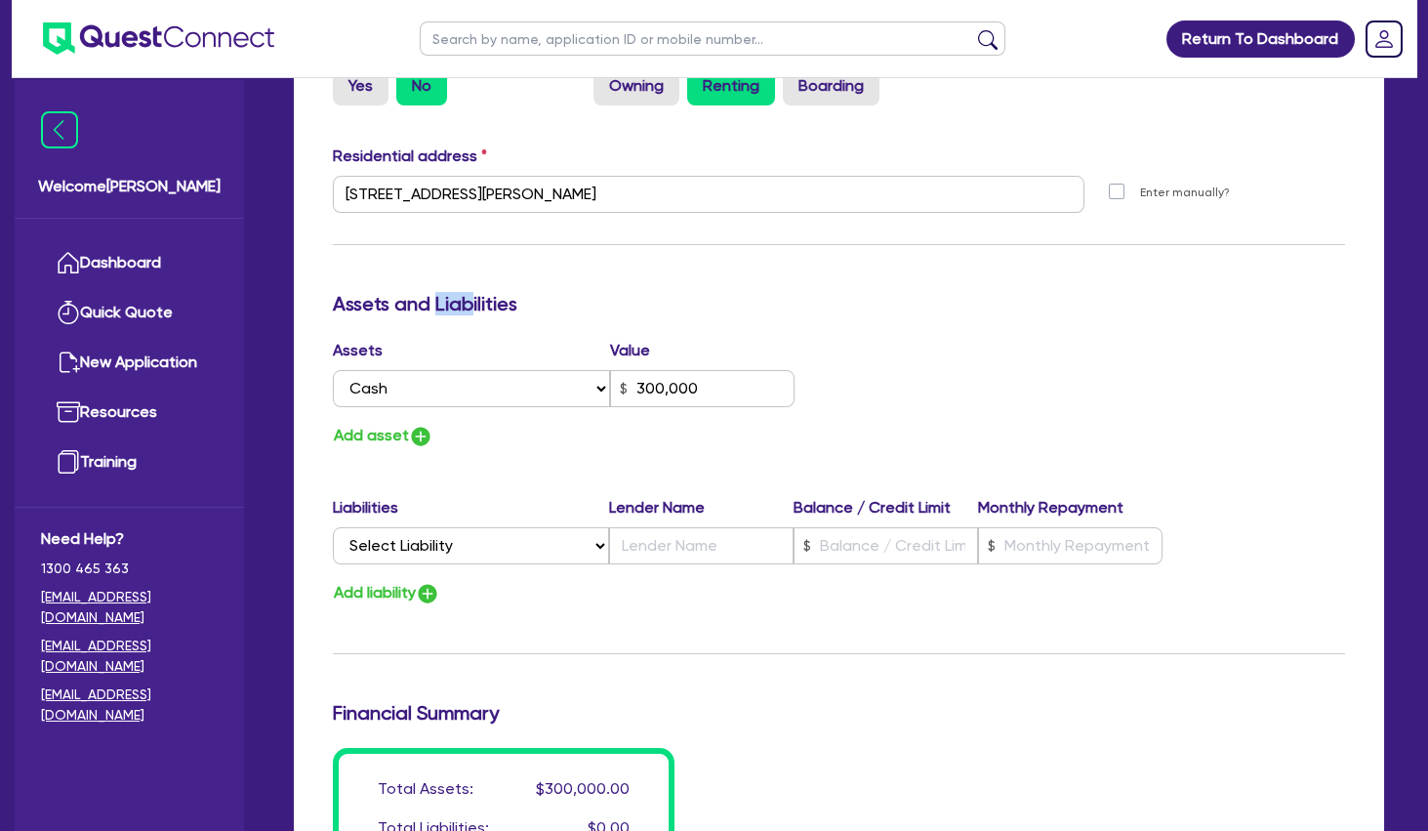
drag, startPoint x: 438, startPoint y: 296, endPoint x: 513, endPoint y: 298, distance: 74.2
click at [493, 298] on h3 "Assets and Liabilities" at bounding box center [839, 303] width 1012 height 23
click at [513, 298] on h3 "Assets and Liabilities" at bounding box center [839, 303] width 1012 height 23
click at [919, 360] on div "Assets Value Select Asset Cash Property Investment property Vehicle Truck Trail…" at bounding box center [839, 394] width 1042 height 110
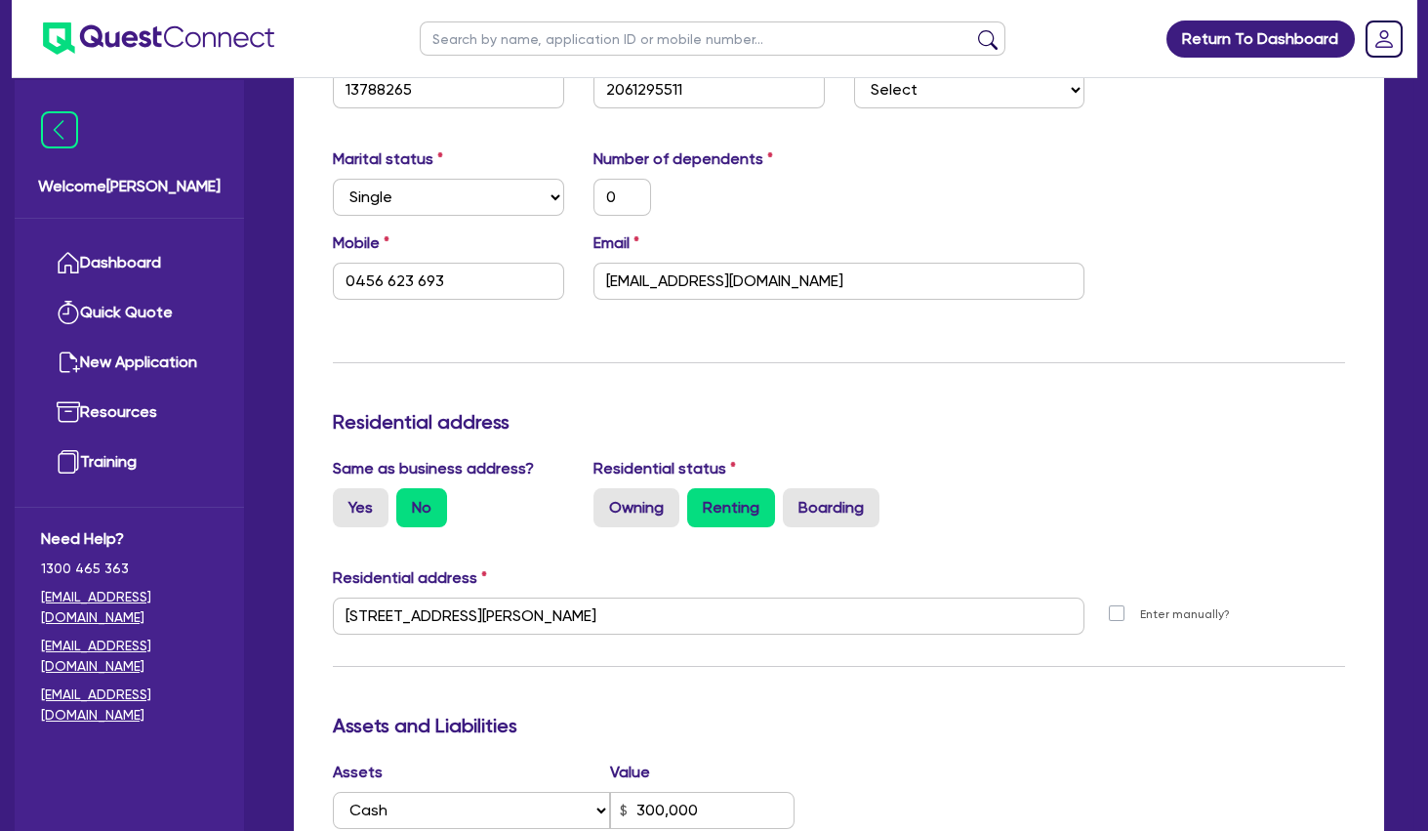
scroll to position [0, 0]
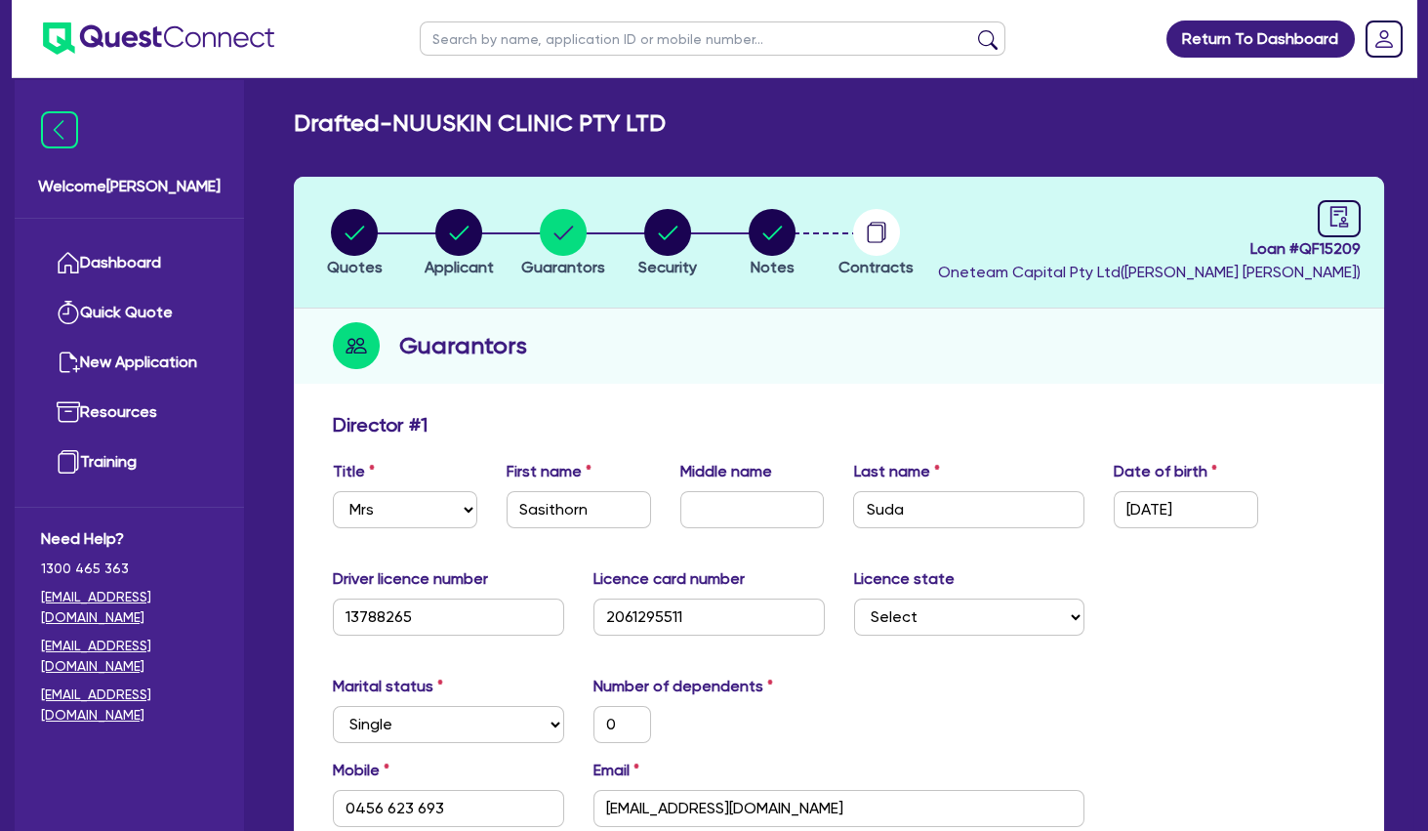
click at [712, 349] on div "Guarantors" at bounding box center [839, 345] width 1090 height 75
click at [624, 360] on div "Guarantors" at bounding box center [839, 345] width 1090 height 75
click at [465, 232] on circle "button" at bounding box center [458, 232] width 47 height 47
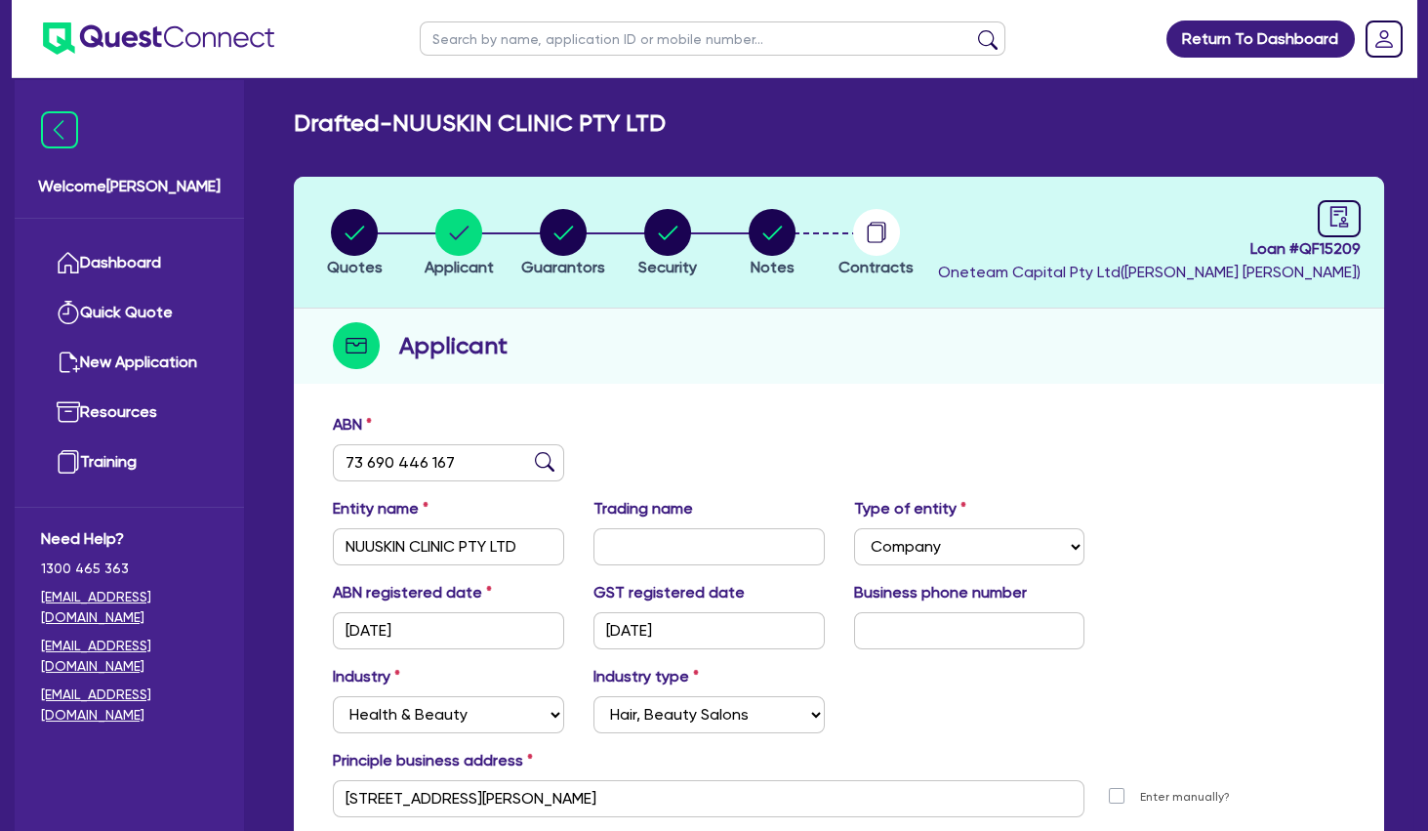
click at [918, 395] on div "Quotes Applicant [GEOGRAPHIC_DATA] Security Notes Contracts Loan # QF15209 Onet…" at bounding box center [839, 547] width 1090 height 740
click at [901, 391] on div "Quotes Applicant [GEOGRAPHIC_DATA] Security Notes Contracts Loan # QF15209 Onet…" at bounding box center [839, 547] width 1090 height 740
click at [773, 242] on circle "button" at bounding box center [772, 232] width 47 height 47
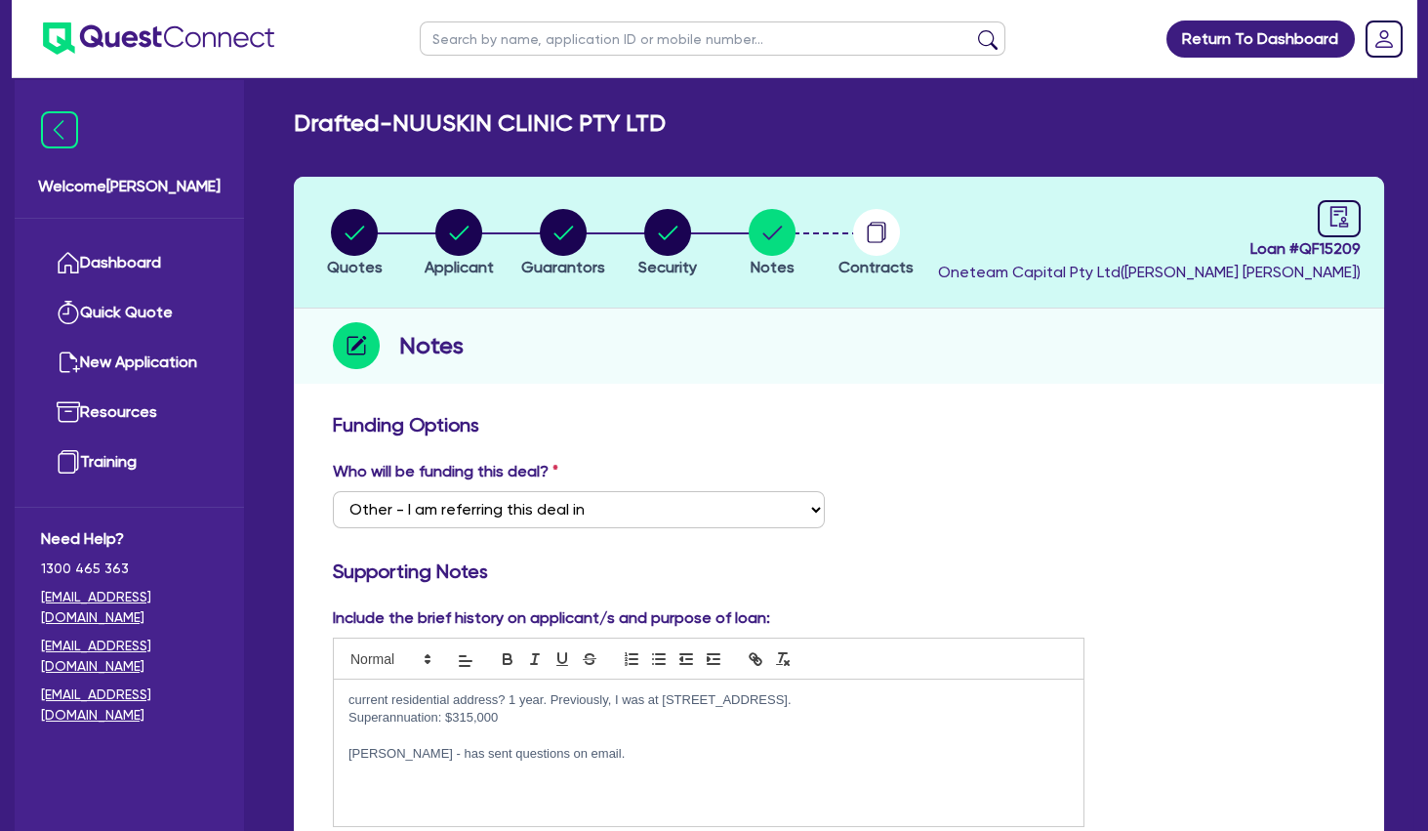
click at [652, 560] on h3 "Supporting Notes" at bounding box center [839, 570] width 1012 height 23
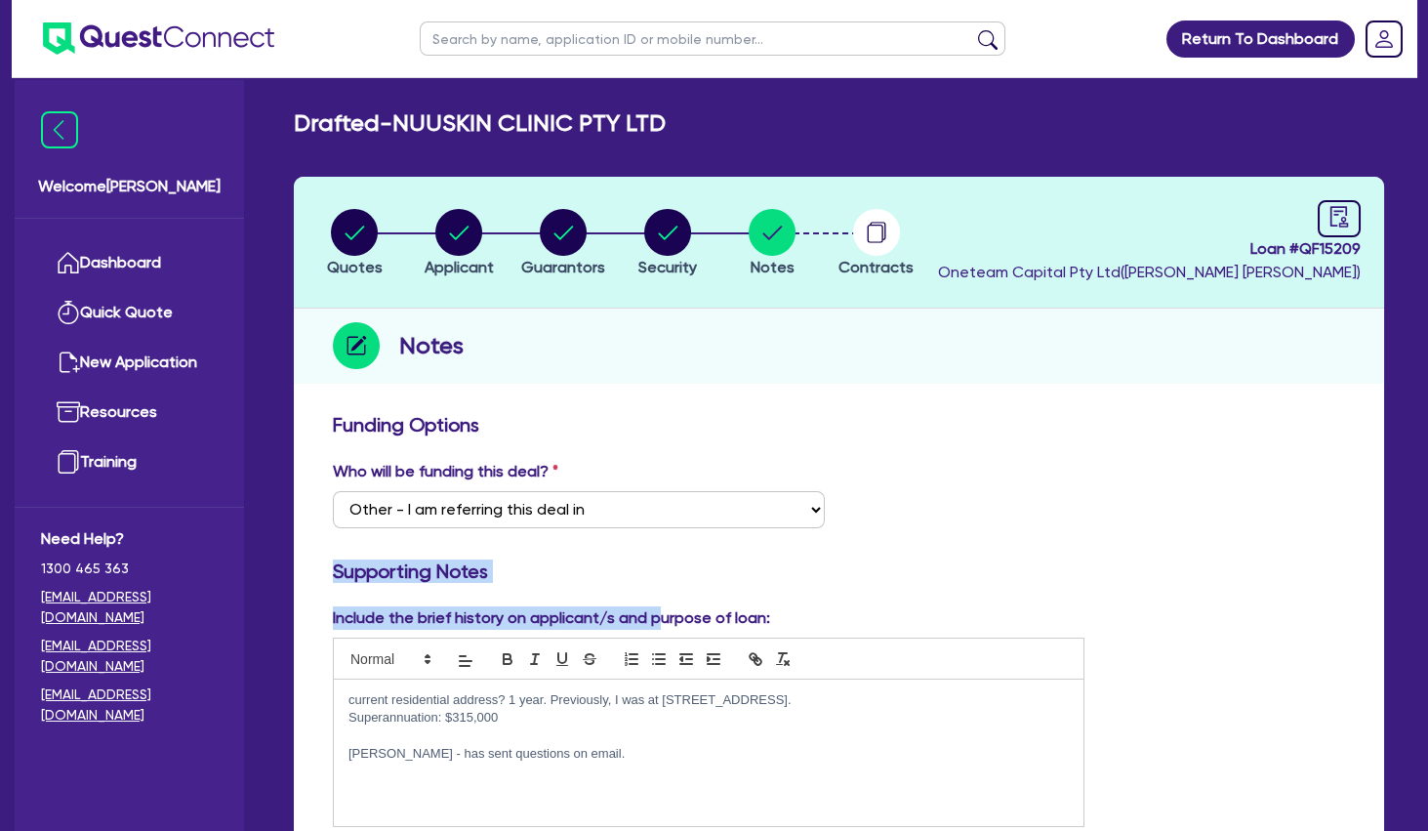
drag, startPoint x: 673, startPoint y: 620, endPoint x: 326, endPoint y: 559, distance: 351.8
click at [357, 574] on h3 "Supporting Notes" at bounding box center [839, 570] width 1012 height 23
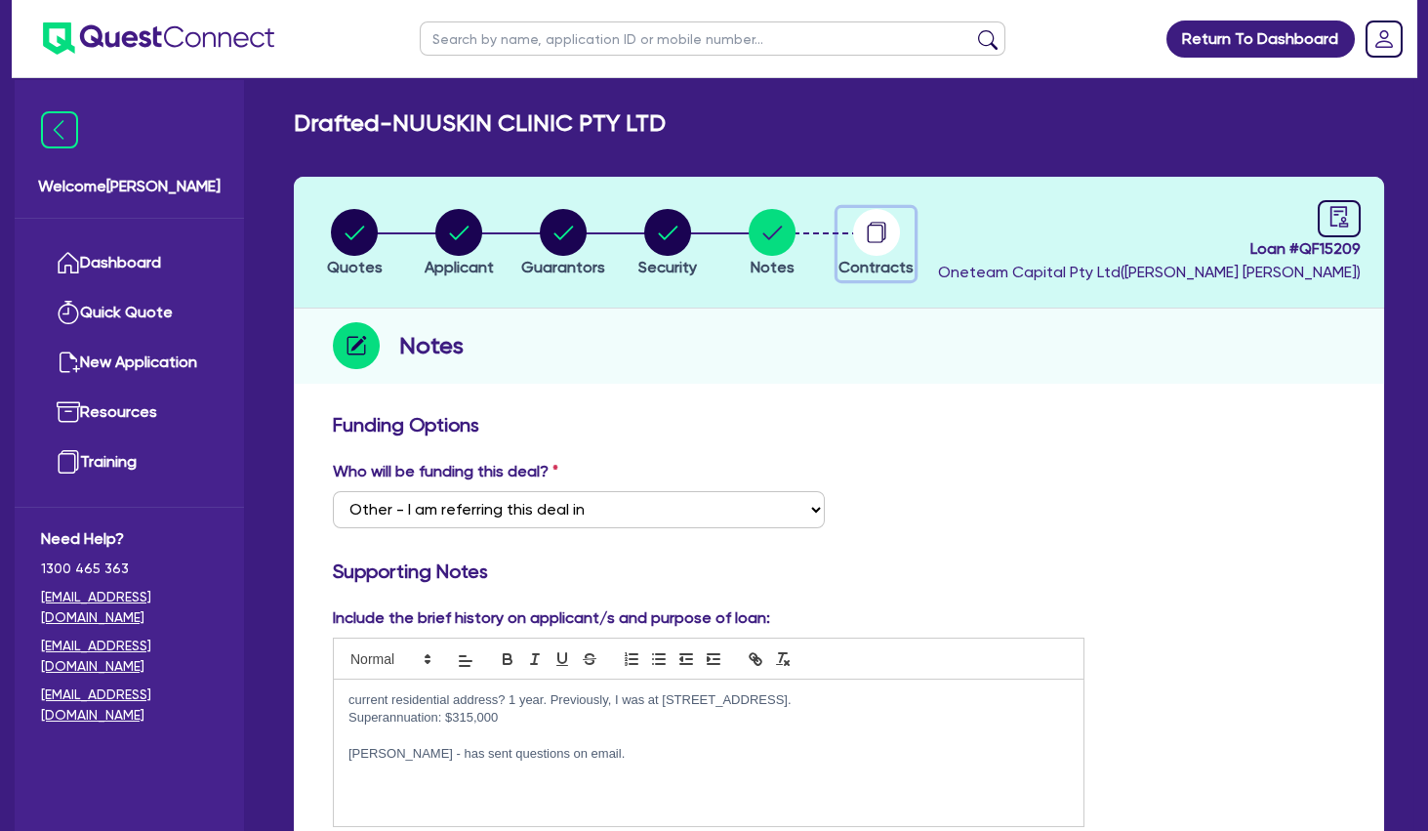
click at [894, 233] on circle "button" at bounding box center [876, 232] width 47 height 47
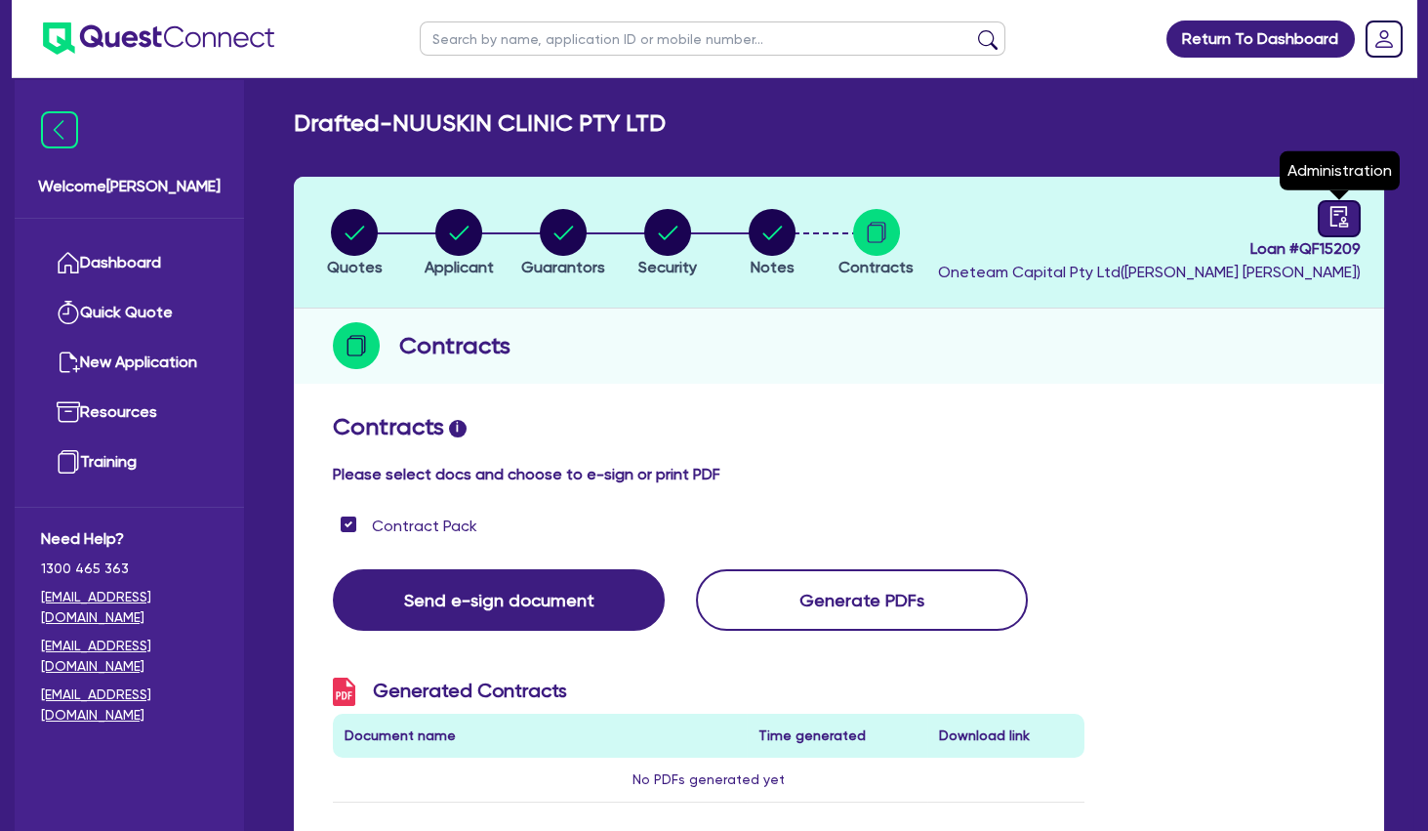
click at [1347, 211] on icon "audit" at bounding box center [1339, 216] width 21 height 21
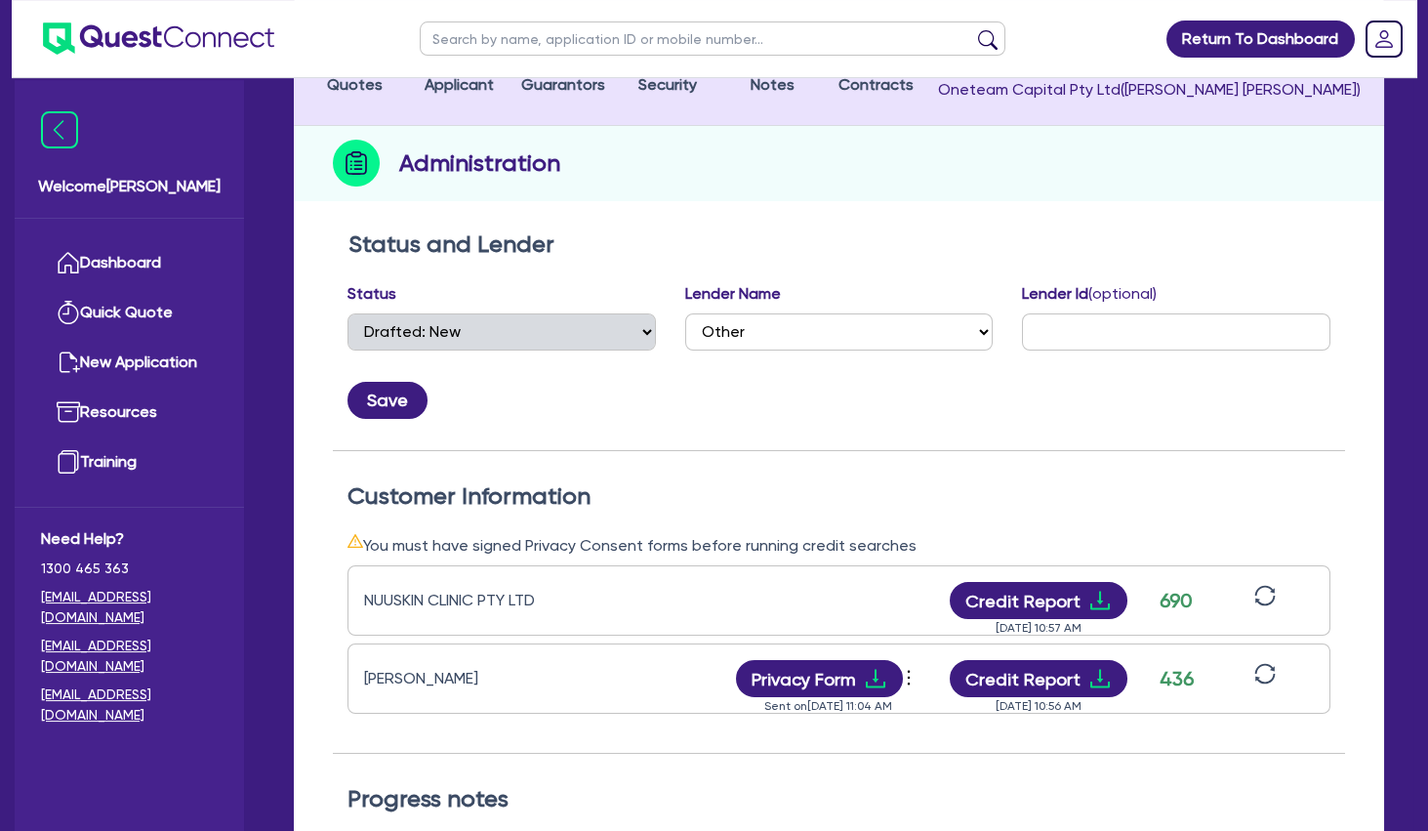
scroll to position [316, 0]
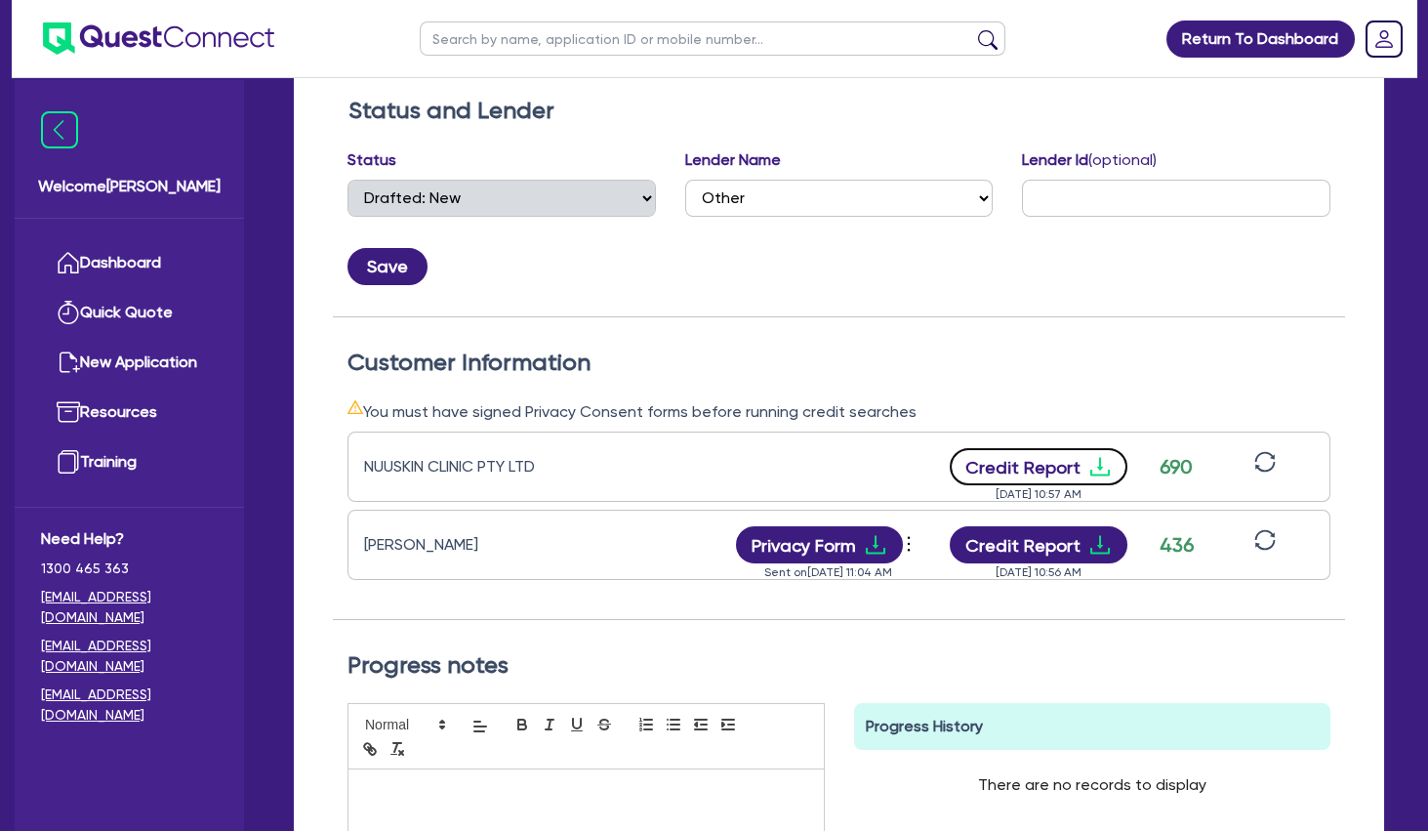
click at [1105, 465] on icon "download" at bounding box center [1099, 466] width 23 height 23
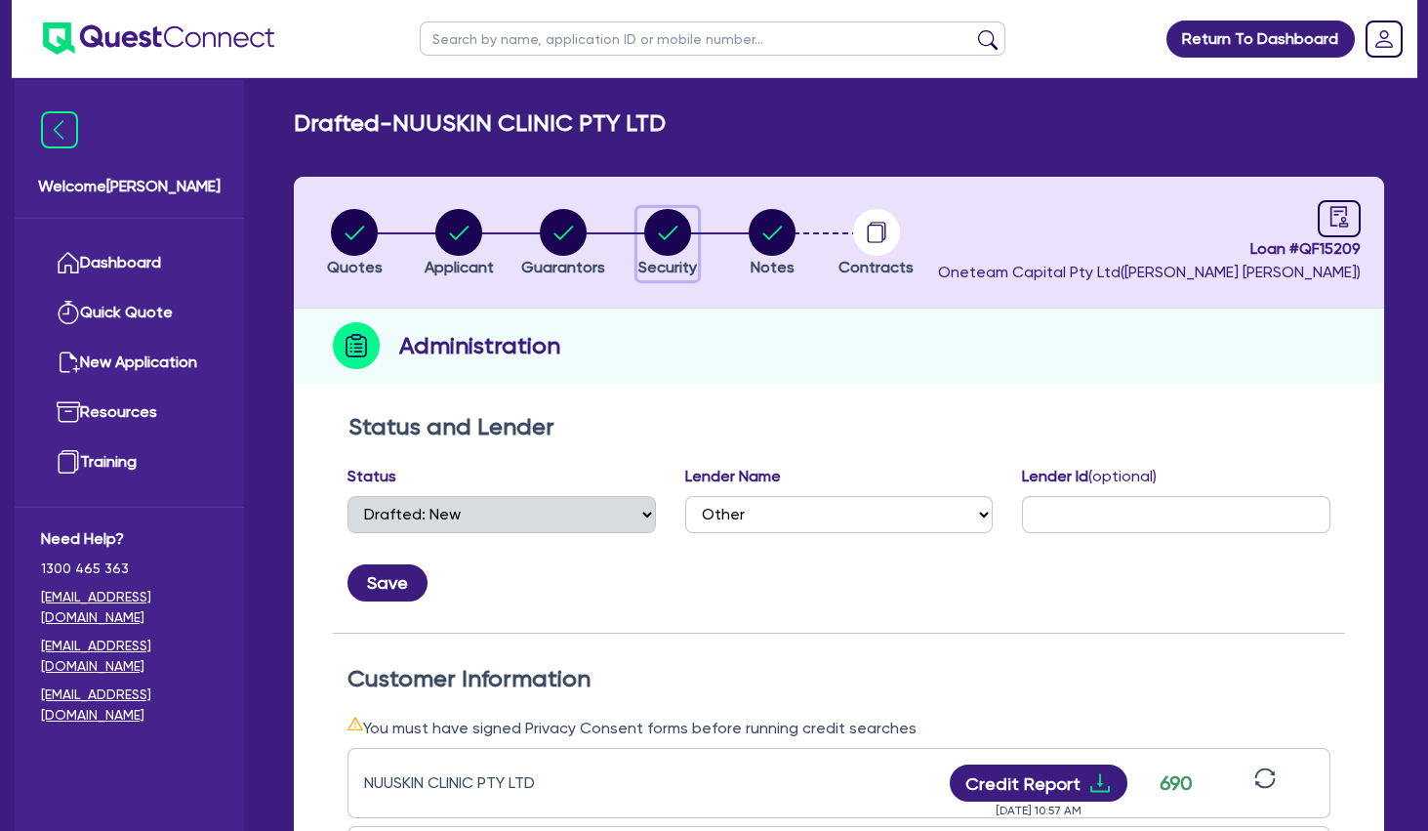
click at [672, 228] on circle "button" at bounding box center [667, 232] width 47 height 47
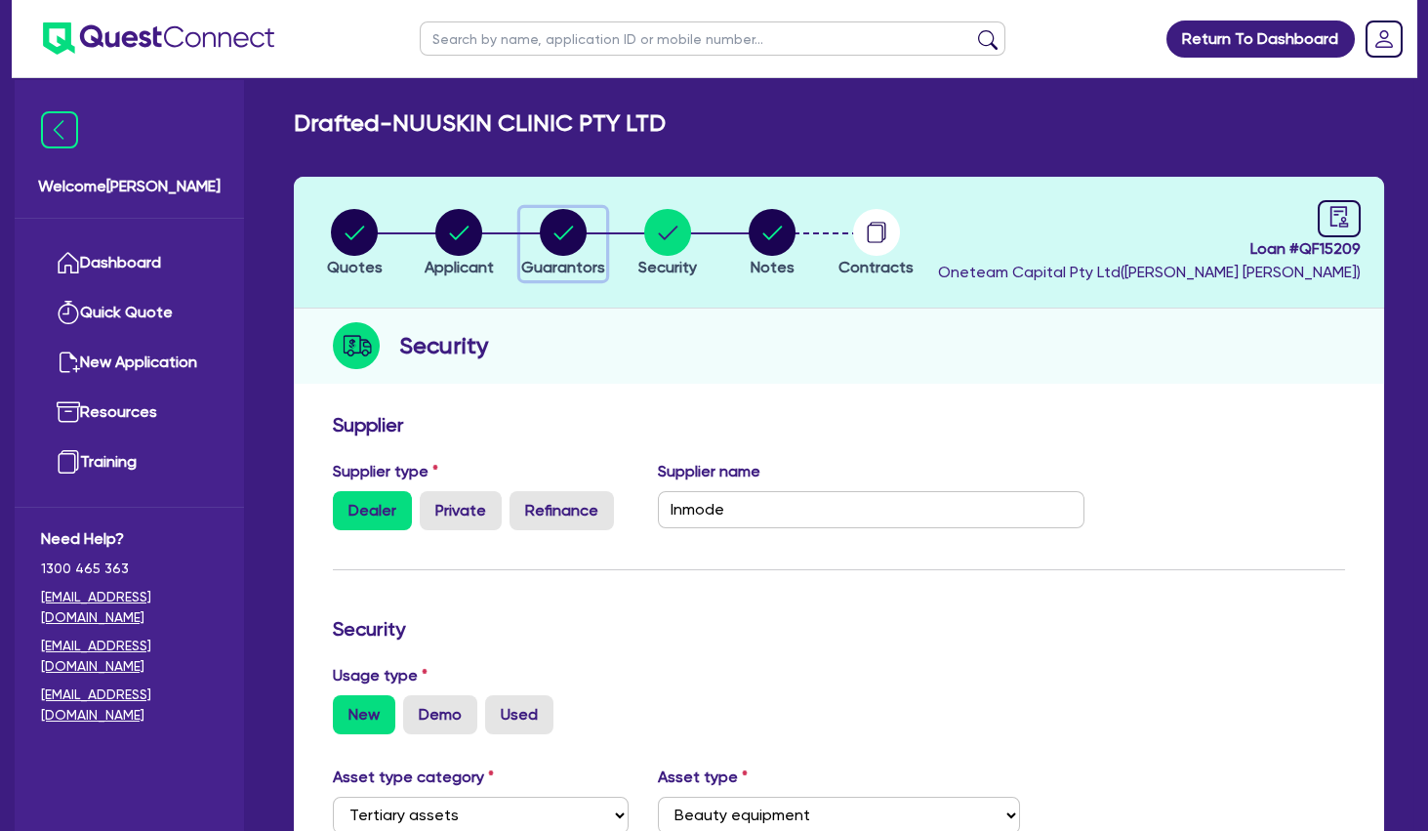
click at [573, 236] on circle "button" at bounding box center [563, 232] width 47 height 47
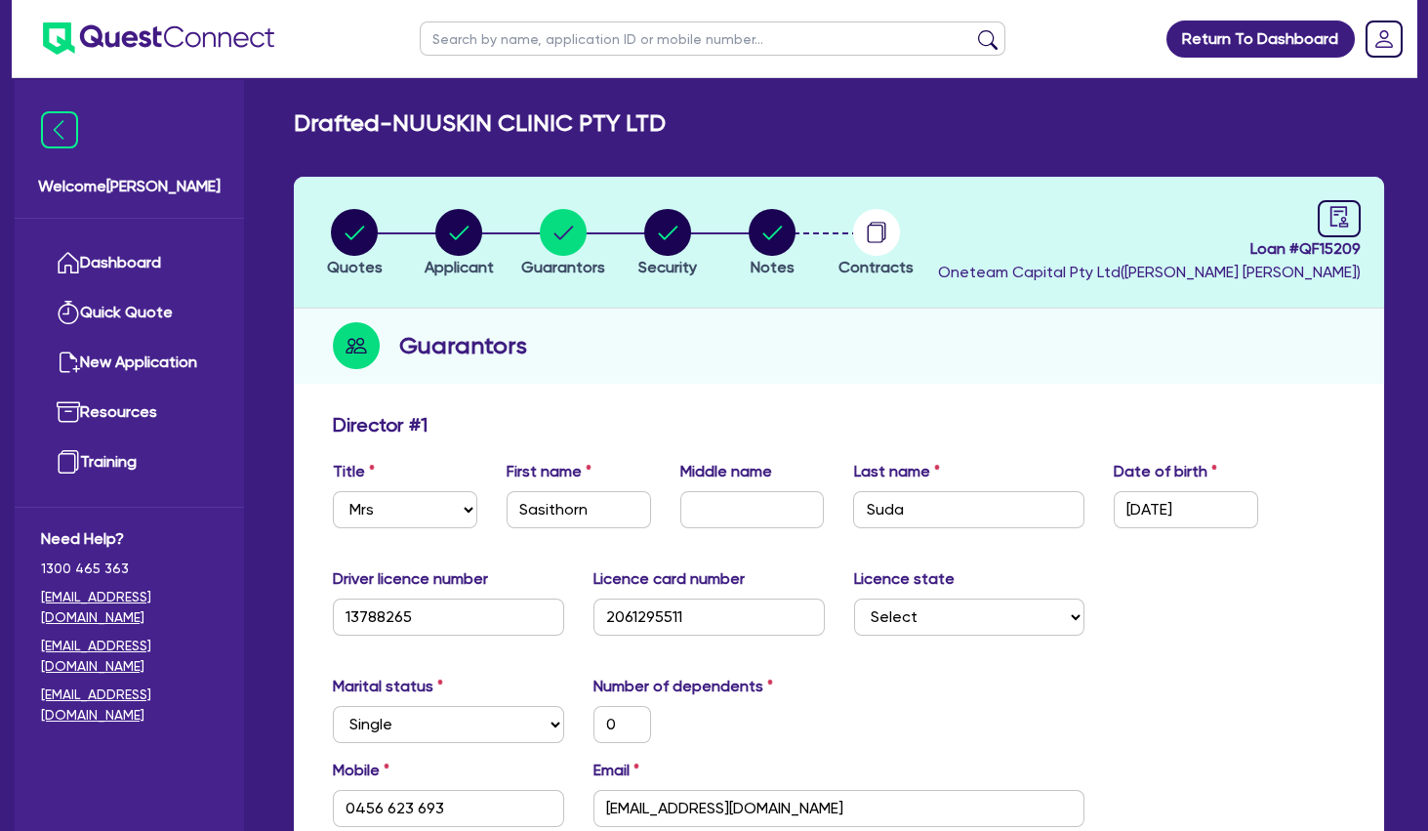
click at [638, 351] on div "Guarantors" at bounding box center [839, 345] width 1090 height 75
drag, startPoint x: 467, startPoint y: 233, endPoint x: 488, endPoint y: 155, distance: 81.0
click at [466, 232] on circle "button" at bounding box center [458, 232] width 47 height 47
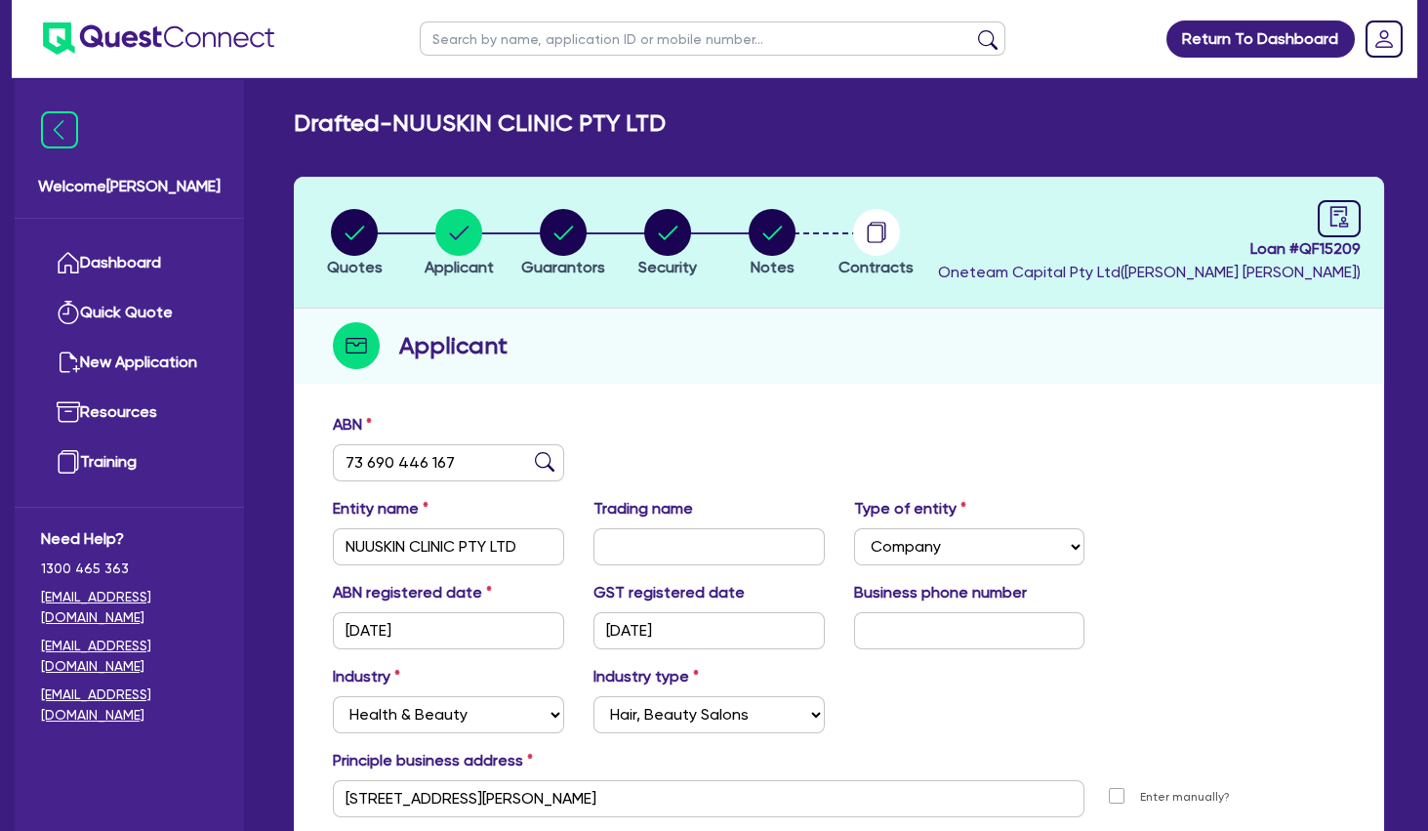
click at [492, 49] on input "text" at bounding box center [713, 38] width 586 height 34
click button "submit" at bounding box center [987, 42] width 31 height 27
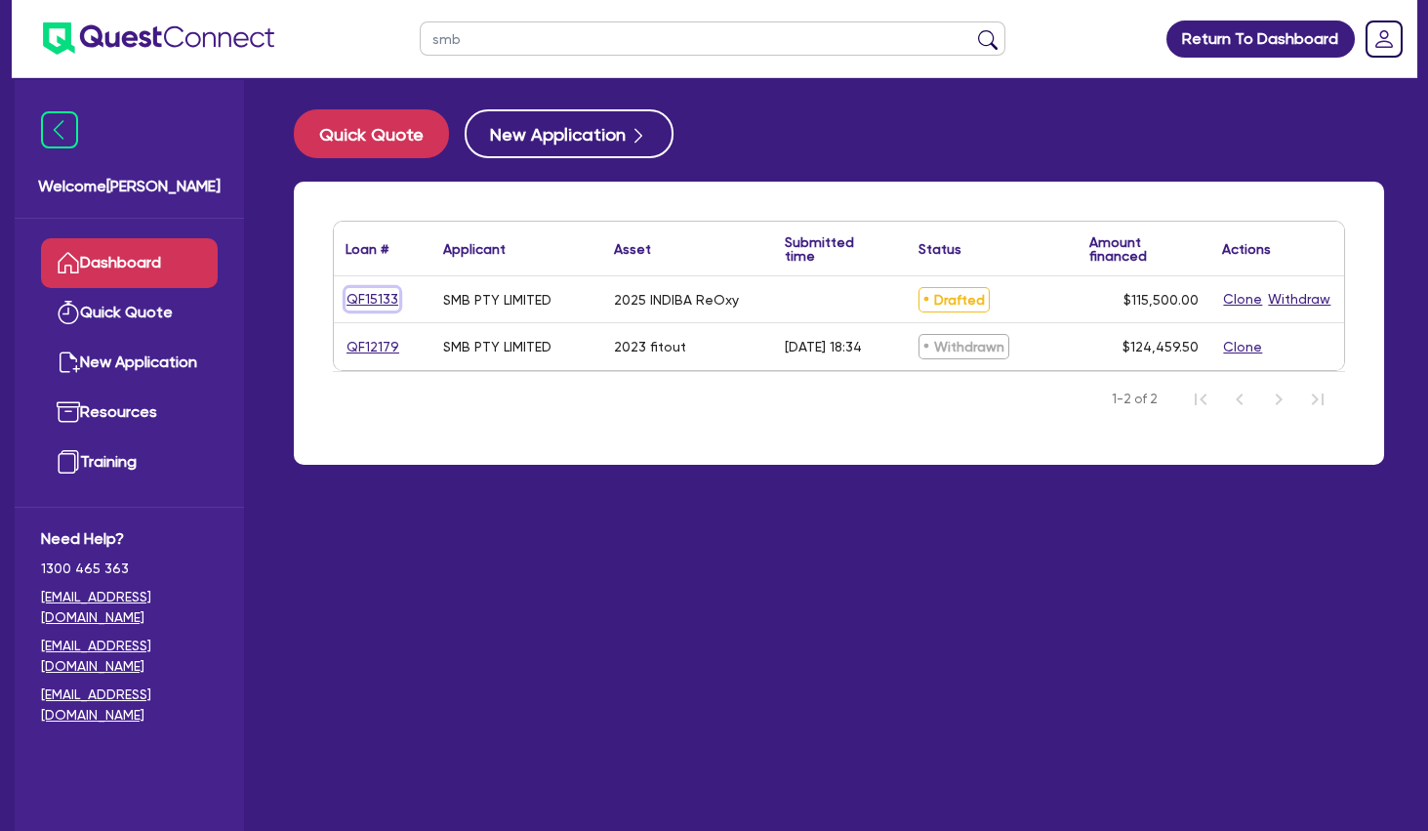
click at [384, 296] on link "QF15133" at bounding box center [373, 299] width 54 height 22
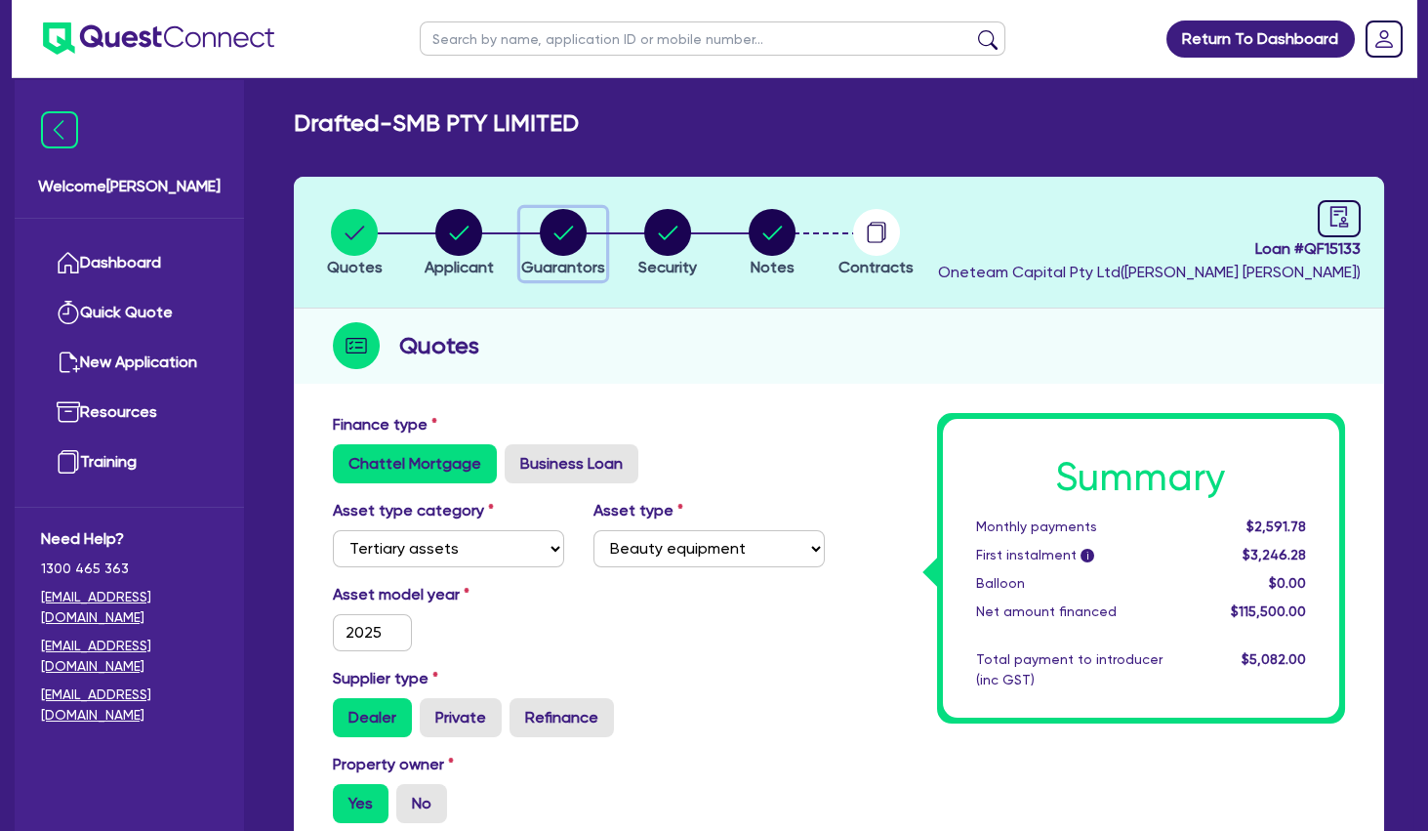
click at [573, 238] on circle "button" at bounding box center [563, 232] width 47 height 47
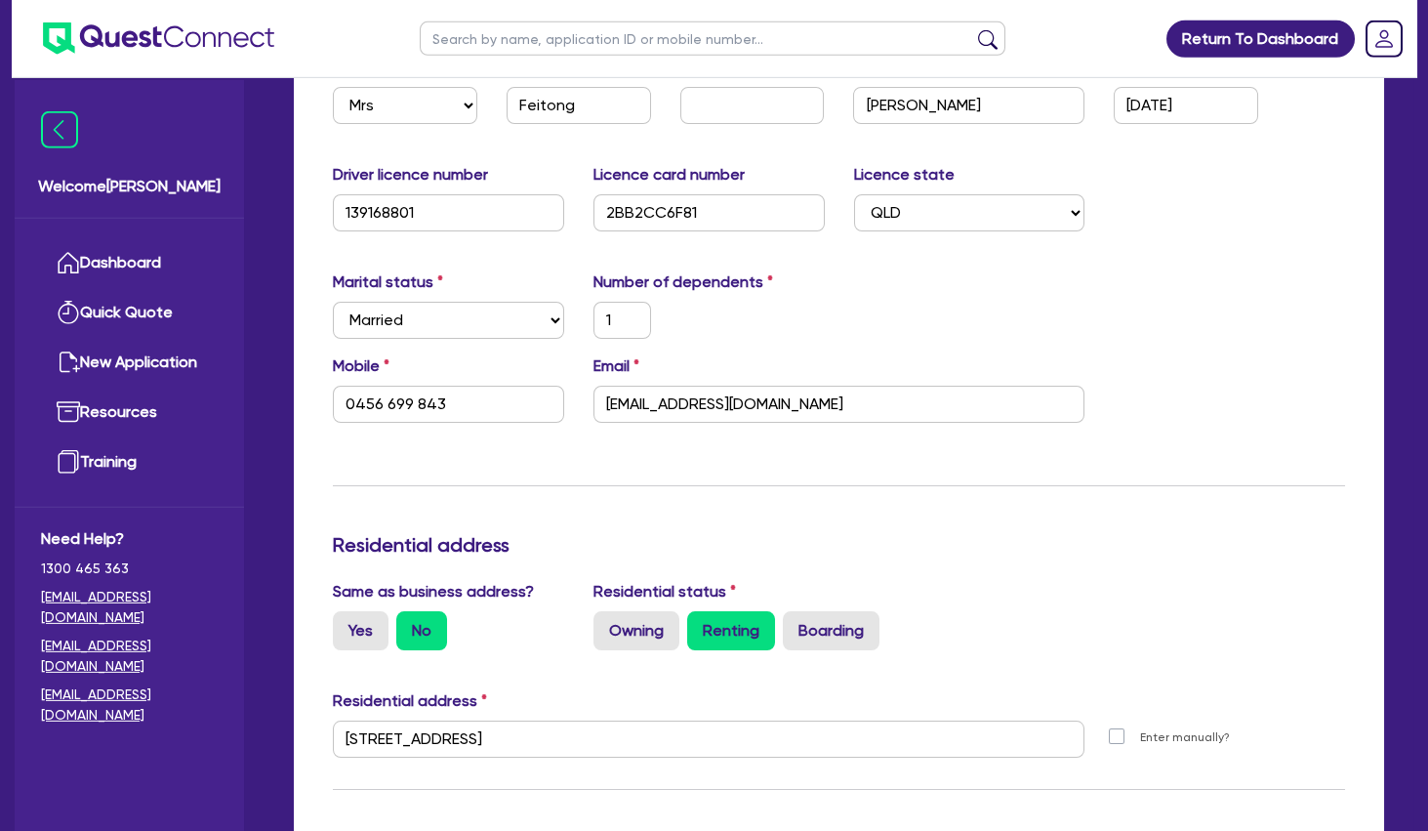
scroll to position [422, 0]
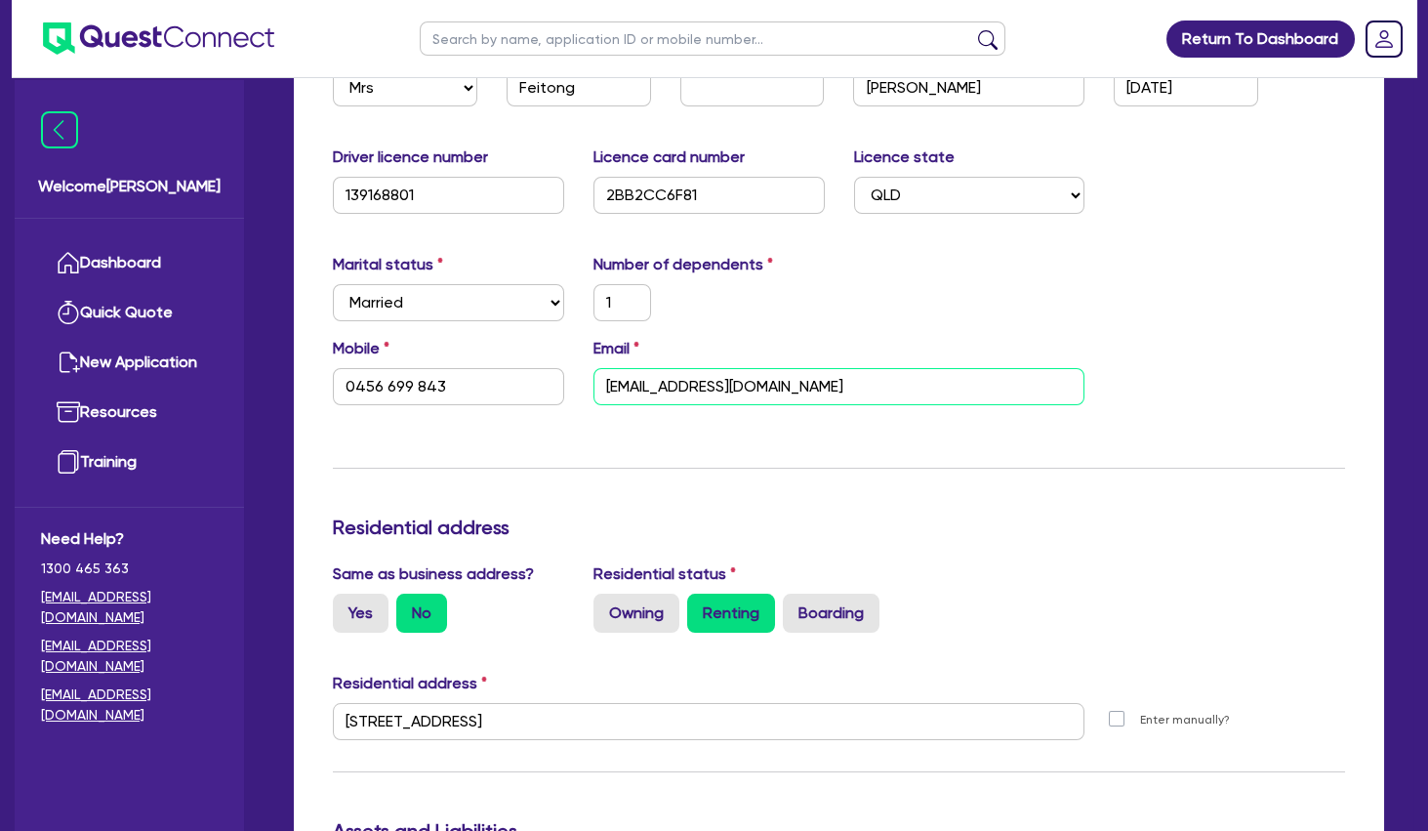
drag, startPoint x: 684, startPoint y: 368, endPoint x: 683, endPoint y: 398, distance: 30.3
click at [683, 381] on input "[EMAIL_ADDRESS][DOMAIN_NAME]" at bounding box center [840, 386] width 492 height 37
click at [683, 398] on input "[EMAIL_ADDRESS][DOMAIN_NAME]" at bounding box center [840, 386] width 492 height 37
